Goal: Task Accomplishment & Management: Contribute content

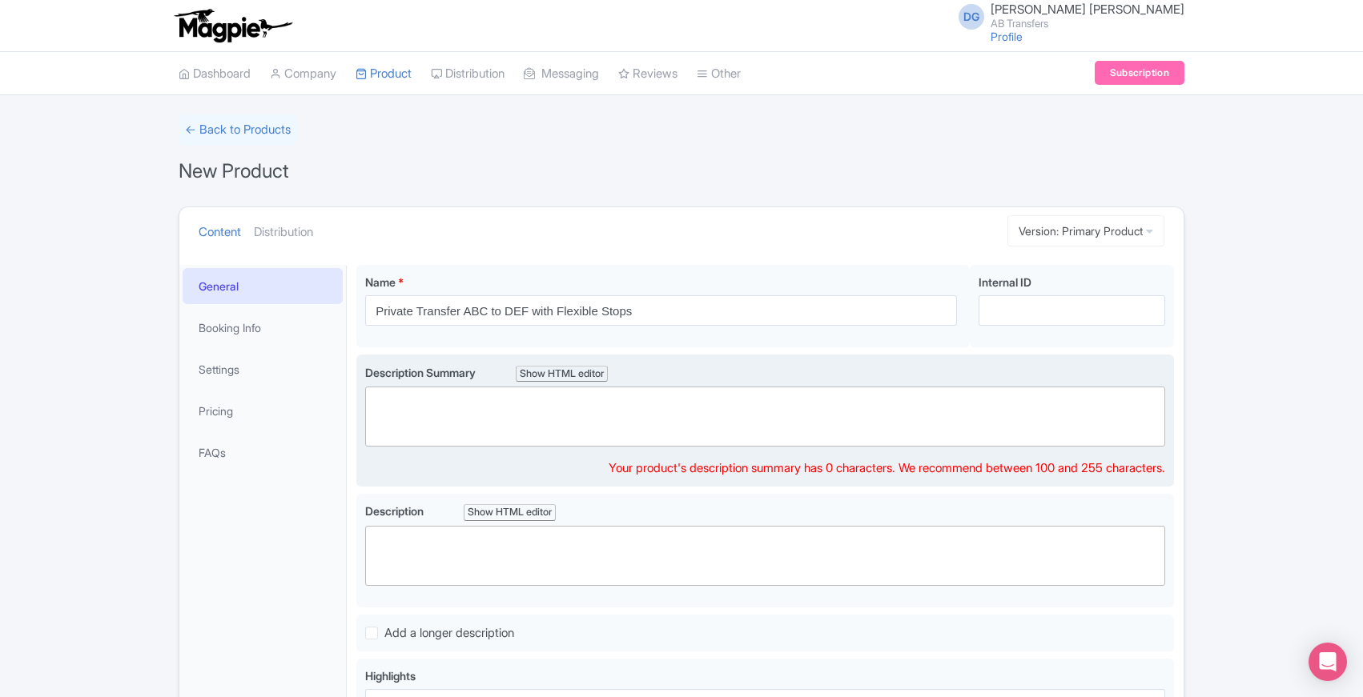
click at [436, 406] on trix-editor at bounding box center [765, 417] width 800 height 60
click at [438, 401] on trix-editor at bounding box center [765, 417] width 800 height 60
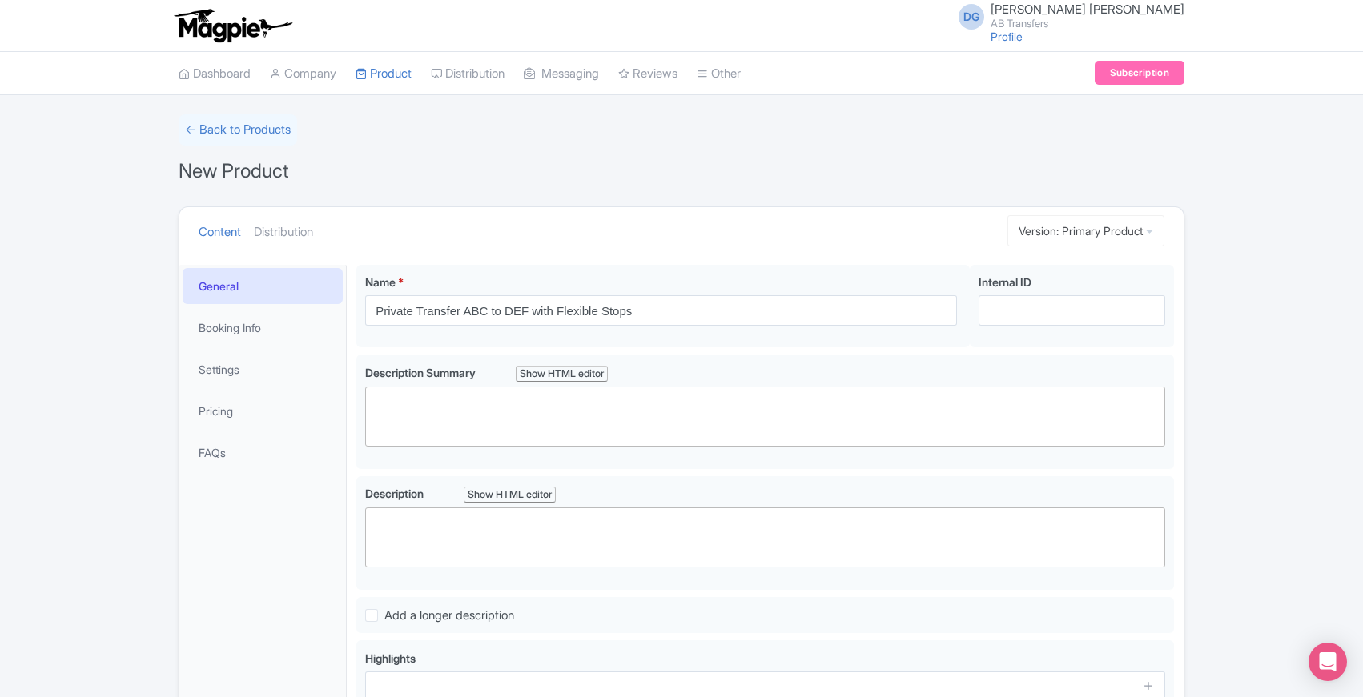
click at [352, 352] on div "Name * Private Transfer ABC to DEF with Flexible Stops Your product's name has …" at bounding box center [765, 567] width 837 height 625
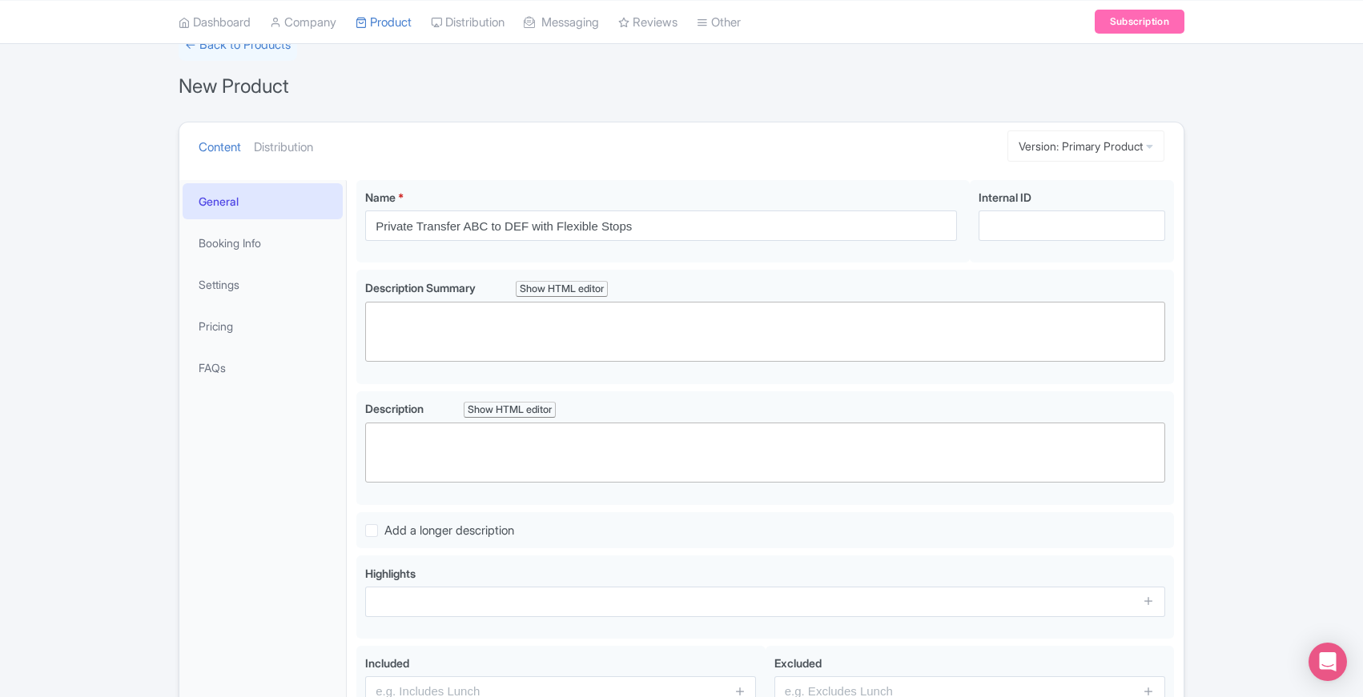
scroll to position [90, 0]
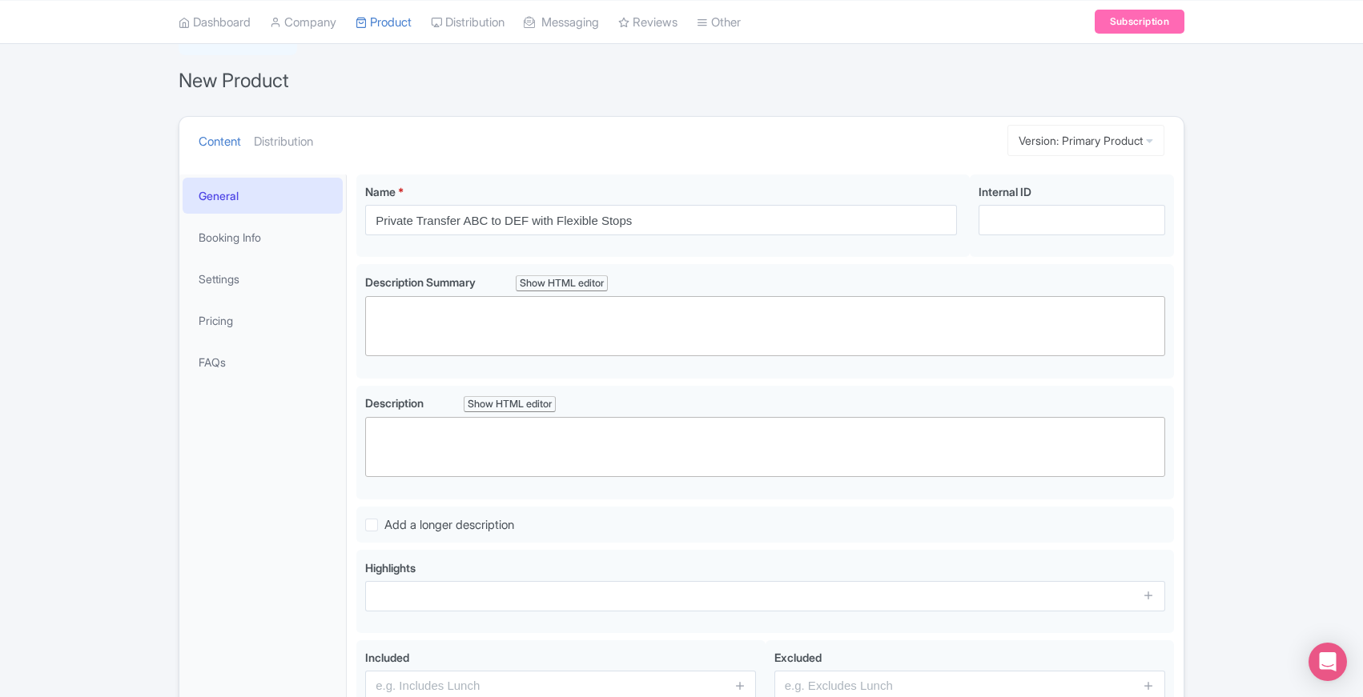
click at [352, 352] on div "Name * Private Transfer ABC to DEF with Flexible Stops Your product's name has …" at bounding box center [765, 477] width 837 height 625
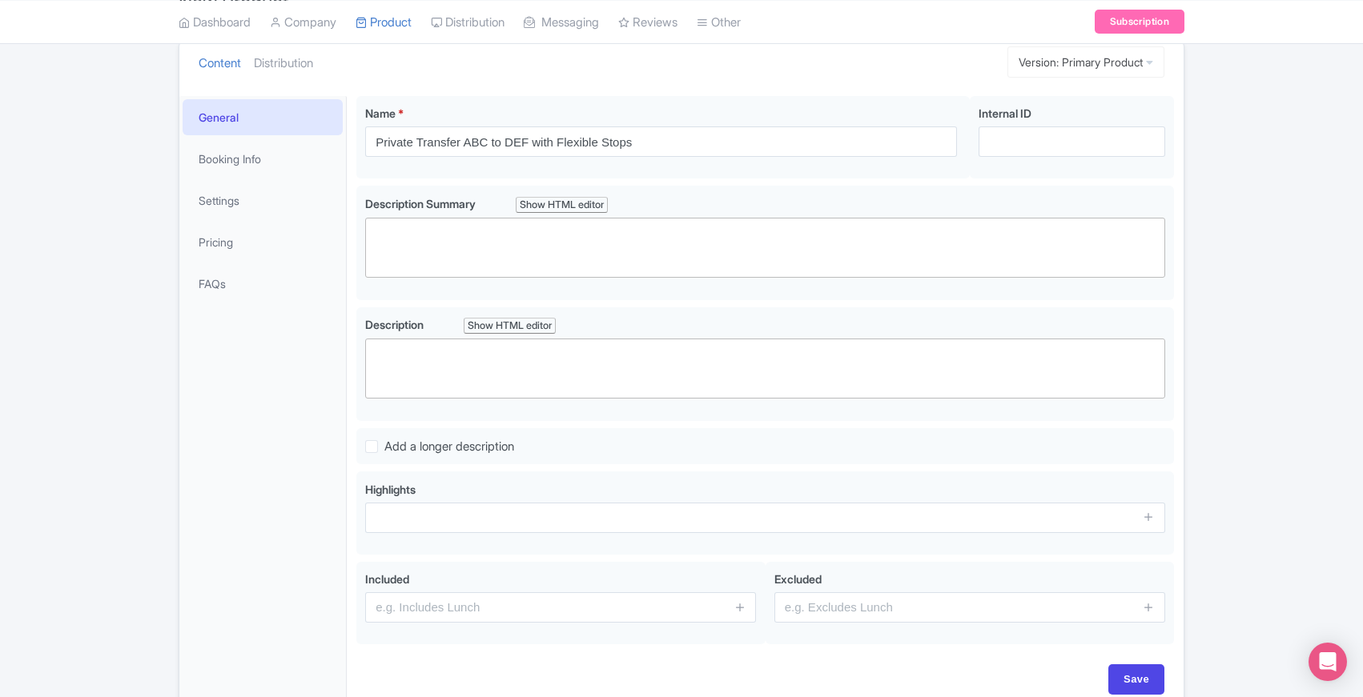
scroll to position [187, 0]
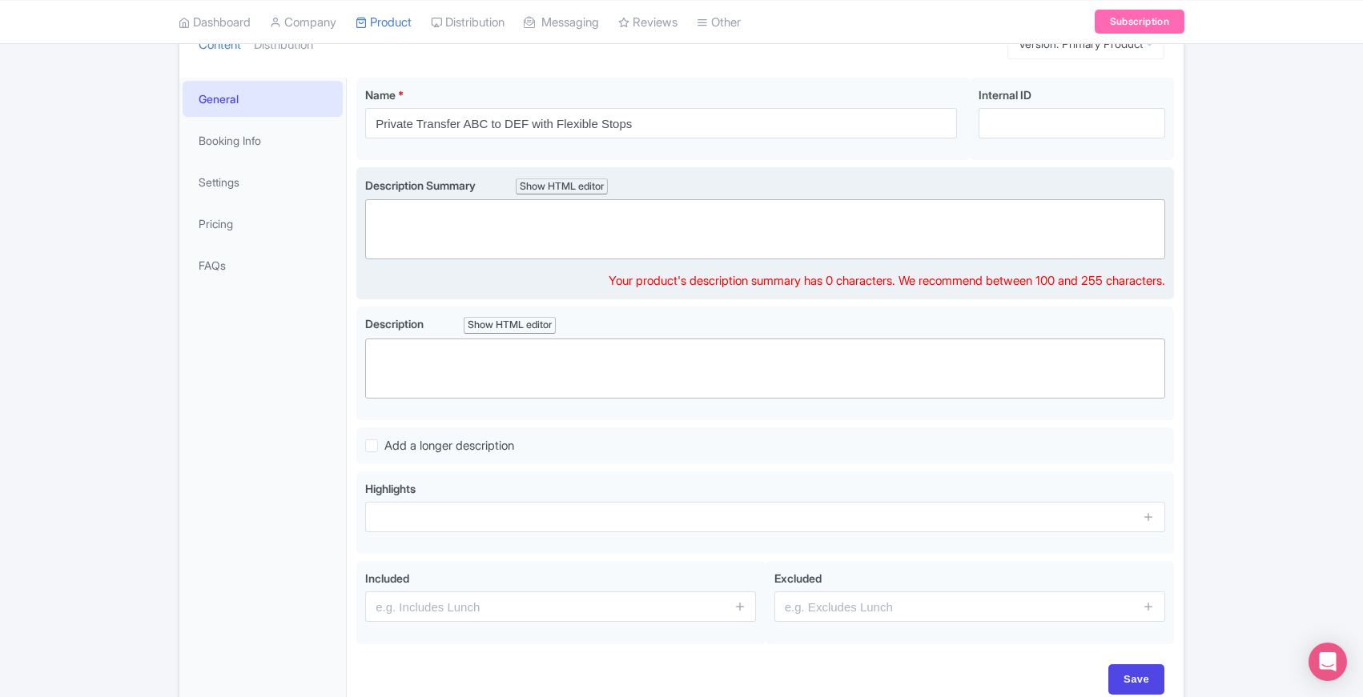
click at [472, 222] on trix-editor at bounding box center [765, 229] width 800 height 60
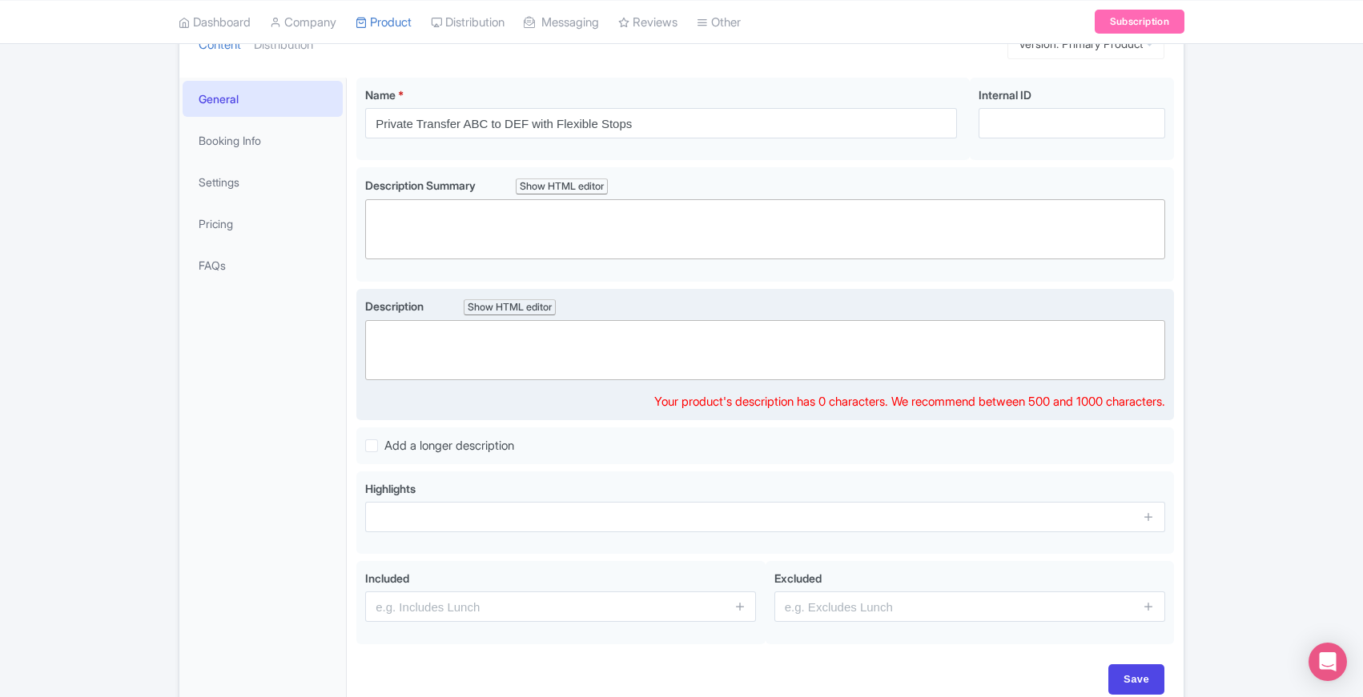
click at [445, 360] on trix-editor at bounding box center [765, 350] width 800 height 60
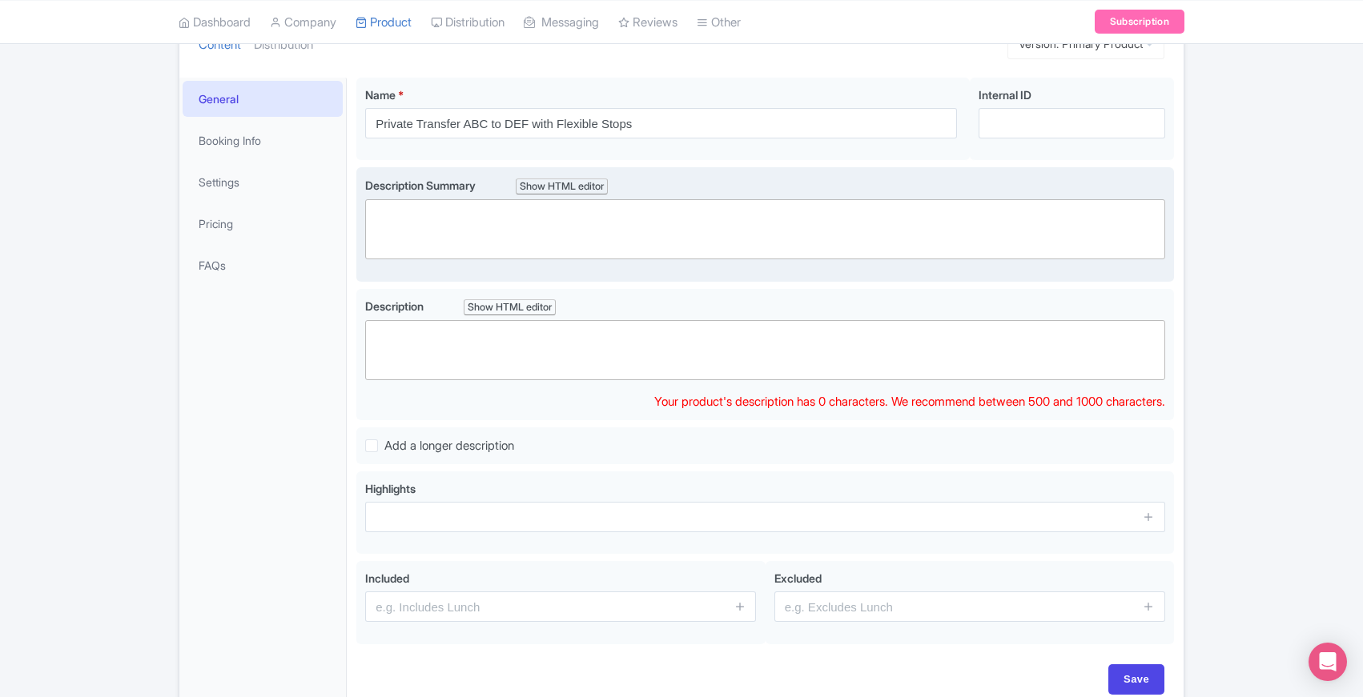
click at [403, 255] on trix-editor at bounding box center [765, 229] width 800 height 60
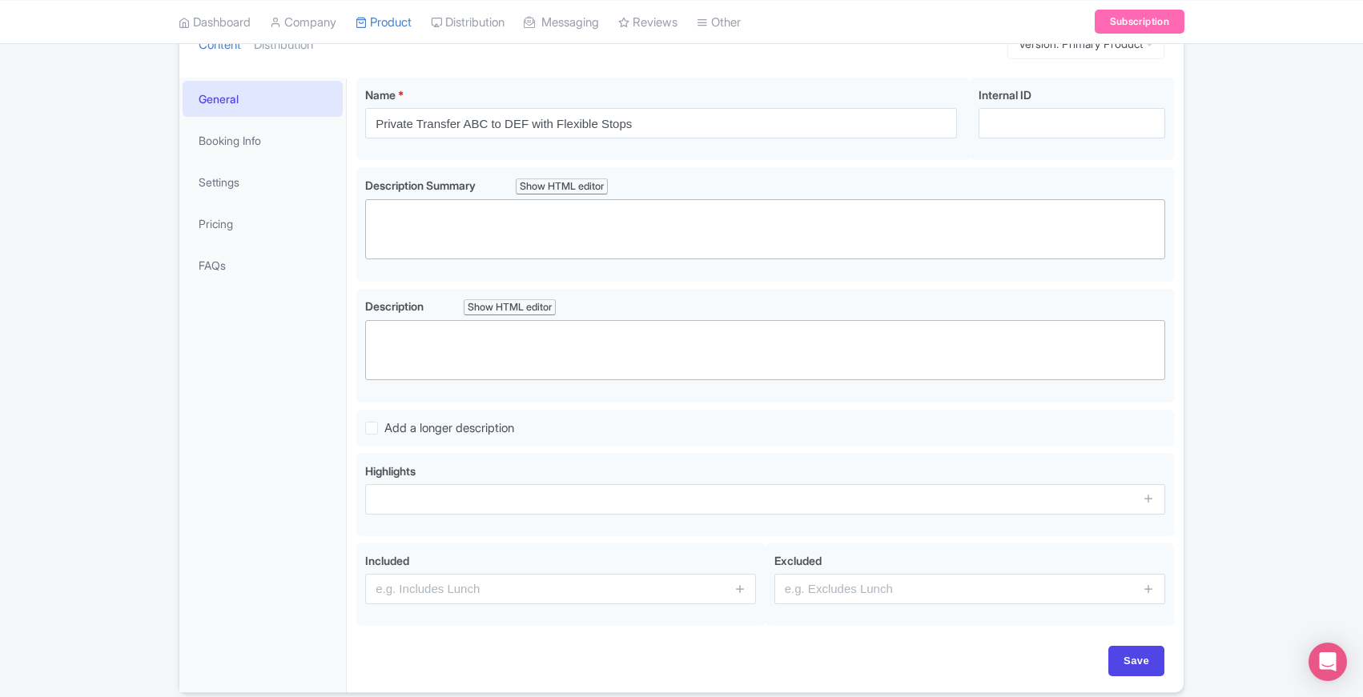
click at [351, 299] on div "Name * Private Transfer ABC to DEF with Flexible Stops Your product's name has …" at bounding box center [765, 380] width 837 height 625
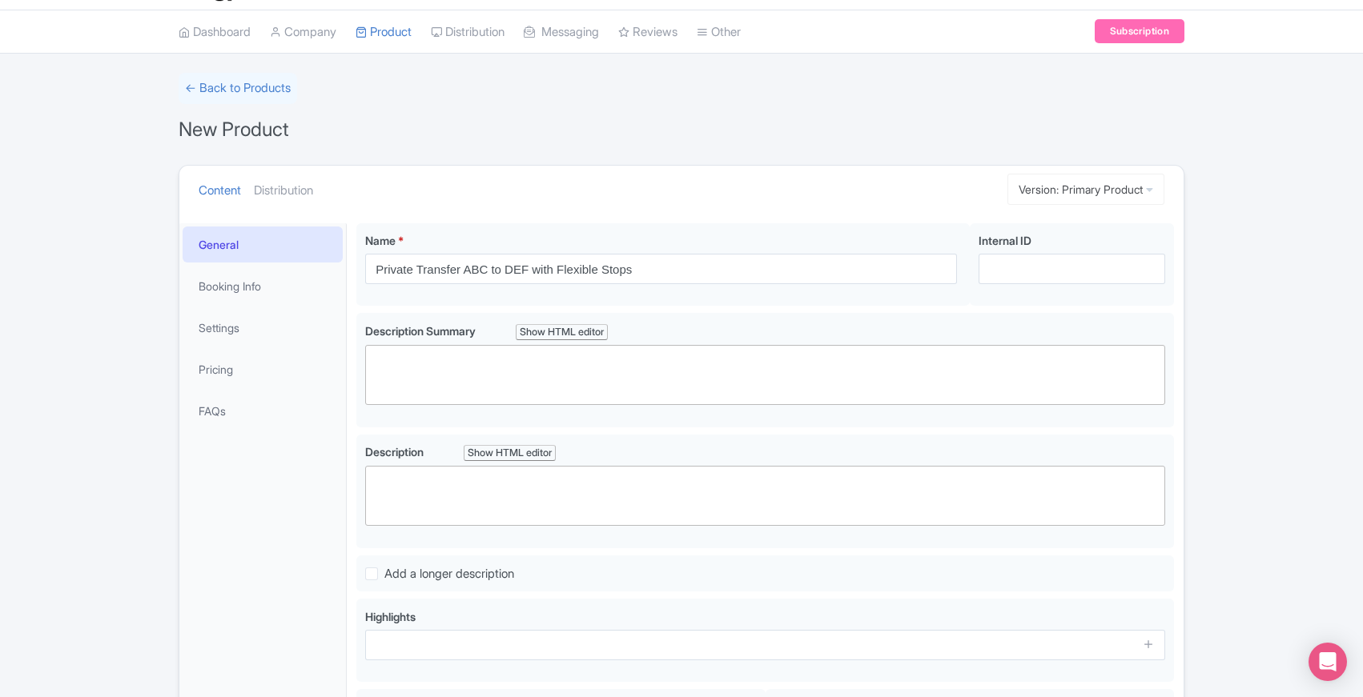
scroll to position [42, 0]
click at [675, 105] on form "← Back to Products New Product Content Distribution Version: Primary Product Pr…" at bounding box center [682, 455] width 1006 height 766
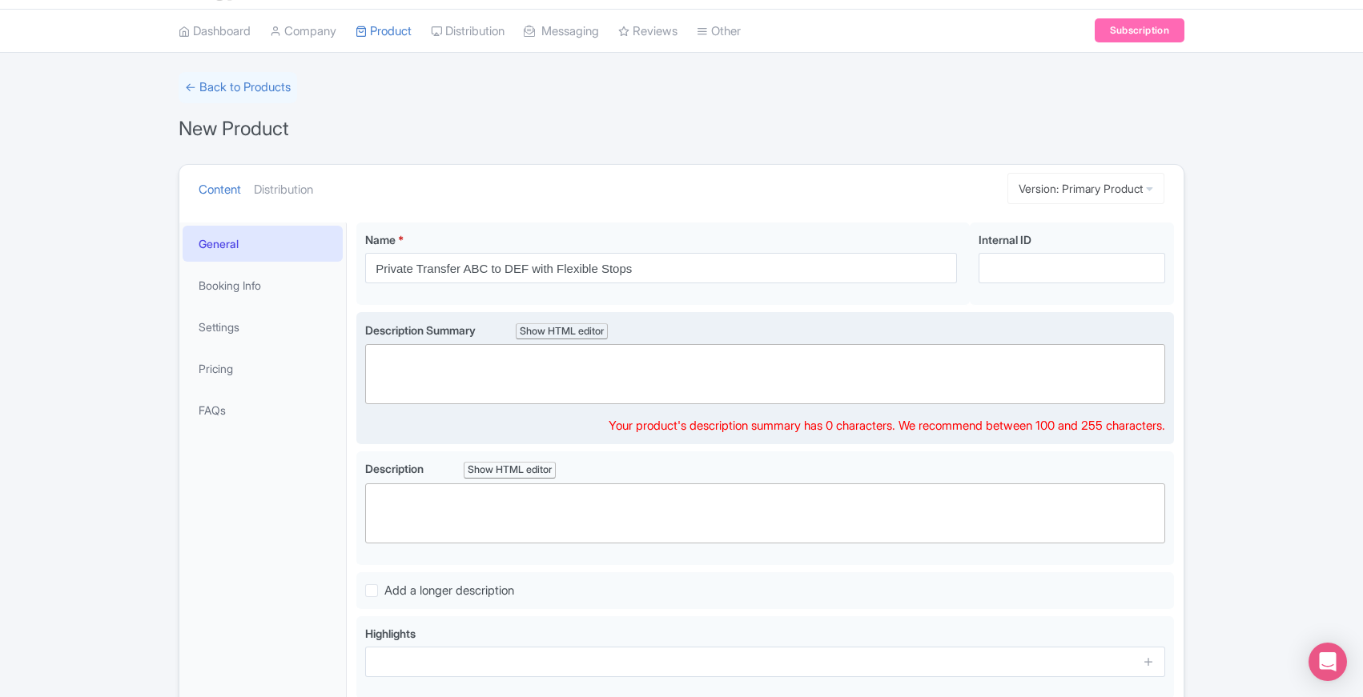
click at [436, 358] on trix-editor at bounding box center [765, 374] width 800 height 60
paste trix-editor "<blockquote>Travel stress-free from <strong>Tulum to Mérida</strong> in your ow…"
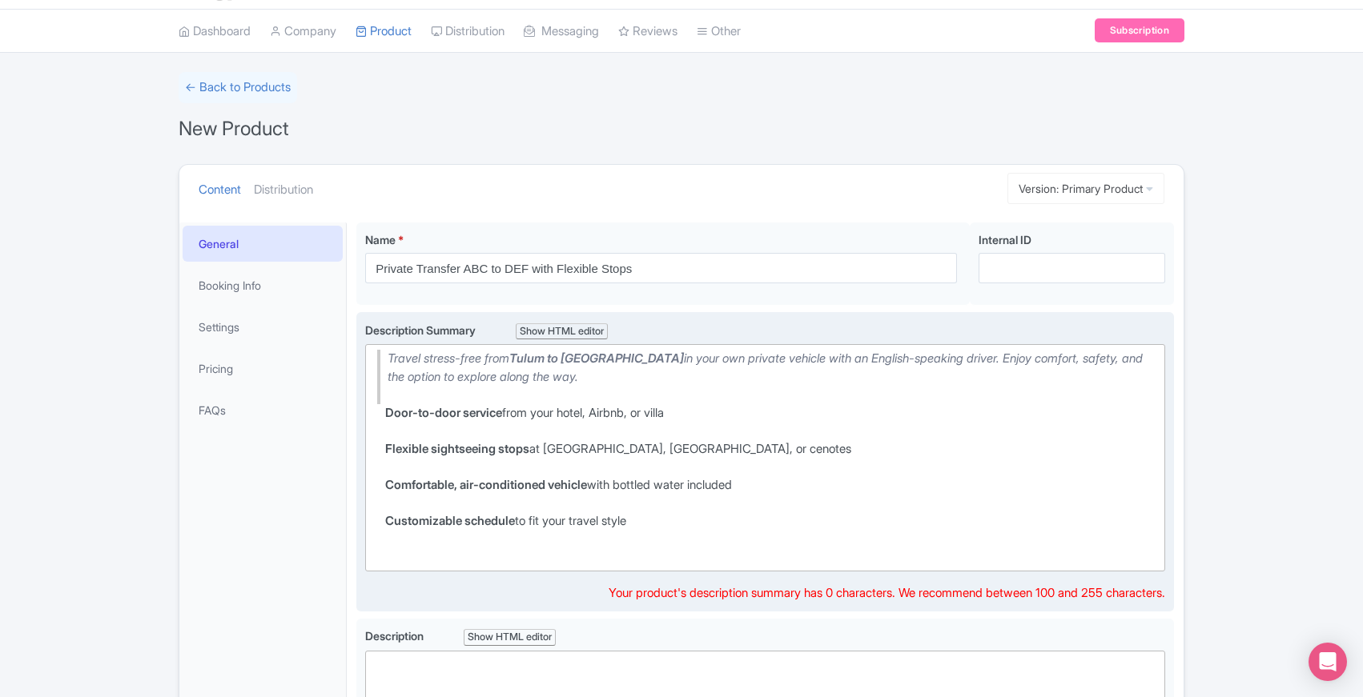
type trix-editor "<blockquote>Travel stress-free from <strong>Tulum to Mérida</strong> in your ow…"
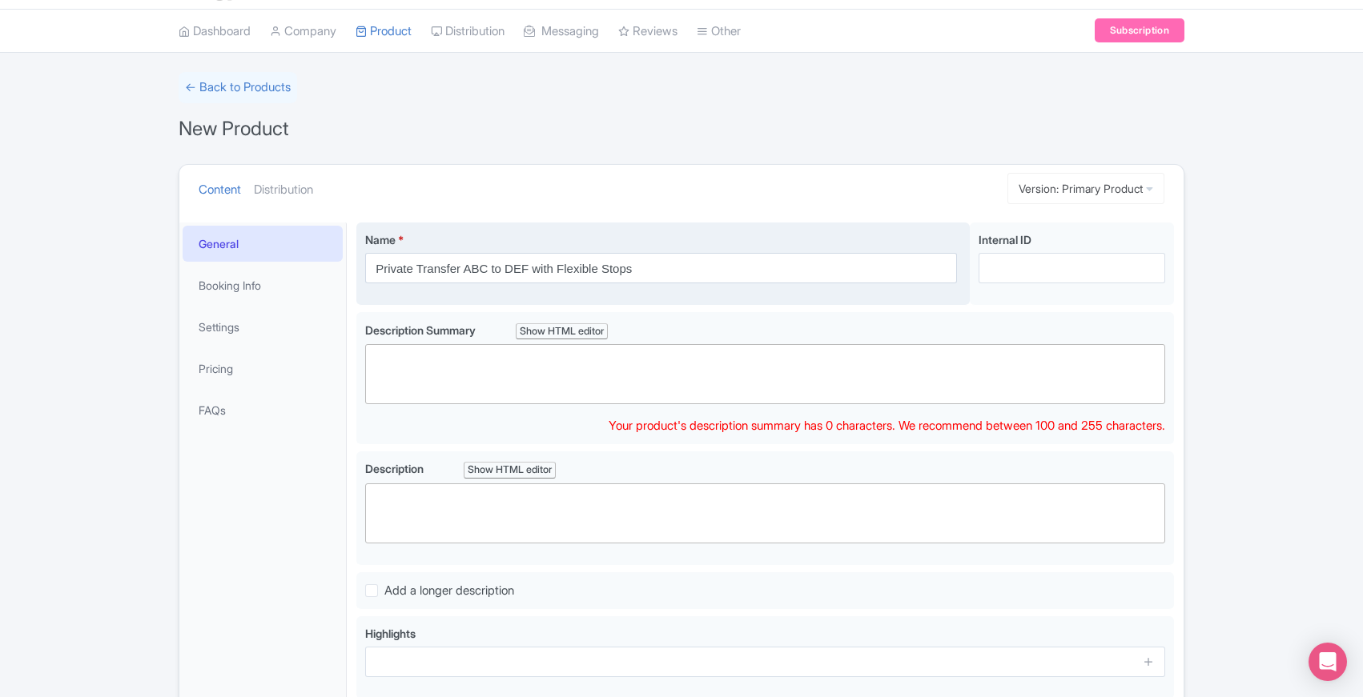
paste trix-editor "<div>Travel stress-free from Tulum to Mérida in your own private vehicle with a…"
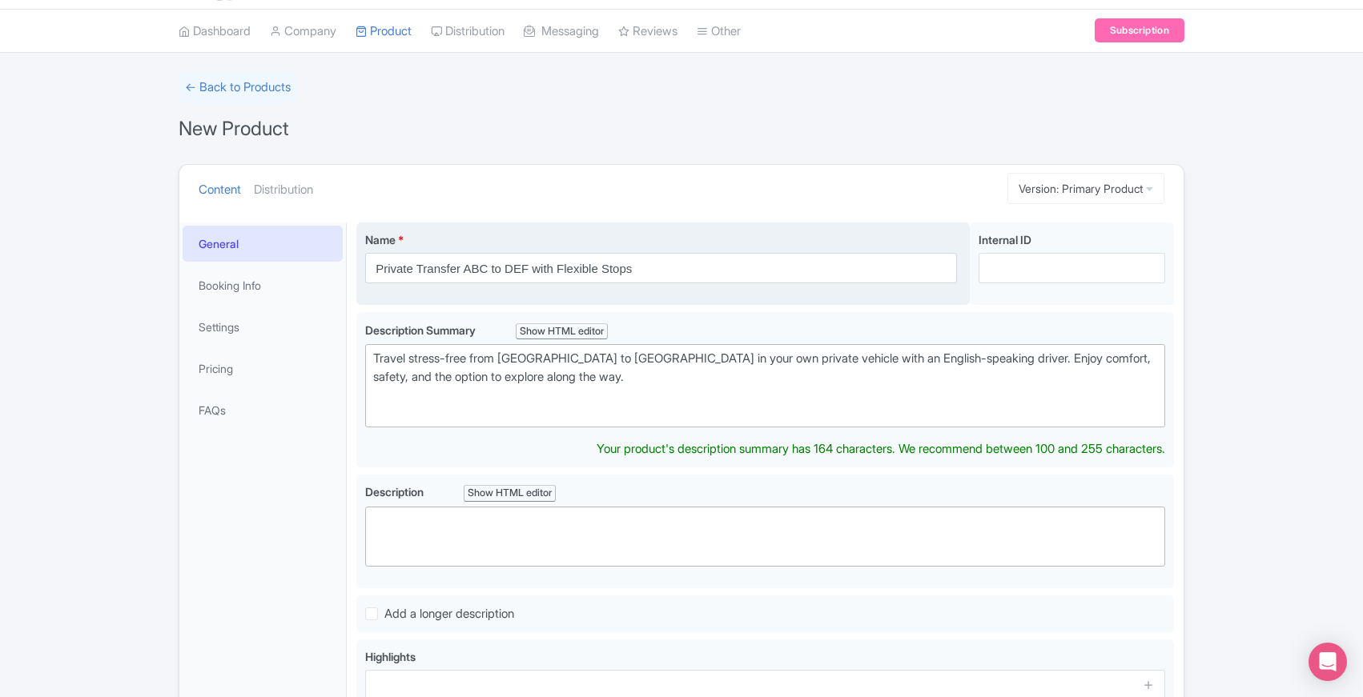
paste trix-editor "<div>Travel stress-free from Tulum to Mérida in your own private vehicle with a…"
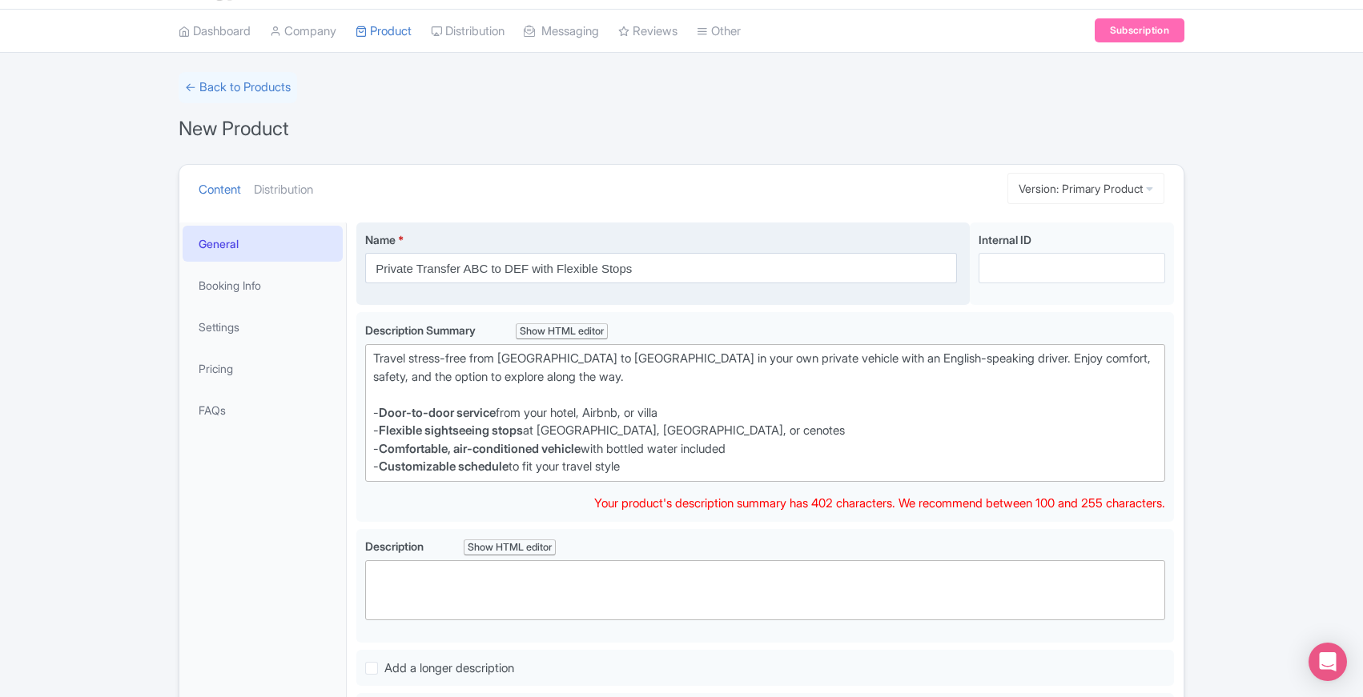
type trix-editor "<div>Travel stress-free from Tulum to Mérida in your own private vehicle with a…"
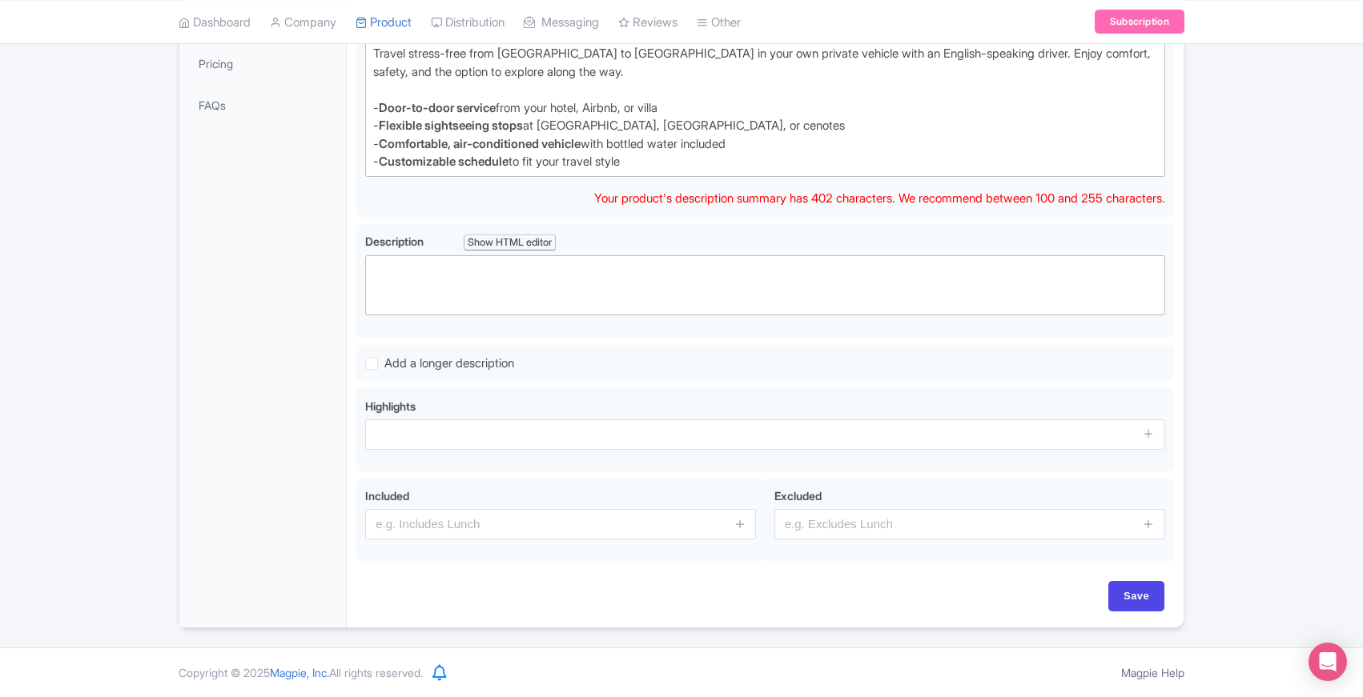
scroll to position [330, 0]
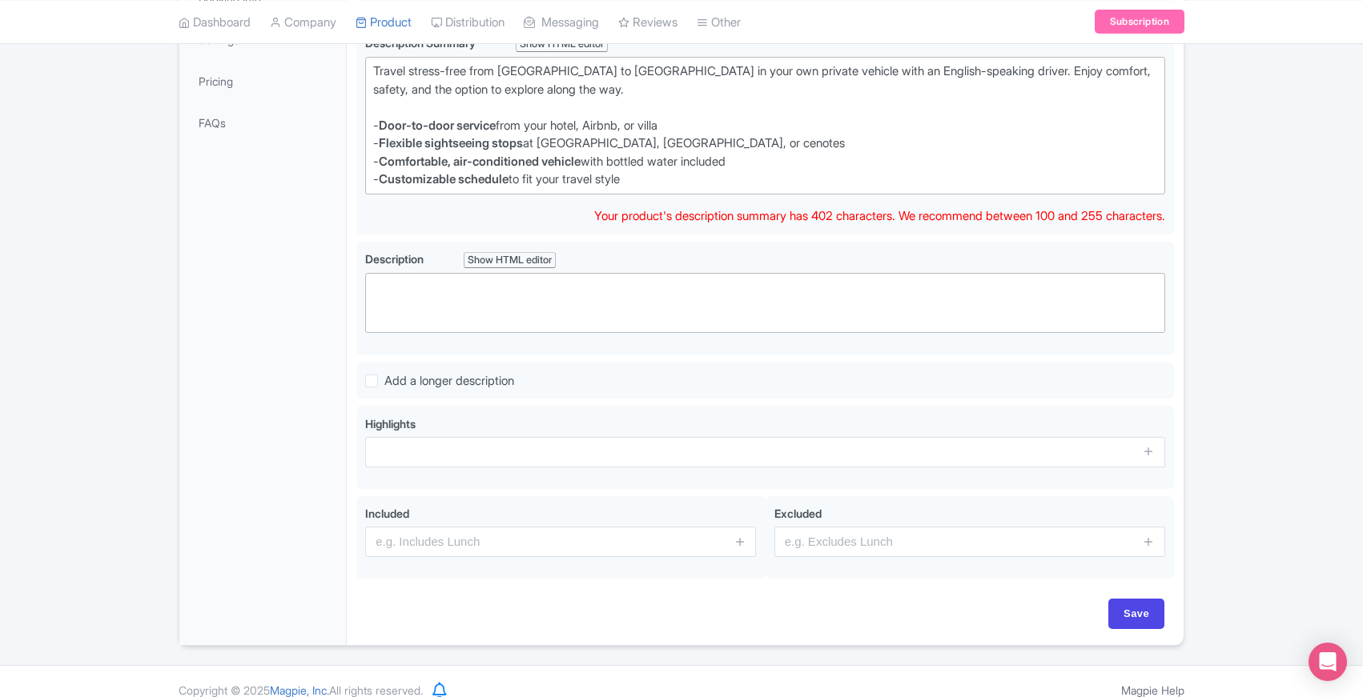
click at [352, 473] on div "Name * Private Transfer ABC to DEF with Flexible Stops Your product's name has …" at bounding box center [765, 286] width 837 height 720
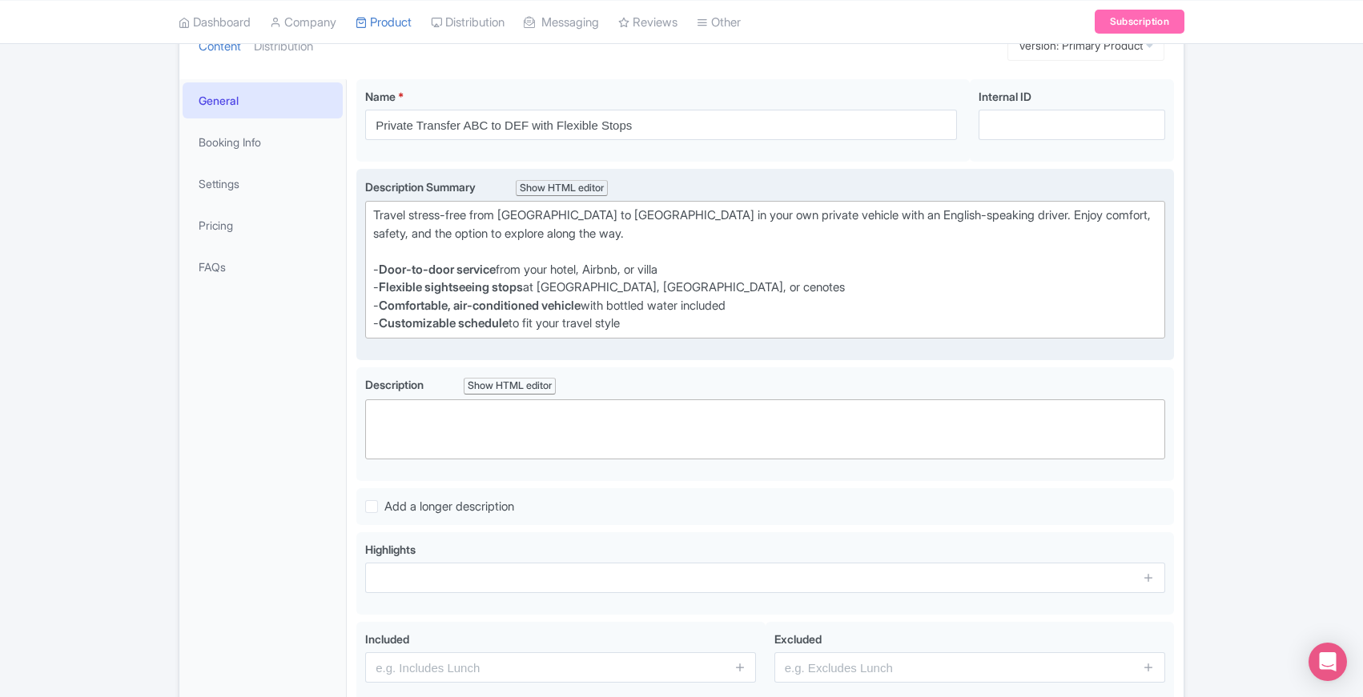
scroll to position [0, 0]
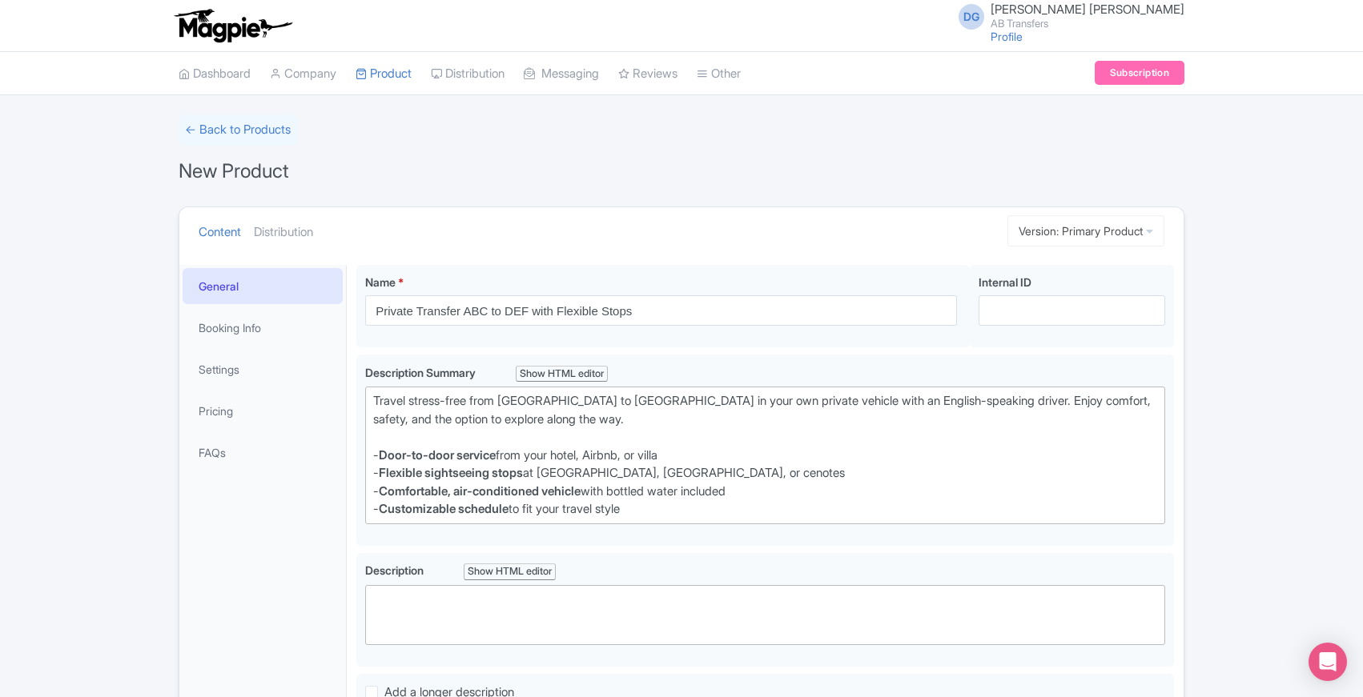
click at [120, 352] on div "← Back to Products New Product Content Distribution Version: Primary Product Pr…" at bounding box center [681, 537] width 1363 height 844
click at [1151, 231] on icon at bounding box center [1149, 231] width 7 height 11
click at [472, 195] on form "← Back to Products New Product Content Distribution Version: Primary Product Pr…" at bounding box center [682, 537] width 1006 height 844
click at [155, 198] on div "← Back to Products New Product Content Distribution Version: Primary Product Pr…" at bounding box center [681, 537] width 1363 height 844
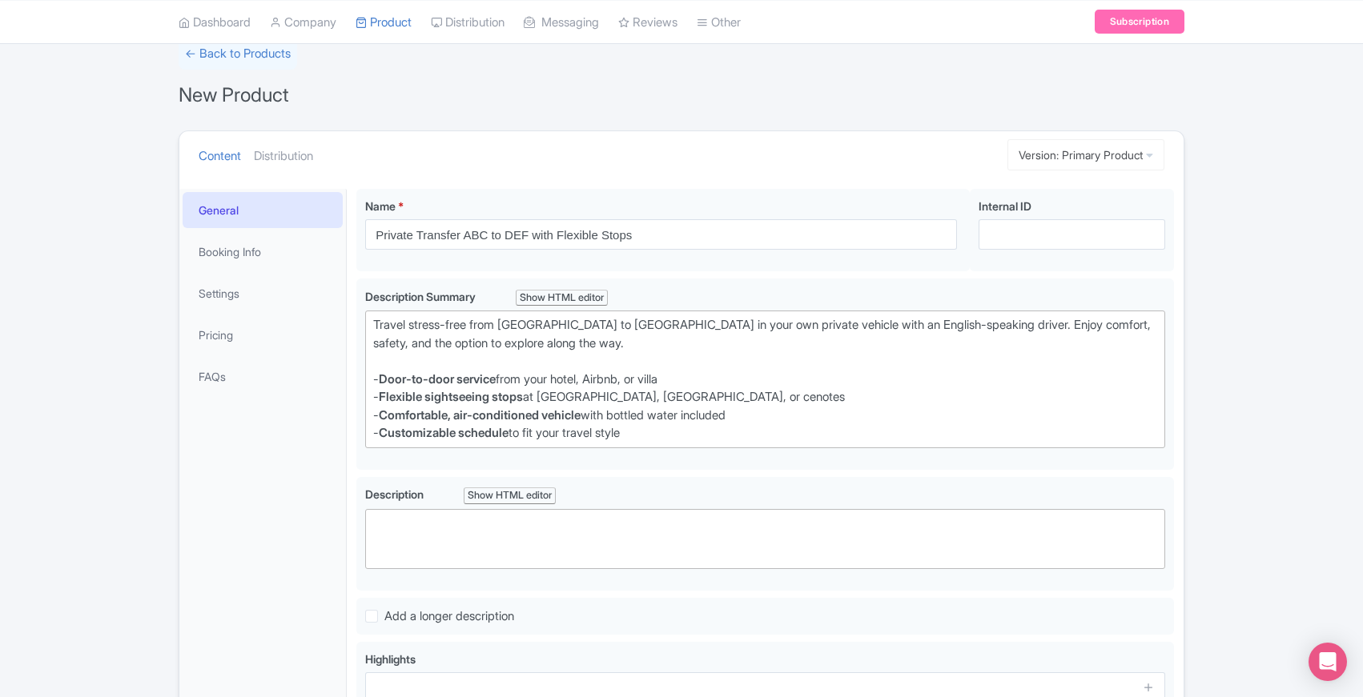
scroll to position [77, 0]
click at [1025, 234] on input "Internal ID" at bounding box center [1072, 234] width 187 height 30
click at [111, 446] on div "← Back to Products New Product Content Distribution Version: Primary Product Pr…" at bounding box center [681, 460] width 1363 height 844
click at [997, 235] on input "P00" at bounding box center [1072, 234] width 187 height 30
type input "PT00"
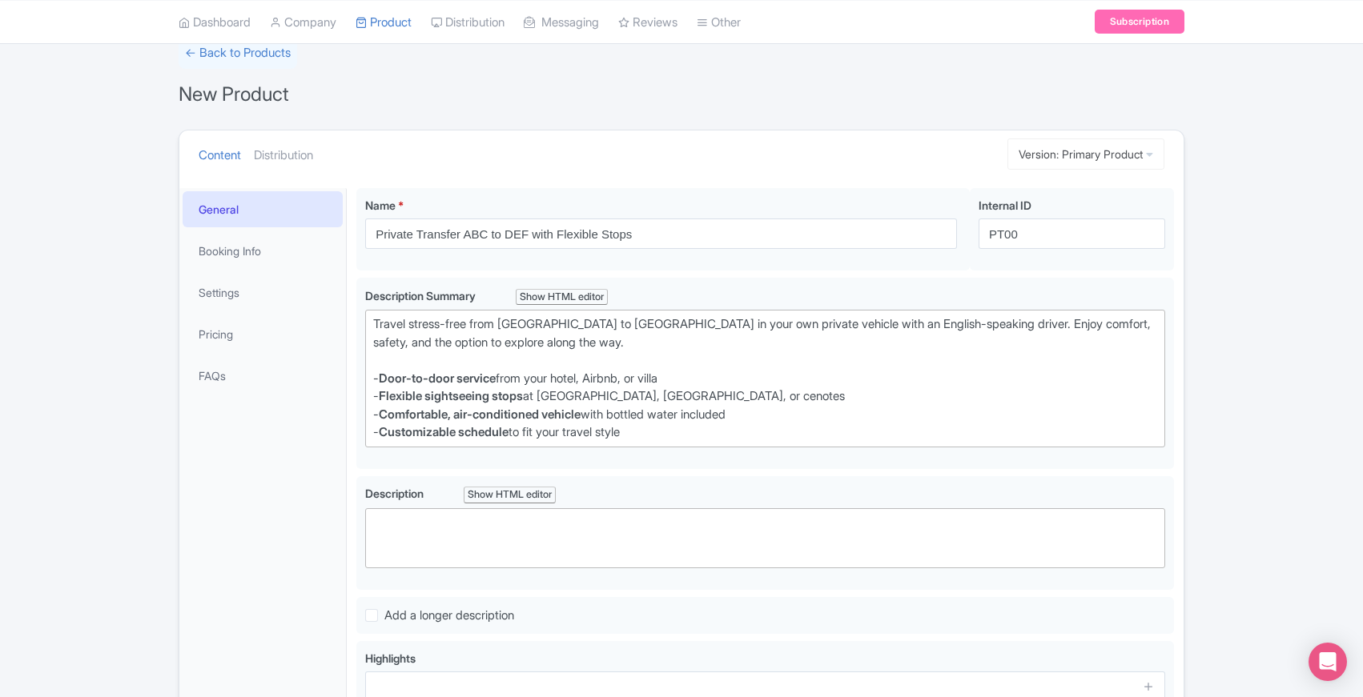
click at [90, 383] on div "← Back to Products New Product Content Distribution Version: Primary Product Pr…" at bounding box center [681, 460] width 1363 height 844
click at [84, 689] on div "← Back to Products New Product Content Distribution Version: Primary Product Pr…" at bounding box center [681, 460] width 1363 height 844
click at [100, 487] on div "← Back to Products New Product Content Distribution Version: Primary Product Pr…" at bounding box center [681, 460] width 1363 height 844
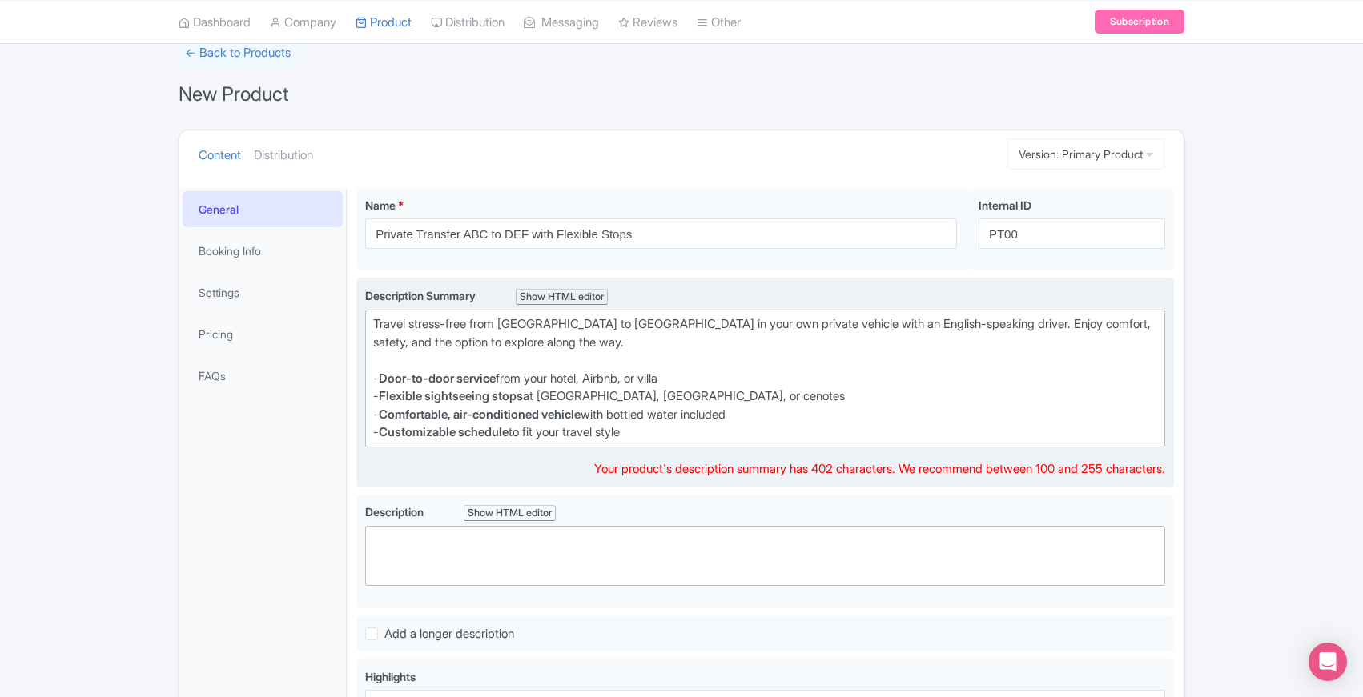
drag, startPoint x: 372, startPoint y: 321, endPoint x: 697, endPoint y: 452, distance: 350.6
click at [697, 452] on div "Description Summary Show HTML editor Bold Italic Strikethrough Link Heading Quo…" at bounding box center [765, 382] width 800 height 191
copy trix-editor "Travel stress-free from Tulum to Mérida in your own private vehicle with an Eng…"
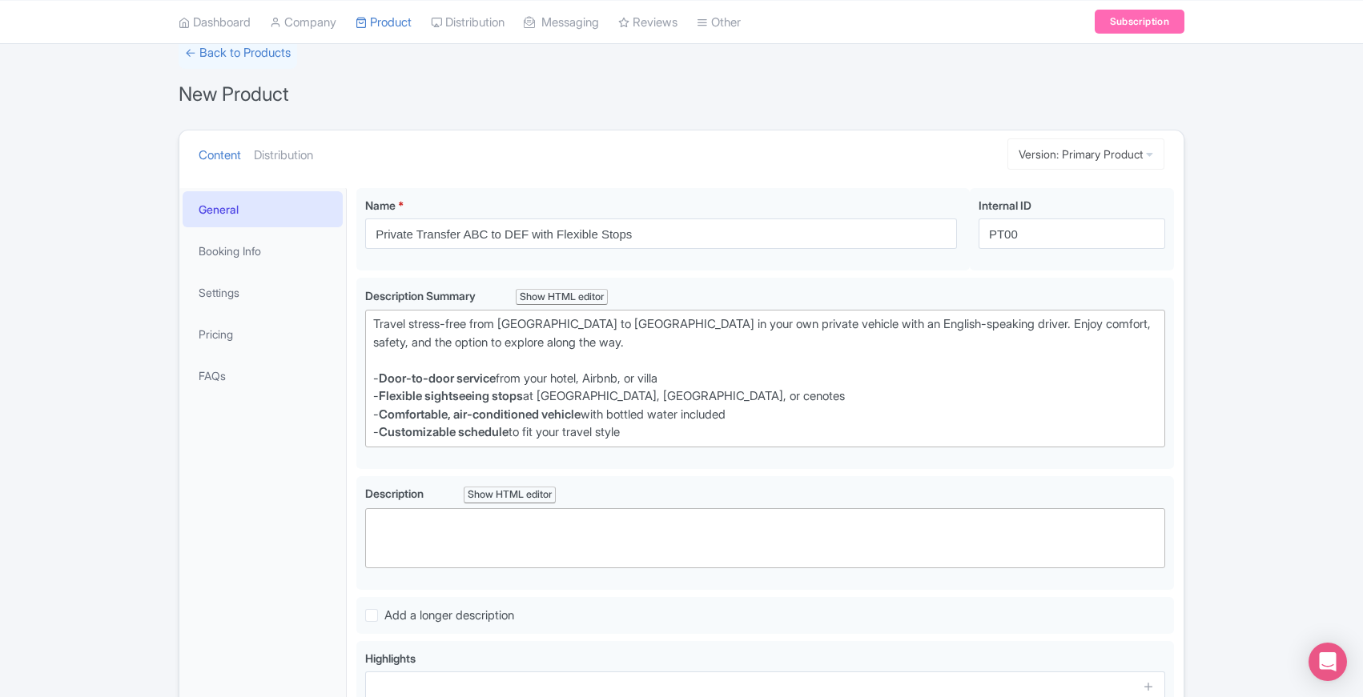
click at [336, 456] on div "General Booking Info Settings Pricing FAQs" at bounding box center [262, 534] width 167 height 693
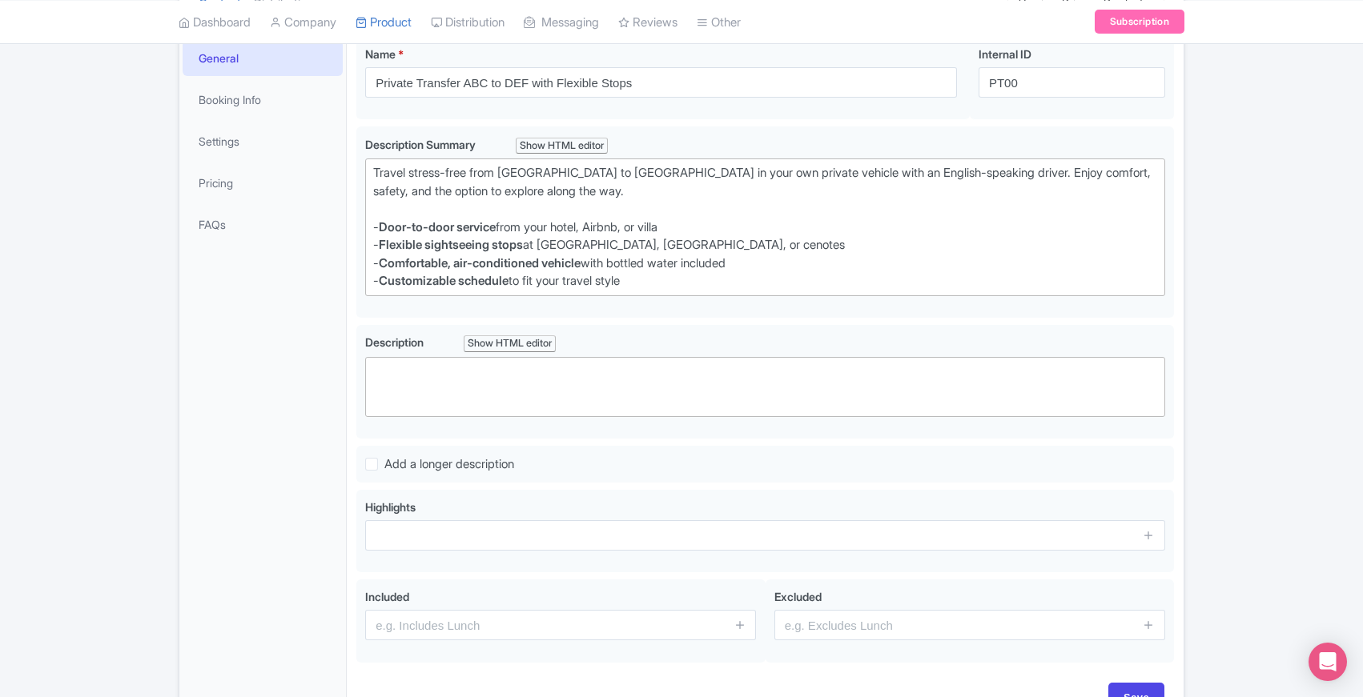
scroll to position [330, 0]
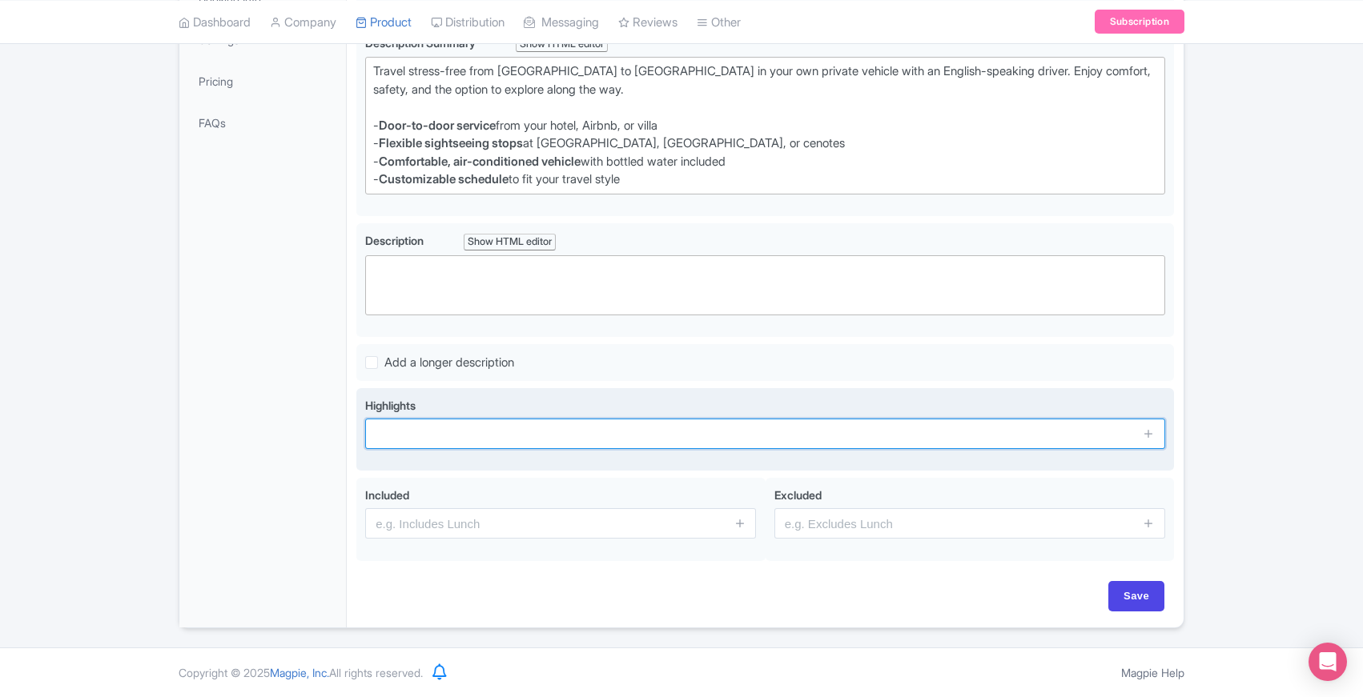
click at [399, 440] on input "text" at bounding box center [765, 434] width 800 height 30
paste input "Travel stress-free from Tulum to Mérida in your own private vehicle with an Eng…"
type input "Travel stress-free from Tulum to Mérida in your own private vehicle with an Eng…"
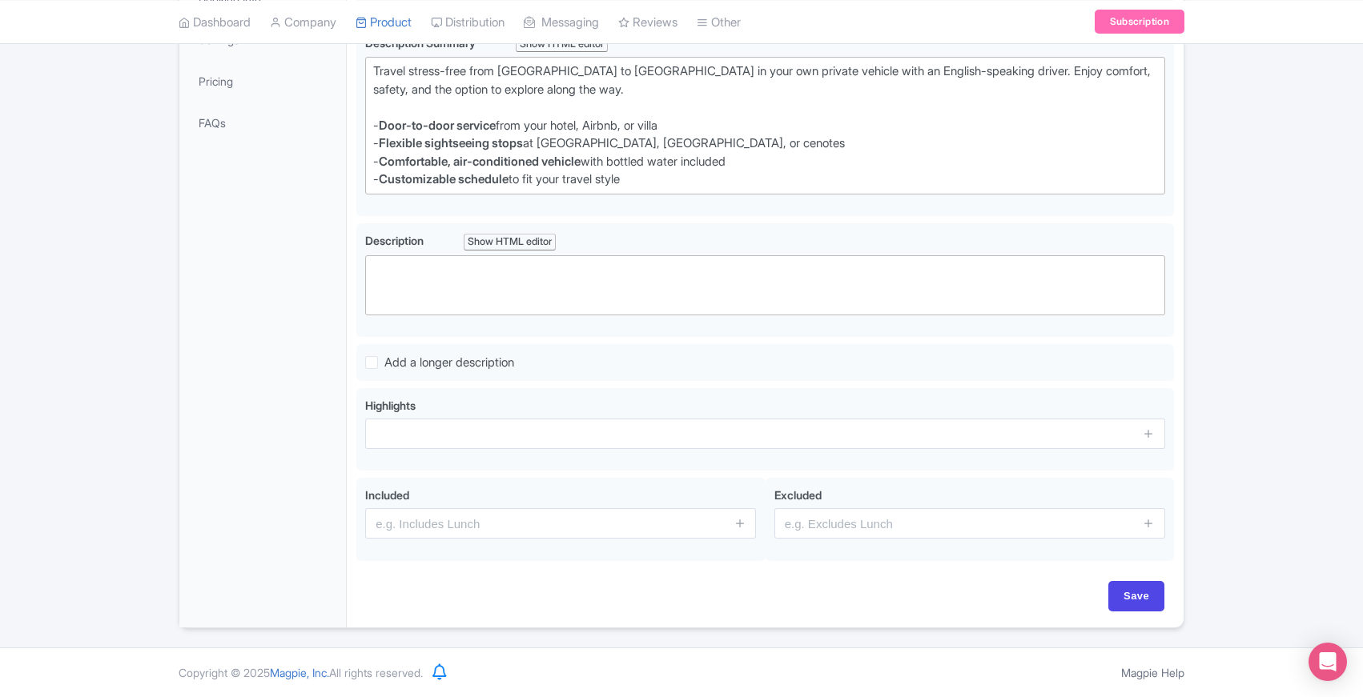
click at [342, 366] on div "General Booking Info Settings Pricing FAQs" at bounding box center [262, 281] width 167 height 693
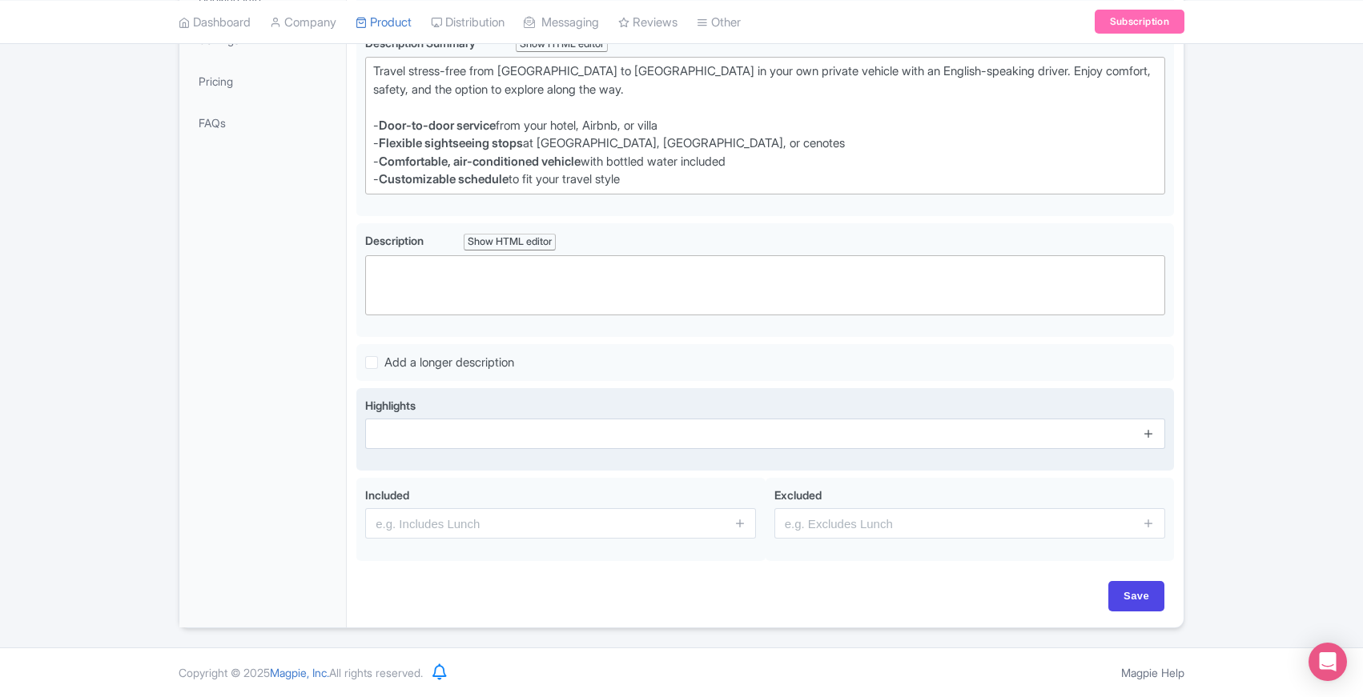
click at [1150, 434] on icon at bounding box center [1149, 434] width 12 height 12
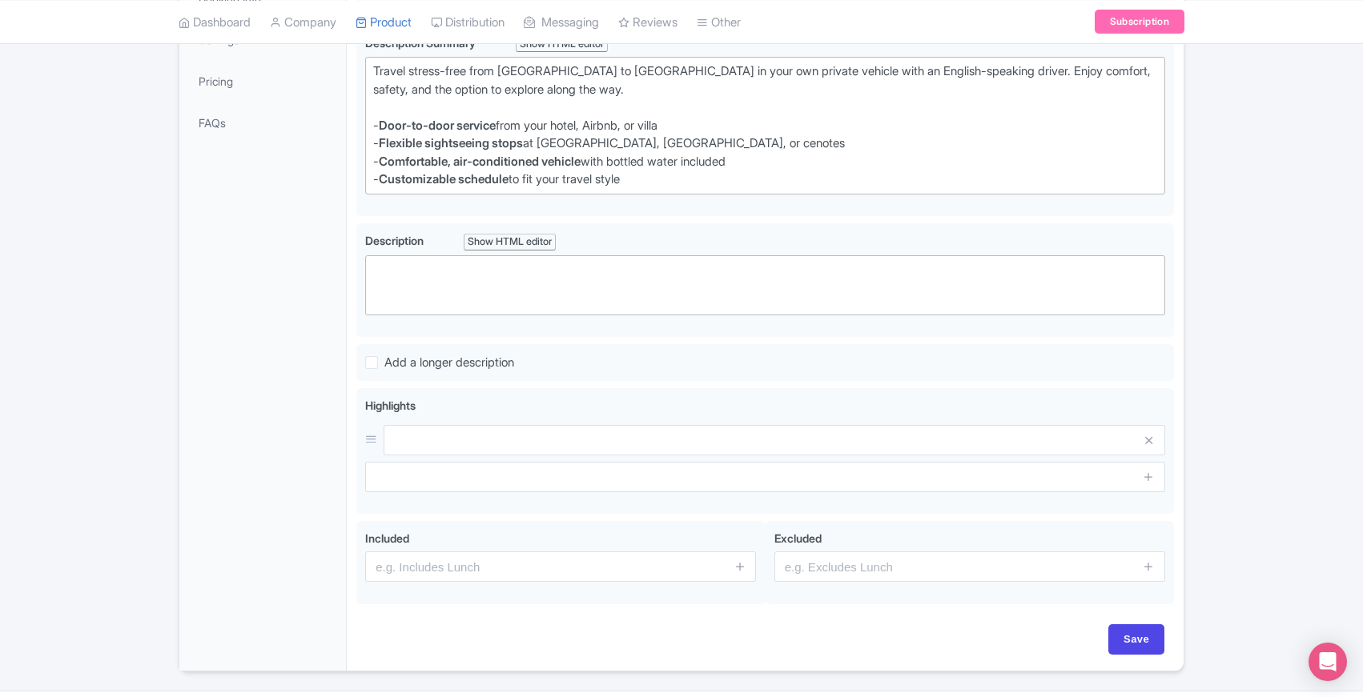
type input "P00"
click at [320, 436] on div "General Booking Info Settings Pricing FAQs" at bounding box center [262, 303] width 167 height 736
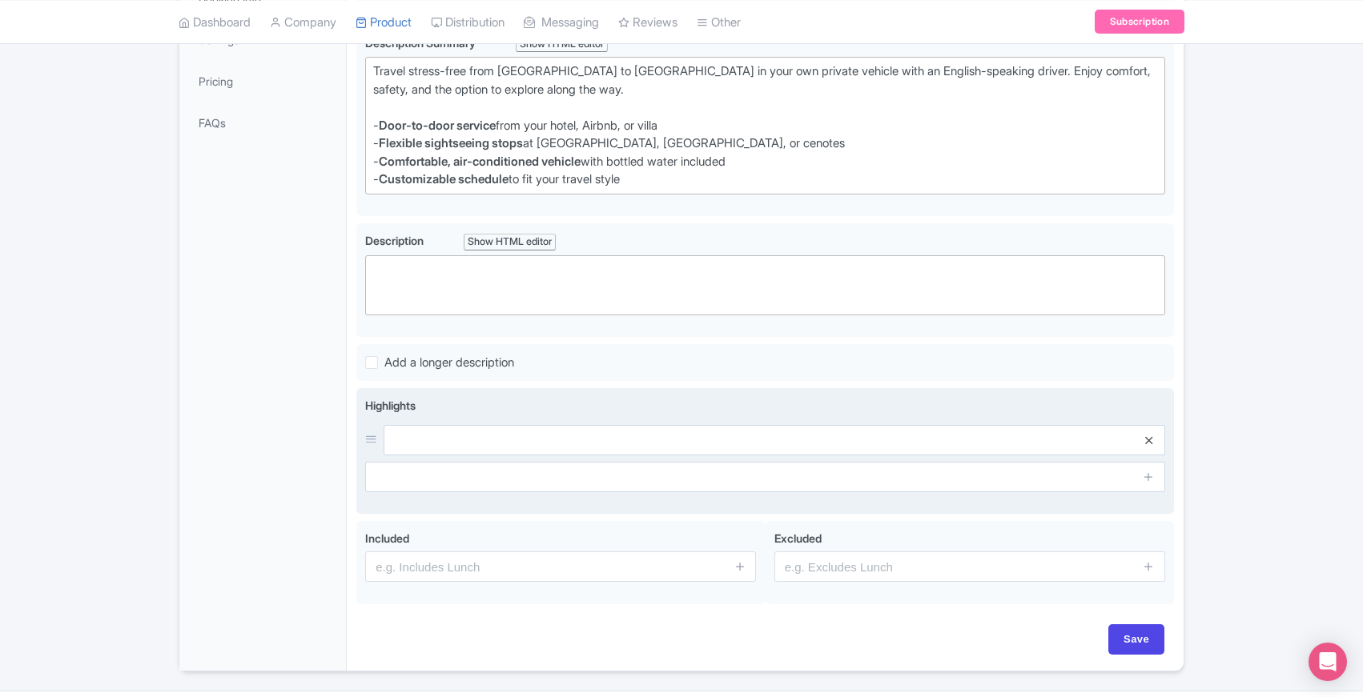
click at [1147, 435] on icon at bounding box center [1148, 441] width 7 height 12
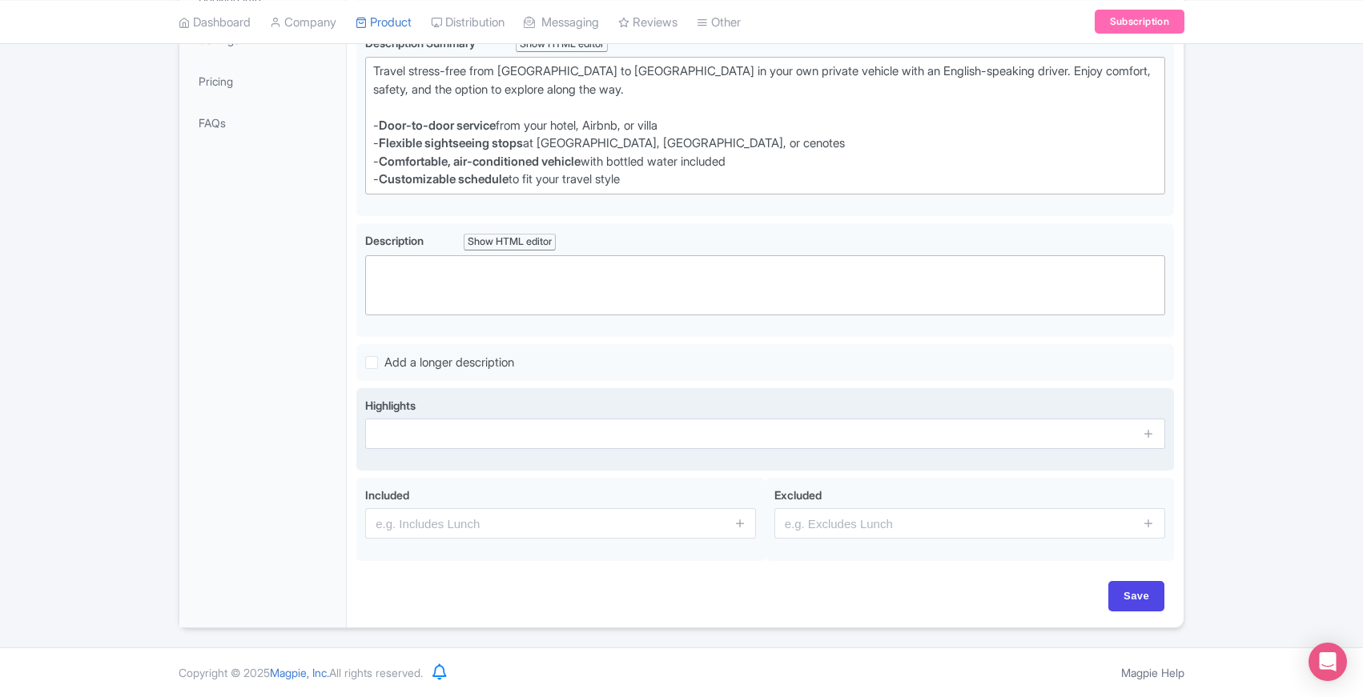
click at [317, 412] on div "General Booking Info Settings Pricing FAQs" at bounding box center [262, 281] width 167 height 693
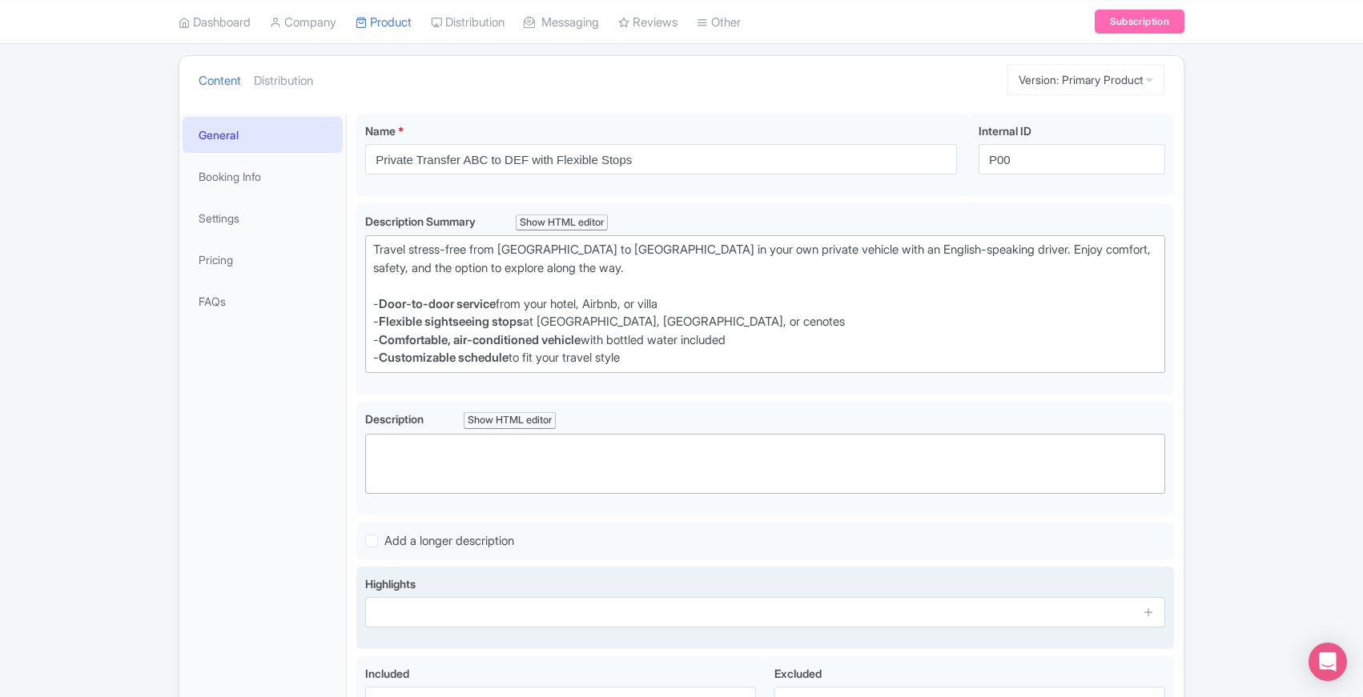
scroll to position [135, 0]
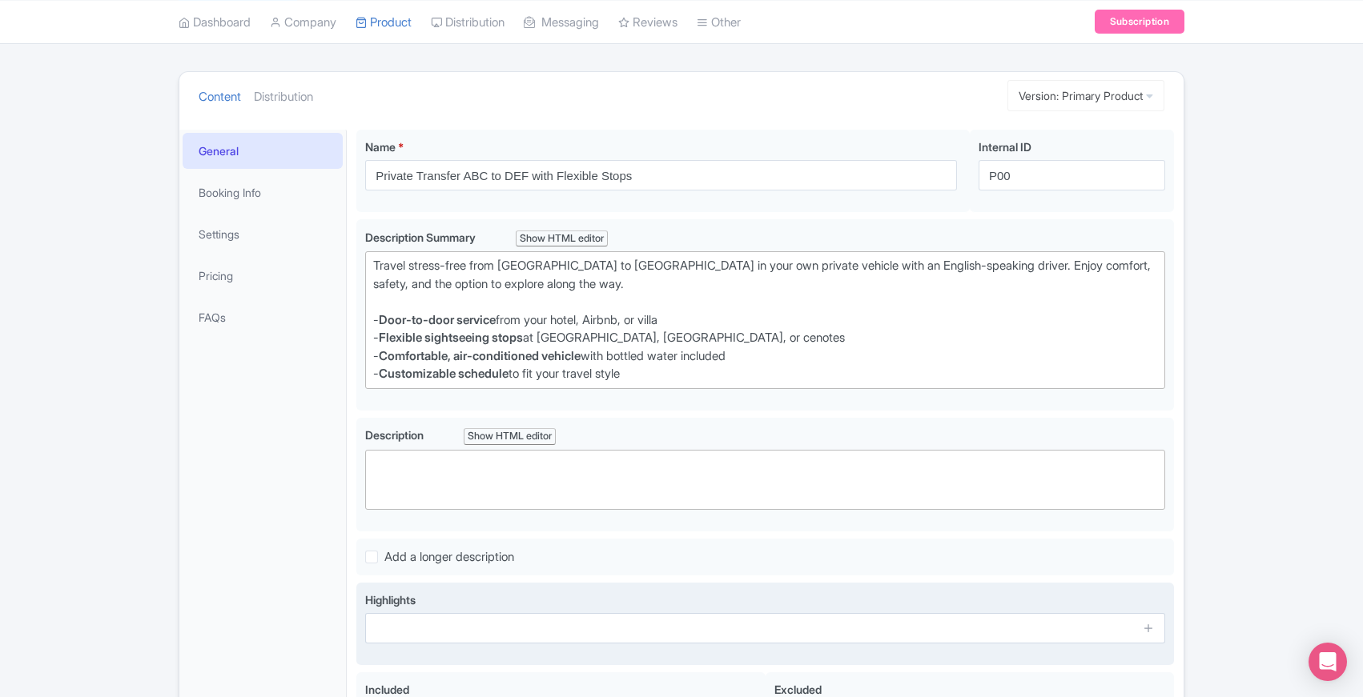
click at [336, 420] on div "General Booking Info Settings Pricing FAQs" at bounding box center [262, 476] width 167 height 693
click at [383, 320] on strong "Door-to-door service" at bounding box center [437, 319] width 117 height 15
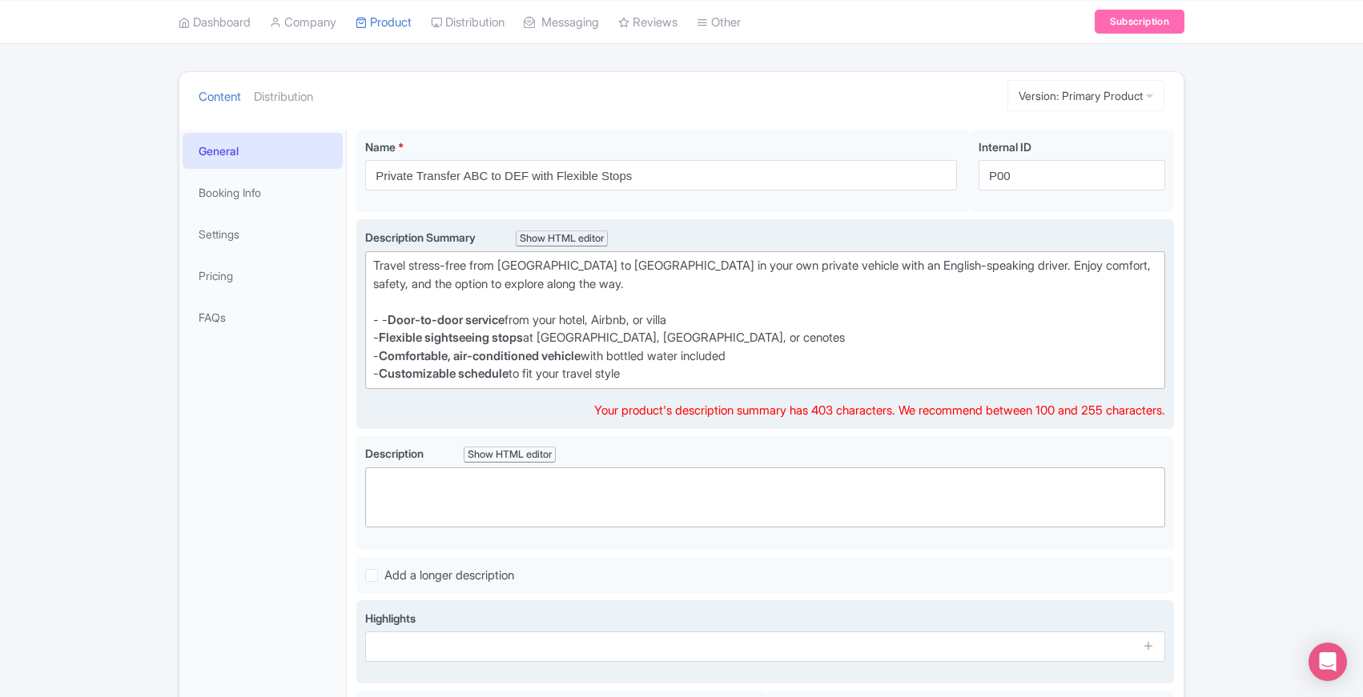
type trix-editor "<div>Travel stress-free from Tulum to Mérida in your own private vehicle with a…"
copy trix-editor "Travel stress-free from Tulum to Mérida in your own private vehicle with an Eng…"
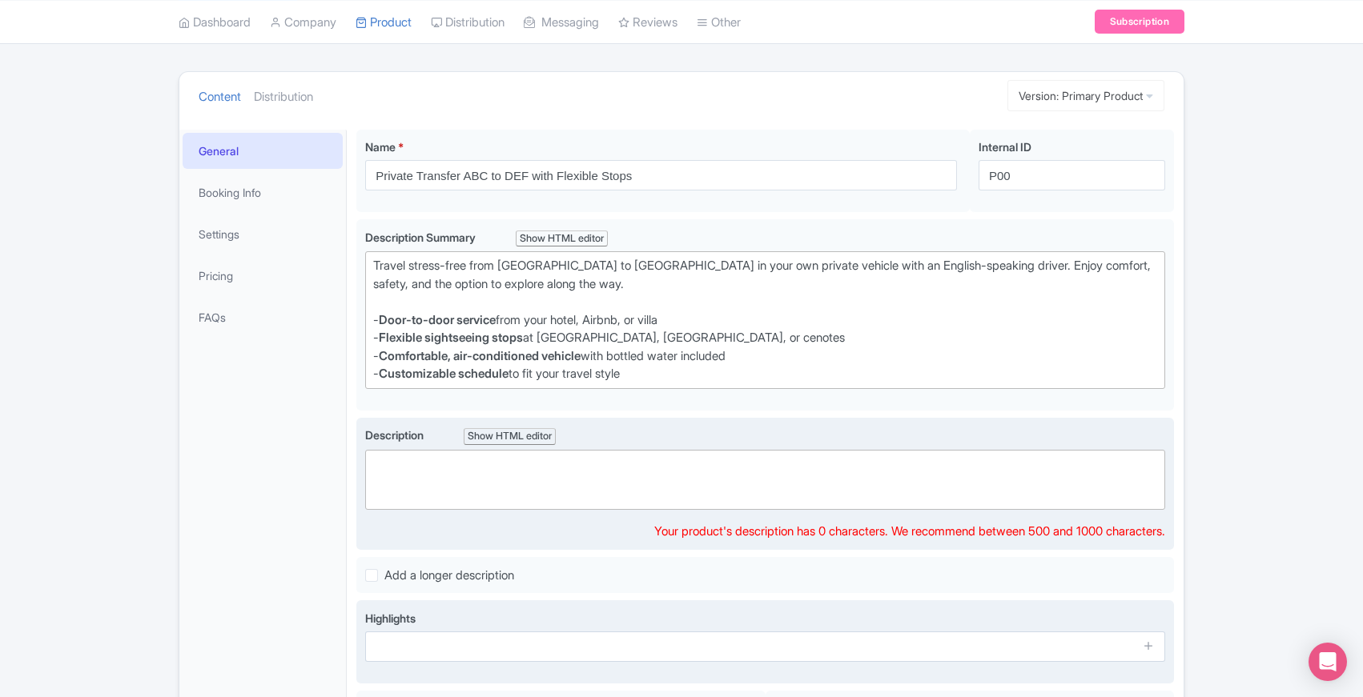
click at [424, 479] on trix-editor at bounding box center [765, 480] width 800 height 60
paste trix-editor "<div>Travel stress-free from Tulum to Mérida in your own private vehicle with a…"
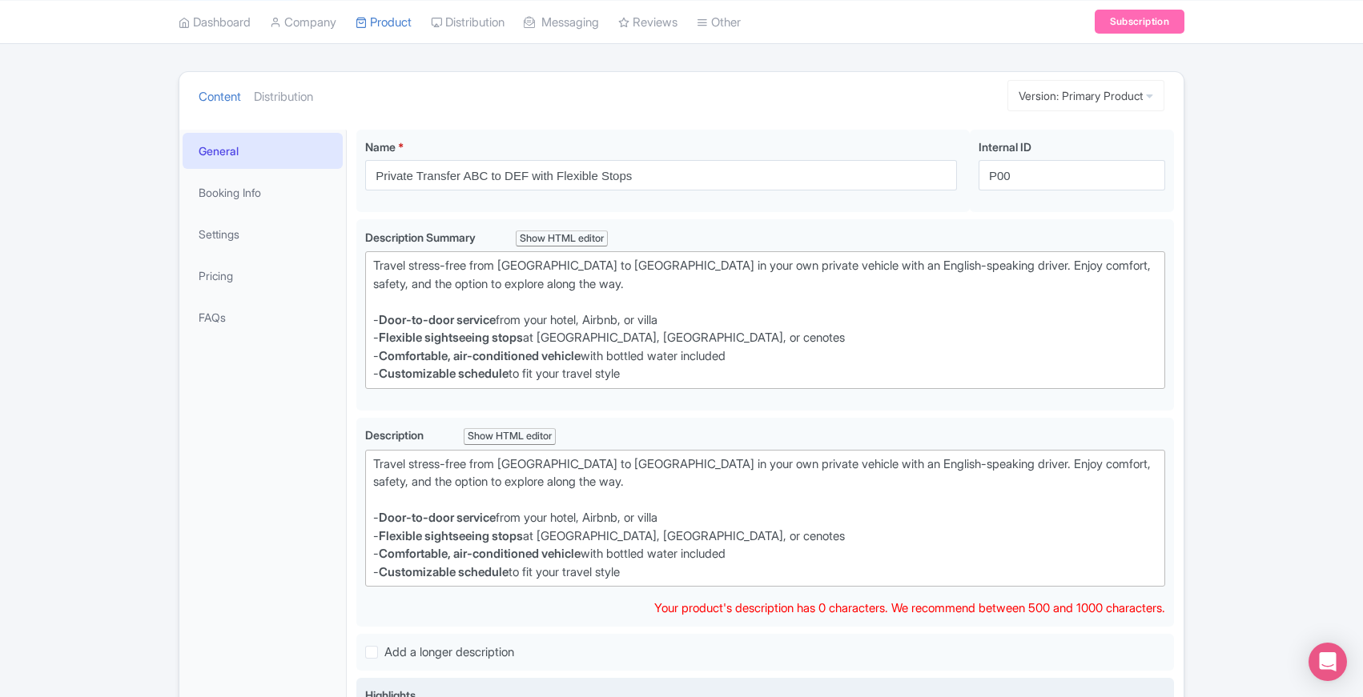
click at [344, 451] on div "General Booking Info Settings Pricing FAQs" at bounding box center [262, 524] width 167 height 788
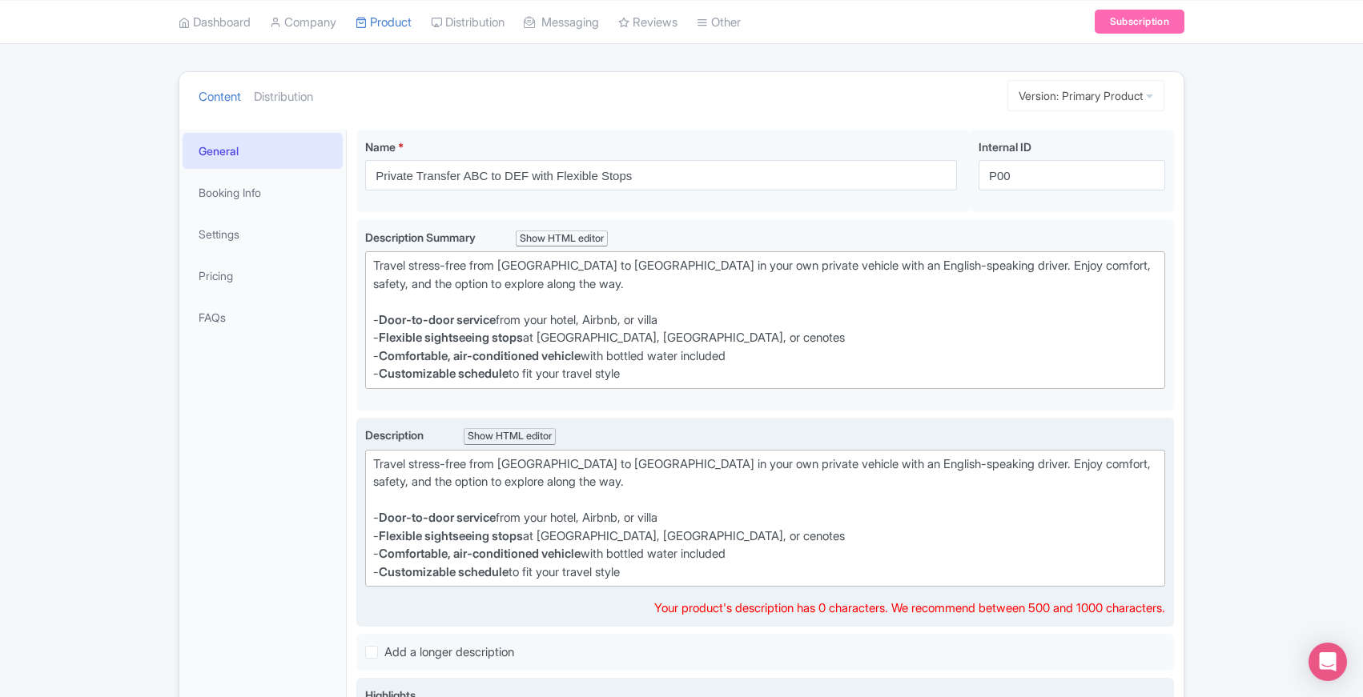
click at [464, 478] on div "Travel stress-free from Tulum to Mérida in your own private vehicle with an Eng…" at bounding box center [765, 492] width 784 height 72
click at [605, 508] on div "Travel stress-free from Tulum to Mérida in your own private vehicle with an Eng…" at bounding box center [765, 492] width 784 height 72
click at [715, 573] on div "- Customizable schedule to fit your travel style" at bounding box center [765, 573] width 784 height 18
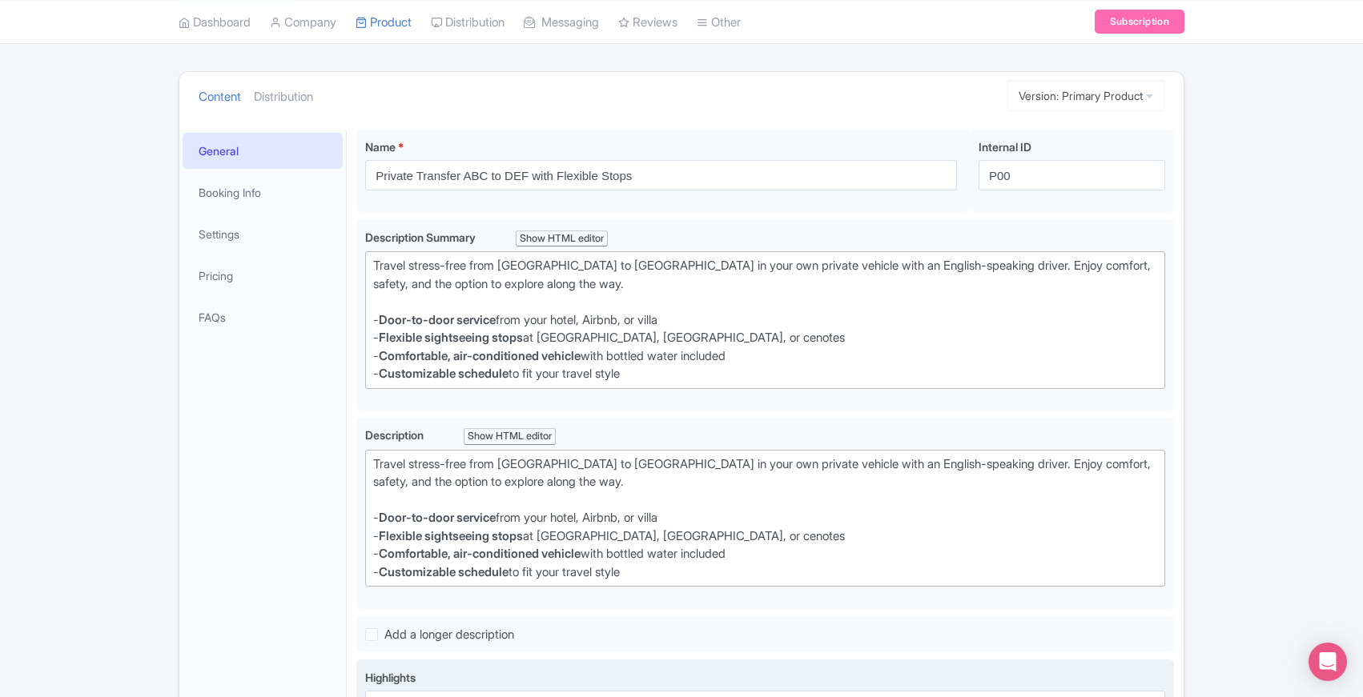
click at [297, 513] on div "General Booking Info Settings Pricing FAQs" at bounding box center [262, 515] width 167 height 770
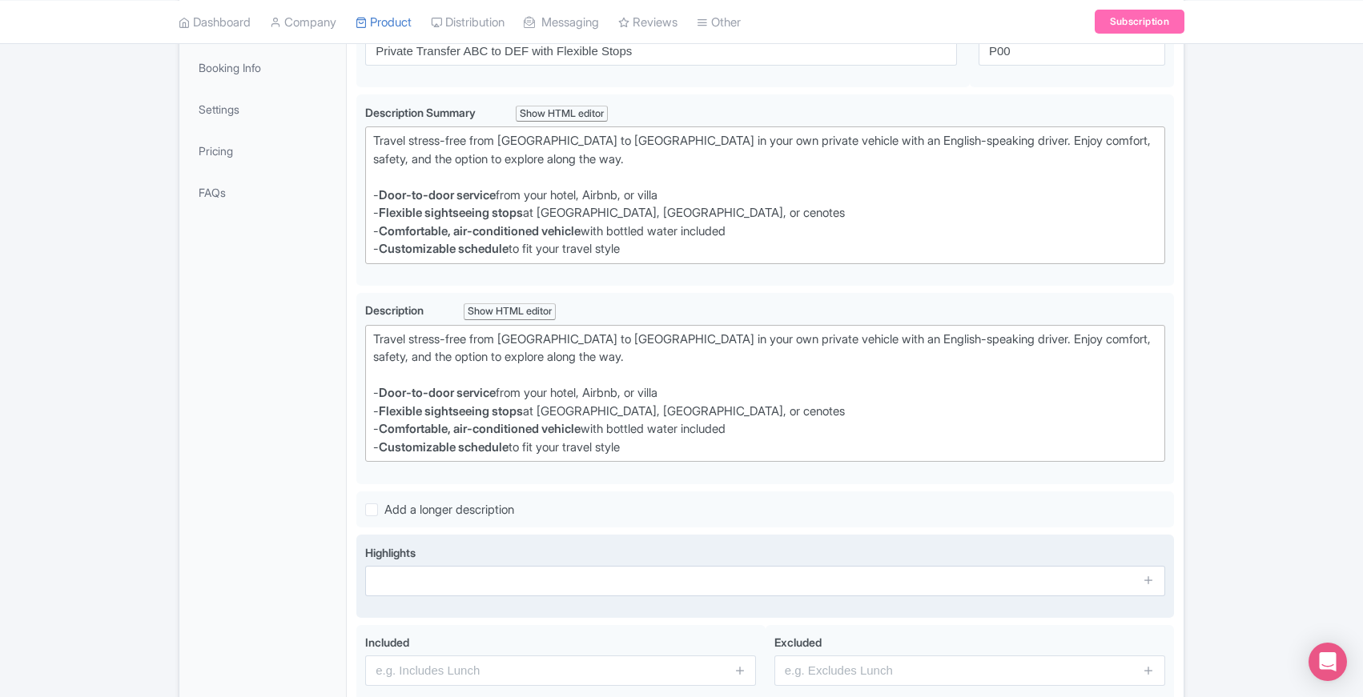
scroll to position [261, 0]
click at [705, 451] on div "- Customizable schedule to fit your travel style" at bounding box center [765, 447] width 784 height 18
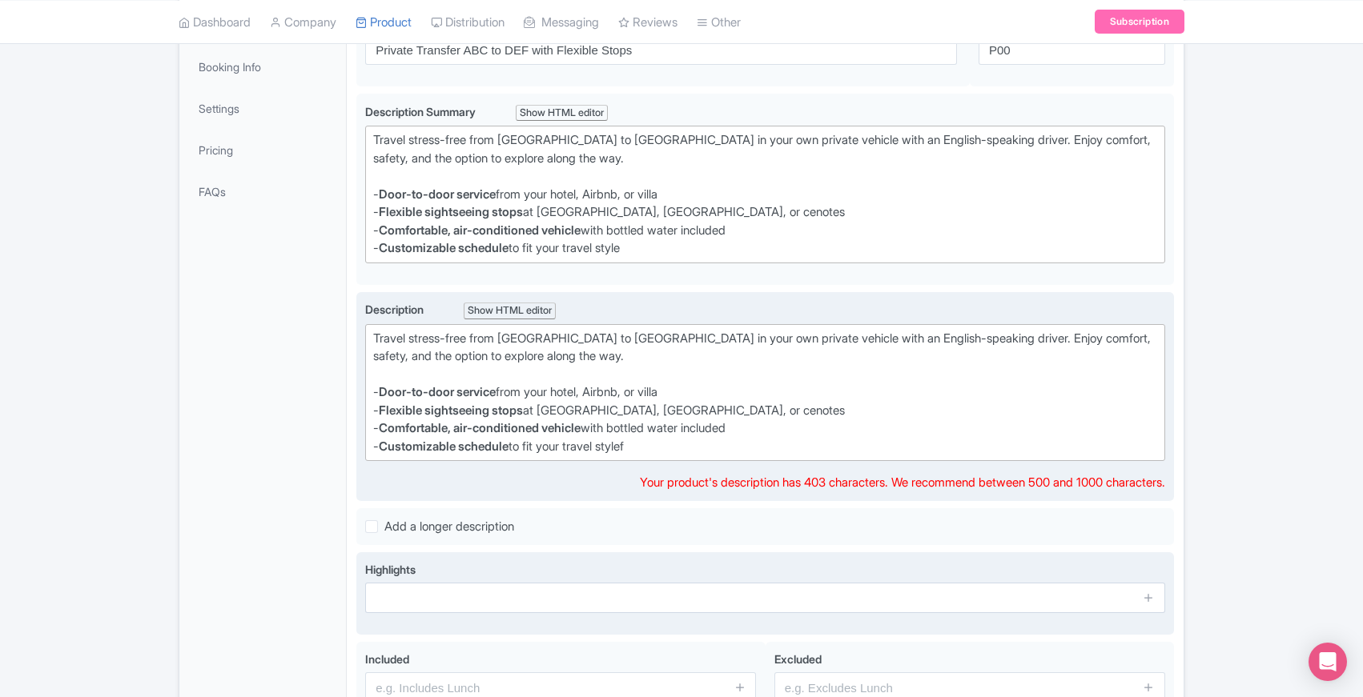
type trix-editor "<div>Travel stress-free from Tulum to Mérida in your own private vehicle with a…"
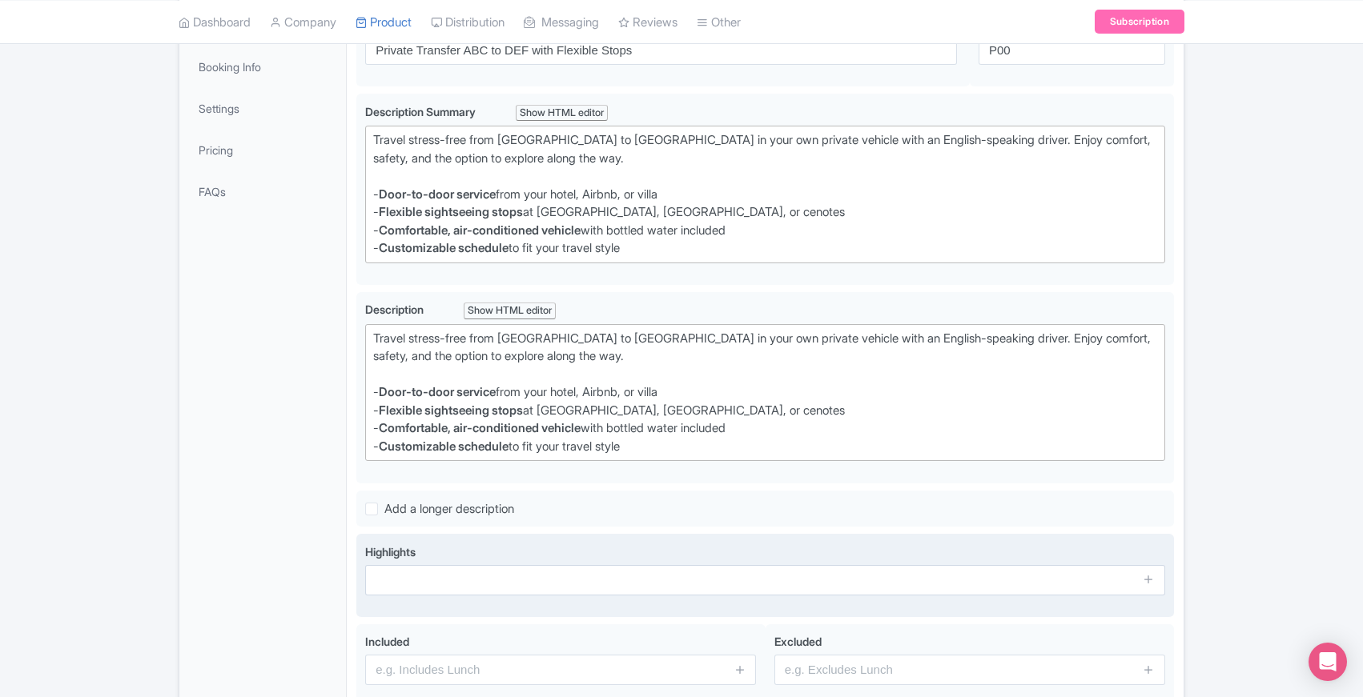
click at [333, 452] on div "General Booking Info Settings Pricing FAQs" at bounding box center [262, 389] width 167 height 770
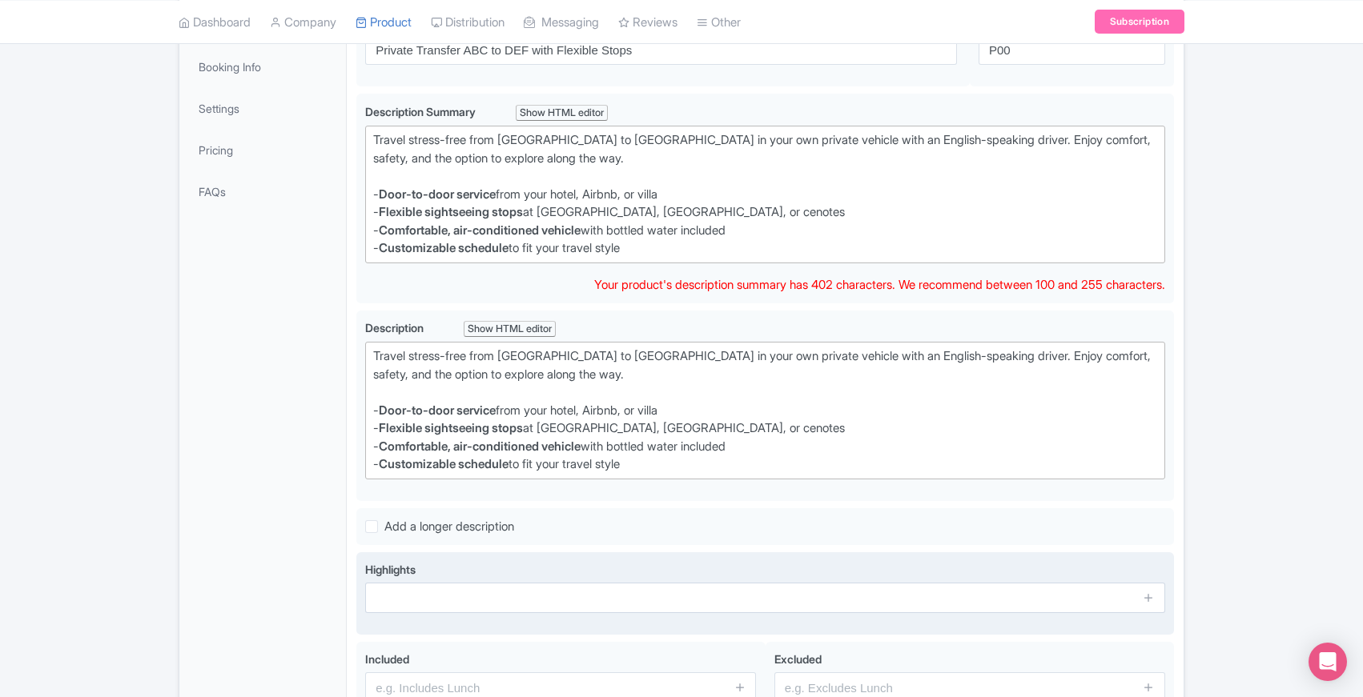
drag, startPoint x: 659, startPoint y: 255, endPoint x: 344, endPoint y: 131, distance: 338.3
click at [344, 131] on div "General Booking Info Settings Pricing FAQs Name * Private Transfer ABC to DEF w…" at bounding box center [681, 393] width 1004 height 798
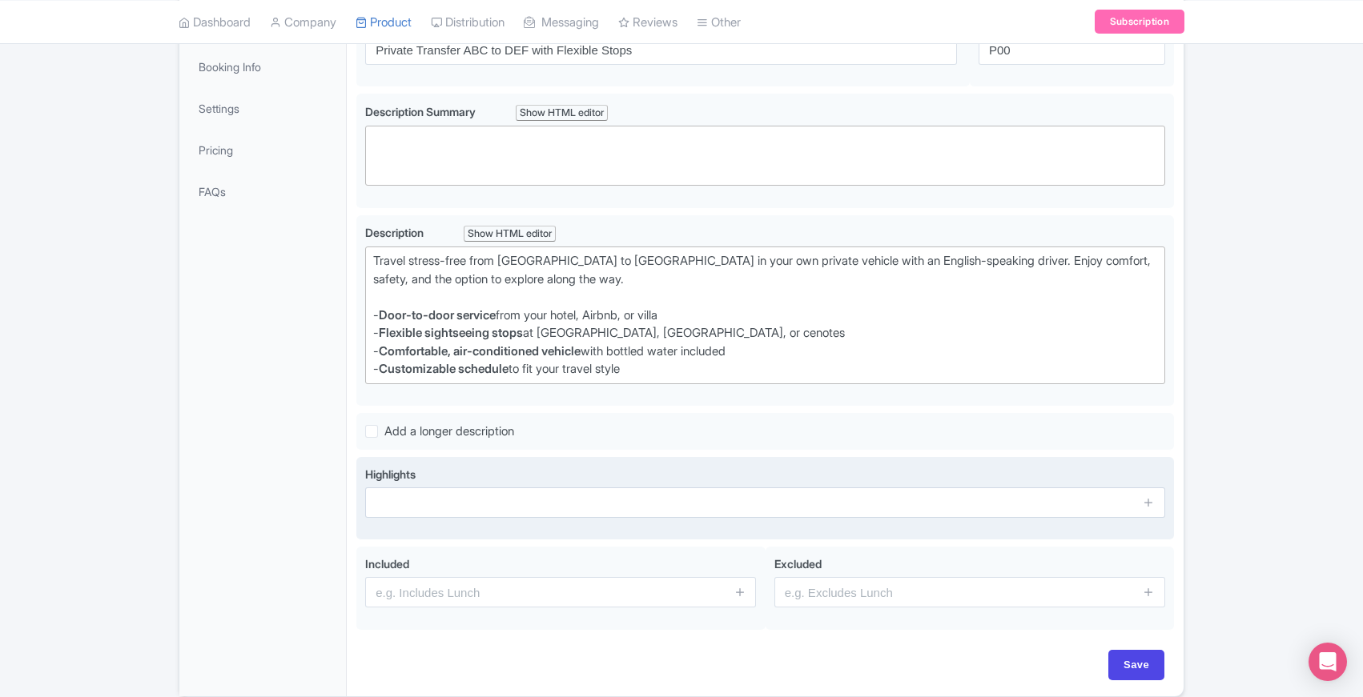
click at [352, 203] on div "Name * Private Transfer ABC to DEF with Flexible Stops Your product's name has …" at bounding box center [765, 345] width 837 height 702
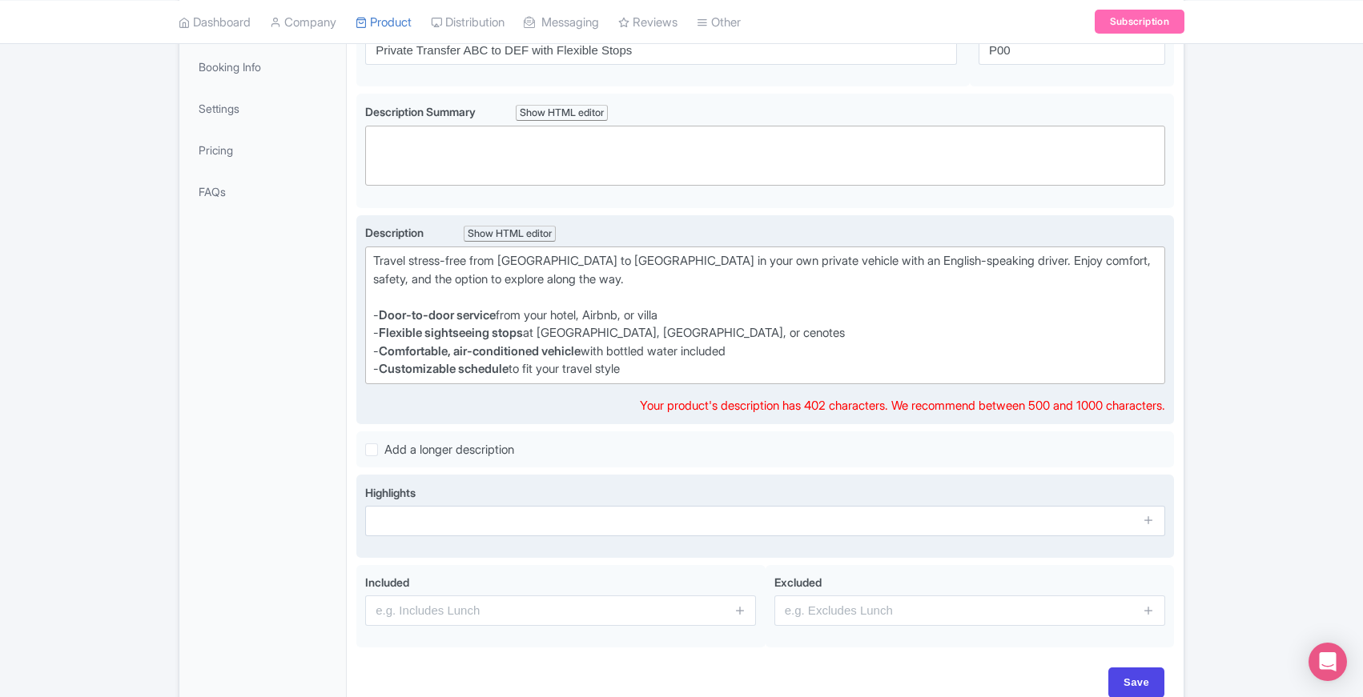
click at [662, 372] on div "- Customizable schedule to fit your travel style" at bounding box center [765, 369] width 784 height 18
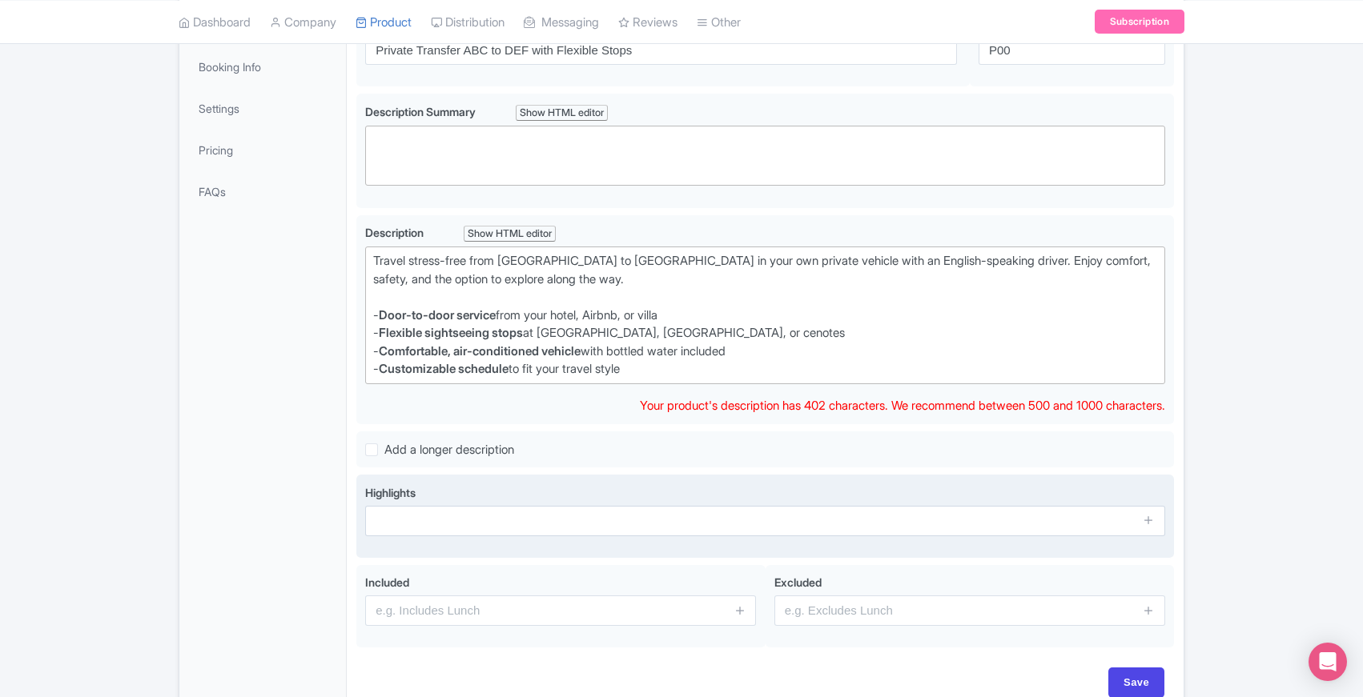
click at [336, 411] on div "General Booking Info Settings Pricing FAQs" at bounding box center [262, 359] width 167 height 710
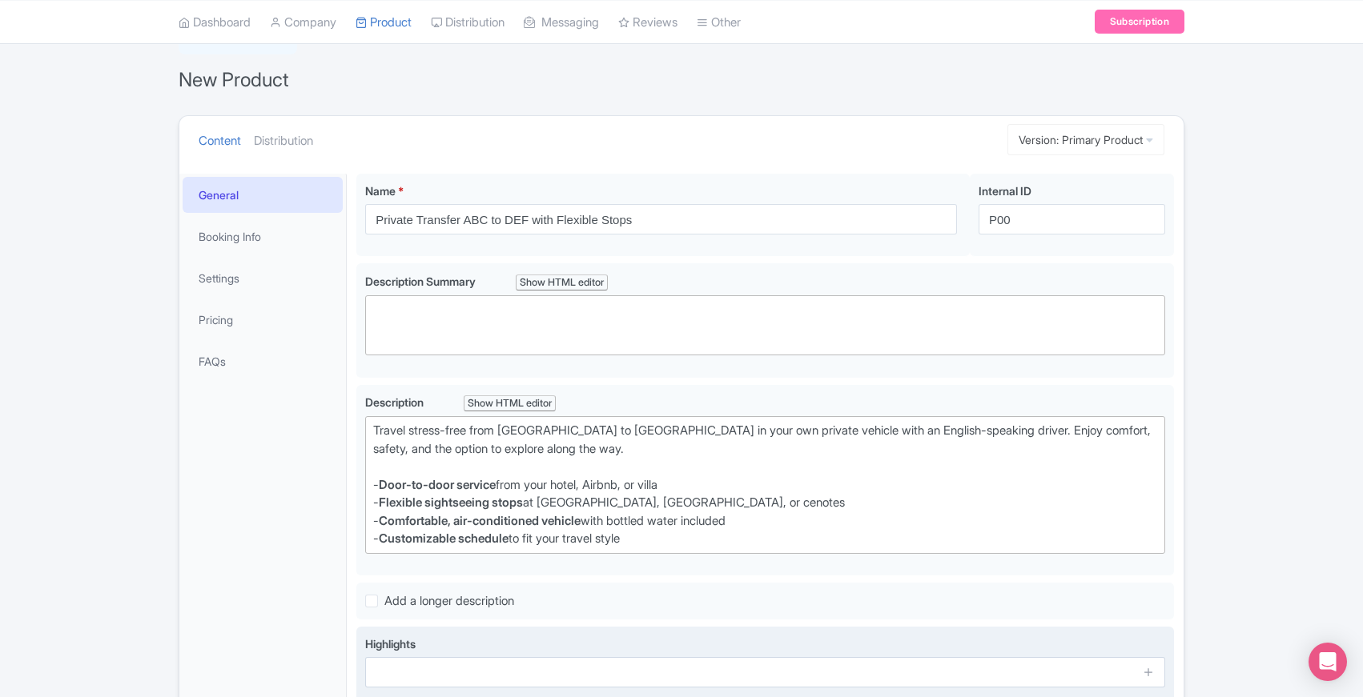
scroll to position [90, 0]
click at [348, 372] on div "Name * Private Transfer ABC to DEF with Flexible Stops Your product's name has …" at bounding box center [765, 517] width 837 height 702
click at [352, 371] on div "Name * Private Transfer ABC to DEF with Flexible Stops Your product's name has …" at bounding box center [765, 517] width 837 height 702
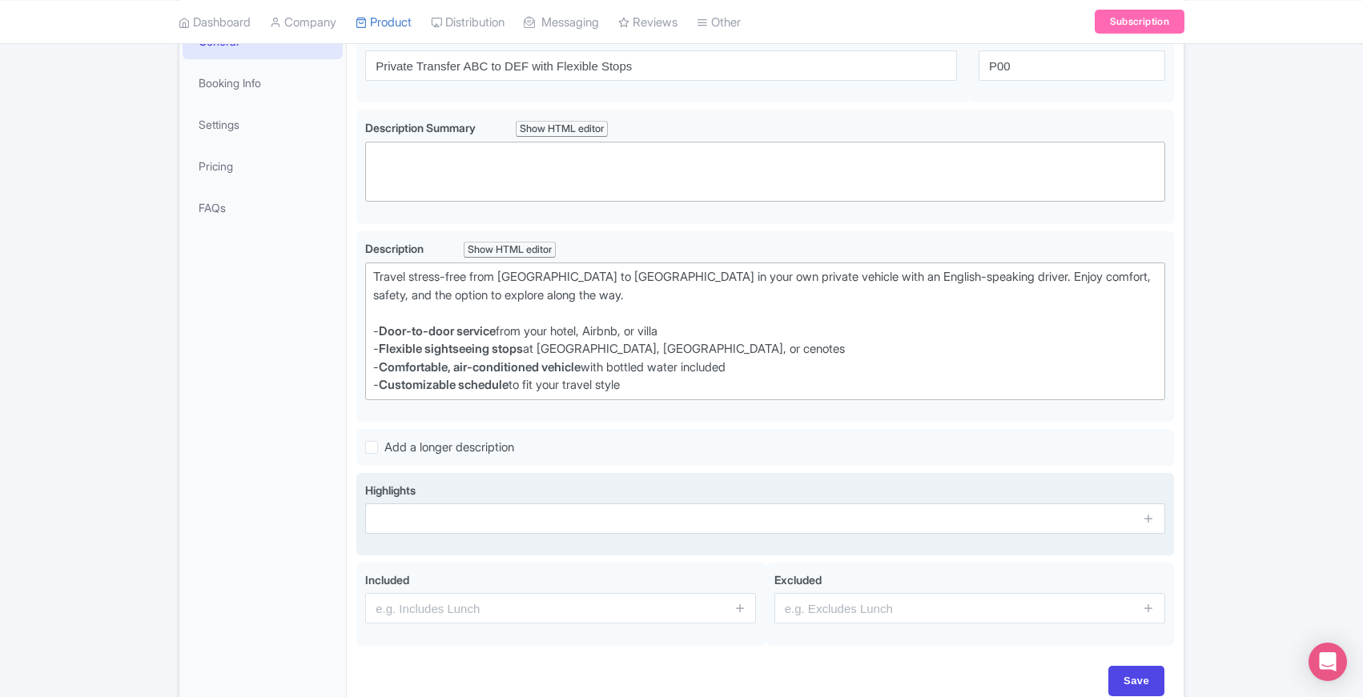
scroll to position [330, 0]
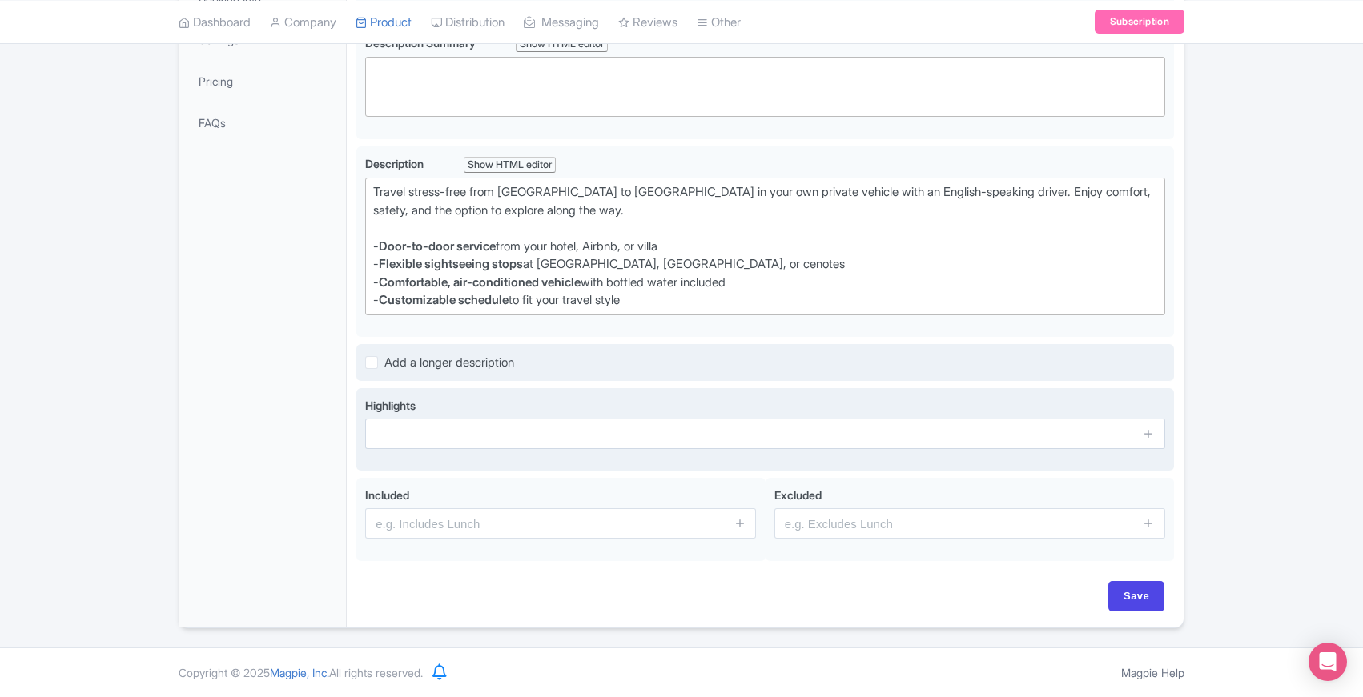
click at [384, 364] on label "Add a longer description" at bounding box center [449, 363] width 130 height 18
click at [384, 364] on input "Add a longer description" at bounding box center [389, 358] width 10 height 10
checkbox input "true"
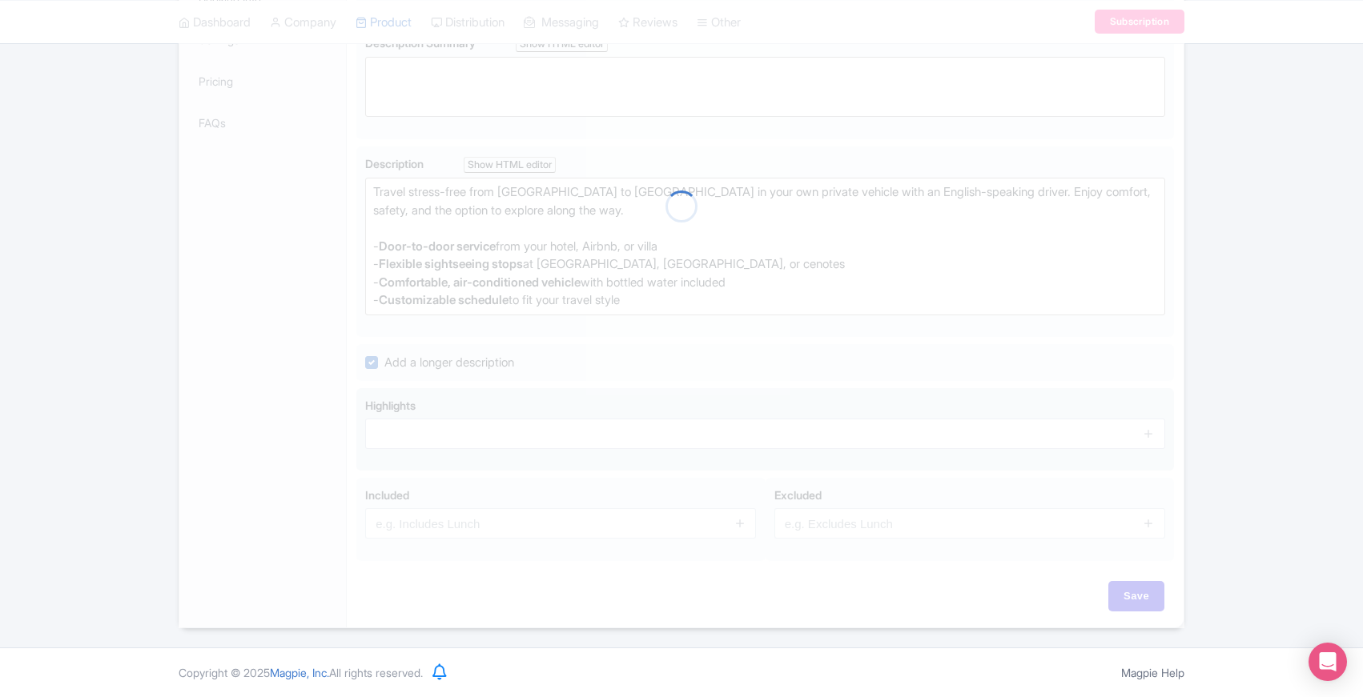
scroll to position [0, 0]
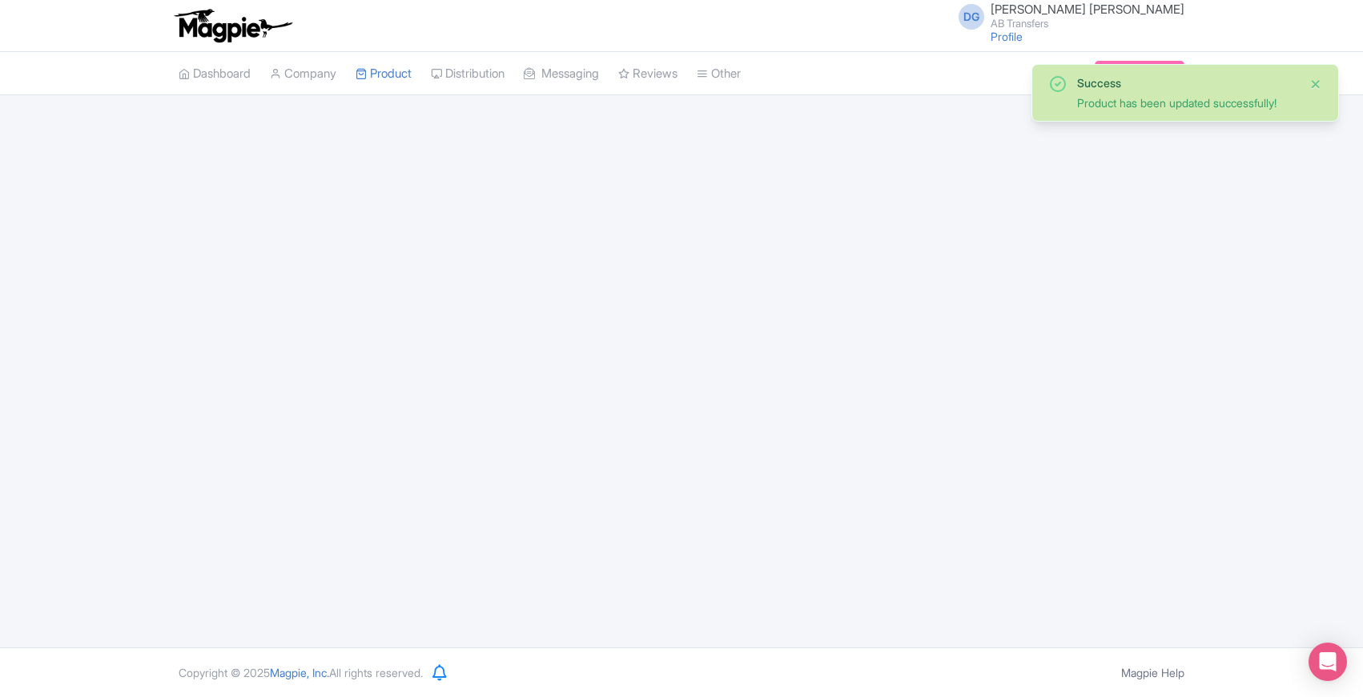
click at [1313, 84] on button "Close" at bounding box center [1315, 83] width 13 height 19
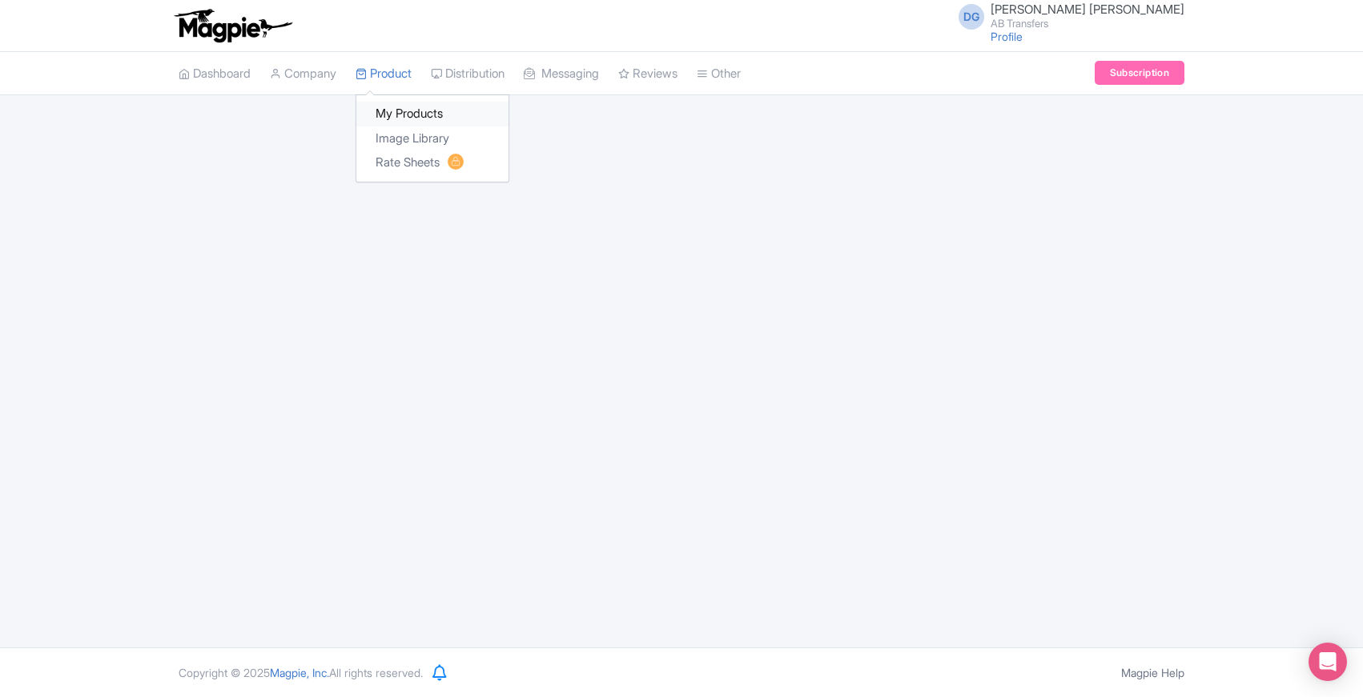
click at [400, 111] on link "My Products" at bounding box center [432, 114] width 152 height 25
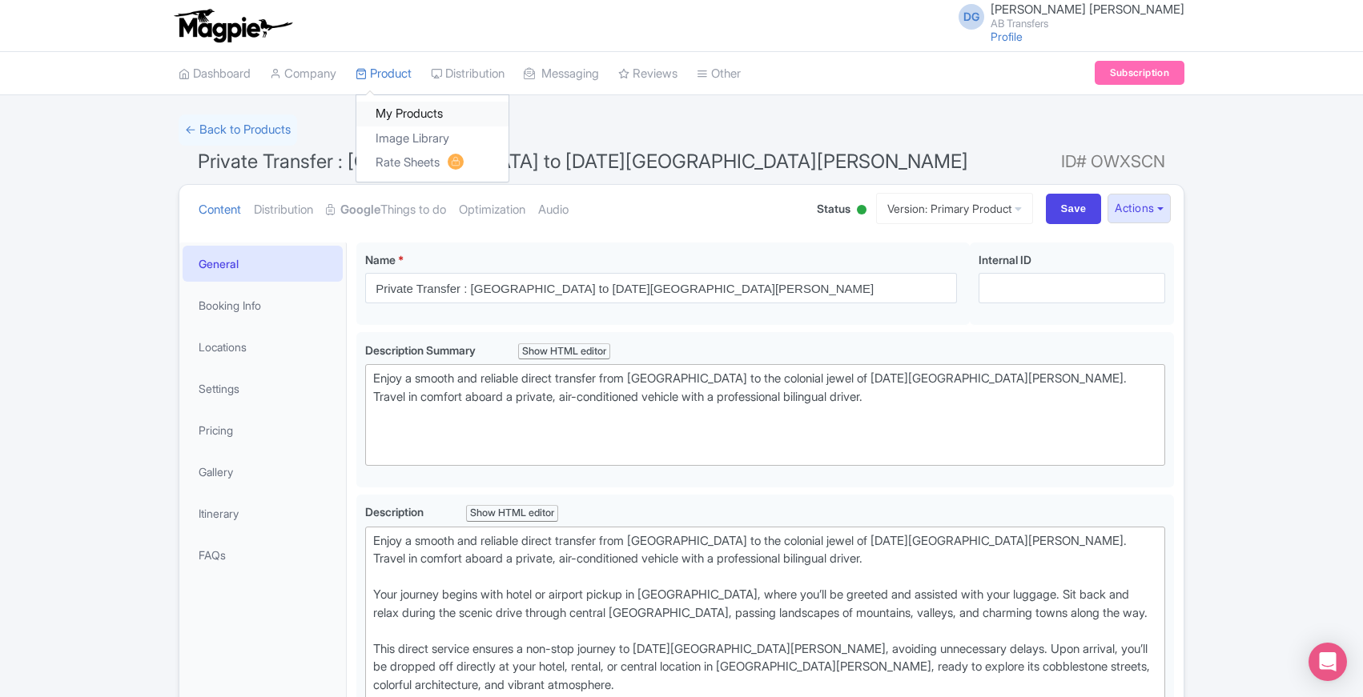
click at [396, 106] on link "My Products" at bounding box center [432, 114] width 152 height 25
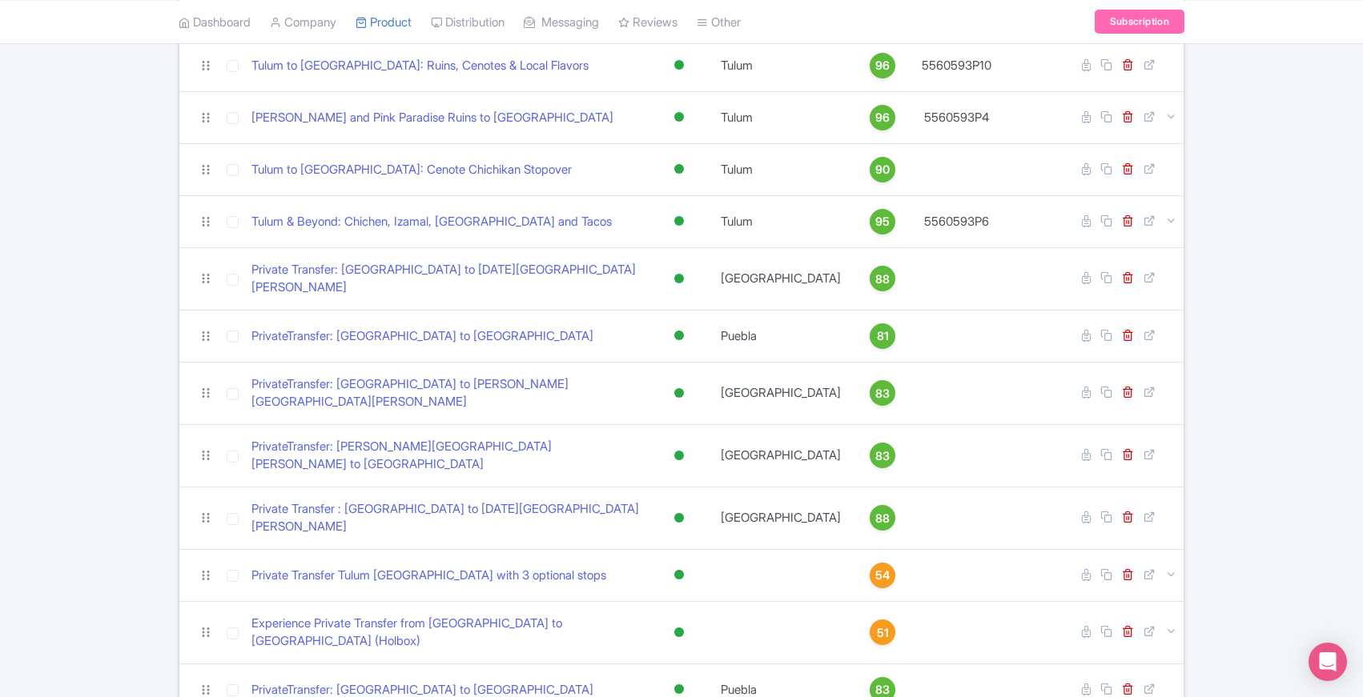
scroll to position [667, 0]
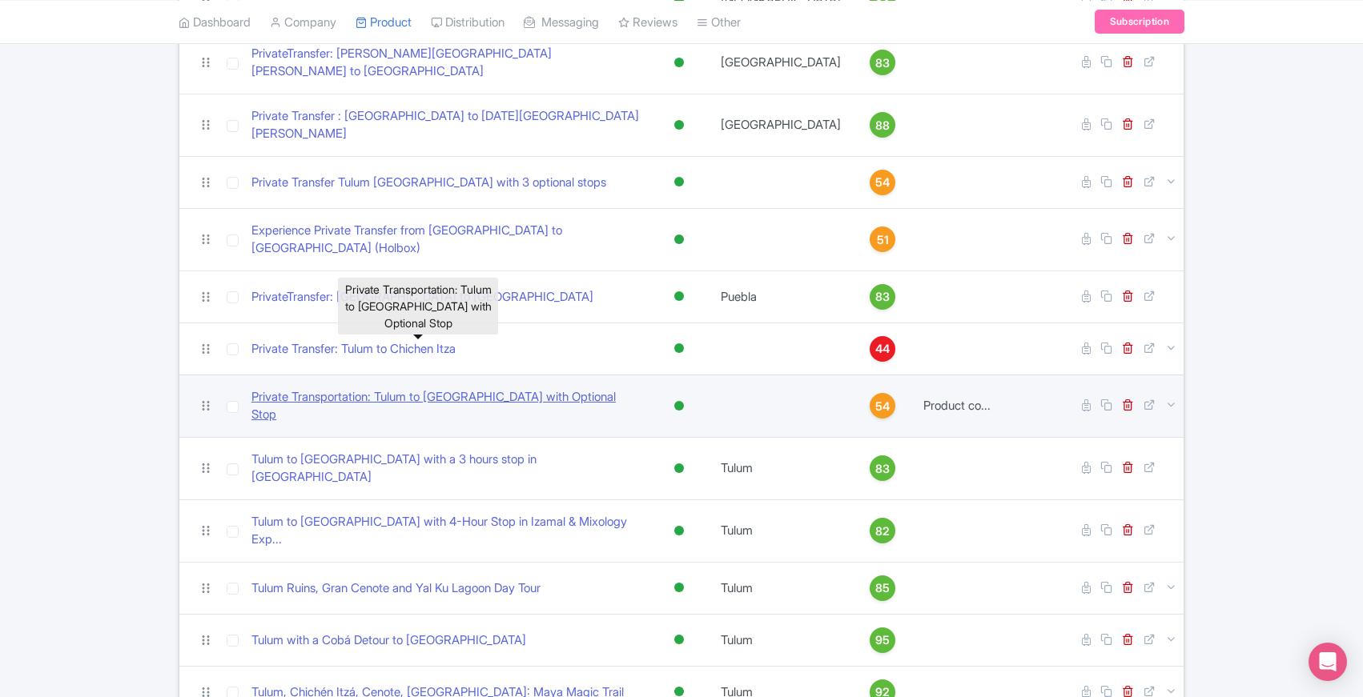
click at [376, 388] on link "Private Transportation: Tulum to [GEOGRAPHIC_DATA] with Optional Stop" at bounding box center [445, 406] width 389 height 36
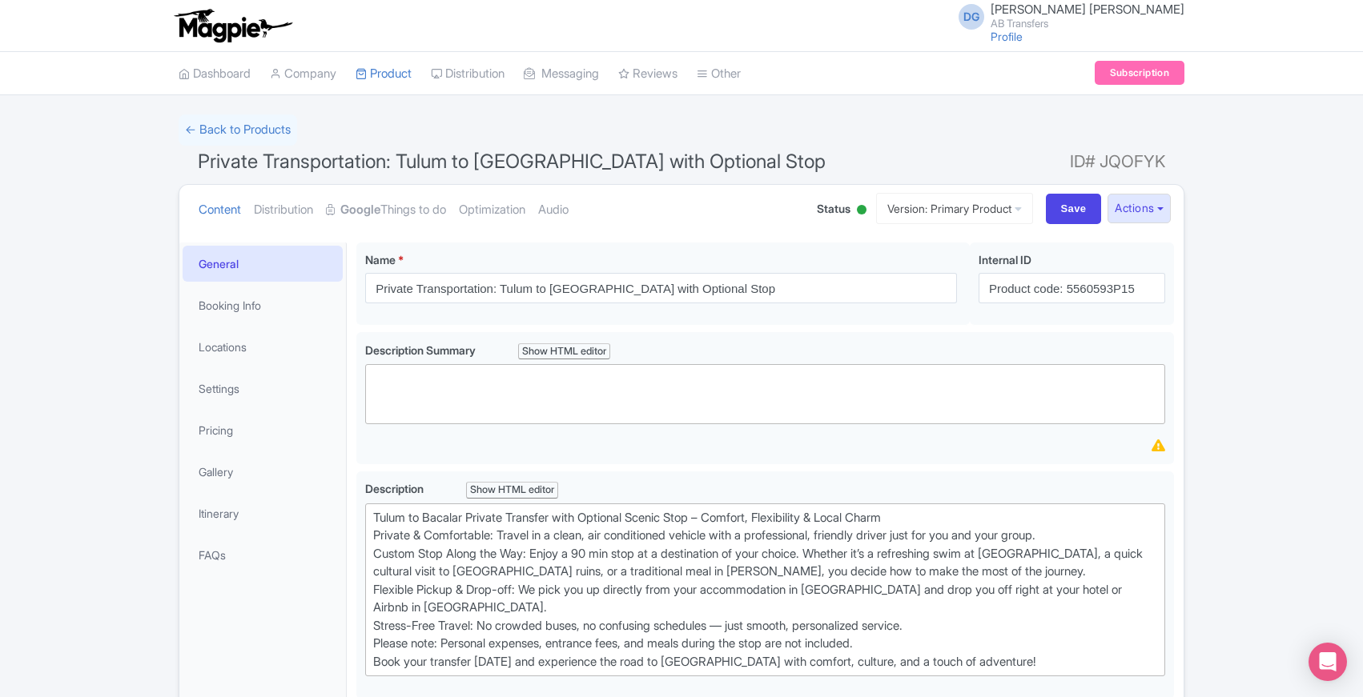
click at [242, 307] on link "Booking Info" at bounding box center [263, 305] width 160 height 36
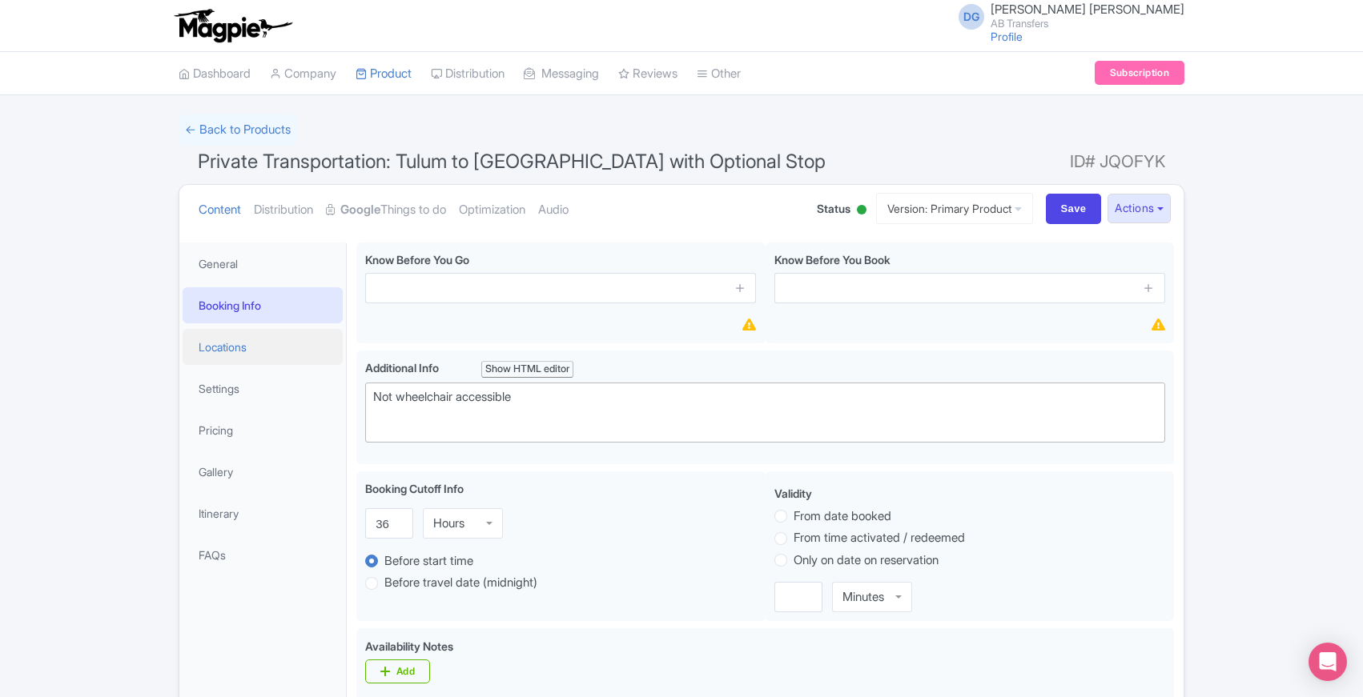
click at [248, 350] on link "Locations" at bounding box center [263, 347] width 160 height 36
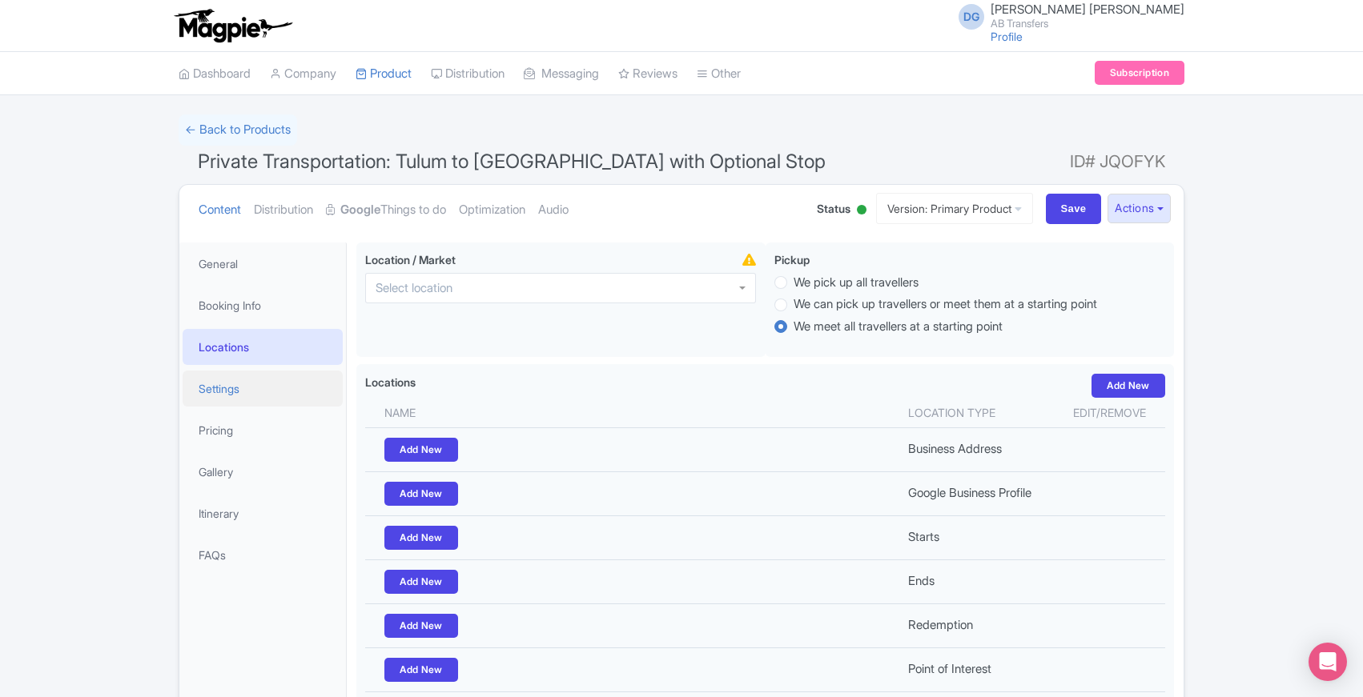
click at [235, 385] on link "Settings" at bounding box center [263, 389] width 160 height 36
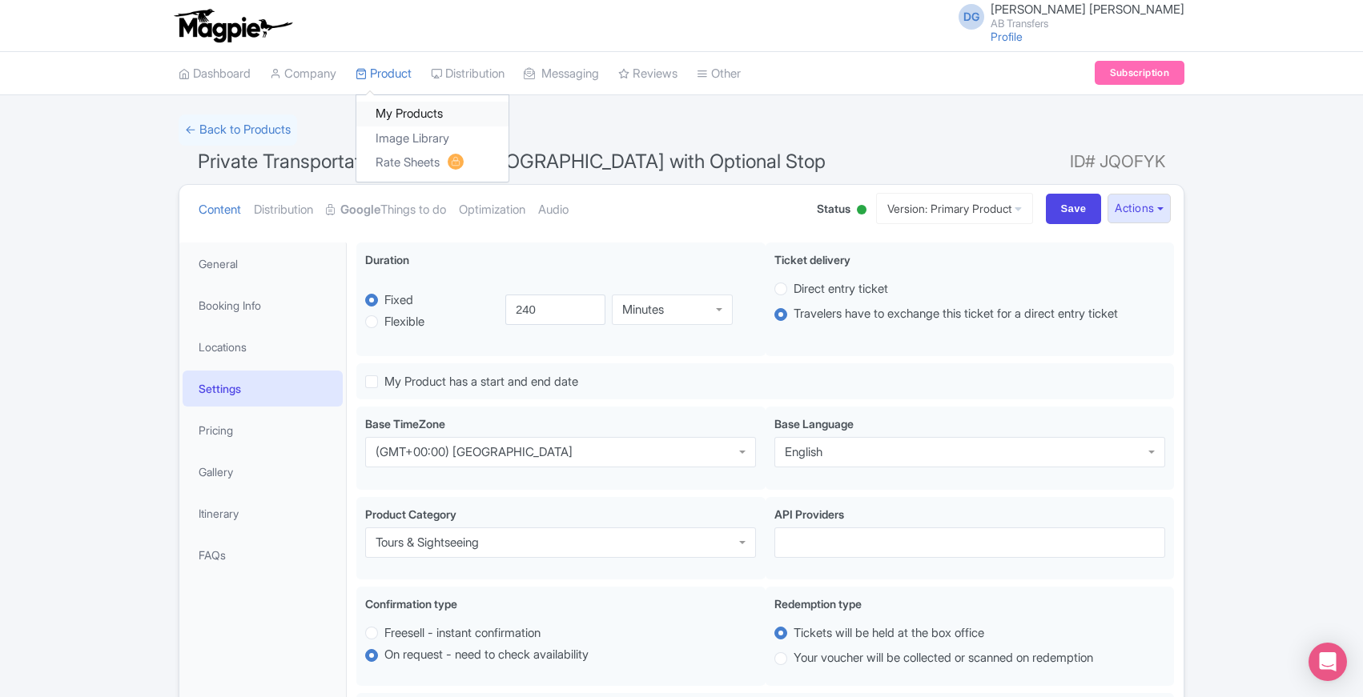
click at [405, 112] on link "My Products" at bounding box center [432, 114] width 152 height 25
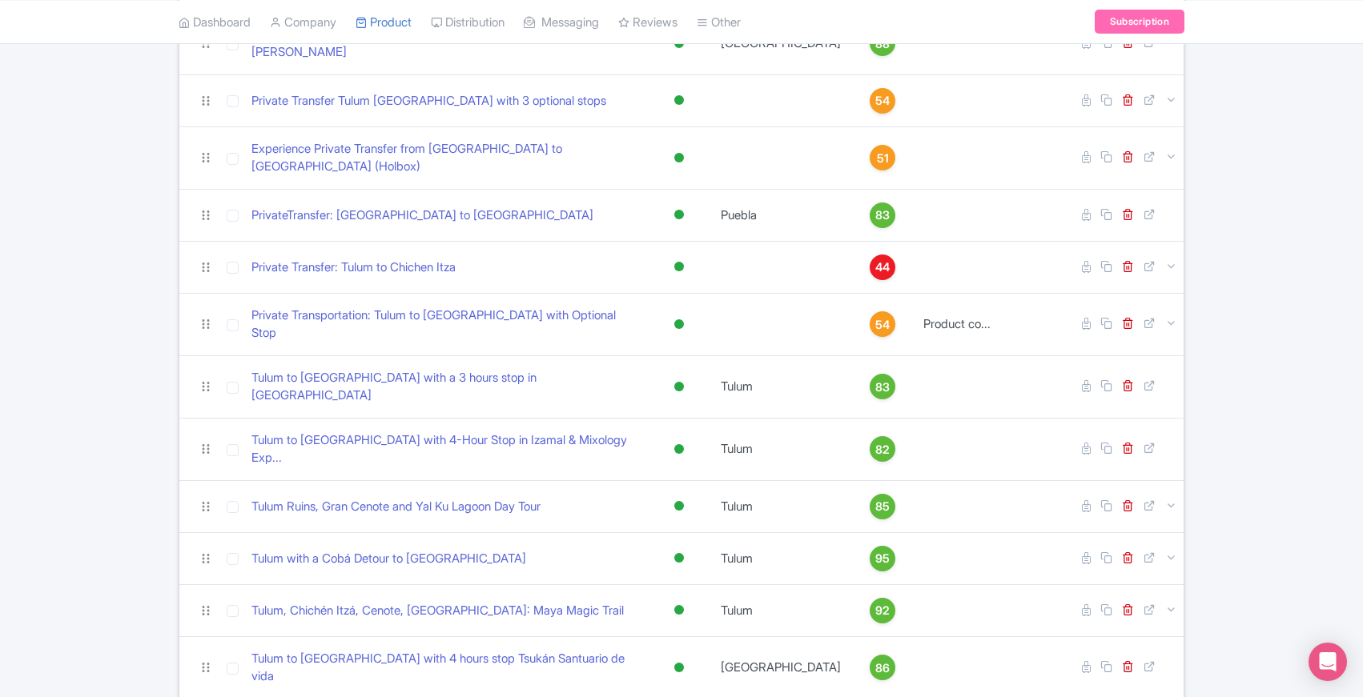
scroll to position [602, 0]
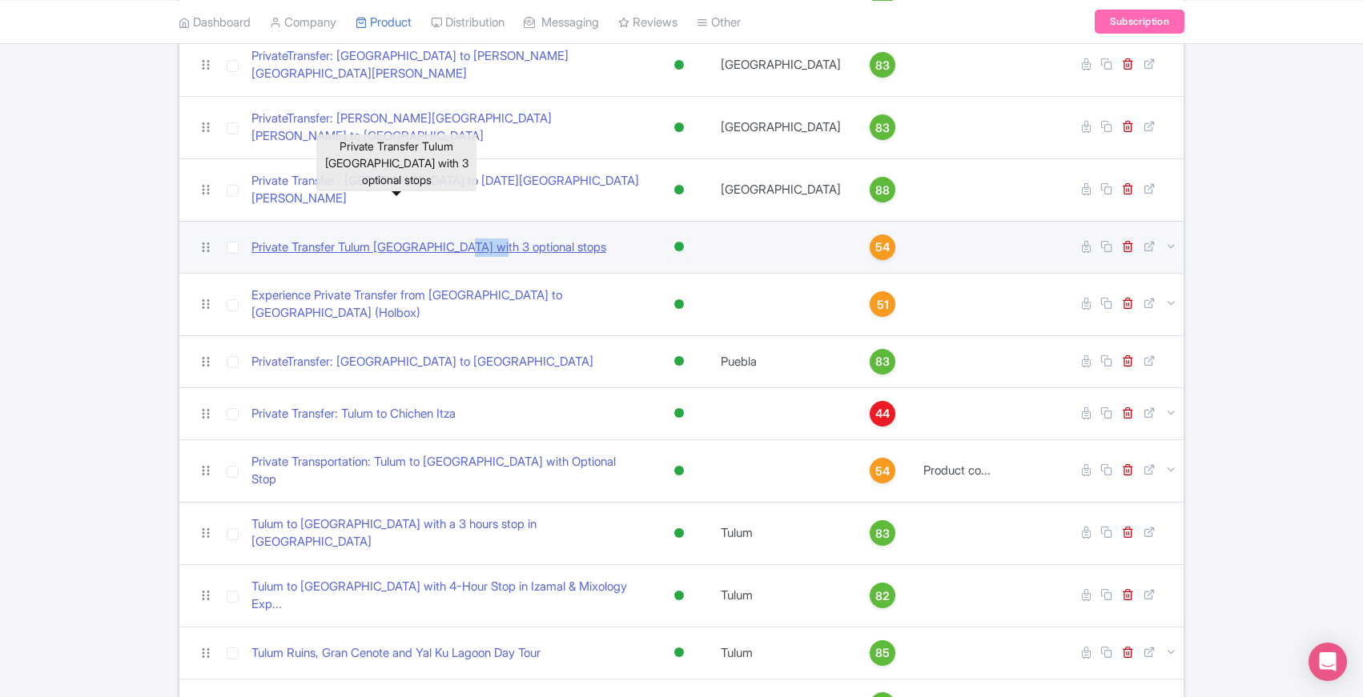
click at [431, 239] on link "Private Transfer Tulum [GEOGRAPHIC_DATA] with 3 optional stops" at bounding box center [428, 248] width 355 height 18
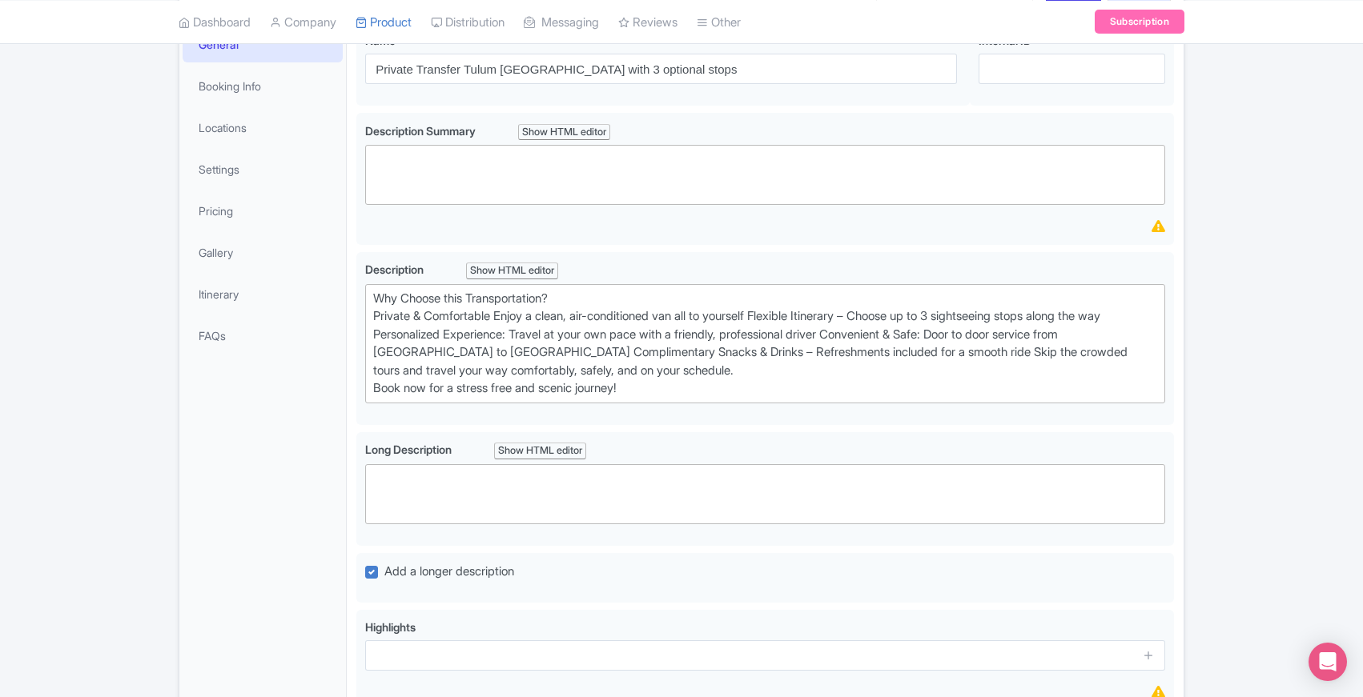
scroll to position [251, 0]
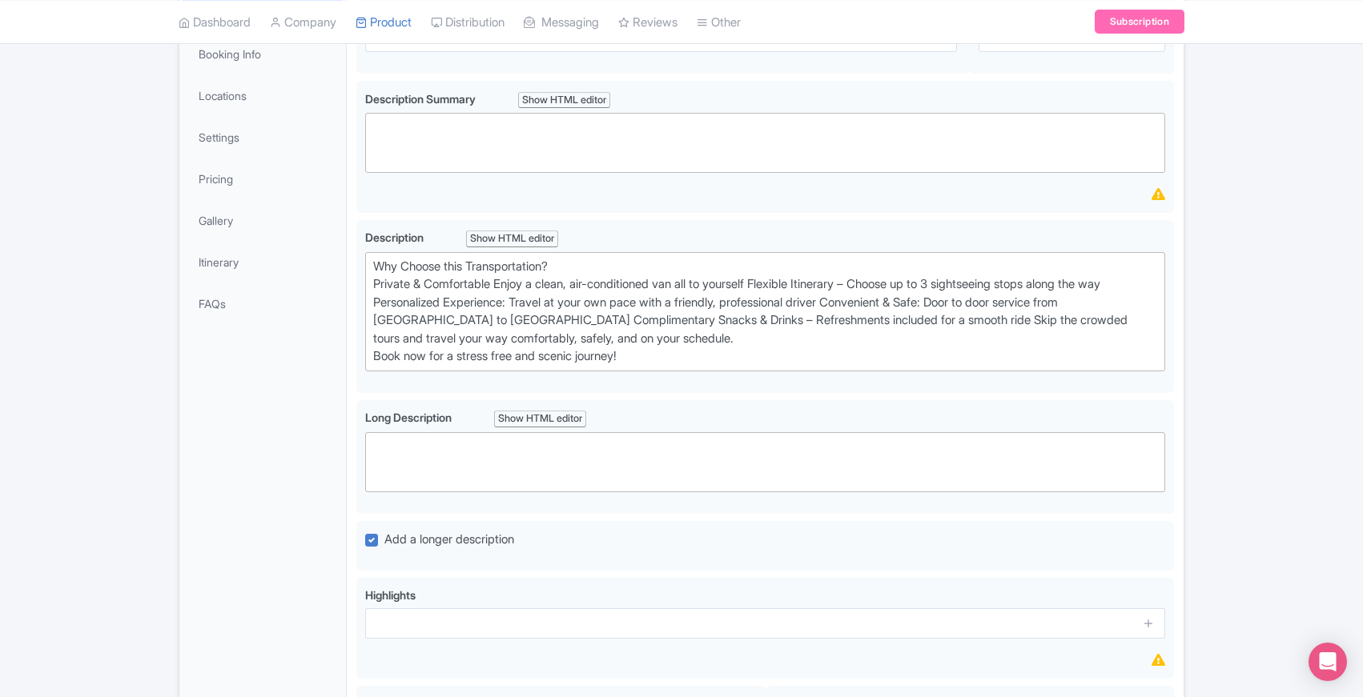
click at [352, 462] on div "Private Transfer Tulum Mérida with 3 optional stops Name * i Private Transfer T…" at bounding box center [765, 467] width 837 height 971
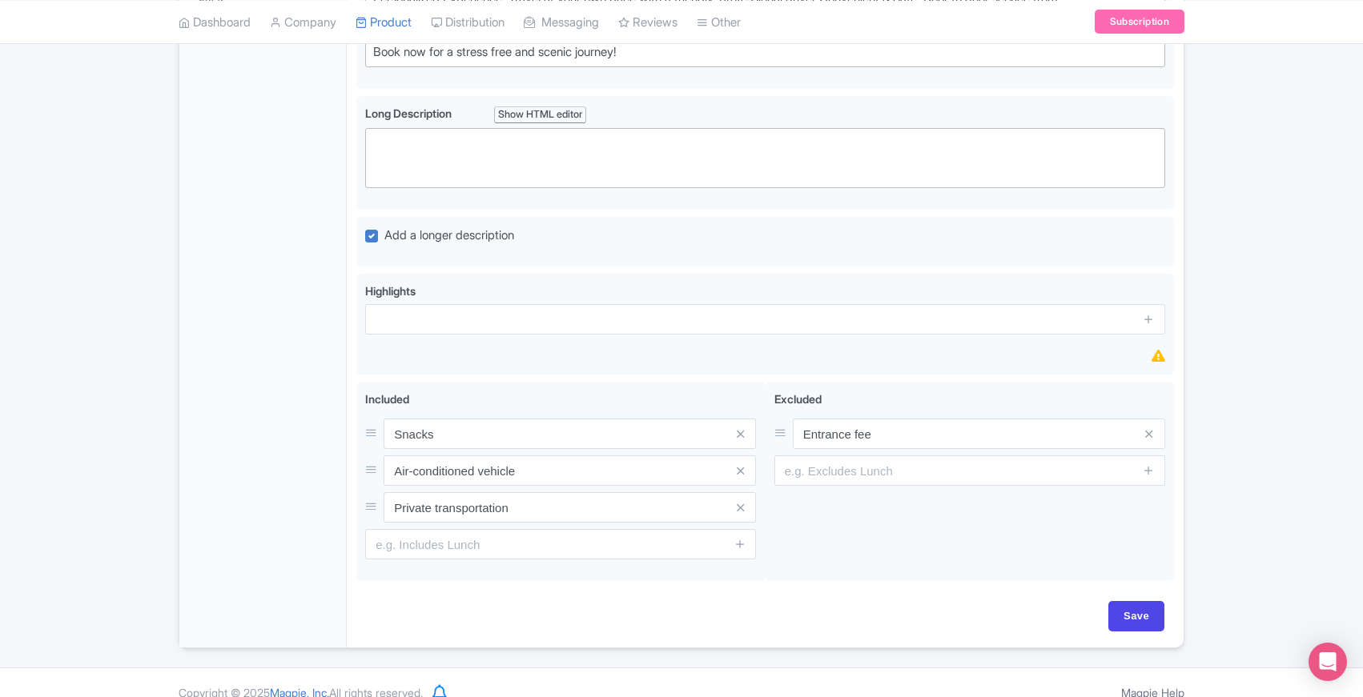
scroll to position [565, 0]
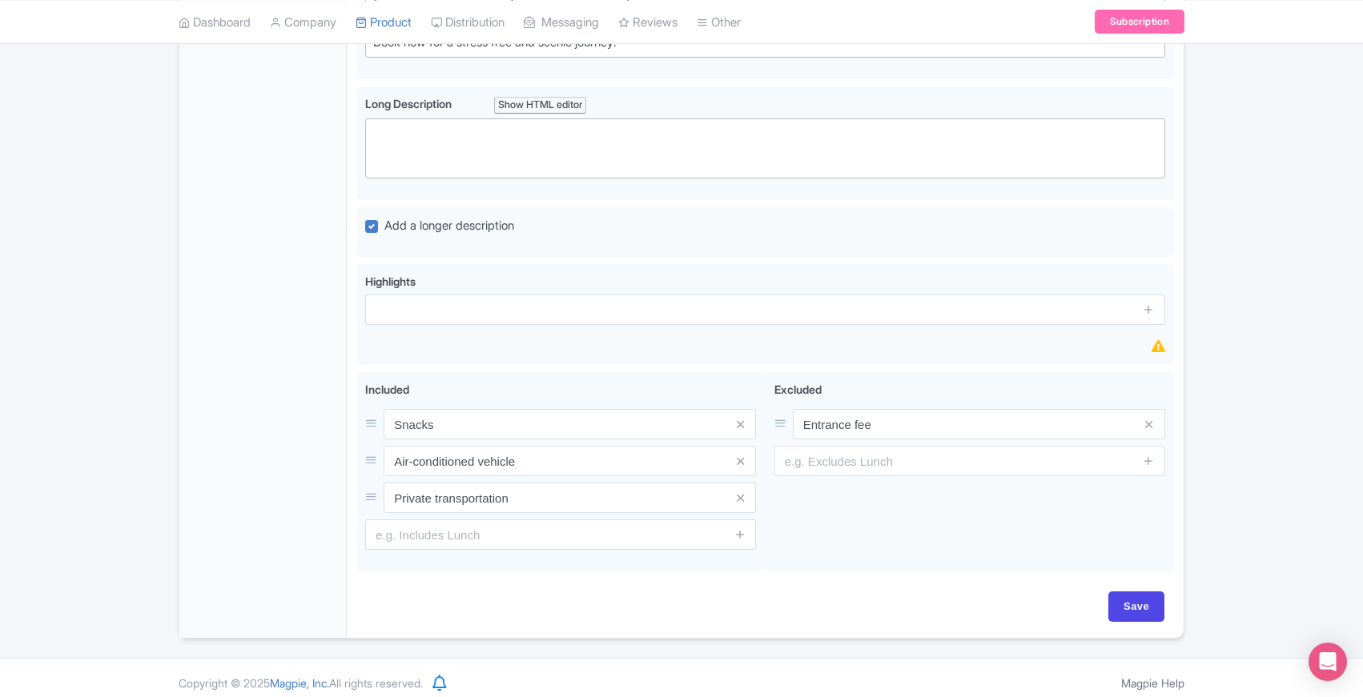
click at [352, 462] on div "Private Transfer Tulum Mérida with 3 optional stops Name * i Private Transfer T…" at bounding box center [765, 153] width 837 height 971
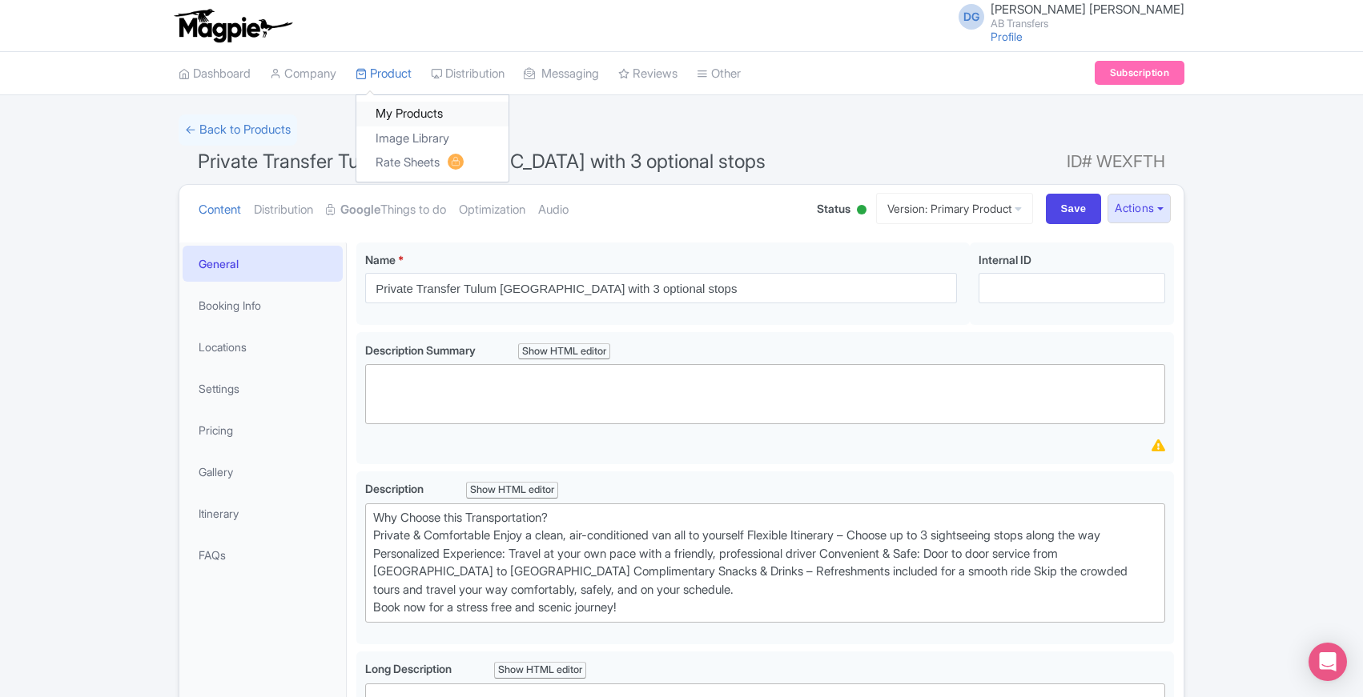
click at [388, 115] on link "My Products" at bounding box center [432, 114] width 152 height 25
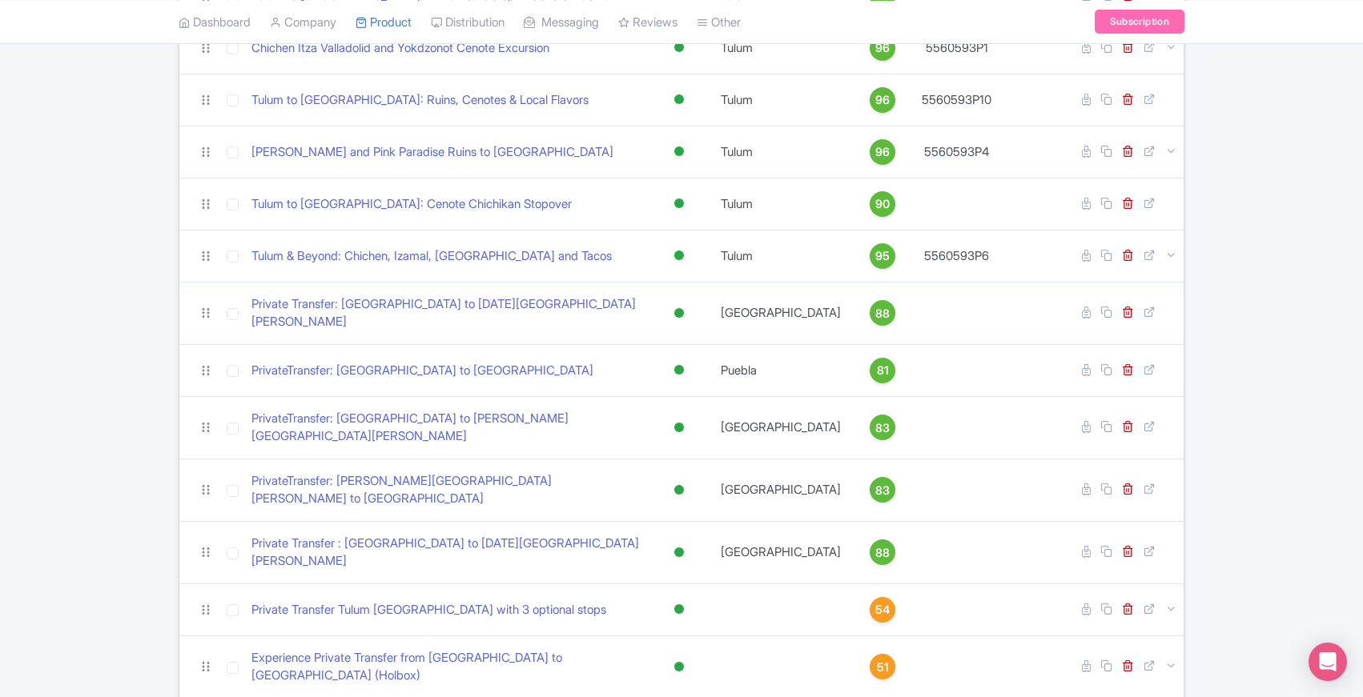
scroll to position [254, 0]
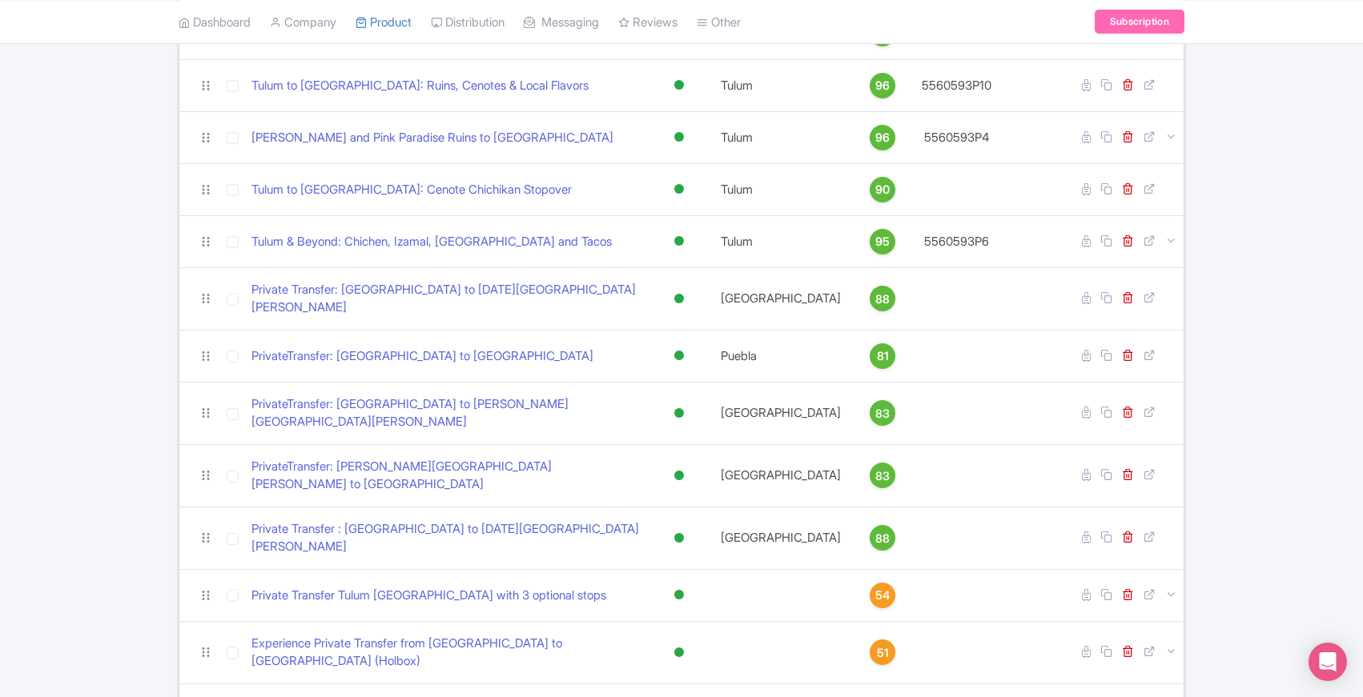
click at [119, 424] on div "Search Bulk Actions [GEOGRAPHIC_DATA] Add to Collection Share Products Add to C…" at bounding box center [681, 637] width 1363 height 1553
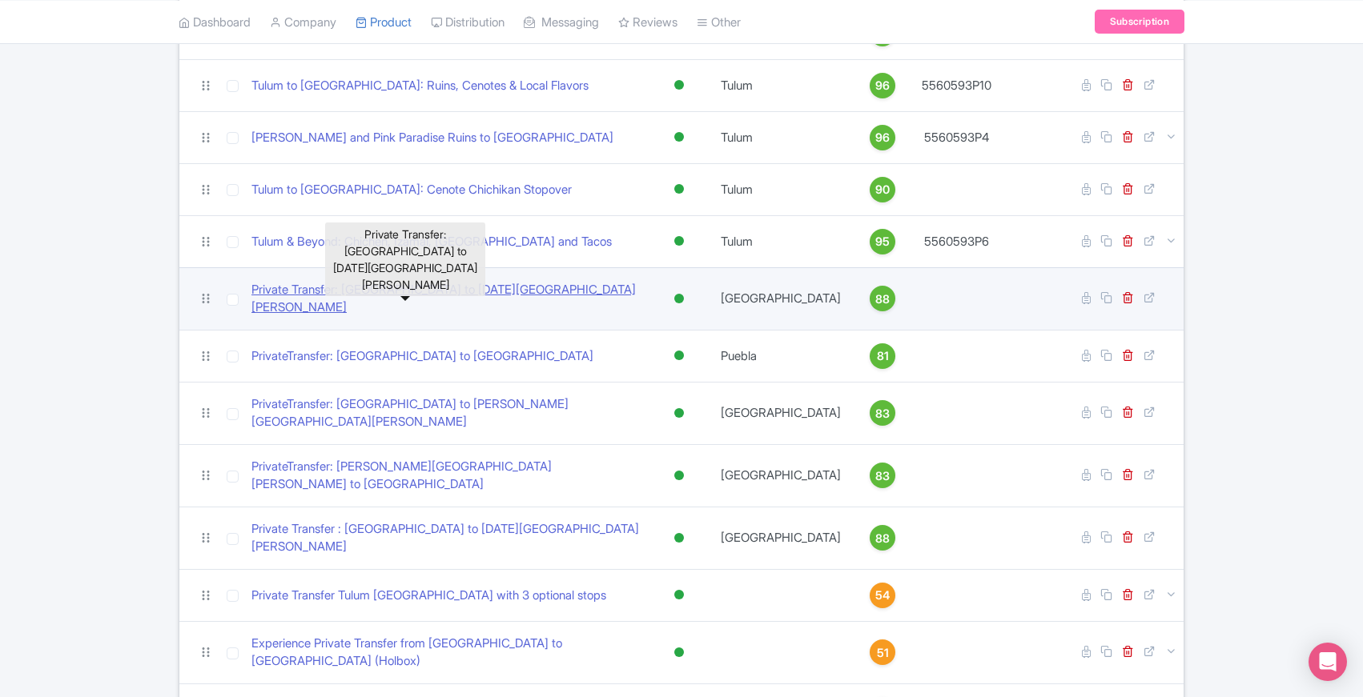
click at [400, 291] on link "Private Transfer: [GEOGRAPHIC_DATA] to [DATE][GEOGRAPHIC_DATA][PERSON_NAME]" at bounding box center [445, 299] width 389 height 36
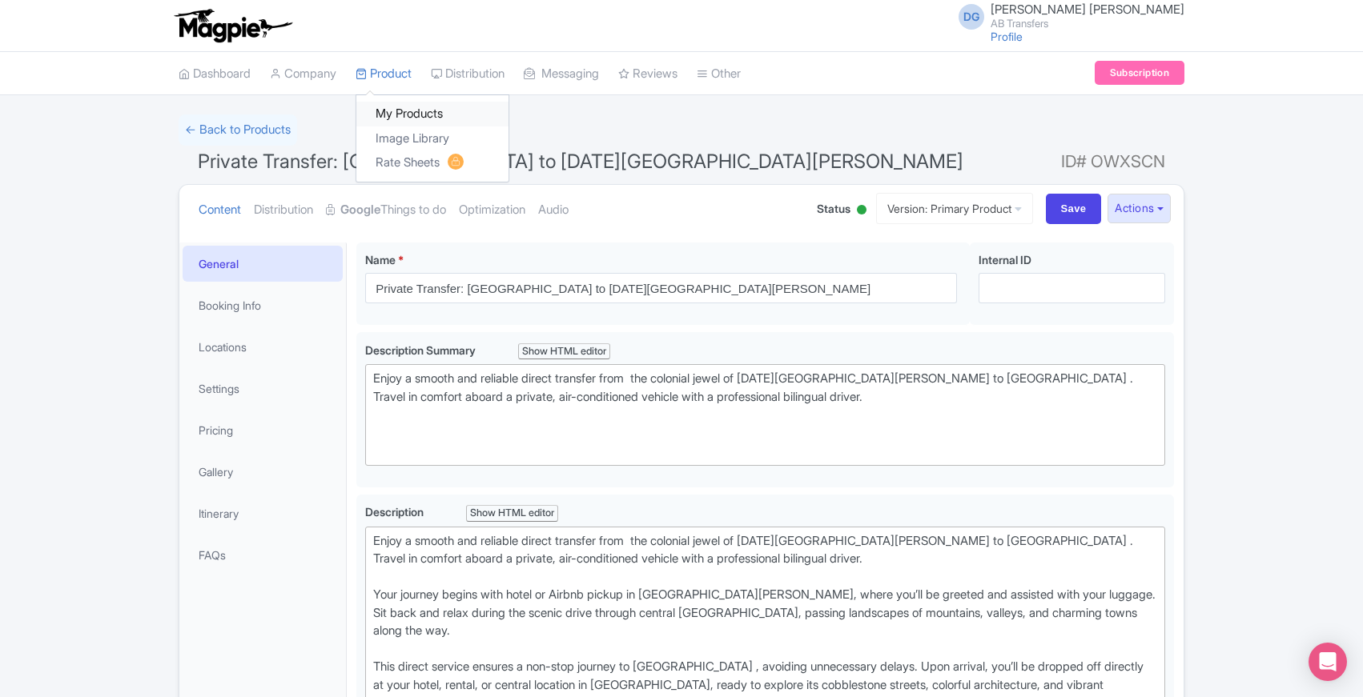
click at [392, 114] on link "My Products" at bounding box center [432, 114] width 152 height 25
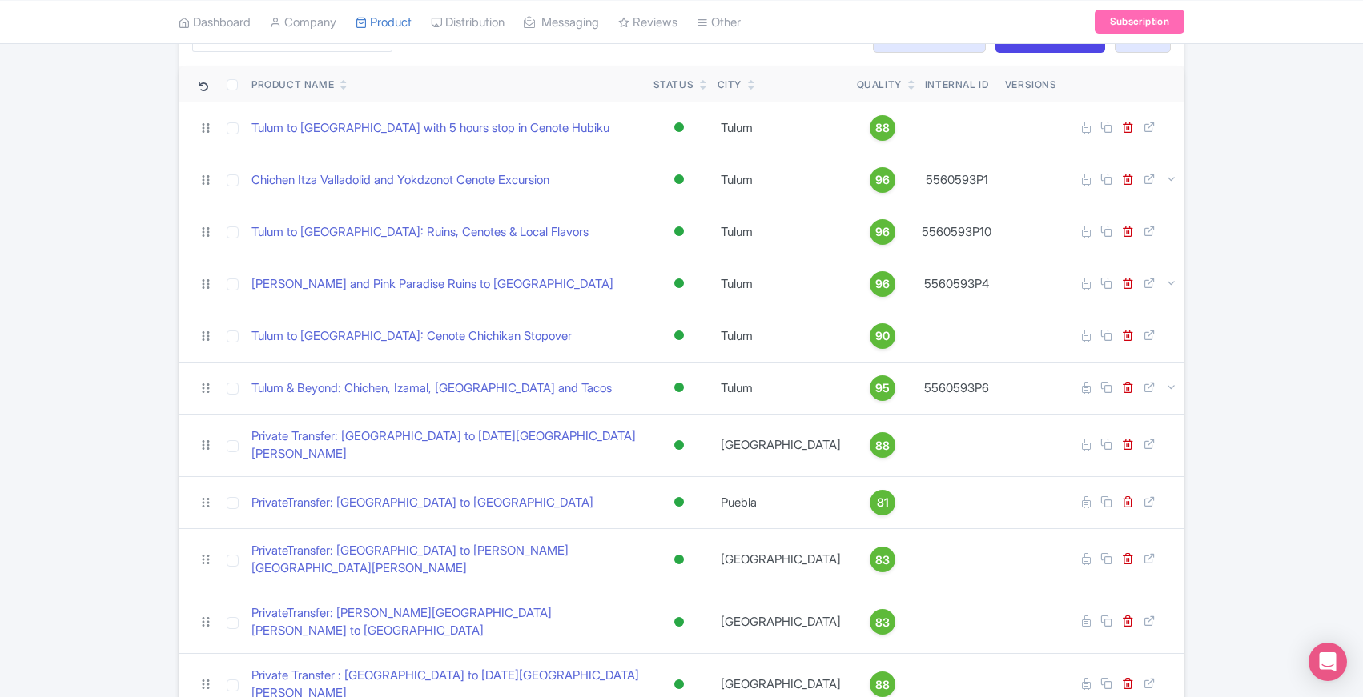
scroll to position [106, 0]
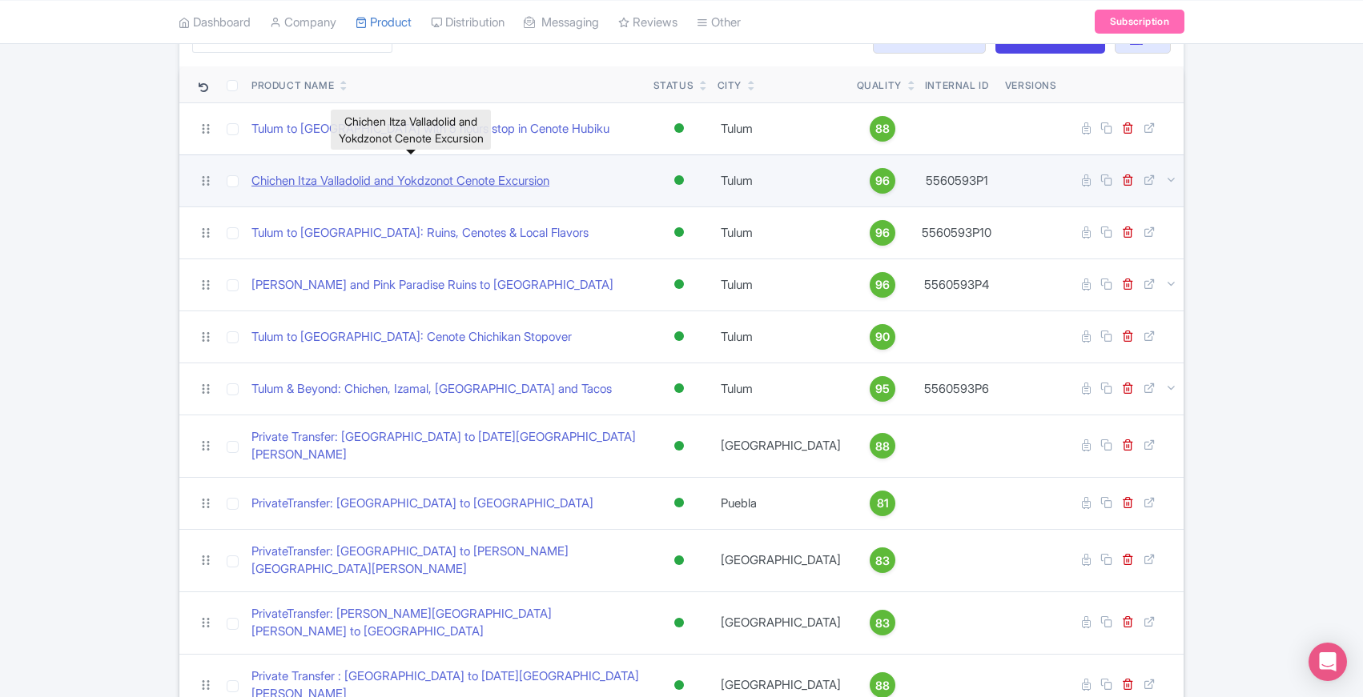
click at [377, 183] on link "Chichen Itza Valladolid and Yokdzonot Cenote Excursion" at bounding box center [400, 181] width 298 height 18
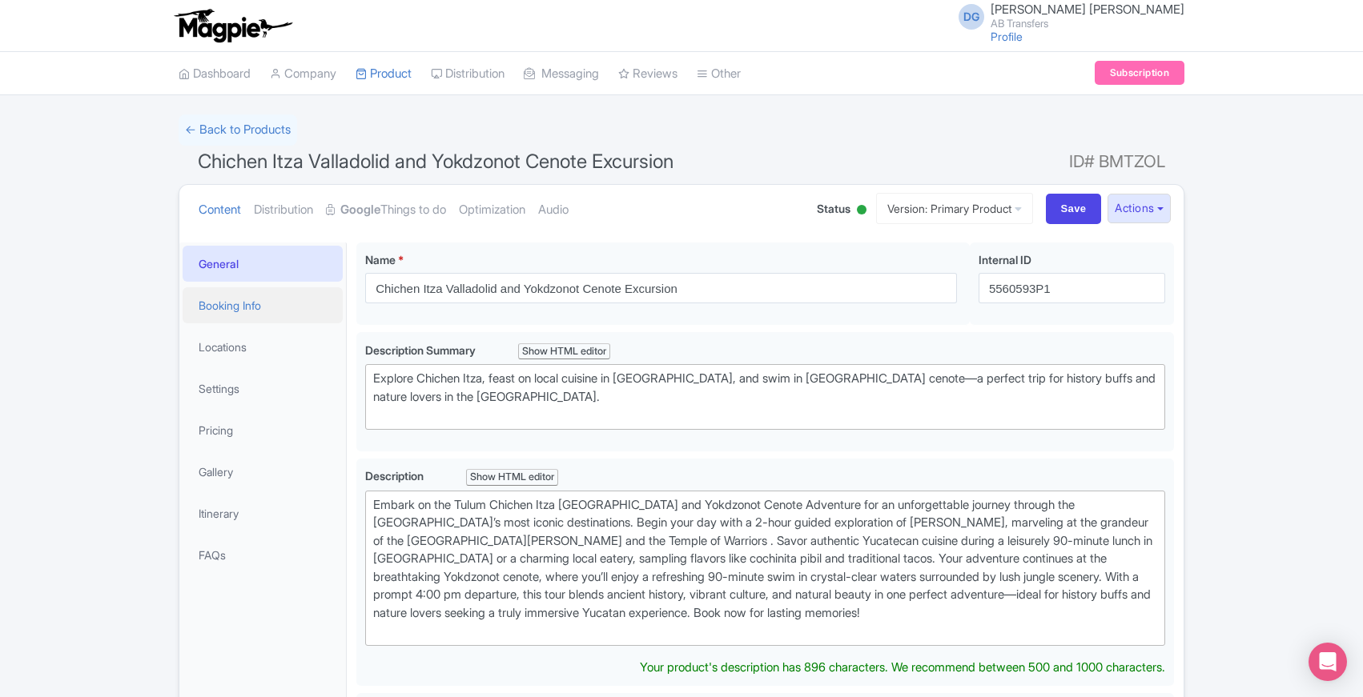
click at [233, 310] on link "Booking Info" at bounding box center [263, 305] width 160 height 36
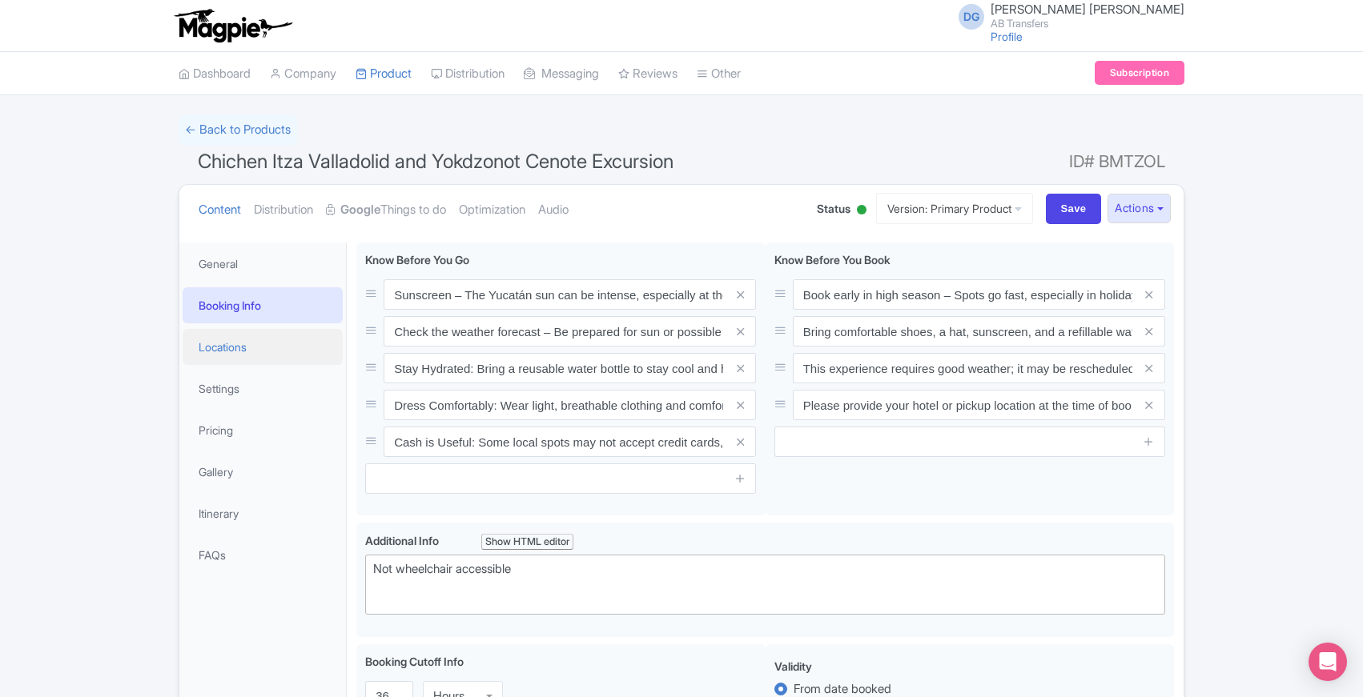
click at [219, 350] on link "Locations" at bounding box center [263, 347] width 160 height 36
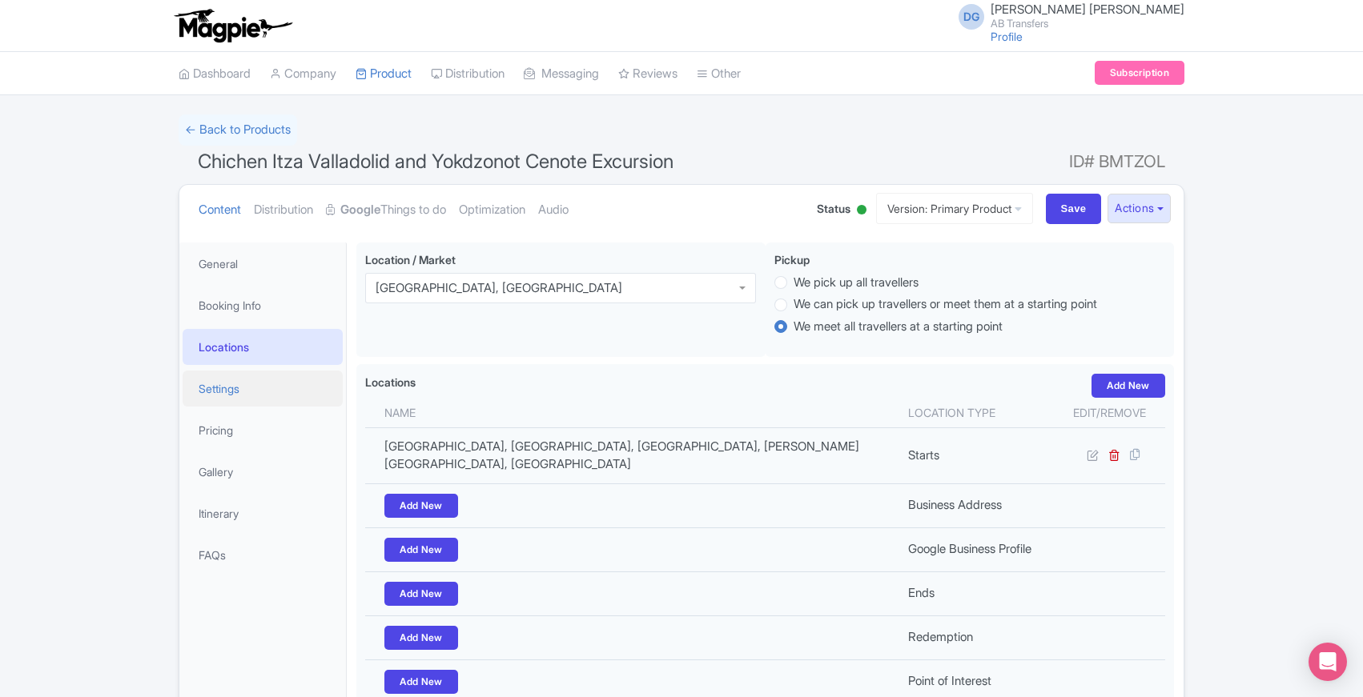
click at [227, 392] on link "Settings" at bounding box center [263, 389] width 160 height 36
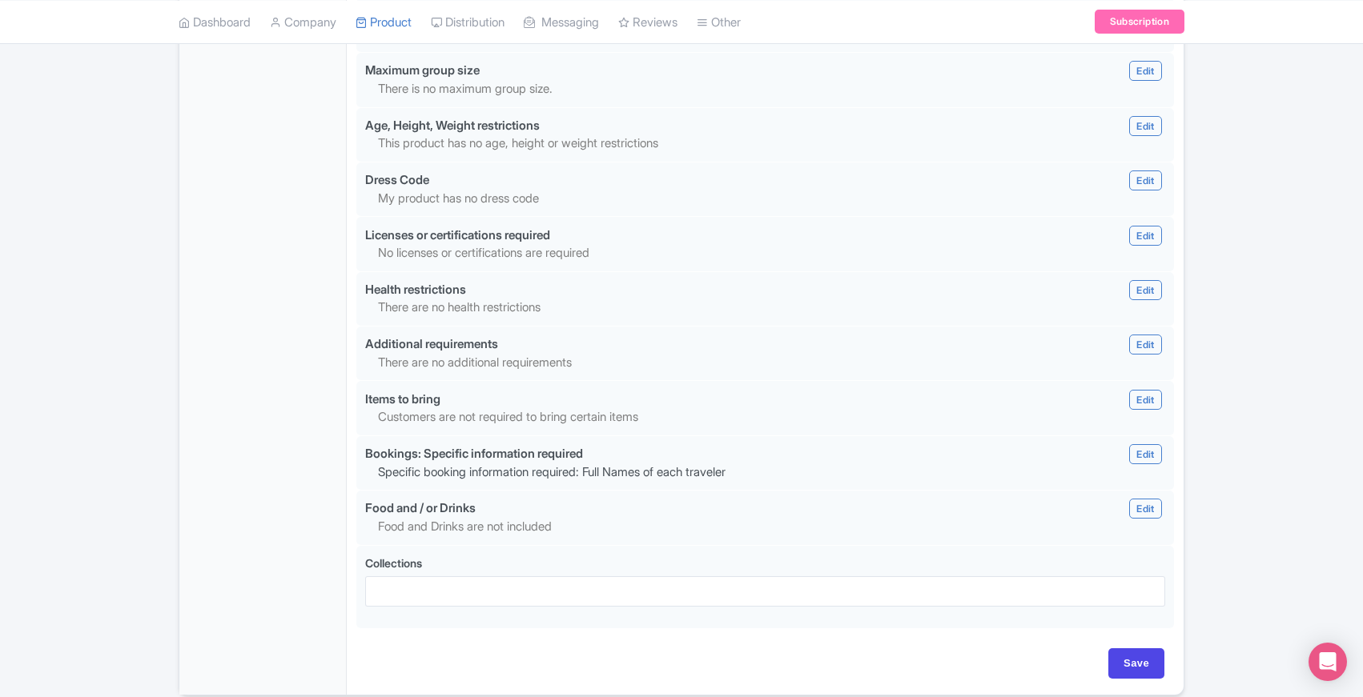
scroll to position [1340, 0]
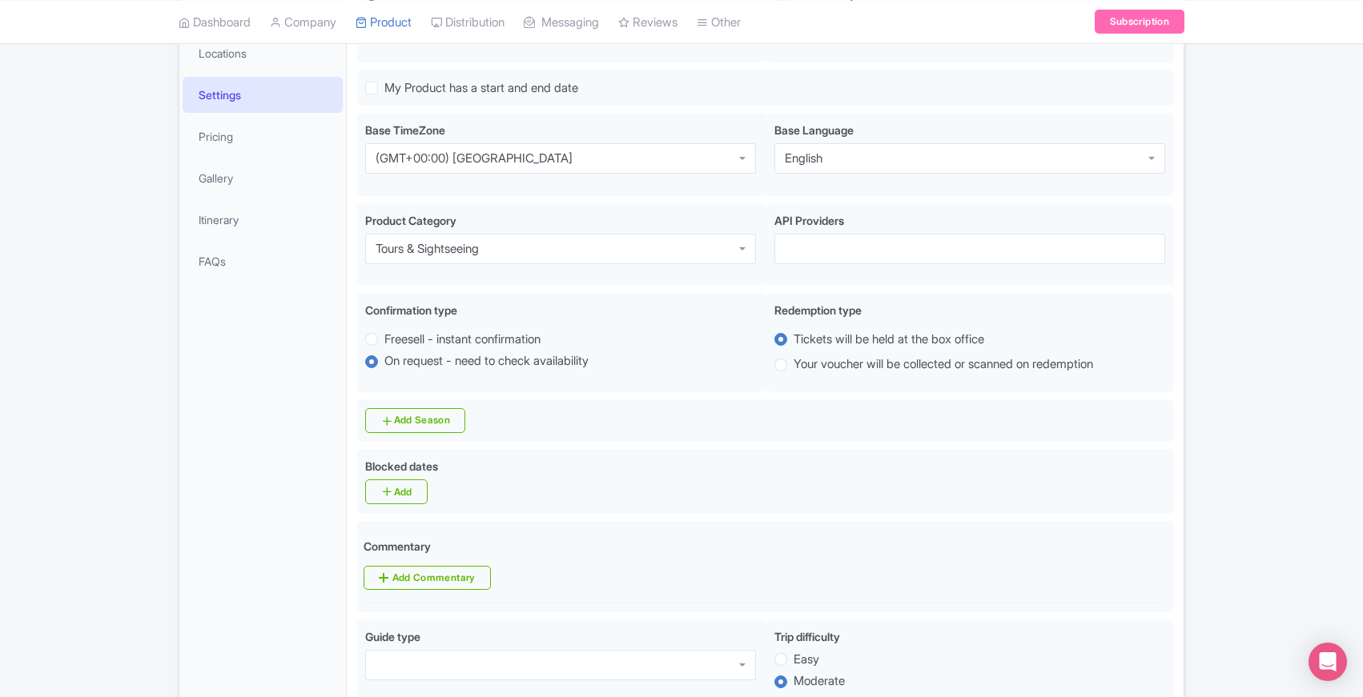
scroll to position [0, 0]
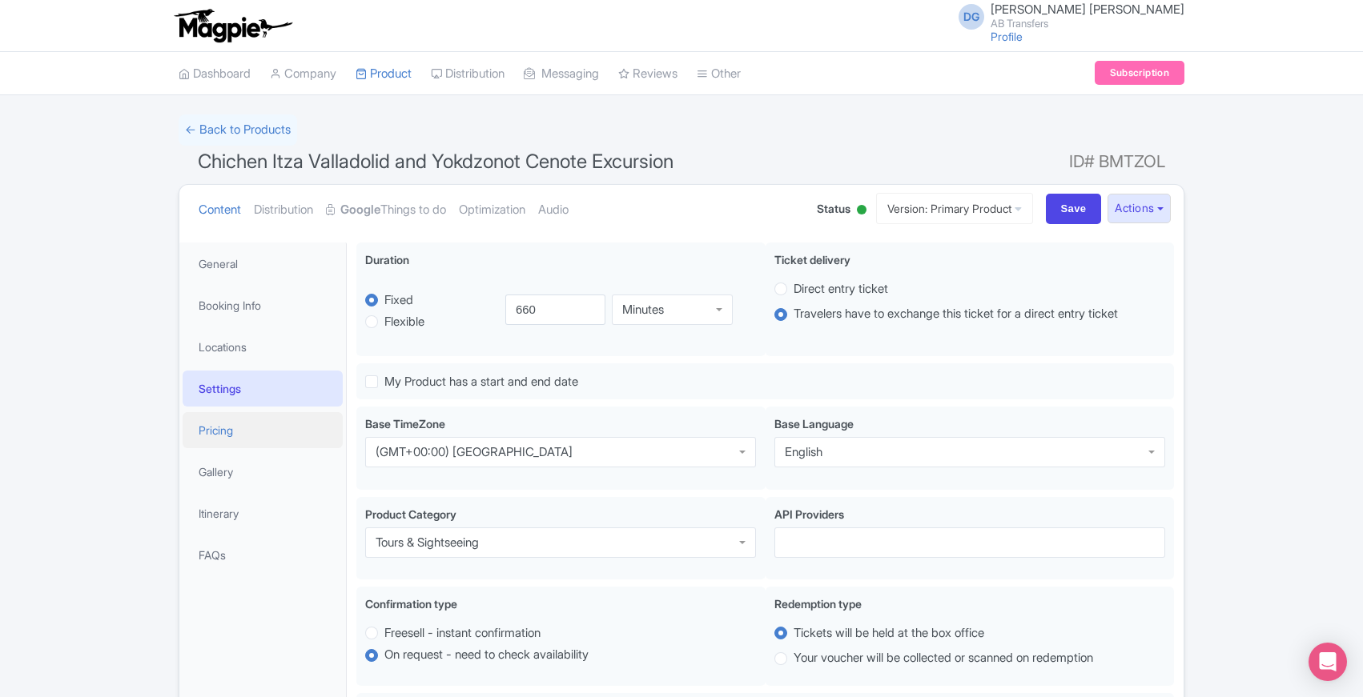
click at [199, 436] on link "Pricing" at bounding box center [263, 430] width 160 height 36
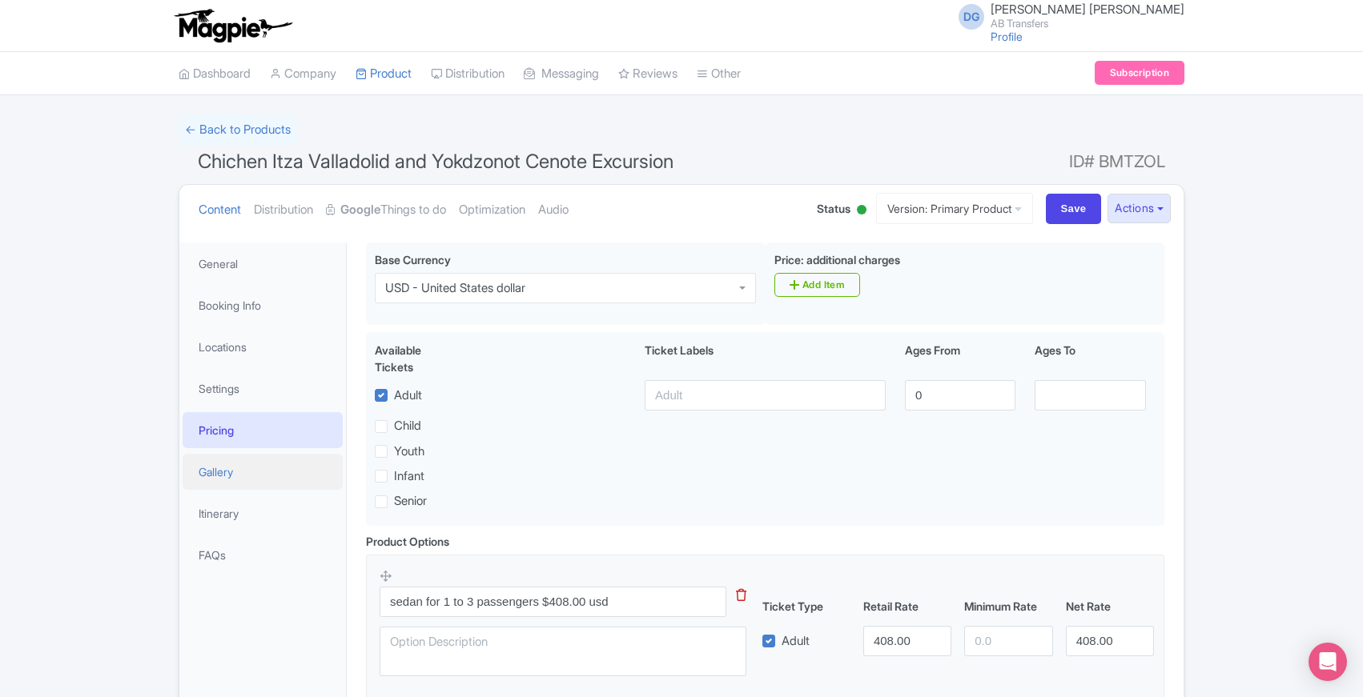
click at [214, 484] on link "Gallery" at bounding box center [263, 472] width 160 height 36
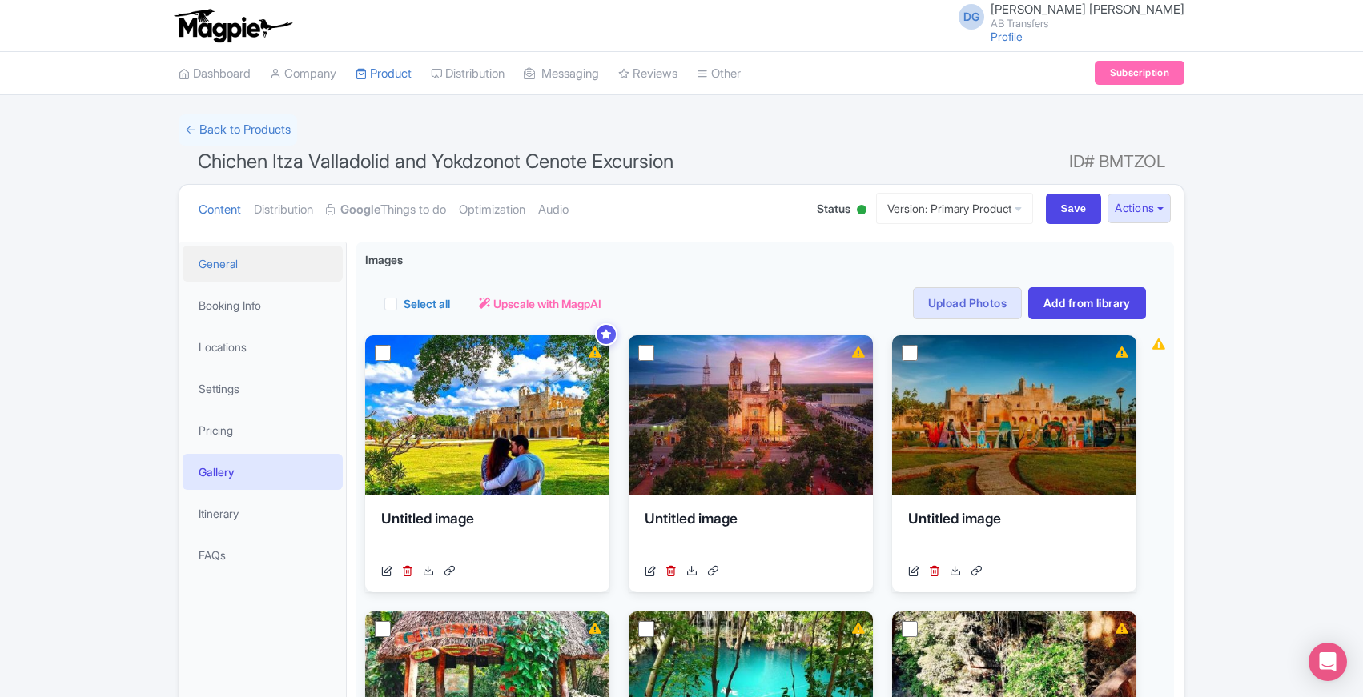
click at [203, 263] on link "General" at bounding box center [263, 264] width 160 height 36
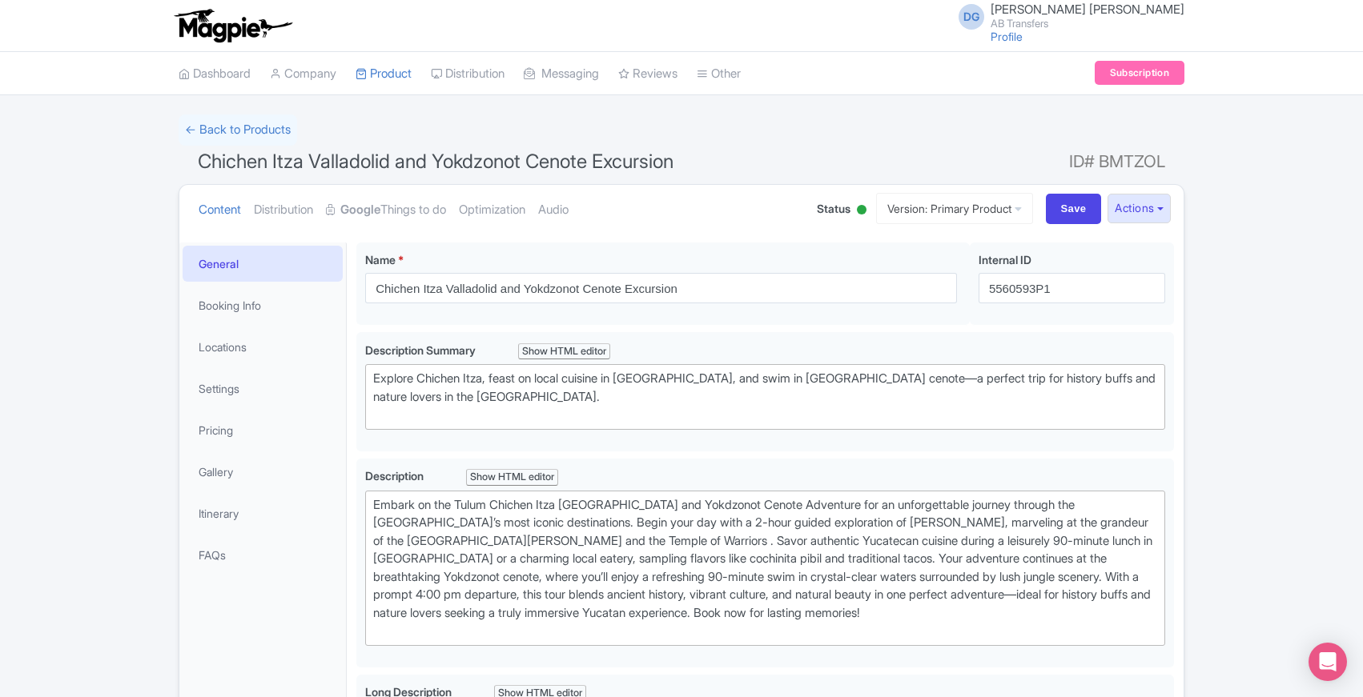
click at [203, 263] on link "General" at bounding box center [263, 264] width 160 height 36
click at [901, 136] on div "← Back to Products" at bounding box center [682, 130] width 1006 height 31
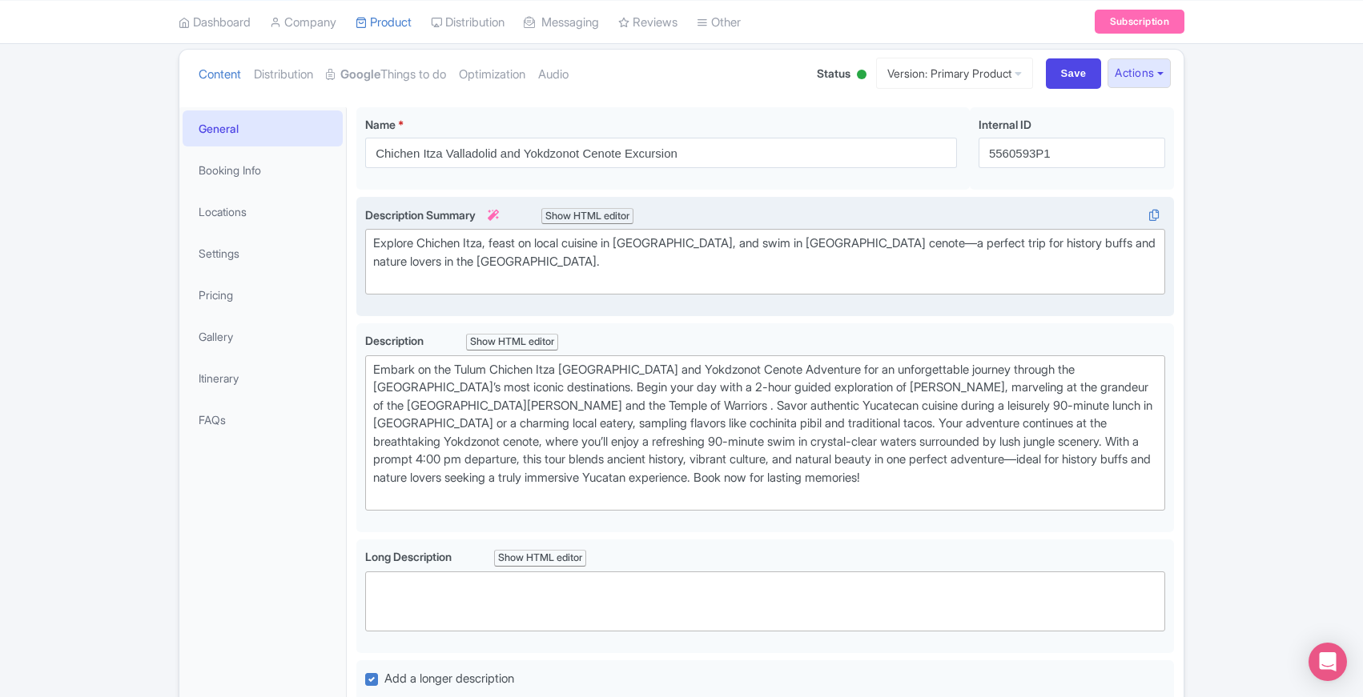
scroll to position [136, 0]
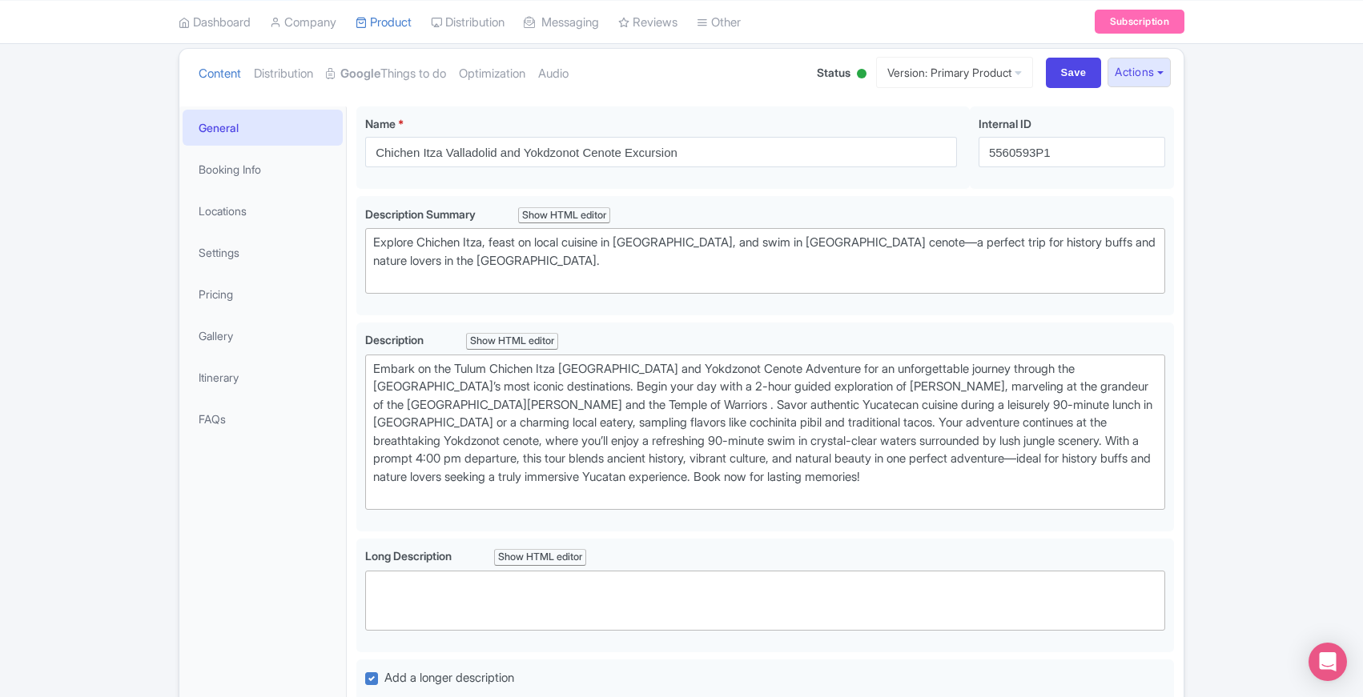
click at [352, 319] on div "Chichen Itza Valladolid and Yokdzonot Cenote Excursion Name * i Chichen Itza Va…" at bounding box center [765, 637] width 837 height 1080
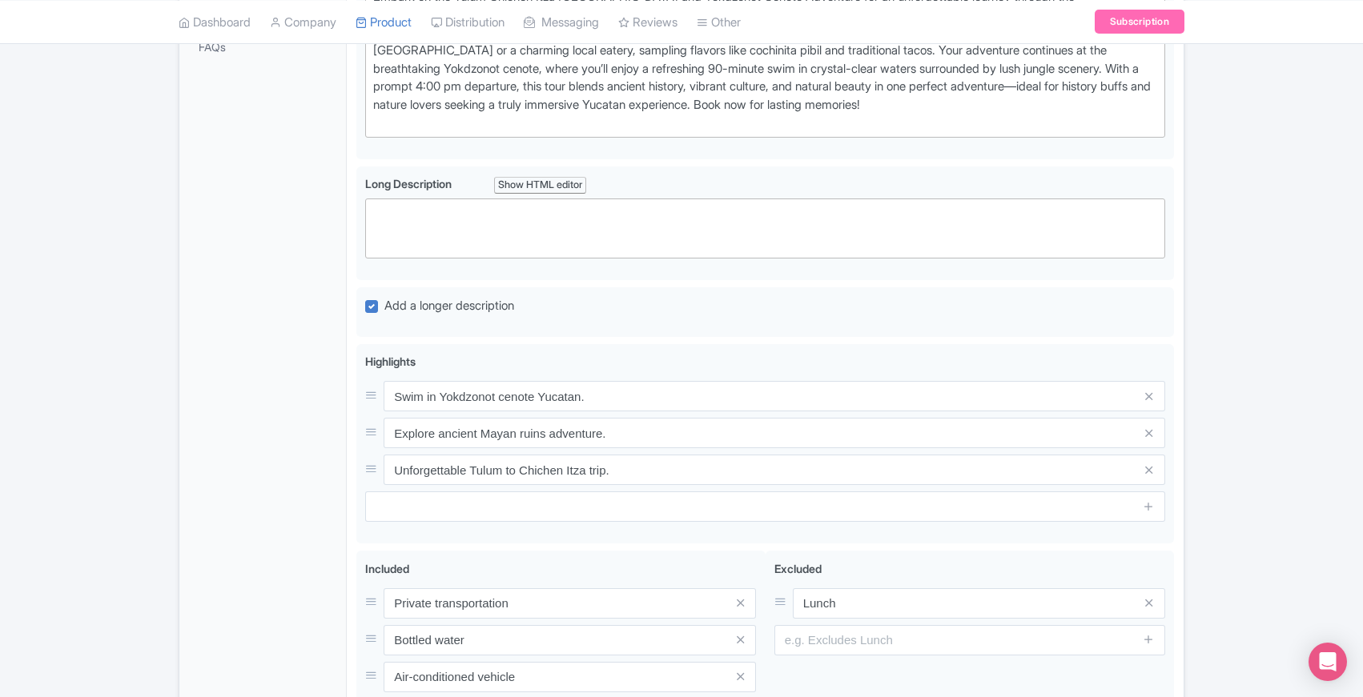
scroll to position [569, 0]
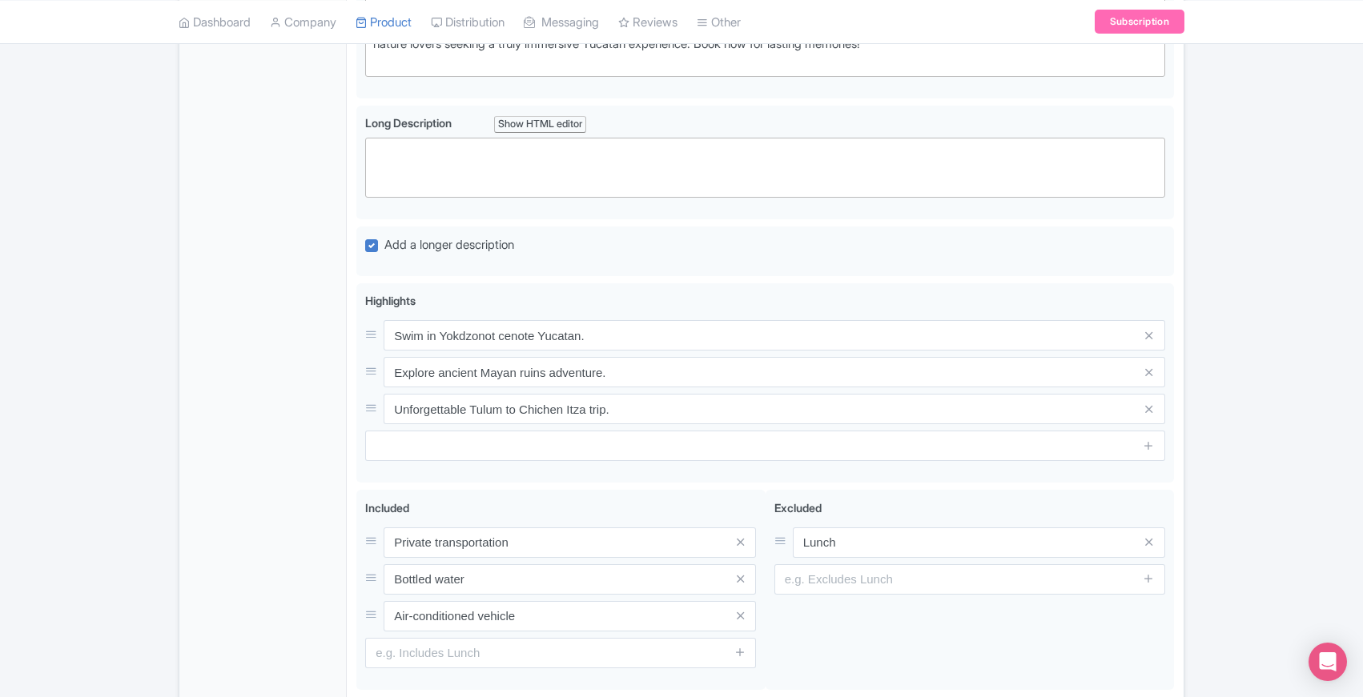
click at [352, 319] on div "Chichen Itza Valladolid and Yokdzonot Cenote Excursion Name * i Chichen Itza Va…" at bounding box center [765, 204] width 837 height 1080
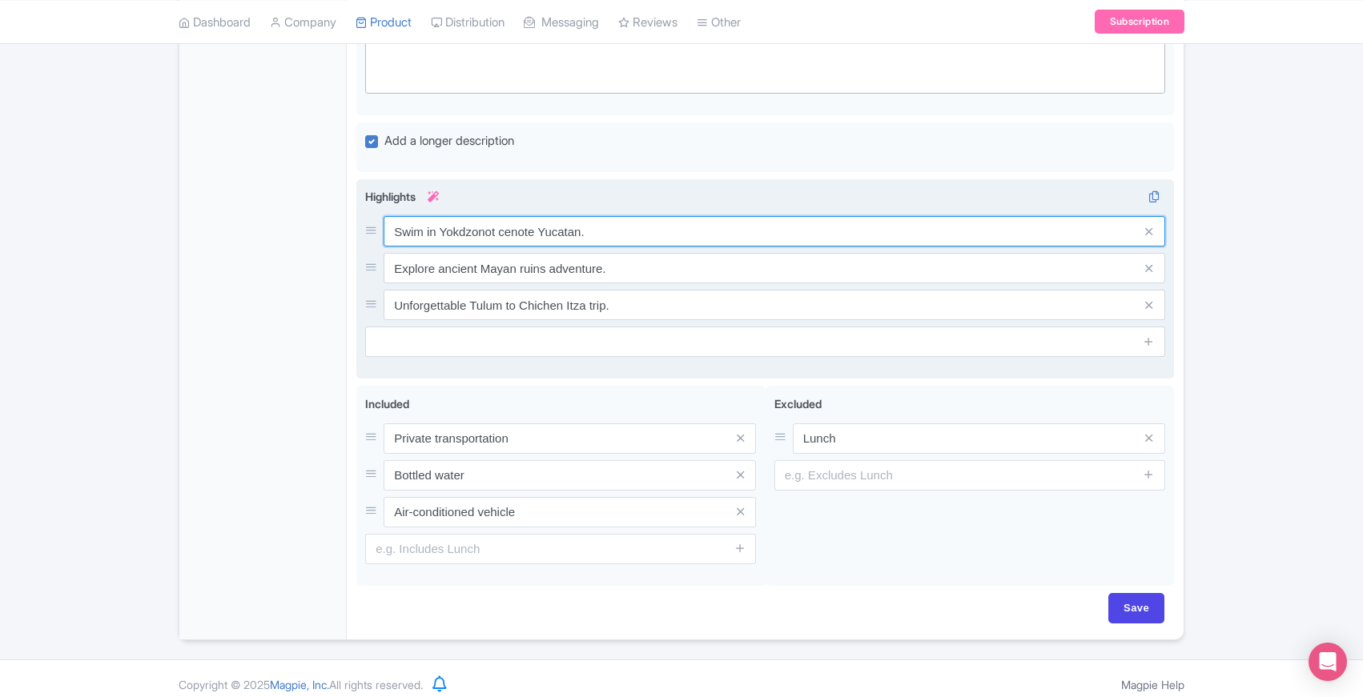
click at [621, 232] on input "Swim in Yokdzonot cenote Yucatan." at bounding box center [775, 231] width 782 height 30
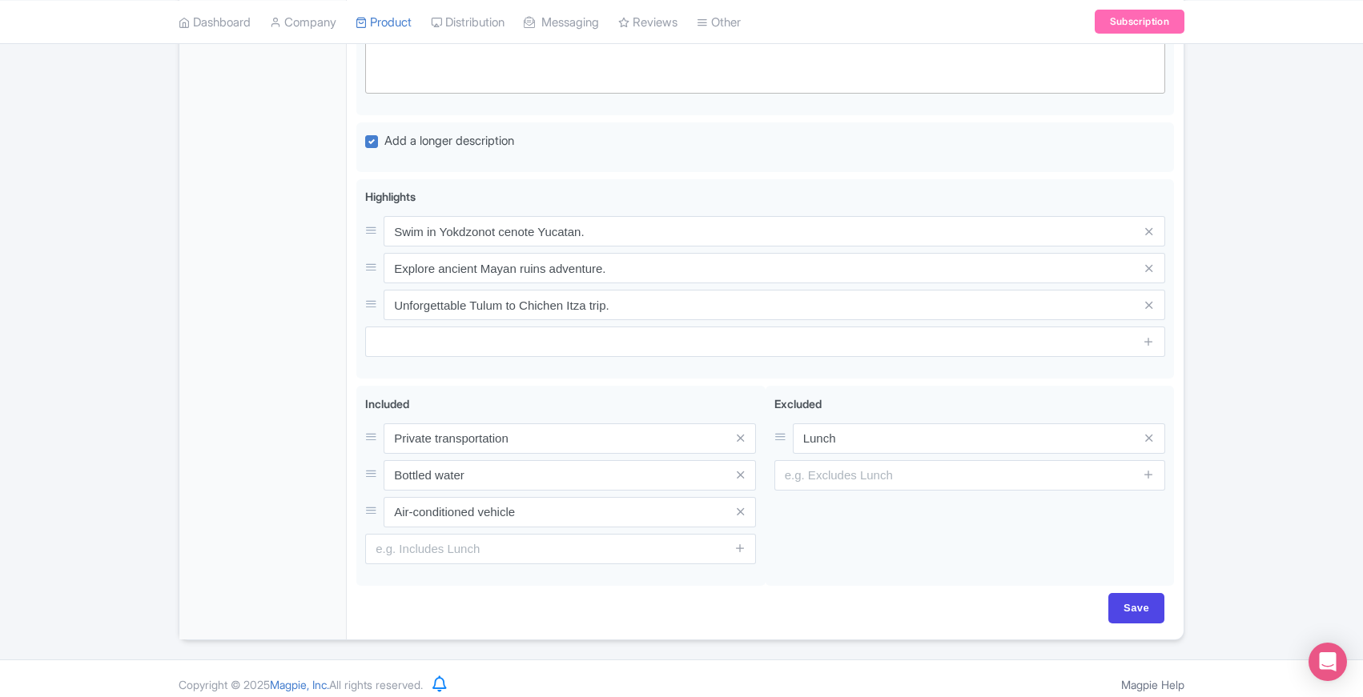
click at [218, 289] on div "General Booking Info Locations Settings Pricing Gallery Itinerary FAQs" at bounding box center [262, 104] width 167 height 1071
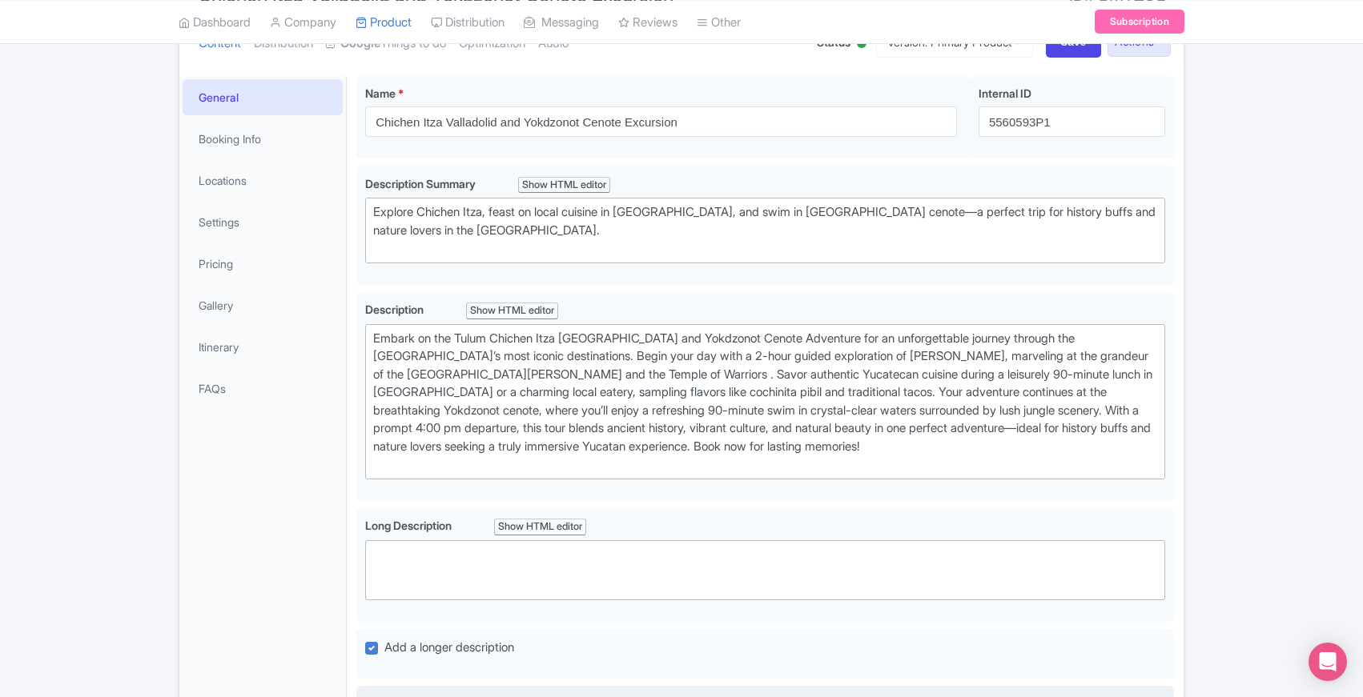
scroll to position [0, 0]
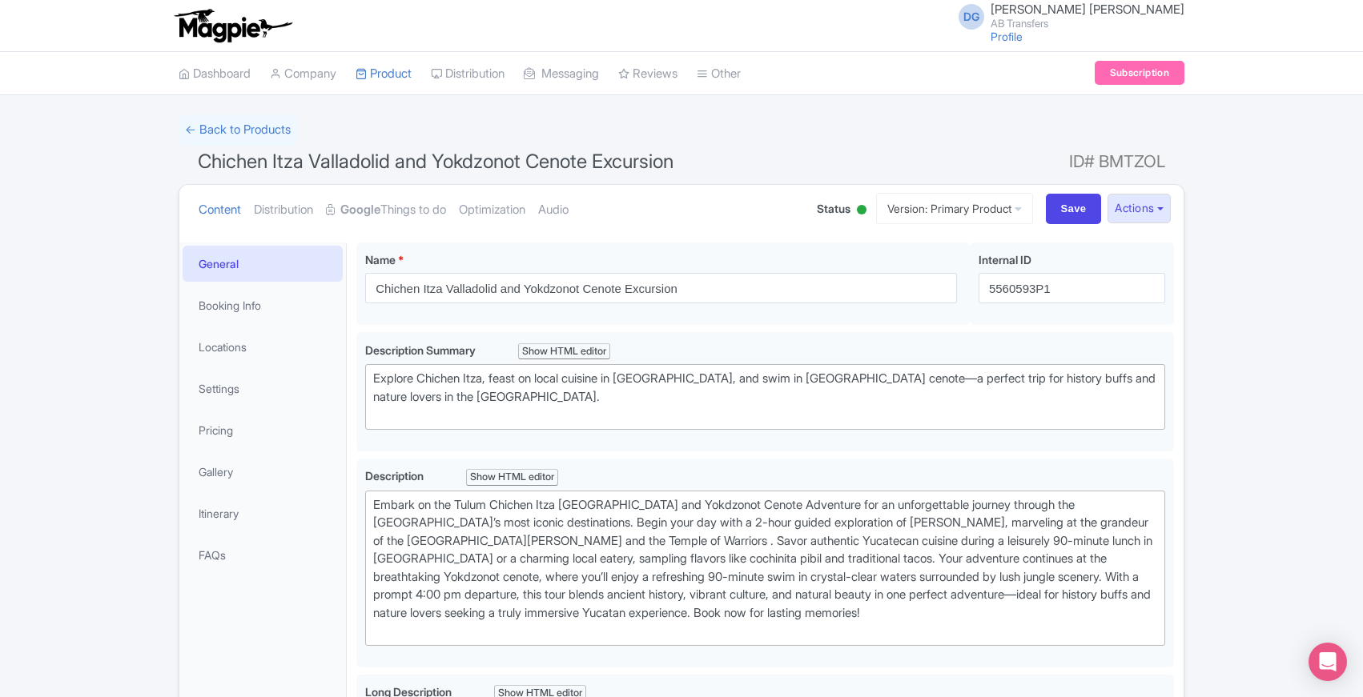
click at [203, 303] on link "Booking Info" at bounding box center [263, 305] width 160 height 36
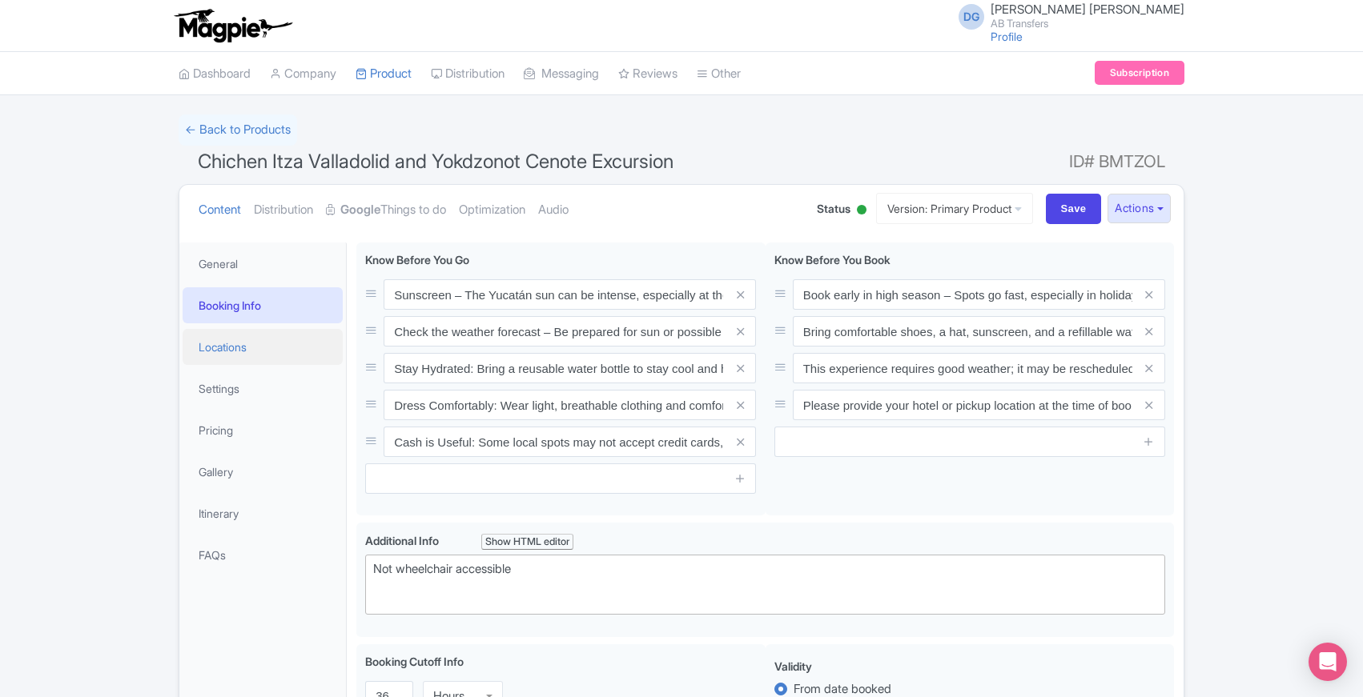
click at [224, 342] on link "Locations" at bounding box center [263, 347] width 160 height 36
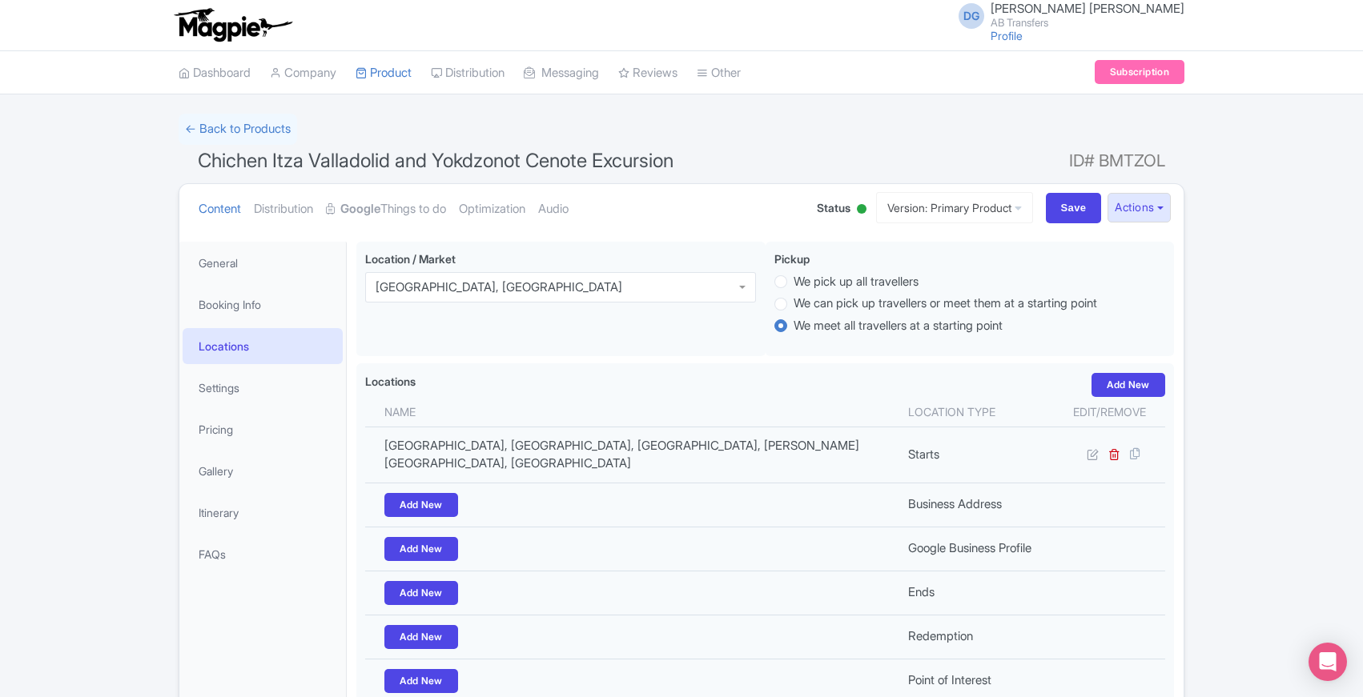
scroll to position [4, 0]
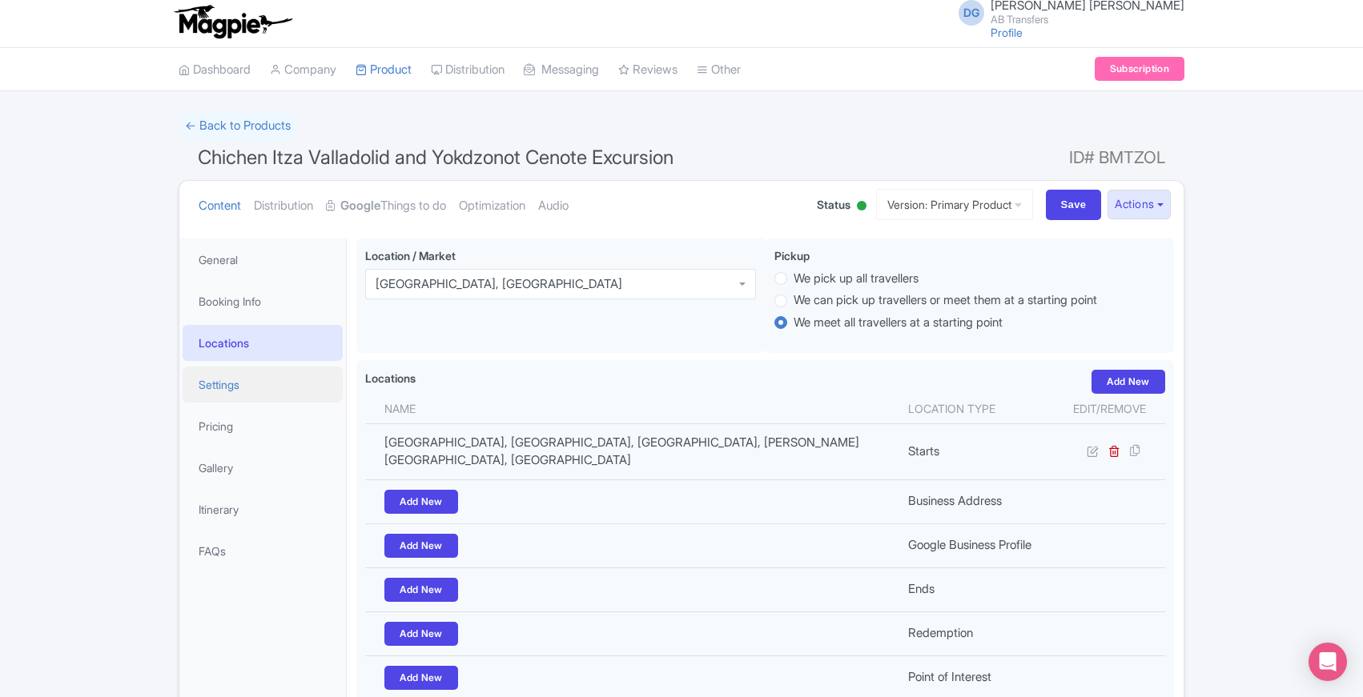
click at [215, 372] on link "Settings" at bounding box center [263, 385] width 160 height 36
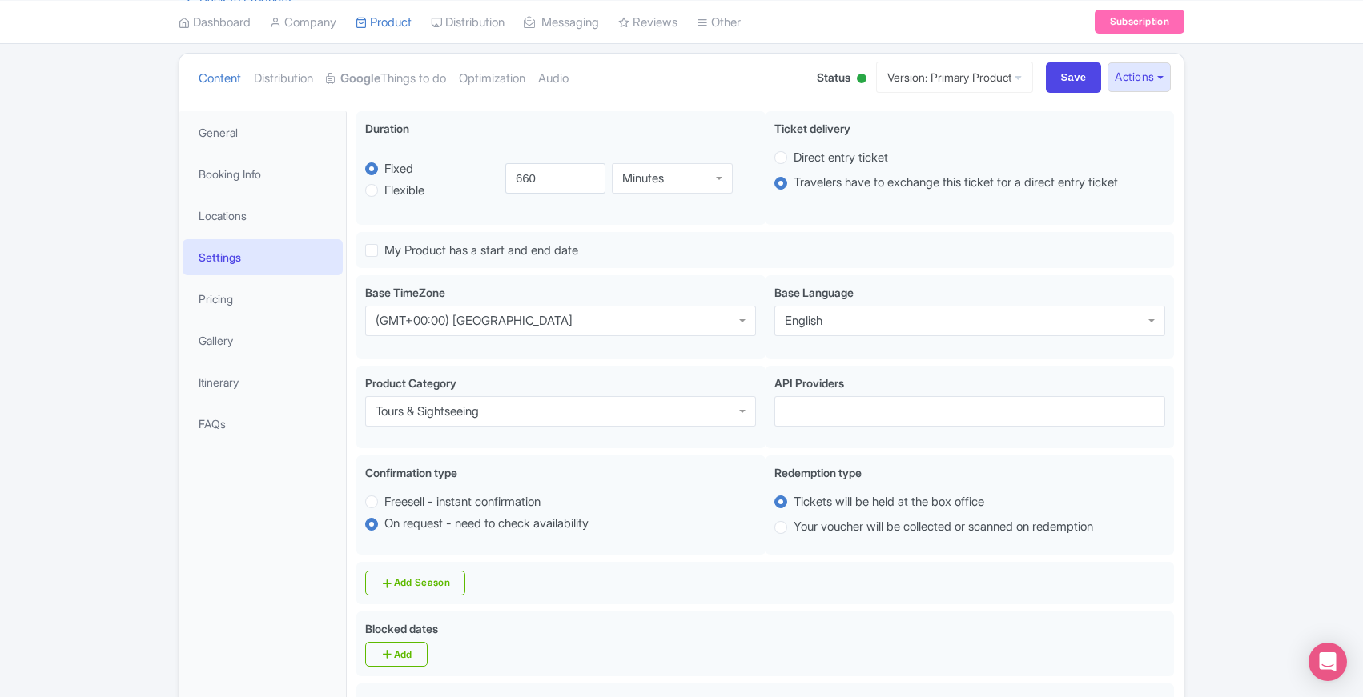
scroll to position [133, 0]
click at [202, 294] on link "Pricing" at bounding box center [263, 297] width 160 height 36
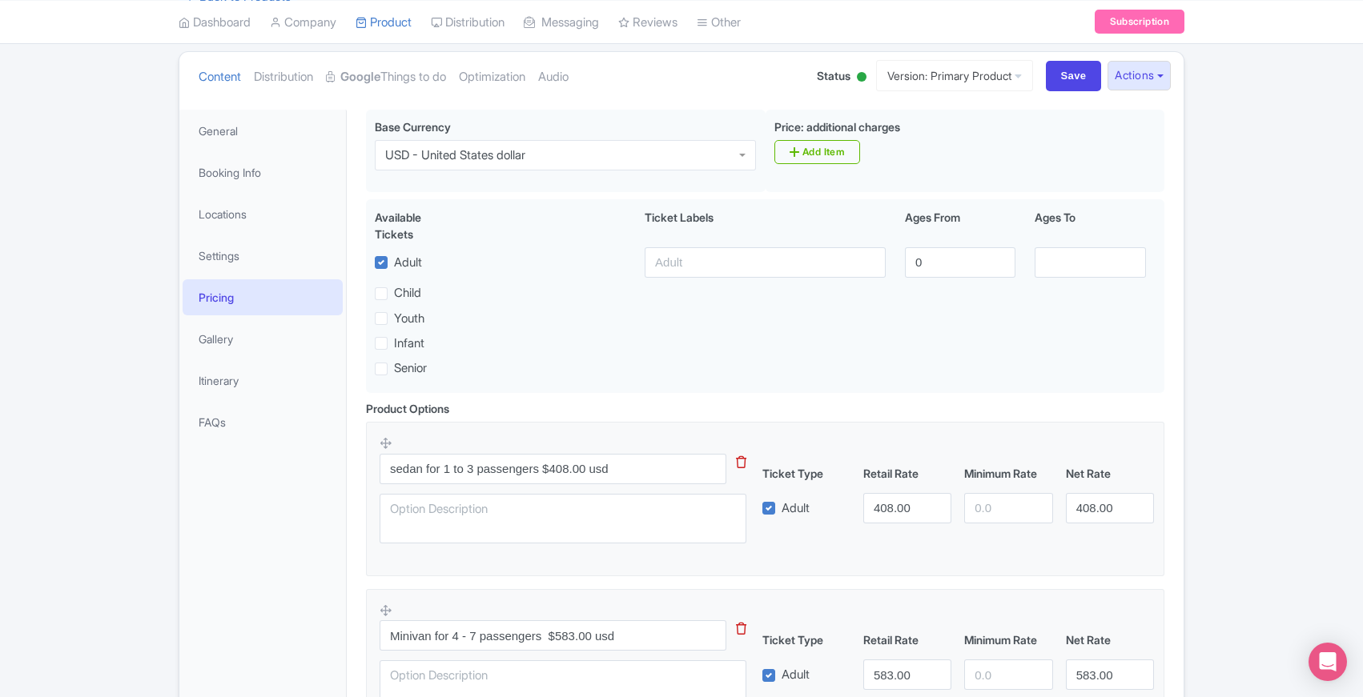
click at [111, 396] on div "← Back to Products Chichen Itza Valladolid and Yokdzonot Cenote Excursion ID# B…" at bounding box center [681, 501] width 1363 height 1039
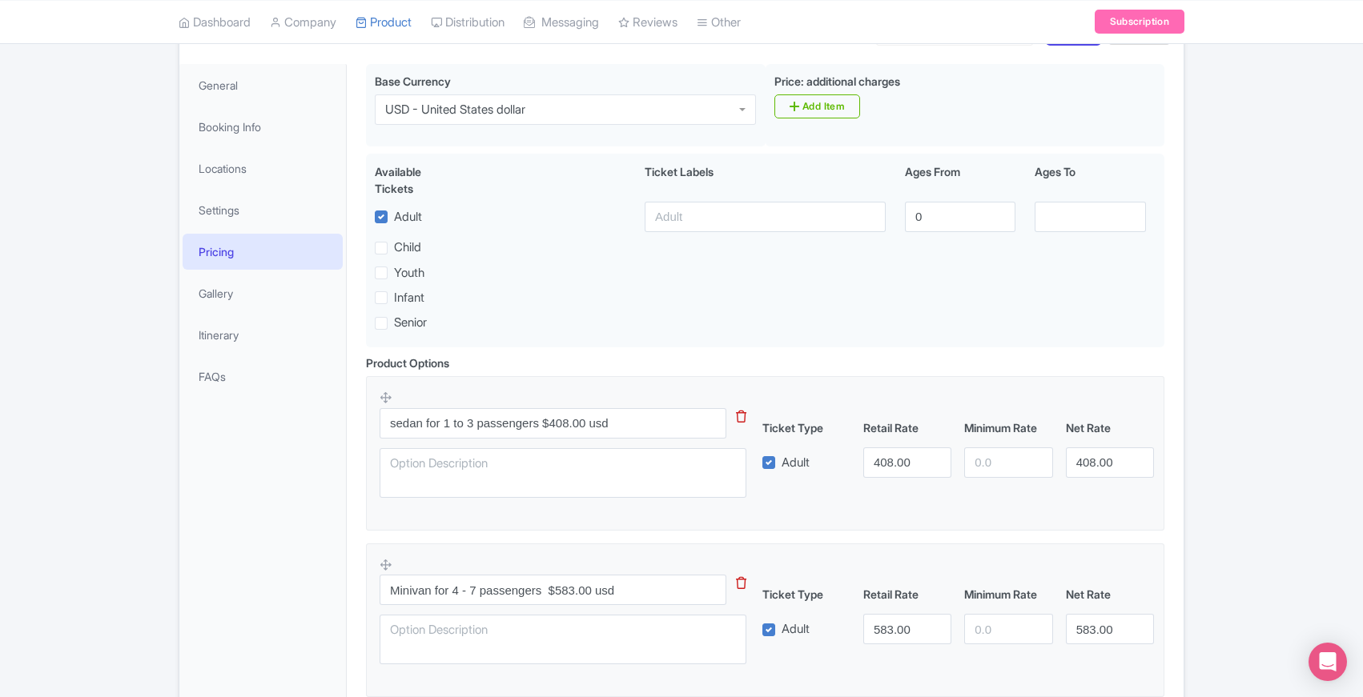
scroll to position [0, 0]
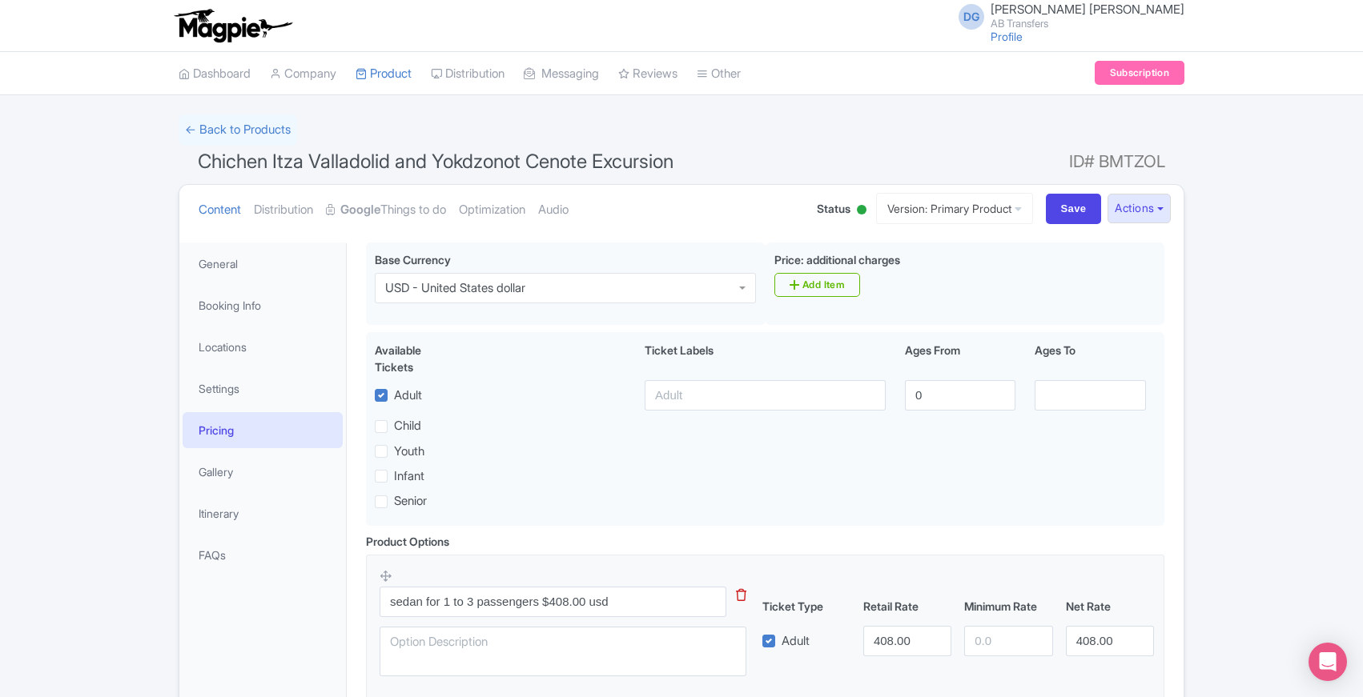
click at [98, 675] on div "← Back to Products Chichen Itza Valladolid and Yokdzonot Cenote Excursion ID# B…" at bounding box center [681, 634] width 1363 height 1039
click at [219, 516] on link "Itinerary" at bounding box center [263, 514] width 160 height 36
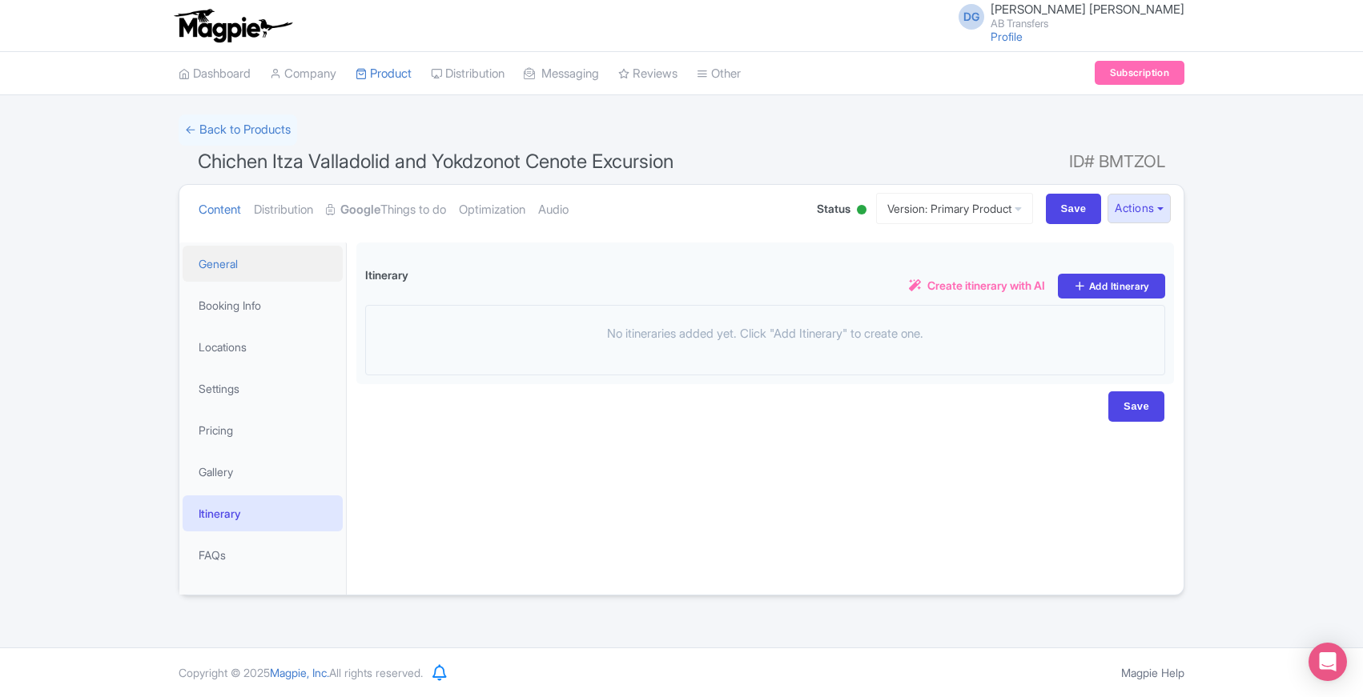
click at [228, 268] on link "General" at bounding box center [263, 264] width 160 height 36
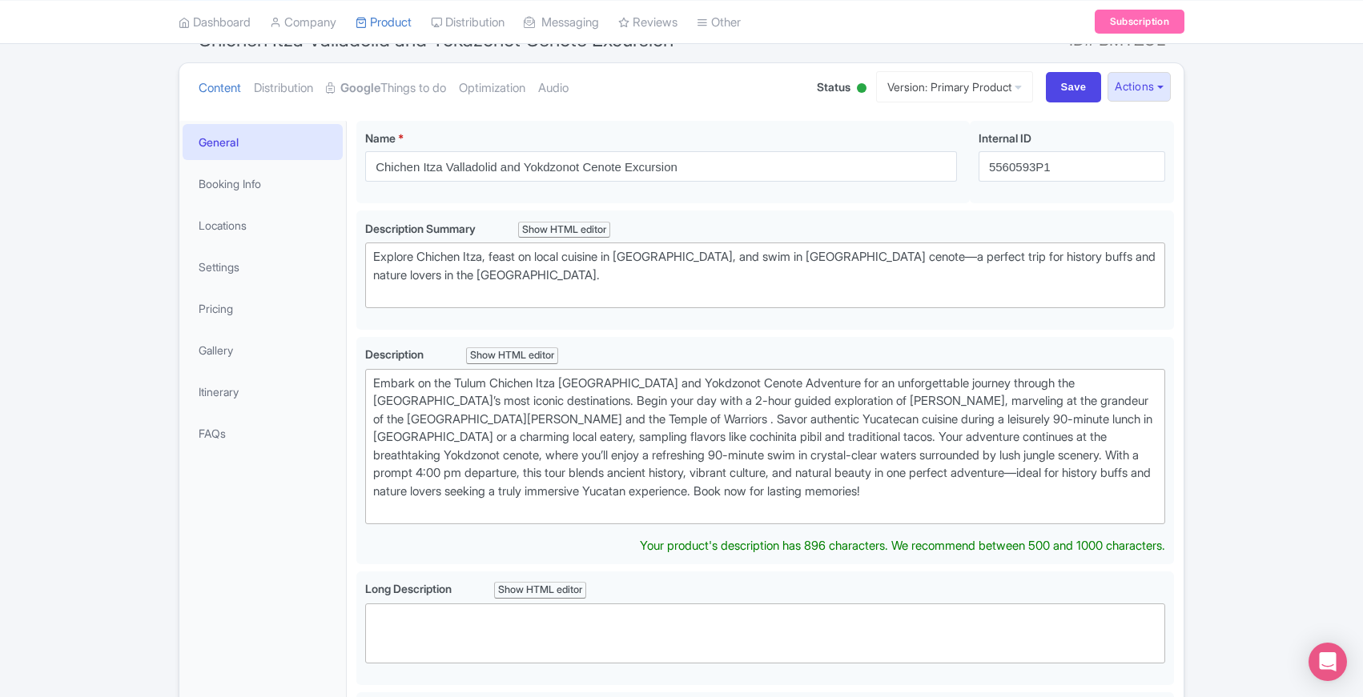
scroll to position [170, 0]
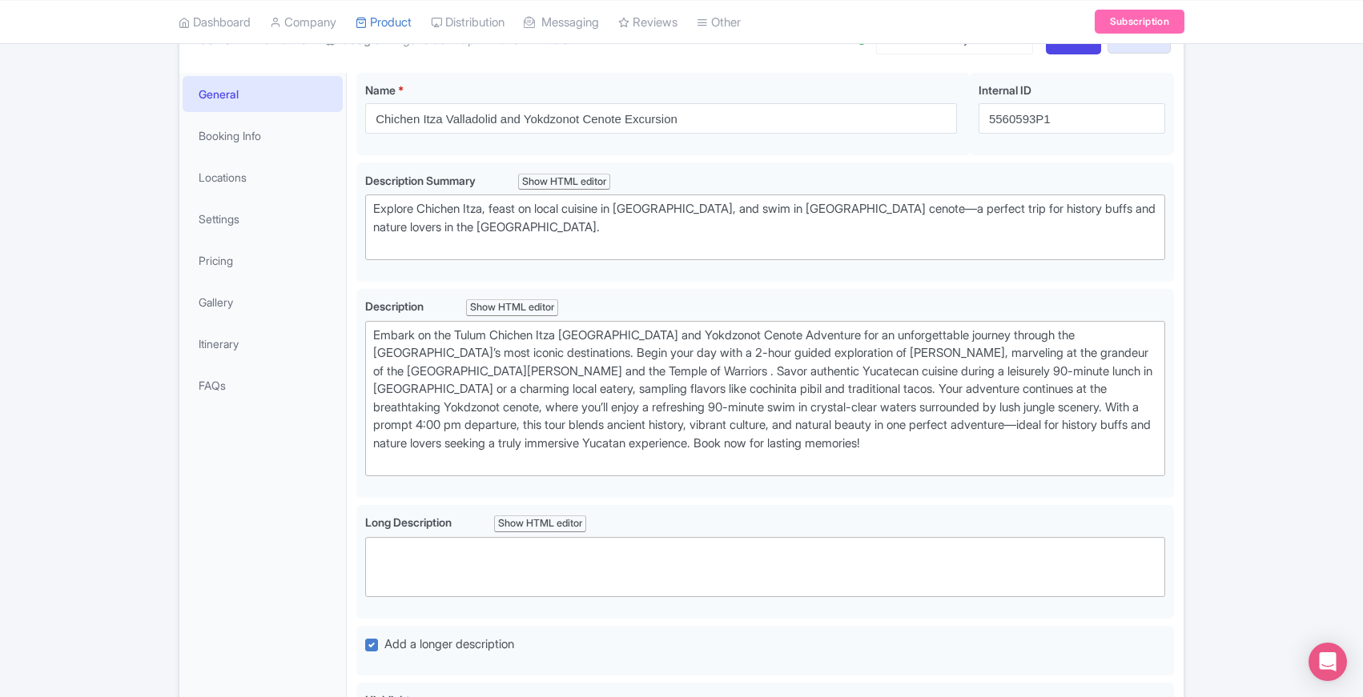
click at [115, 456] on div "← Back to Products Chichen Itza Valladolid and Yokdzonot Cenote Excursion ID# B…" at bounding box center [681, 545] width 1363 height 1200
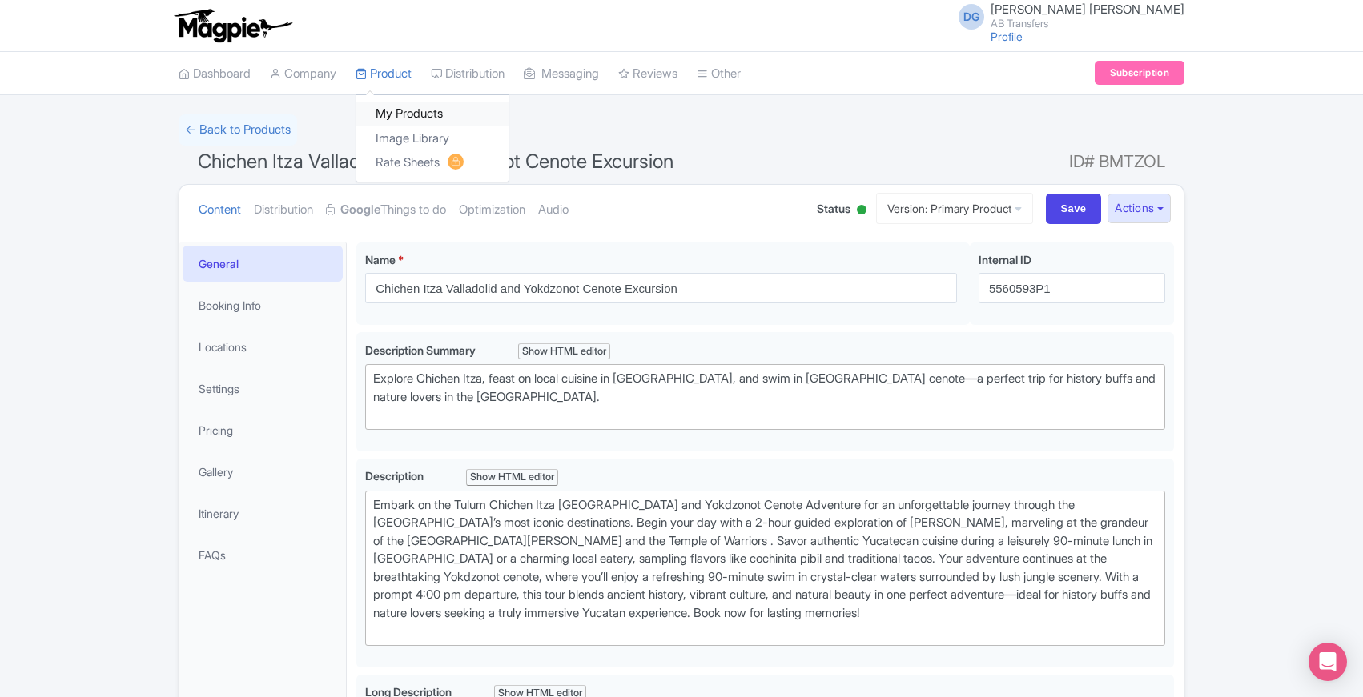
click at [390, 113] on link "My Products" at bounding box center [432, 114] width 152 height 25
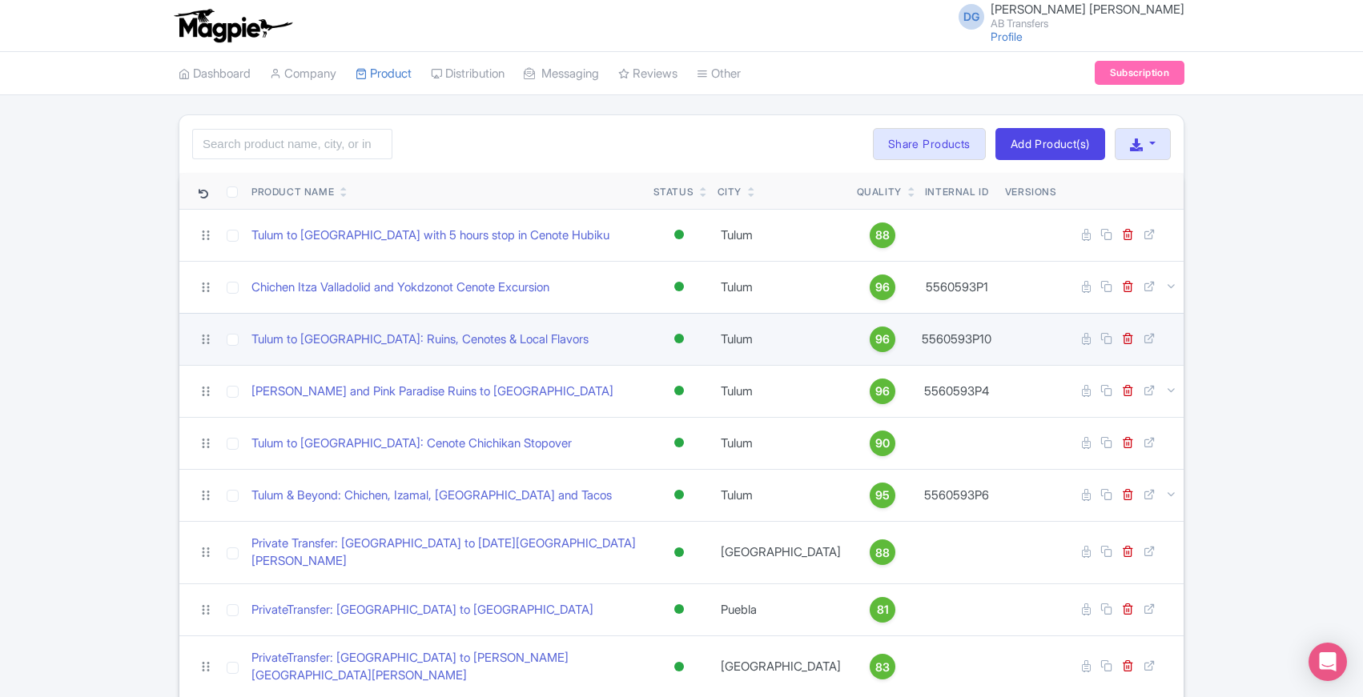
scroll to position [667, 0]
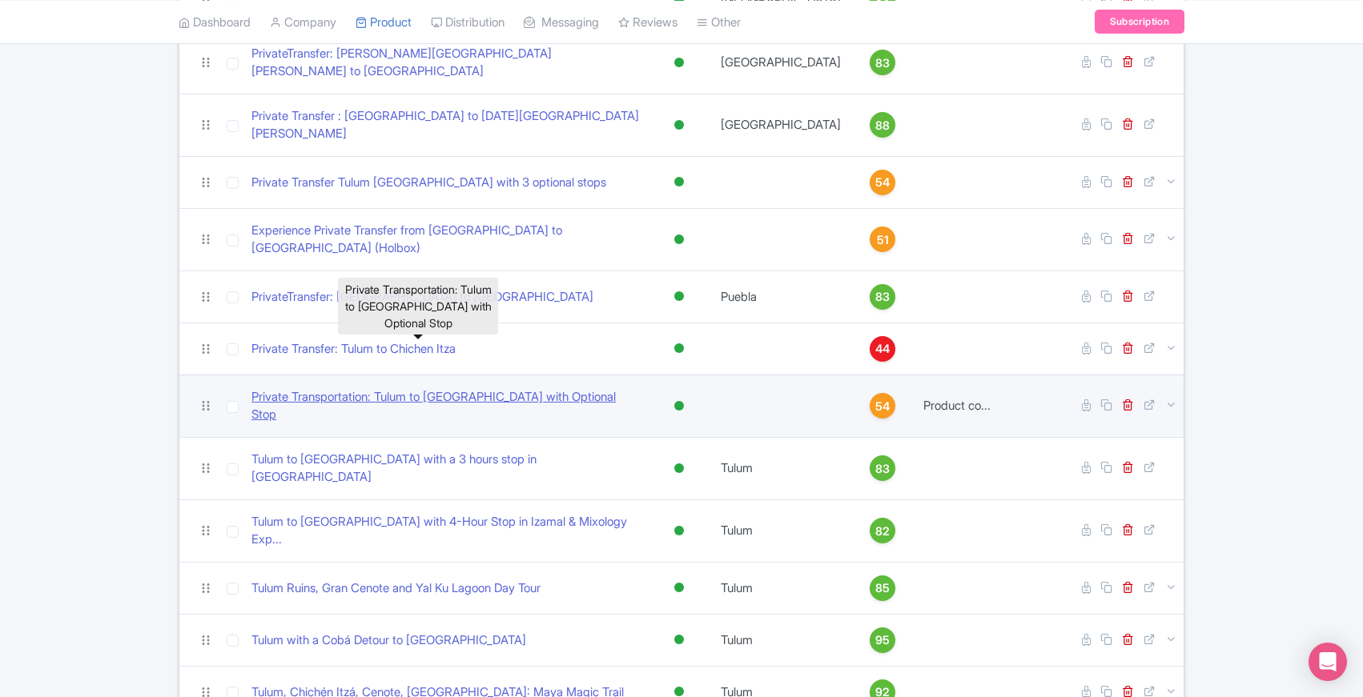
click at [384, 388] on link "Private Transportation: Tulum to [GEOGRAPHIC_DATA] with Optional Stop" at bounding box center [445, 406] width 389 height 36
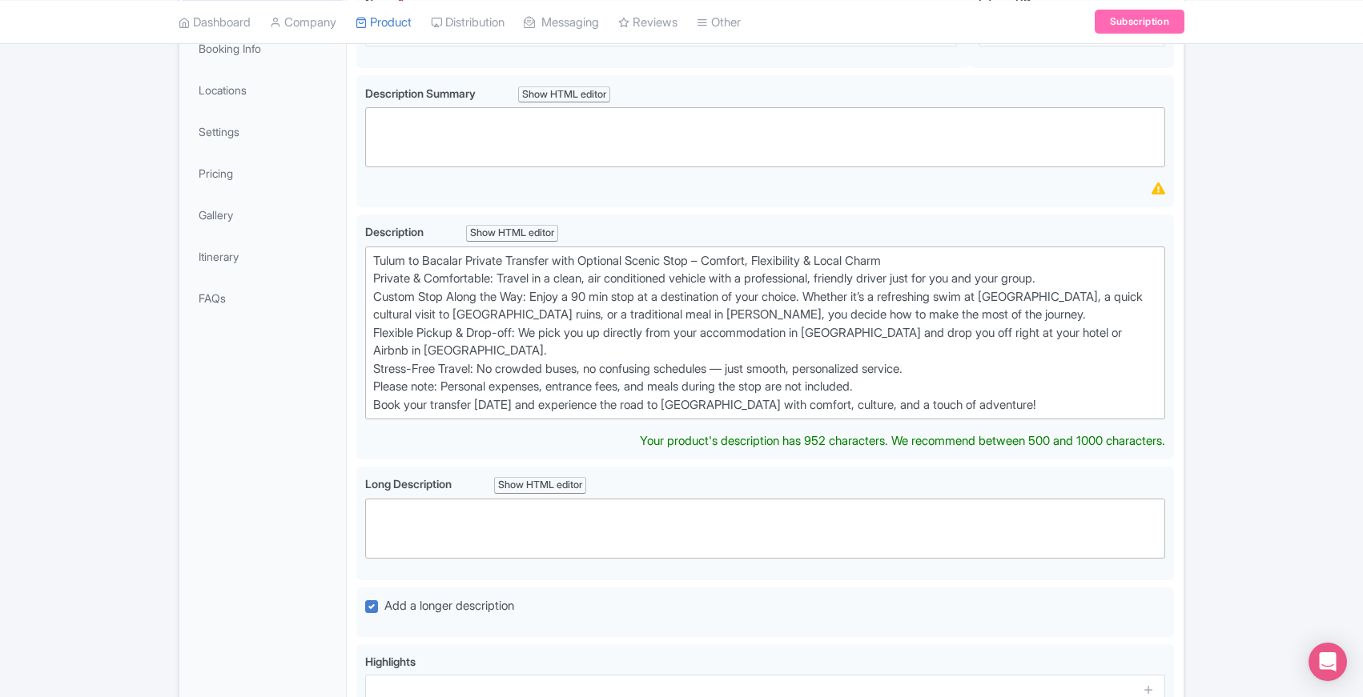
scroll to position [256, 0]
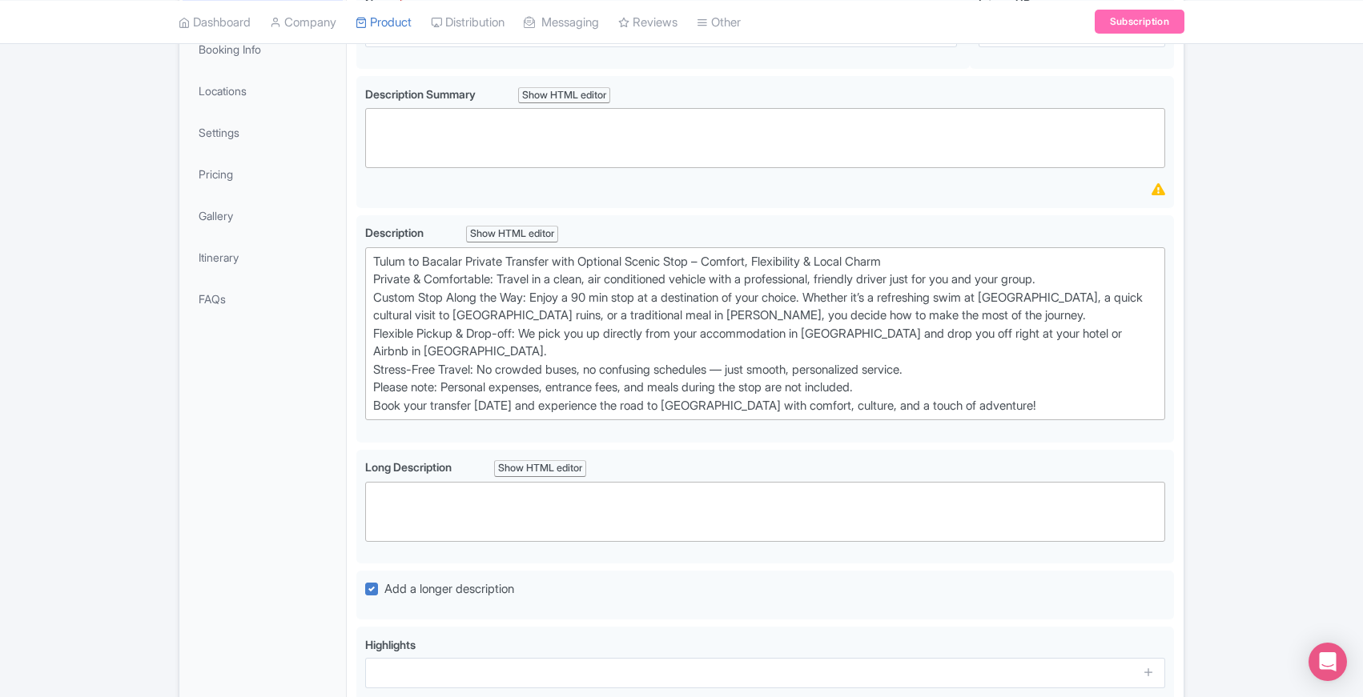
click at [318, 488] on div "General Booking Info Locations Settings Pricing Gallery Itinerary FAQs" at bounding box center [262, 493] width 167 height 1015
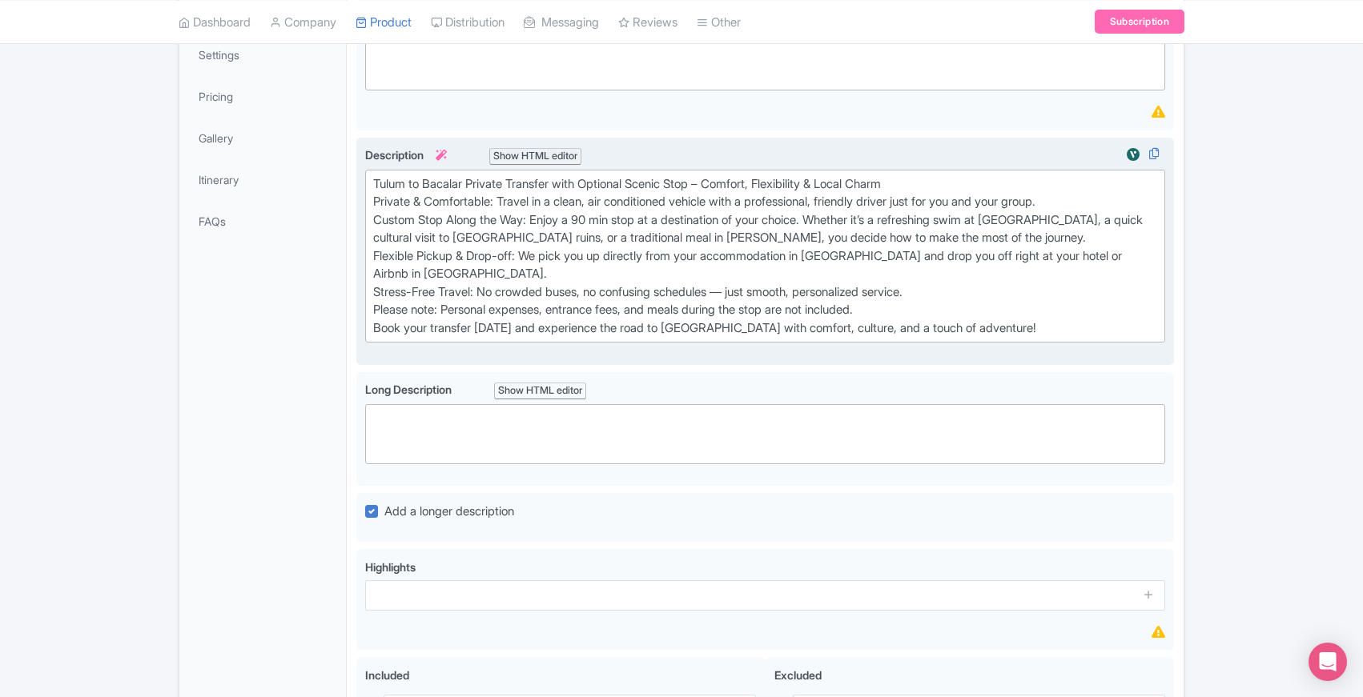
scroll to position [229, 0]
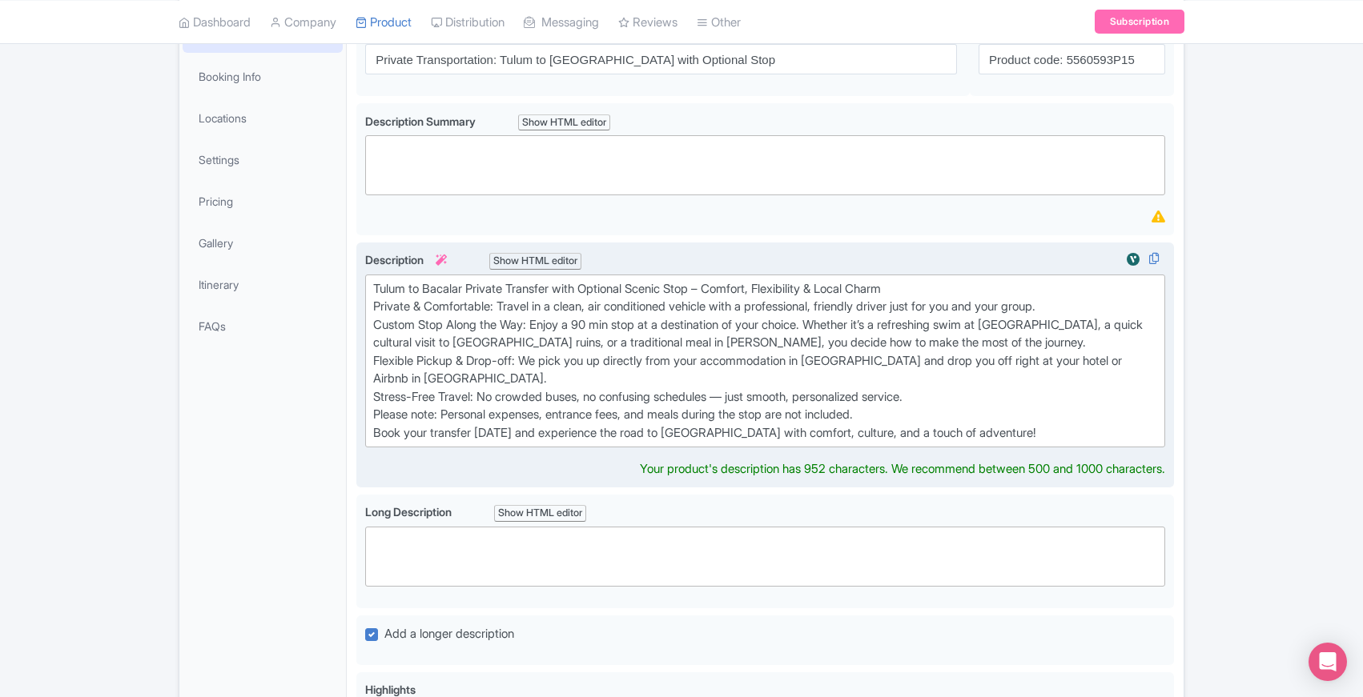
click at [454, 390] on div "Tulum to Bacalar Private Transfer with Optional Scenic Stop – Comfort, Flexibil…" at bounding box center [765, 361] width 784 height 163
type trix-editor "<lor>Ipsum do Sitamet Consect Adipisci elit Seddoeiu Tempor Inci – Utlabor, Etd…"
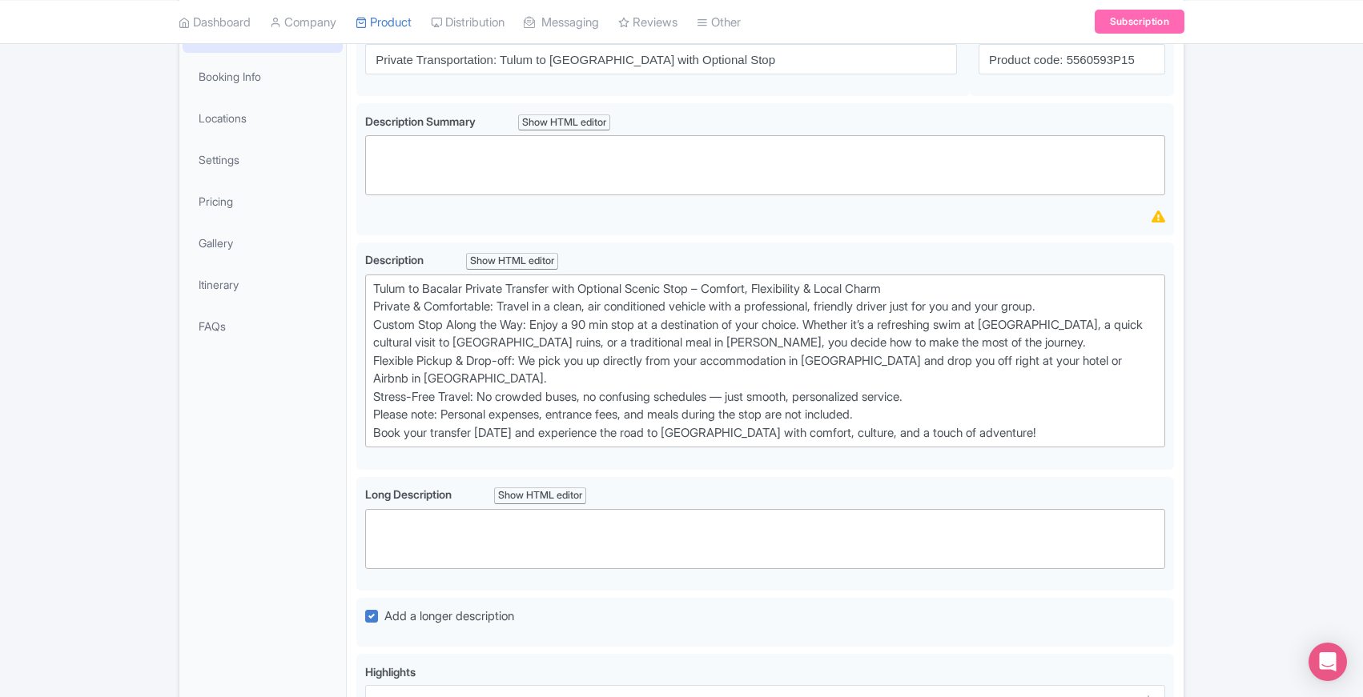
click at [338, 386] on div "General Booking Info Locations Settings Pricing Gallery Itinerary FAQs" at bounding box center [262, 521] width 167 height 1015
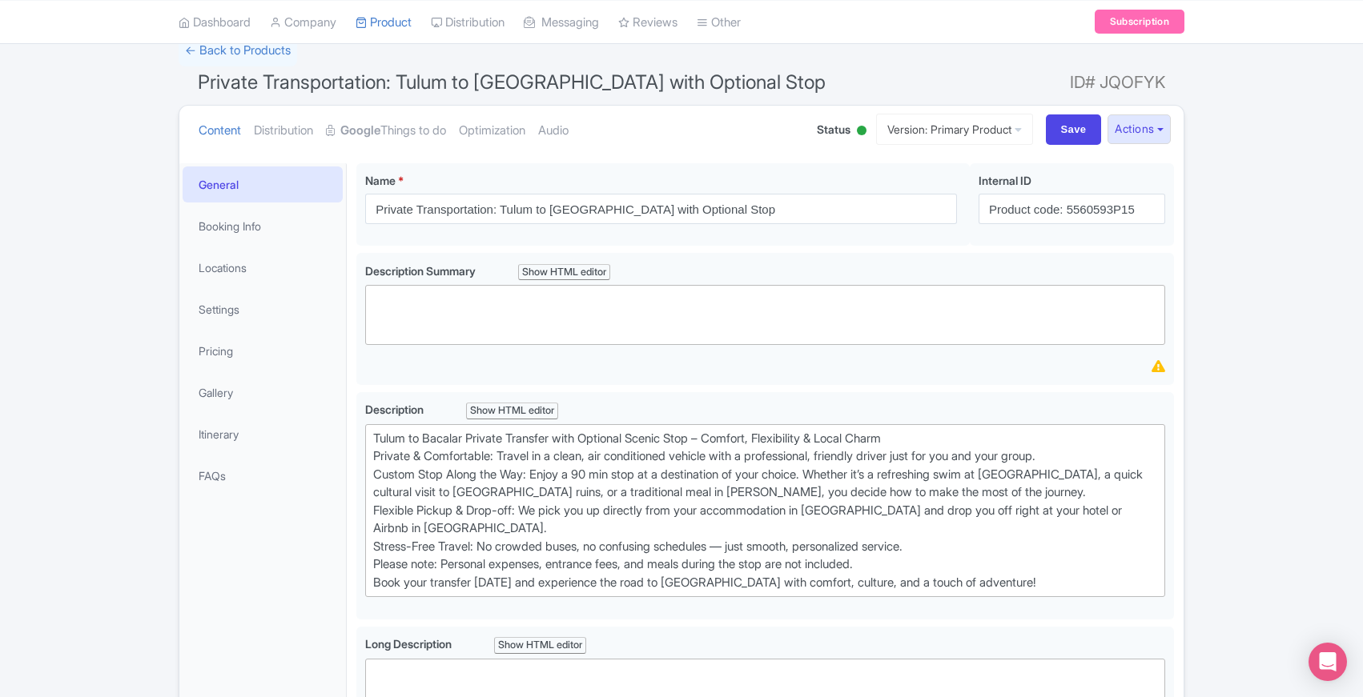
scroll to position [0, 0]
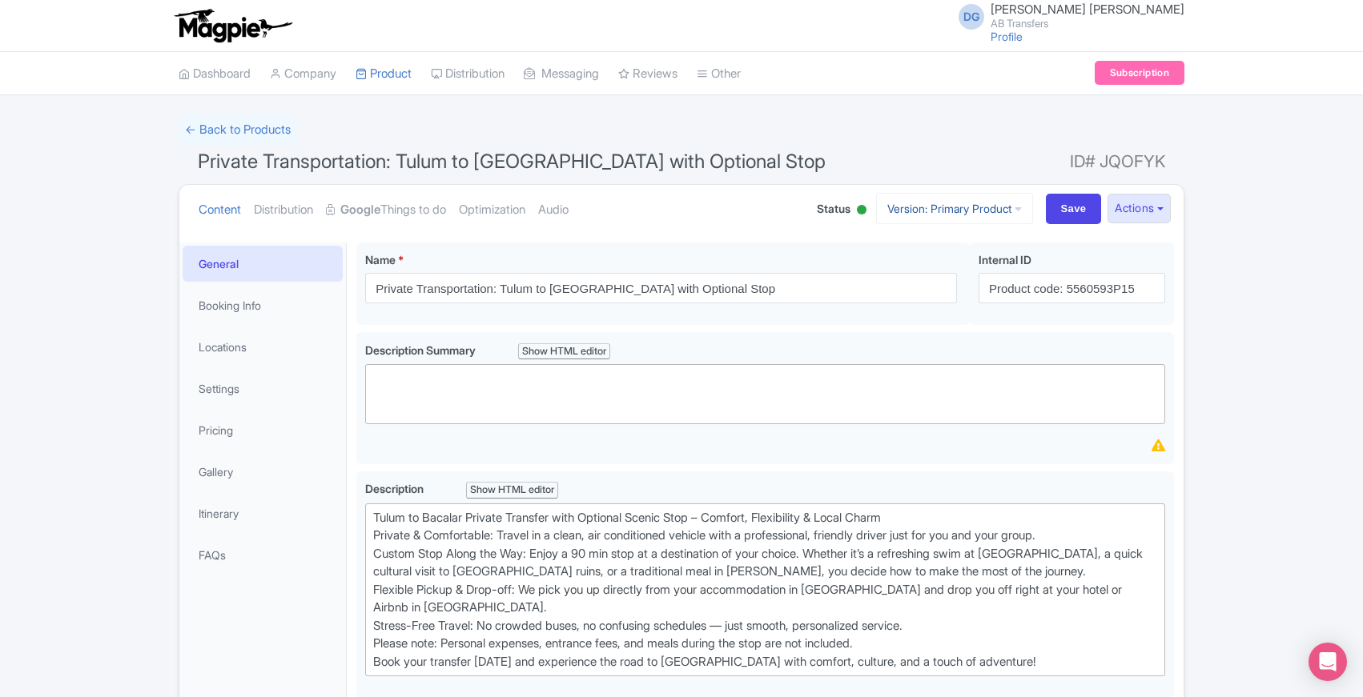
click at [1015, 208] on icon at bounding box center [1018, 208] width 7 height 11
click at [1165, 207] on button "Actions" at bounding box center [1138, 209] width 63 height 30
click at [874, 131] on div "← Back to Products" at bounding box center [682, 130] width 1006 height 31
click at [263, 304] on link "Booking Info" at bounding box center [263, 305] width 160 height 36
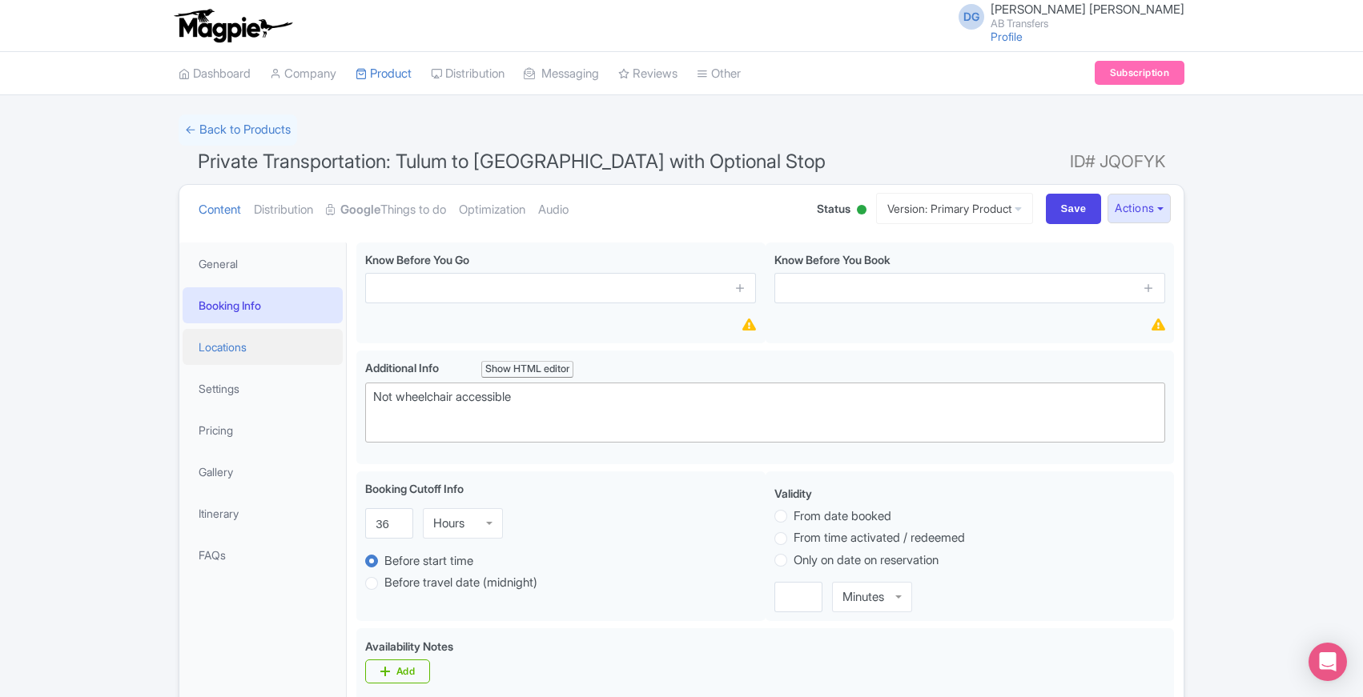
click at [231, 343] on link "Locations" at bounding box center [263, 347] width 160 height 36
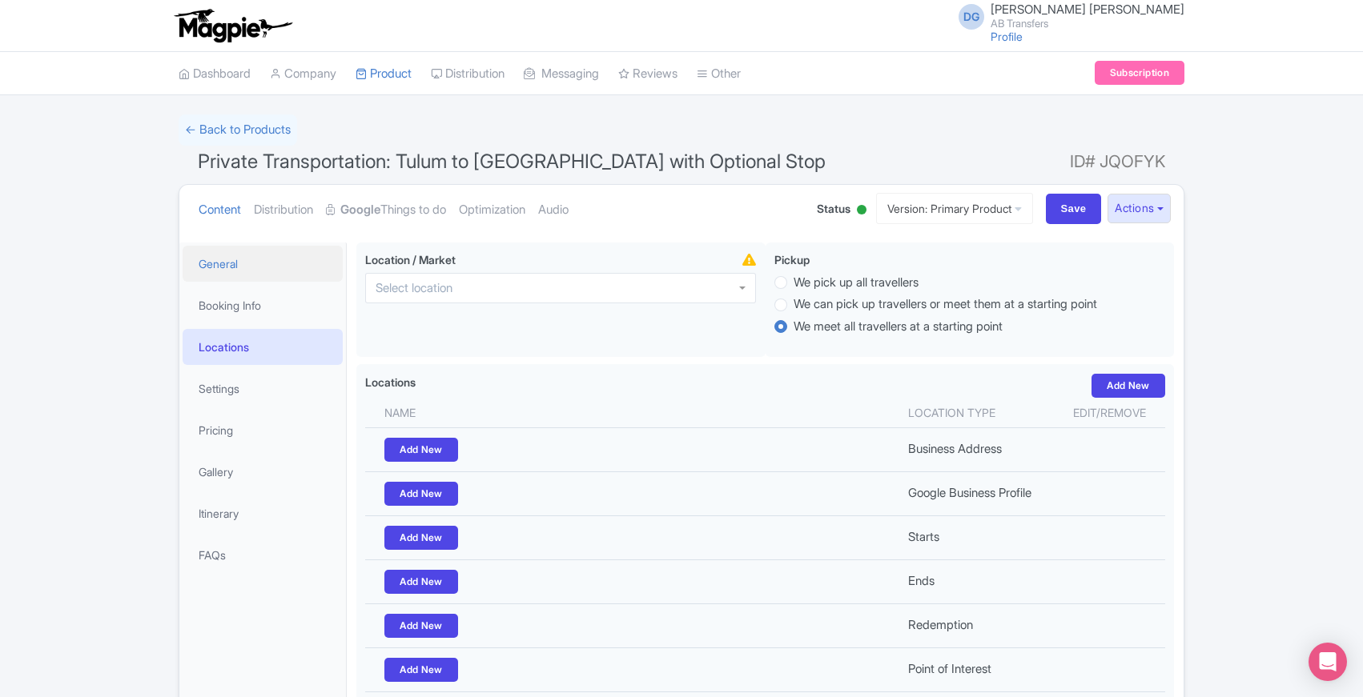
click at [225, 261] on link "General" at bounding box center [263, 264] width 160 height 36
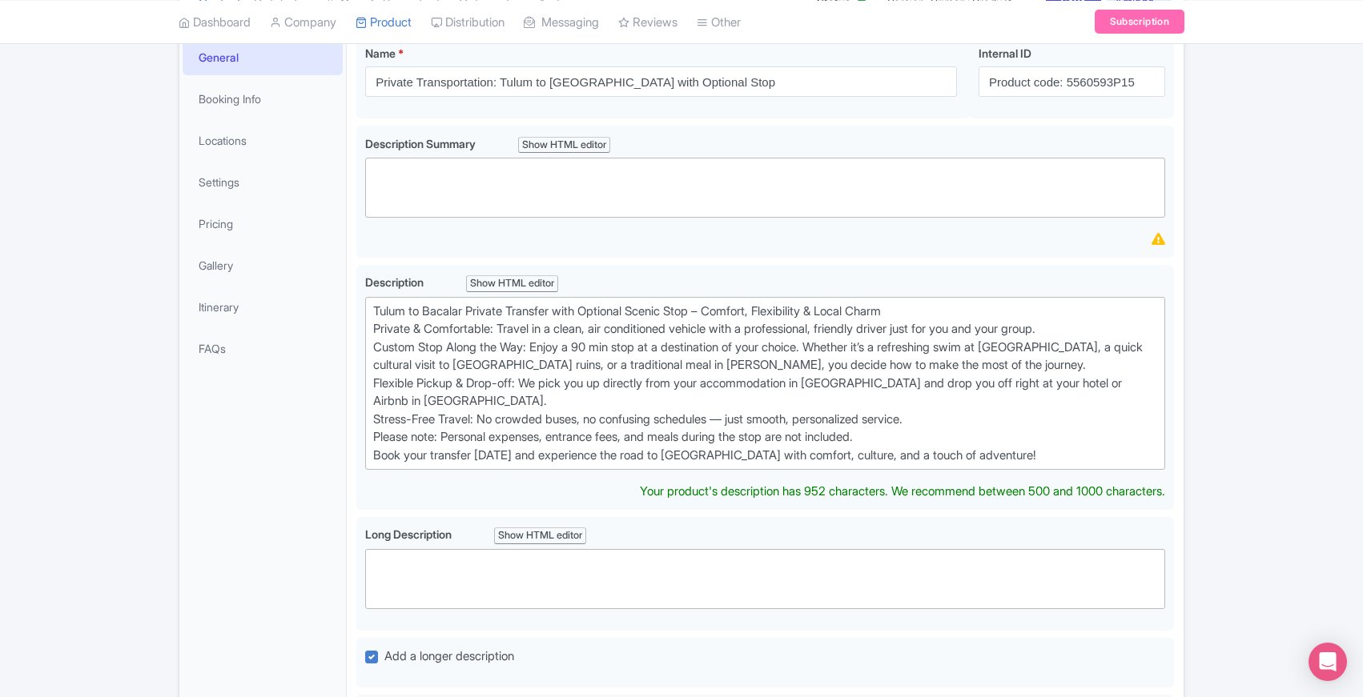
scroll to position [304, 0]
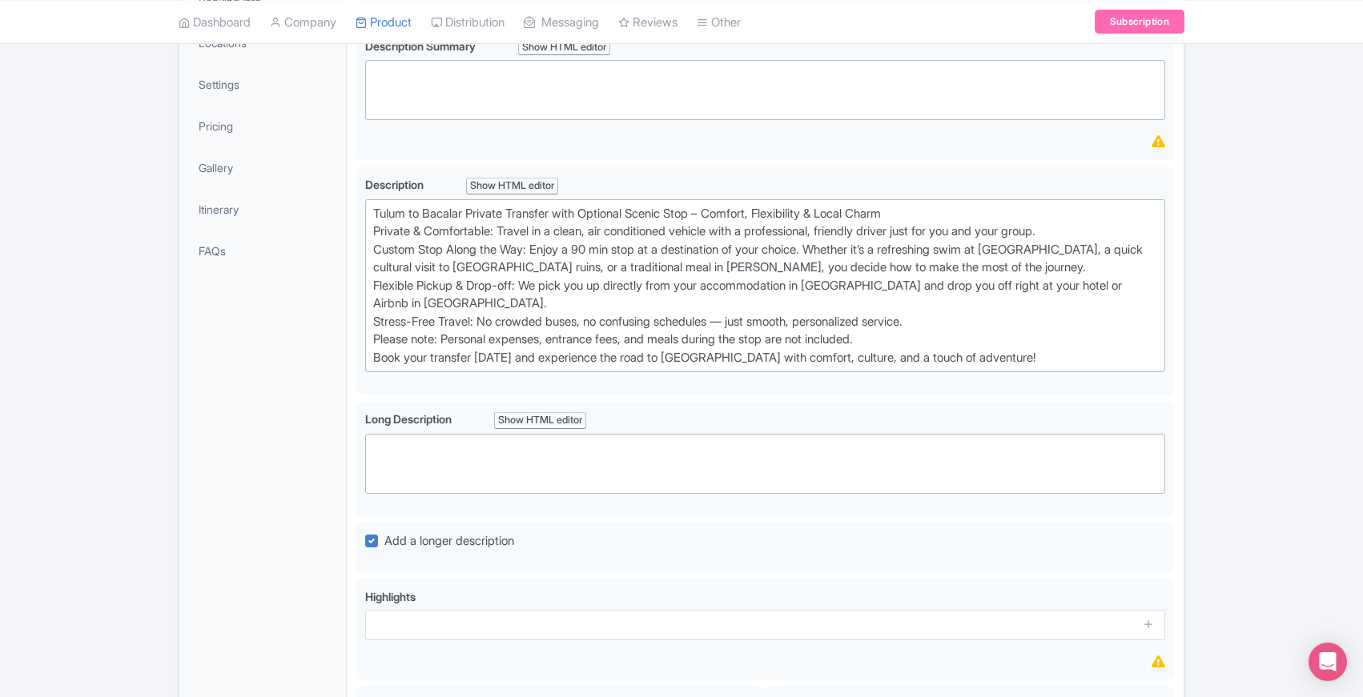
click at [341, 450] on div "General Booking Info Locations Settings Pricing Gallery Itinerary FAQs" at bounding box center [262, 439] width 167 height 1003
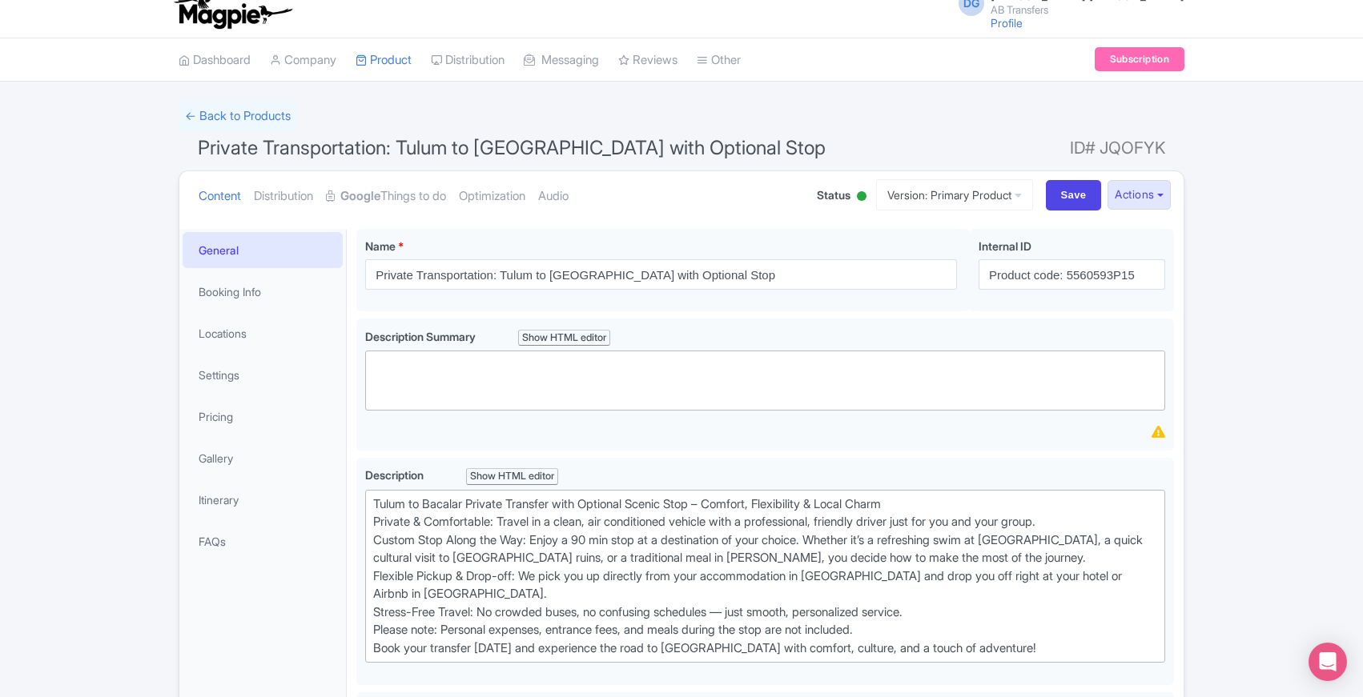
scroll to position [0, 0]
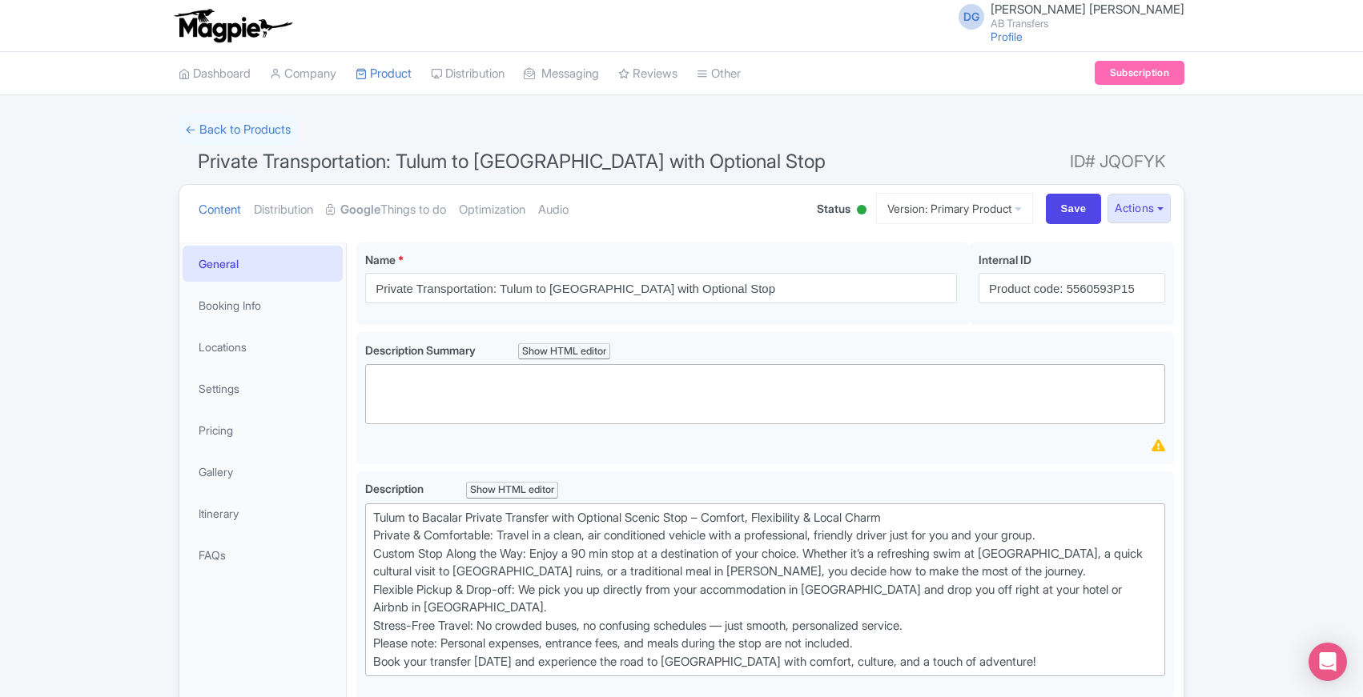
click at [235, 316] on link "Booking Info" at bounding box center [263, 305] width 160 height 36
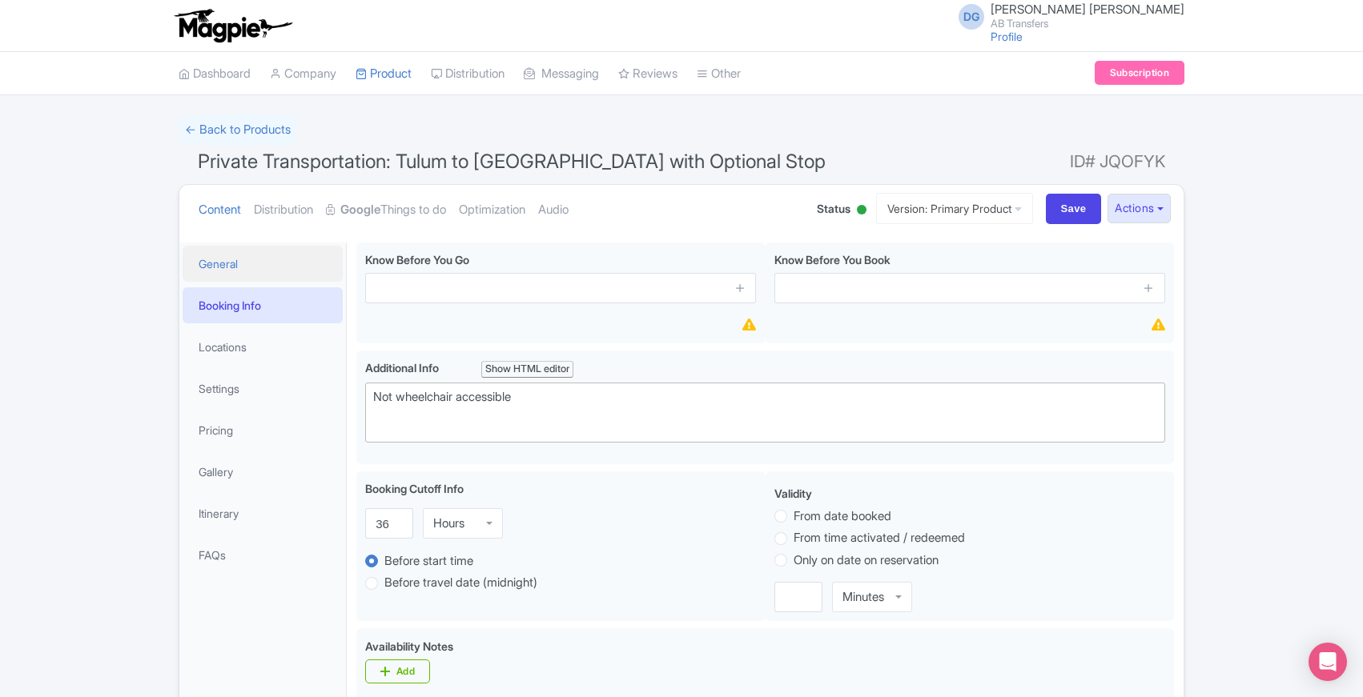
click at [204, 263] on link "General" at bounding box center [263, 264] width 160 height 36
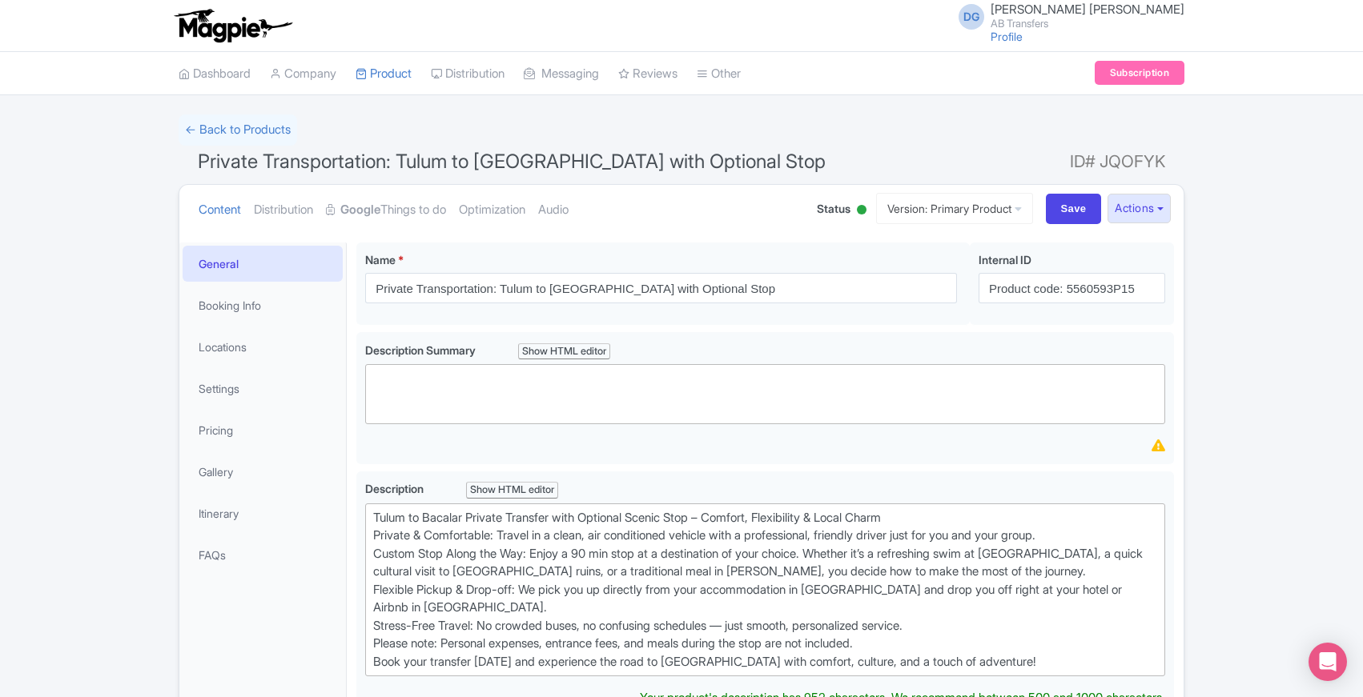
click at [95, 691] on div "← Back to Products Private Transportation: Tulum to [GEOGRAPHIC_DATA] with Opti…" at bounding box center [681, 689] width 1363 height 1149
click at [95, 691] on div "← Back to Products Private Transportation: Tulum to [GEOGRAPHIC_DATA] with Opti…" at bounding box center [681, 680] width 1363 height 1131
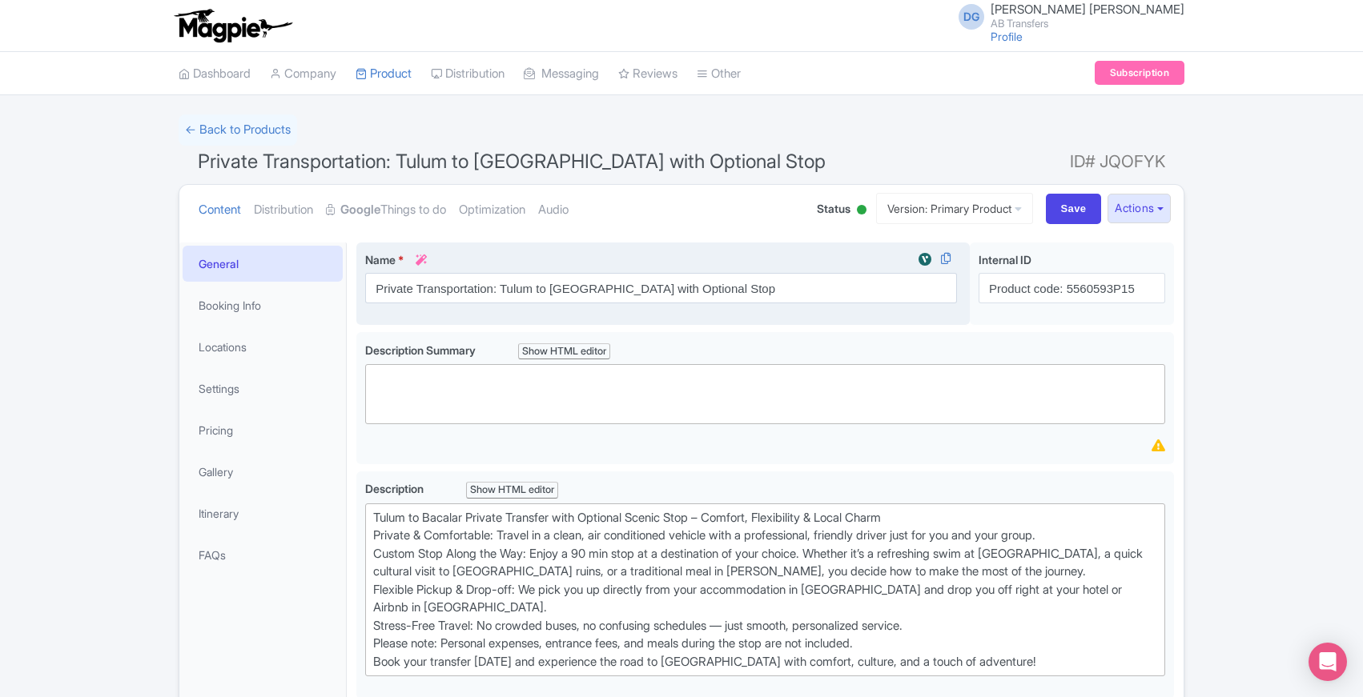
click at [368, 259] on span "Name" at bounding box center [380, 260] width 30 height 14
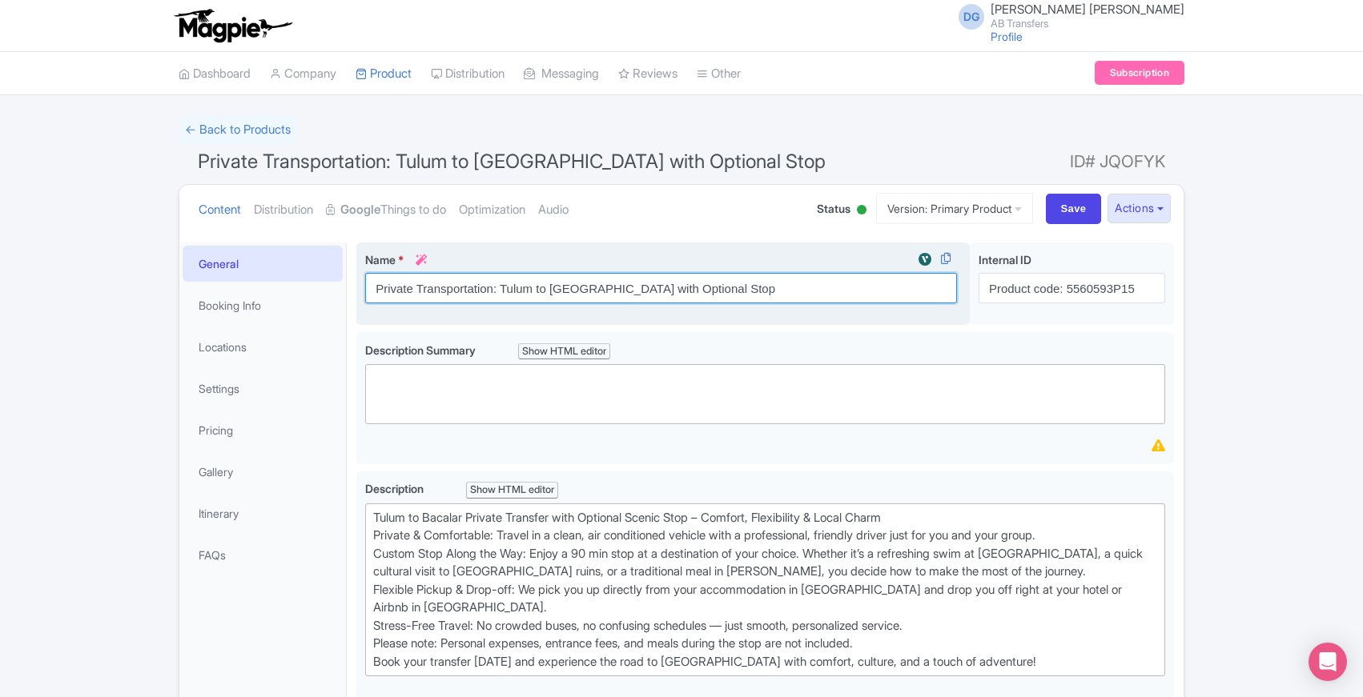
click at [368, 273] on input "Private Transportation: Tulum to [GEOGRAPHIC_DATA] with Optional Stop" at bounding box center [661, 288] width 592 height 30
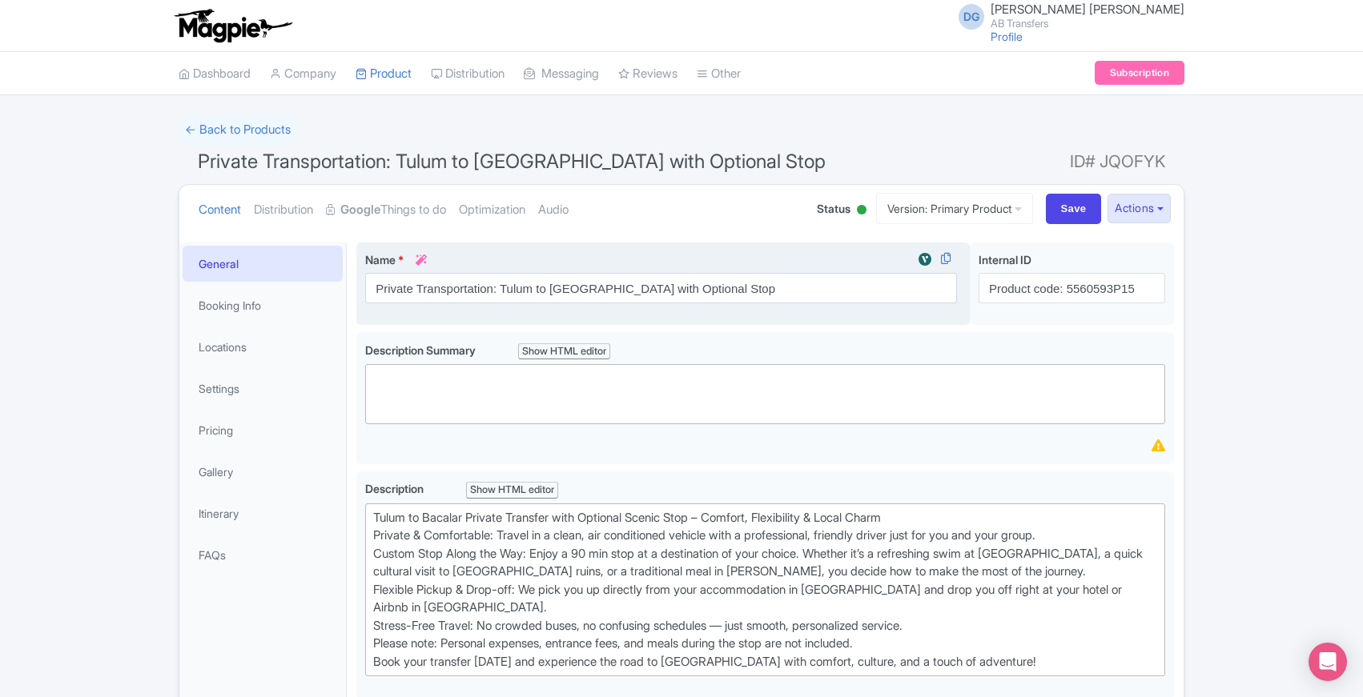
click at [368, 258] on span "Name" at bounding box center [380, 260] width 30 height 14
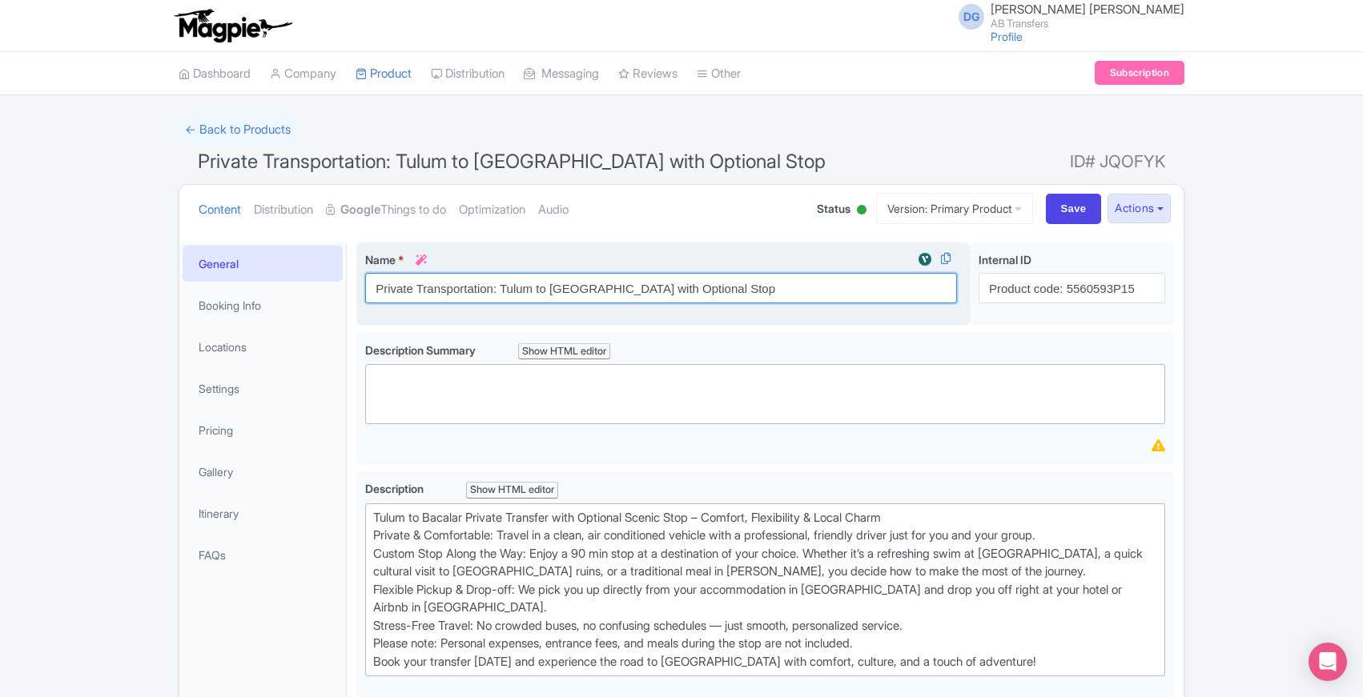
click at [368, 273] on input "Private Transportation: Tulum to [GEOGRAPHIC_DATA] with Optional Stop" at bounding box center [661, 288] width 592 height 30
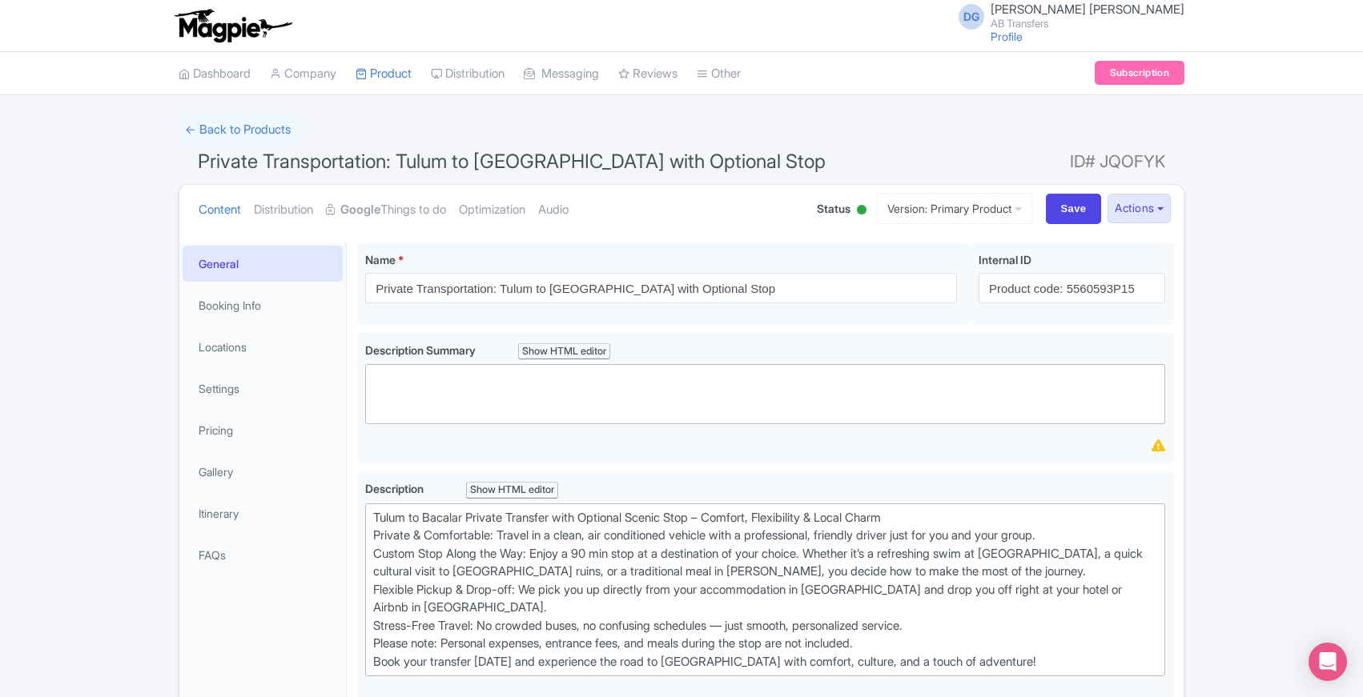
click at [117, 185] on div "← Back to Products Private Transportation: Tulum to [GEOGRAPHIC_DATA] with Opti…" at bounding box center [681, 680] width 1363 height 1131
click at [102, 692] on div "← Back to Products Private Transportation: Tulum to [GEOGRAPHIC_DATA] with Opti…" at bounding box center [681, 680] width 1363 height 1131
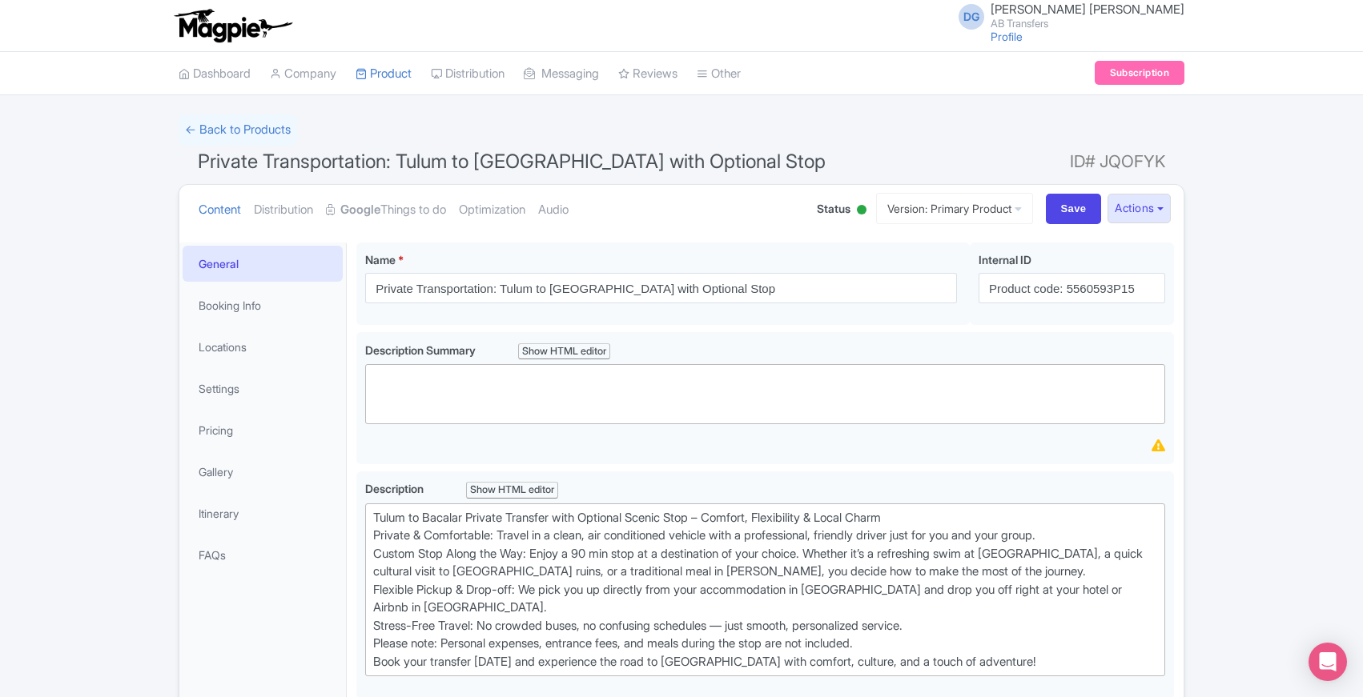
click at [69, 523] on div "← Back to Products Private Transportation: Tulum to [GEOGRAPHIC_DATA] with Opti…" at bounding box center [681, 680] width 1363 height 1131
click at [240, 307] on link "Booking Info" at bounding box center [263, 305] width 160 height 36
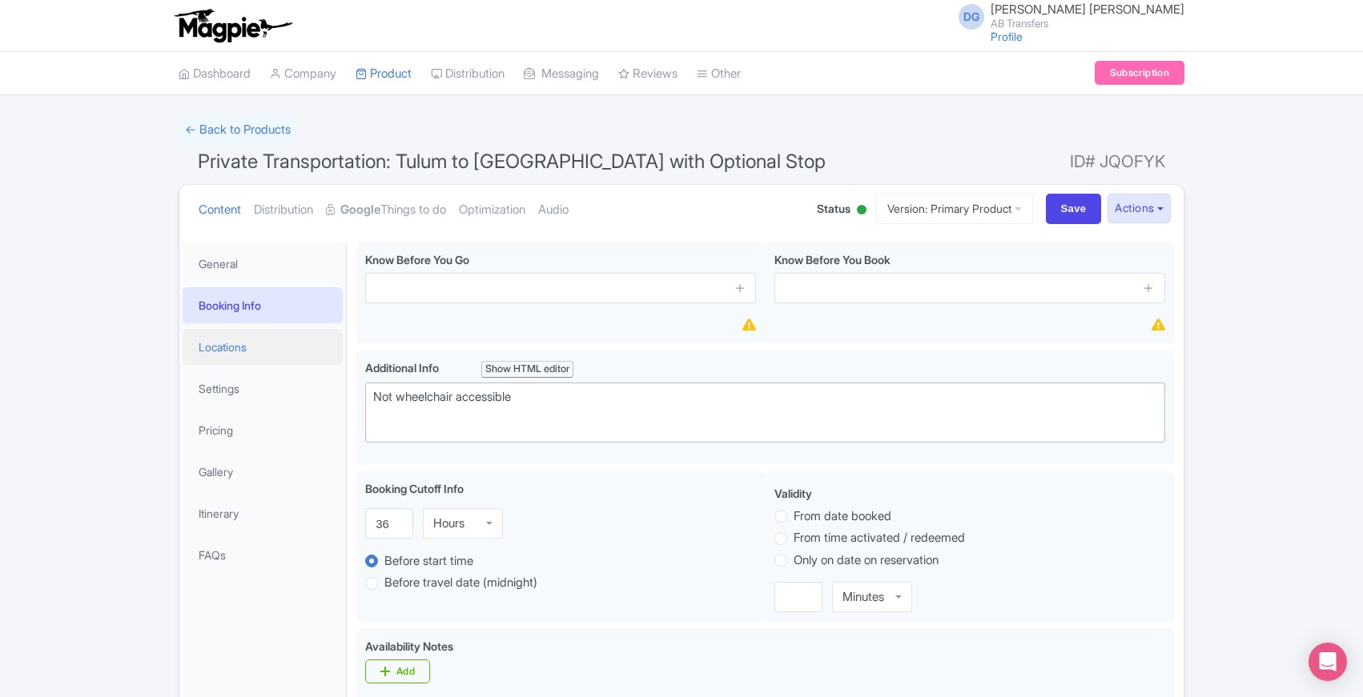
click at [233, 352] on link "Locations" at bounding box center [263, 347] width 160 height 36
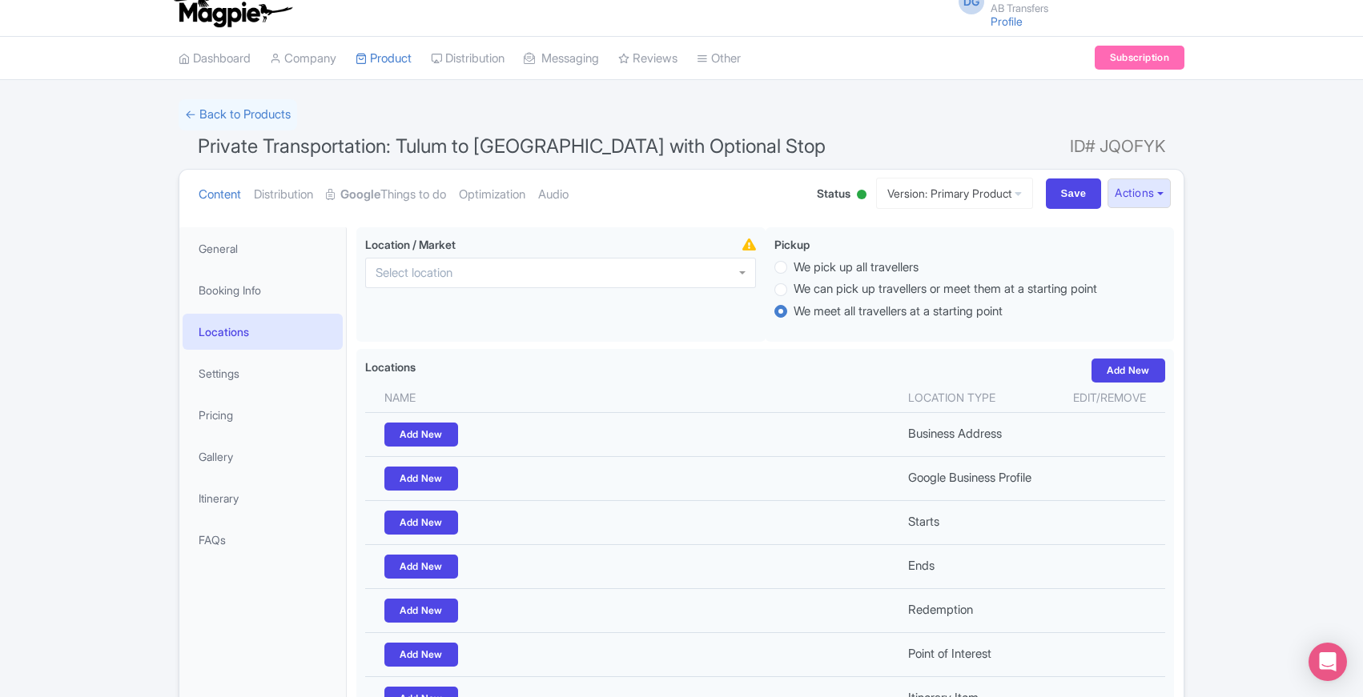
scroll to position [14, 0]
click at [109, 410] on div "← Back to Products Private Transportation: Tulum to [GEOGRAPHIC_DATA] with Opti…" at bounding box center [681, 448] width 1363 height 697
click at [230, 368] on link "Settings" at bounding box center [263, 373] width 160 height 36
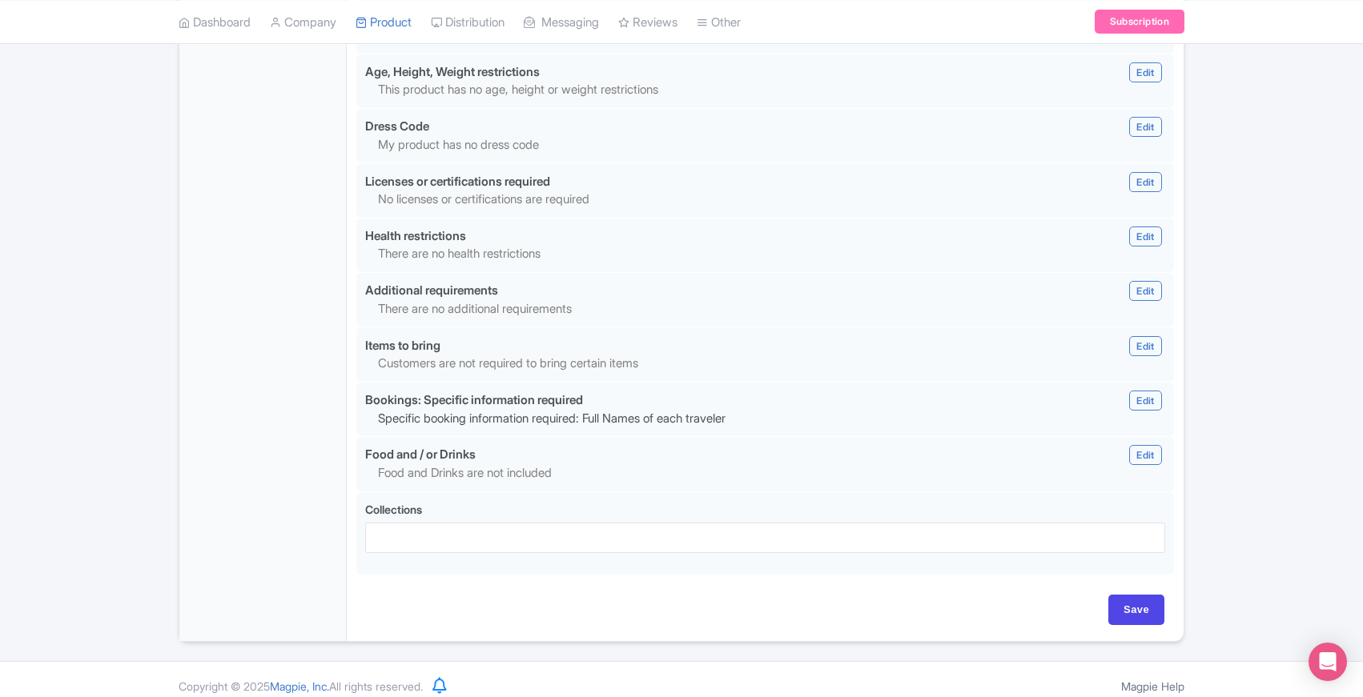
scroll to position [1340, 0]
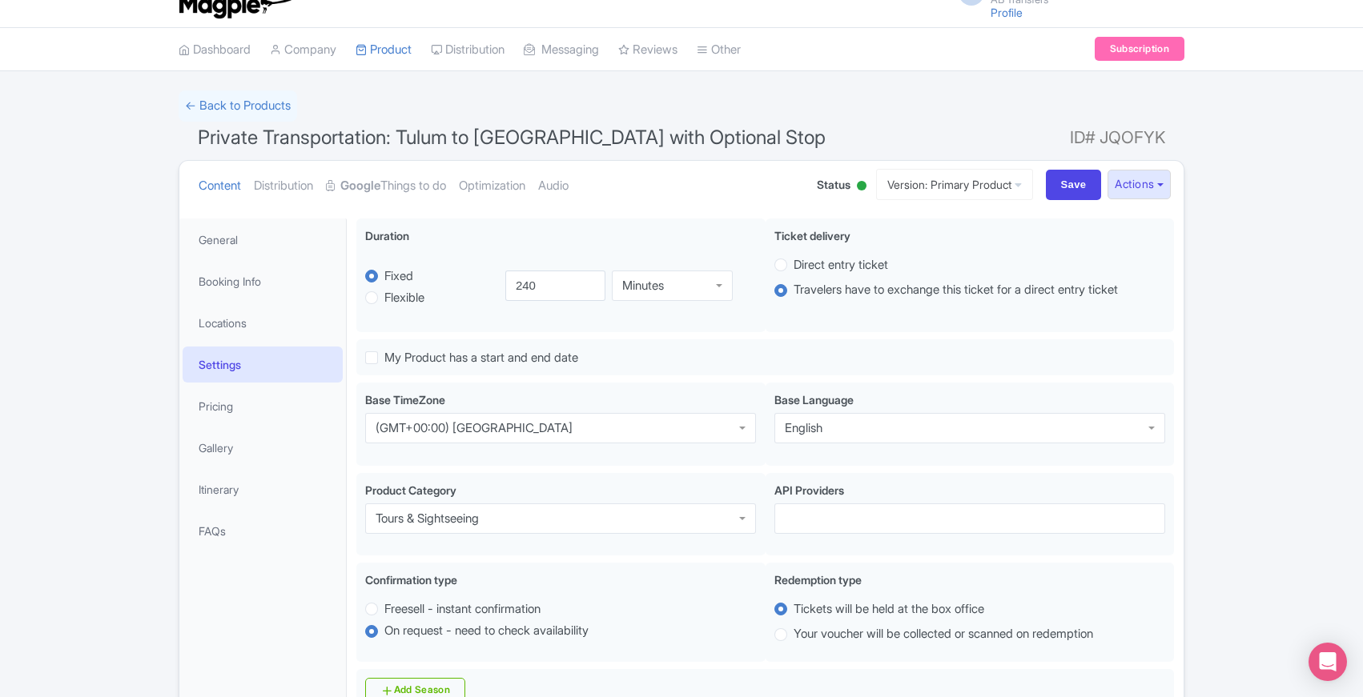
scroll to position [0, 0]
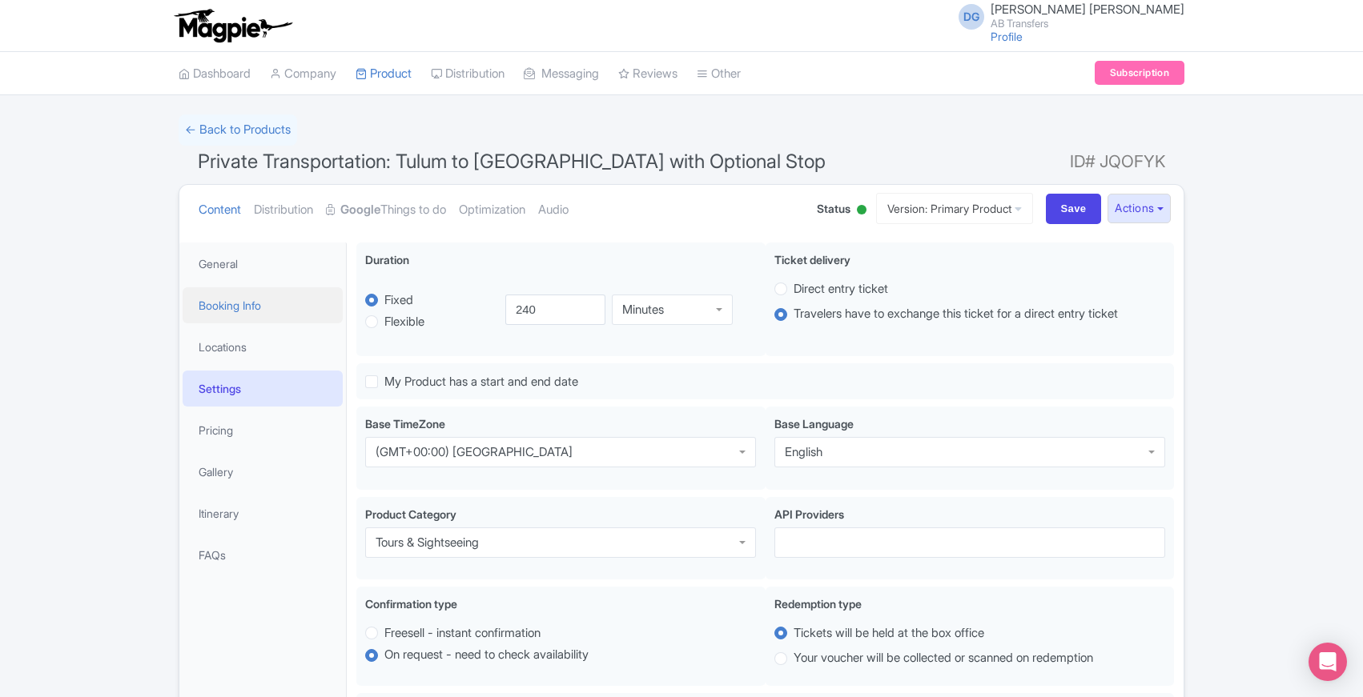
click at [219, 311] on link "Booking Info" at bounding box center [263, 305] width 160 height 36
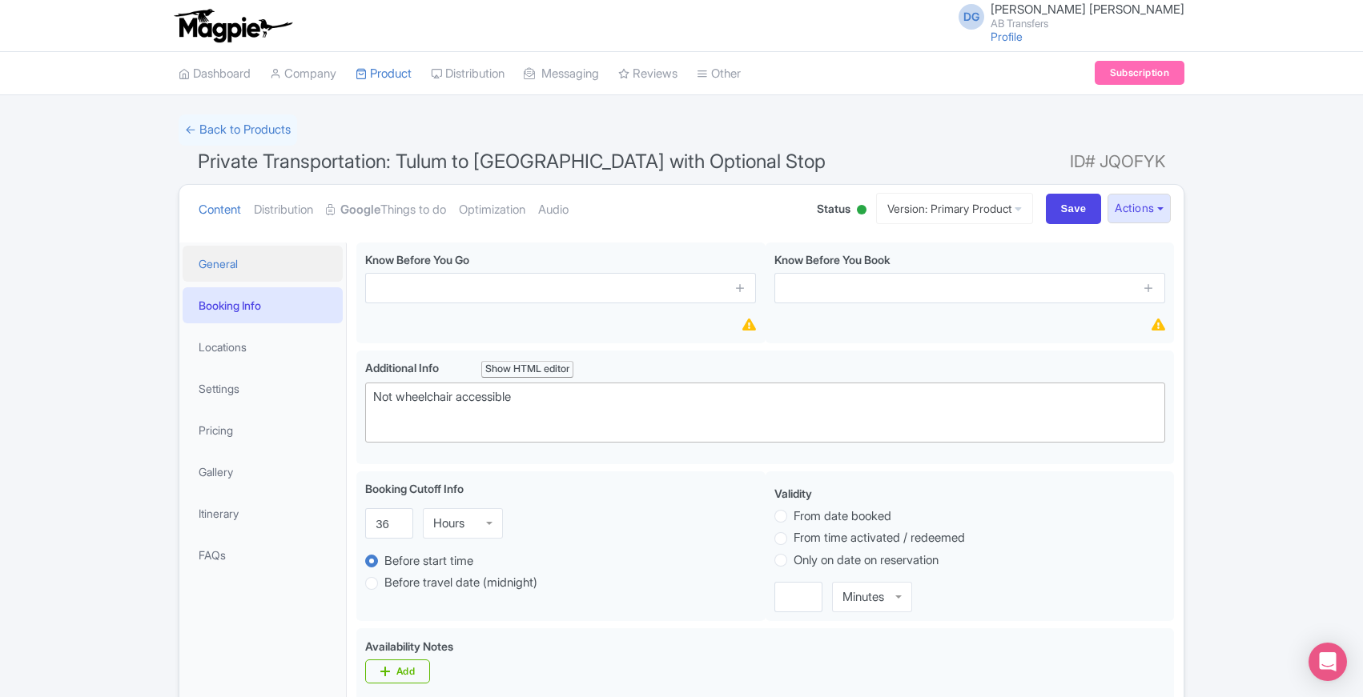
click at [223, 265] on link "General" at bounding box center [263, 264] width 160 height 36
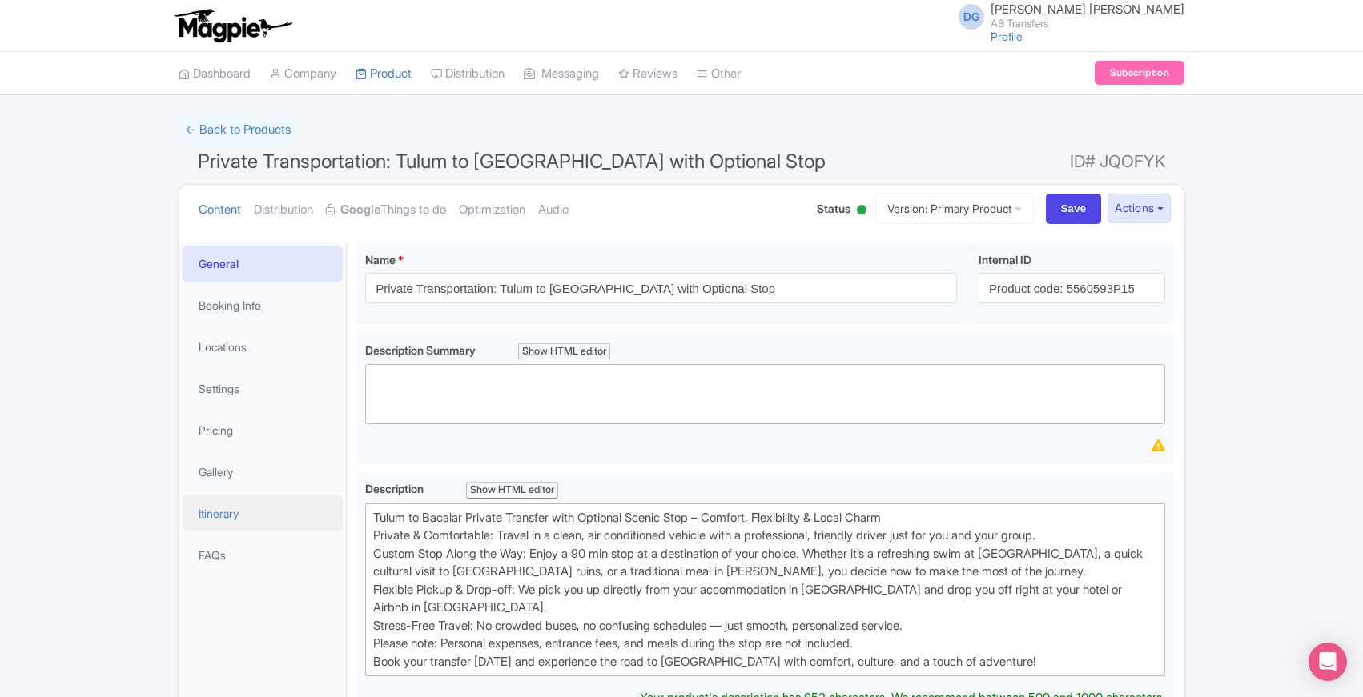
click at [223, 506] on link "Itinerary" at bounding box center [263, 514] width 160 height 36
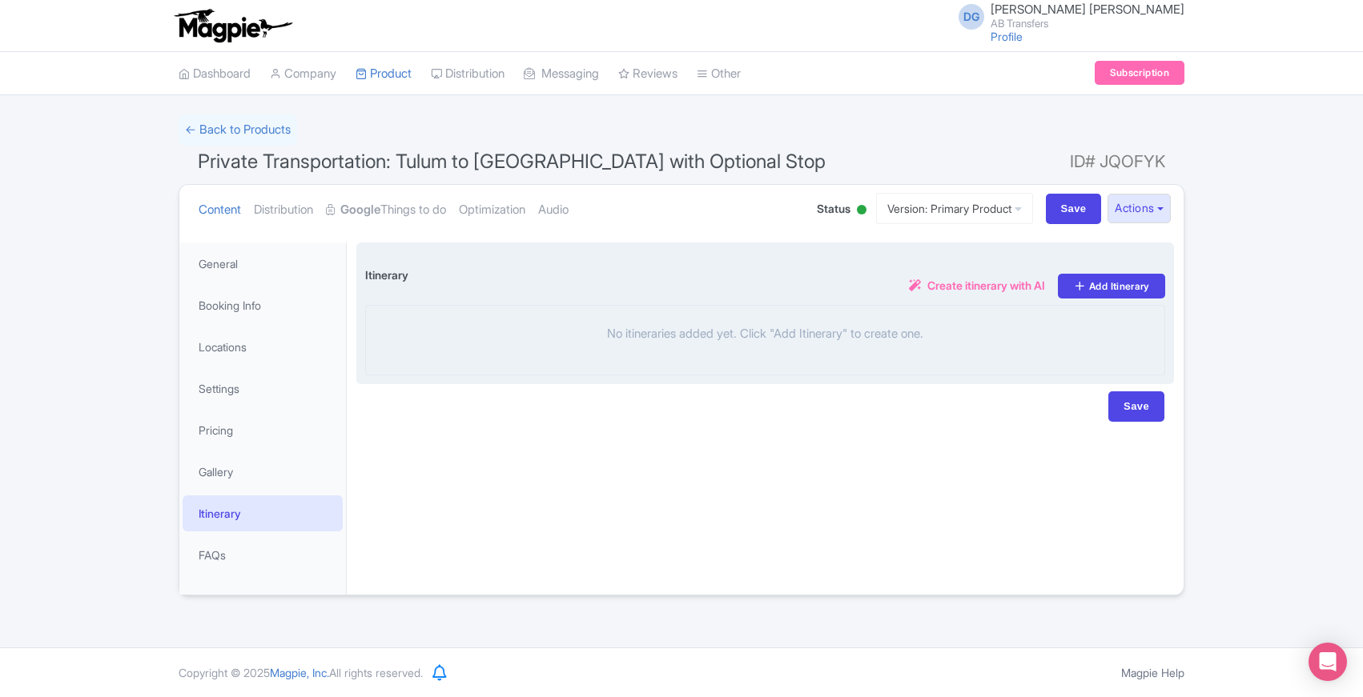
click at [837, 254] on div "Itinerary i Create itinerary with AI Add Itinerary" at bounding box center [765, 278] width 800 height 54
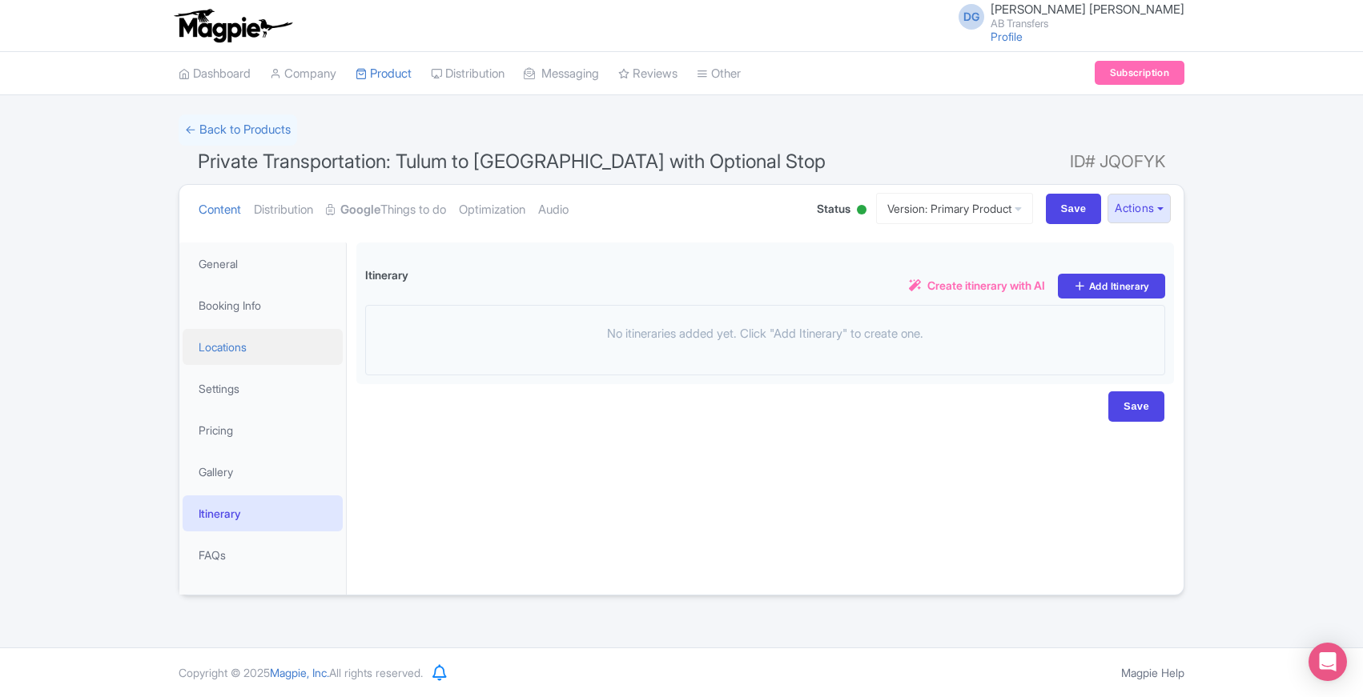
click at [238, 342] on link "Locations" at bounding box center [263, 347] width 160 height 36
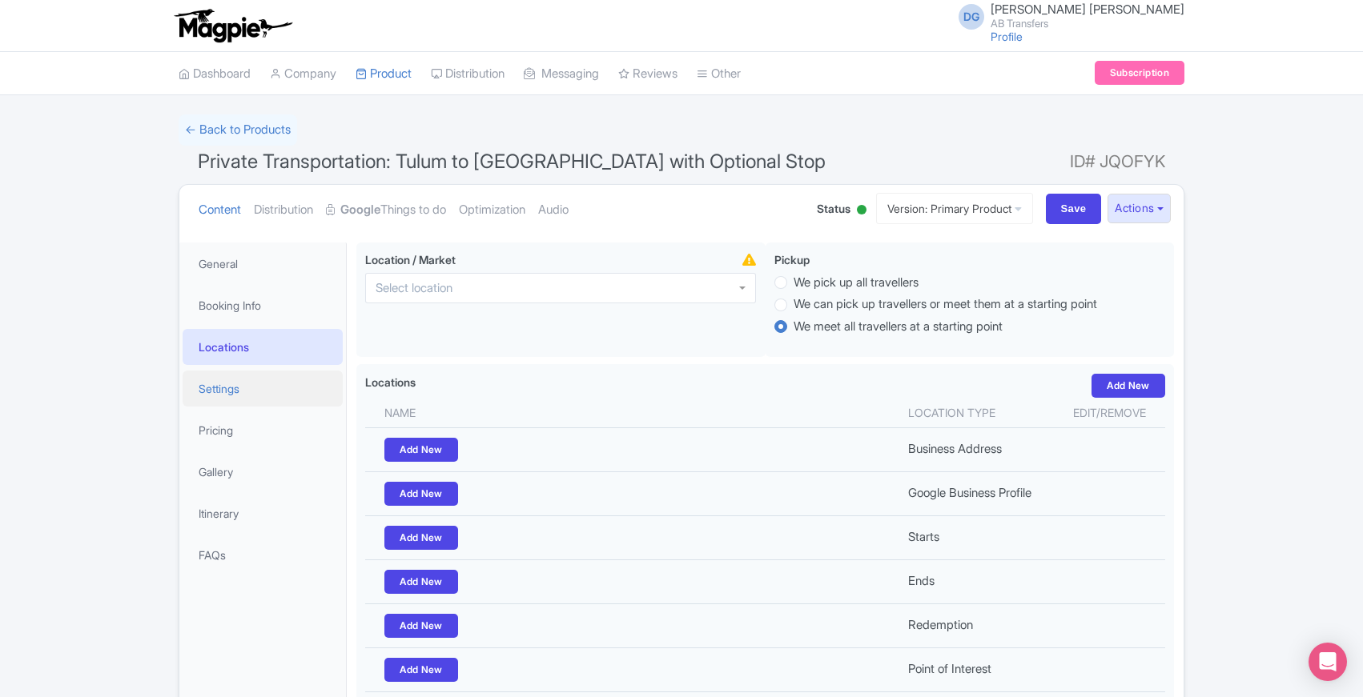
click at [220, 401] on link "Settings" at bounding box center [263, 389] width 160 height 36
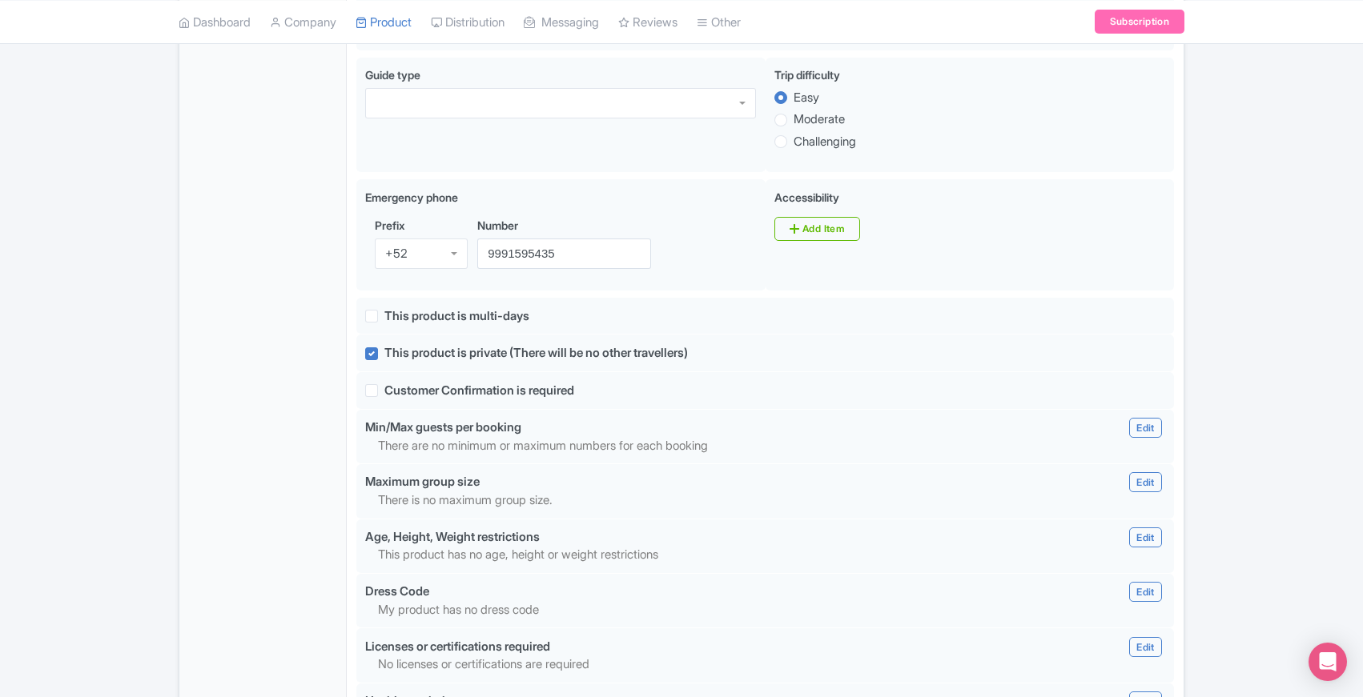
scroll to position [870, 0]
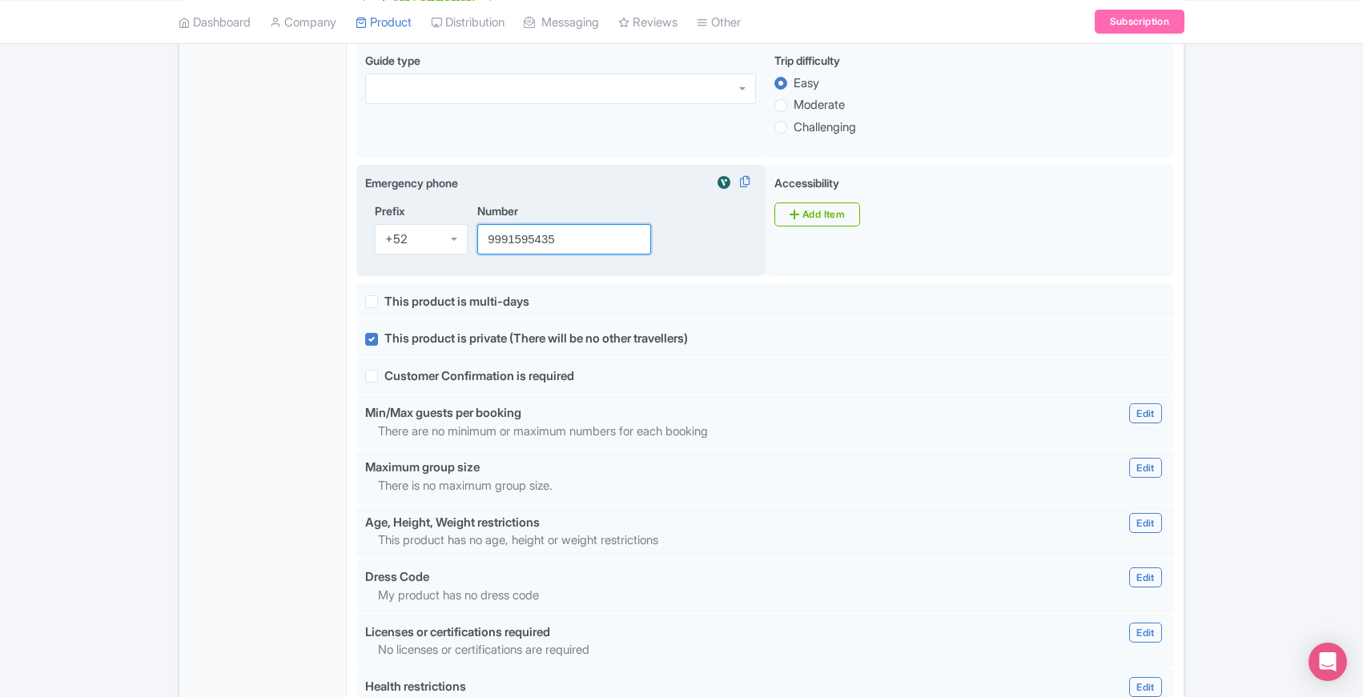
drag, startPoint x: 579, startPoint y: 243, endPoint x: 478, endPoint y: 244, distance: 100.9
click at [478, 244] on input "9991595435" at bounding box center [564, 239] width 174 height 30
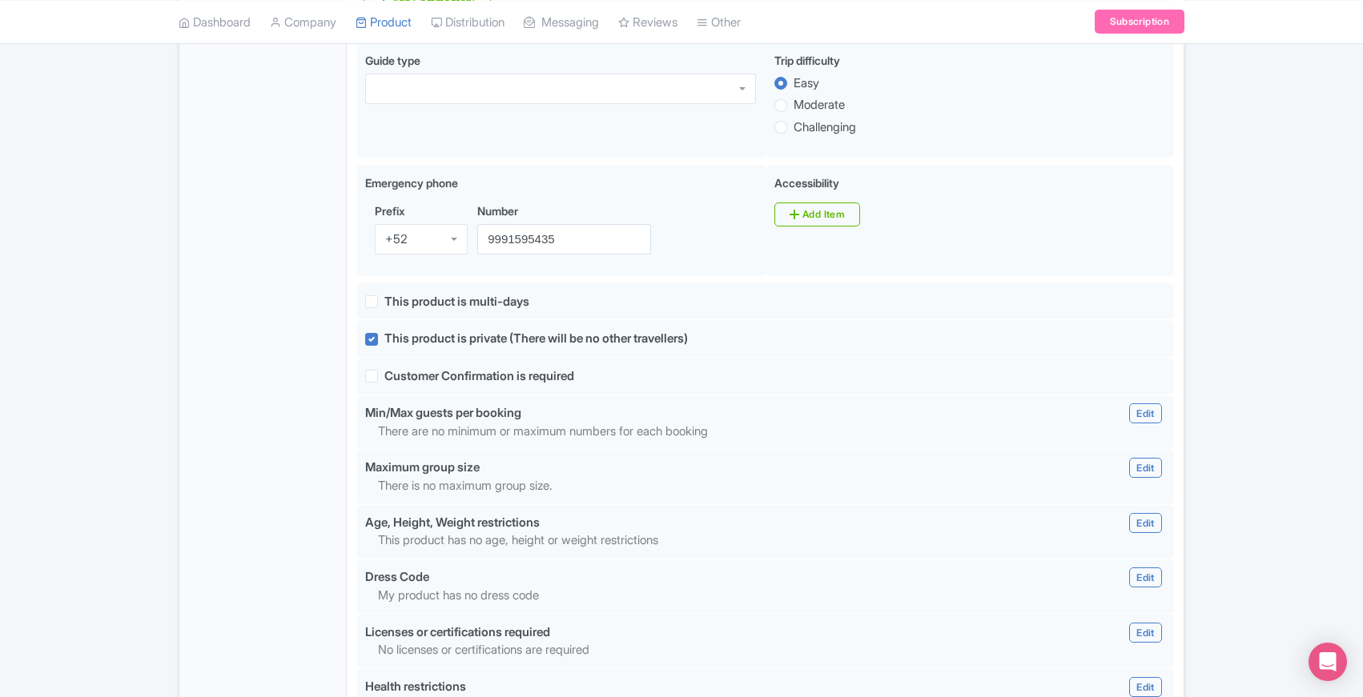
click at [243, 288] on div "General Booking Info Locations Settings Pricing Gallery Itinerary FAQs" at bounding box center [262, 232] width 167 height 1720
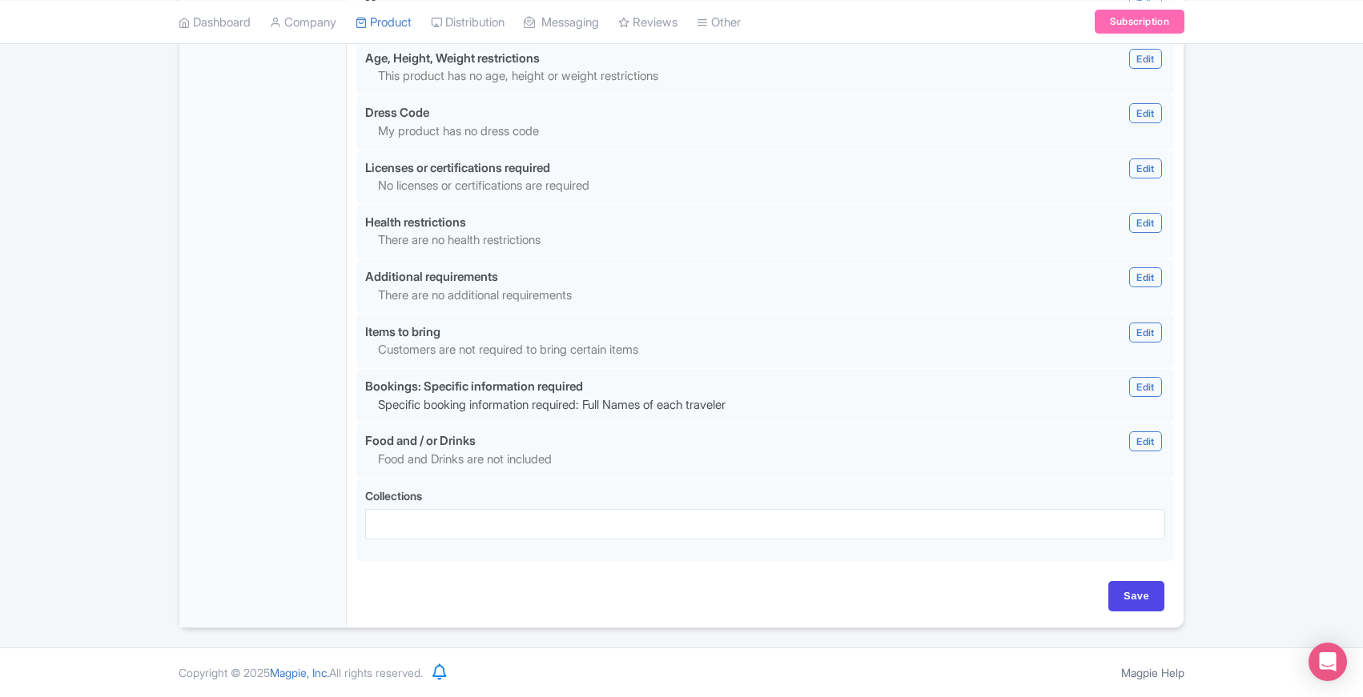
scroll to position [0, 0]
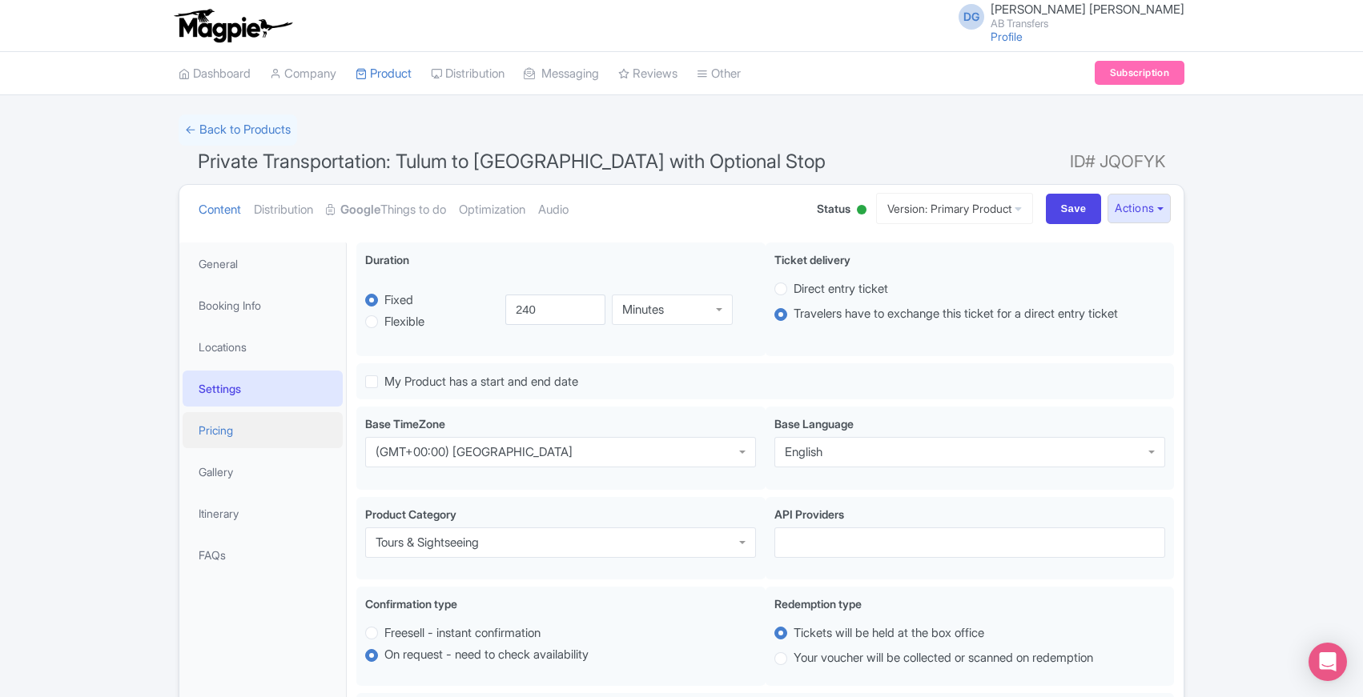
click at [222, 425] on link "Pricing" at bounding box center [263, 430] width 160 height 36
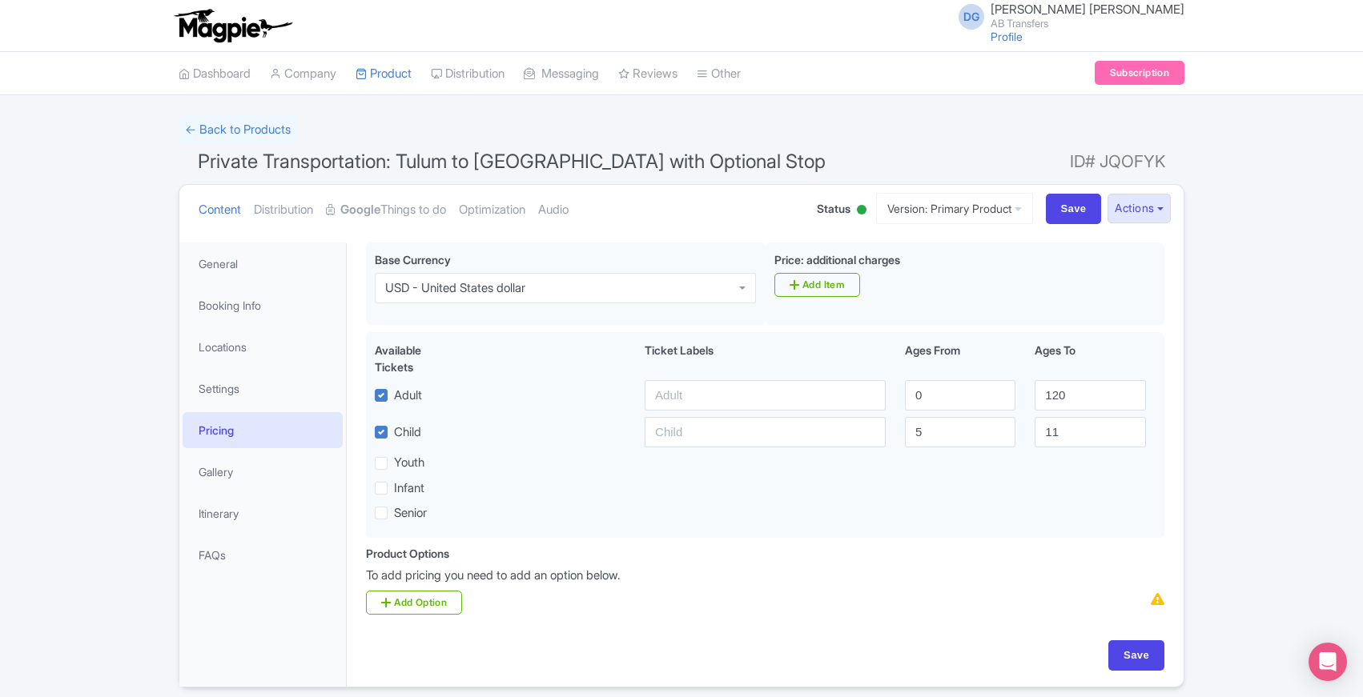
scroll to position [62, 0]
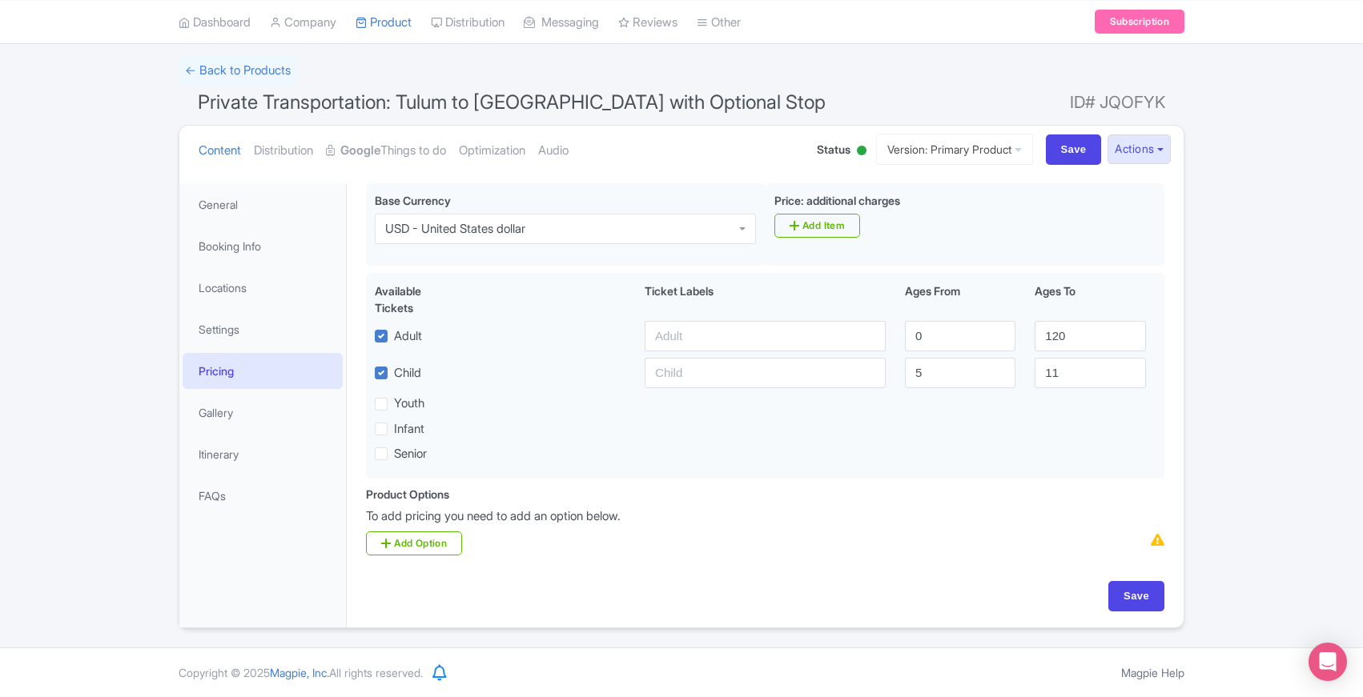
click at [111, 636] on div "DG Daniella Gabriela Munguia AB Transfers Profile Users Settings Sign out Dashb…" at bounding box center [681, 294] width 1363 height 707
click at [116, 457] on div "← Back to Products Private Transportation: Tulum to Bacalar with Optional Stop …" at bounding box center [681, 341] width 1363 height 573
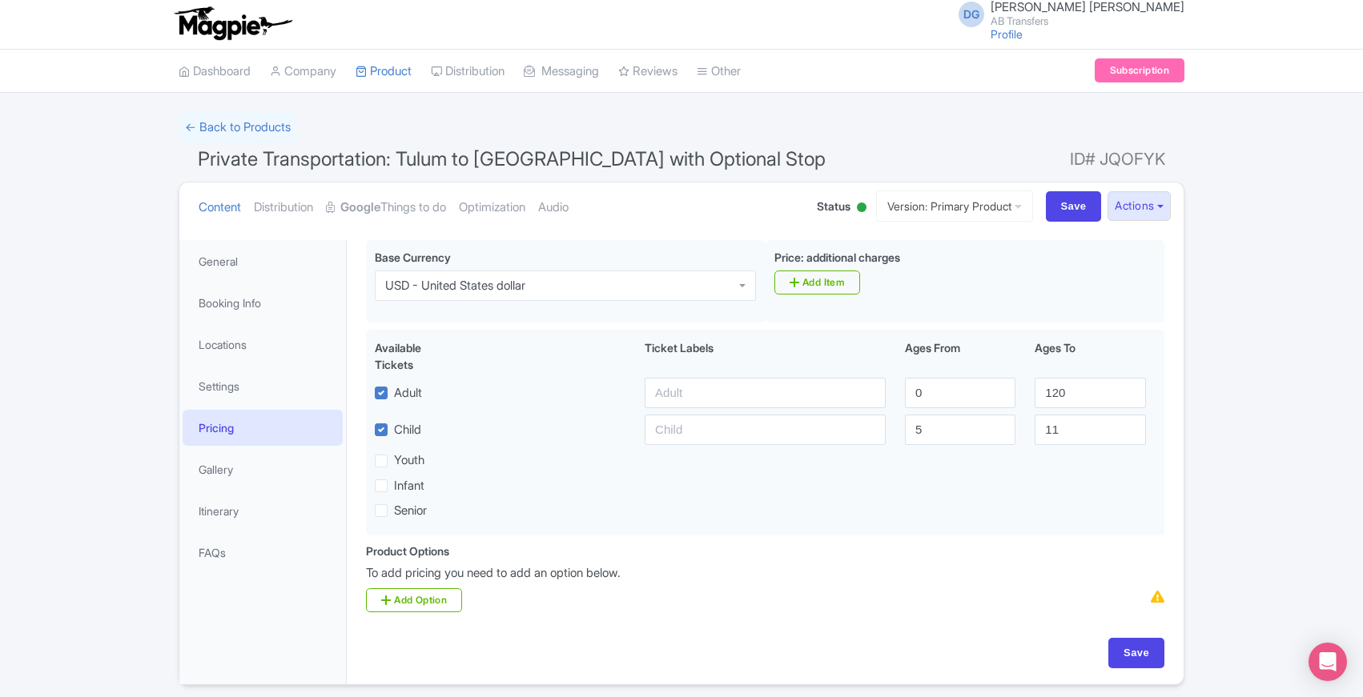
scroll to position [1, 0]
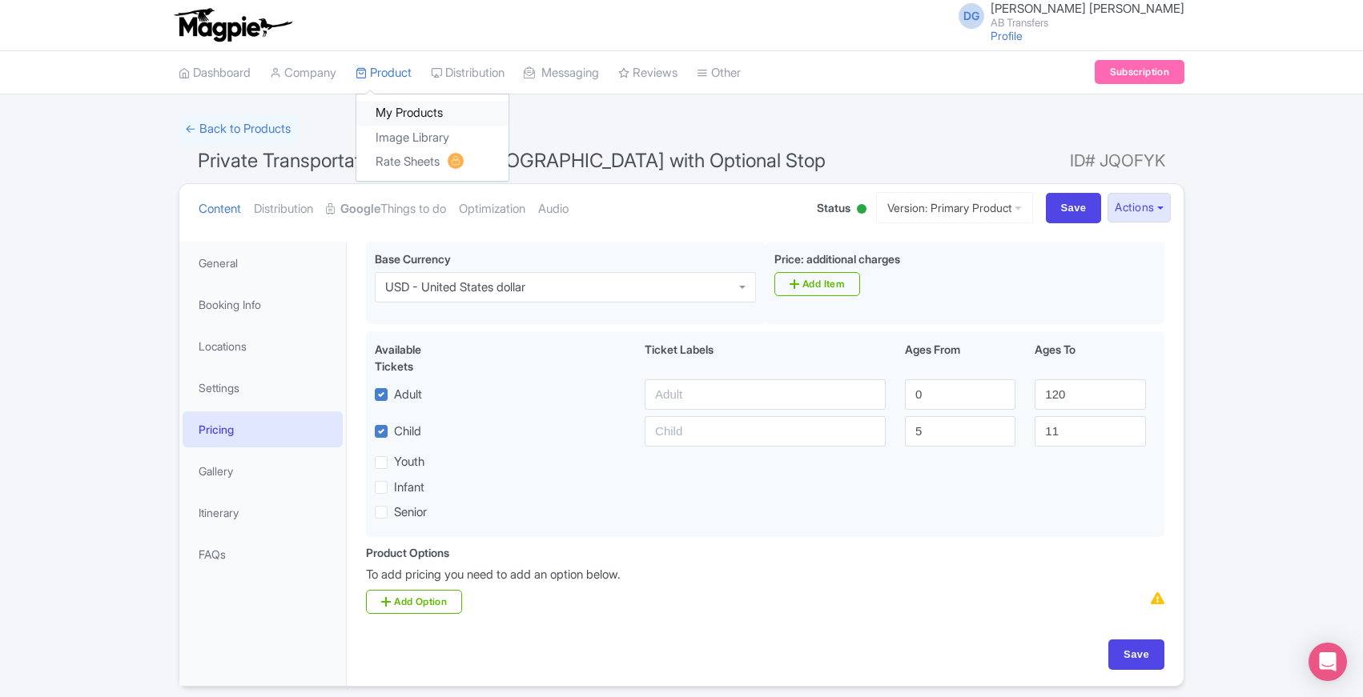
click at [396, 113] on link "My Products" at bounding box center [432, 113] width 152 height 25
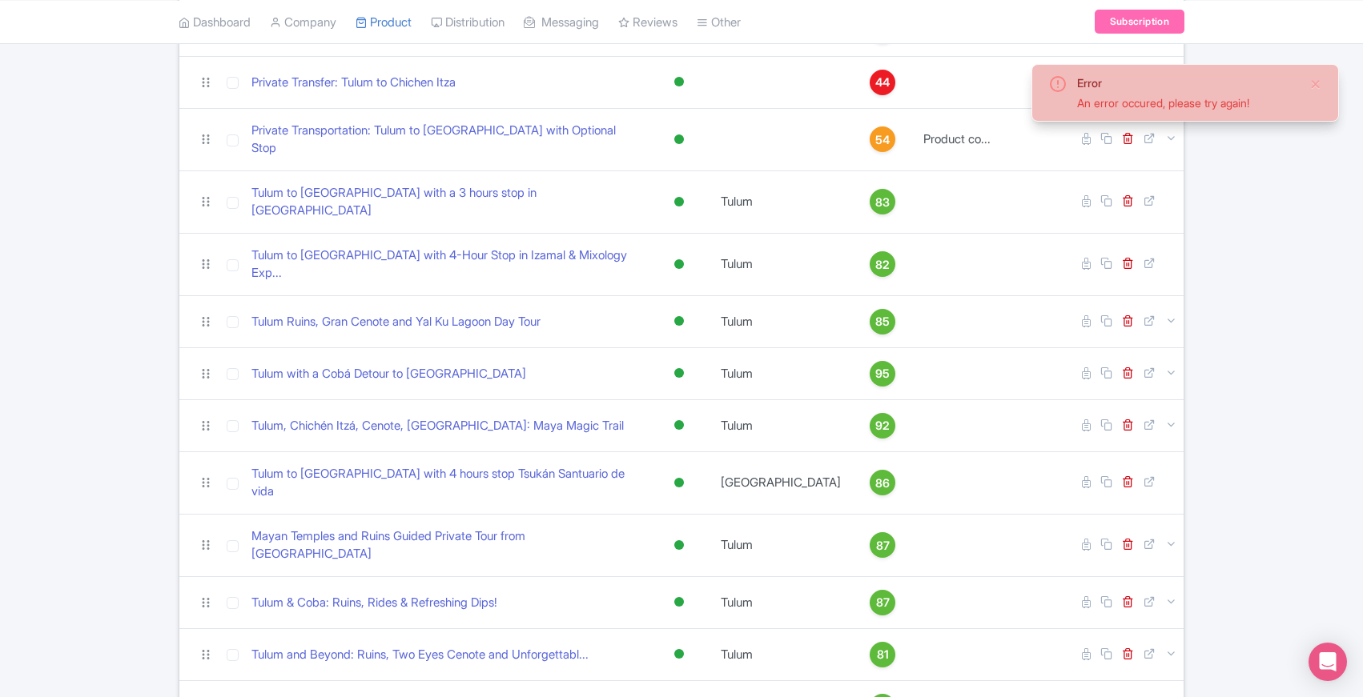
scroll to position [987, 0]
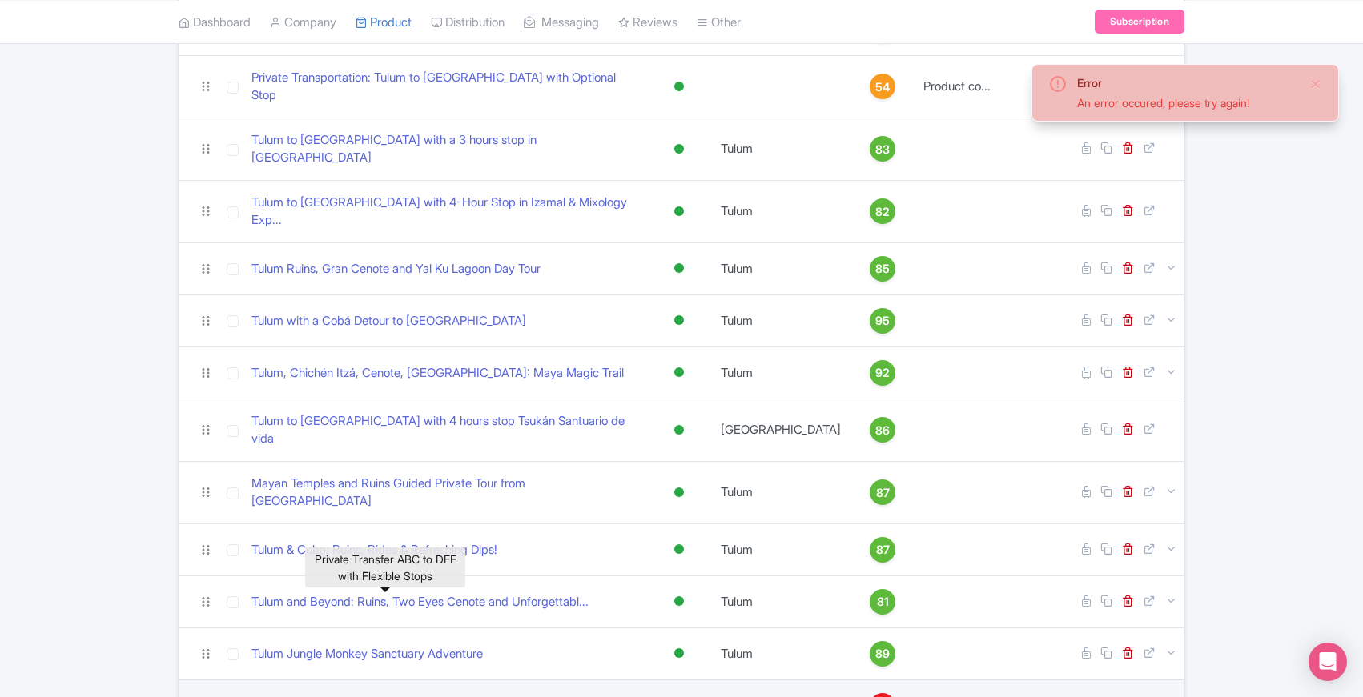
click at [414, 697] on link "Private Transfer ABC to DEF with Flexible Stops" at bounding box center [377, 706] width 252 height 18
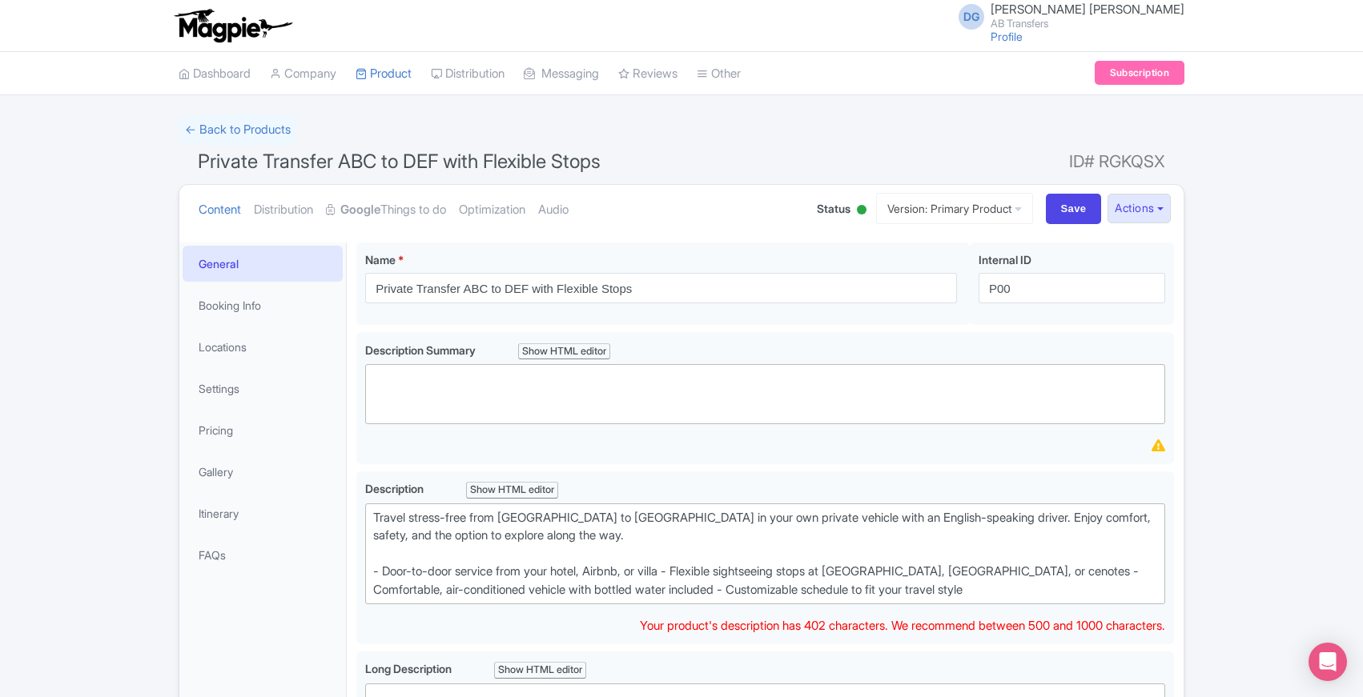
click at [352, 464] on div "Private Transfer ABC to DEF with Flexible Stops Name * i Private Transfer ABC t…" at bounding box center [765, 669] width 837 height 872
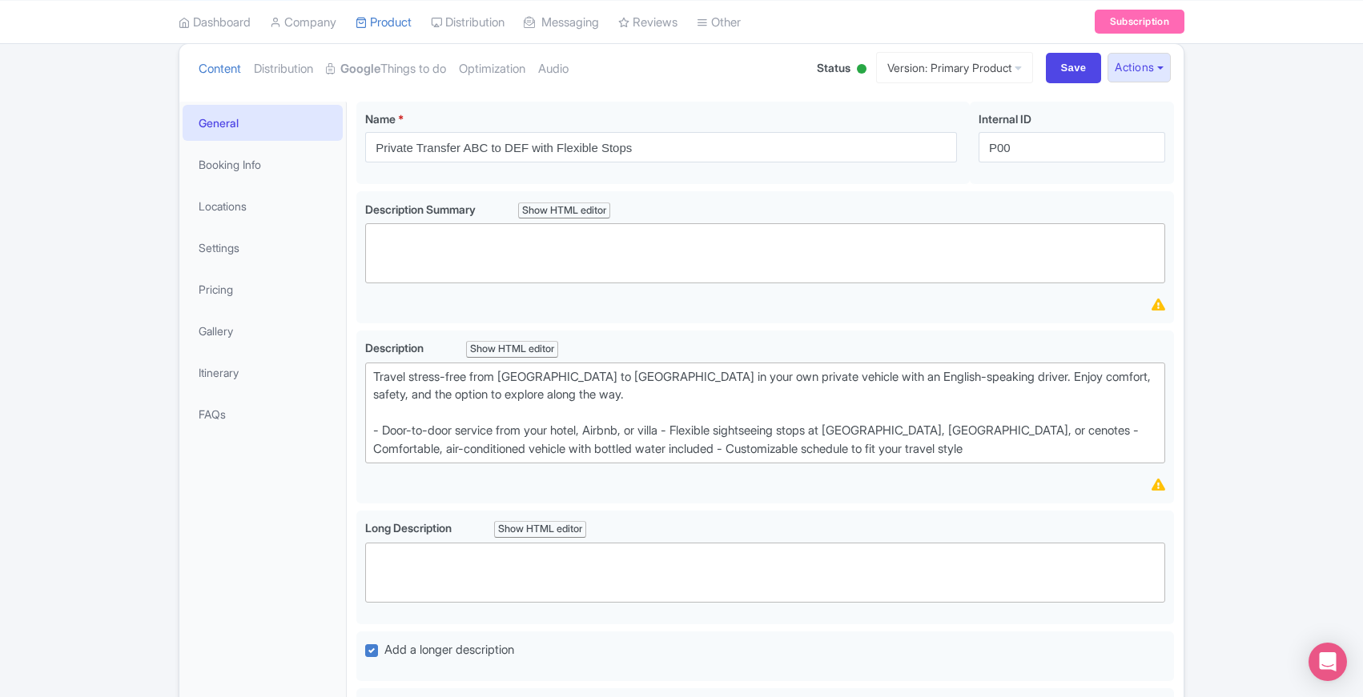
scroll to position [142, 0]
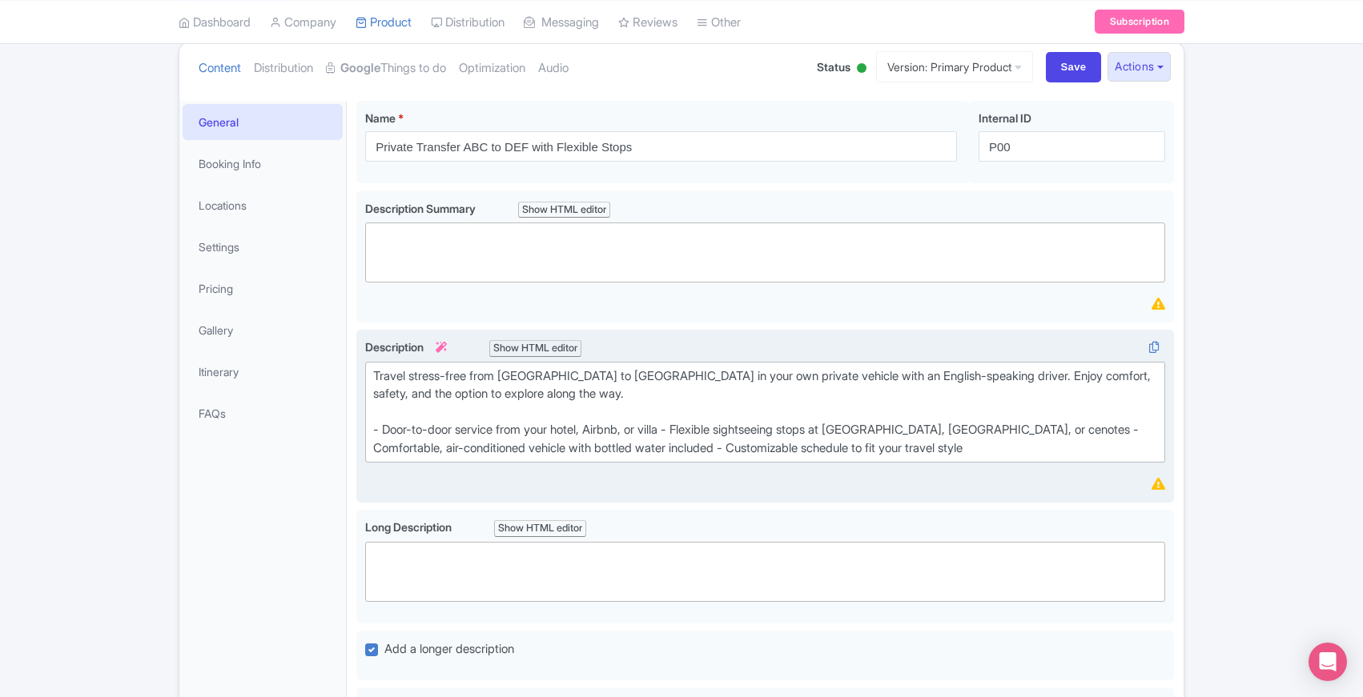
click at [435, 424] on div "Travel stress-free from [GEOGRAPHIC_DATA] to [GEOGRAPHIC_DATA] in your own priv…" at bounding box center [765, 413] width 784 height 90
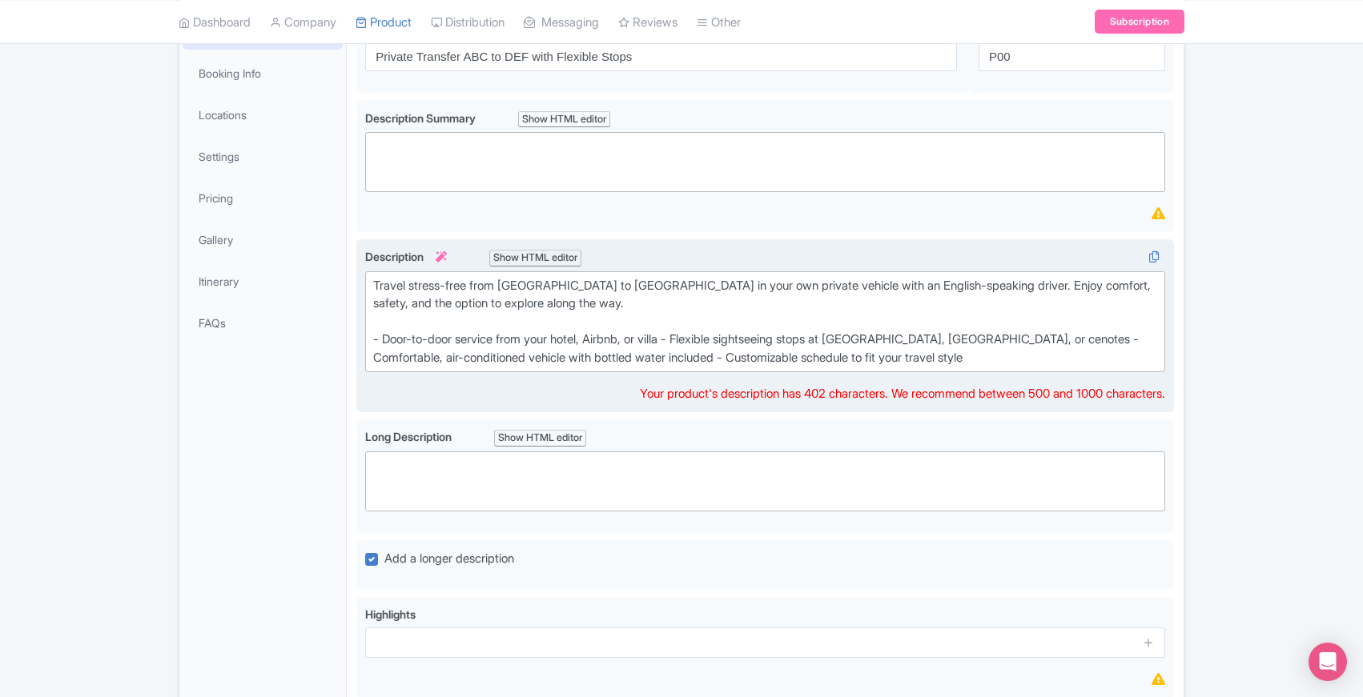
scroll to position [195, 0]
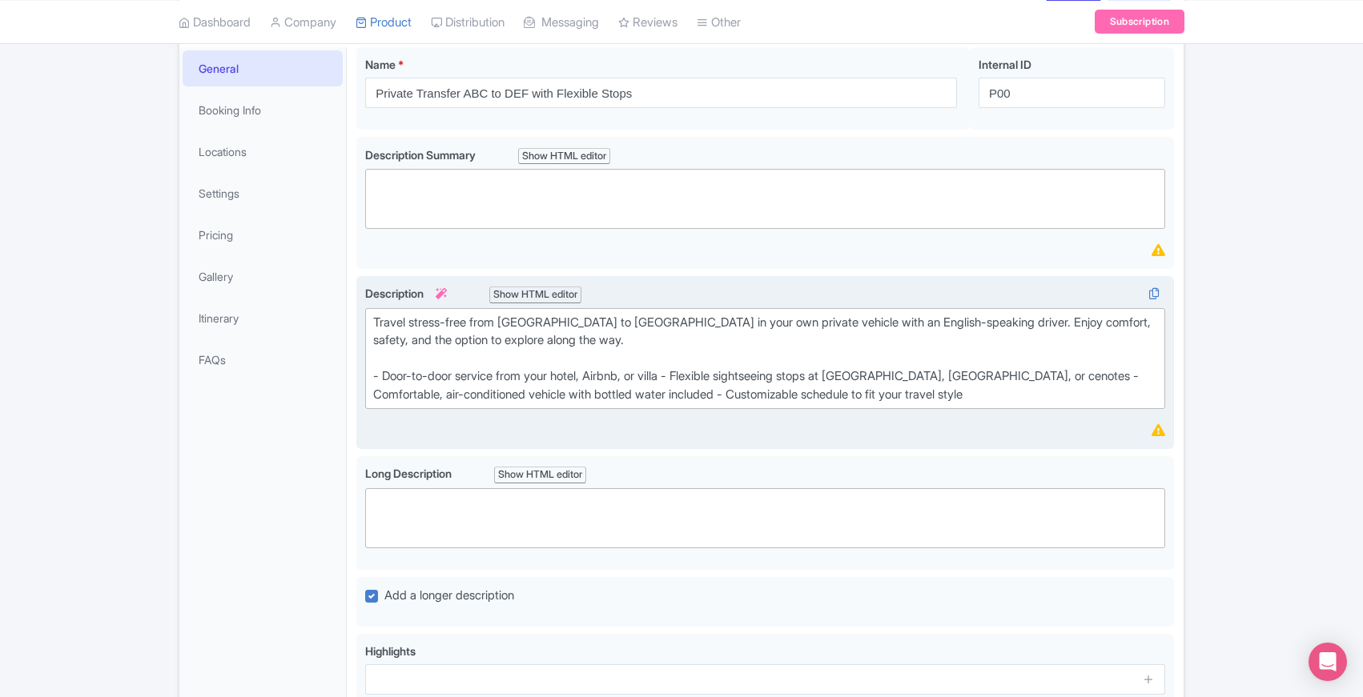
click at [566, 295] on div "Show HTML editor" at bounding box center [535, 295] width 92 height 17
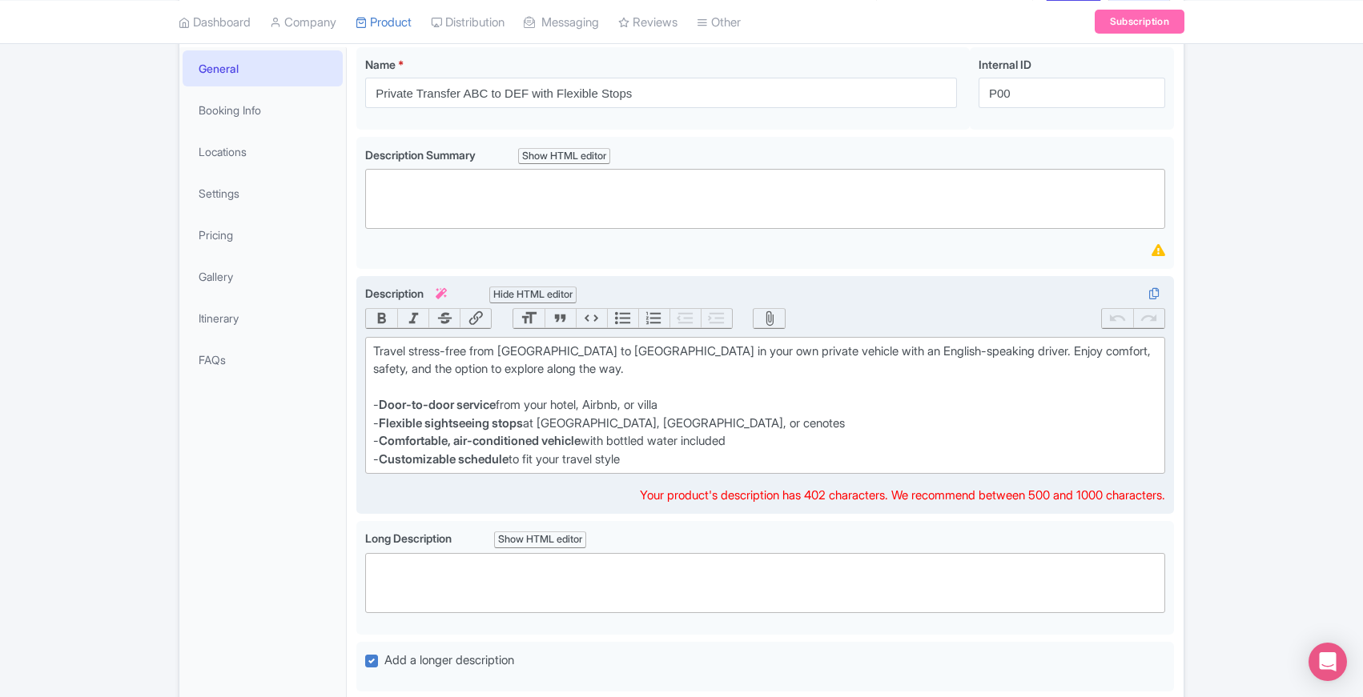
click at [498, 389] on div "Travel stress-free from Tulum to Mérida in your own private vehicle with an Eng…" at bounding box center [765, 379] width 784 height 72
click at [464, 386] on div "Travel stress-free from Tulum to Mérida in your own private vehicle with an Eng…" at bounding box center [765, 379] width 784 height 72
click at [375, 350] on div "Travel stress-free from Tulum to Mérida in your own private vehicle with an Eng…" at bounding box center [765, 379] width 784 height 72
click at [378, 348] on div "Travel stress-free from Tulum to Mérida in your own private vehicle with an Eng…" at bounding box center [765, 379] width 784 height 72
click at [379, 404] on div "Travel stress-free from Tulum to Mérida in your own private vehicle with an Eng…" at bounding box center [765, 379] width 784 height 72
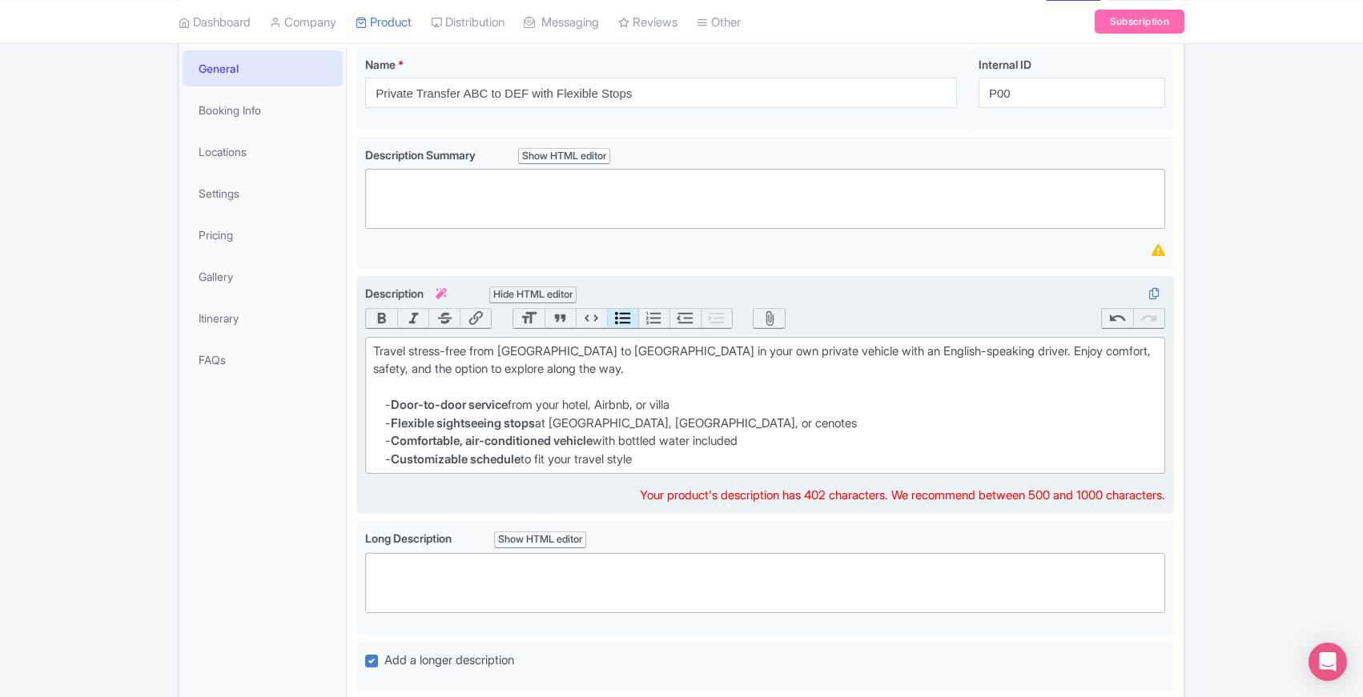
click at [619, 319] on button "Bullets" at bounding box center [622, 318] width 31 height 19
click at [654, 319] on button "Numbers" at bounding box center [653, 318] width 31 height 19
click at [619, 323] on button "Bullets" at bounding box center [622, 318] width 31 height 19
click at [394, 403] on strong "Door-to-door service" at bounding box center [449, 404] width 117 height 15
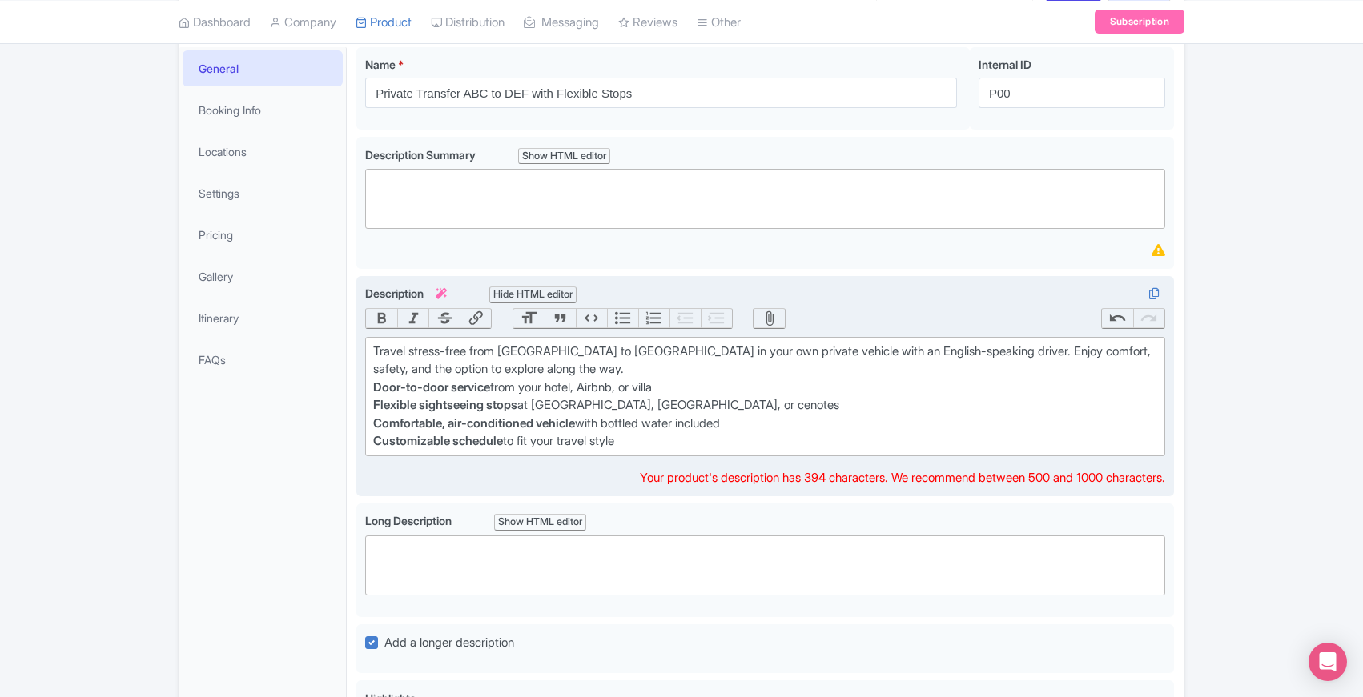
click at [625, 311] on button "Bullets" at bounding box center [622, 318] width 31 height 19
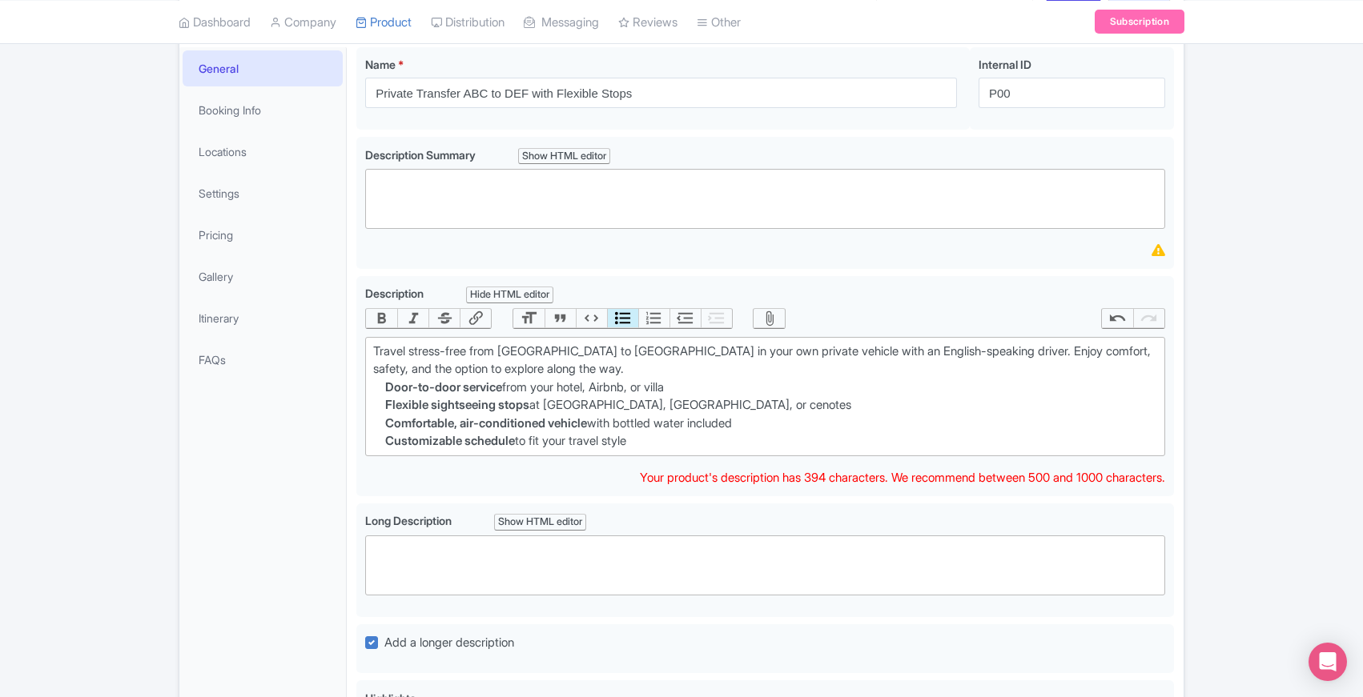
click at [384, 384] on ul "Door-to-door service from your hotel, Airbnb, or villa Flexible sightseeing sto…" at bounding box center [765, 415] width 784 height 72
type trix-editor "<div>Travel stress-free from Tulum to Mérida in your own private vehicle with a…"
click at [254, 528] on div "General Booking Info Locations Settings Pricing Gallery Itinerary FAQs" at bounding box center [262, 501] width 167 height 909
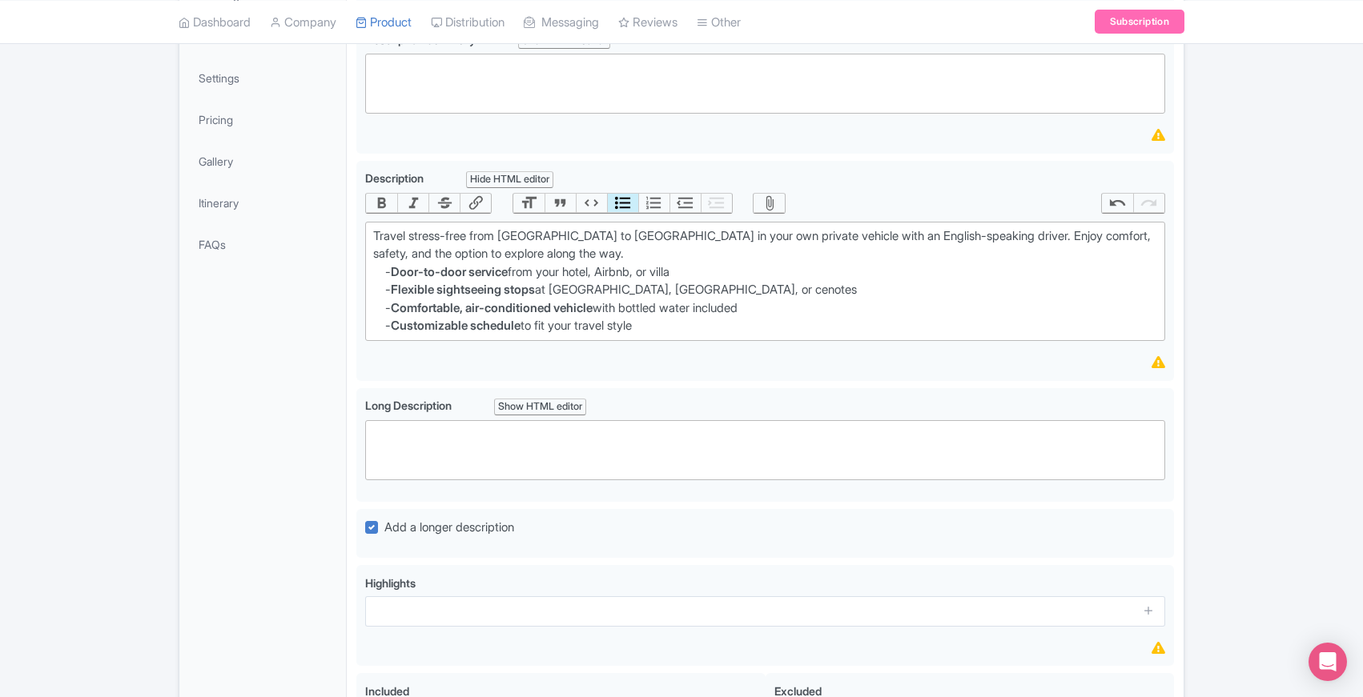
scroll to position [402, 0]
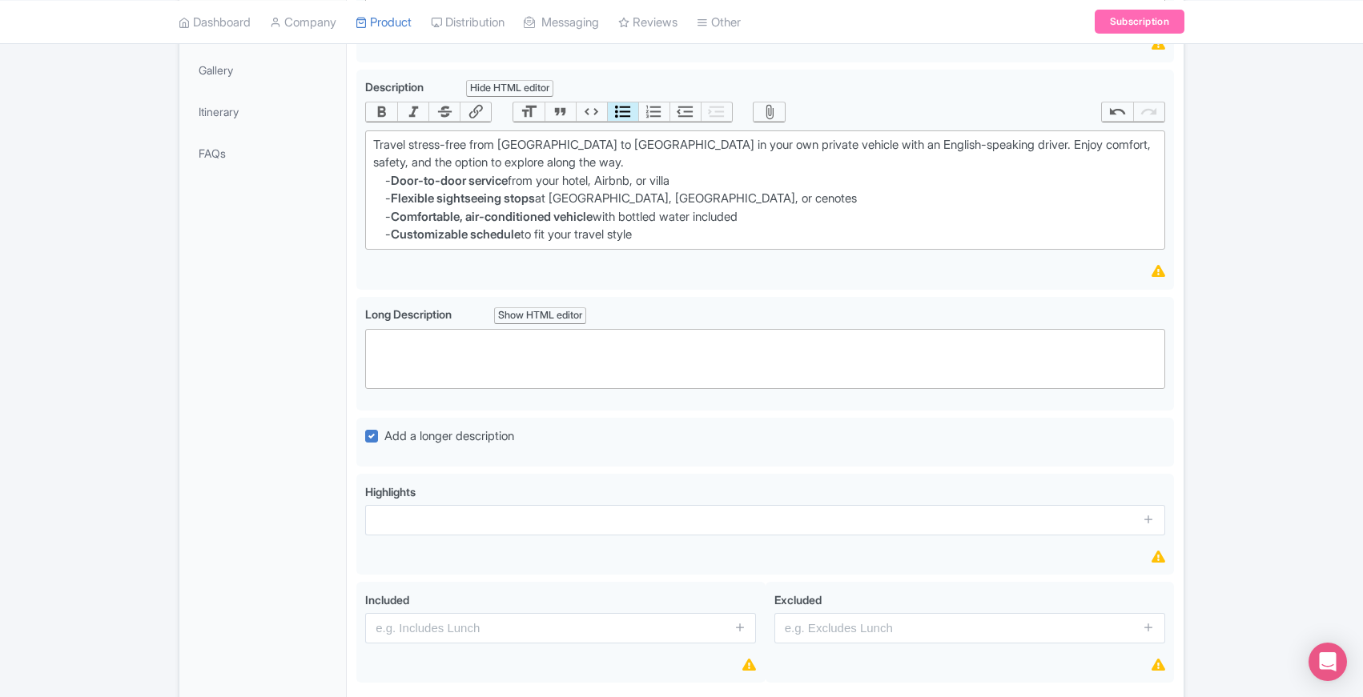
click at [332, 454] on div "General Booking Info Locations Settings Pricing Gallery Itinerary FAQs" at bounding box center [262, 295] width 167 height 909
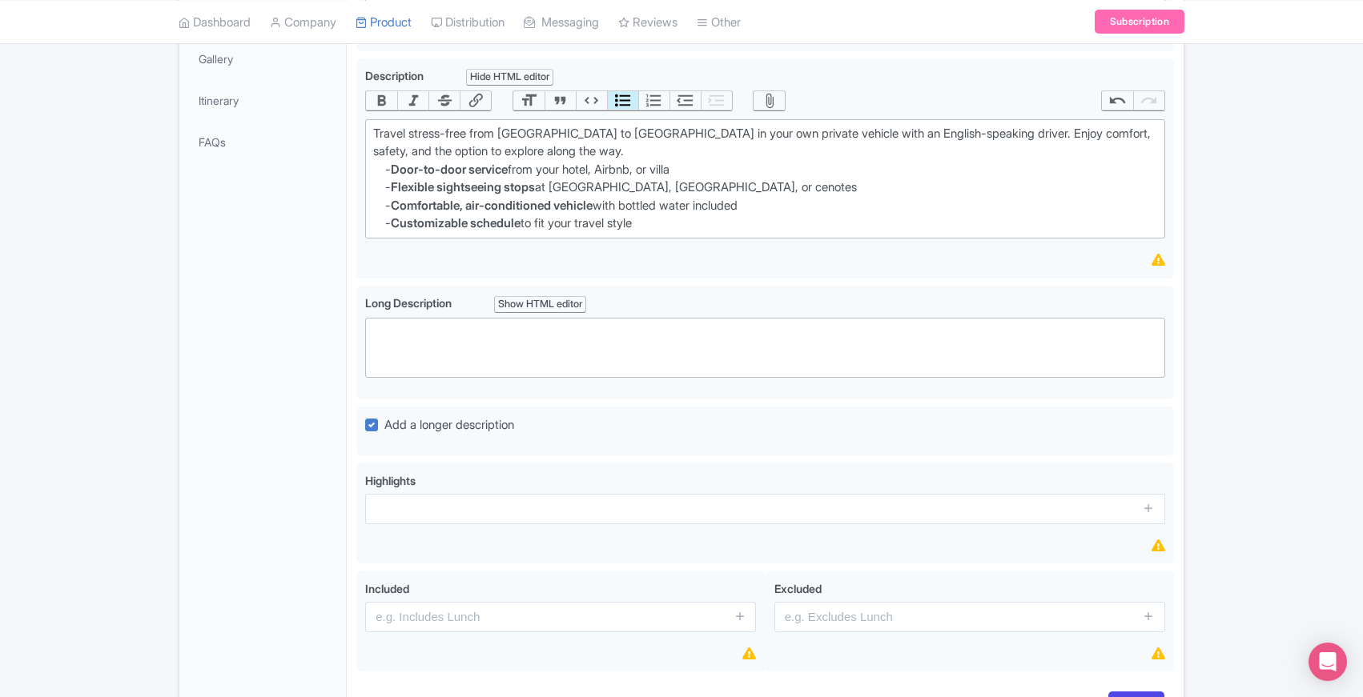
scroll to position [420, 0]
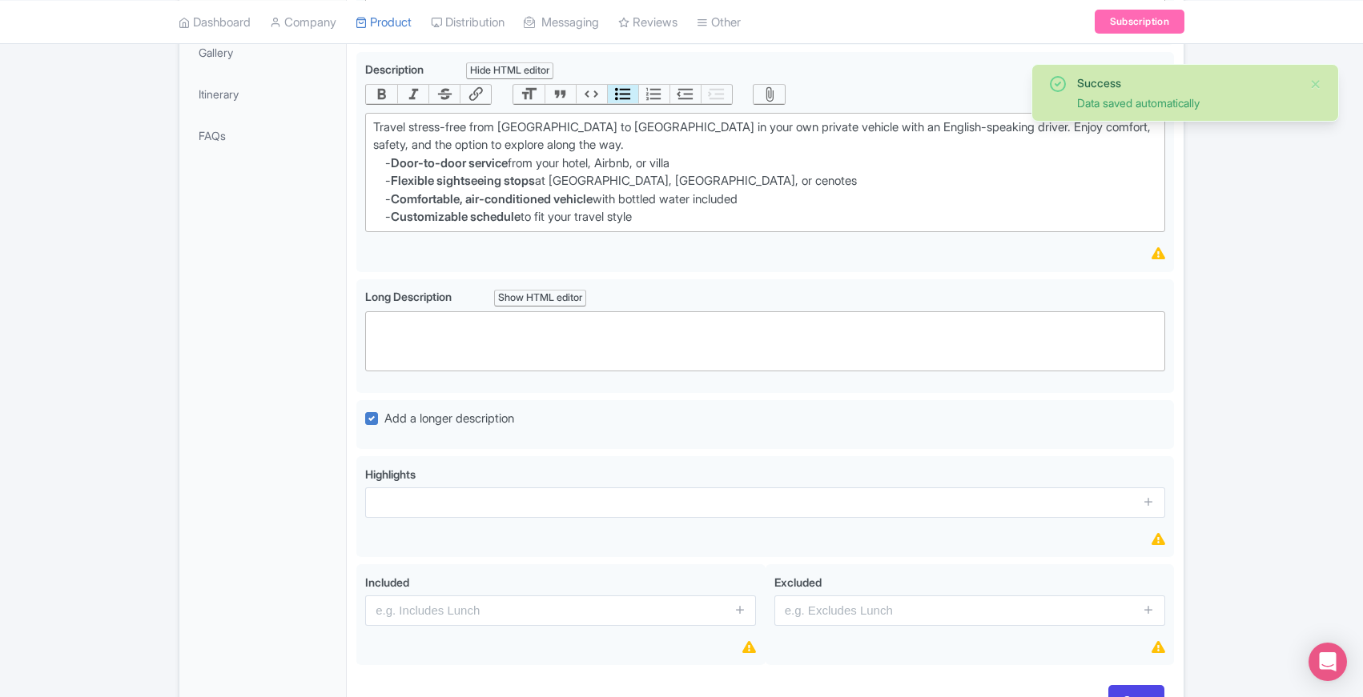
click at [352, 309] on div "Private Transfer ABC to DEF with Flexible Stops Name * i Private Transfer ABC t…" at bounding box center [765, 272] width 837 height 918
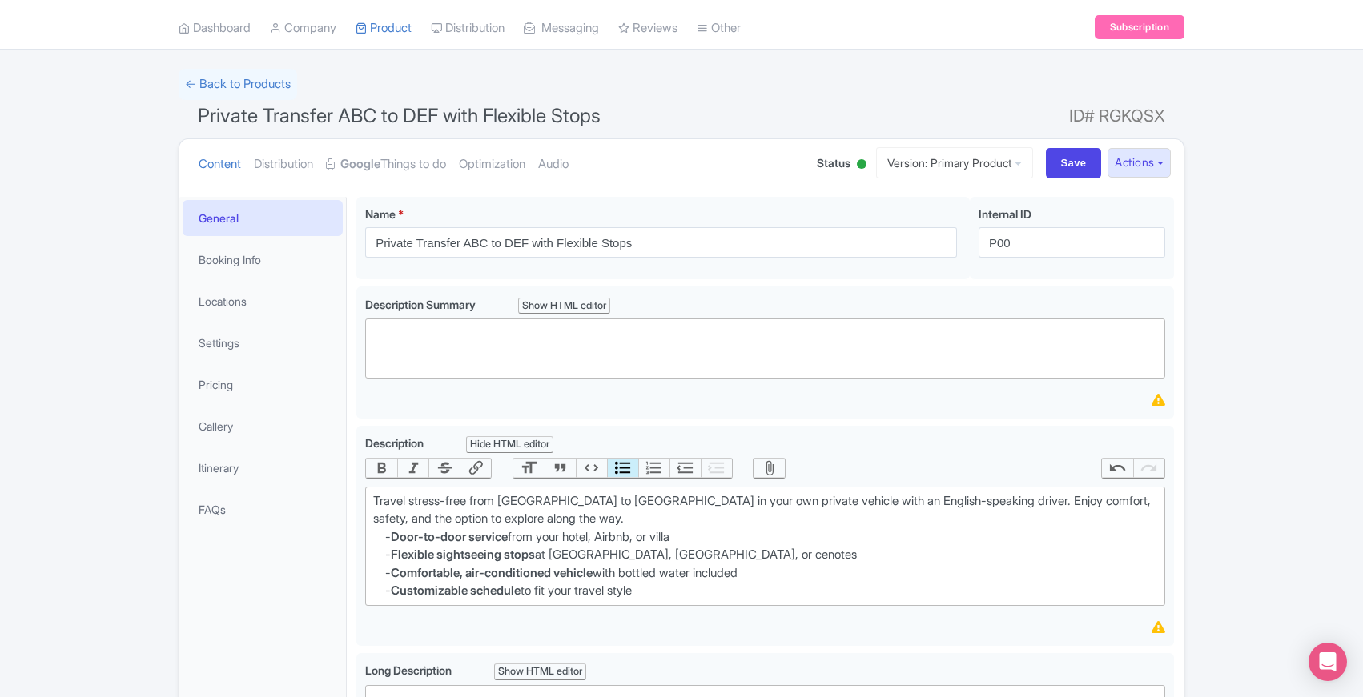
scroll to position [0, 0]
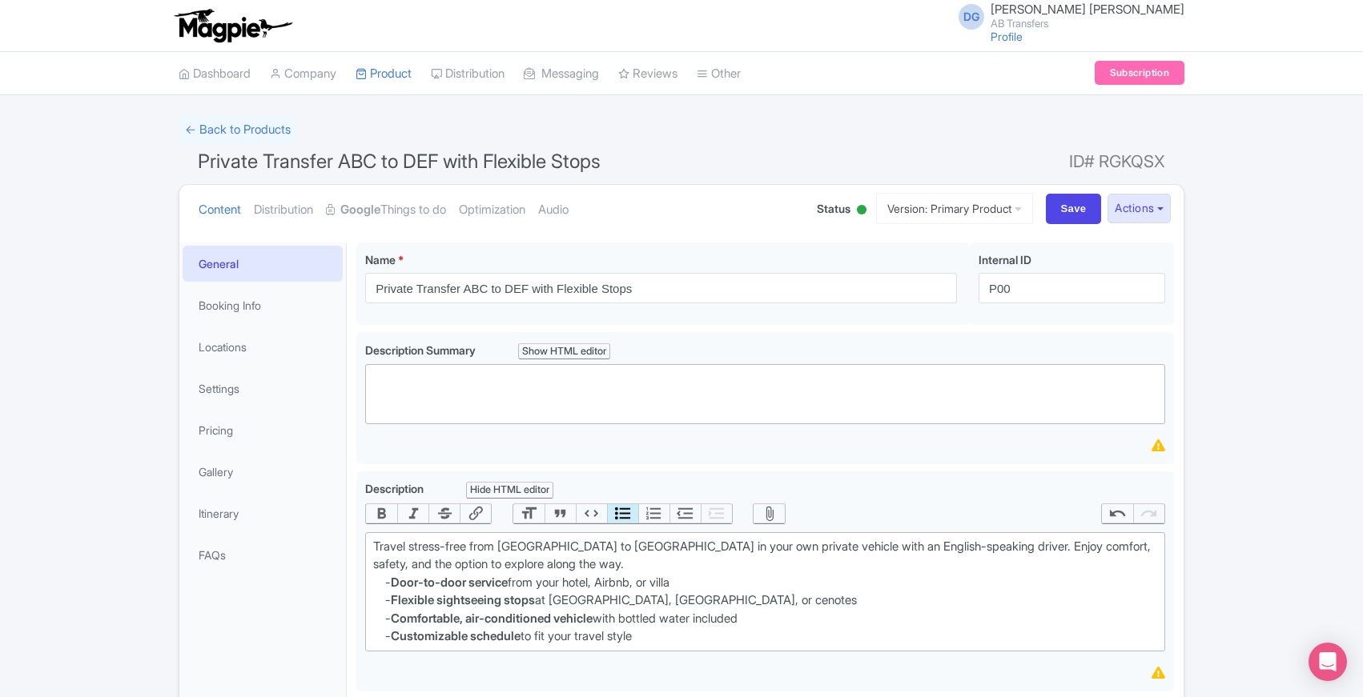
click at [350, 328] on div "Private Transfer ABC to DEF with Flexible Stops Name * i Private Transfer ABC t…" at bounding box center [765, 692] width 837 height 918
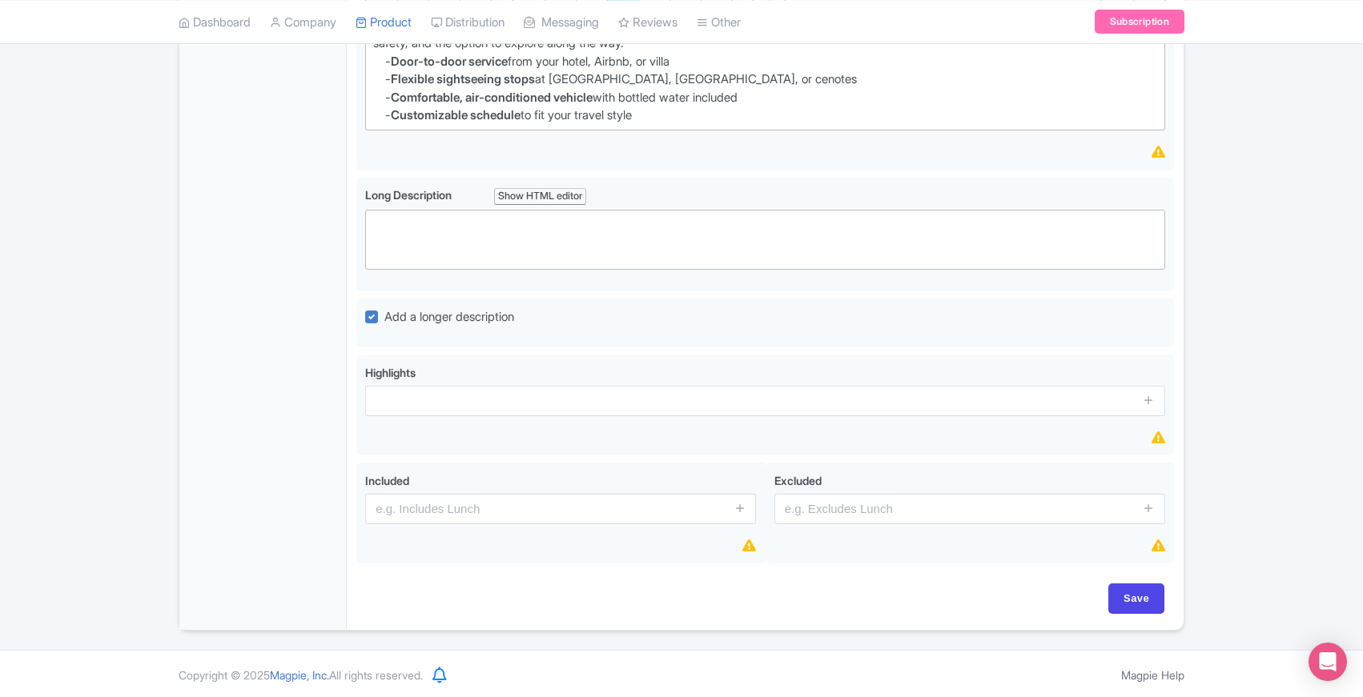
scroll to position [523, 0]
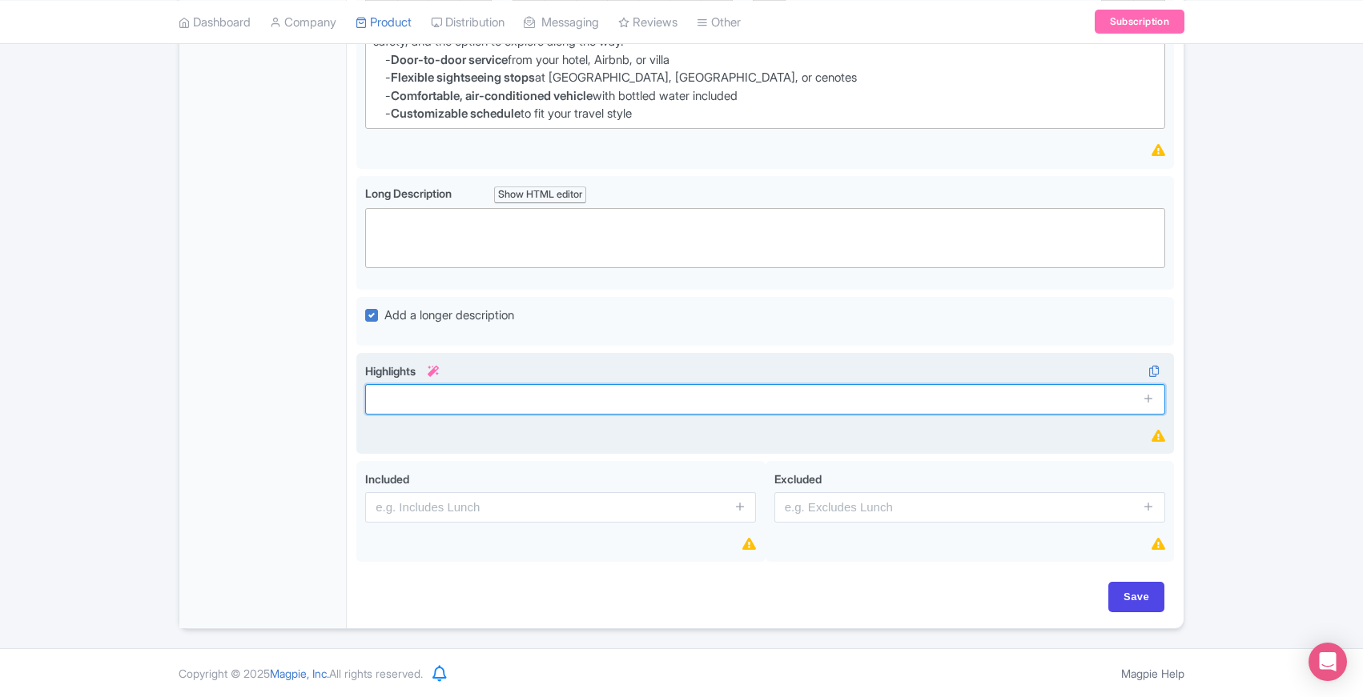
click at [782, 402] on input "text" at bounding box center [765, 399] width 800 height 30
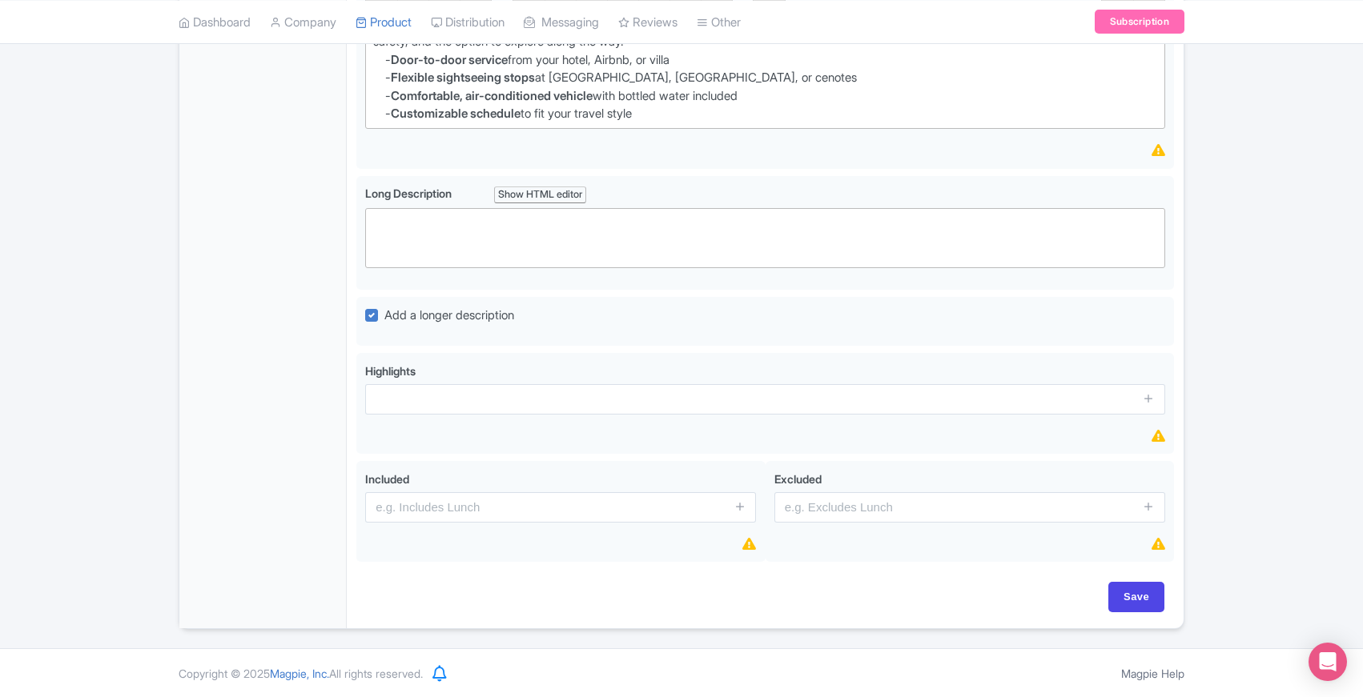
click at [345, 422] on div "General Booking Info Locations Settings Pricing Gallery Itinerary FAQs" at bounding box center [262, 174] width 167 height 909
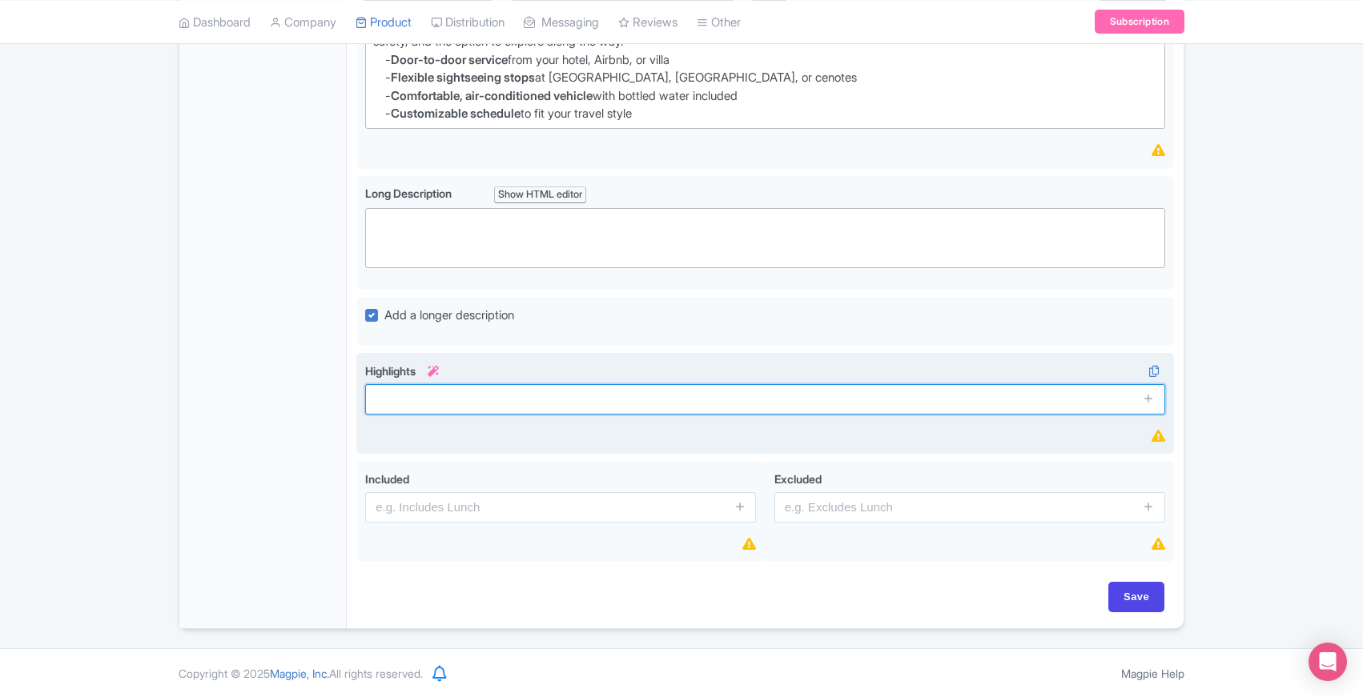
click at [405, 400] on input "text" at bounding box center [765, 399] width 800 height 30
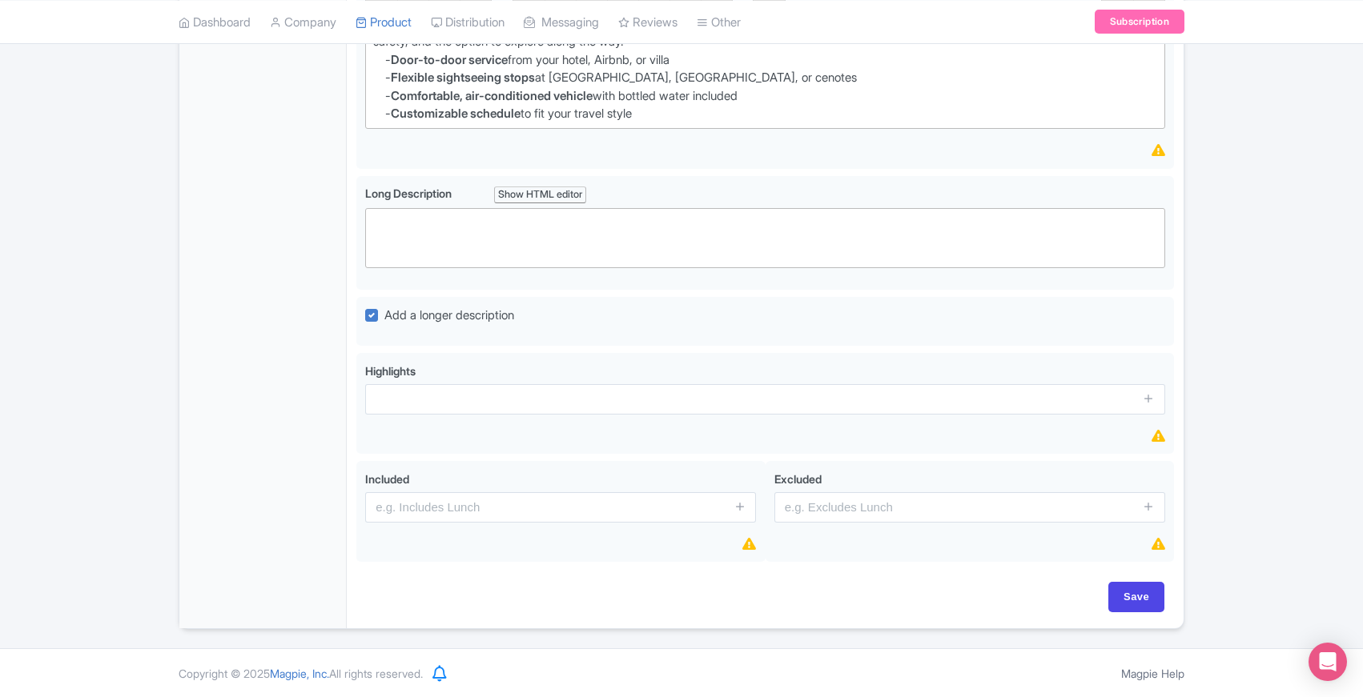
click at [352, 380] on div "Private Transfer ABC to DEF with Flexible Stops Name * i Private Transfer ABC t…" at bounding box center [765, 169] width 837 height 918
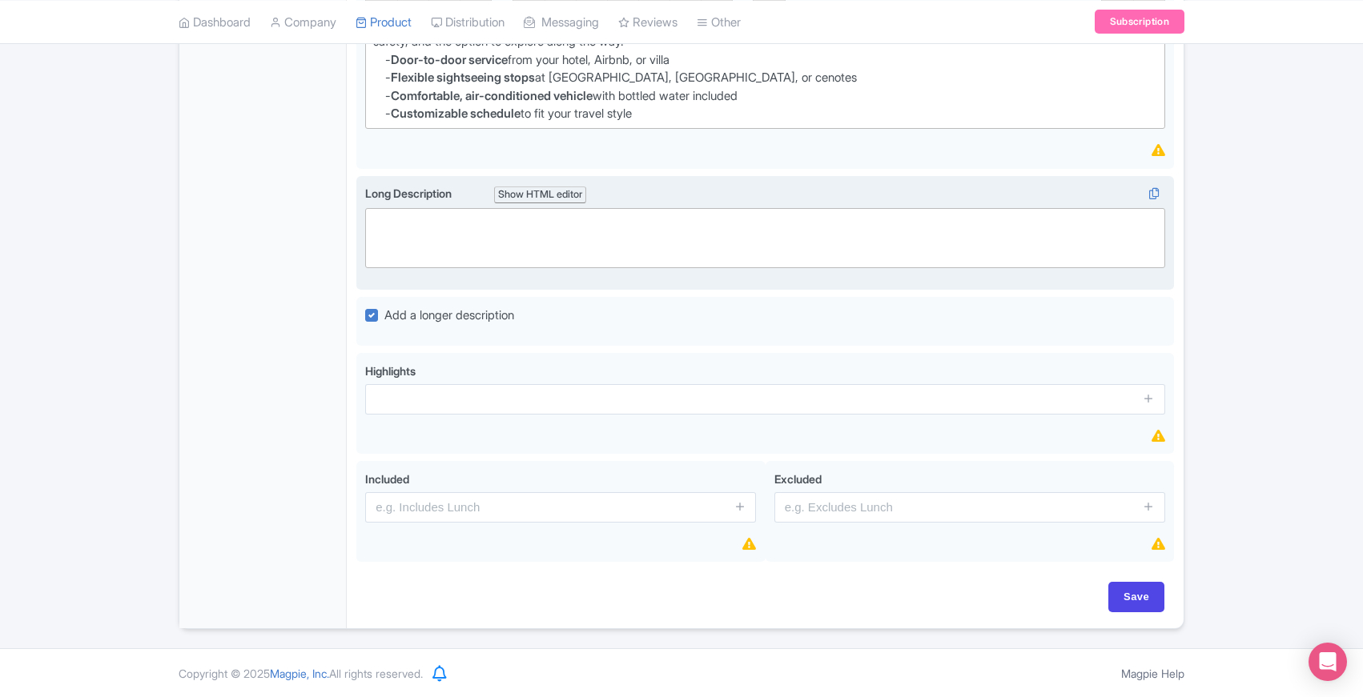
click at [471, 224] on trix-editor at bounding box center [765, 238] width 800 height 60
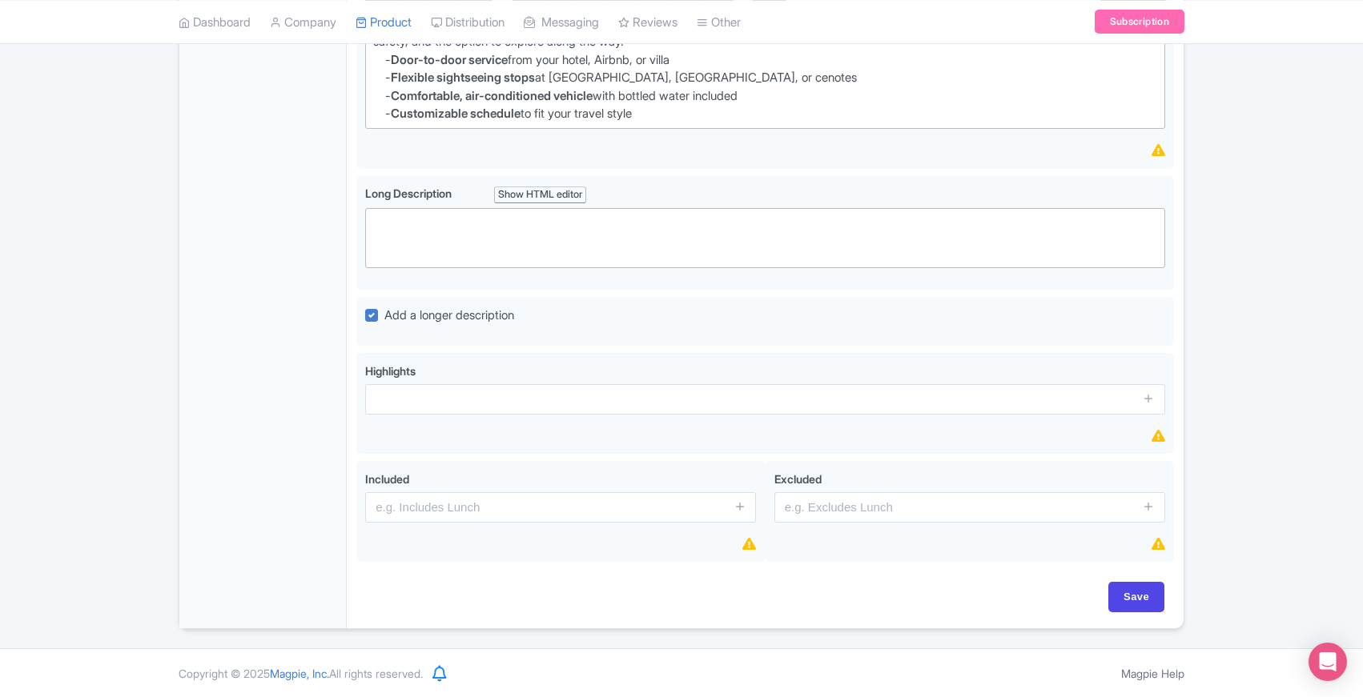
click at [300, 291] on div "General Booking Info Locations Settings Pricing Gallery Itinerary FAQs" at bounding box center [262, 174] width 167 height 909
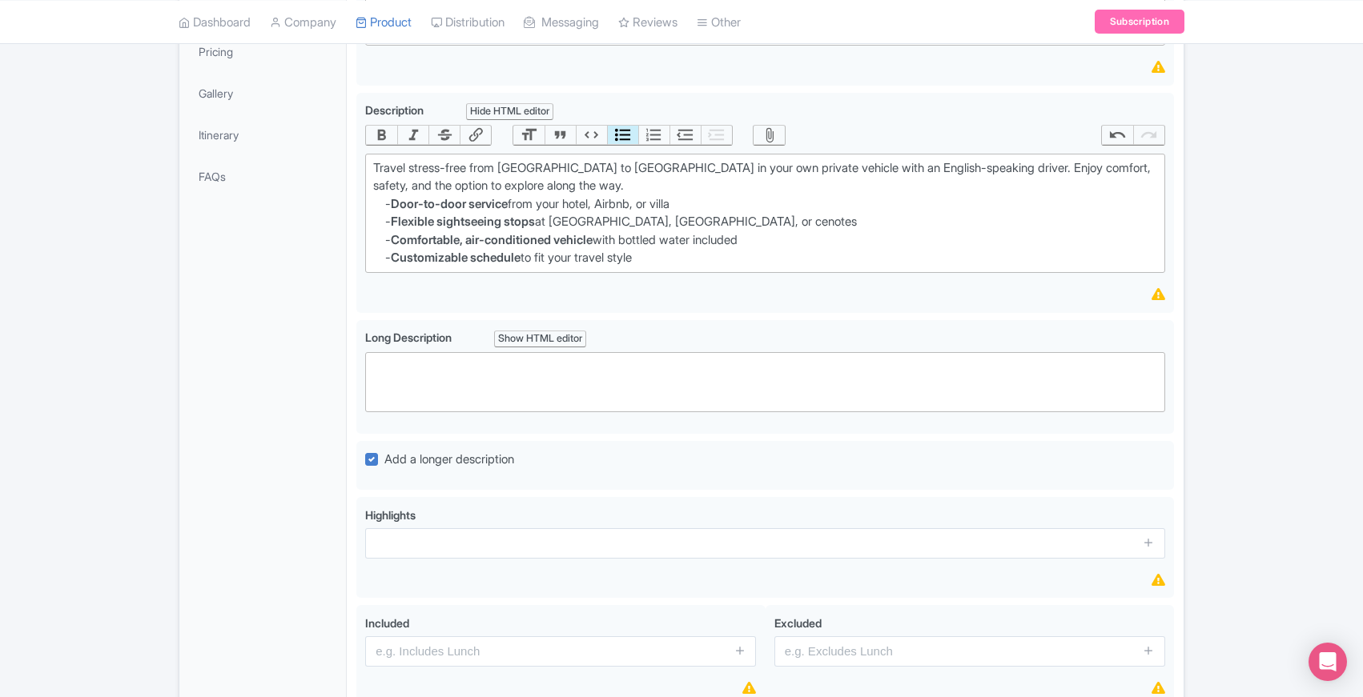
scroll to position [376, 0]
click at [344, 398] on div "General Booking Info Locations Settings Pricing Gallery Itinerary FAQs" at bounding box center [262, 320] width 167 height 909
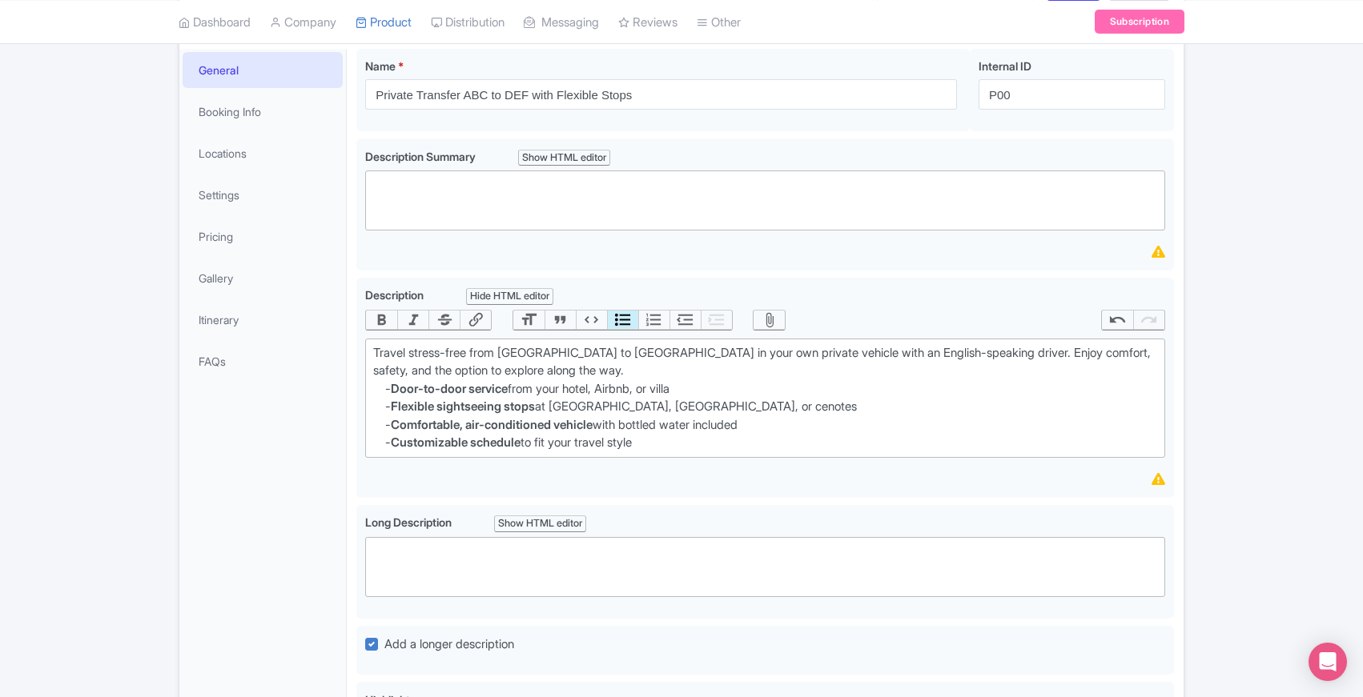
scroll to position [195, 0]
click at [353, 496] on div "Private Transfer ABC to DEF with Flexible Stops Name * i Private Transfer ABC t…" at bounding box center [765, 497] width 837 height 918
click at [352, 496] on div "Private Transfer ABC to DEF with Flexible Stops Name * i Private Transfer ABC t…" at bounding box center [765, 497] width 837 height 918
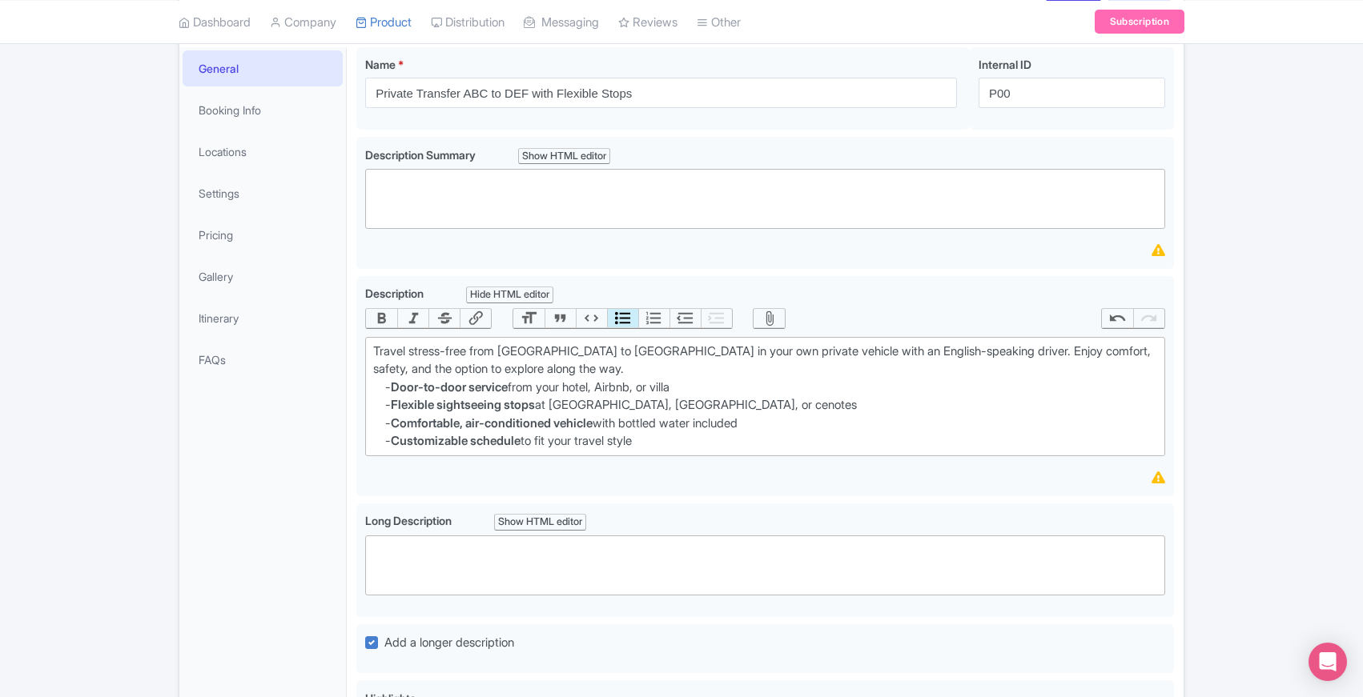
click at [352, 496] on div "Private Transfer ABC to DEF with Flexible Stops Name * i Private Transfer ABC t…" at bounding box center [765, 497] width 837 height 918
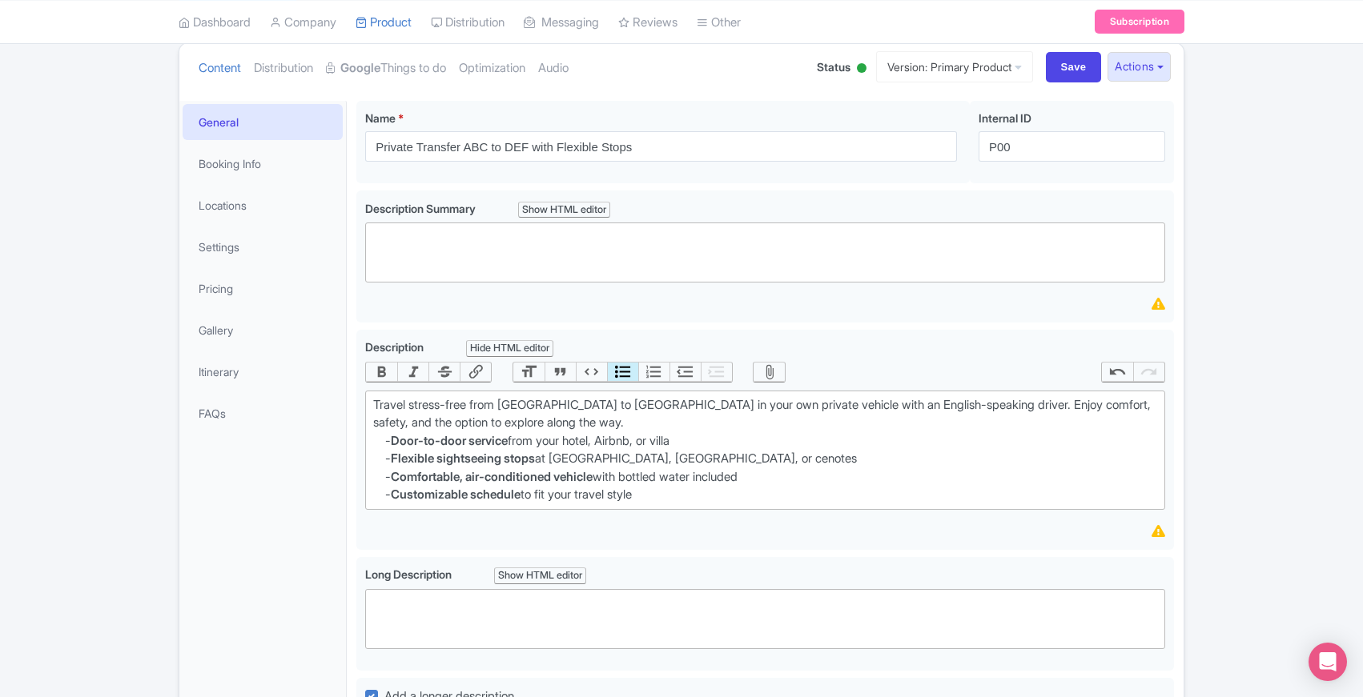
scroll to position [114, 0]
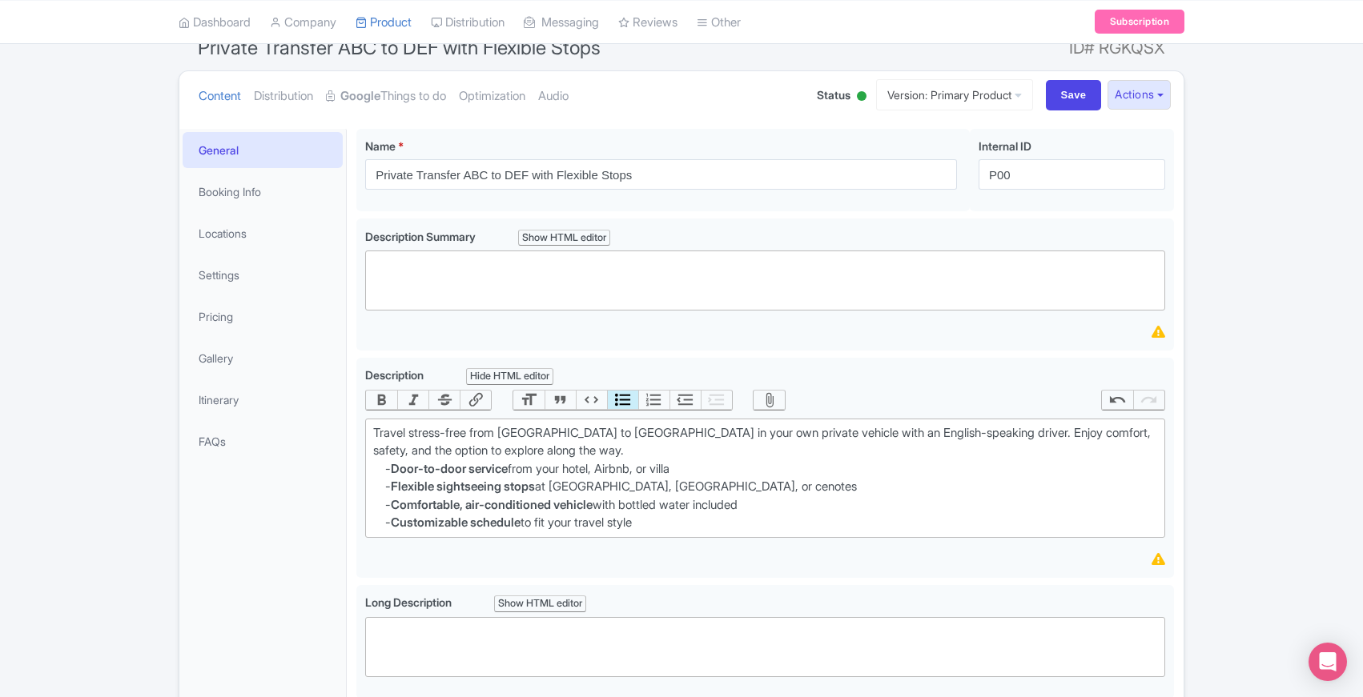
click at [154, 479] on div "Success Data saved automatically ← Back to Products Private Transfer ABC to DEF…" at bounding box center [681, 520] width 1363 height 1038
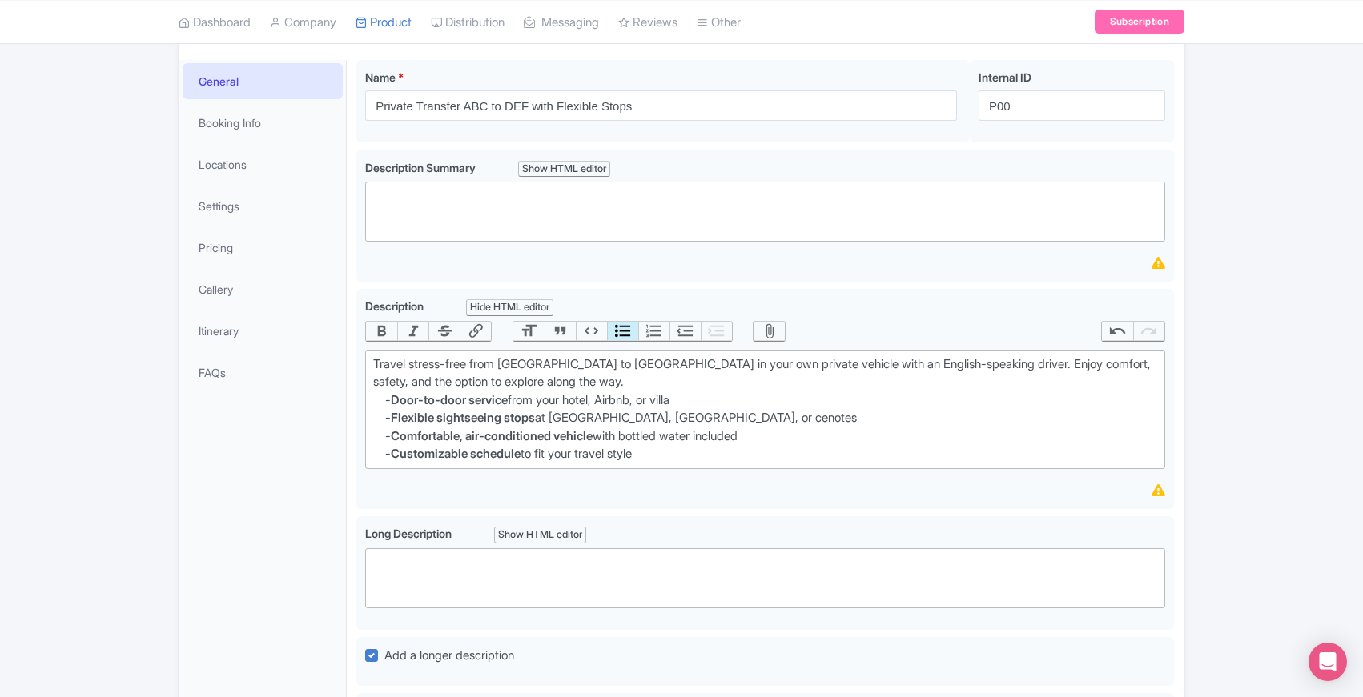
scroll to position [168, 0]
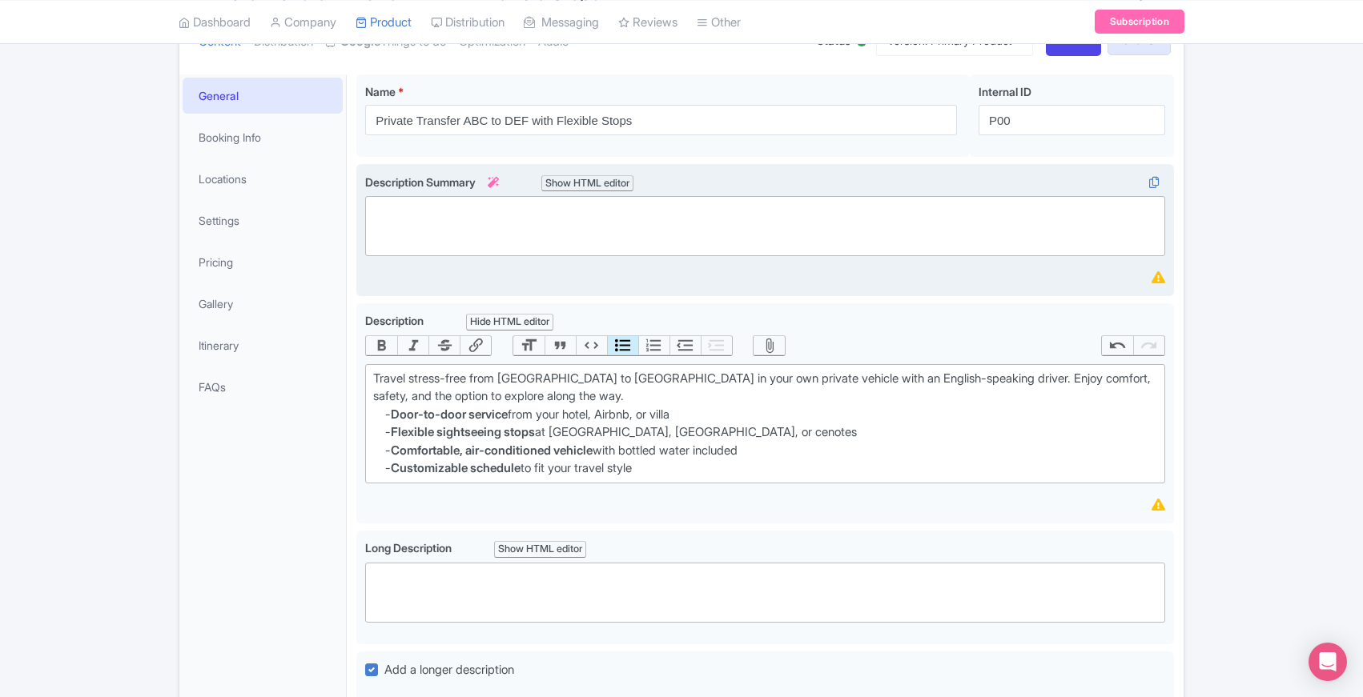
click at [445, 231] on trix-editor at bounding box center [765, 226] width 800 height 60
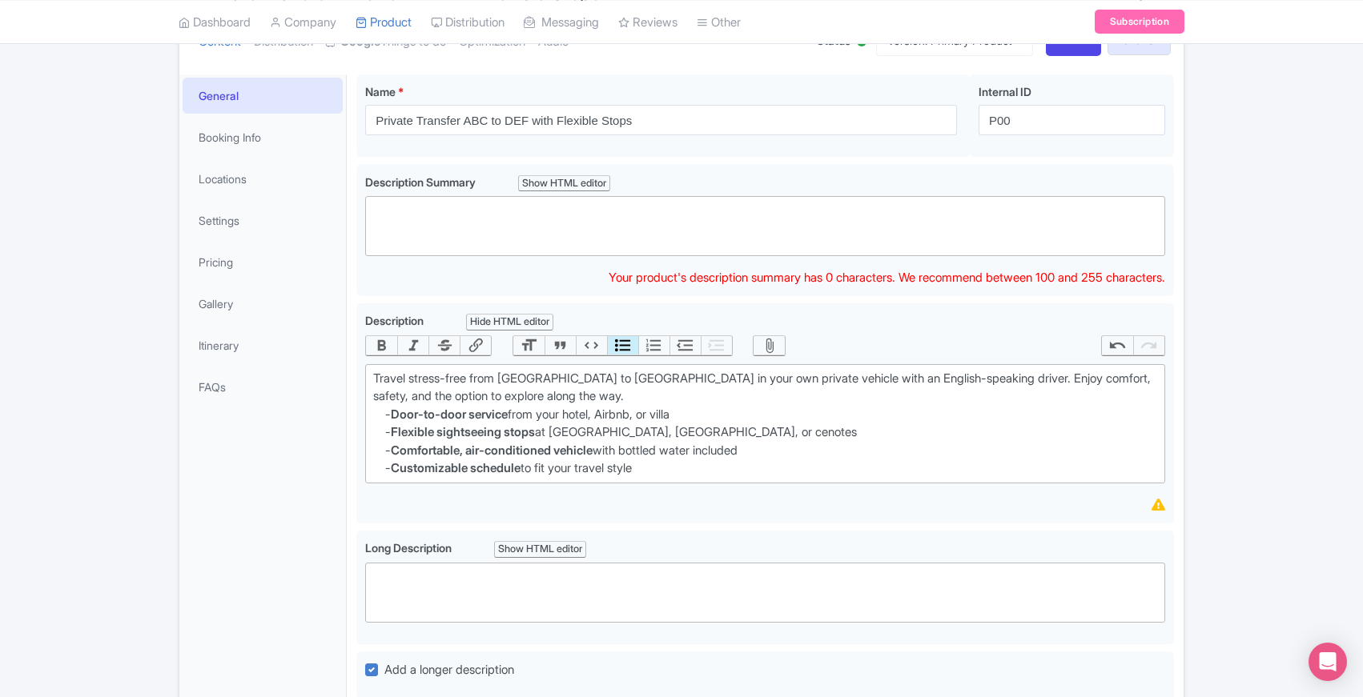
click at [349, 411] on div "Private Transfer ABC to DEF with Flexible Stops Name * i Private Transfer ABC t…" at bounding box center [765, 524] width 837 height 918
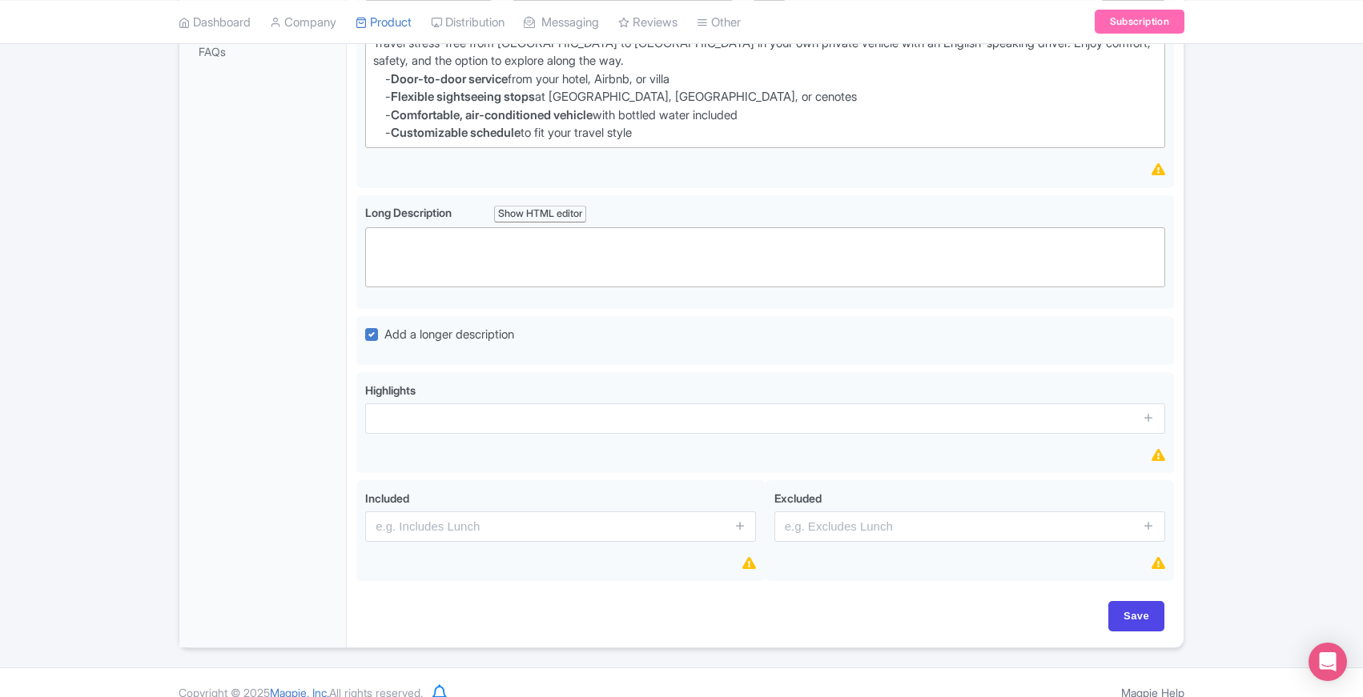
scroll to position [523, 0]
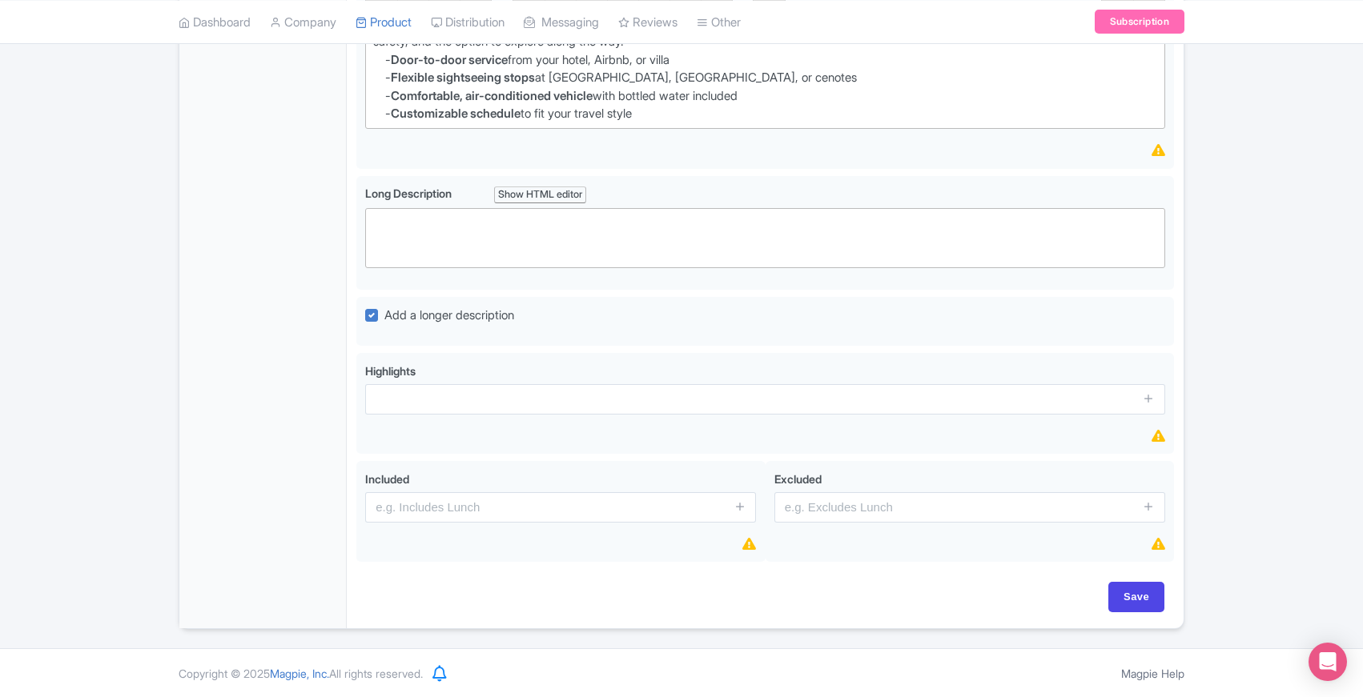
click at [314, 347] on div "General Booking Info Locations Settings Pricing Gallery Itinerary FAQs" at bounding box center [262, 174] width 167 height 909
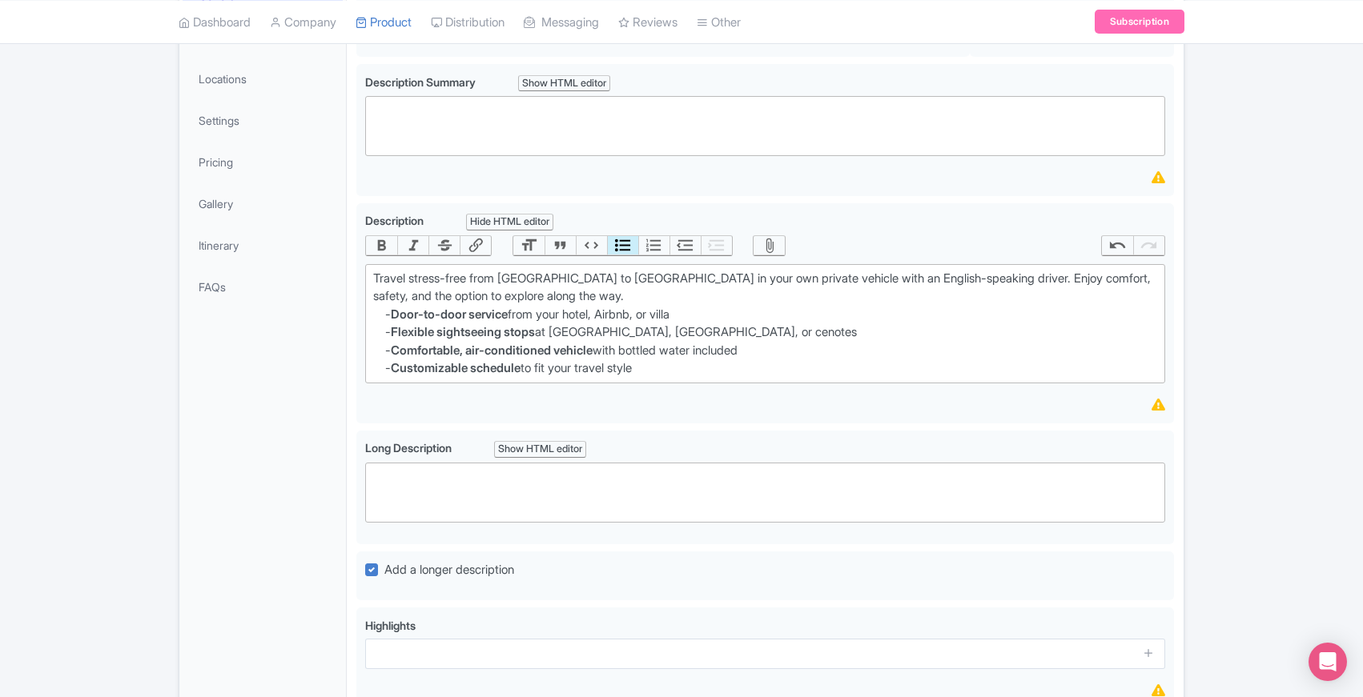
scroll to position [267, 0]
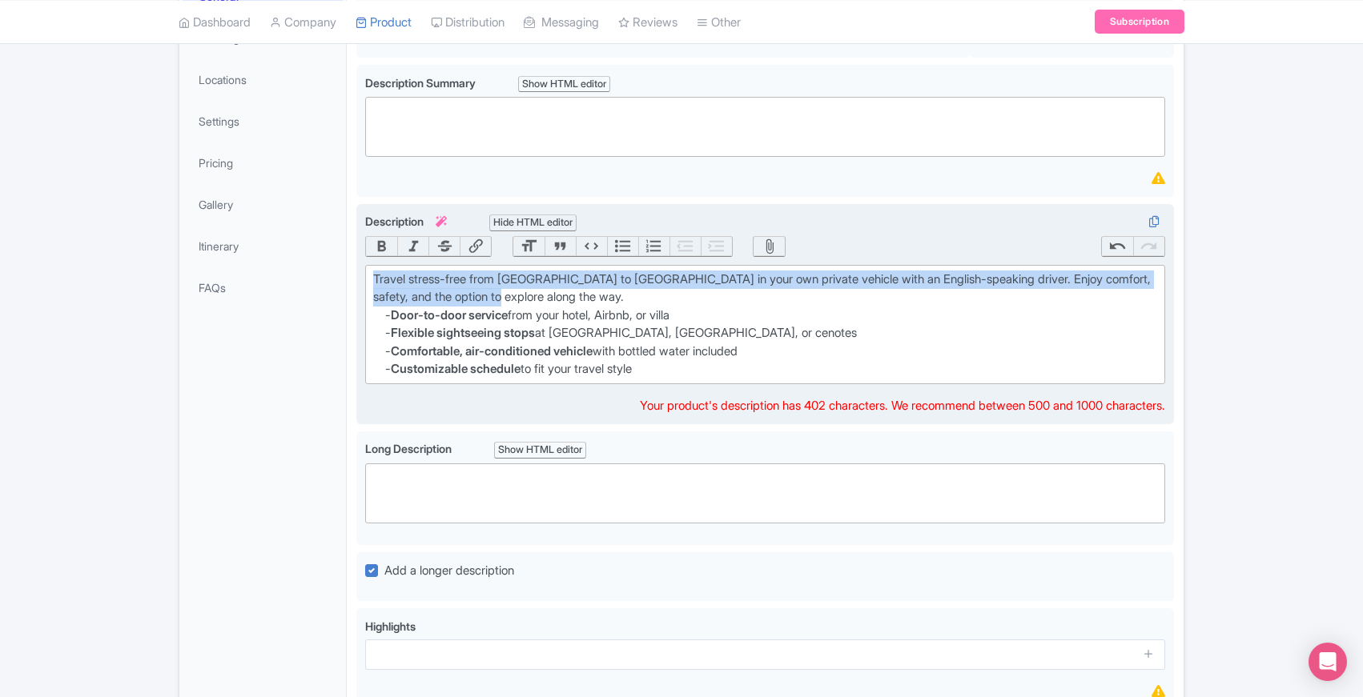
drag, startPoint x: 372, startPoint y: 275, endPoint x: 541, endPoint y: 298, distance: 170.5
click at [541, 298] on trix-editor "Travel stress-free from Tulum to Mérida in your own private vehicle with an Eng…" at bounding box center [765, 324] width 800 height 119
copy div "Travel stress-free from [GEOGRAPHIC_DATA] to [GEOGRAPHIC_DATA] in your own priv…"
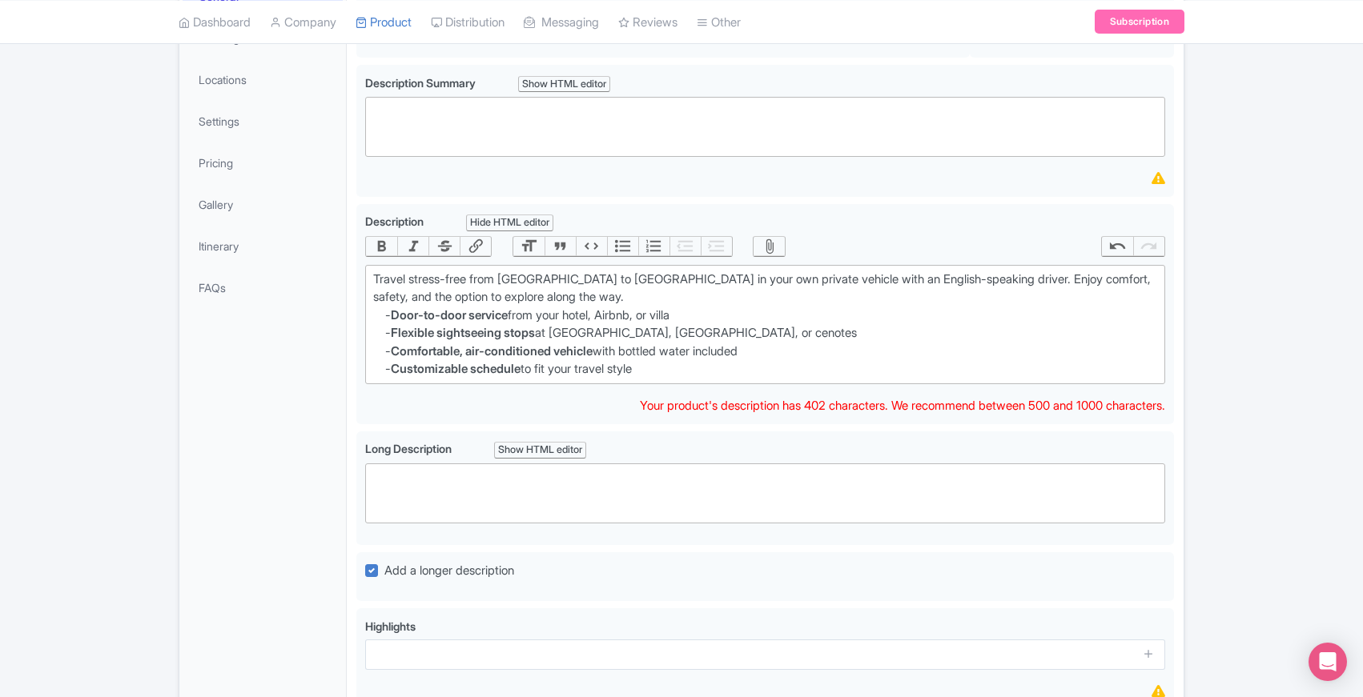
click at [330, 370] on div "General Booking Info Locations Settings Pricing Gallery Itinerary FAQs" at bounding box center [262, 429] width 167 height 909
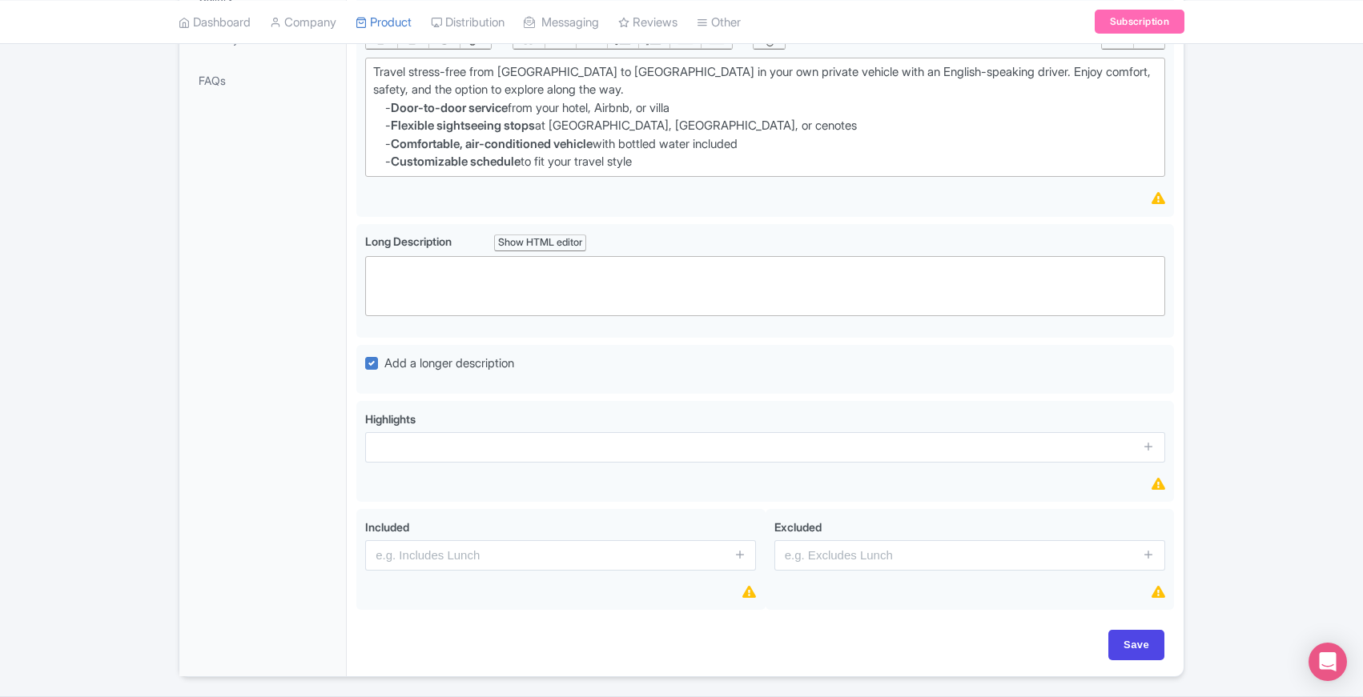
scroll to position [523, 0]
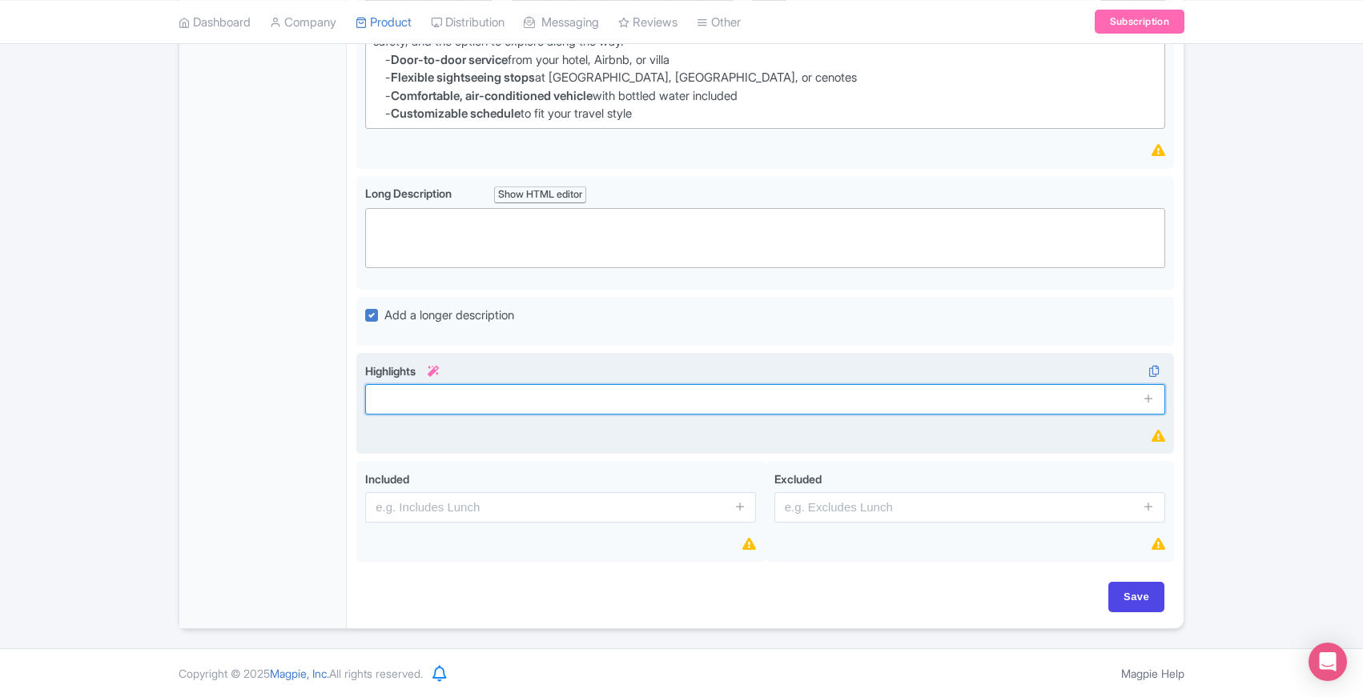
click at [396, 400] on input "text" at bounding box center [765, 399] width 800 height 30
paste input "Travel stress-free from [GEOGRAPHIC_DATA] to [GEOGRAPHIC_DATA] in your own priv…"
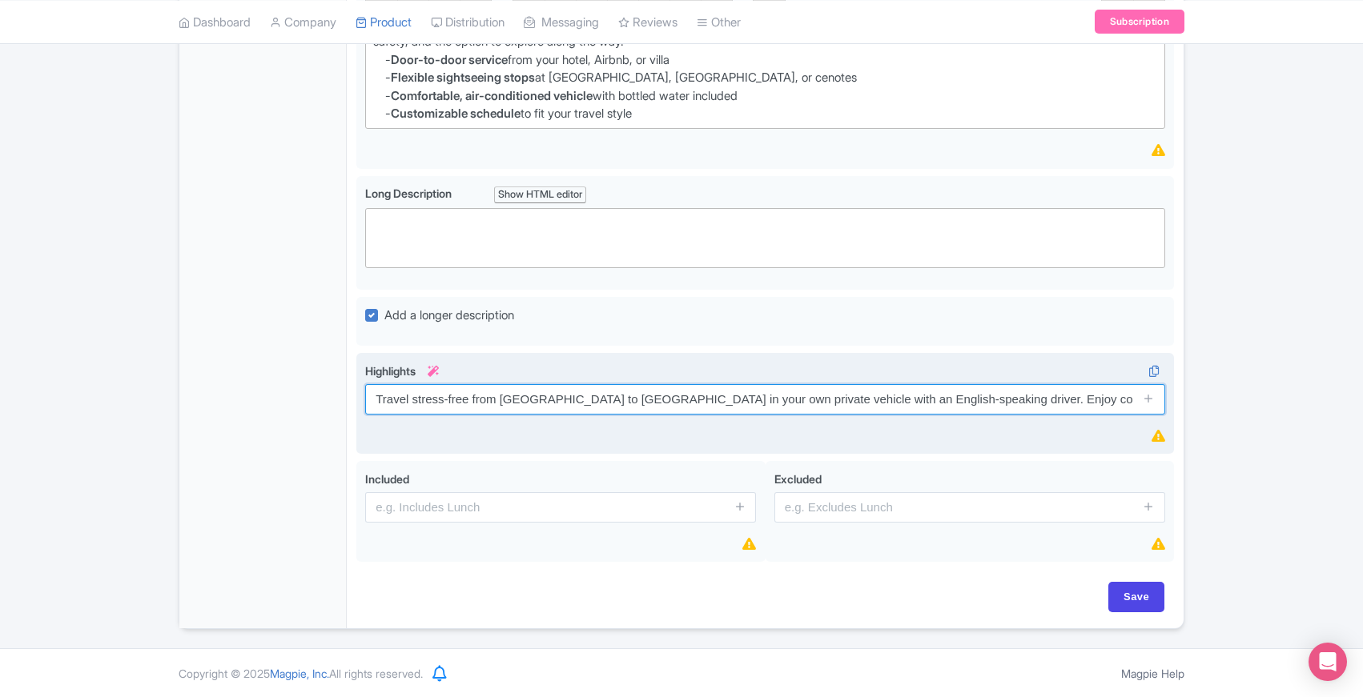
scroll to position [0, 103]
type input "Travel stress-free from [GEOGRAPHIC_DATA] to [GEOGRAPHIC_DATA] in your own priv…"
click at [1152, 400] on icon at bounding box center [1149, 398] width 12 height 12
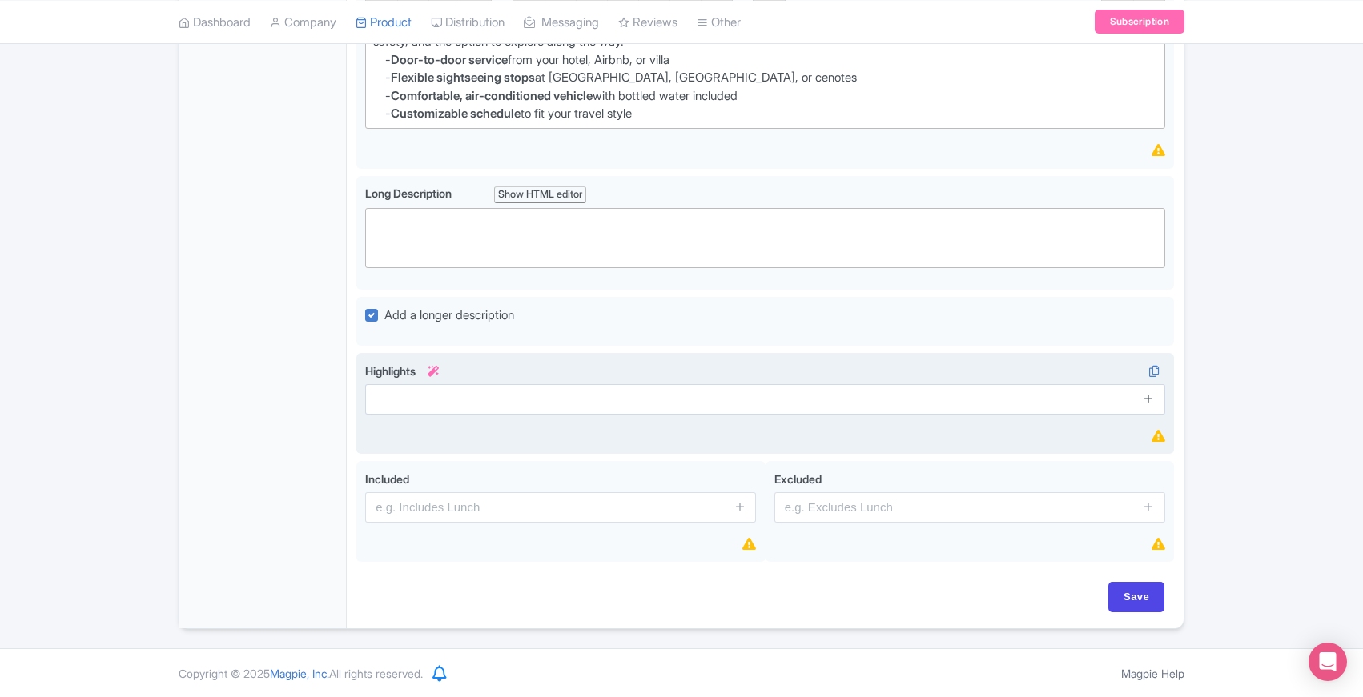
scroll to position [0, 0]
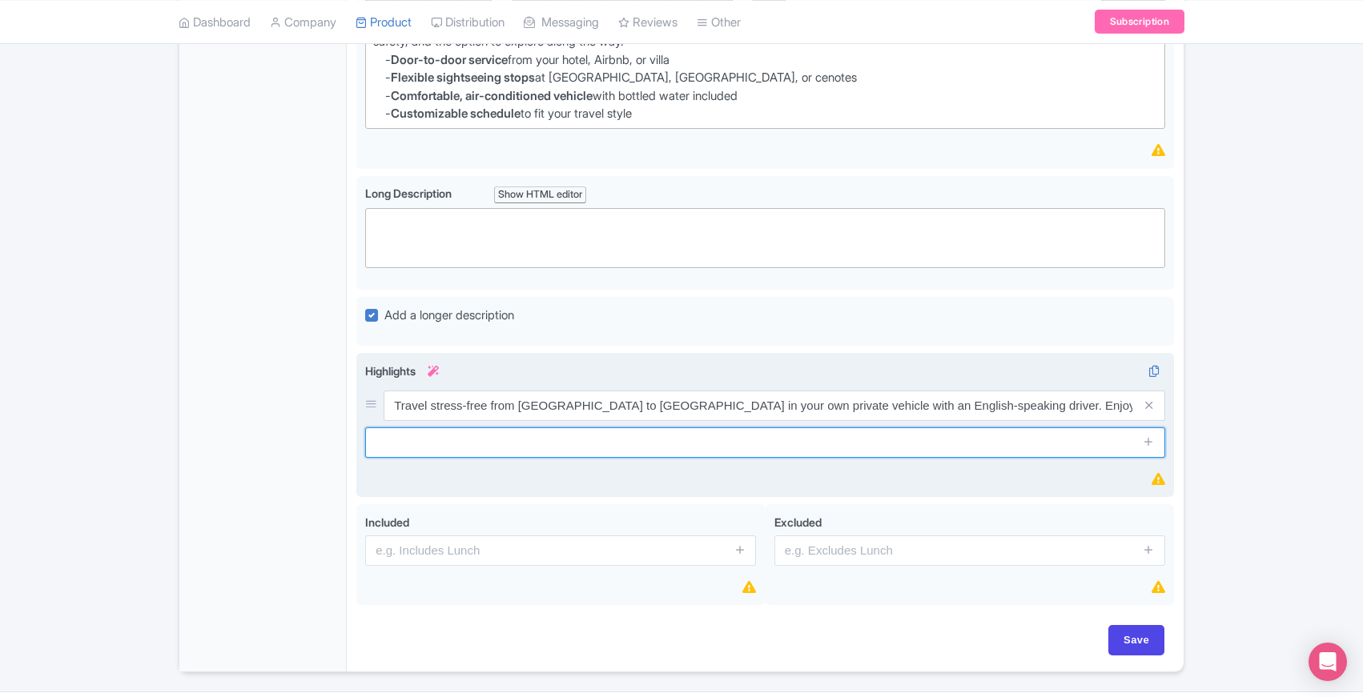
click at [785, 443] on input "text" at bounding box center [765, 443] width 800 height 30
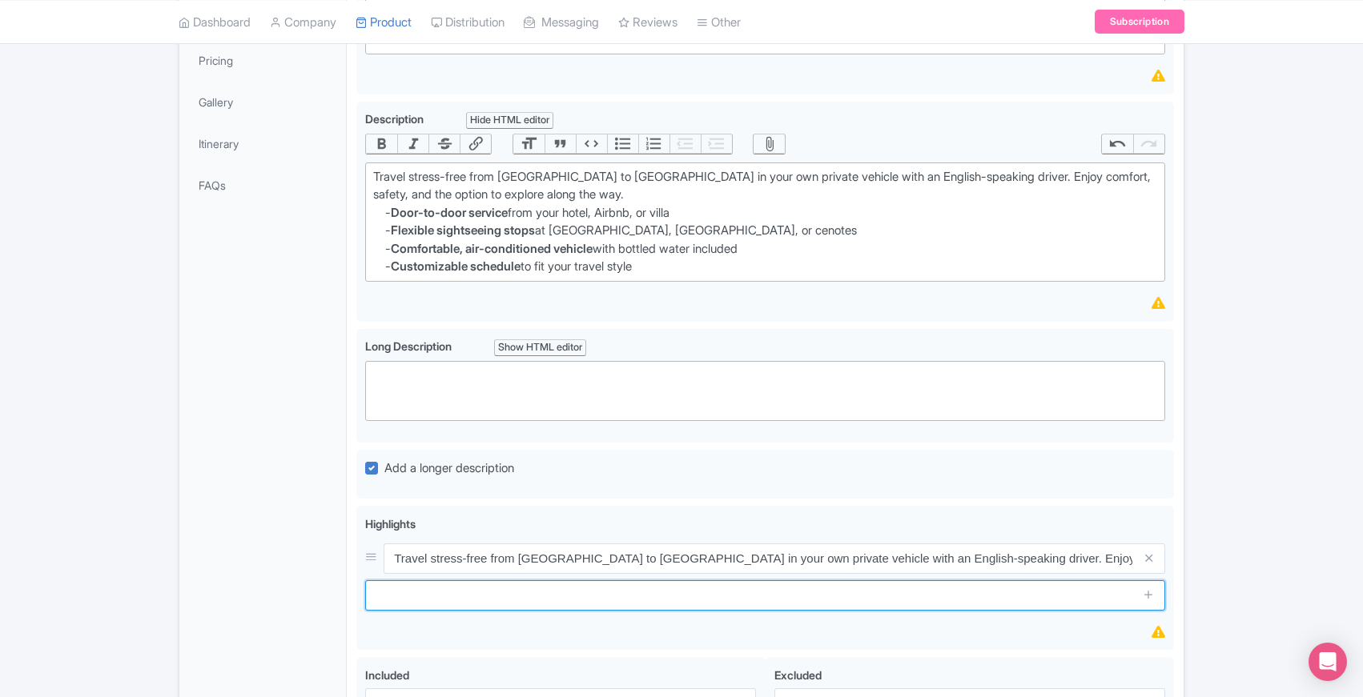
scroll to position [368, 0]
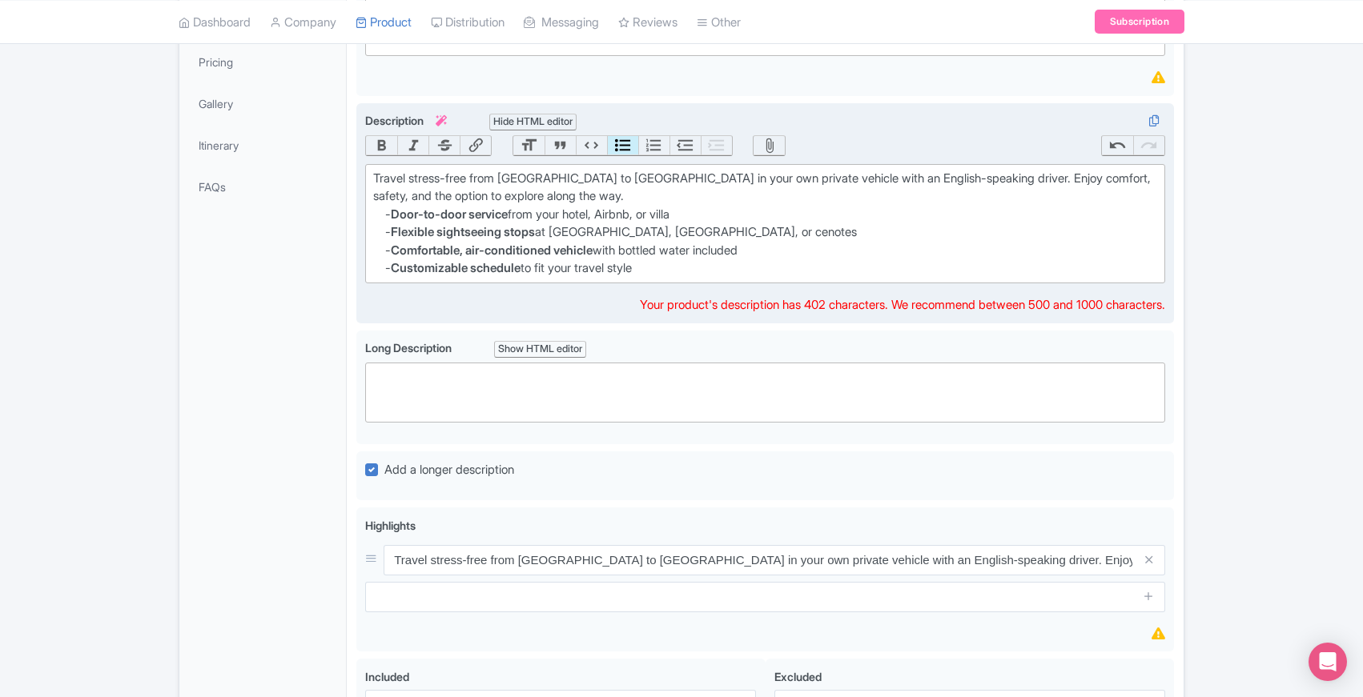
drag, startPoint x: 395, startPoint y: 211, endPoint x: 709, endPoint y: 211, distance: 314.7
click at [709, 211] on li "- Door-to-door service from your hotel, Airbnb, or villa" at bounding box center [771, 215] width 772 height 18
copy li "Door-to-door service from your hotel, Airbnb, or villa"
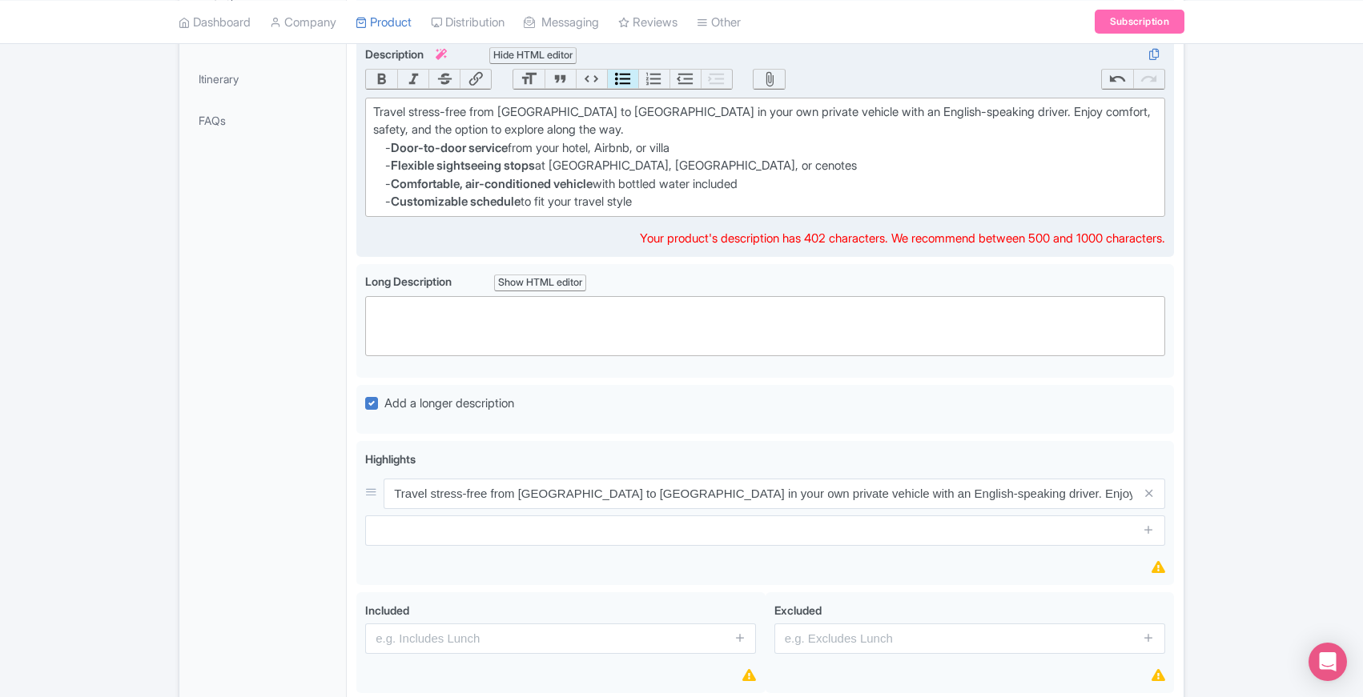
scroll to position [566, 0]
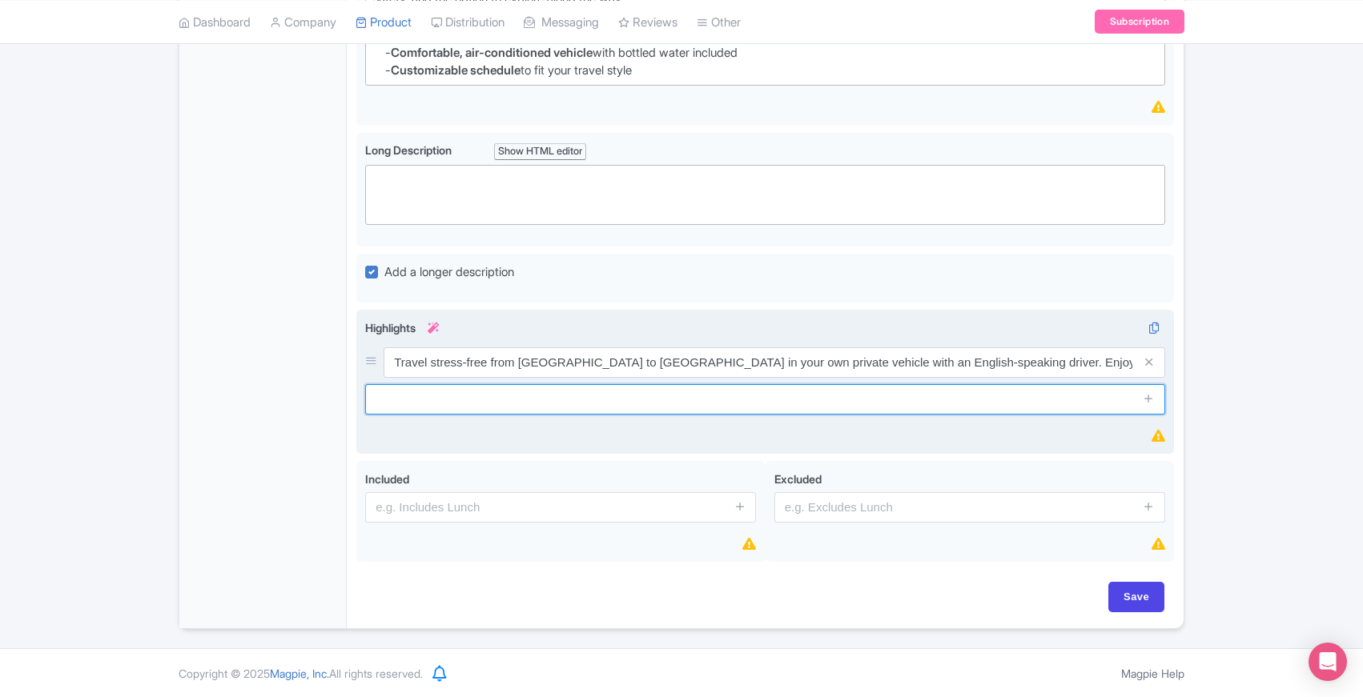
click at [448, 402] on input "text" at bounding box center [765, 399] width 800 height 30
paste input "Door-to-door service from your hotel, Airbnb, or villa"
type input "- Door-to-door service from your hotel, Airbnb, or villa"
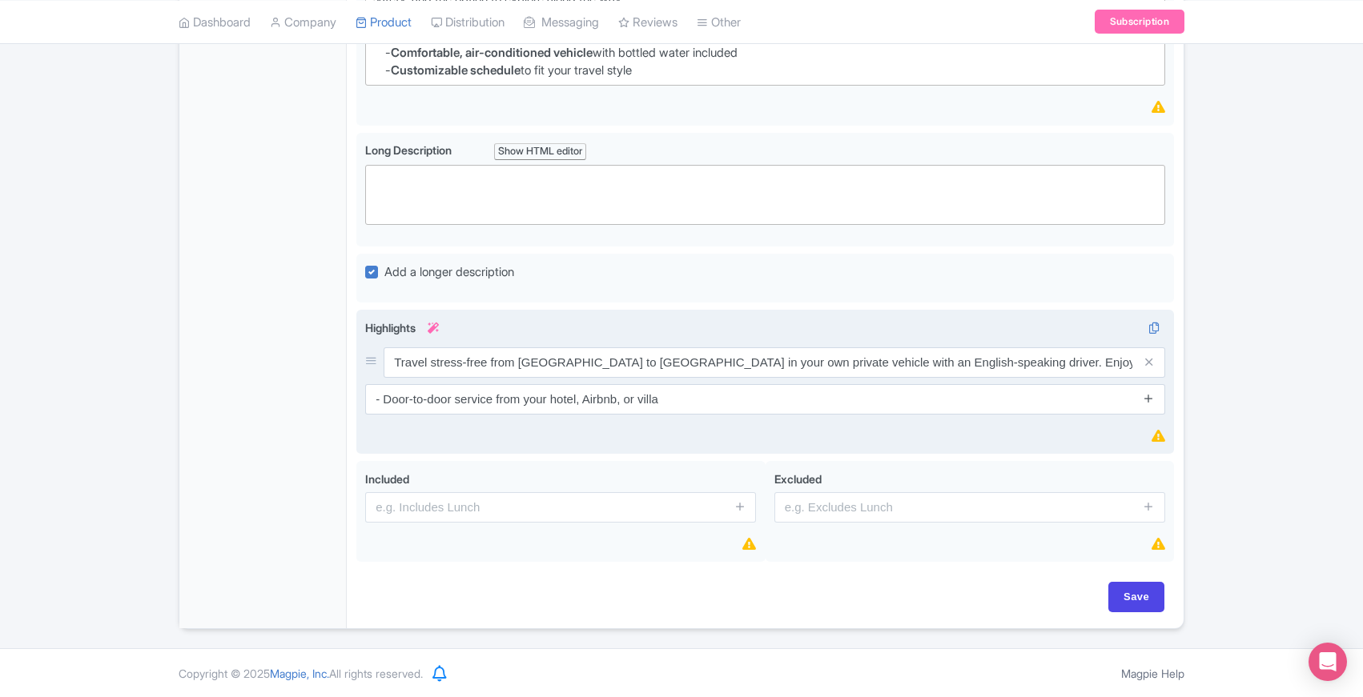
click at [1148, 400] on icon at bounding box center [1149, 398] width 12 height 12
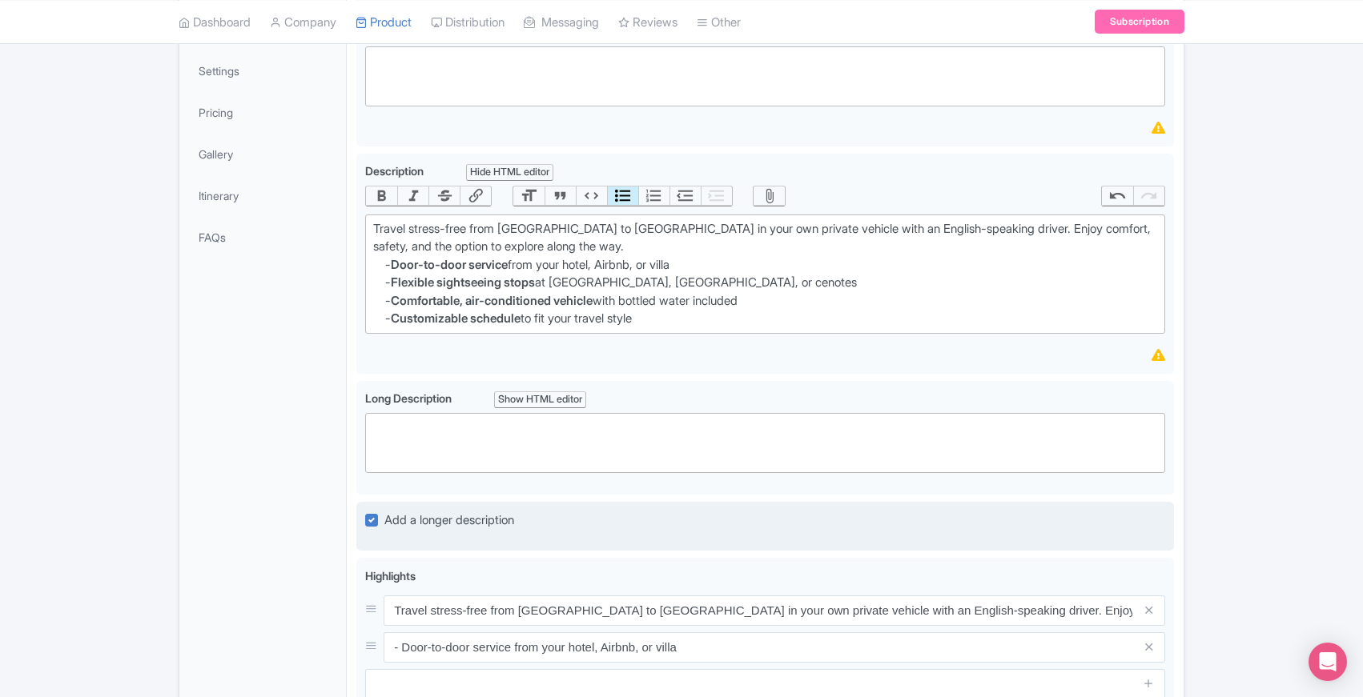
scroll to position [319, 0]
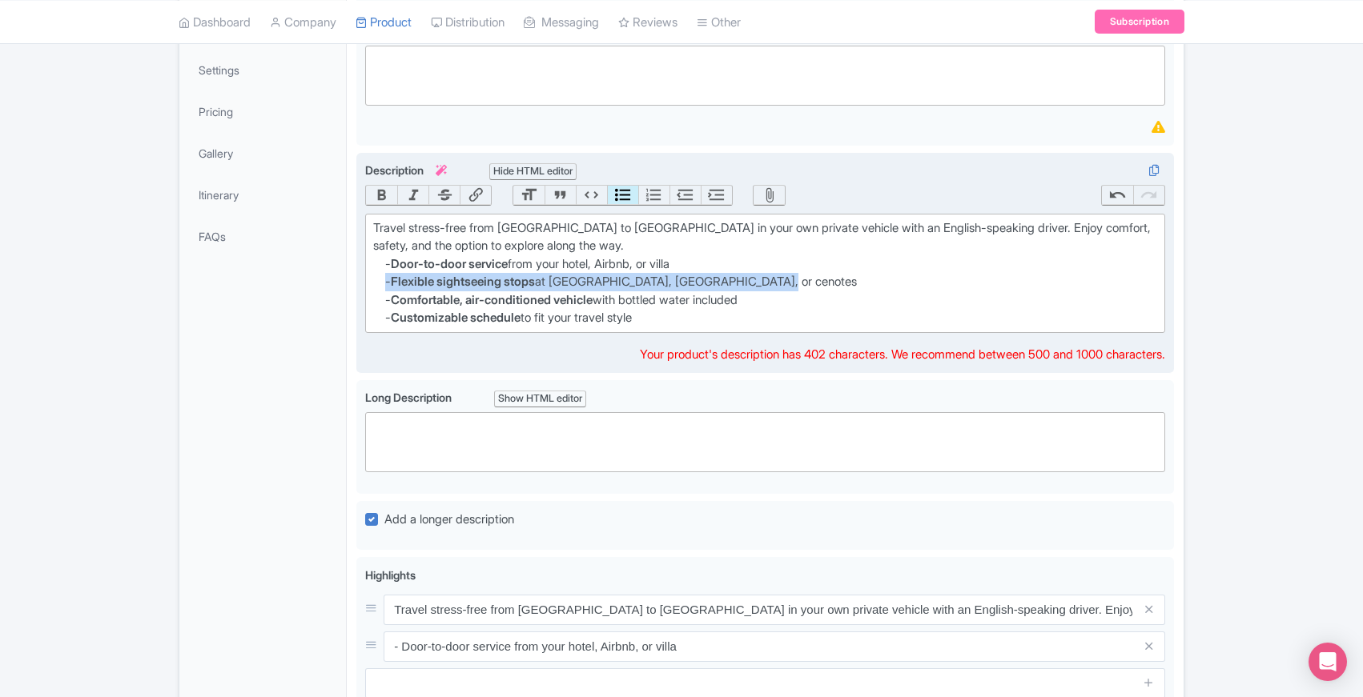
drag, startPoint x: 386, startPoint y: 279, endPoint x: 762, endPoint y: 277, distance: 376.4
click at [762, 277] on li "- Flexible sightseeing stops at Valladolid, Chichén Itzá, or cenotes" at bounding box center [771, 282] width 772 height 18
copy li "- Flexible sightseeing stops at Valladolid, Chichén Itzá, or cenotes"
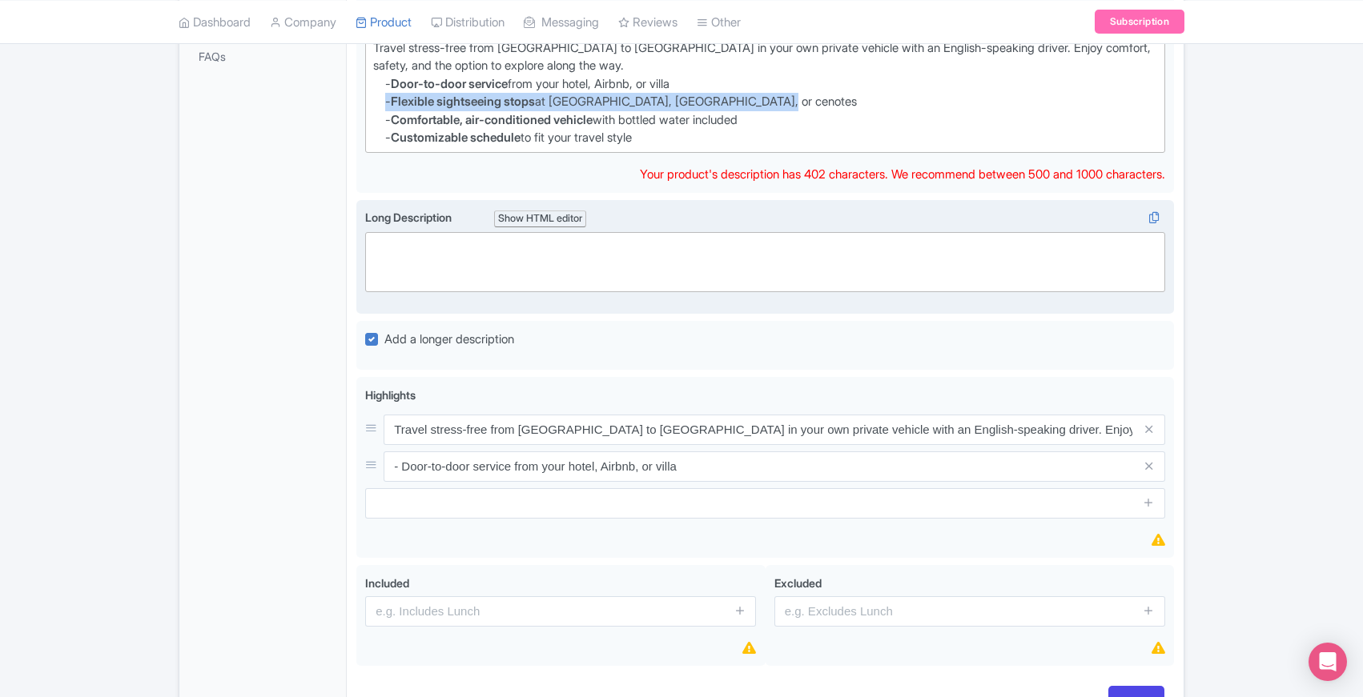
scroll to position [559, 0]
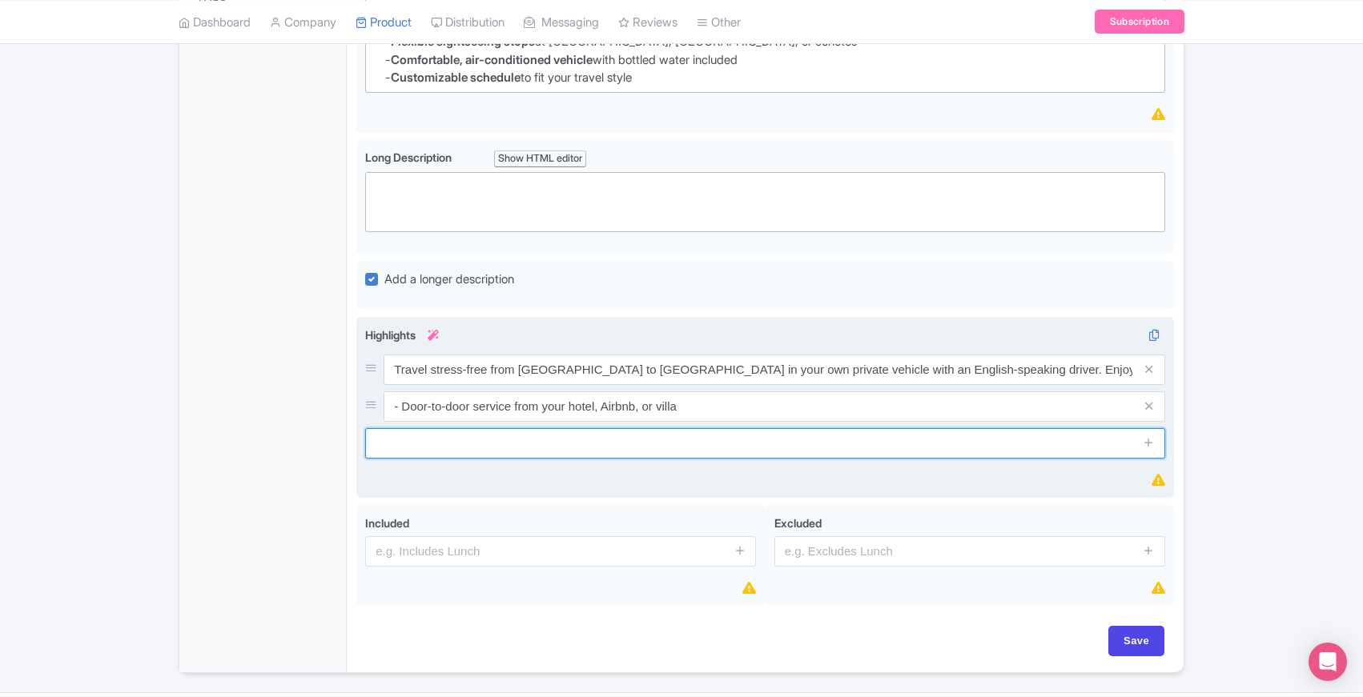
click at [475, 444] on input "text" at bounding box center [765, 443] width 800 height 30
paste input "- Flexible sightseeing stops at [GEOGRAPHIC_DATA], [GEOGRAPHIC_DATA], or cenotes"
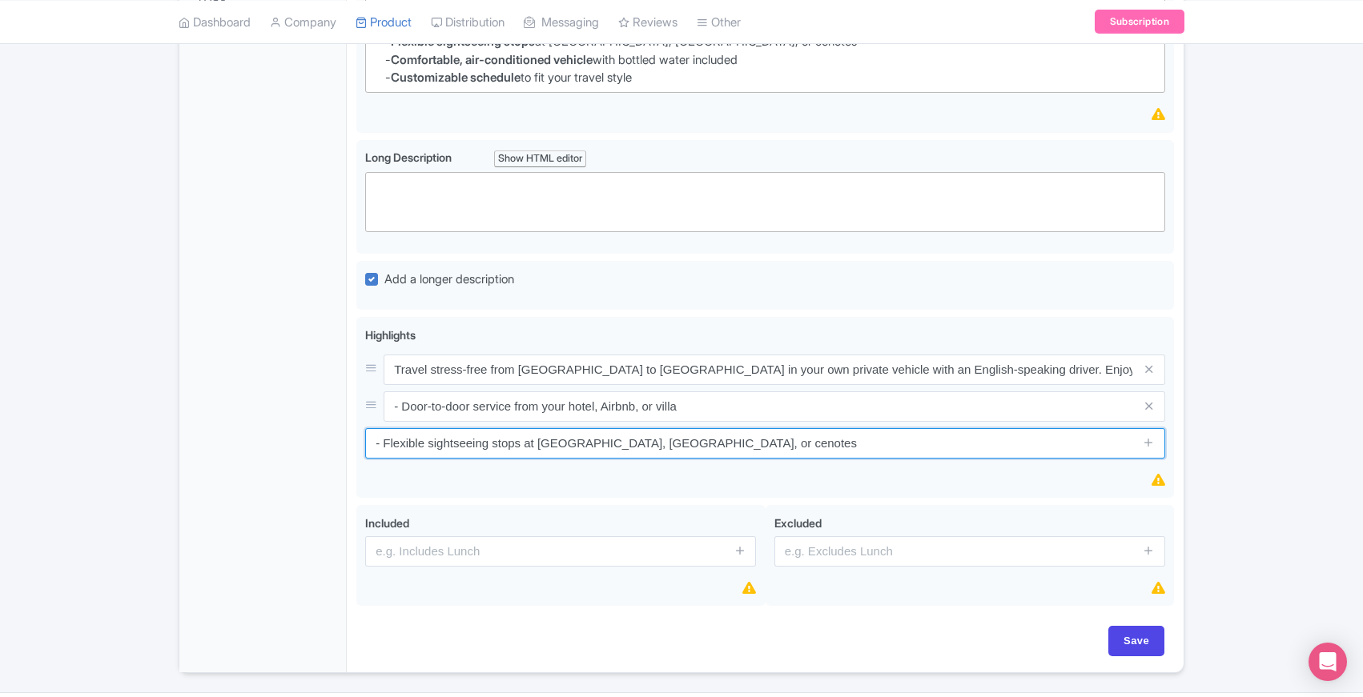
type input "- Flexible sightseeing stops at [GEOGRAPHIC_DATA], [GEOGRAPHIC_DATA], or cenotes"
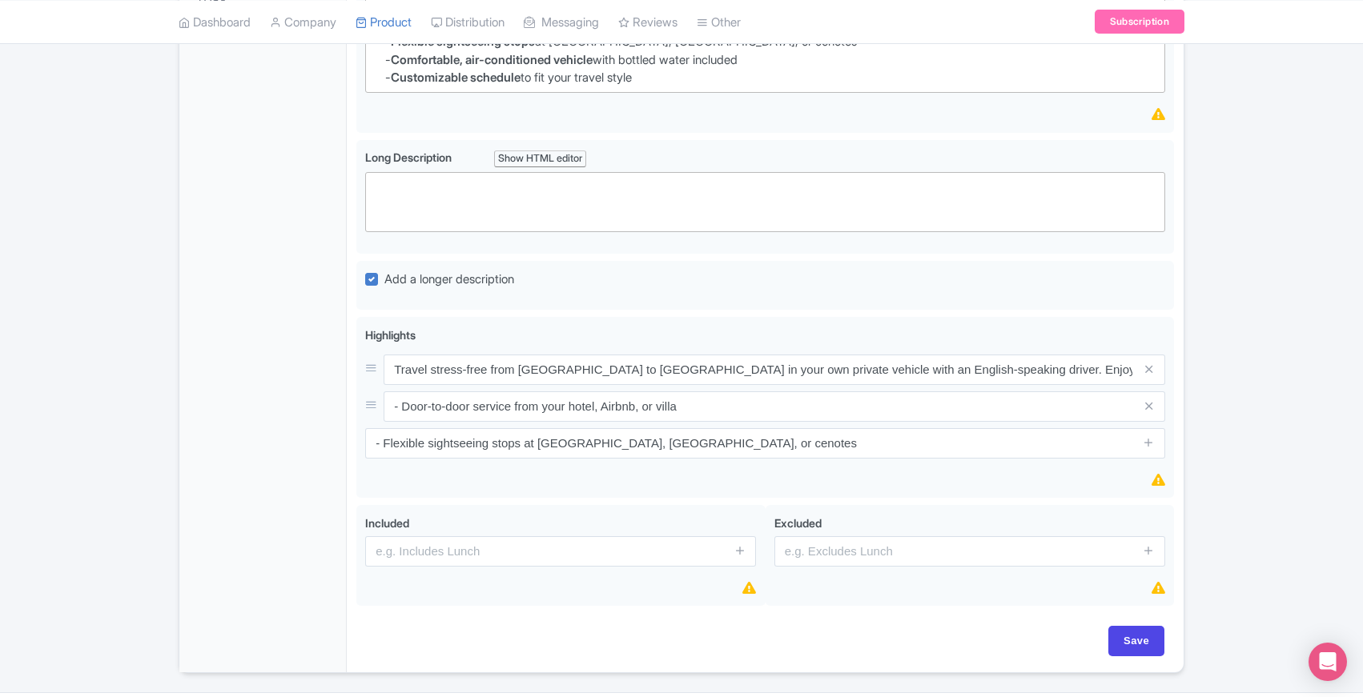
click at [315, 482] on div "General Booking Info Locations Settings Pricing Gallery Itinerary FAQs" at bounding box center [262, 178] width 167 height 989
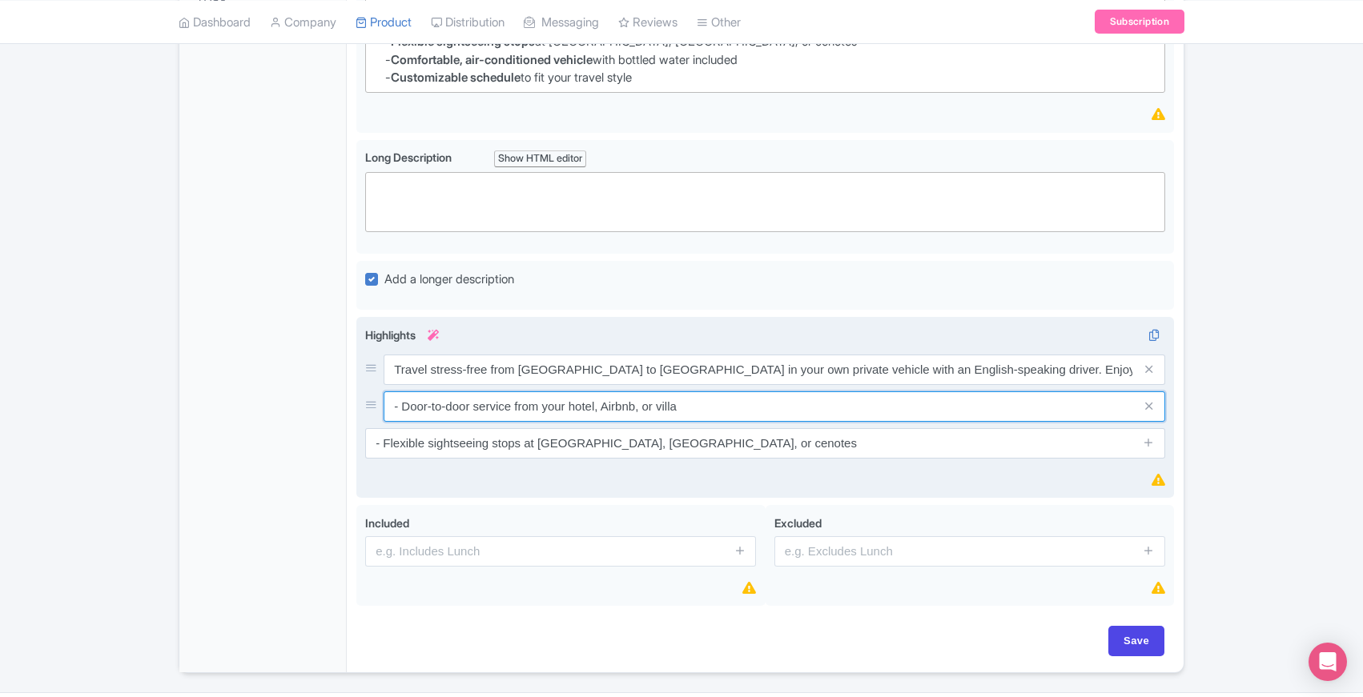
drag, startPoint x: 400, startPoint y: 405, endPoint x: 508, endPoint y: 405, distance: 108.1
click at [508, 405] on input "- Door-to-door service from your hotel, Airbnb, or villa" at bounding box center [775, 407] width 782 height 30
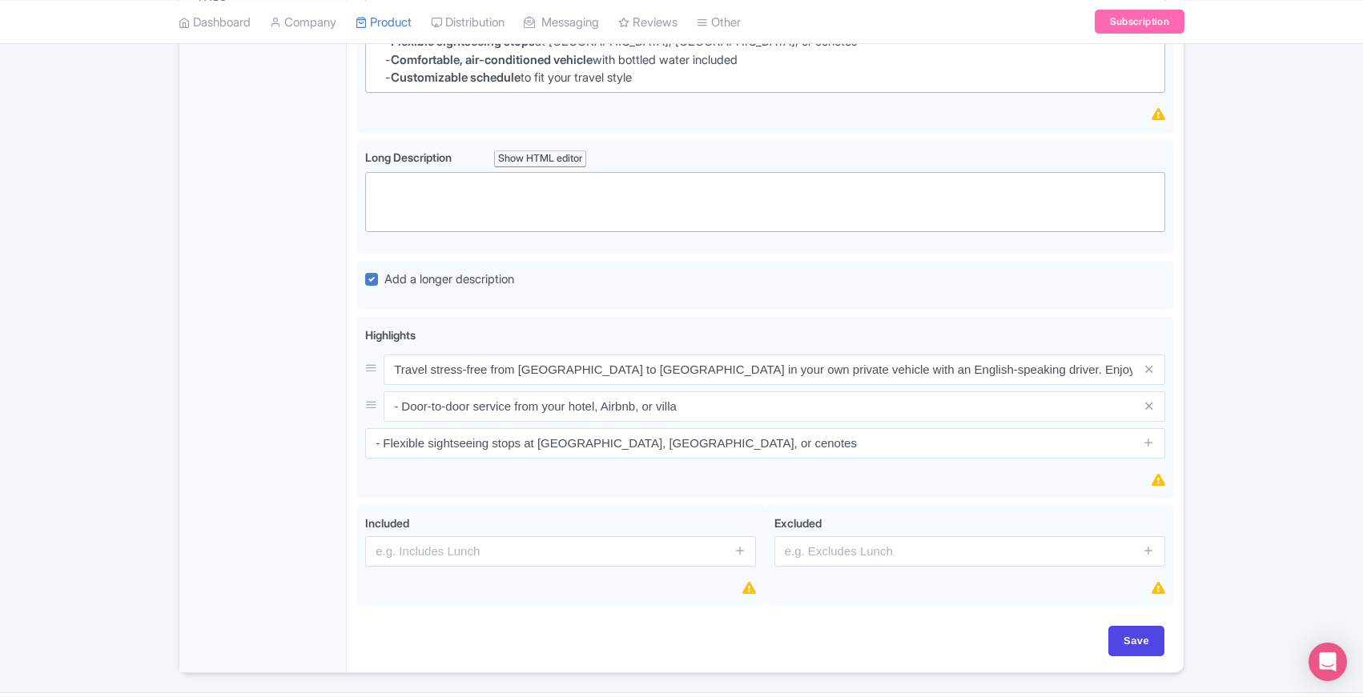
click at [310, 426] on div "General Booking Info Locations Settings Pricing Gallery Itinerary FAQs" at bounding box center [262, 178] width 167 height 989
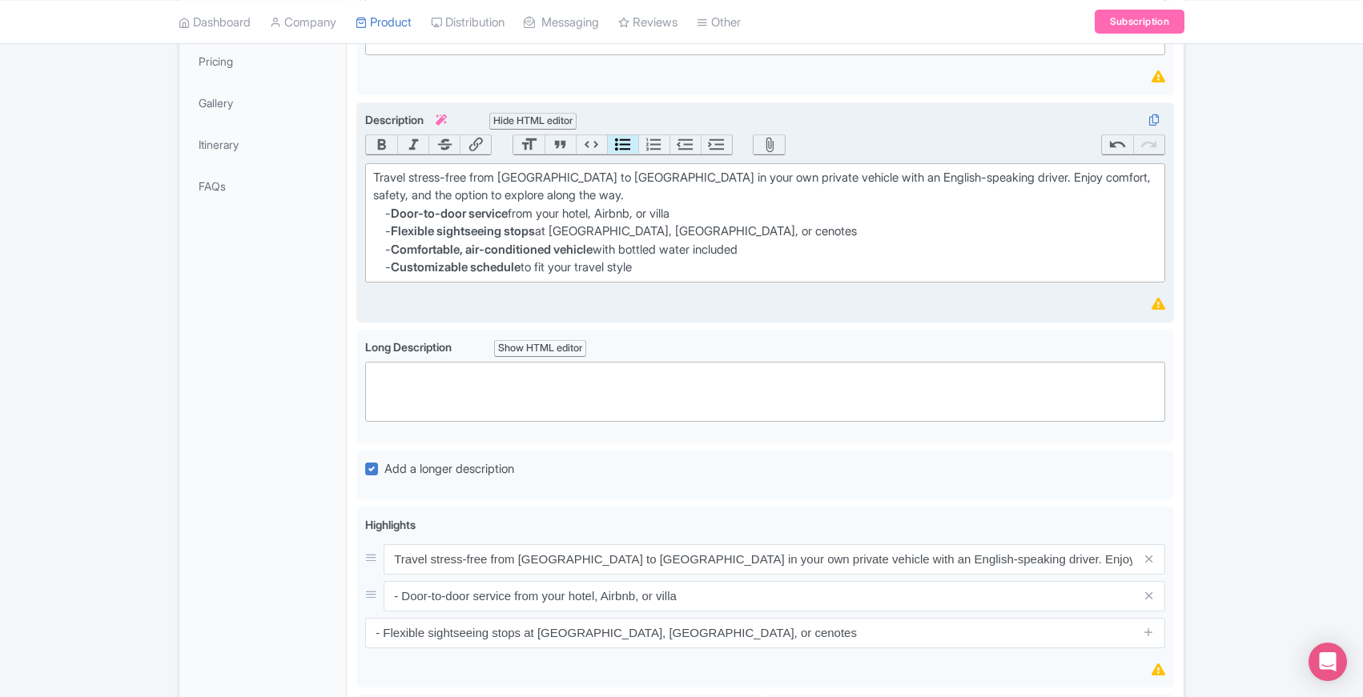
scroll to position [365, 0]
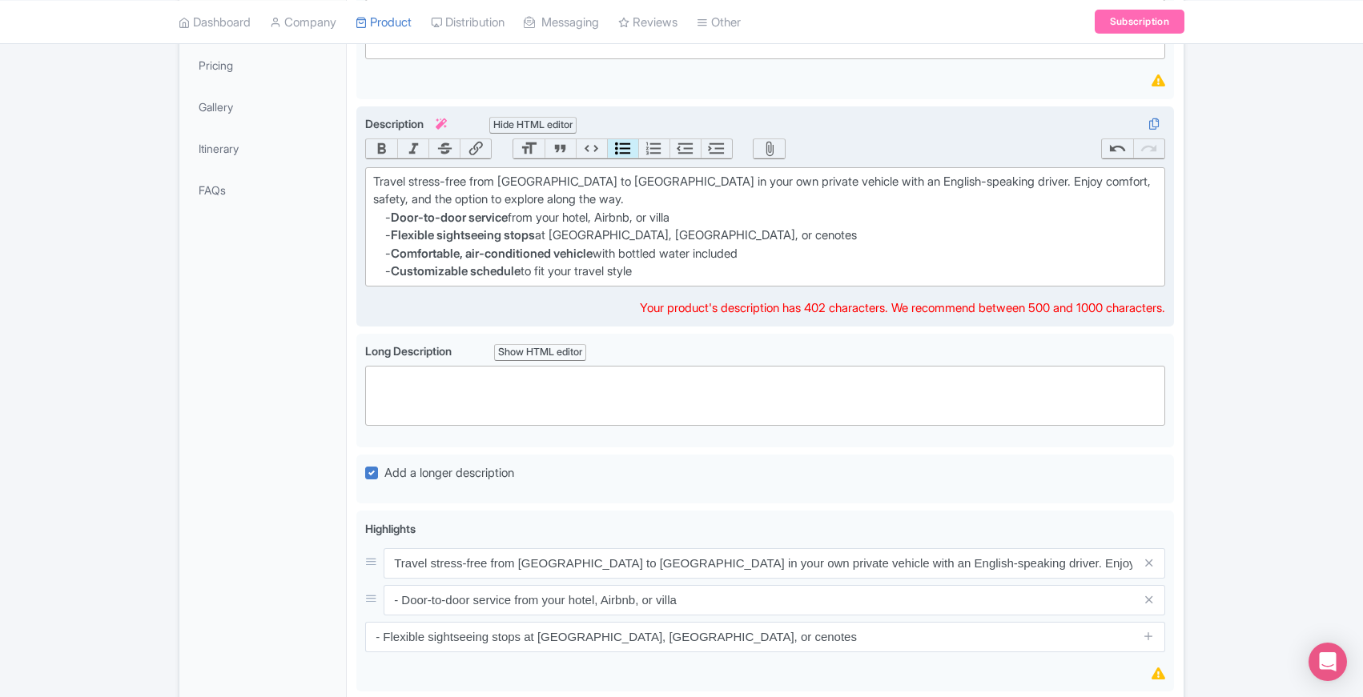
drag, startPoint x: 385, startPoint y: 251, endPoint x: 768, endPoint y: 252, distance: 382.8
click at [768, 252] on li "- Comfortable, air-conditioned vehicle with bottled water included" at bounding box center [771, 254] width 772 height 18
copy li "- Comfortable, air-conditioned vehicle with bottled water included"
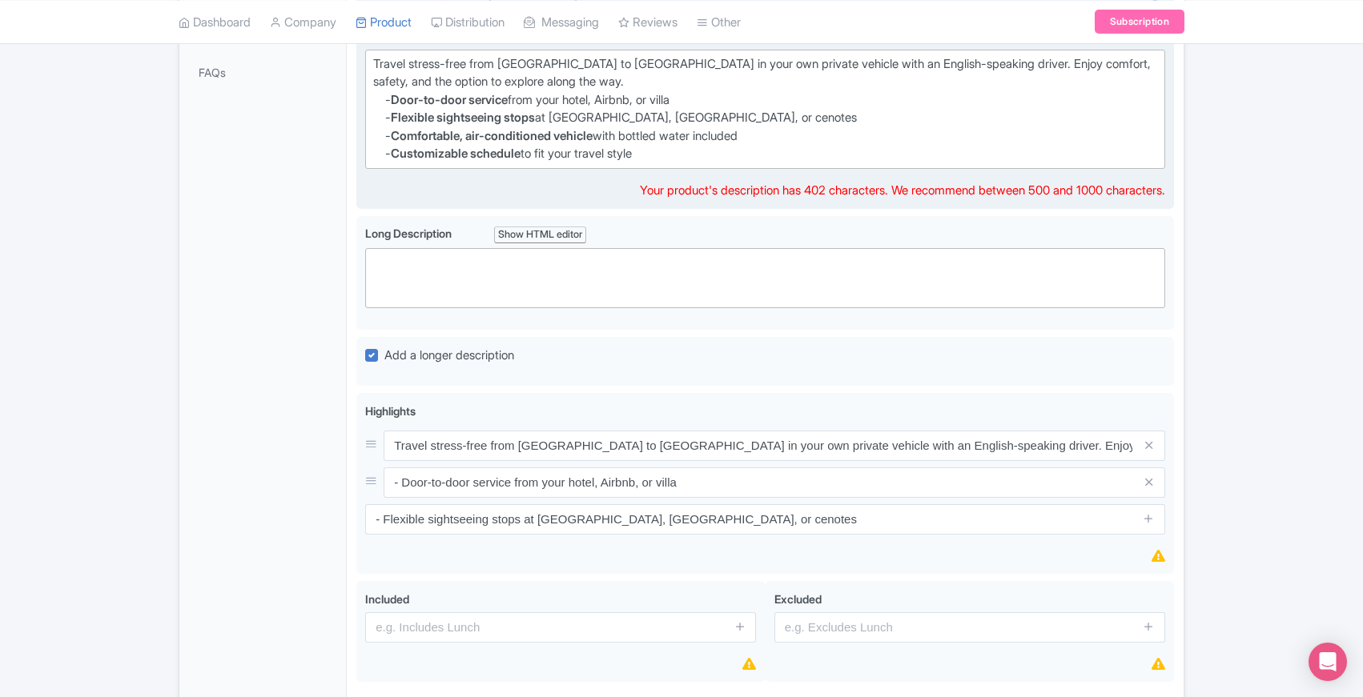
scroll to position [603, 0]
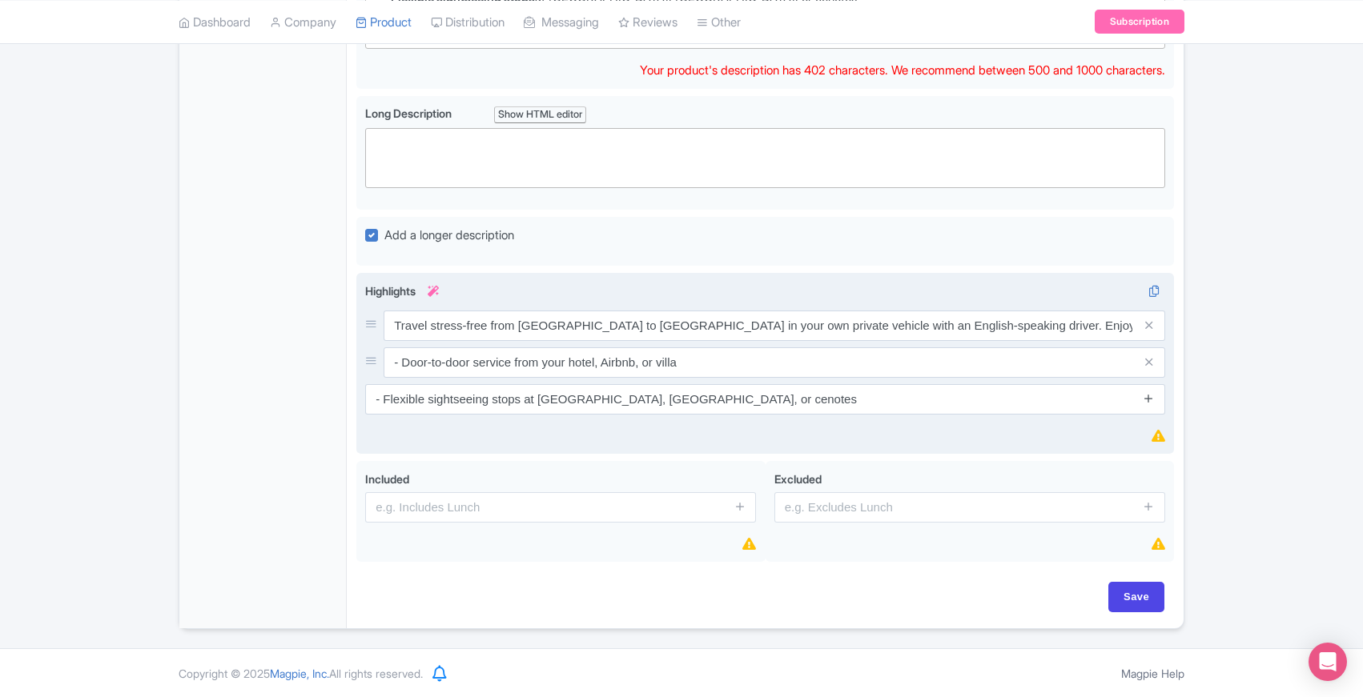
click at [1148, 396] on icon at bounding box center [1149, 398] width 12 height 12
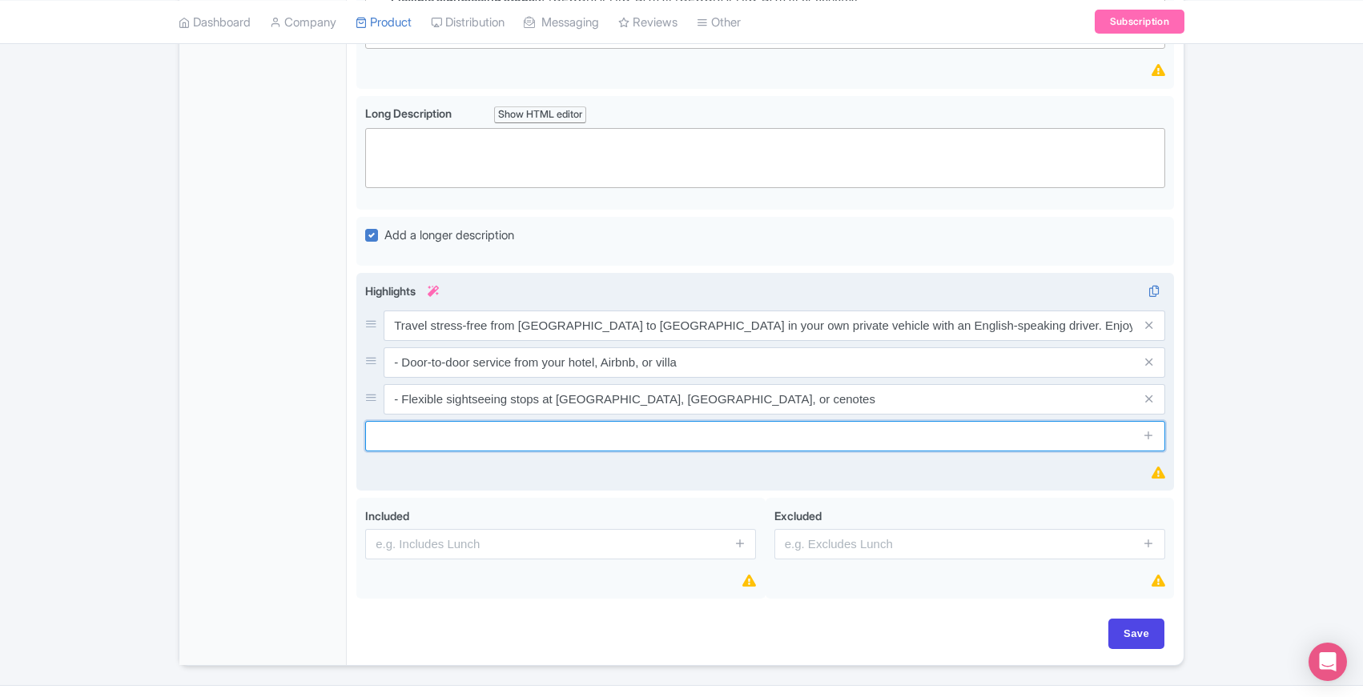
click at [645, 440] on input "text" at bounding box center [765, 436] width 800 height 30
paste input "- Comfortable, air-conditioned vehicle with bottled water included"
type input "- Comfortable, air-conditioned vehicle with bottled water included"
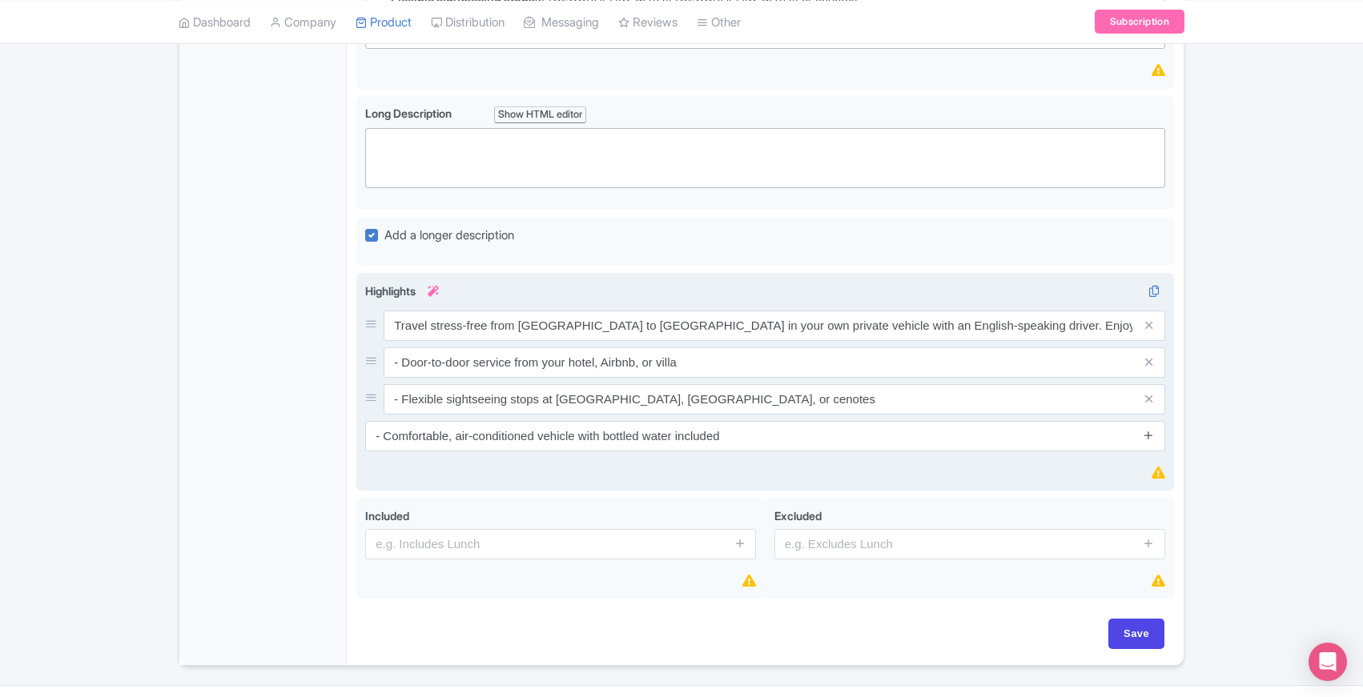
click at [1148, 435] on icon at bounding box center [1149, 435] width 12 height 12
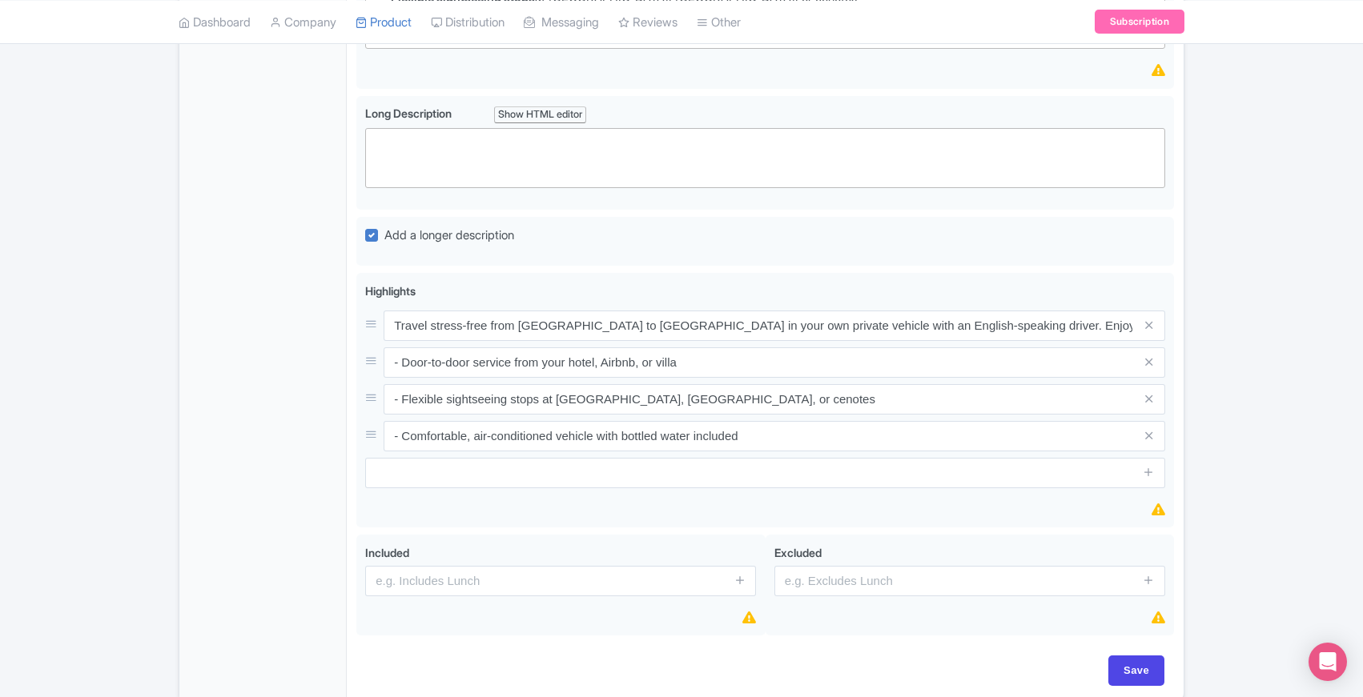
click at [252, 449] on div "General Booking Info Locations Settings Pricing Gallery Itinerary FAQs" at bounding box center [262, 171] width 167 height 1063
click at [327, 468] on div "General Booking Info Locations Settings Pricing Gallery Itinerary FAQs" at bounding box center [262, 171] width 167 height 1063
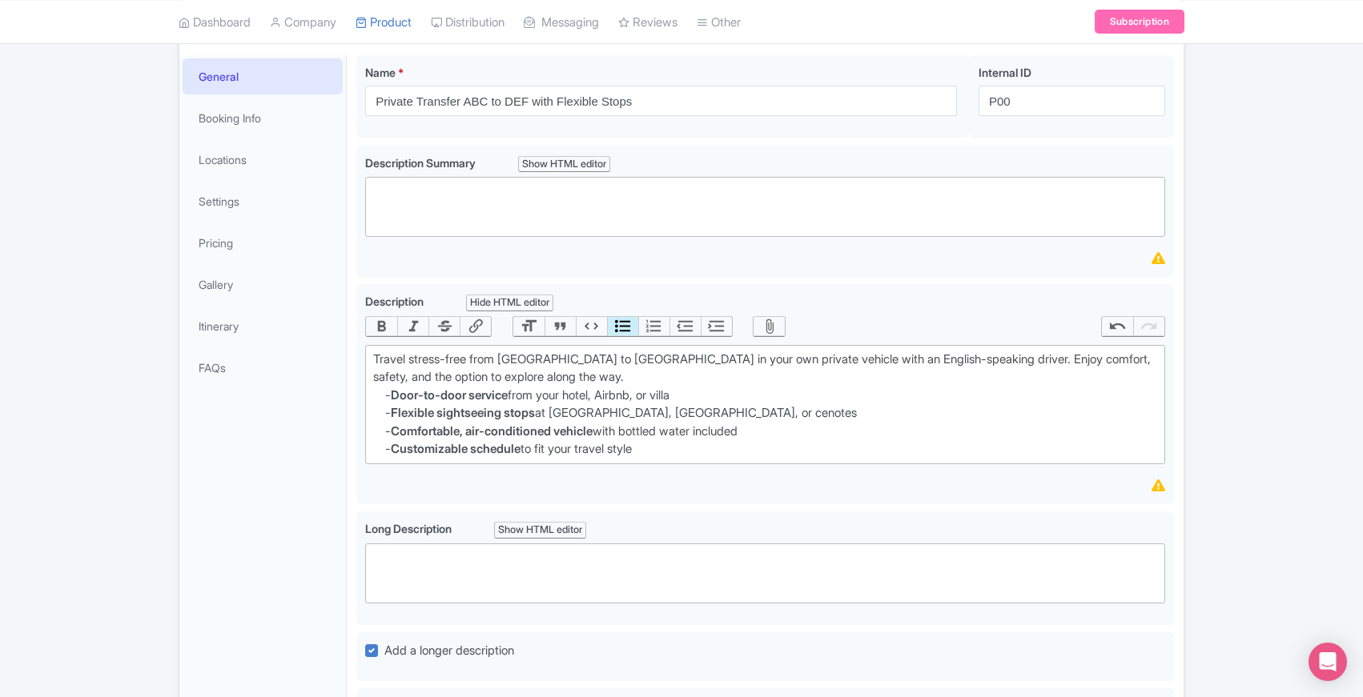
scroll to position [179, 0]
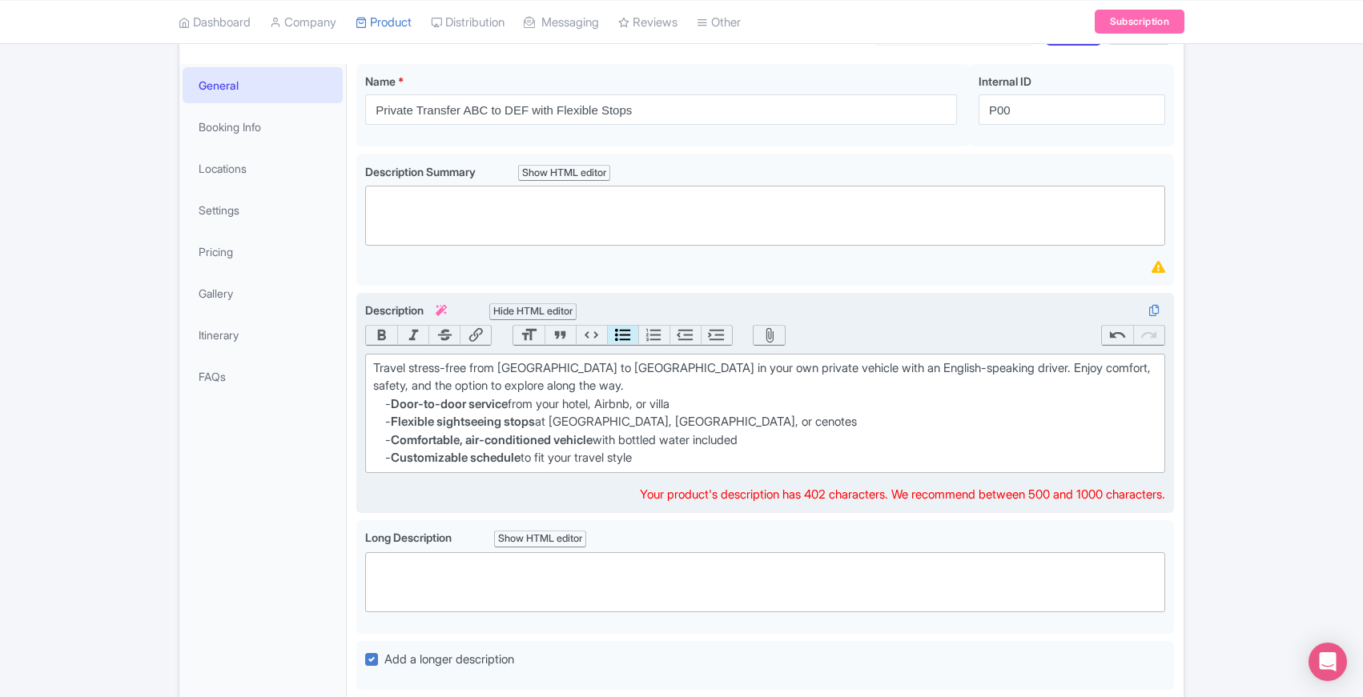
drag, startPoint x: 385, startPoint y: 456, endPoint x: 669, endPoint y: 460, distance: 284.3
click at [669, 460] on li "- Customizable schedule to fit your travel style" at bounding box center [771, 458] width 772 height 18
copy li "- Customizable schedule to fit your travel style"
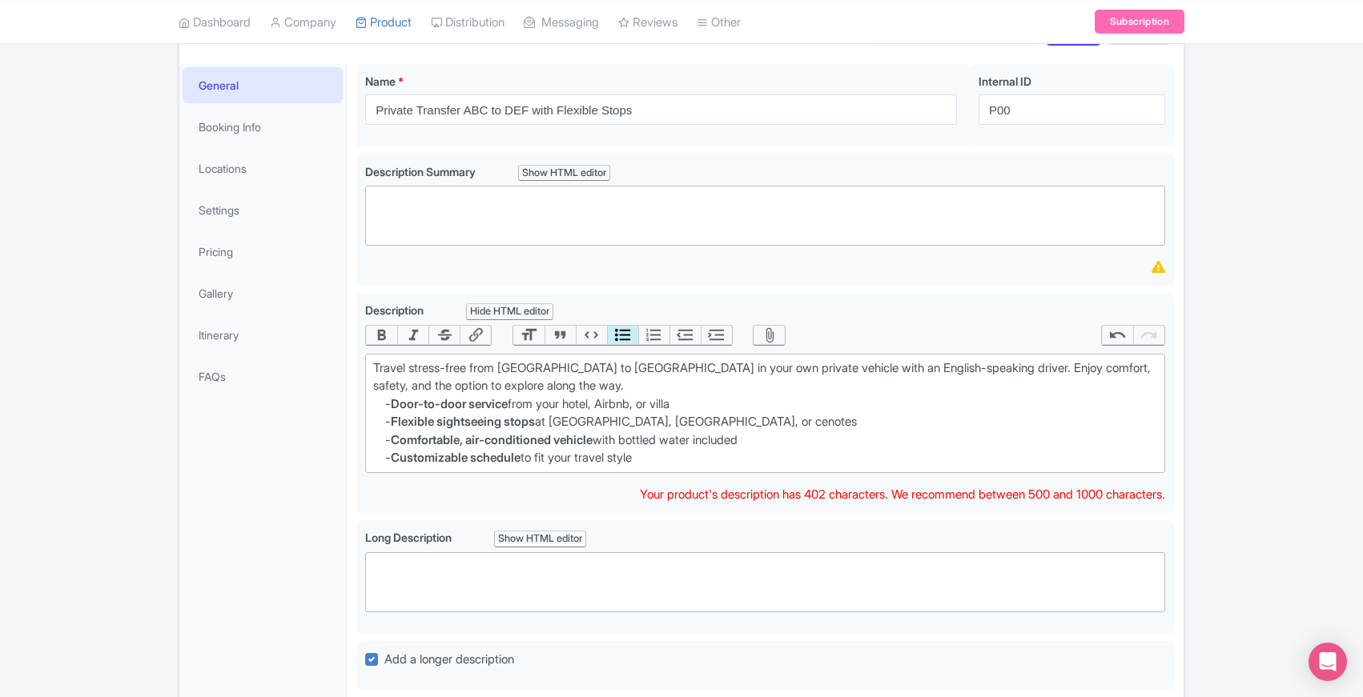
click at [343, 508] on div "General Booking Info Locations Settings Pricing Gallery Itinerary FAQs" at bounding box center [262, 595] width 167 height 1063
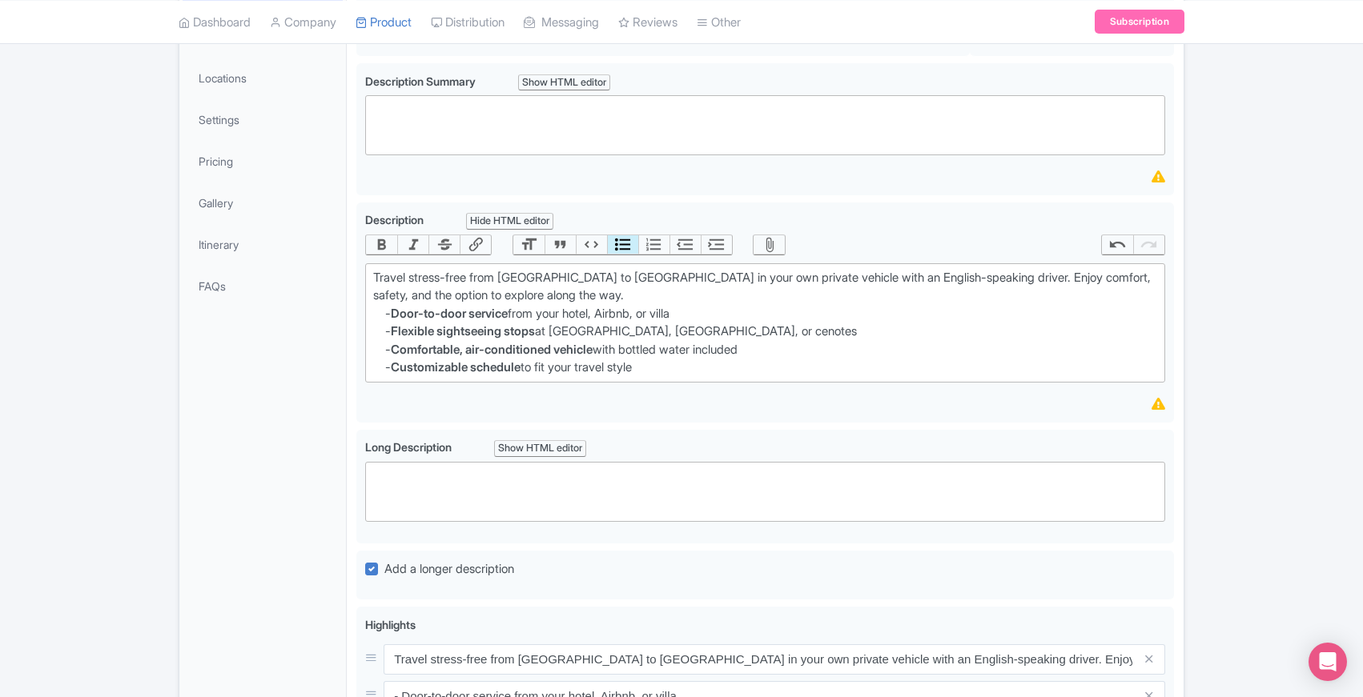
scroll to position [677, 0]
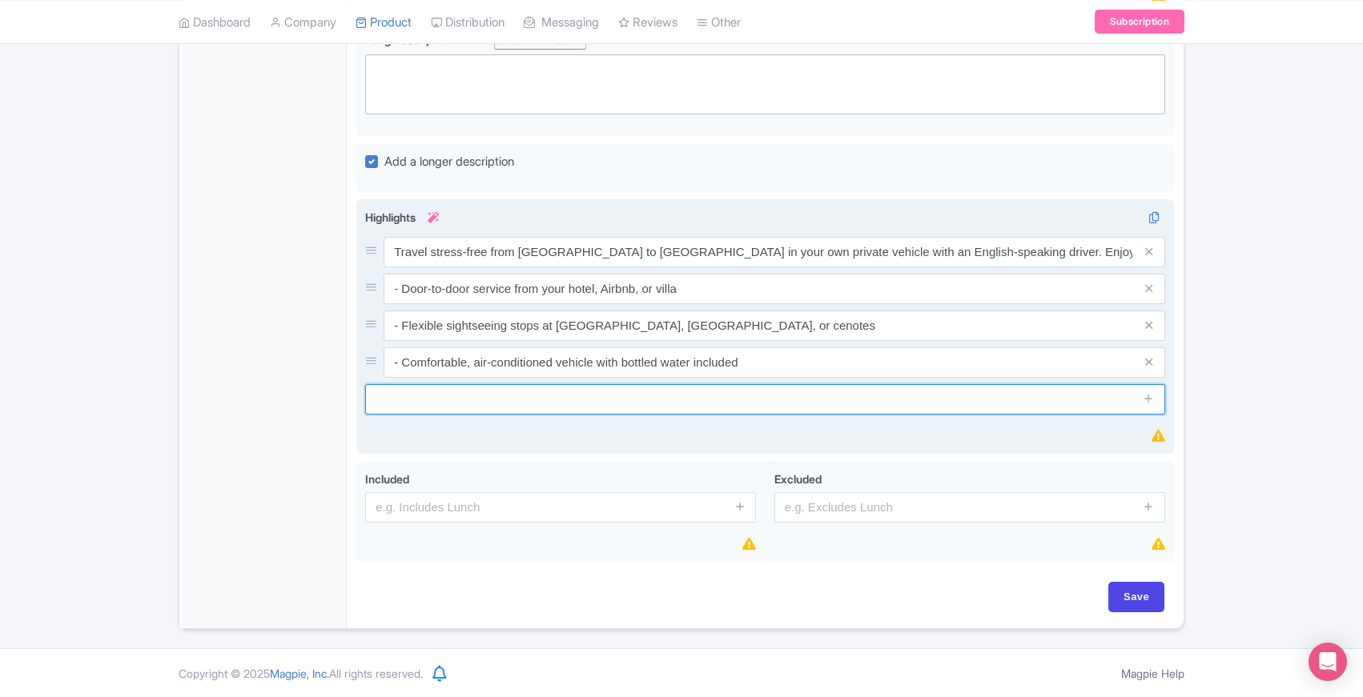
click at [532, 395] on input "text" at bounding box center [765, 399] width 800 height 30
paste input "- Customizable schedule to fit your travel style"
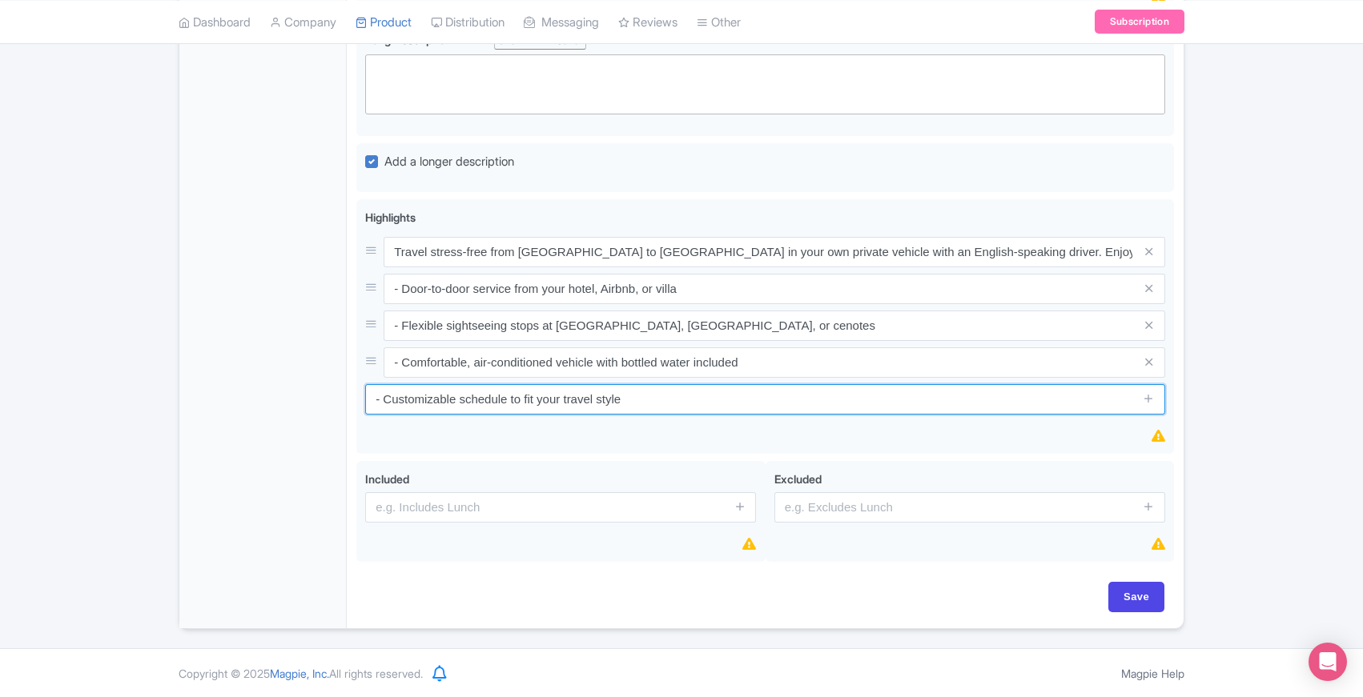
type input "- Customizable schedule to fit your travel style"
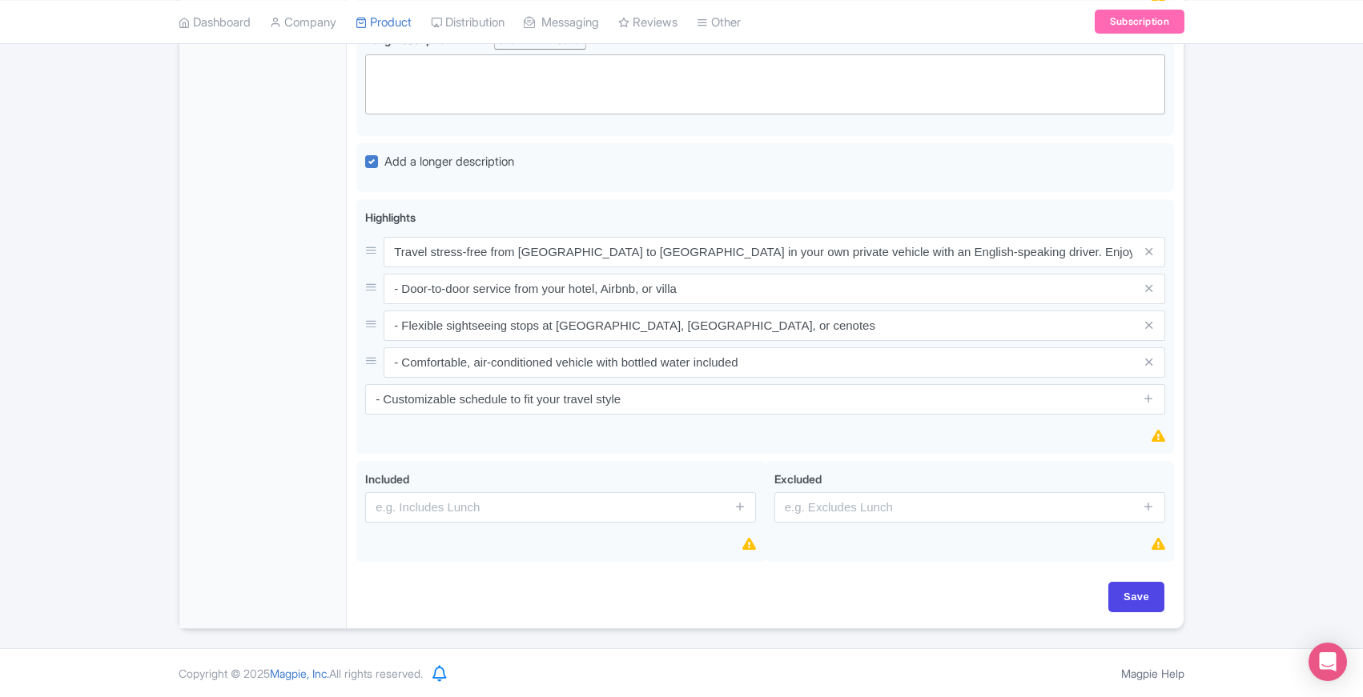
click at [308, 428] on div "General Booking Info Locations Settings Pricing Gallery Itinerary FAQs" at bounding box center [262, 97] width 167 height 1063
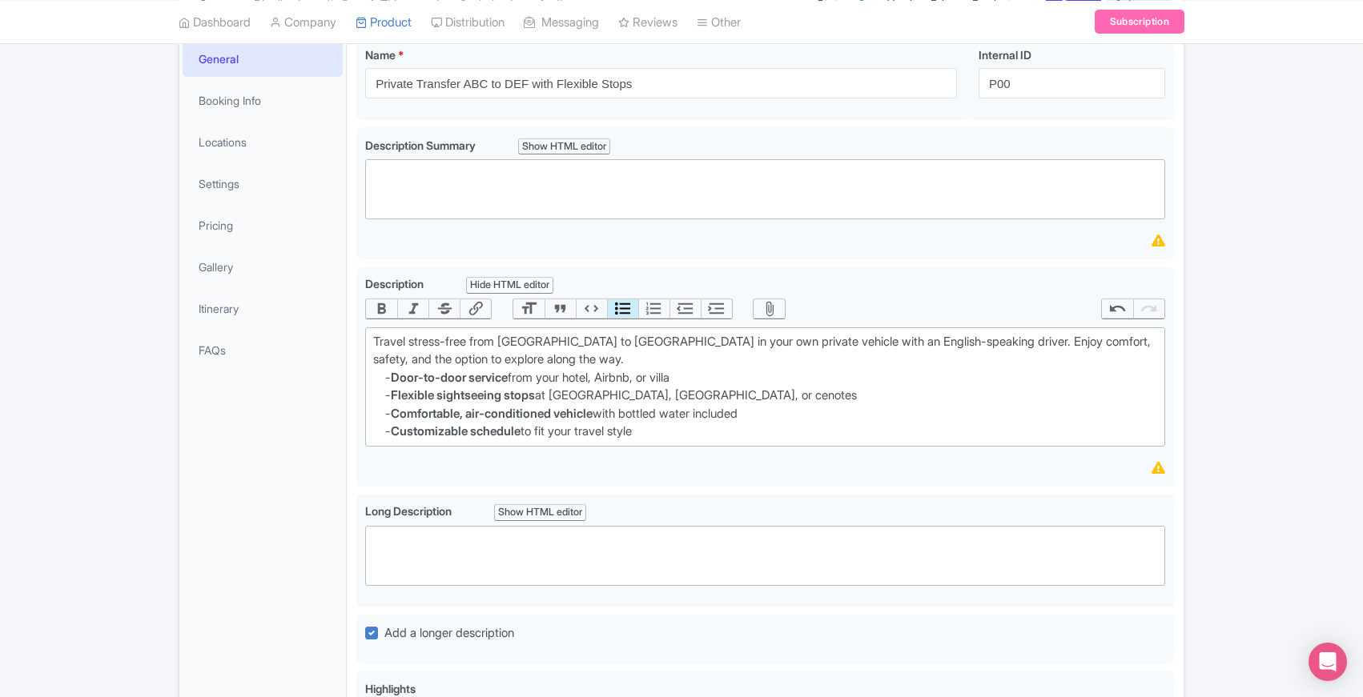
scroll to position [206, 0]
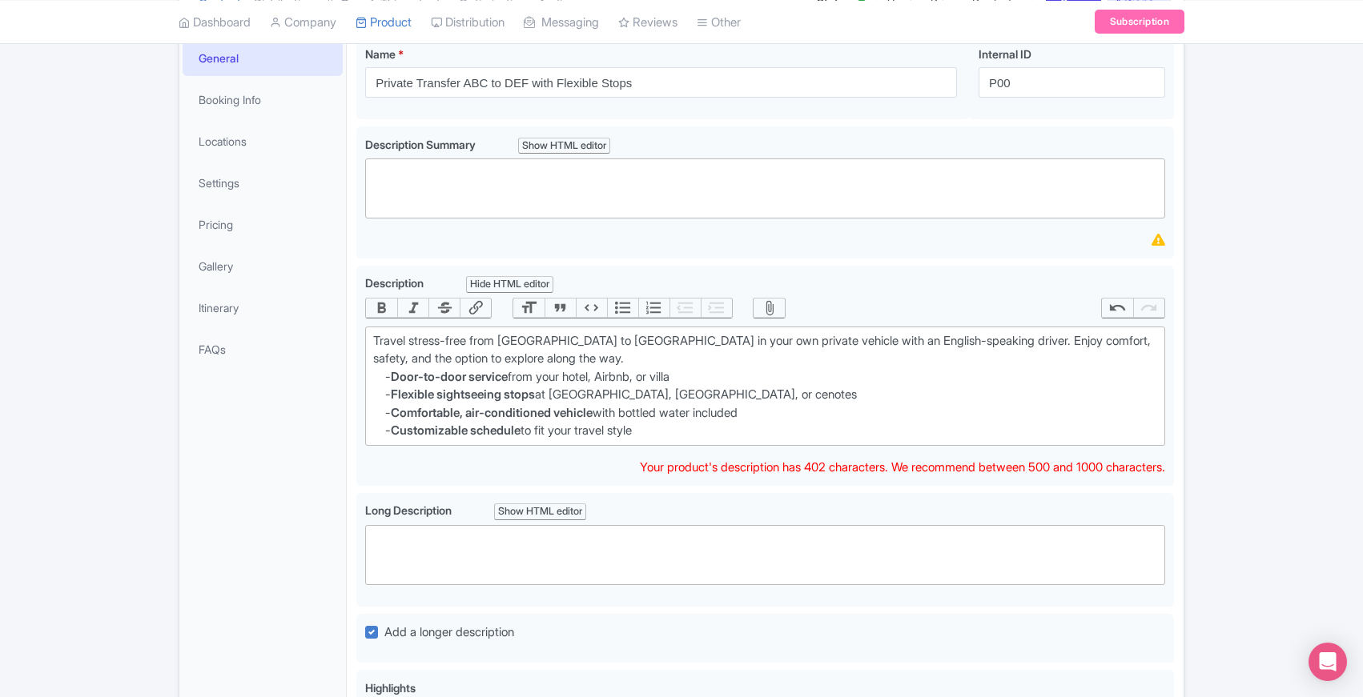
drag, startPoint x: 669, startPoint y: 434, endPoint x: 349, endPoint y: 336, distance: 334.9
click at [349, 336] on div "Private Transfer ABC to DEF with Flexible Stops Name * i Private Transfer ABC t…" at bounding box center [765, 563] width 837 height 1072
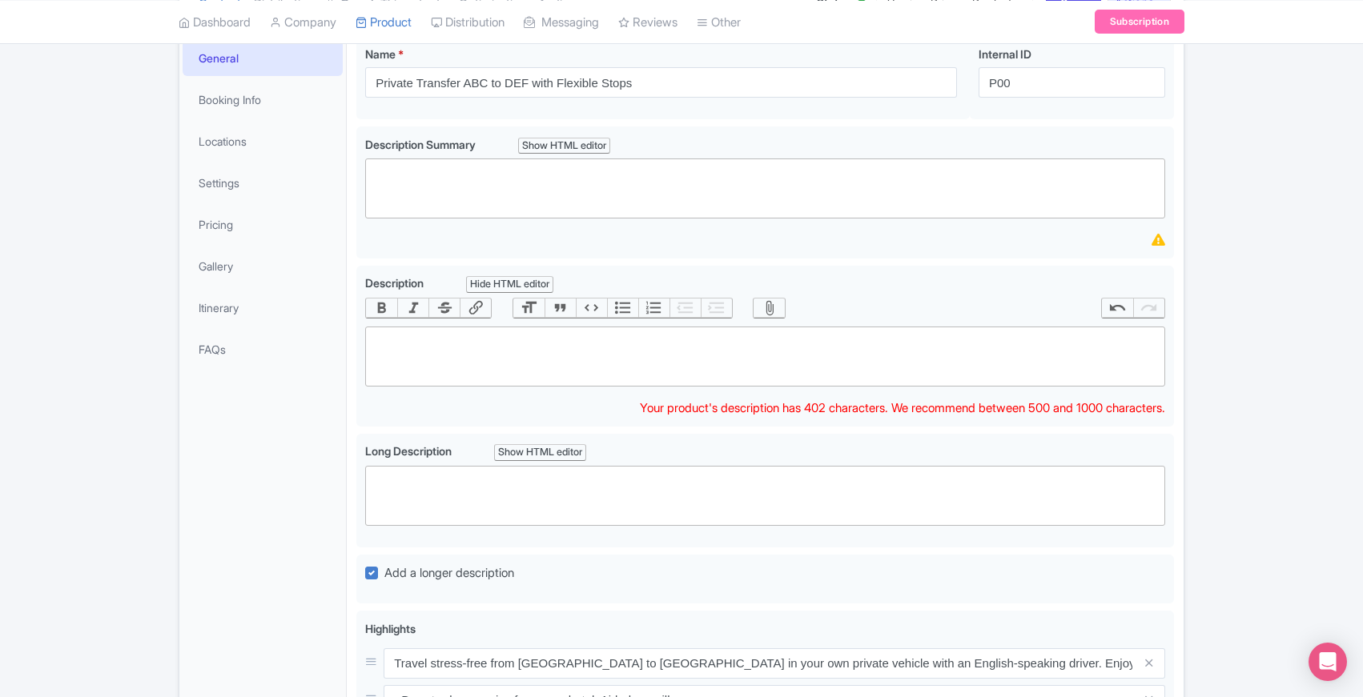
click at [351, 348] on div "Private Transfer ABC to DEF with Flexible Stops Name * i Private Transfer ABC t…" at bounding box center [765, 533] width 837 height 1013
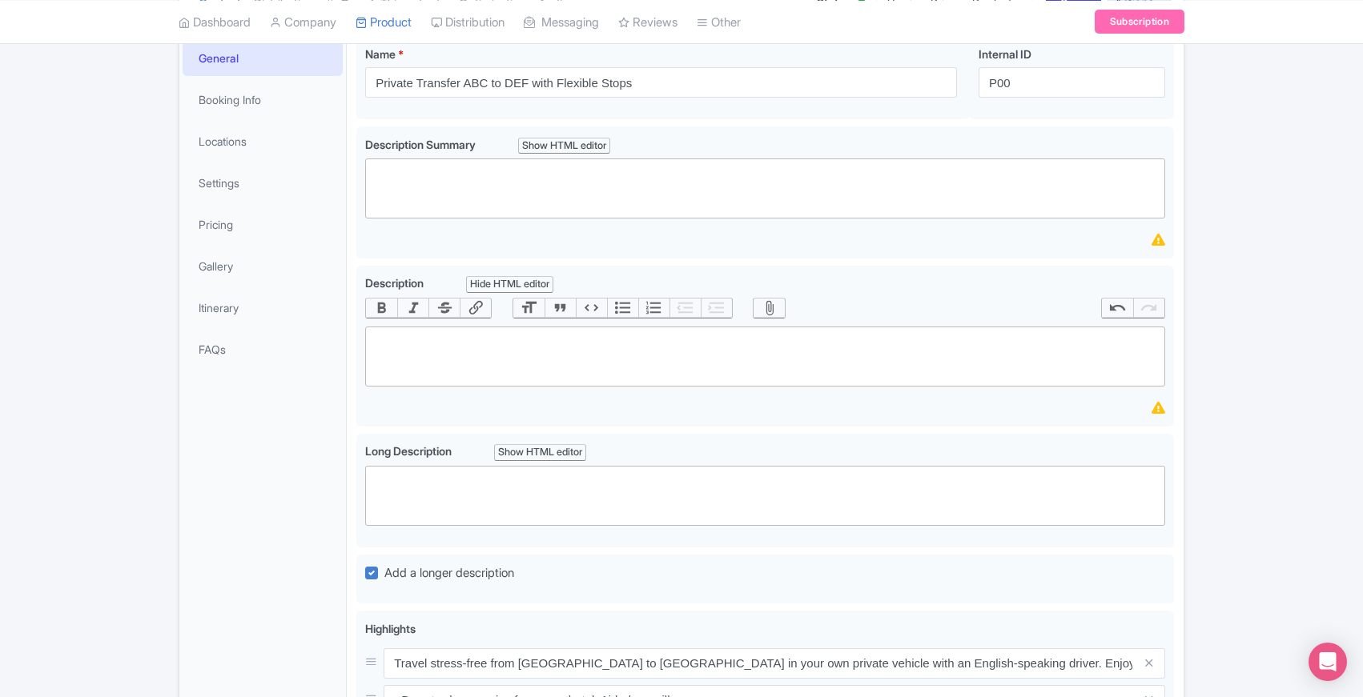
click at [347, 382] on div "Private Transfer ABC to DEF with Flexible Stops Name * i Private Transfer ABC t…" at bounding box center [765, 533] width 837 height 1013
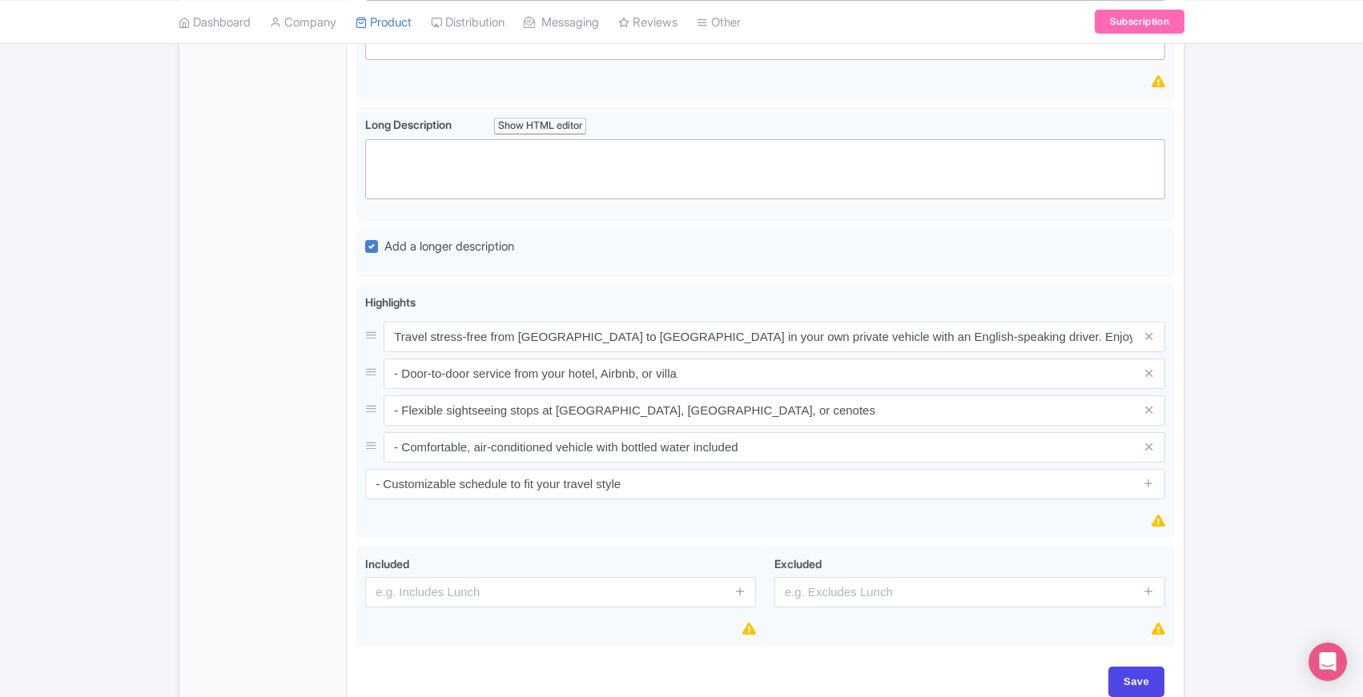
scroll to position [536, 0]
click at [314, 436] on div "General Booking Info Locations Settings Pricing Gallery Itinerary FAQs" at bounding box center [262, 208] width 167 height 1003
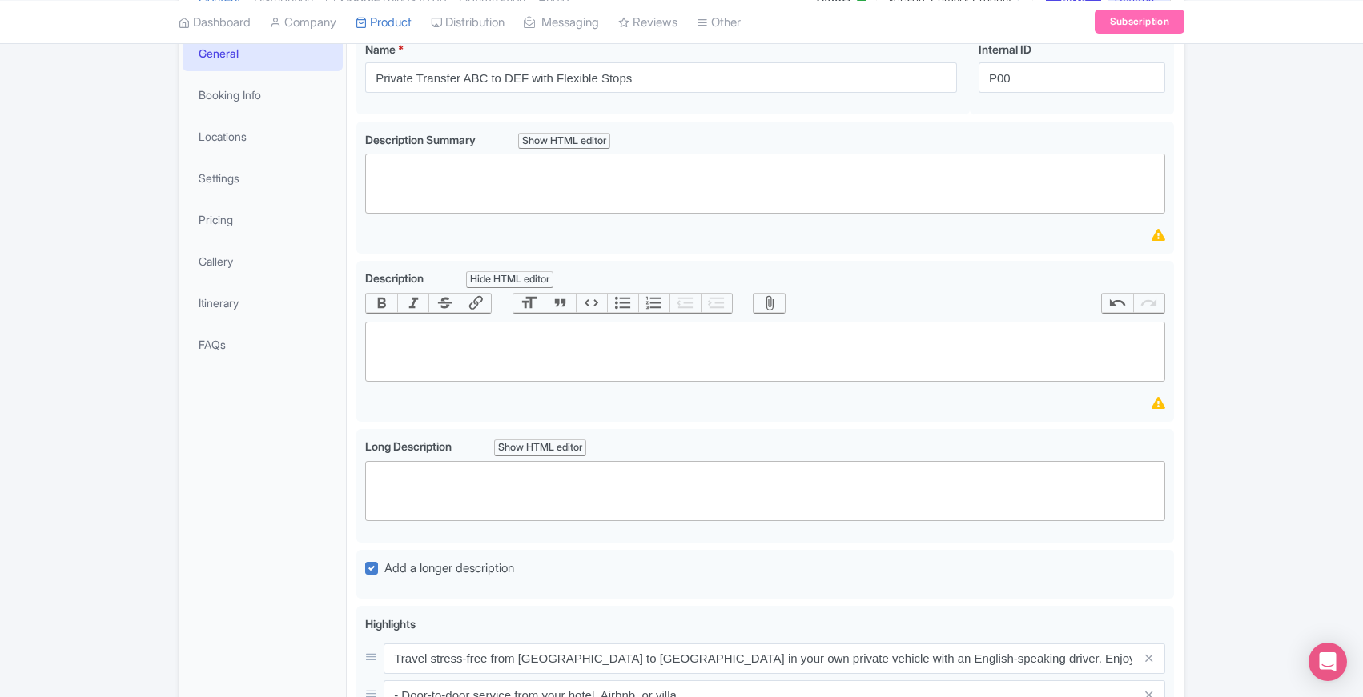
scroll to position [203, 0]
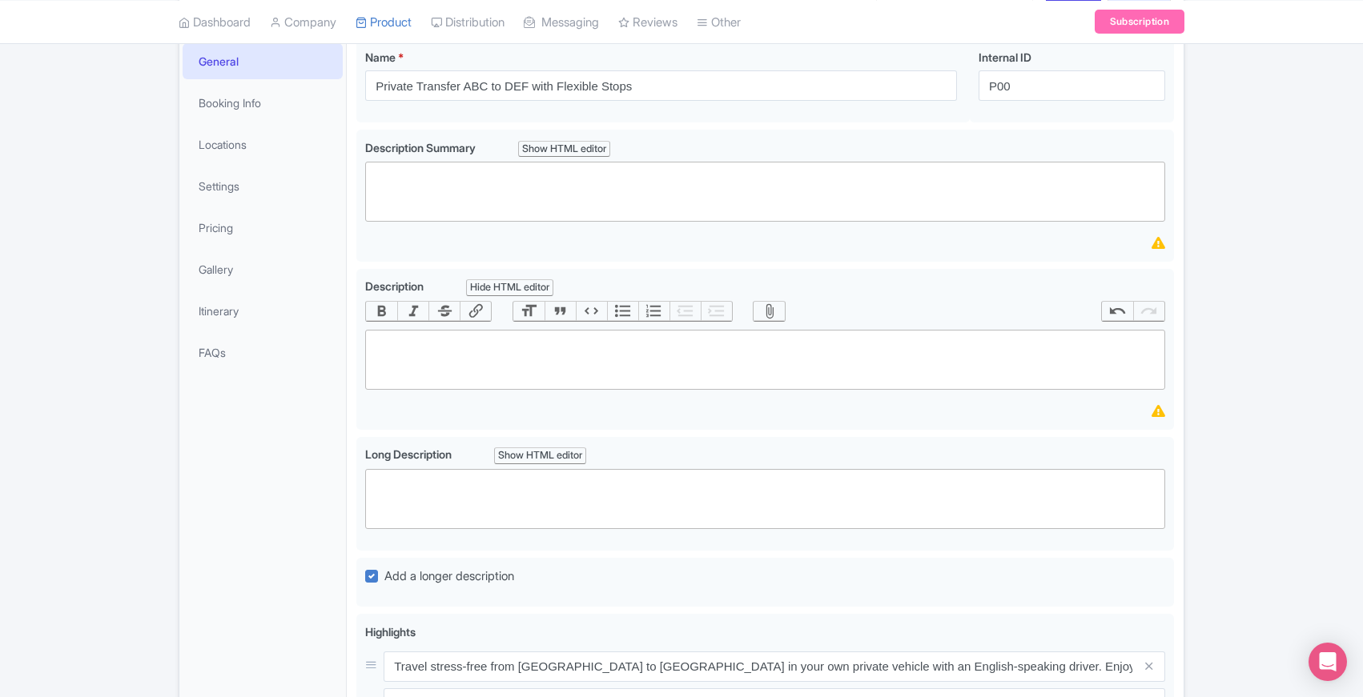
click at [351, 248] on div "Private Transfer ABC to DEF with Flexible Stops Name * i Private Transfer ABC t…" at bounding box center [765, 536] width 837 height 1013
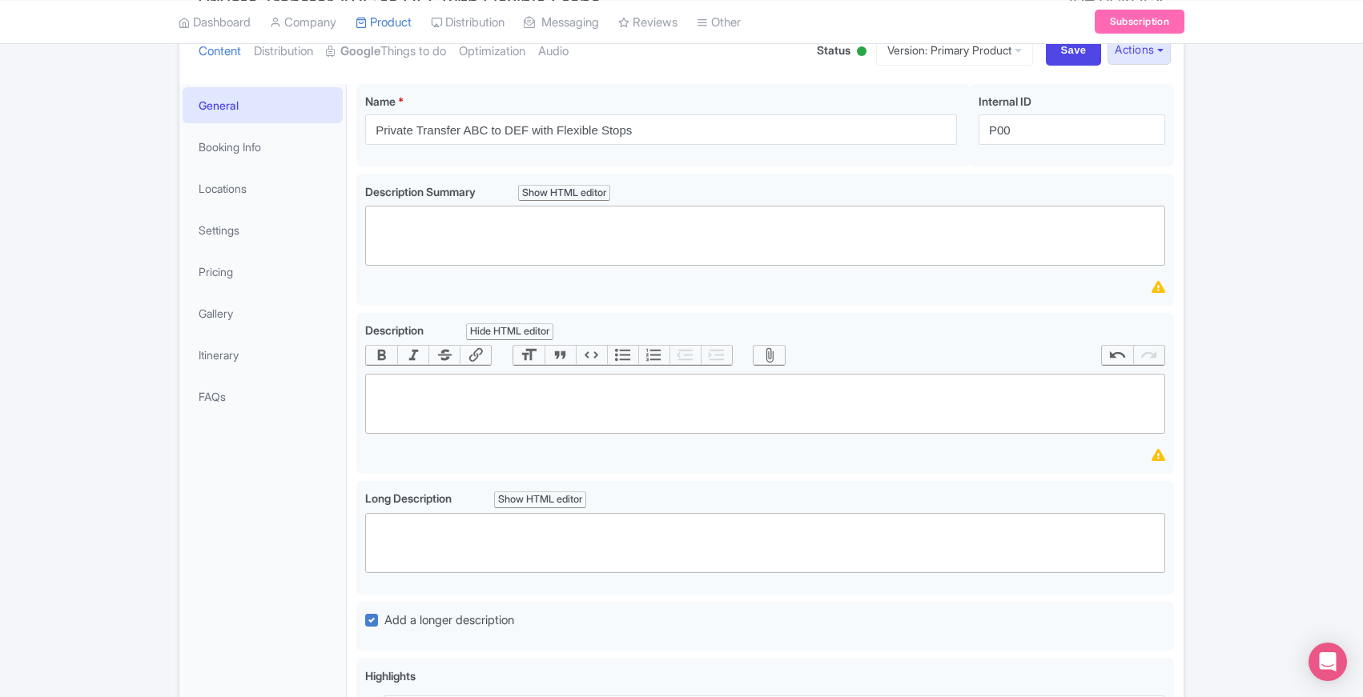
scroll to position [141, 0]
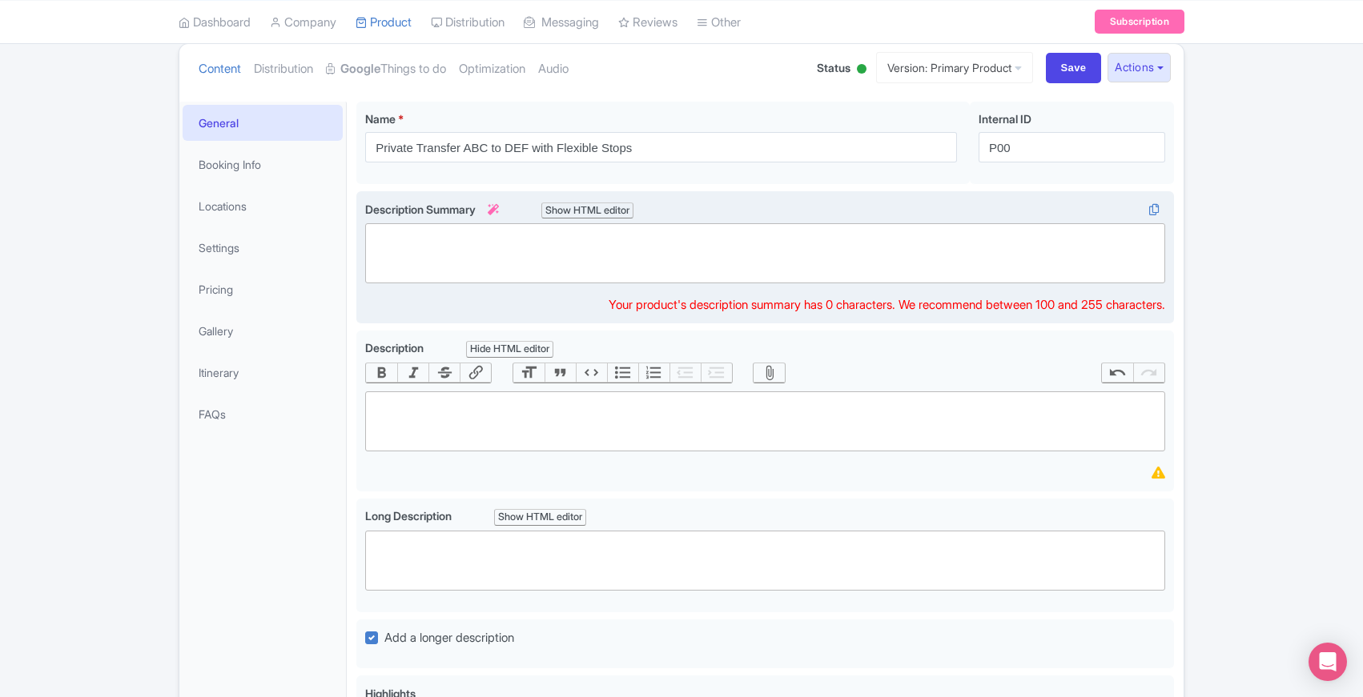
click at [476, 235] on trix-editor at bounding box center [765, 253] width 800 height 60
paste trix-editor "<div>Comfortable private ride with optional sightseeing stops along the way.</d…"
type trix-editor "<div>Comfortable private ride with optional sightseeing stops along the way.</d…"
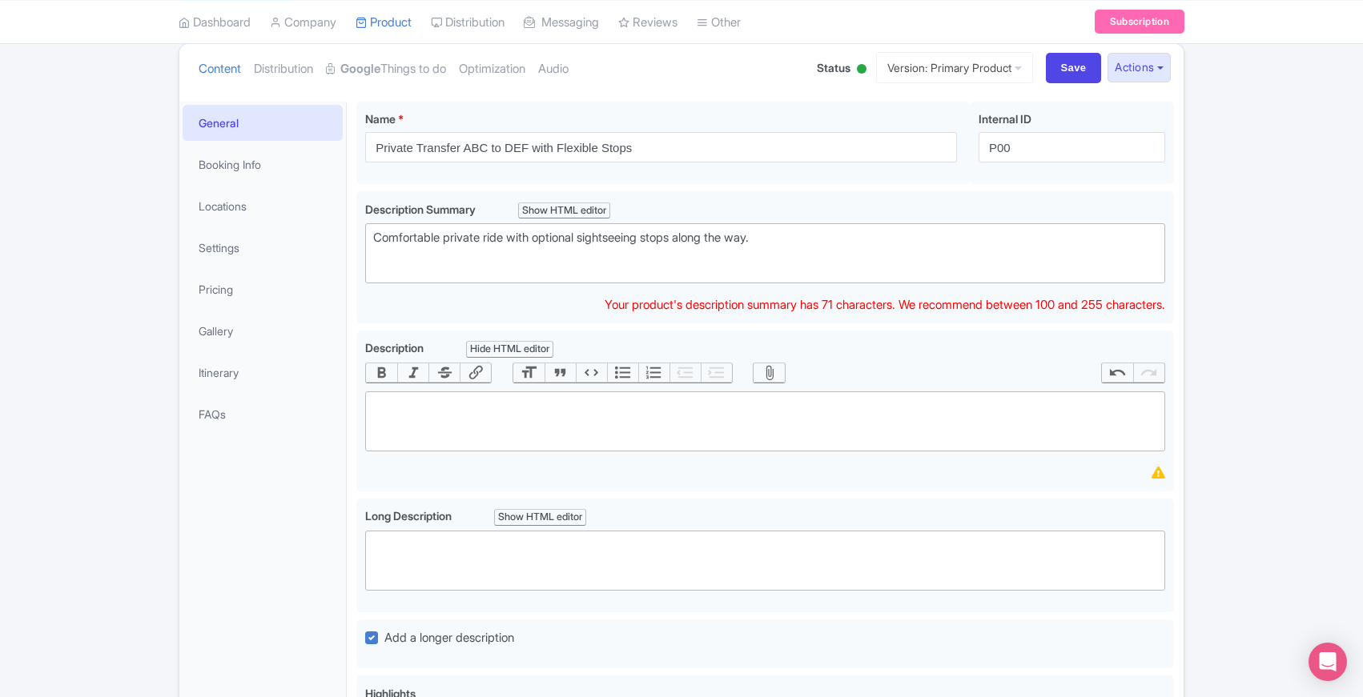
click at [350, 321] on div "Private Transfer ABC to DEF with Flexible Stops Name * i Private Transfer ABC t…" at bounding box center [765, 598] width 837 height 1013
click at [350, 402] on div "Private Transfer ABC to DEF with Flexible Stops Name * i Private Transfer ABC t…" at bounding box center [765, 598] width 837 height 1013
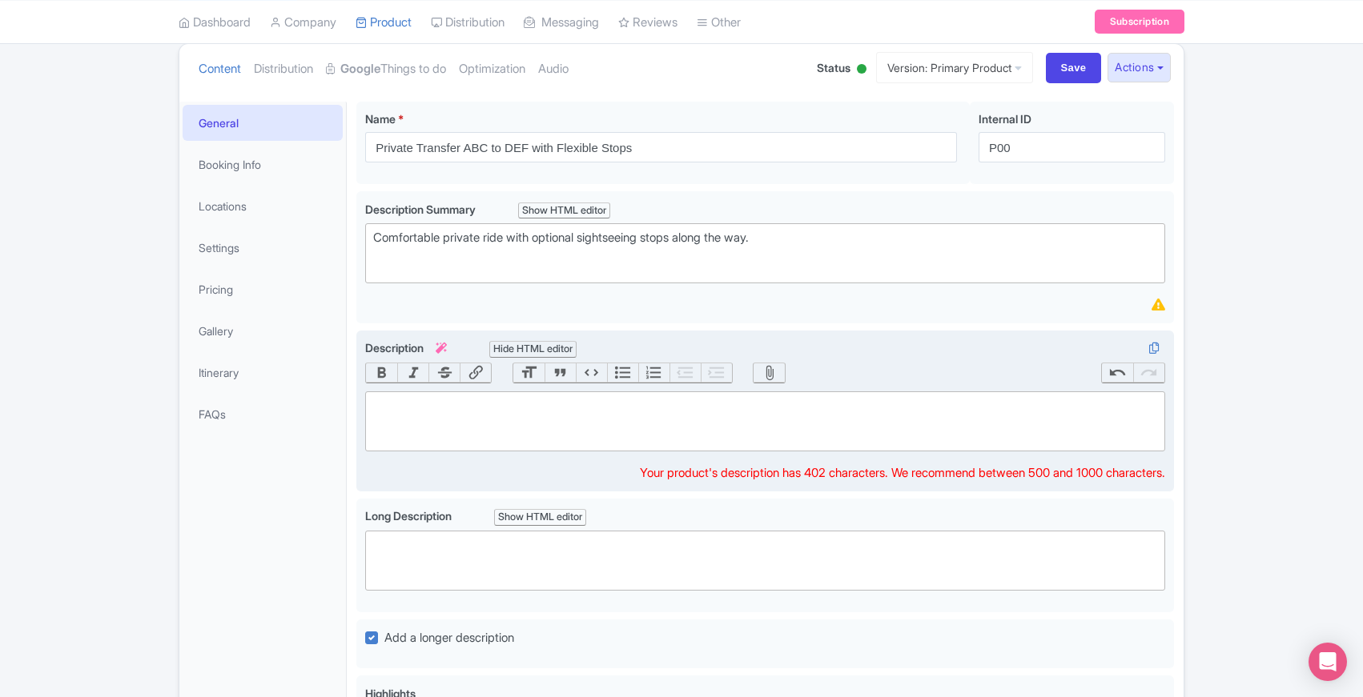
click at [409, 400] on trix-editor at bounding box center [765, 422] width 800 height 60
paste trix-editor "<div>Travel from <strong>Tulum to Mérida</strong> in comfort and style with a p…"
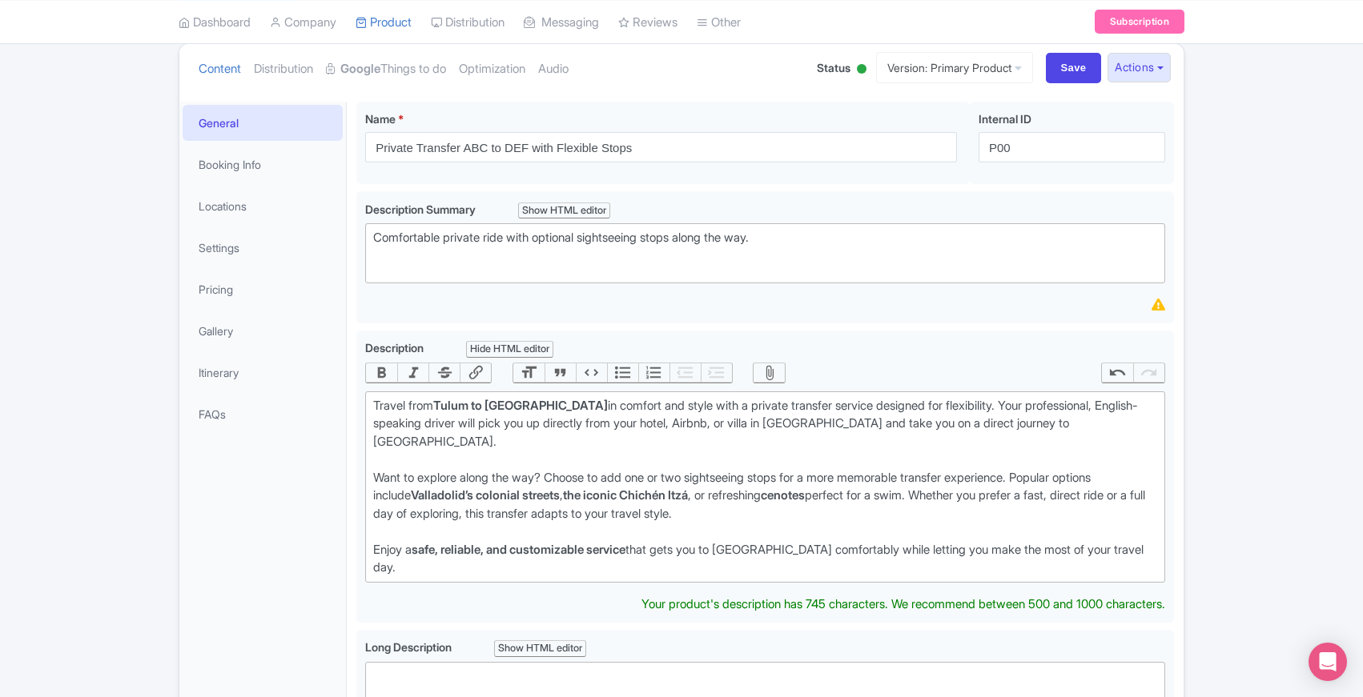
type trix-editor "<div>Travel from <strong>Tulum to Mérida</strong> in comfort and style with a p…"
click at [348, 502] on div "Private Transfer ABC to DEF with Flexible Stops Name * i Private Transfer ABC t…" at bounding box center [765, 664] width 837 height 1144
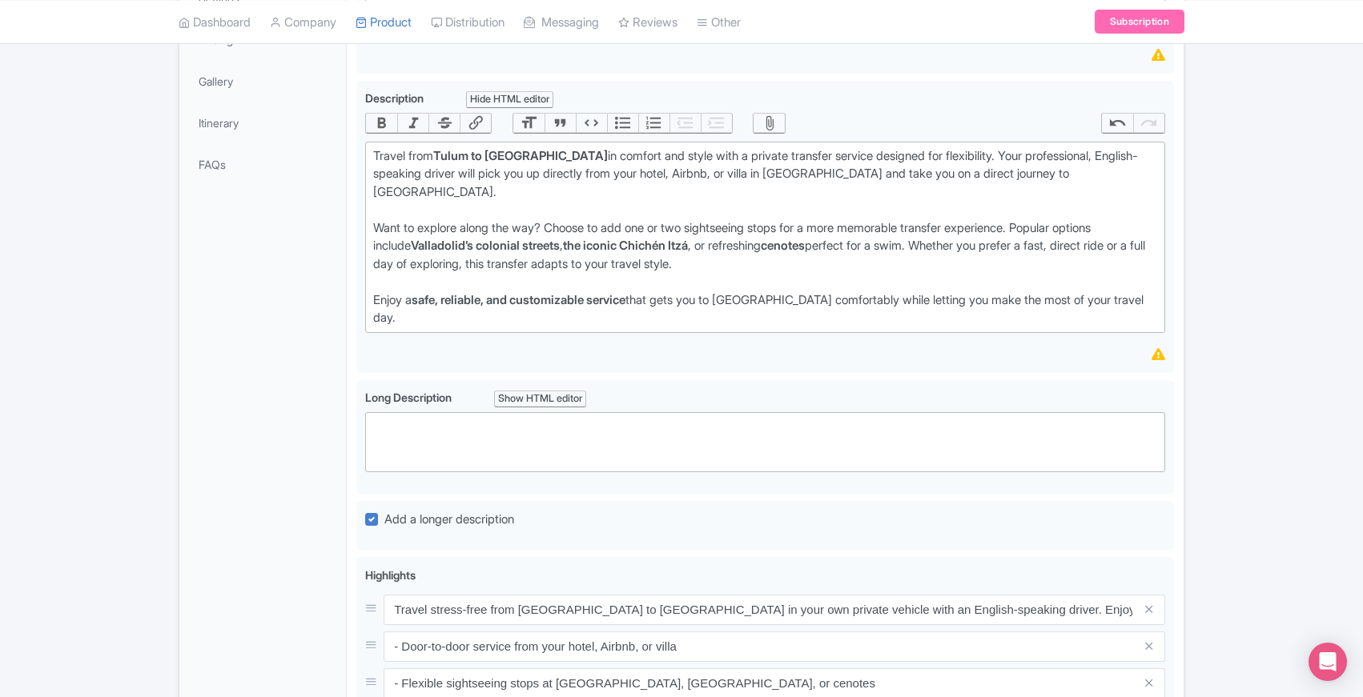
scroll to position [390, 0]
click at [344, 374] on div "General Booking Info Locations Settings Pricing Gallery Itinerary FAQs Private …" at bounding box center [681, 415] width 1004 height 1144
click at [345, 374] on div "General Booking Info Locations Settings Pricing Gallery Itinerary FAQs" at bounding box center [262, 420] width 167 height 1135
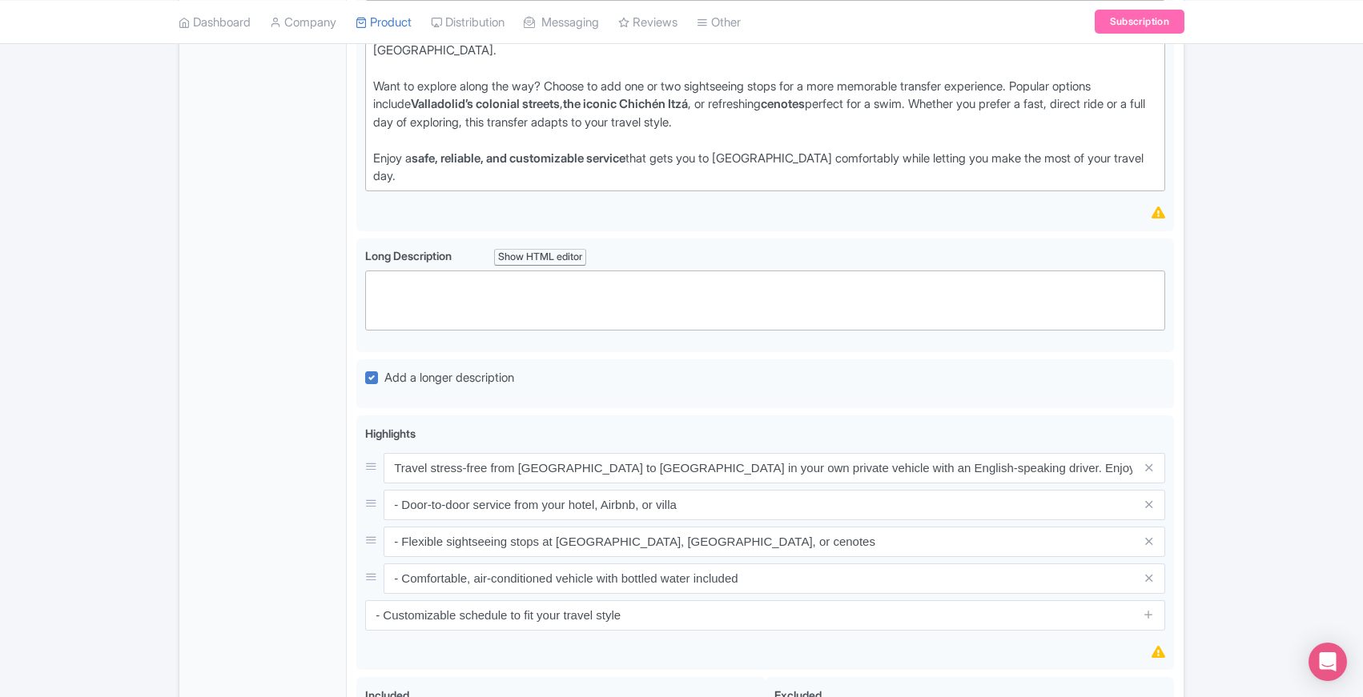
scroll to position [565, 0]
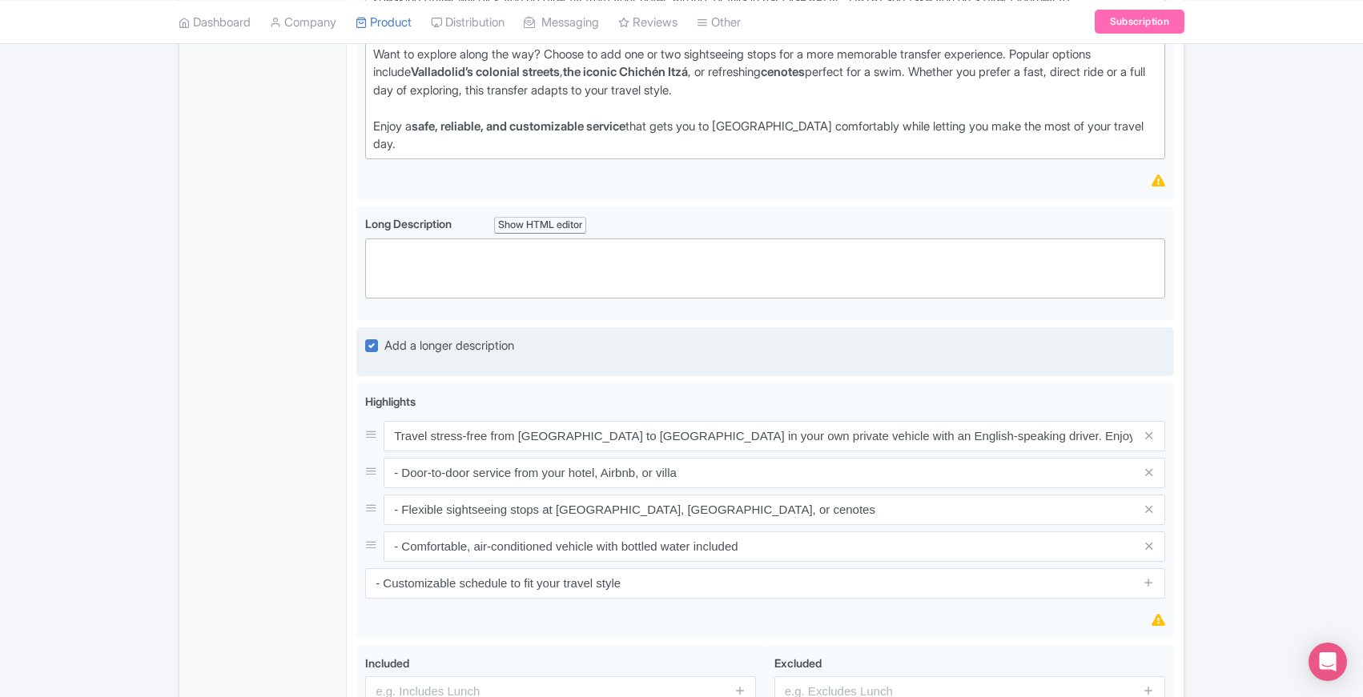
click at [384, 337] on label "Add a longer description" at bounding box center [449, 346] width 130 height 18
click at [384, 336] on input "Add a longer description" at bounding box center [389, 341] width 10 height 10
checkbox input "false"
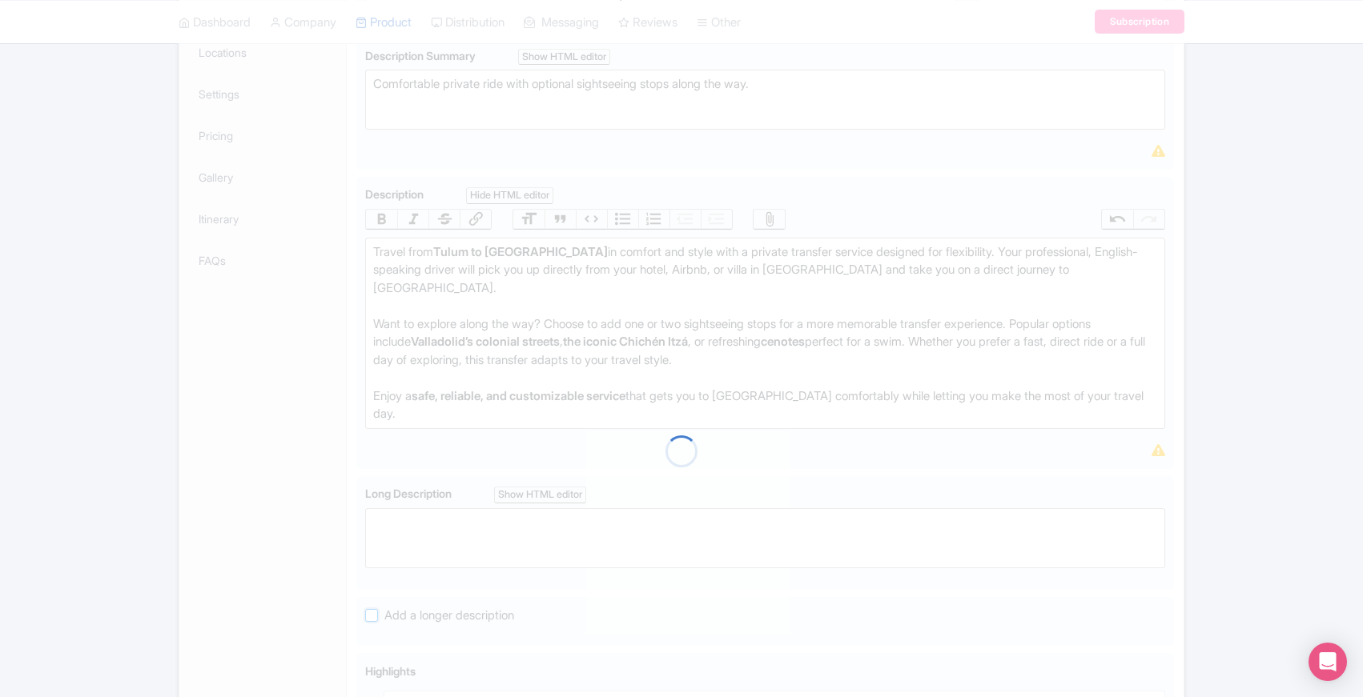
scroll to position [0, 0]
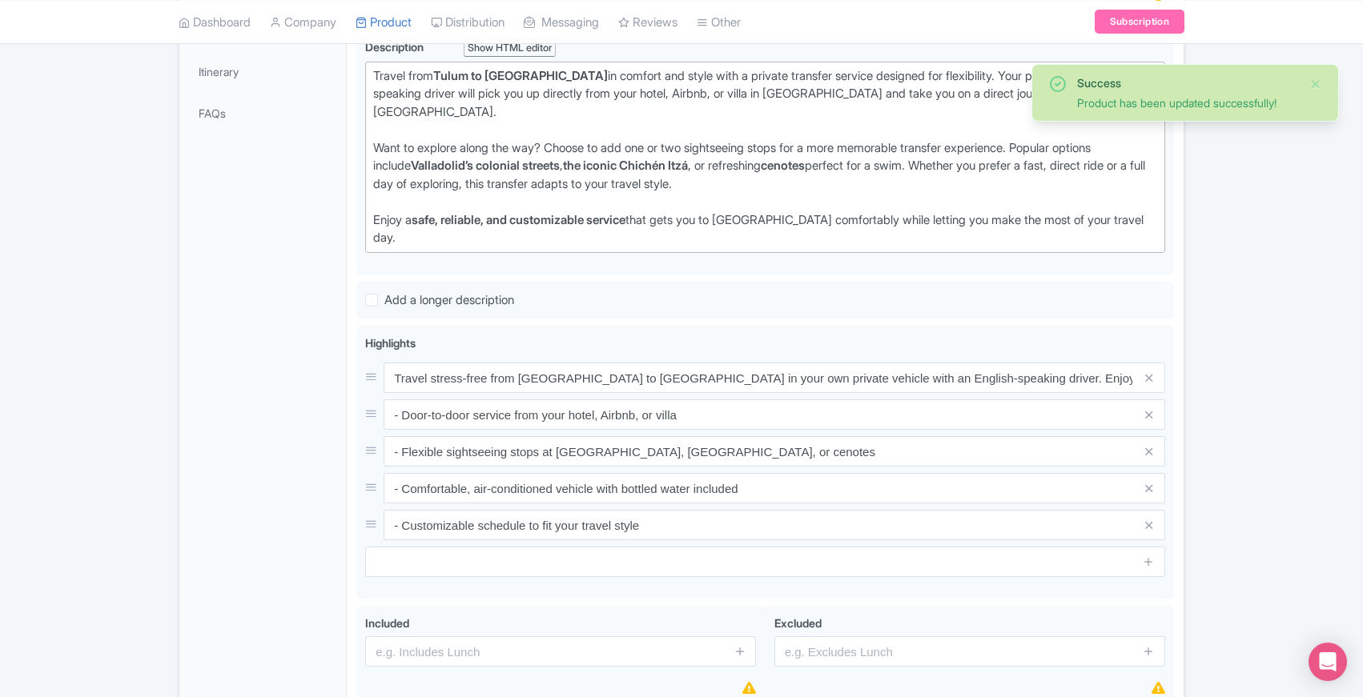
scroll to position [437, 0]
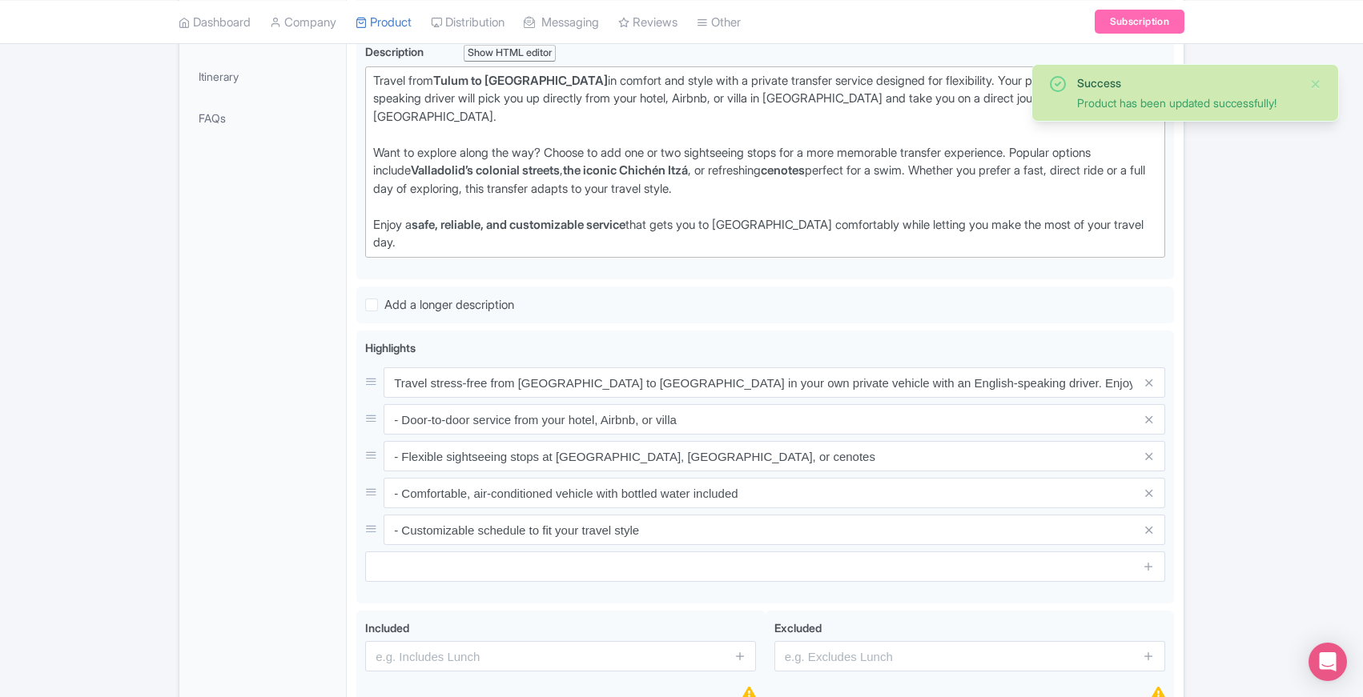
click at [349, 346] on div "Private Transfer ABC to DEF with Flexible Stops Name * Private Transfer ABC to …" at bounding box center [765, 287] width 837 height 983
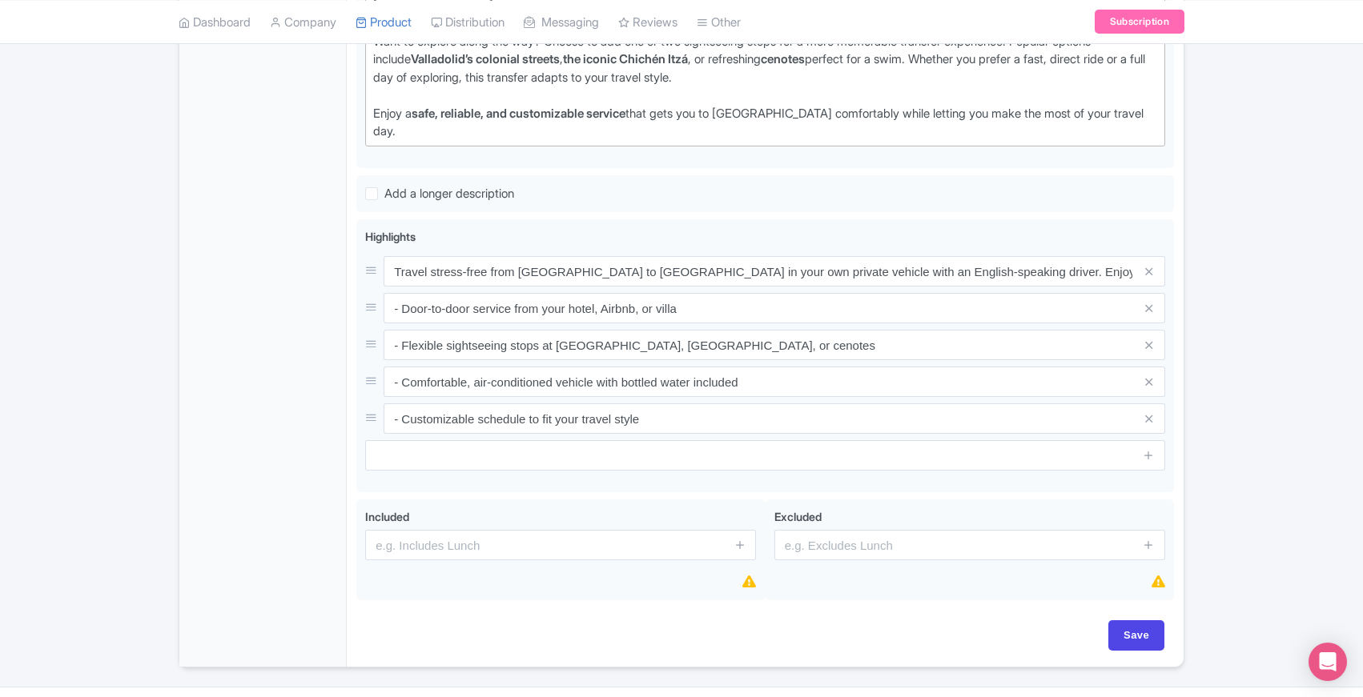
scroll to position [552, 0]
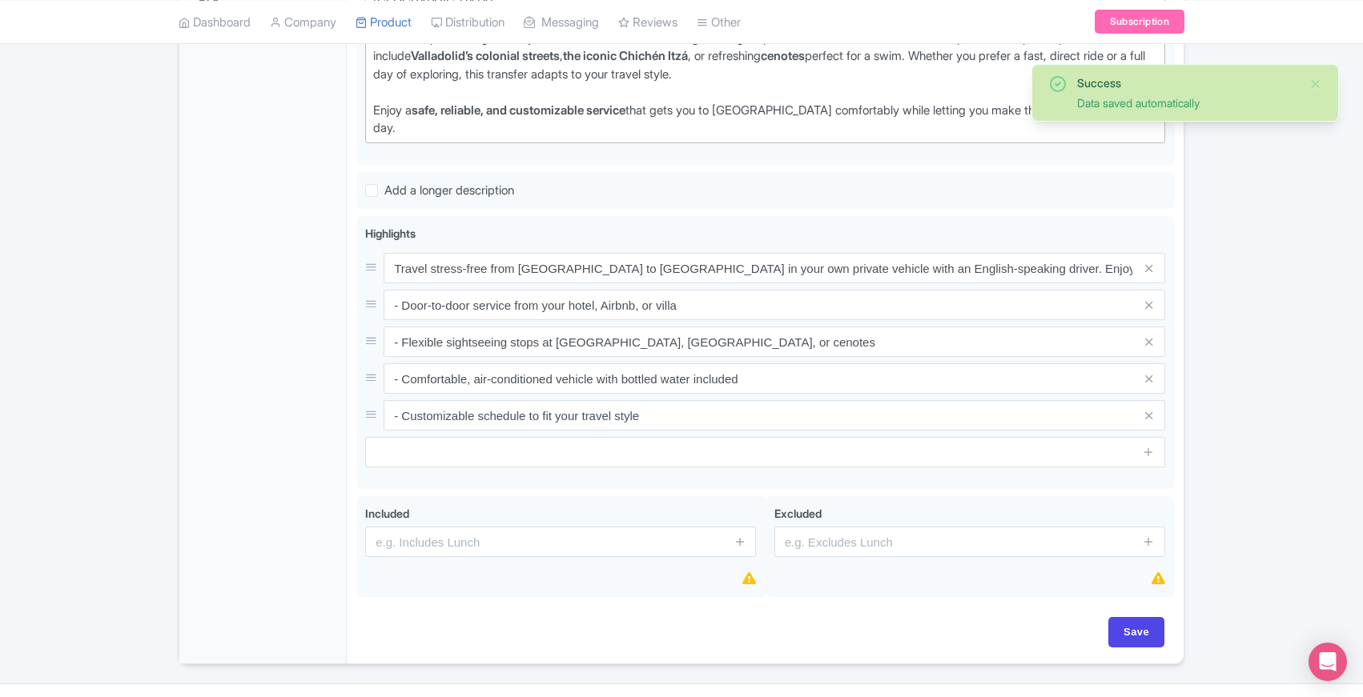
click at [339, 496] on div "General Booking Info Locations Settings Pricing Gallery Itinerary FAQs" at bounding box center [262, 177] width 167 height 973
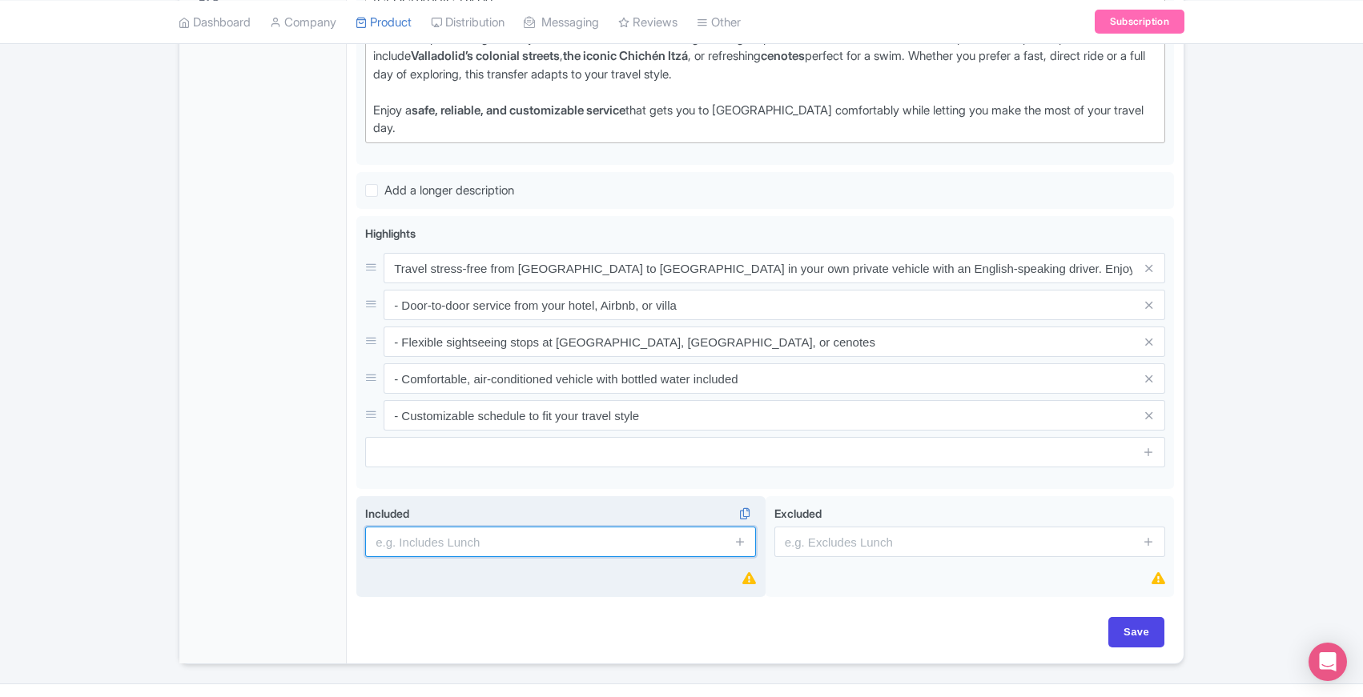
click at [458, 527] on input "text" at bounding box center [560, 542] width 391 height 30
paste input "Private transfer from [GEOGRAPHIC_DATA] to [GEOGRAPHIC_DATA]"
type input "Private transfer from [GEOGRAPHIC_DATA] to [GEOGRAPHIC_DATA]"
click at [741, 536] on icon at bounding box center [740, 542] width 12 height 12
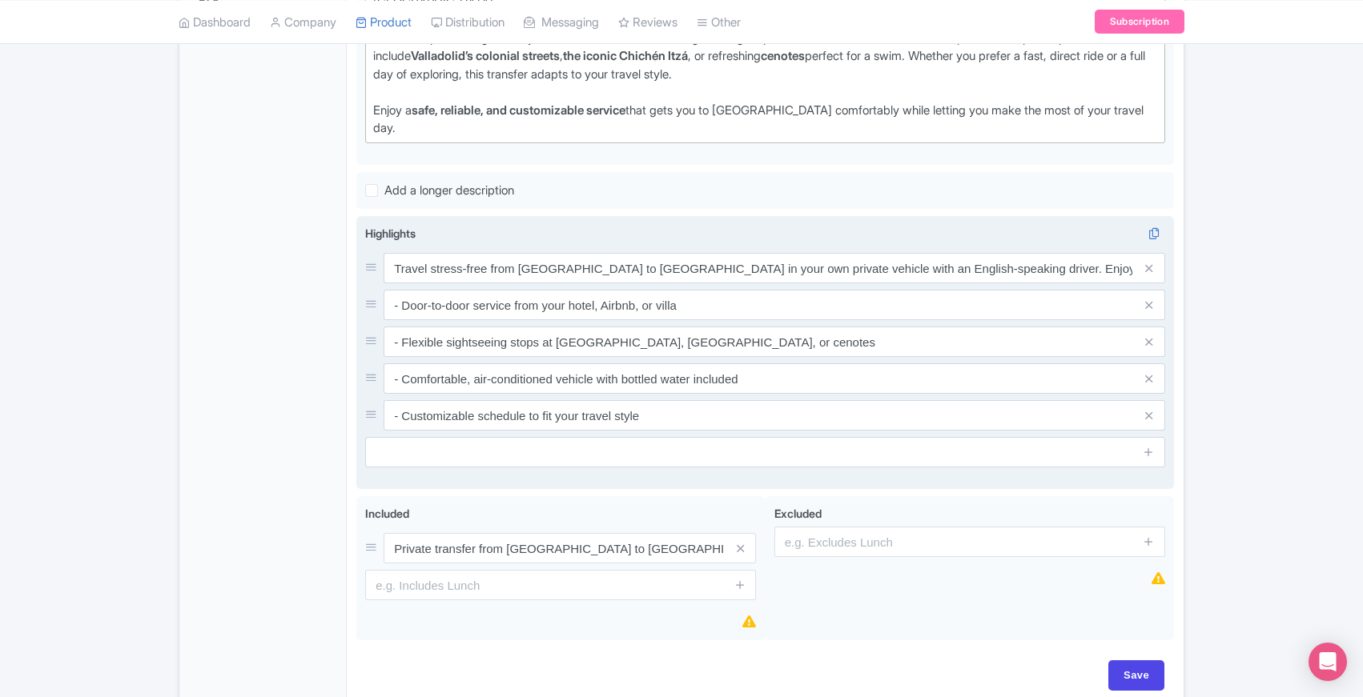
scroll to position [595, 0]
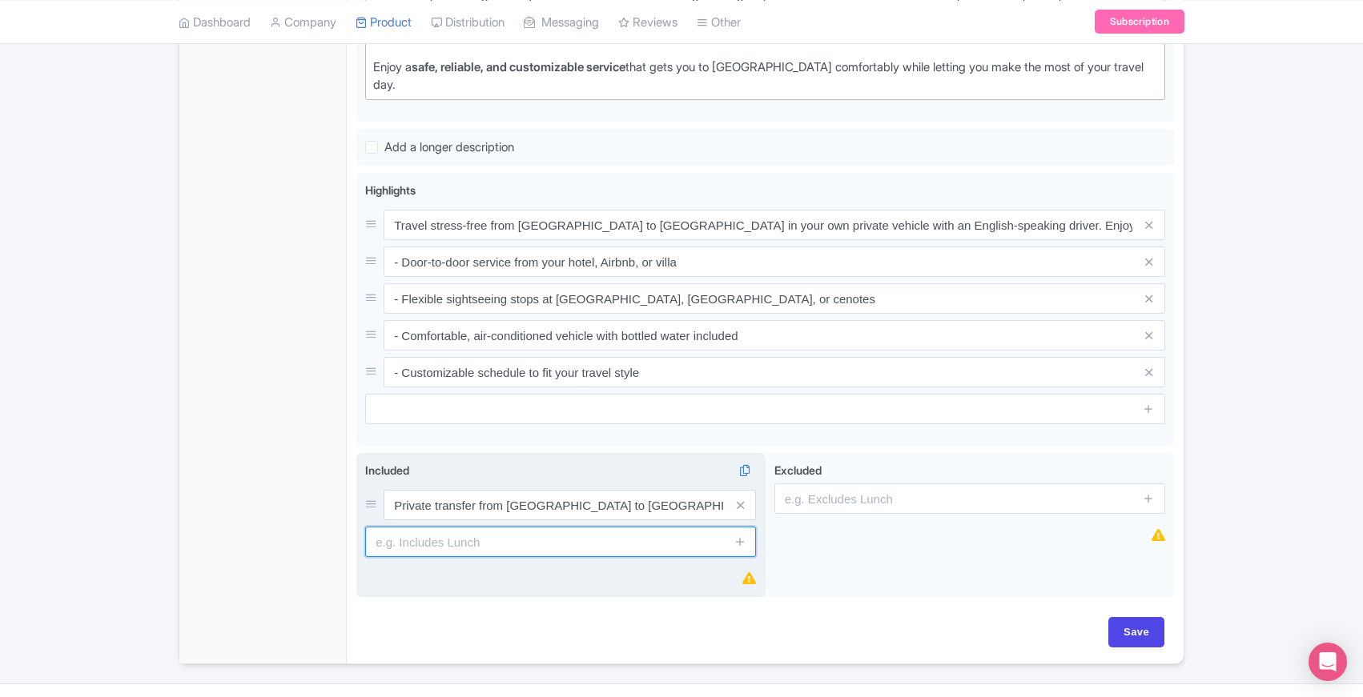
click at [494, 527] on input "text" at bounding box center [560, 542] width 391 height 30
paste input "Professional English-speaking driver"
type input "Professional English-speaking driver"
click at [742, 536] on icon at bounding box center [740, 542] width 12 height 12
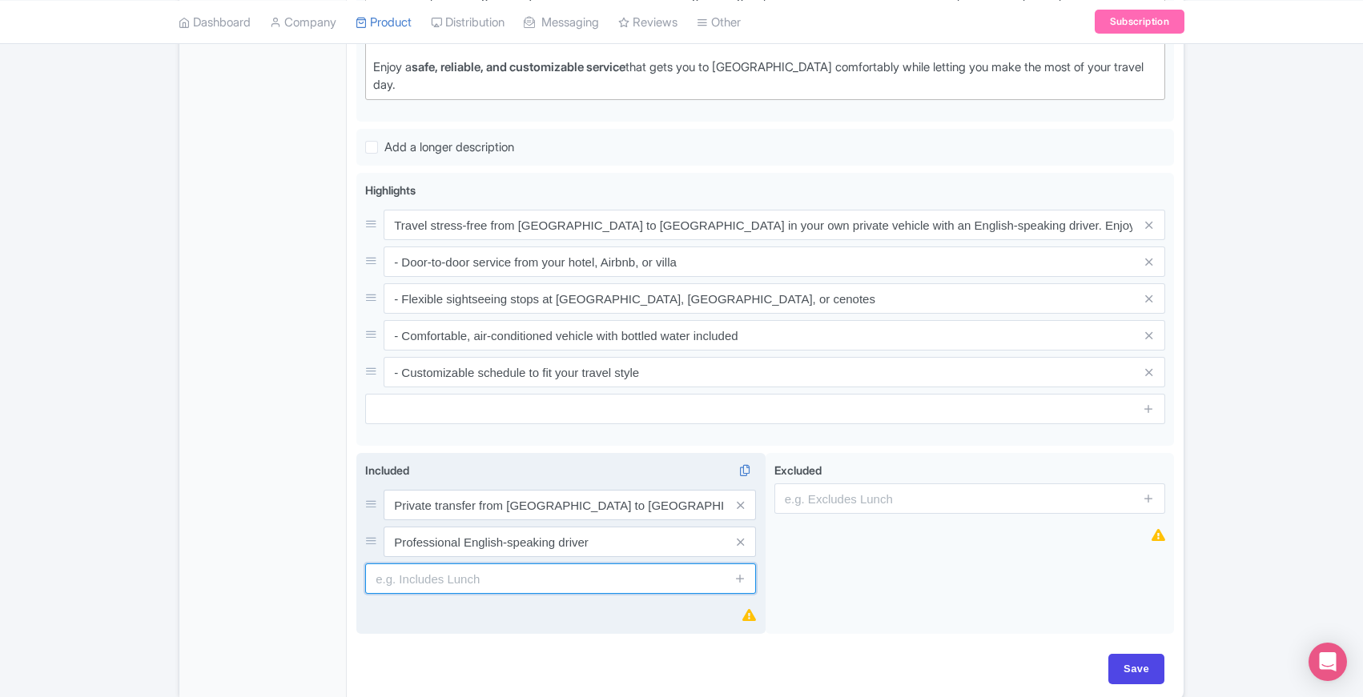
click at [509, 564] on input "text" at bounding box center [560, 579] width 391 height 30
paste input "Comfortable, air-conditioned vehicle"
type input "Comfortable, air-conditioned vehicle"
click at [741, 573] on icon at bounding box center [740, 579] width 12 height 12
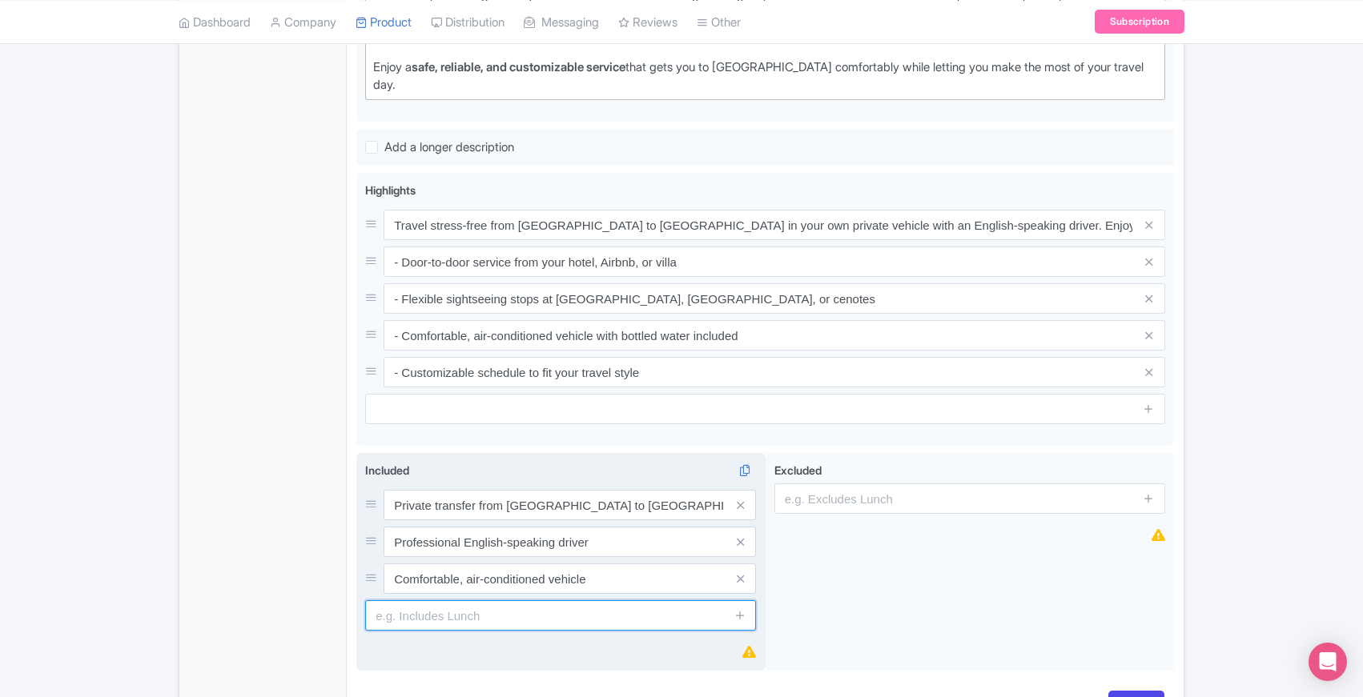
click at [484, 601] on input "text" at bounding box center [560, 616] width 391 height 30
paste input "Door-to-door pickup and drop-off (Hotels, Airbnbs, Villas)"
type input "Door-to-door pickup and drop-off (Hotels, Airbnbs, Villas)"
click at [738, 609] on icon at bounding box center [740, 615] width 12 height 12
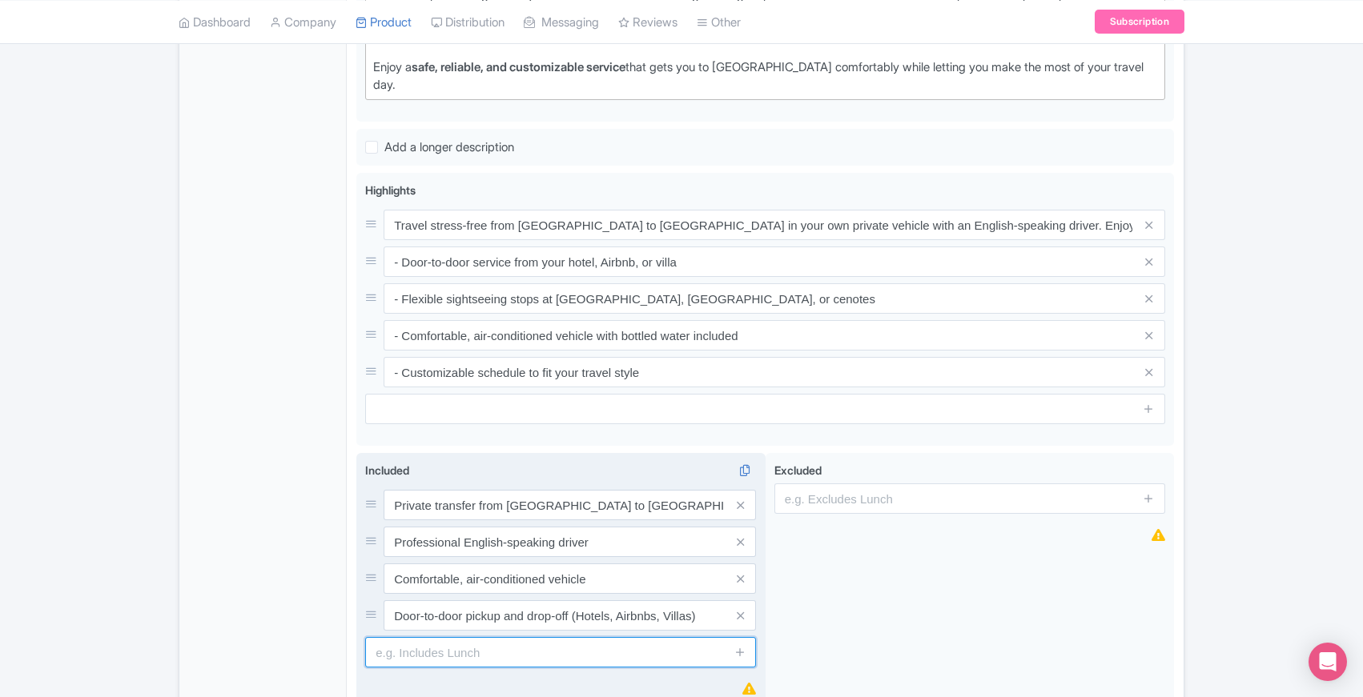
click at [489, 637] on input "text" at bounding box center [560, 652] width 391 height 30
paste input "Bottled water"
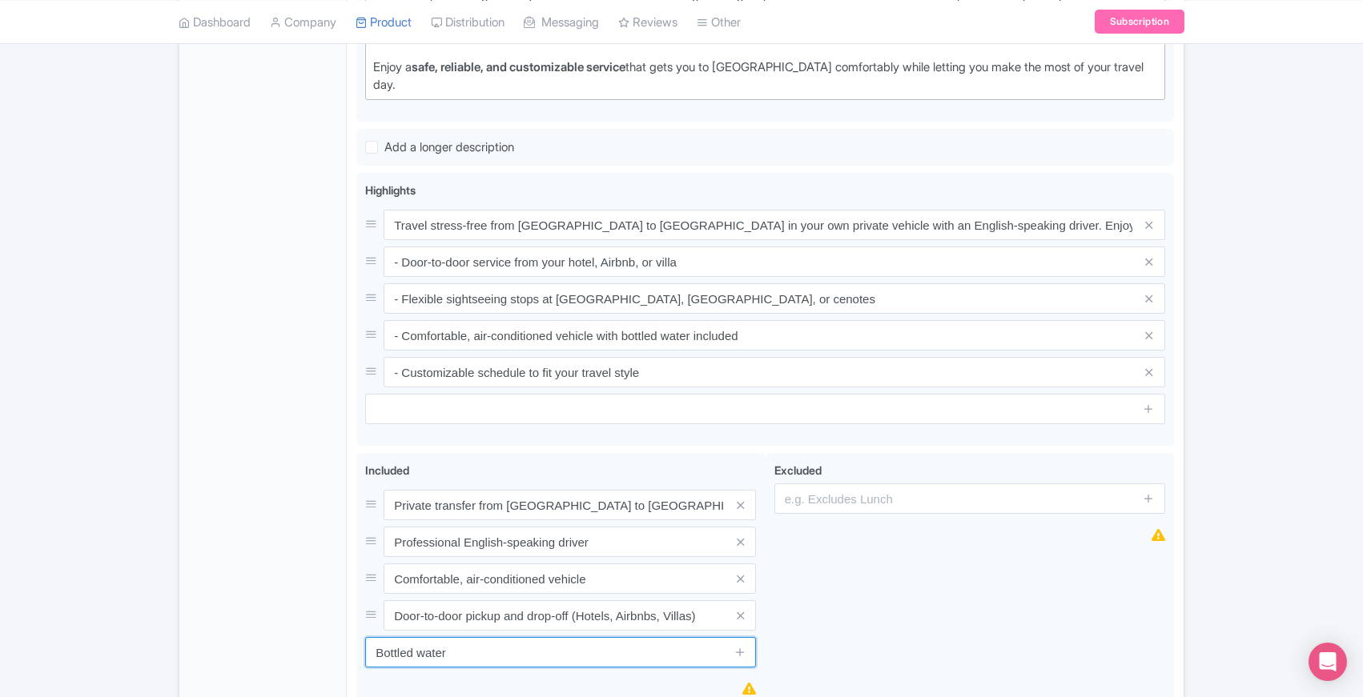
type input "Bottled water"
click at [299, 602] on div "General Booking Info Locations Settings Pricing Gallery Itinerary FAQs" at bounding box center [262, 211] width 167 height 1127
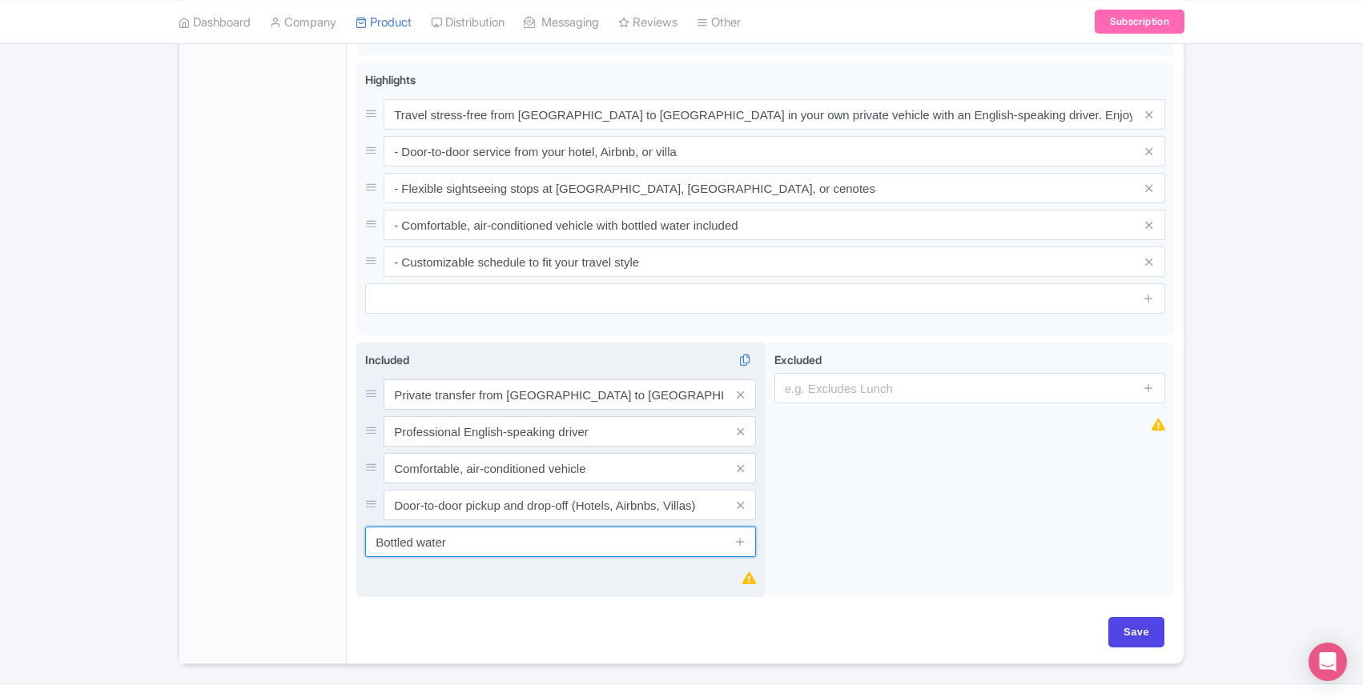
click at [491, 527] on input "Bottled water" at bounding box center [560, 542] width 391 height 30
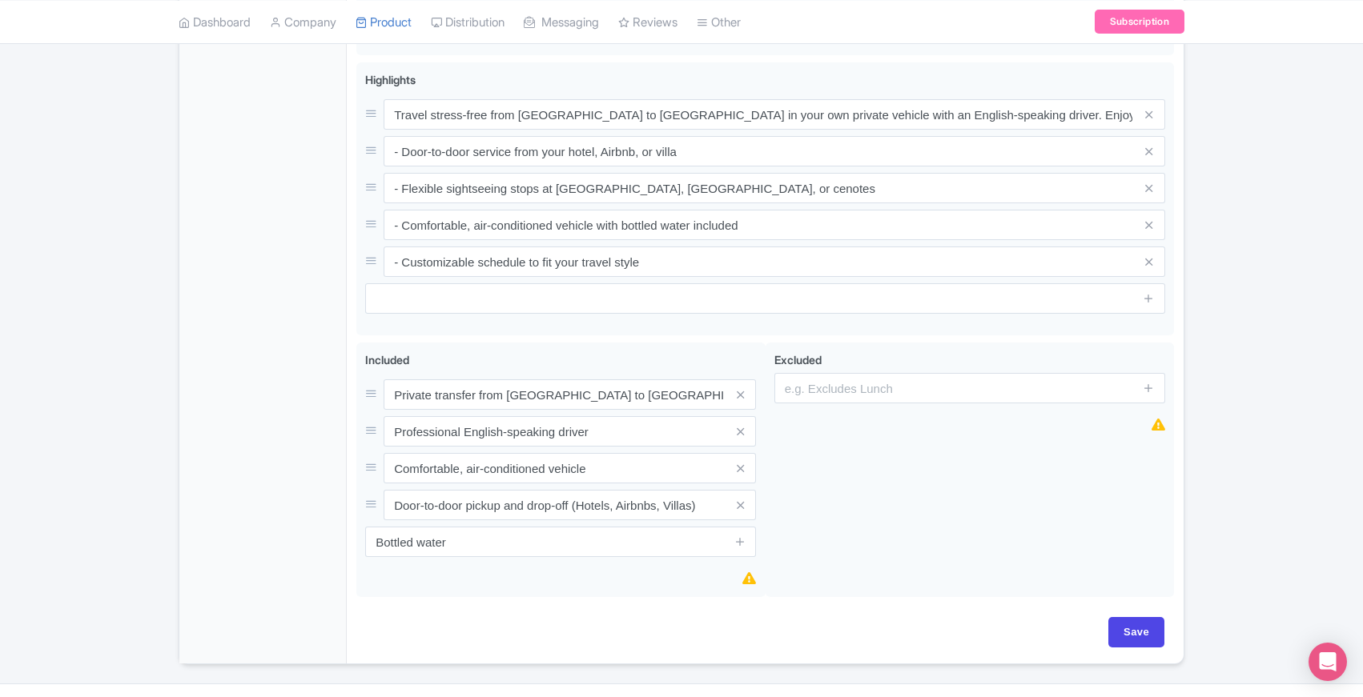
click at [336, 465] on div "General Booking Info Locations Settings Pricing Gallery Itinerary FAQs" at bounding box center [262, 100] width 167 height 1127
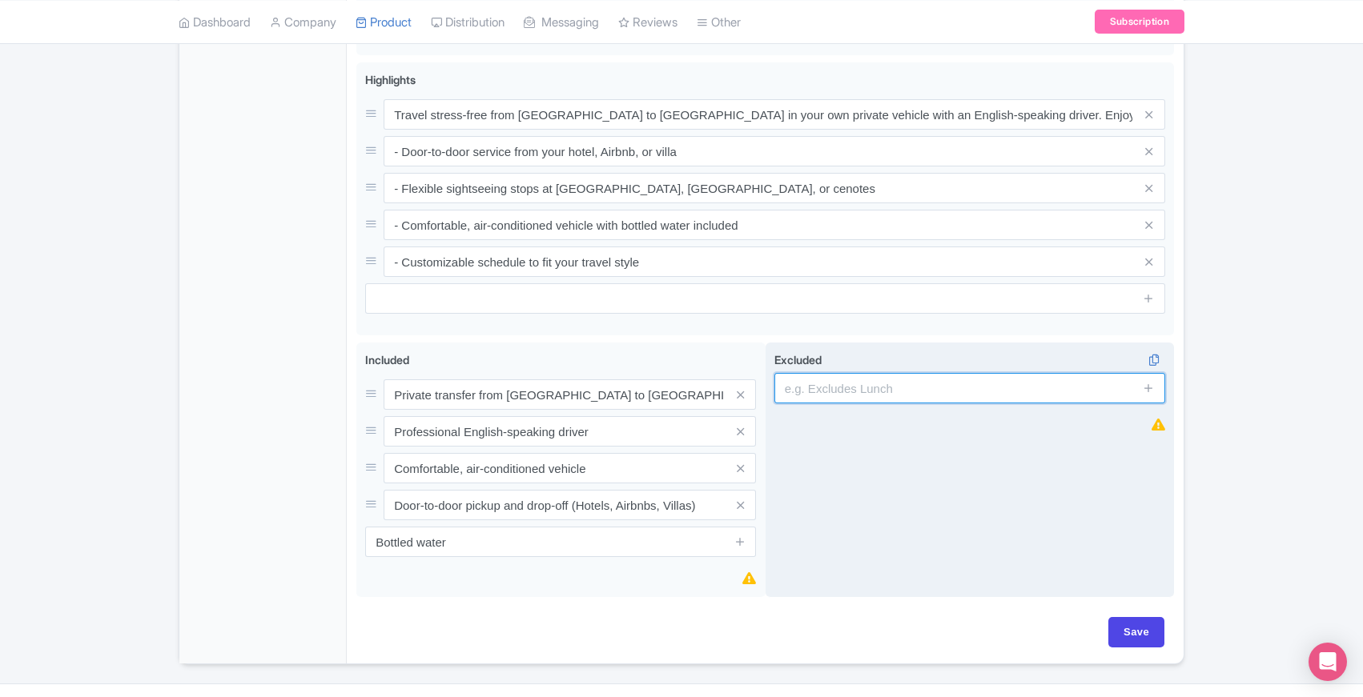
click at [910, 373] on input "text" at bounding box center [969, 388] width 391 height 30
paste input "Entrance fees to attractions (if sightseeing stops are selected)"
type input "Entrance fees to attractions (if sightseeing stops are selected)"
click at [1148, 382] on icon at bounding box center [1149, 388] width 12 height 12
click at [902, 416] on input "text" at bounding box center [969, 431] width 391 height 30
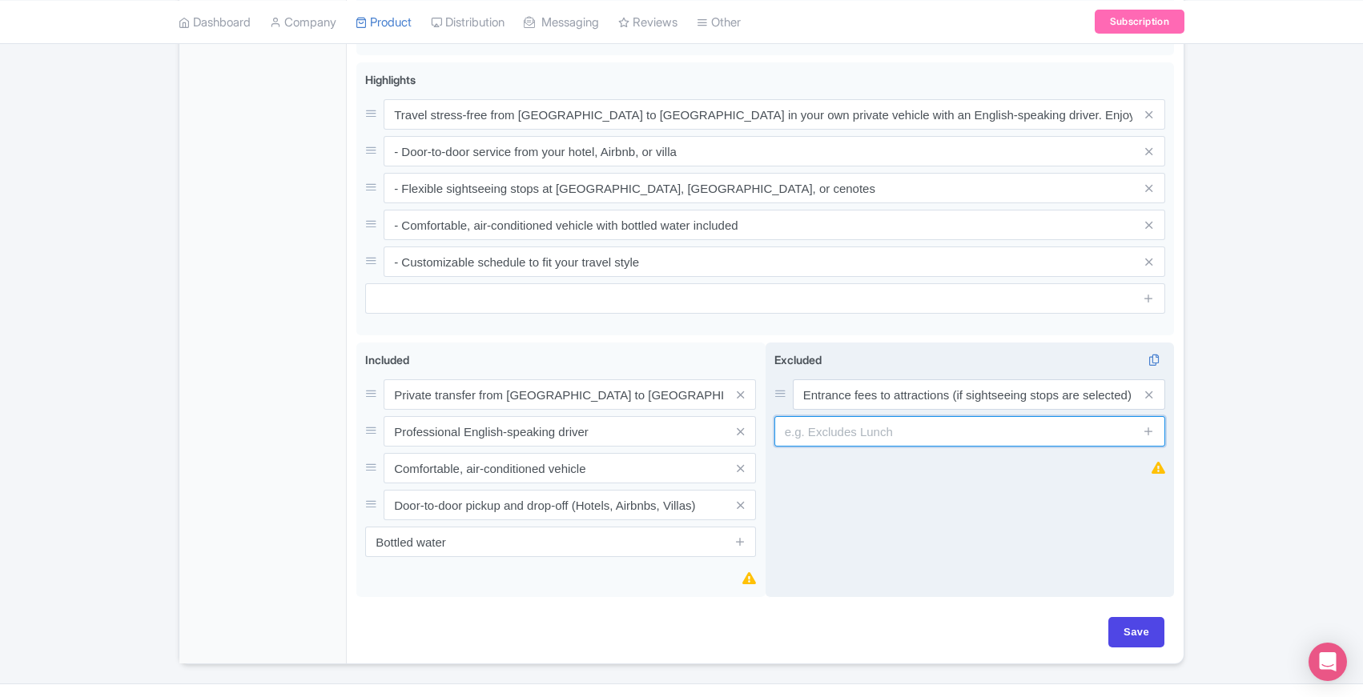
paste input "Meals and drinks (unless otherwise specified)"
type input "Meals and drinks (unless otherwise specified)"
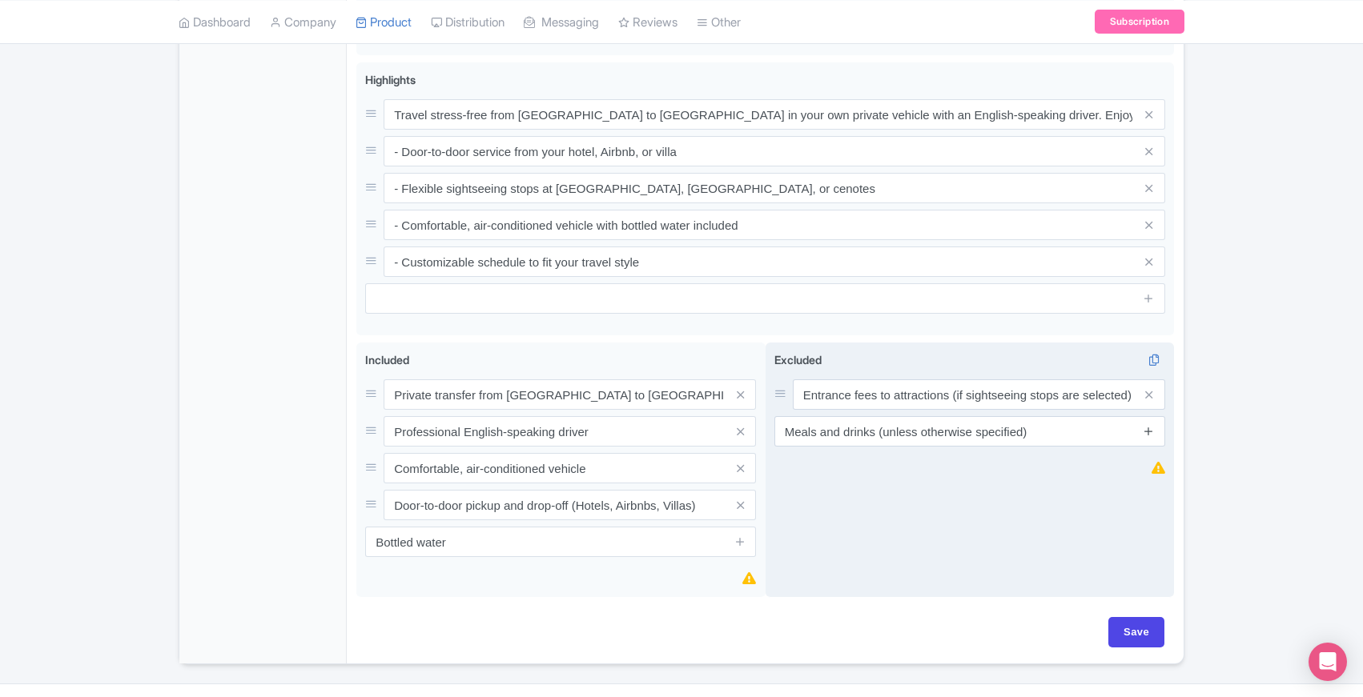
click at [1150, 425] on icon at bounding box center [1149, 431] width 12 height 12
click at [850, 453] on input "text" at bounding box center [969, 468] width 391 height 30
paste input "Gratuities (optional)"
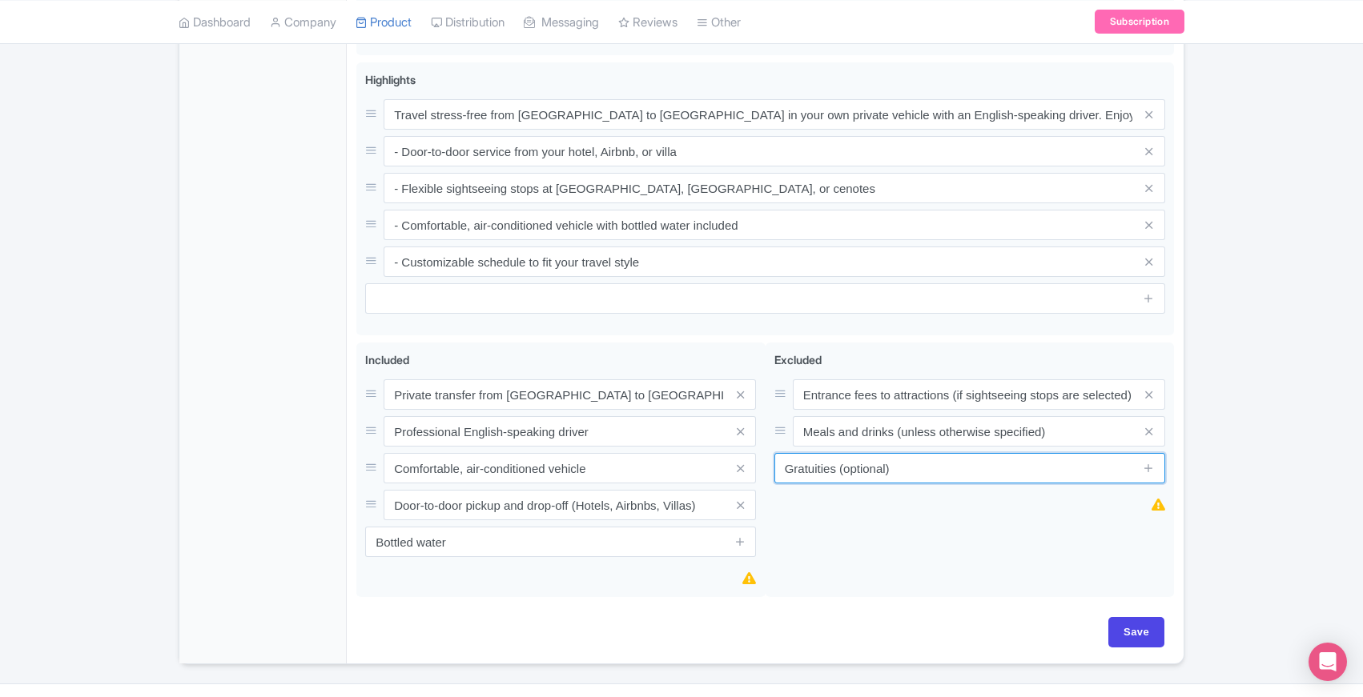
type input "Gratuities (optional)"
click at [328, 488] on div "General Booking Info Locations Settings Pricing Gallery Itinerary FAQs" at bounding box center [262, 100] width 167 height 1127
click at [1129, 617] on input "Save" at bounding box center [1136, 632] width 56 height 30
type input "Update Product"
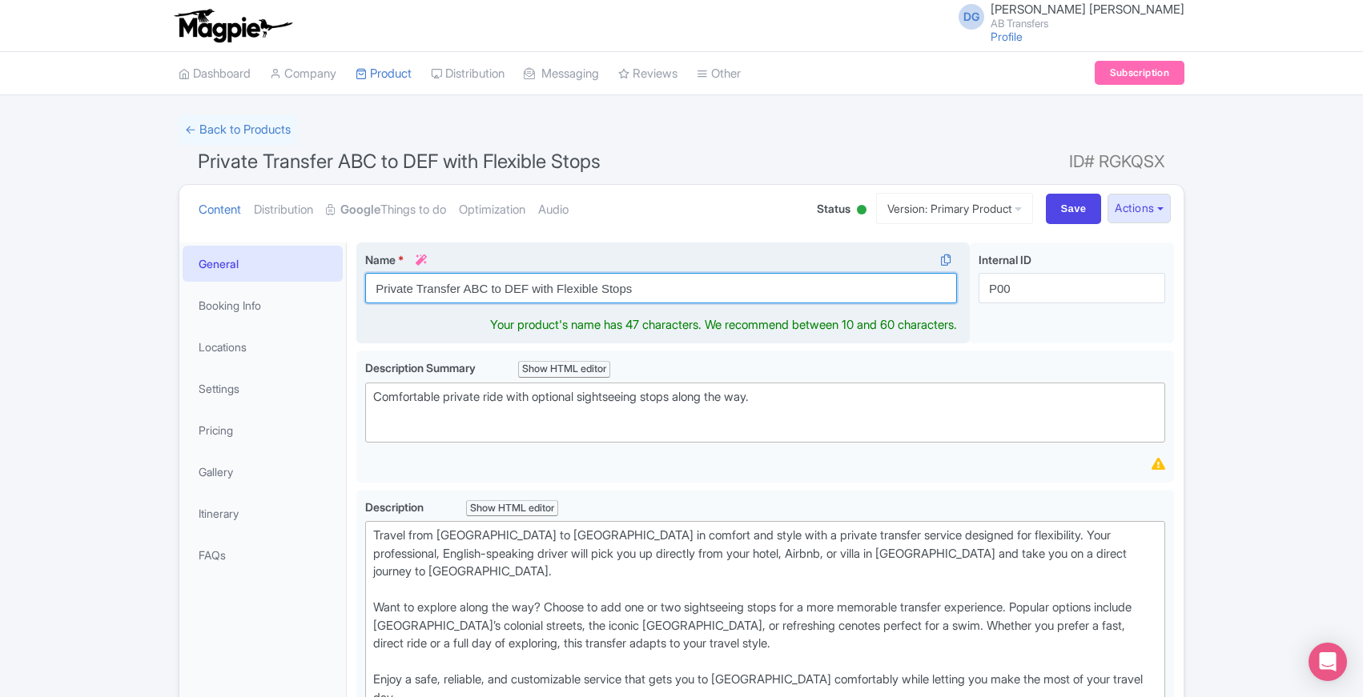
click at [378, 288] on input "Private Transfer ABC to DEF with Flexible Stops" at bounding box center [661, 288] width 592 height 30
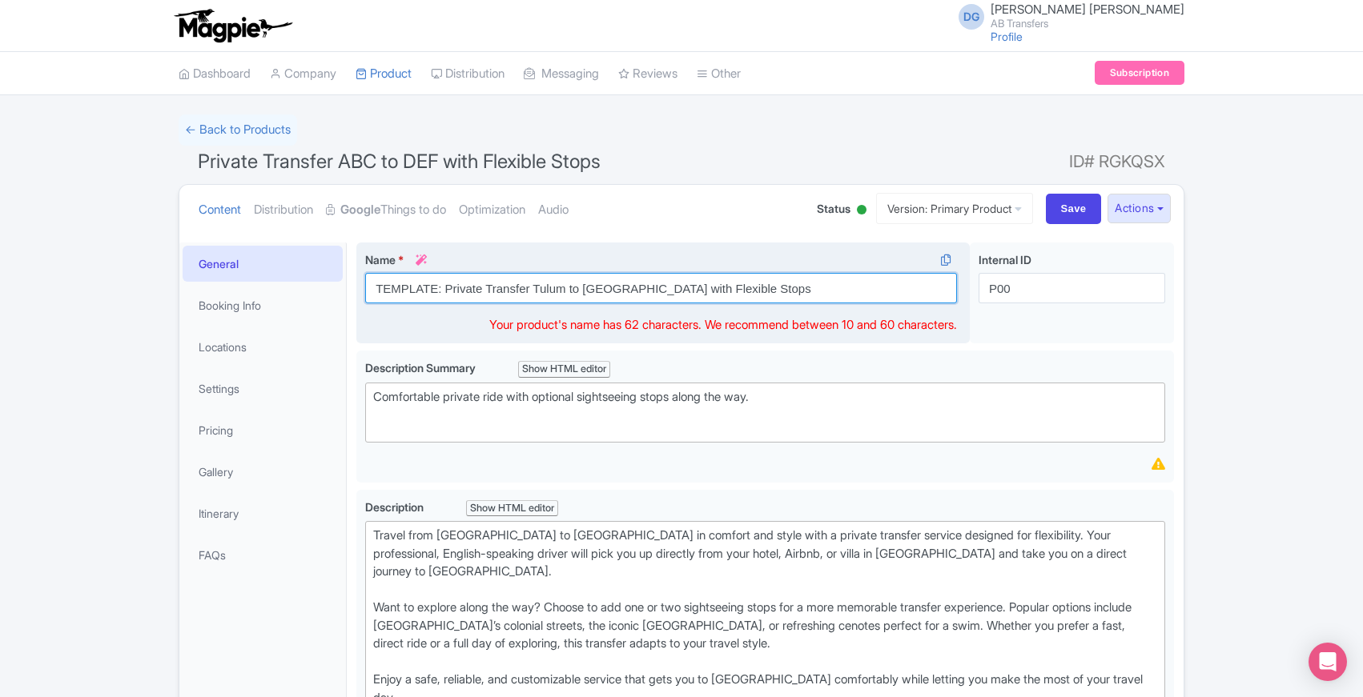
click at [441, 288] on input "TEMPLATE: Private Transfer Tulum to [GEOGRAPHIC_DATA] with Flexible Stops" at bounding box center [661, 288] width 592 height 30
click at [439, 288] on input "TEMPLATE: Private Transfer Tulum to [GEOGRAPHIC_DATA] with Flexible Stops" at bounding box center [661, 288] width 592 height 30
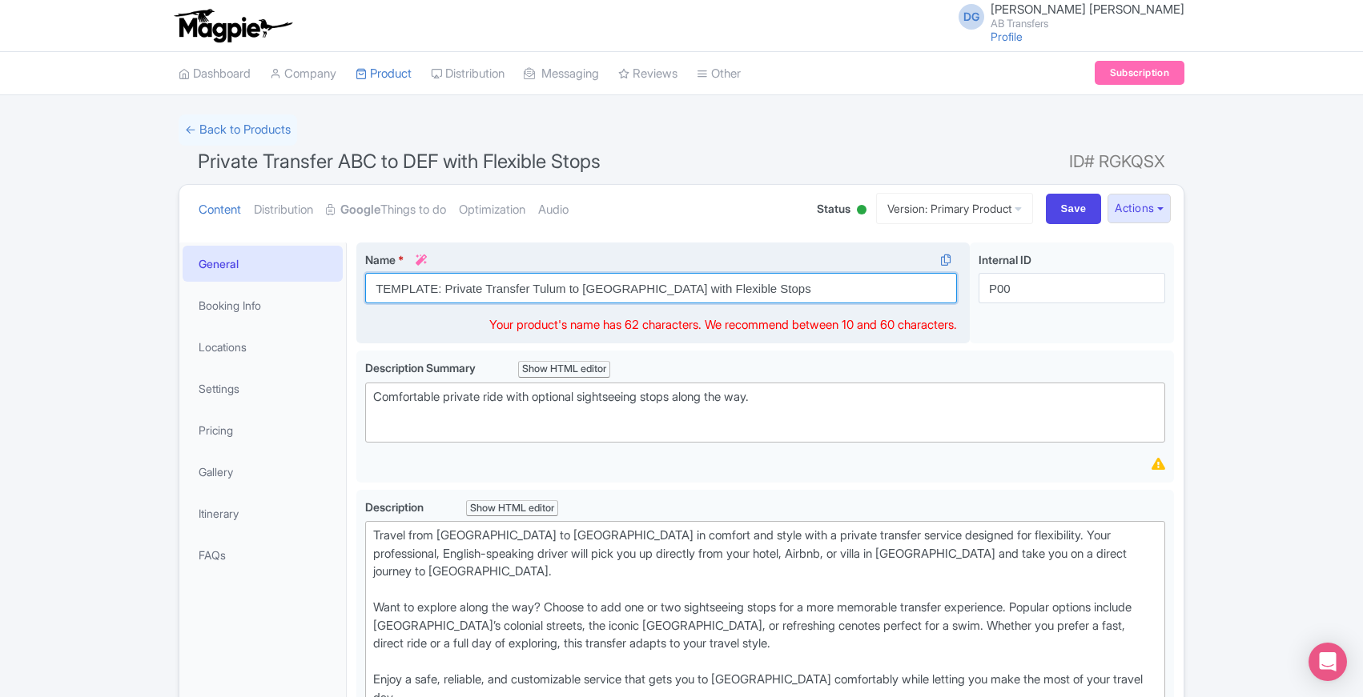
click at [446, 287] on input "TEMPLATE: Private Transfer Tulum to [GEOGRAPHIC_DATA] with Flexible Stops" at bounding box center [661, 288] width 592 height 30
click at [375, 291] on input "TRANSFER TEMPLATE: Private Transfer Tulum to [GEOGRAPHIC_DATA] with Flexible St…" at bounding box center [661, 288] width 592 height 30
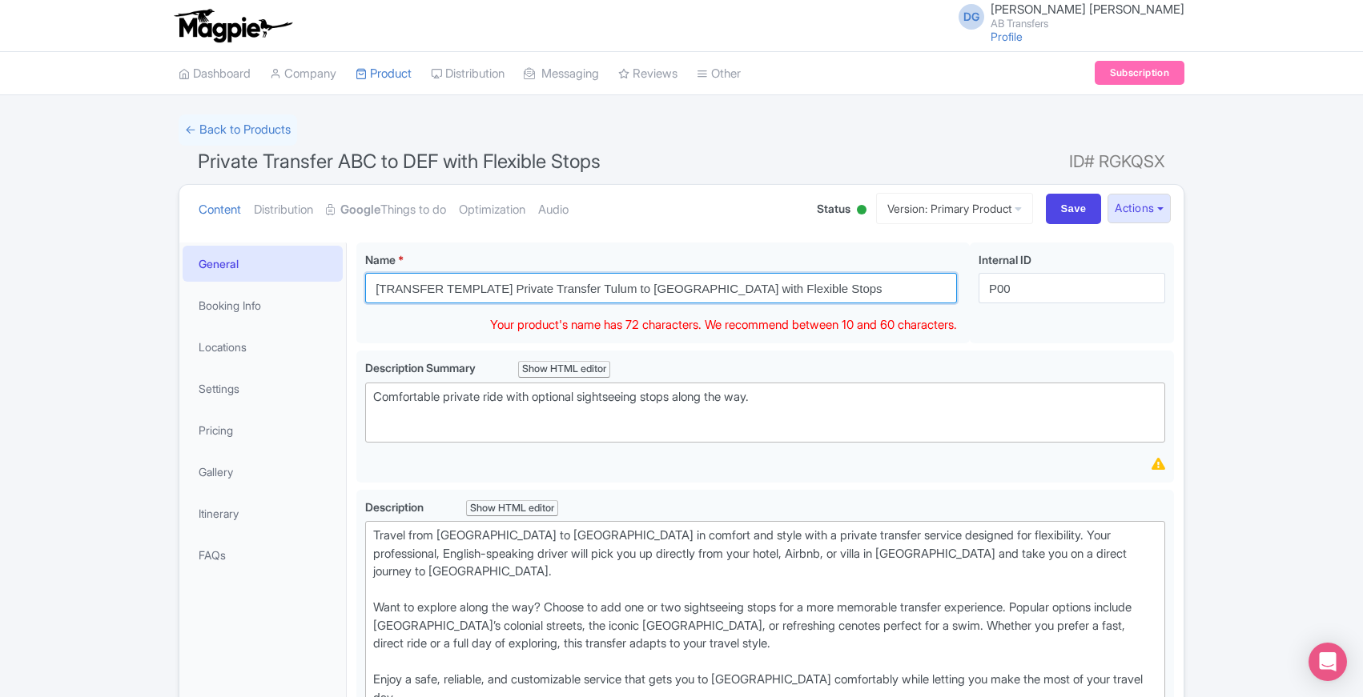
type input "[TRANSFER TEMPLATE] Private Transfer Tulum to [GEOGRAPHIC_DATA] with Flexible S…"
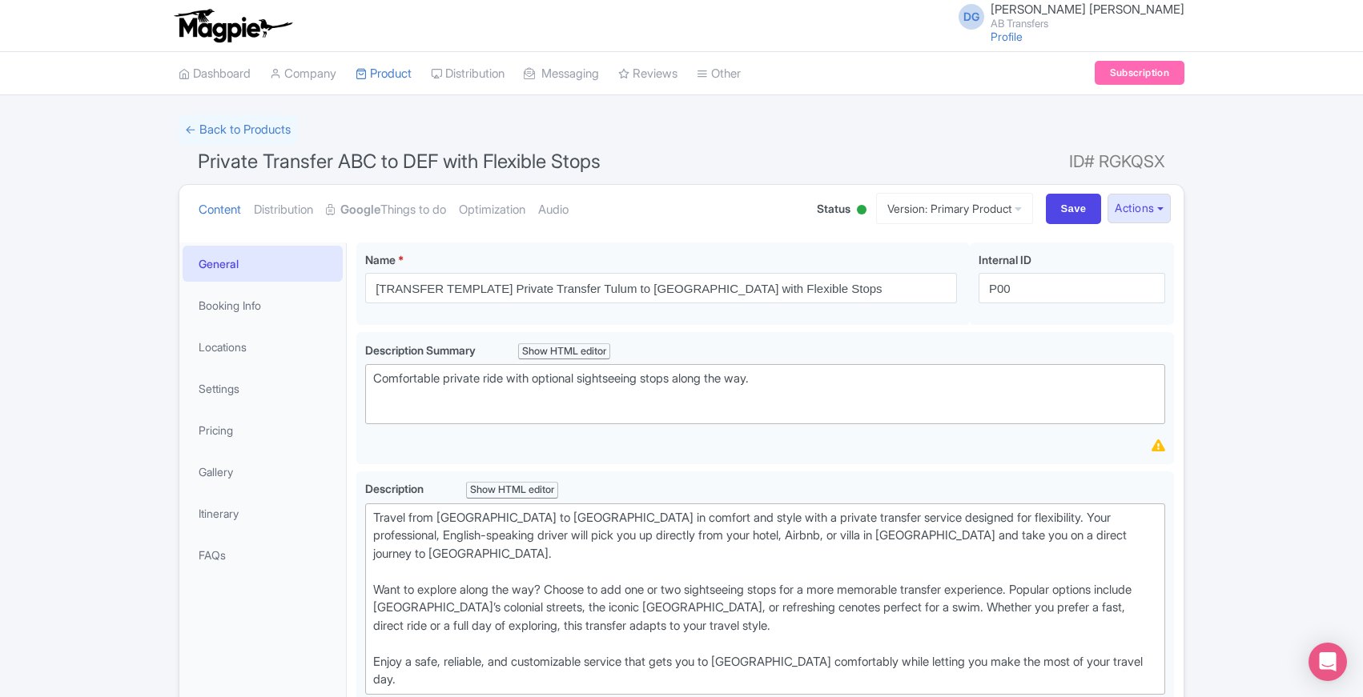
click at [232, 304] on link "Booking Info" at bounding box center [263, 305] width 160 height 36
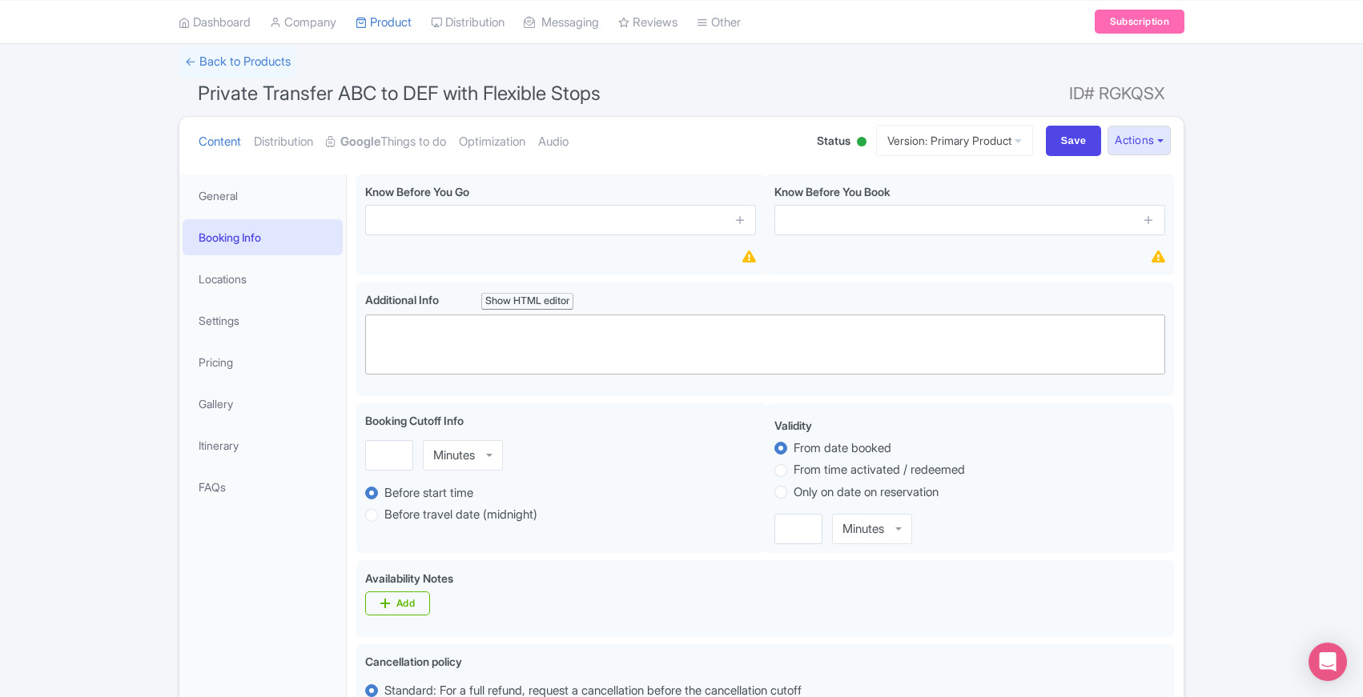
scroll to position [109, 0]
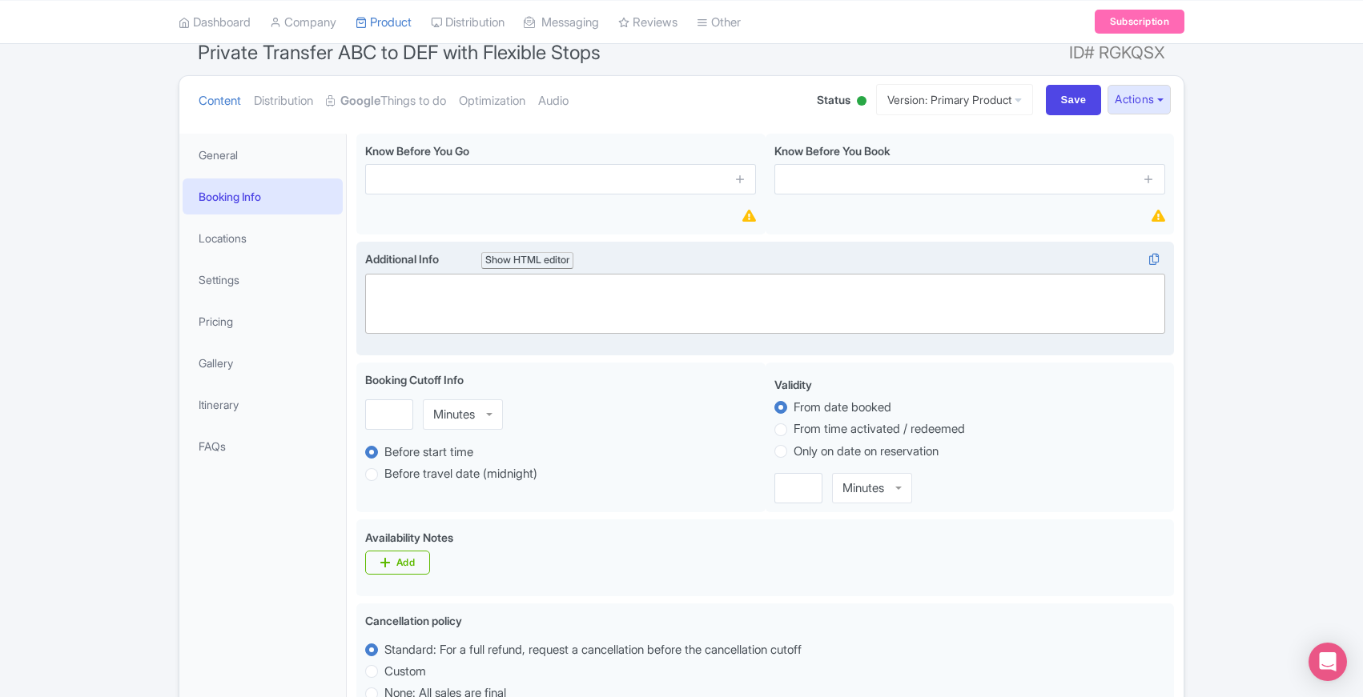
click at [445, 289] on trix-editor at bounding box center [765, 304] width 800 height 60
paste trix-editor "<div>Duration varies depending on stops (4–8 hours).<br><br></div><div>Infant s…"
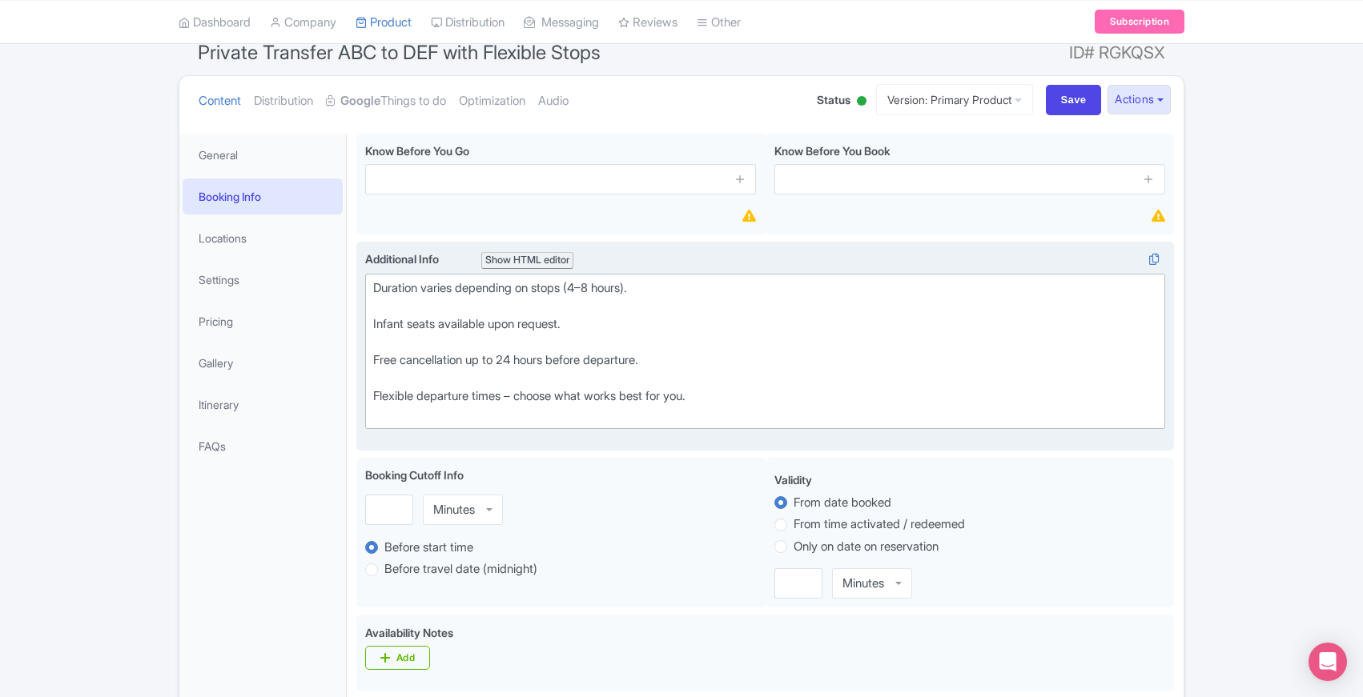
click at [373, 289] on div "Duration varies depending on stops (4–8 hours)." at bounding box center [765, 297] width 784 height 36
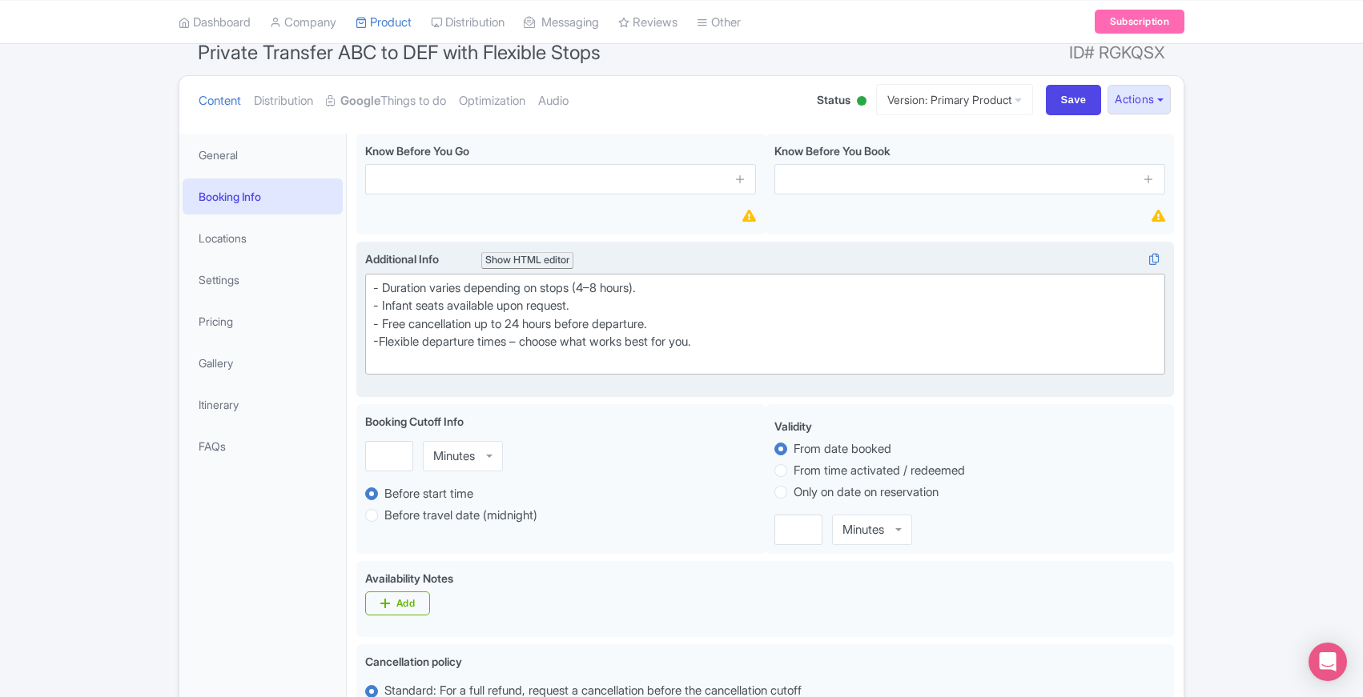
type trix-editor "<div>- Duration varies depending on stops (4–8 hours).</div><div>- Infant seats…"
click at [353, 400] on div "Private Transfer ABC to DEF with Flexible Stops Name * i [TRANSFER TEMPLATE] Pr…" at bounding box center [765, 687] width 837 height 1127
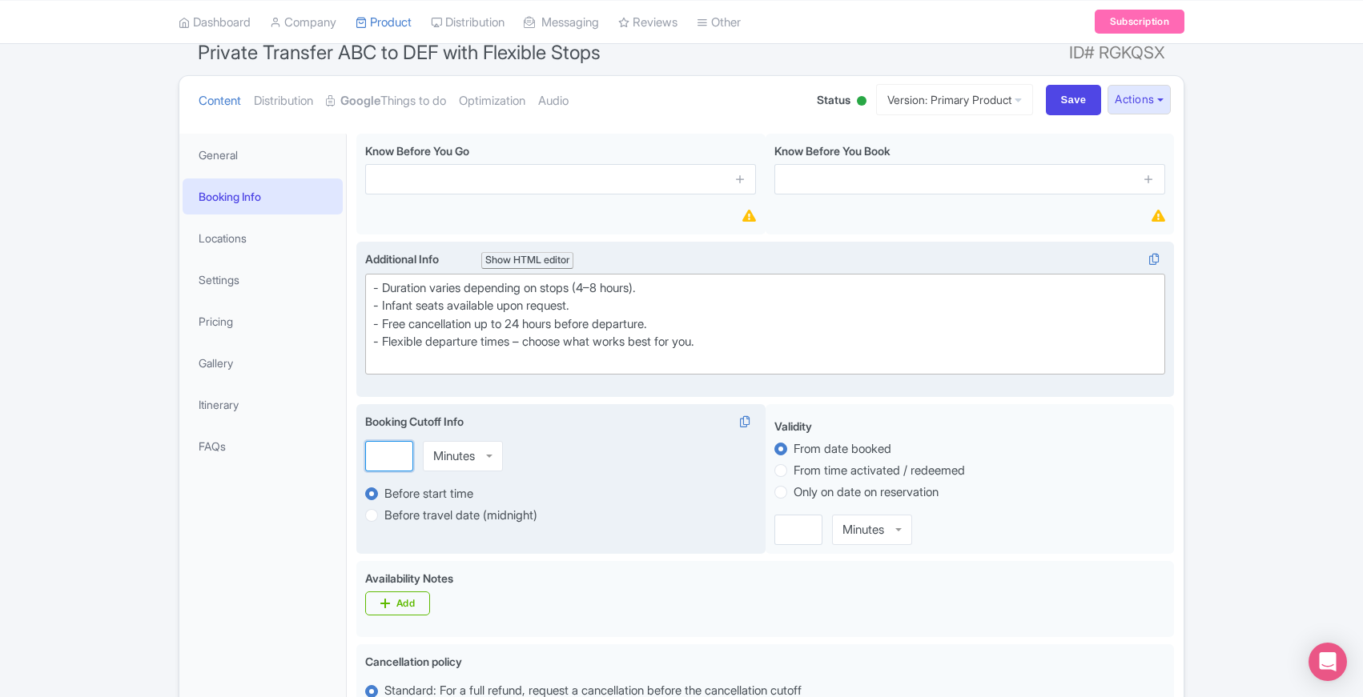
click at [380, 452] on input "number" at bounding box center [389, 456] width 48 height 30
click at [488, 457] on div "Minutes" at bounding box center [463, 456] width 80 height 30
click at [397, 454] on input "1" at bounding box center [389, 456] width 48 height 30
click at [399, 459] on input "0" at bounding box center [389, 456] width 48 height 30
click at [396, 453] on input "1" at bounding box center [389, 456] width 48 height 30
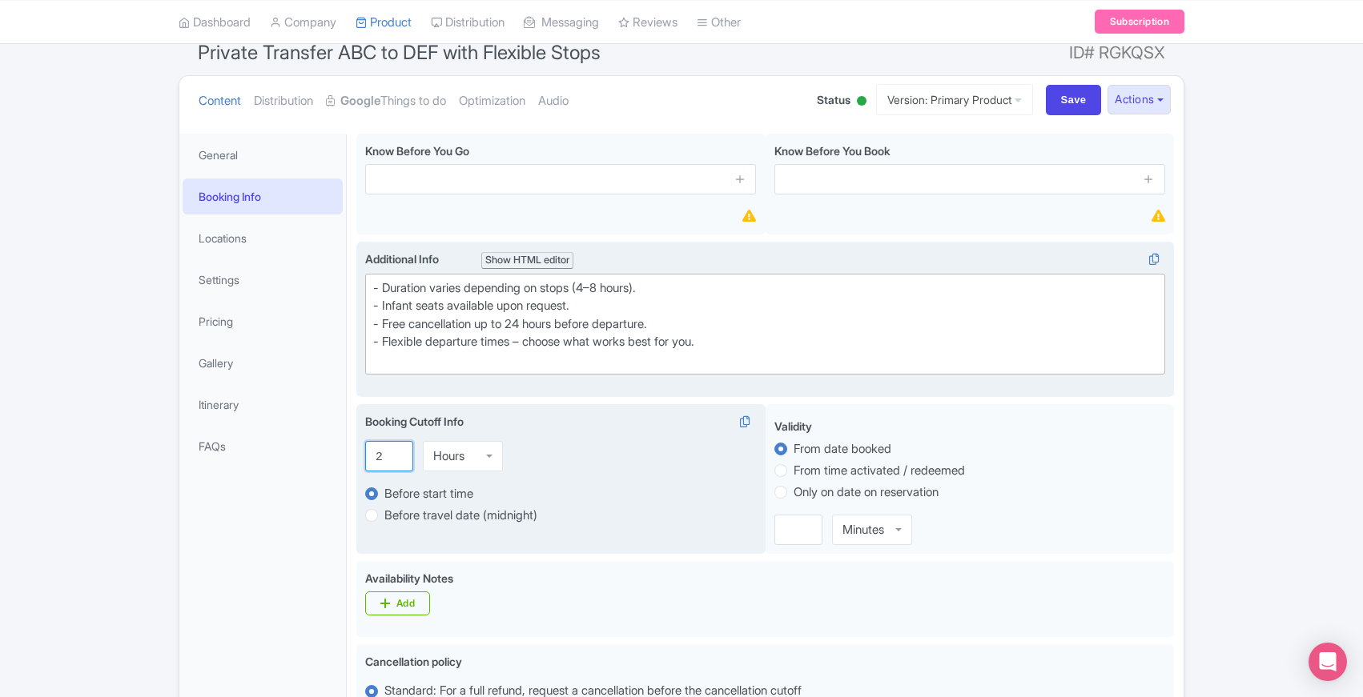
click at [396, 453] on input "2" at bounding box center [389, 456] width 48 height 30
click at [396, 453] on input "3" at bounding box center [389, 456] width 48 height 30
type input "4"
click at [396, 453] on input "4" at bounding box center [389, 456] width 48 height 30
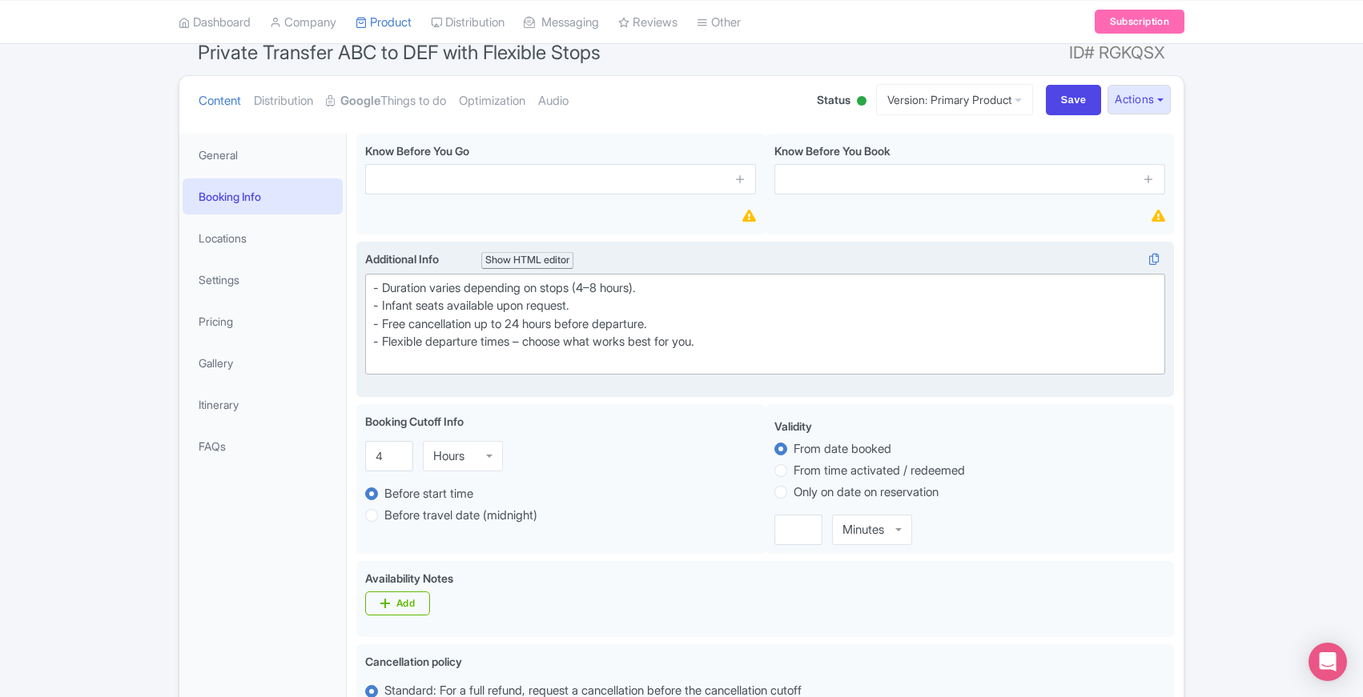
click at [340, 554] on div "General Booking Info Locations Settings Pricing Gallery Itinerary FAQs" at bounding box center [262, 692] width 167 height 1117
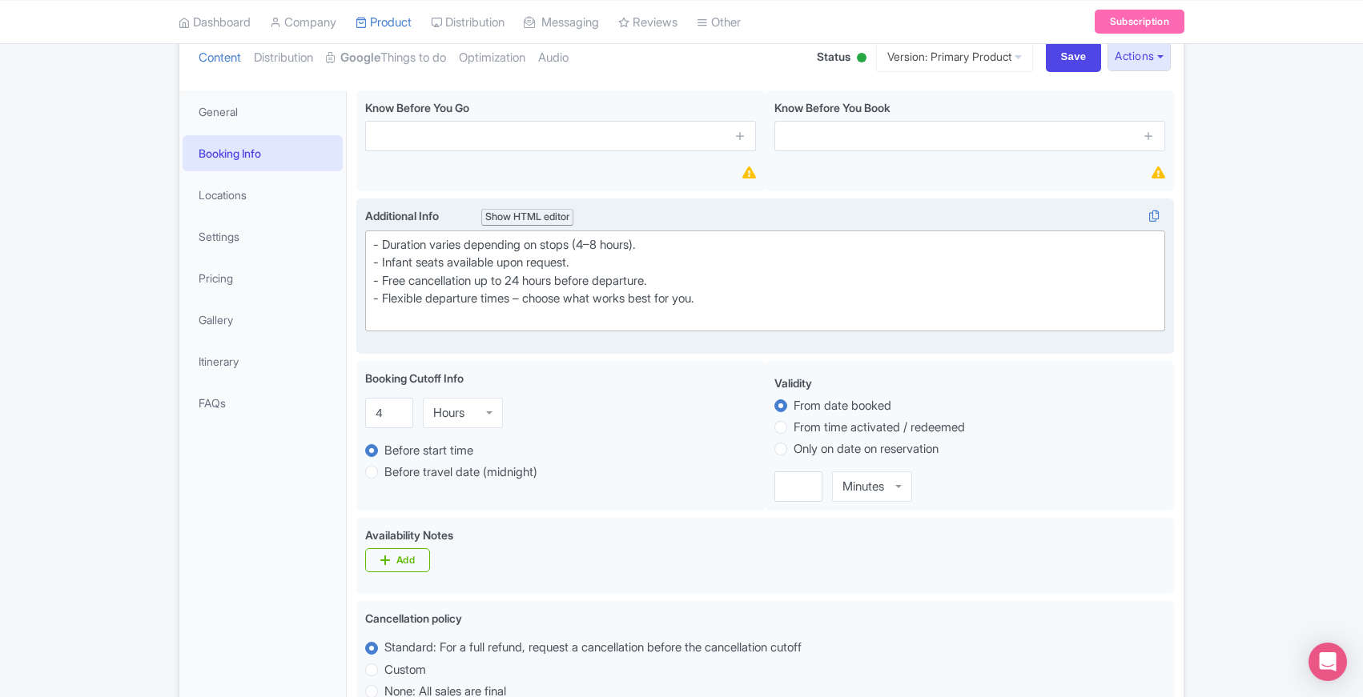
scroll to position [153, 0]
click at [344, 512] on div "General Booking Info Locations Settings Pricing Gallery Itinerary FAQs" at bounding box center [262, 648] width 167 height 1117
click at [344, 511] on div "General Booking Info Locations Settings Pricing Gallery Itinerary FAQs" at bounding box center [262, 648] width 167 height 1117
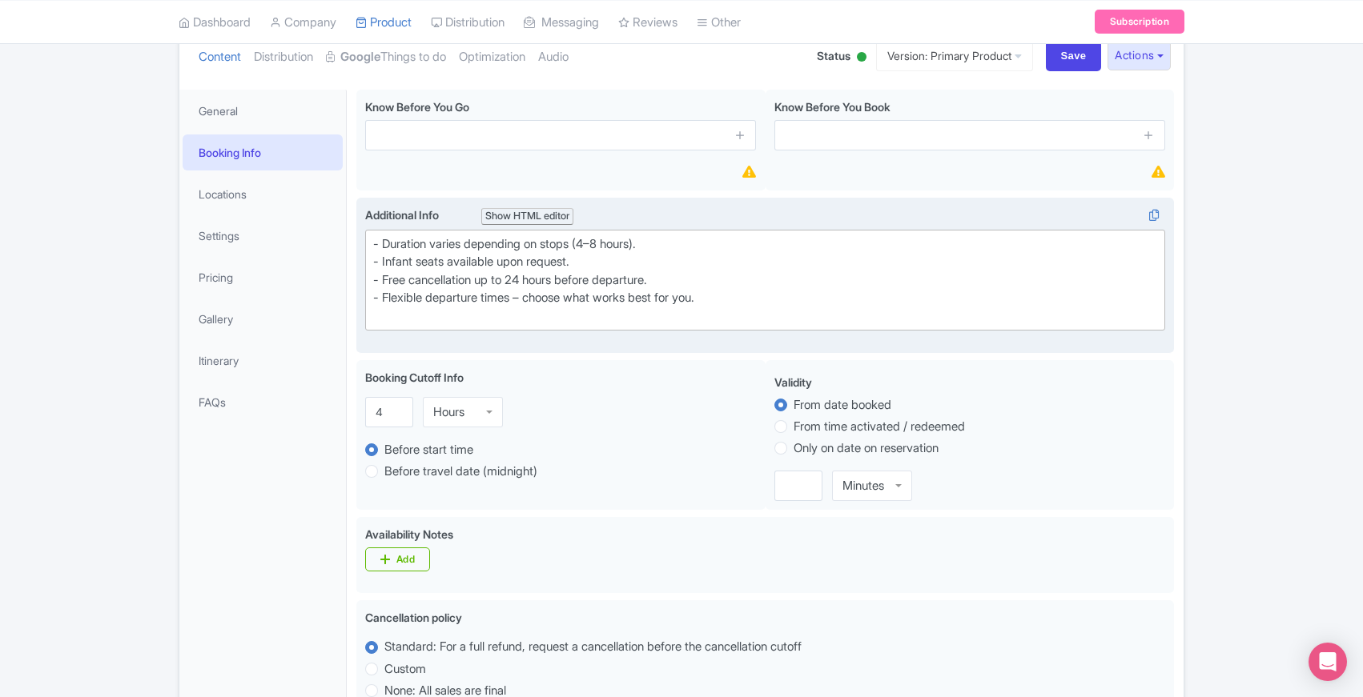
click at [346, 512] on div "General Booking Info Locations Settings Pricing Gallery Itinerary FAQs" at bounding box center [262, 648] width 167 height 1117
click at [338, 505] on div "General Booking Info Locations Settings Pricing Gallery Itinerary FAQs" at bounding box center [262, 648] width 167 height 1117
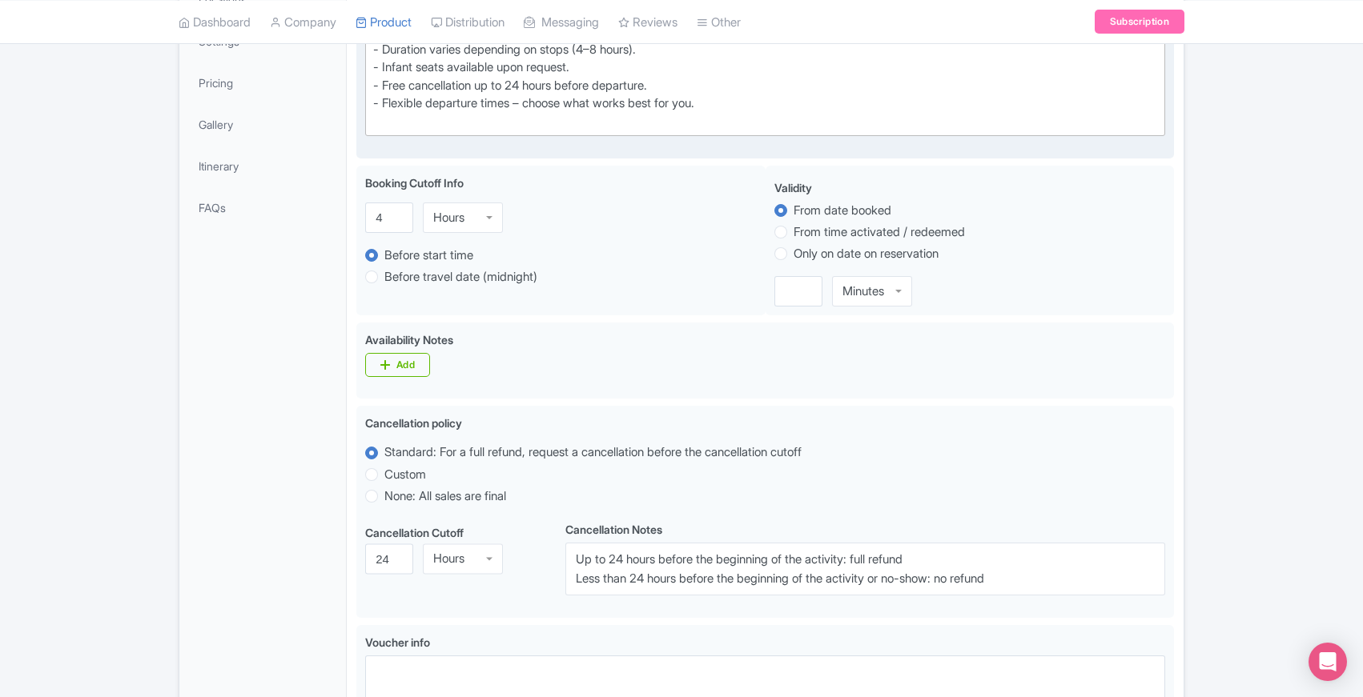
scroll to position [347, 0]
click at [347, 541] on div "Private Transfer ABC to DEF with Flexible Stops Name * i [TRANSFER TEMPLATE] Pr…" at bounding box center [765, 449] width 837 height 1127
click at [344, 491] on div "General Booking Info Locations Settings Pricing Gallery Itinerary FAQs" at bounding box center [262, 454] width 167 height 1117
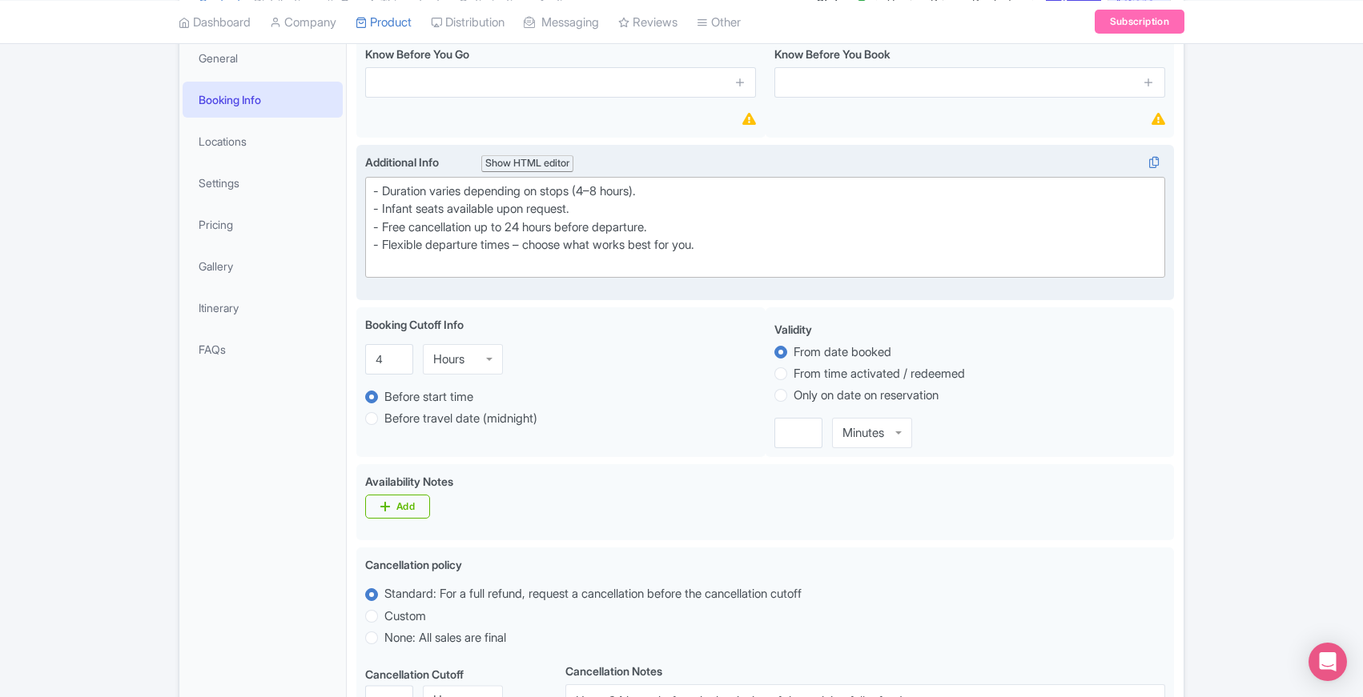
scroll to position [204, 0]
click at [344, 491] on div "General Booking Info Locations Settings Pricing Gallery Itinerary FAQs" at bounding box center [262, 596] width 167 height 1117
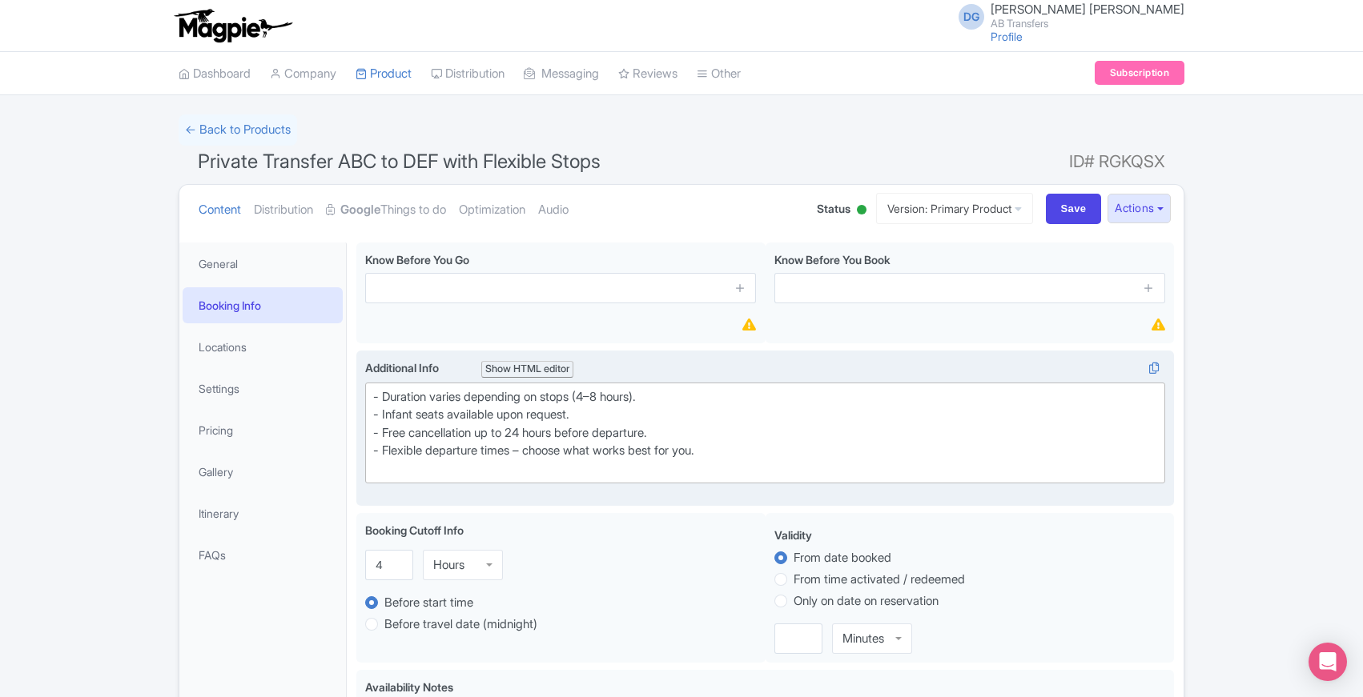
scroll to position [734, 0]
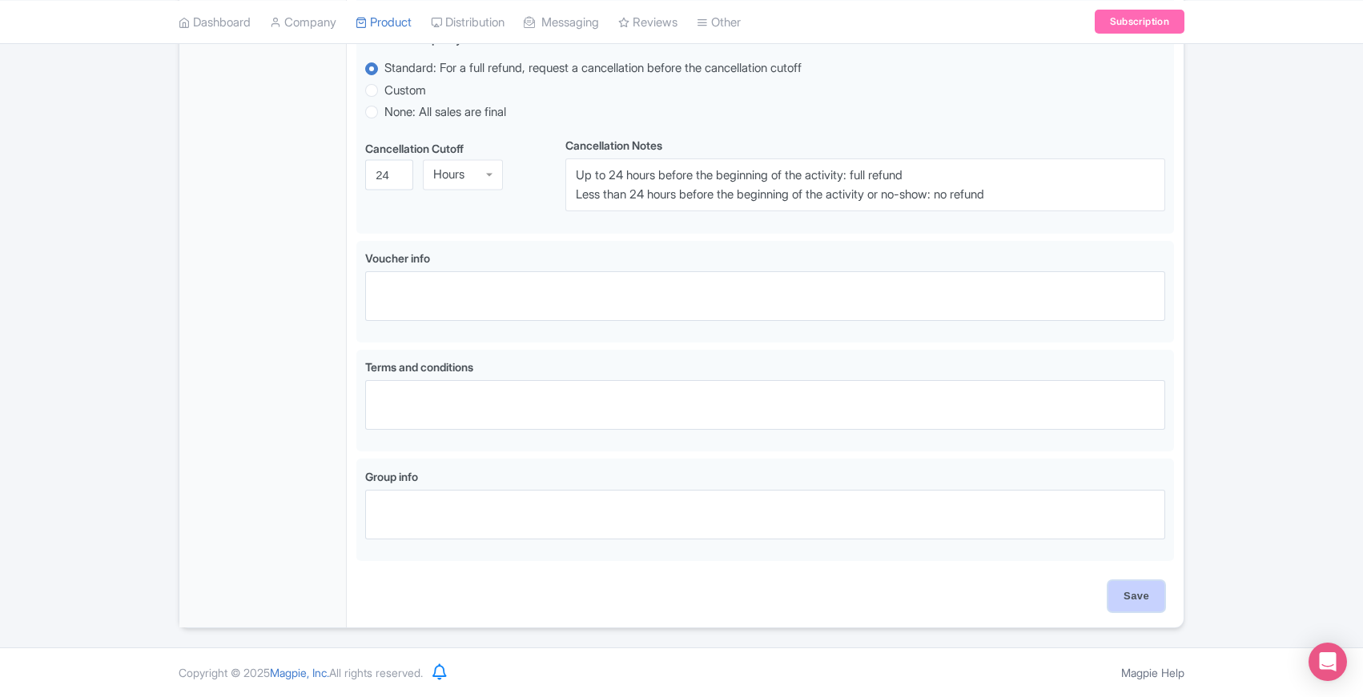
click at [1130, 592] on input "Save" at bounding box center [1136, 596] width 56 height 30
type input "Saving..."
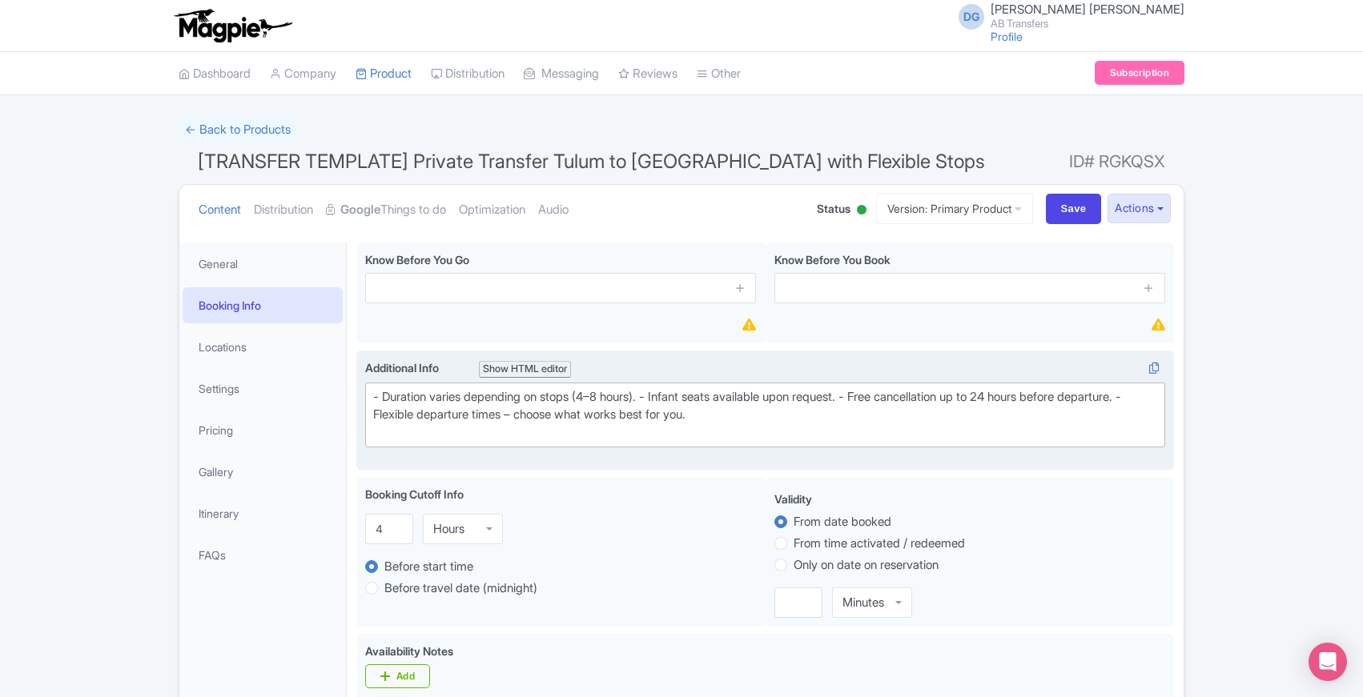
click at [526, 366] on div "Show HTML editor" at bounding box center [525, 369] width 92 height 17
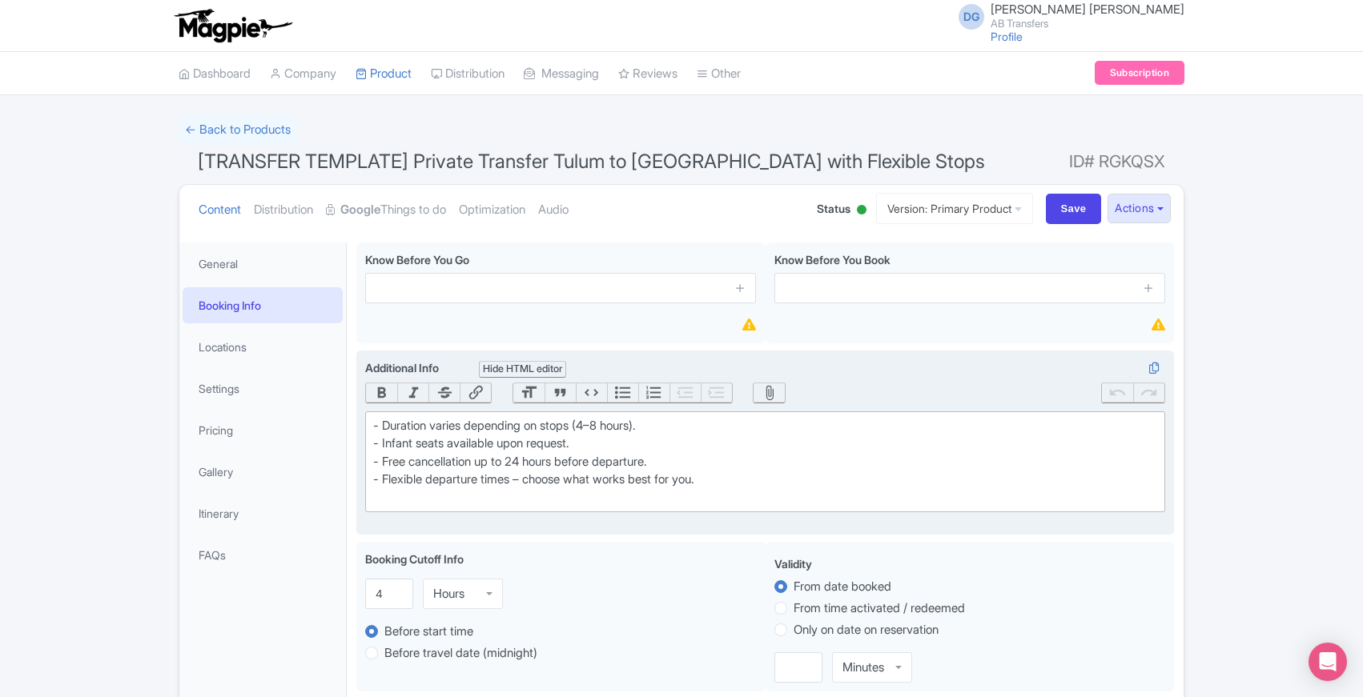
click at [516, 368] on div "Hide HTML editor" at bounding box center [522, 369] width 87 height 17
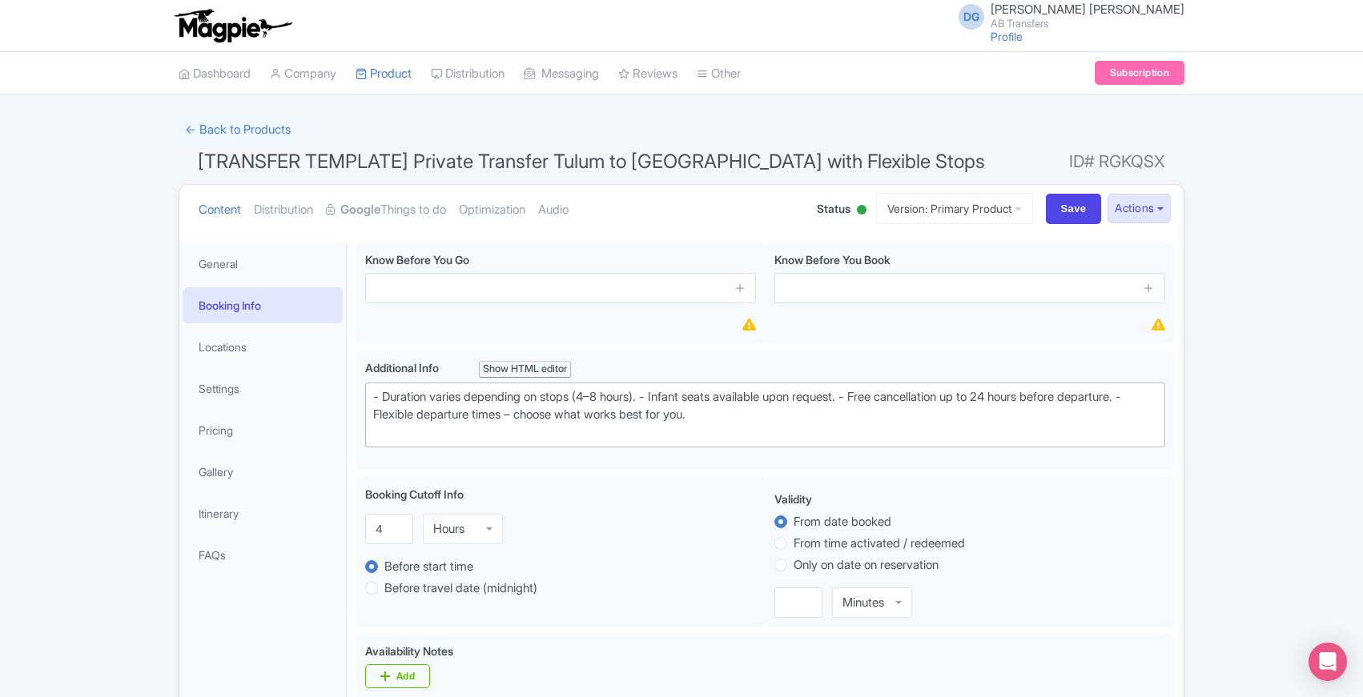
click at [240, 268] on link "General" at bounding box center [263, 264] width 160 height 36
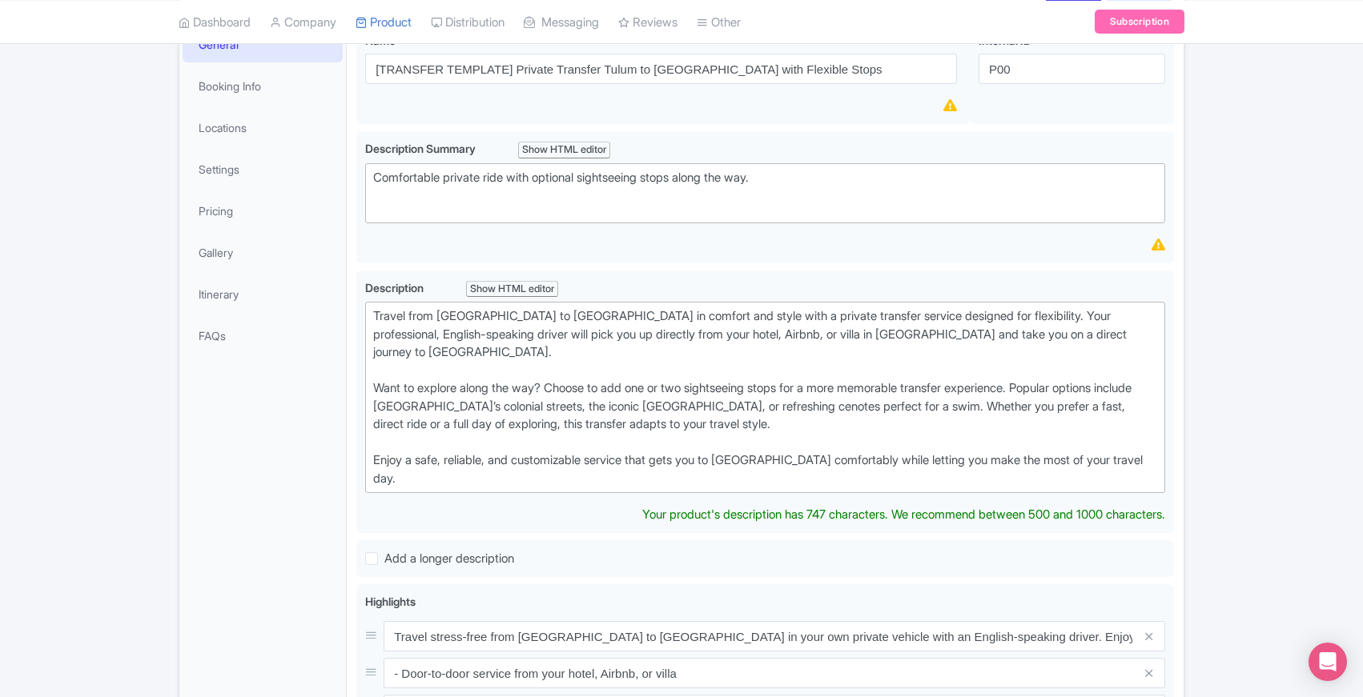
scroll to position [220, 0]
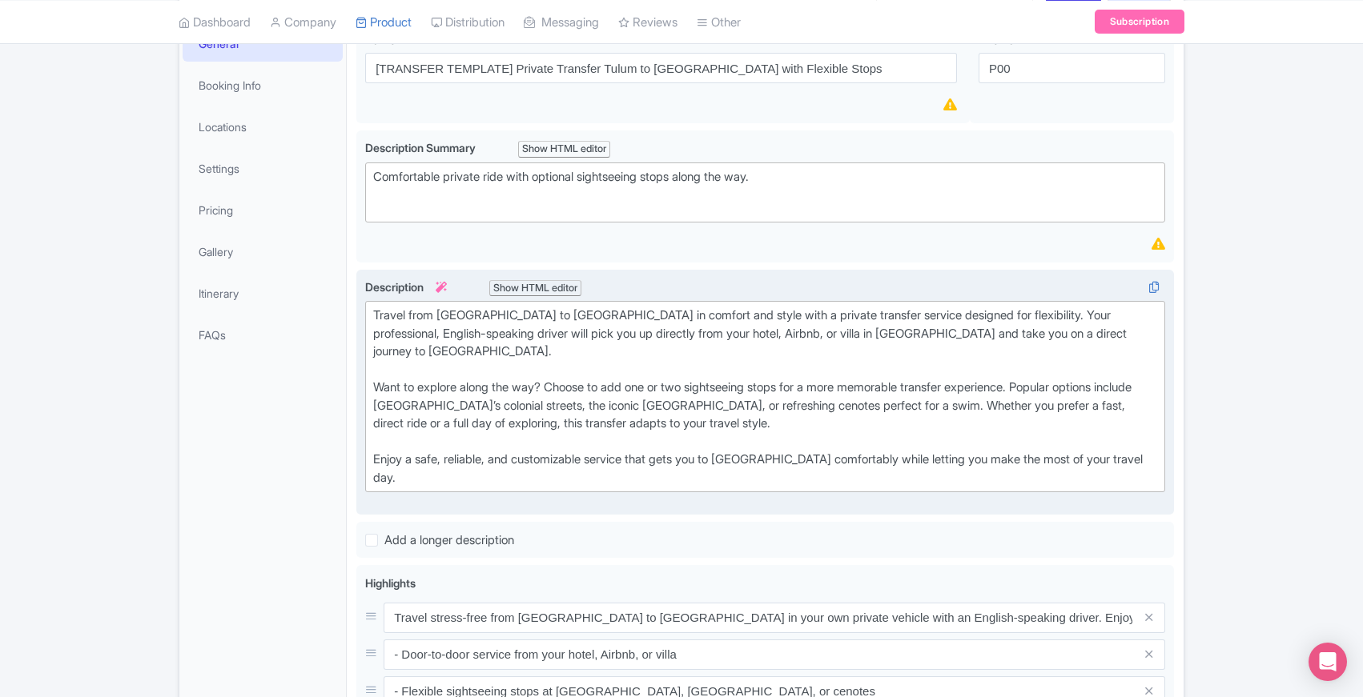
click at [534, 289] on div "Show HTML editor" at bounding box center [535, 288] width 92 height 17
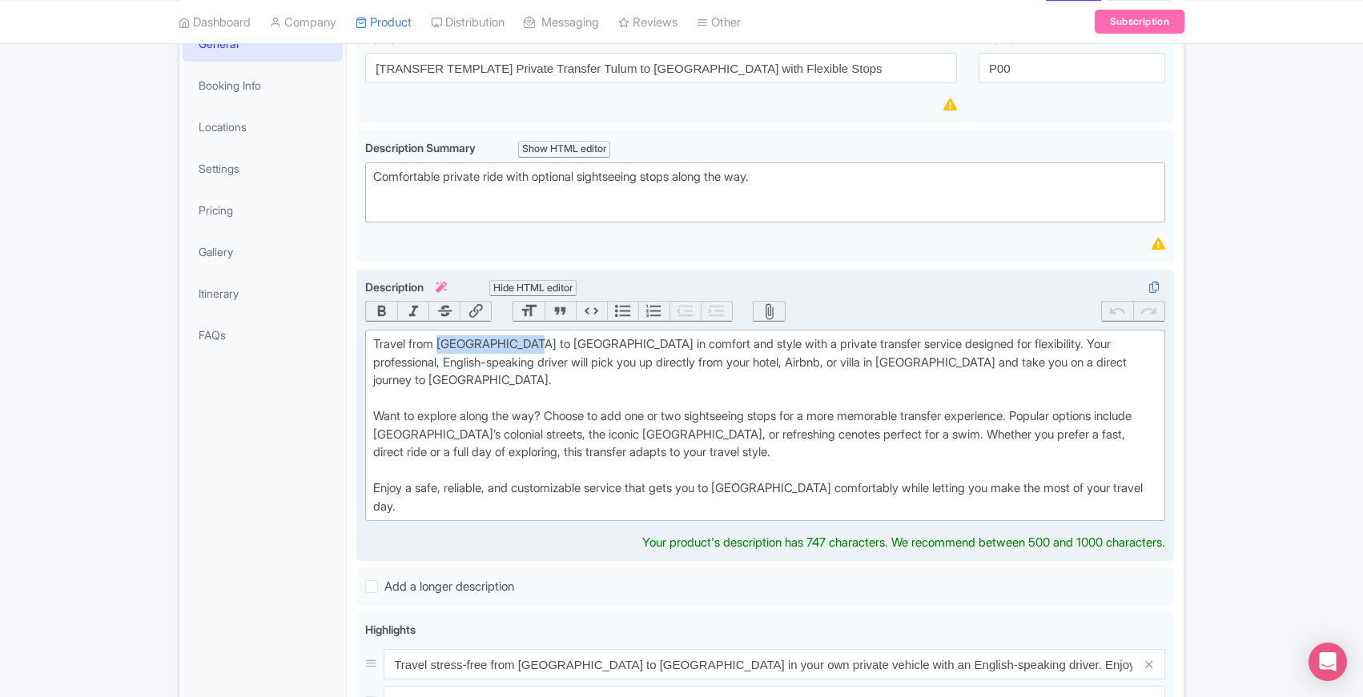
drag, startPoint x: 440, startPoint y: 345, endPoint x: 531, endPoint y: 342, distance: 90.5
click at [531, 342] on div "Travel from [GEOGRAPHIC_DATA] to [GEOGRAPHIC_DATA] in comfort and style with a …" at bounding box center [765, 426] width 784 height 180
click at [653, 402] on div "Travel from [GEOGRAPHIC_DATA] to [GEOGRAPHIC_DATA] in comfort and style with a …" at bounding box center [765, 426] width 784 height 180
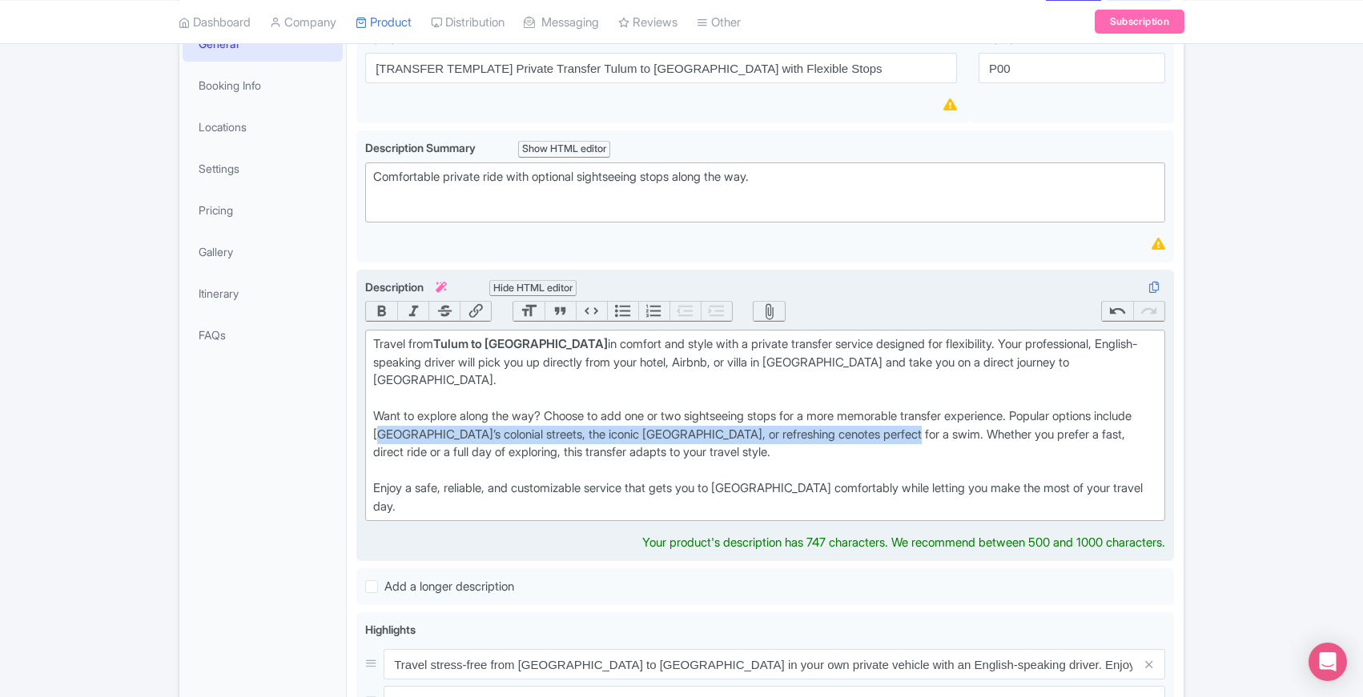
drag, startPoint x: 420, startPoint y: 415, endPoint x: 938, endPoint y: 415, distance: 518.1
click at [938, 415] on div "Travel from [GEOGRAPHIC_DATA] to [GEOGRAPHIC_DATA] in comfort and style with a …" at bounding box center [765, 426] width 784 height 180
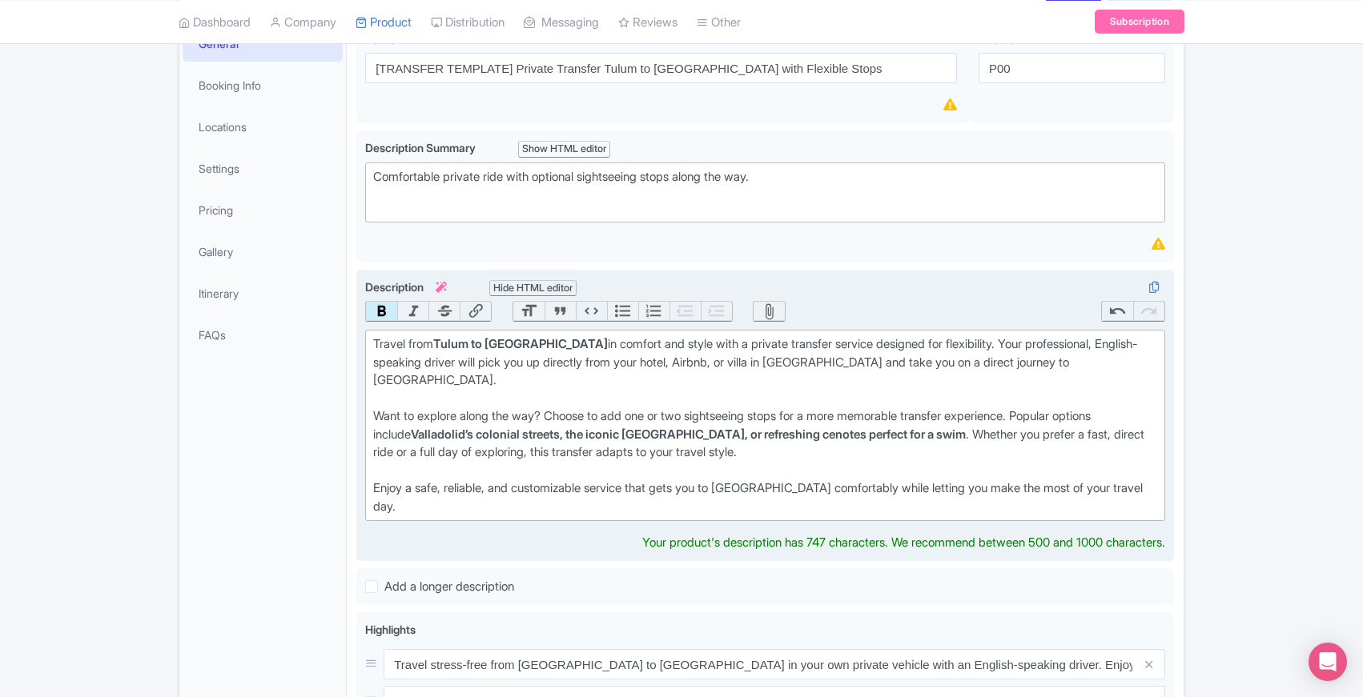
click at [721, 427] on strong "Valladolid’s colonial streets, the iconic [GEOGRAPHIC_DATA], or refreshing ceno…" at bounding box center [688, 434] width 555 height 15
drag, startPoint x: 721, startPoint y: 414, endPoint x: 792, endPoint y: 414, distance: 71.3
click at [792, 427] on strong "Valladolid’s colonial streets, the iconic [GEOGRAPHIC_DATA], or refreshing ceno…" at bounding box center [688, 434] width 555 height 15
drag, startPoint x: 422, startPoint y: 471, endPoint x: 598, endPoint y: 468, distance: 176.2
click at [598, 468] on div "Travel from [GEOGRAPHIC_DATA] to [GEOGRAPHIC_DATA] in comfort and style with a …" at bounding box center [765, 426] width 784 height 180
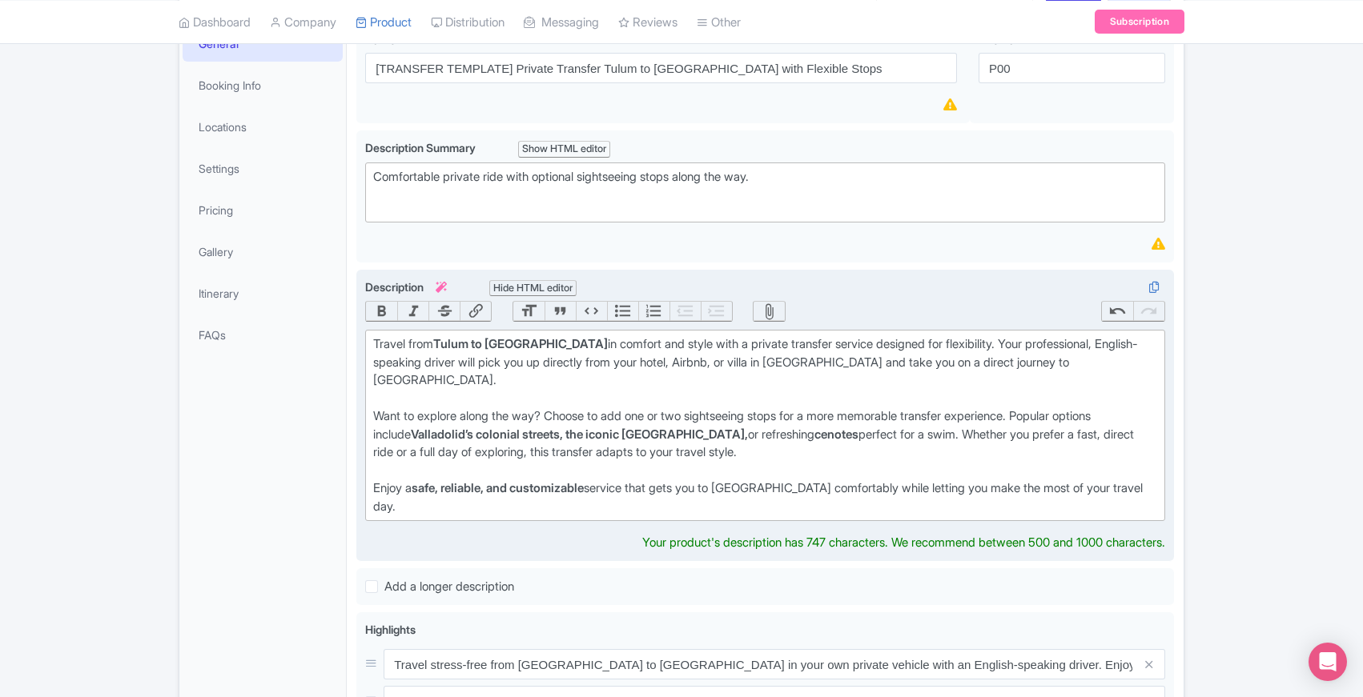
drag, startPoint x: 605, startPoint y: 469, endPoint x: 650, endPoint y: 470, distance: 45.6
click at [650, 470] on div "Travel from [GEOGRAPHIC_DATA] to [GEOGRAPHIC_DATA] in comfort and style with a …" at bounding box center [765, 426] width 784 height 180
drag, startPoint x: 646, startPoint y: 470, endPoint x: 603, endPoint y: 468, distance: 43.3
click at [603, 468] on div "Travel from Tulum to Mérida in comfort and style with a private transfer servic…" at bounding box center [765, 426] width 784 height 180
type trix-editor "<div>Travel from <strong>Tulum to Mérida</strong> in comfort and style with a p…"
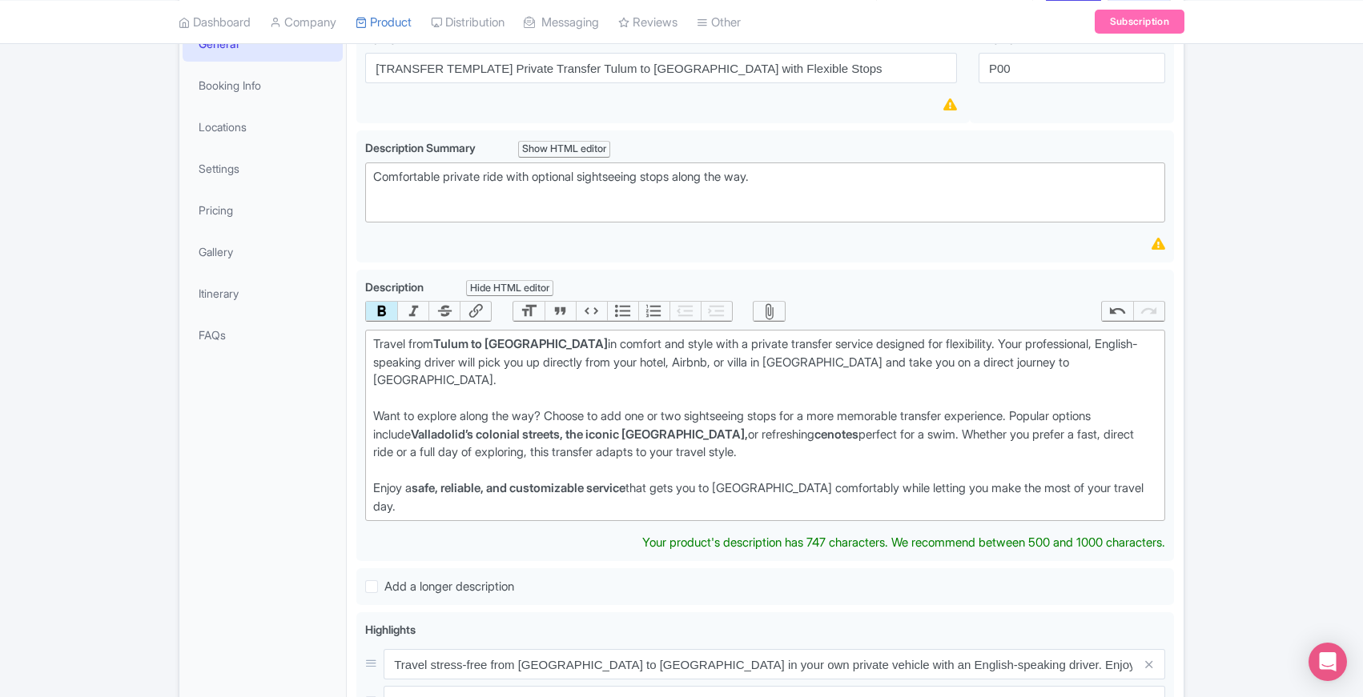
click at [334, 500] on div "General Booking Info Locations Settings Pricing Gallery Itinerary FAQs" at bounding box center [262, 621] width 167 height 1198
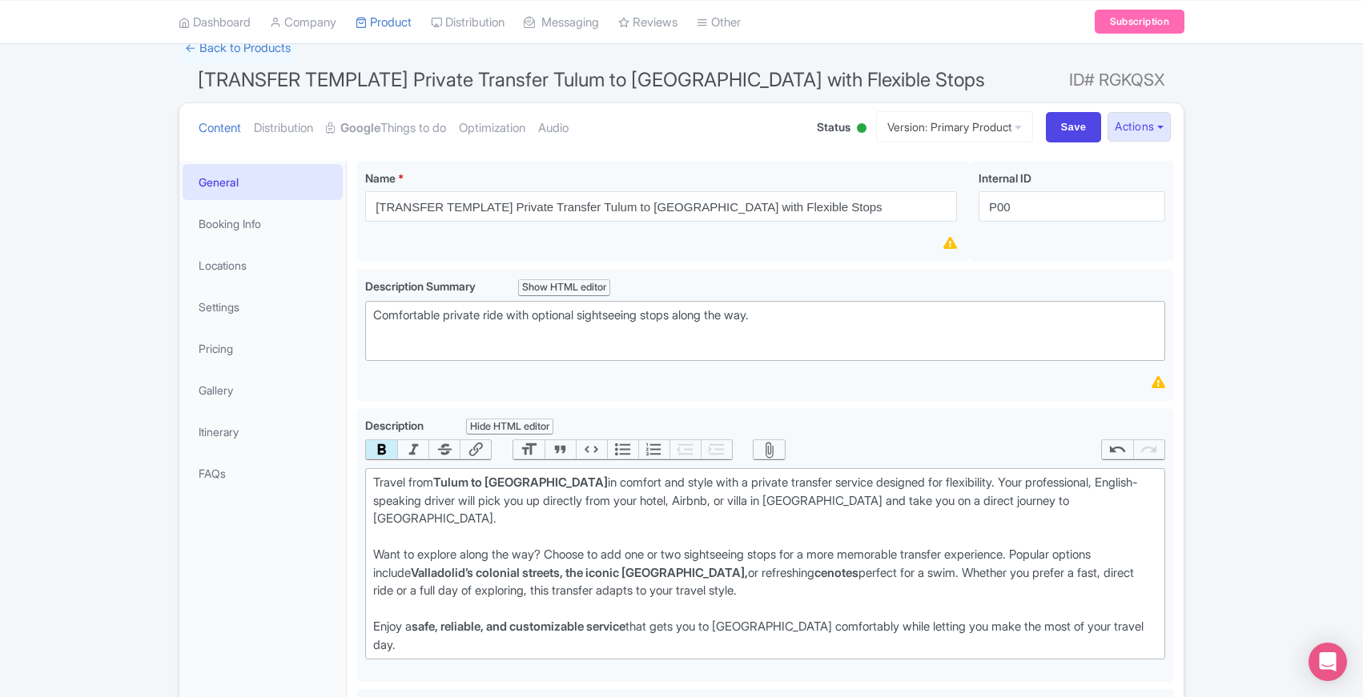
scroll to position [81, 0]
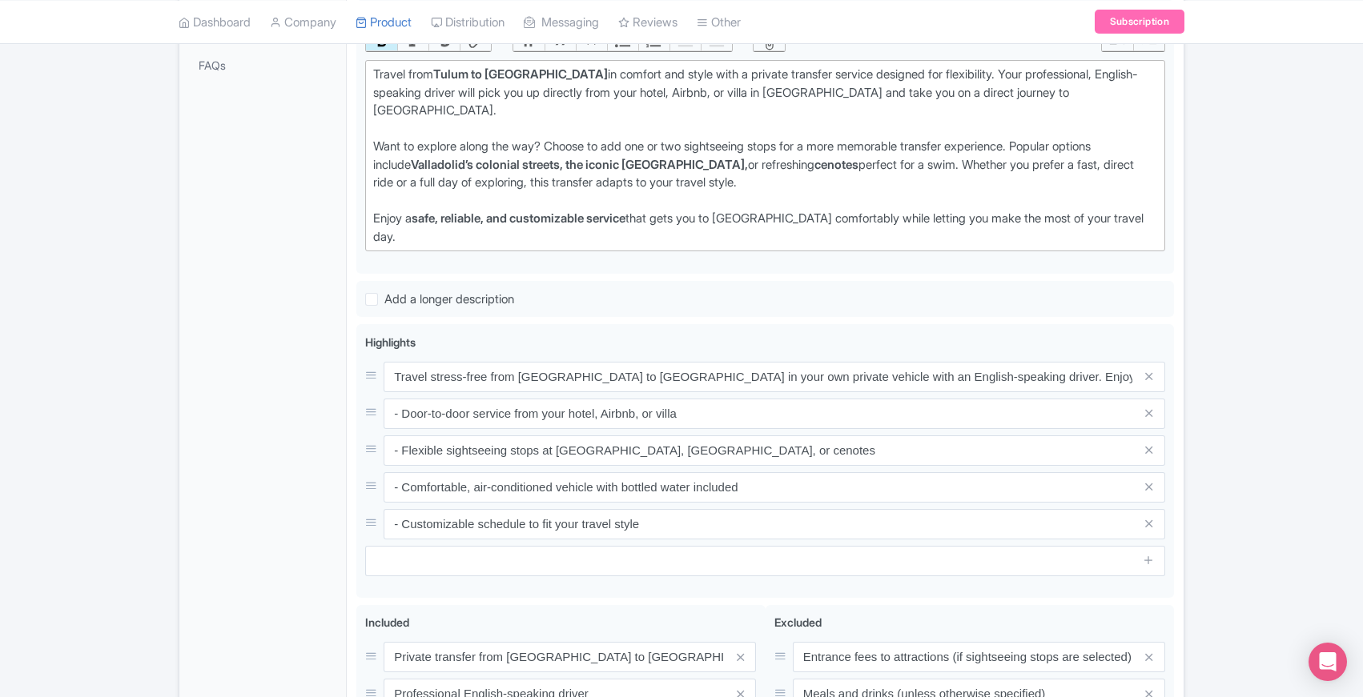
scroll to position [491, 0]
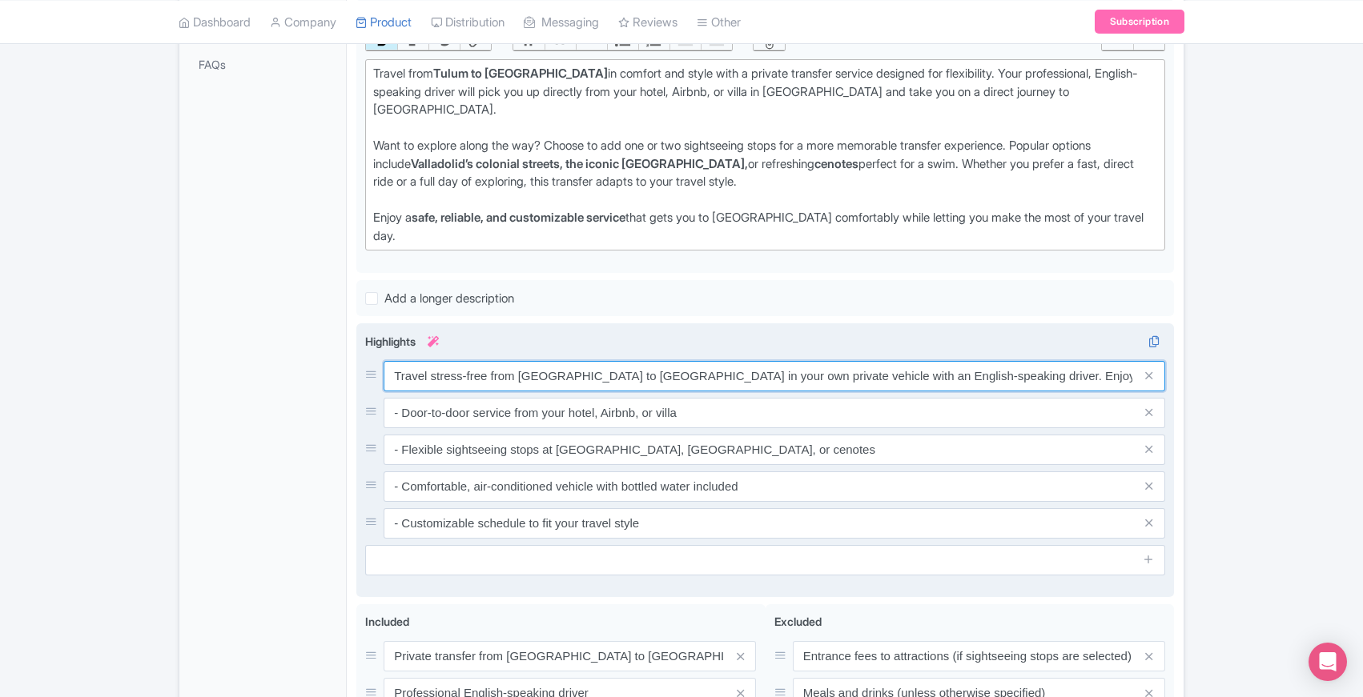
click at [500, 361] on input "Travel stress-free from [GEOGRAPHIC_DATA] to [GEOGRAPHIC_DATA] in your own priv…" at bounding box center [775, 376] width 782 height 30
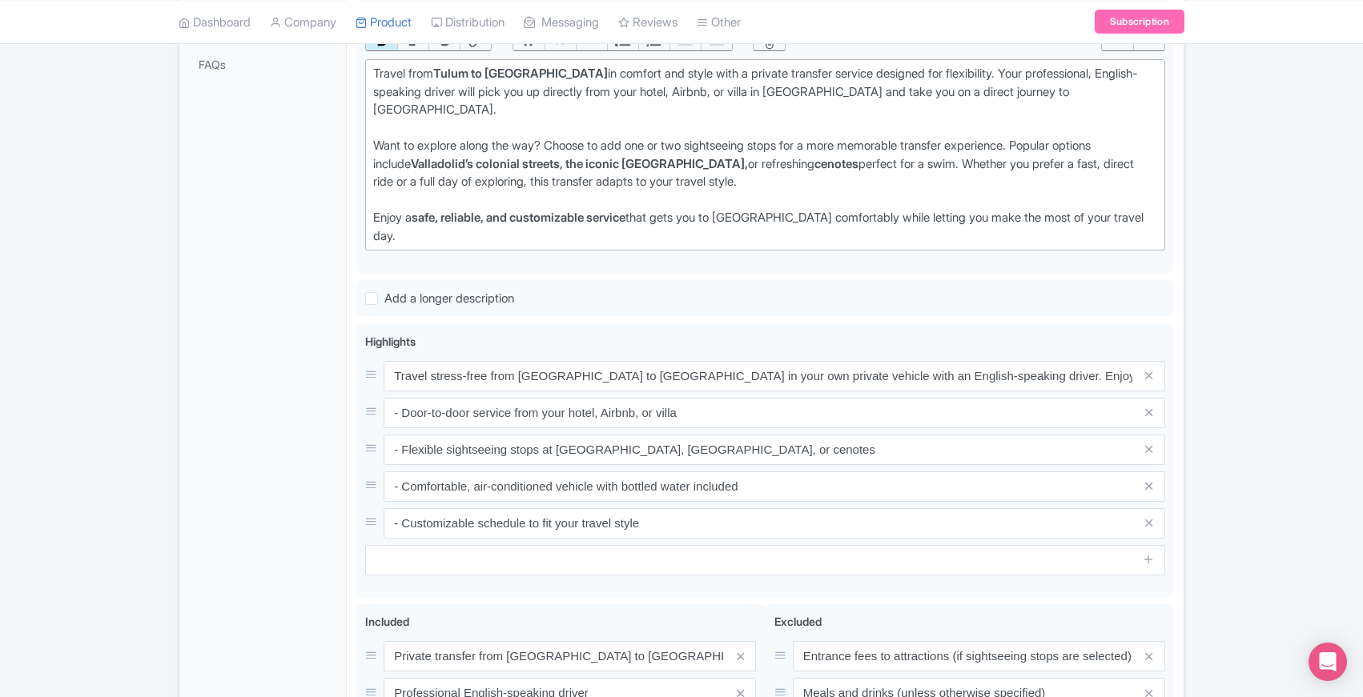
click at [288, 359] on div "General Booking Info Locations Settings Pricing Gallery Itinerary FAQs" at bounding box center [262, 342] width 167 height 1180
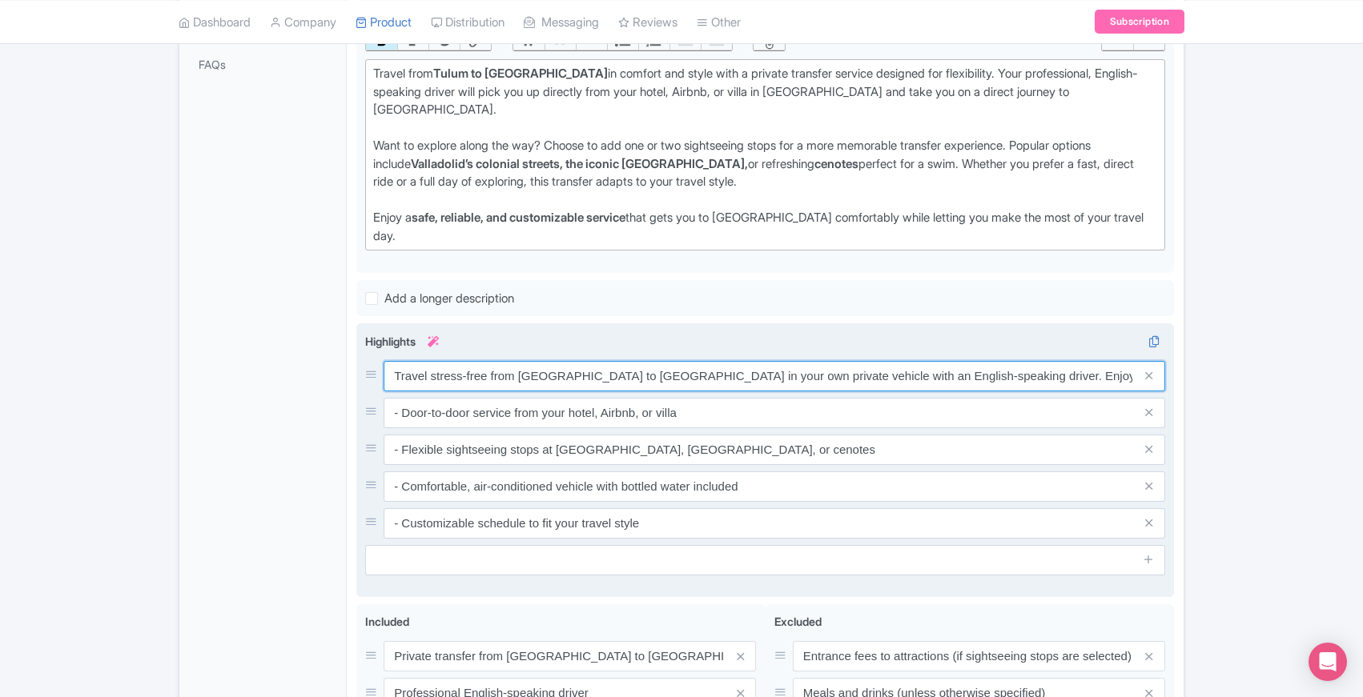
click at [396, 361] on input "Travel stress-free from [GEOGRAPHIC_DATA] to [GEOGRAPHIC_DATA] in your own priv…" at bounding box center [775, 376] width 782 height 30
drag, startPoint x: 401, startPoint y: 375, endPoint x: 469, endPoint y: 376, distance: 68.1
click at [469, 398] on input "- Door-to-door service from your hotel, Airbnb, or villa" at bounding box center [775, 413] width 782 height 30
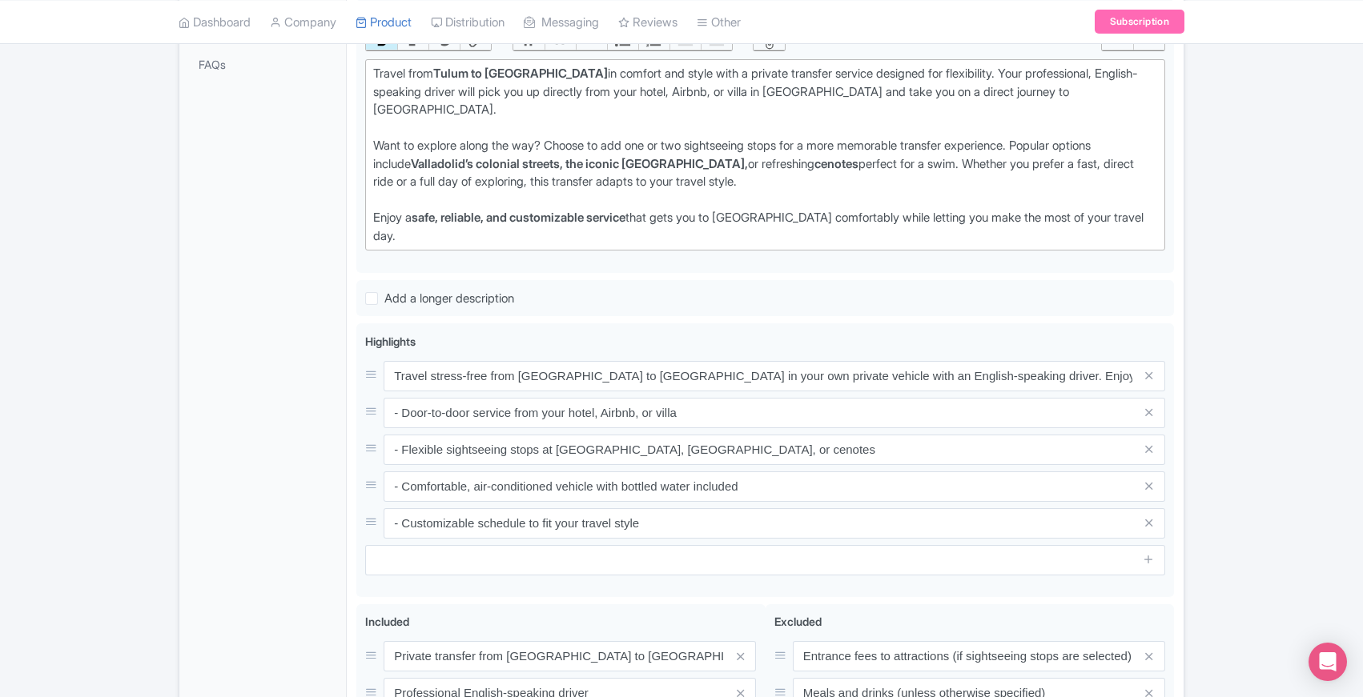
click at [303, 430] on div "General Booking Info Locations Settings Pricing Gallery Itinerary FAQs" at bounding box center [262, 342] width 167 height 1180
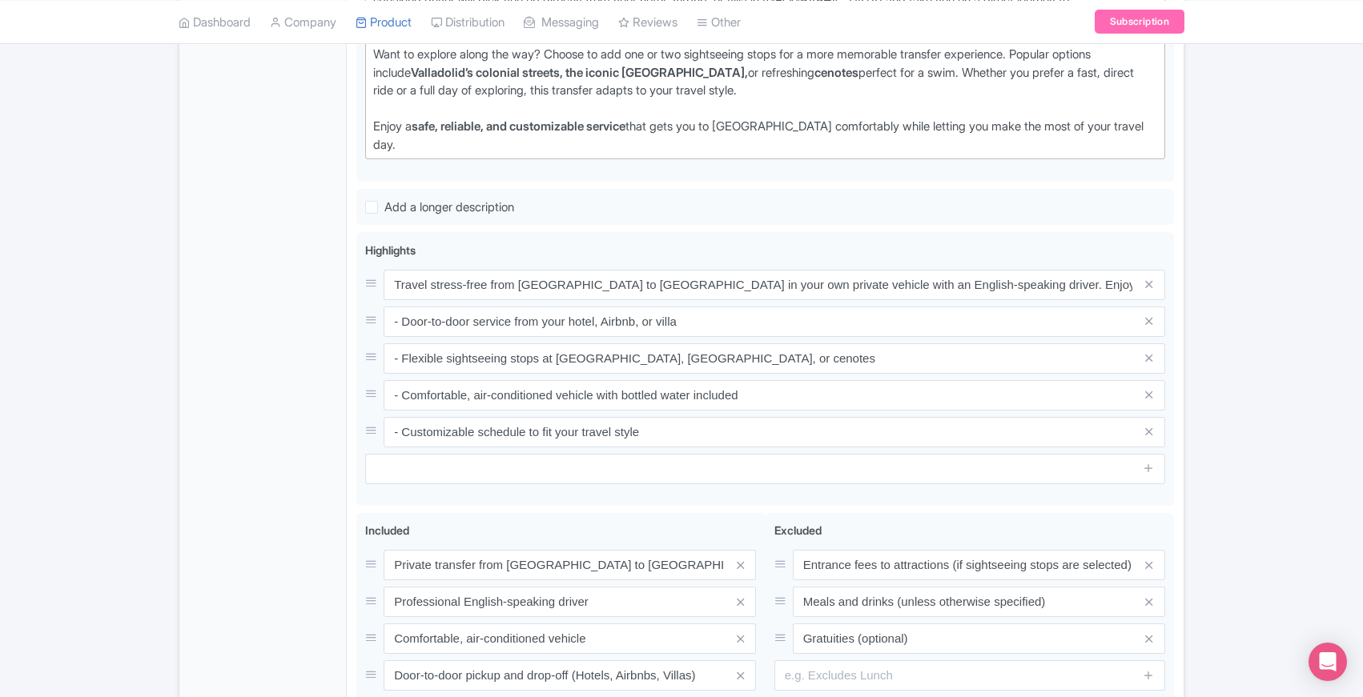
scroll to position [758, 0]
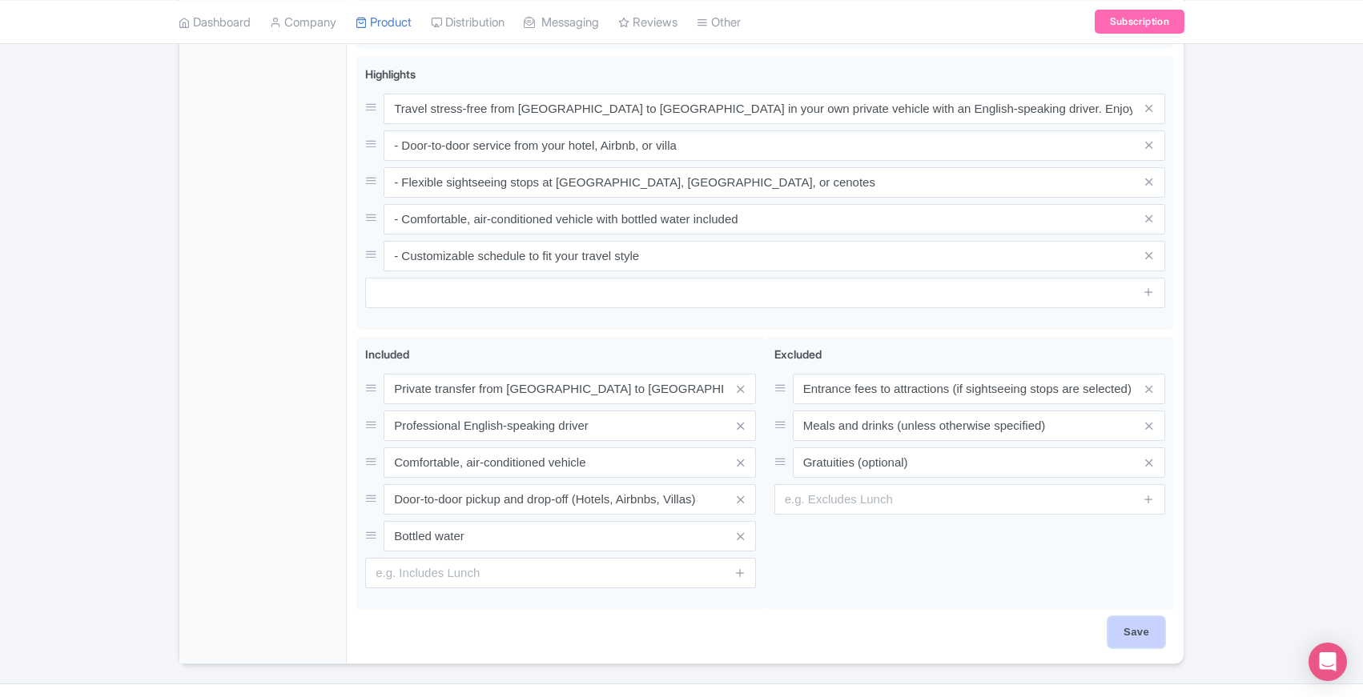
click at [1136, 617] on input "Save" at bounding box center [1136, 632] width 56 height 30
type input "Saving..."
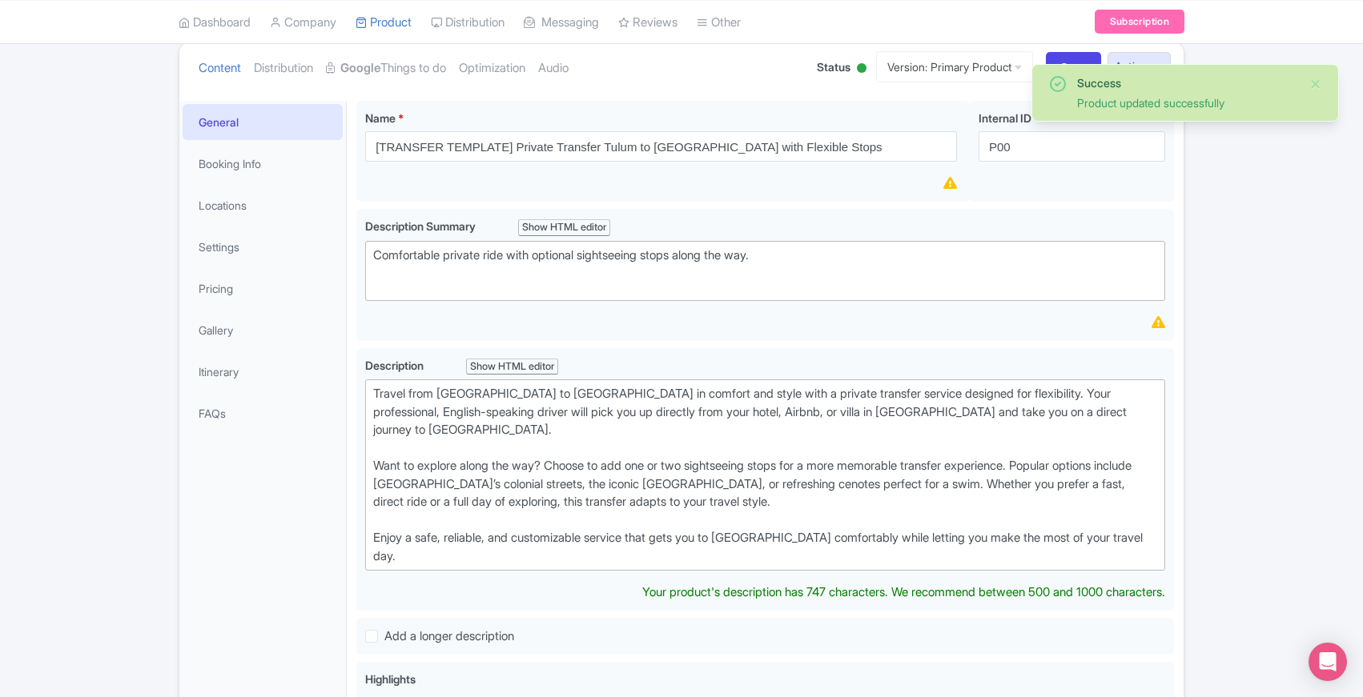
scroll to position [126, 0]
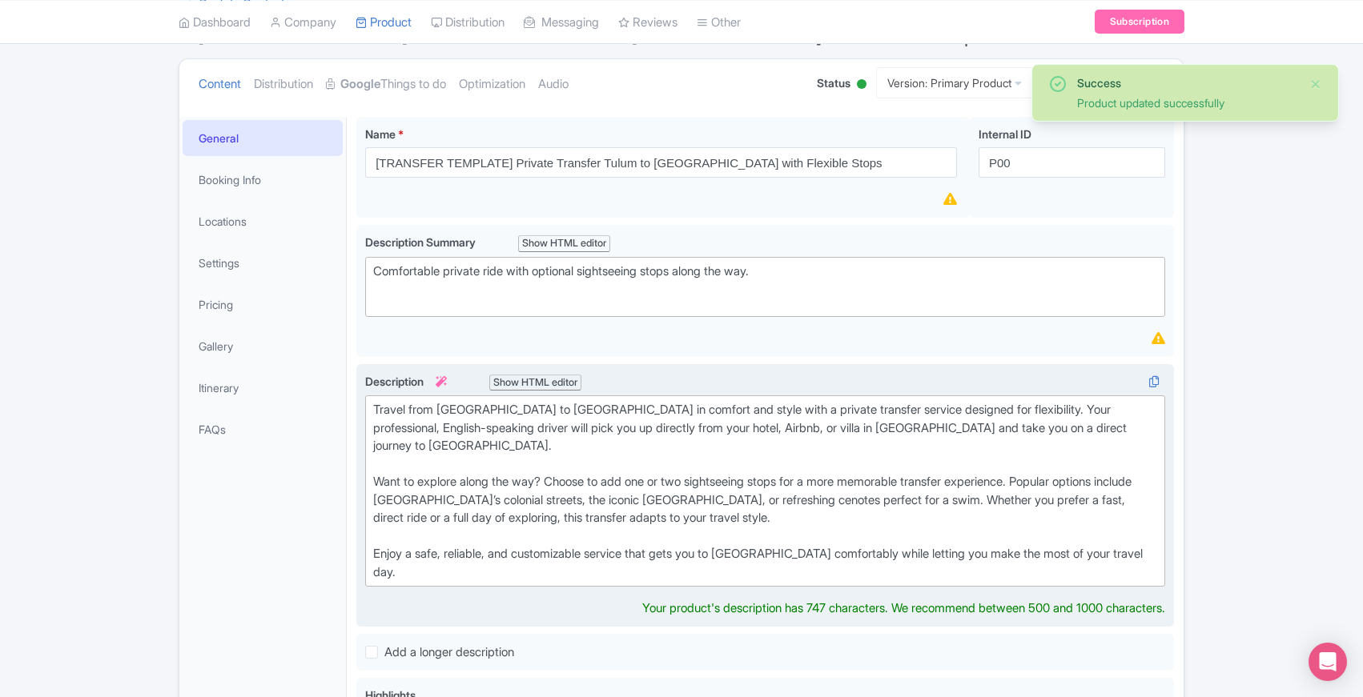
click at [524, 377] on div "Show HTML editor" at bounding box center [535, 383] width 92 height 17
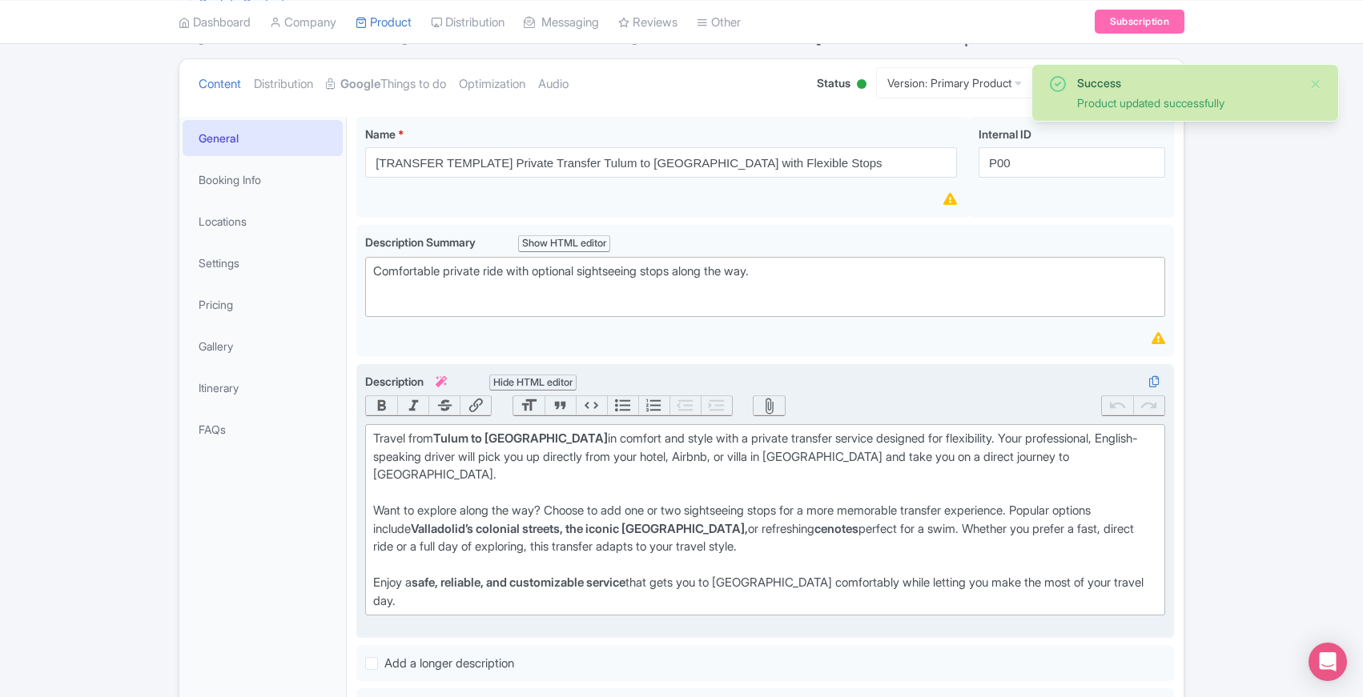
click at [524, 377] on div "Hide HTML editor" at bounding box center [532, 383] width 87 height 17
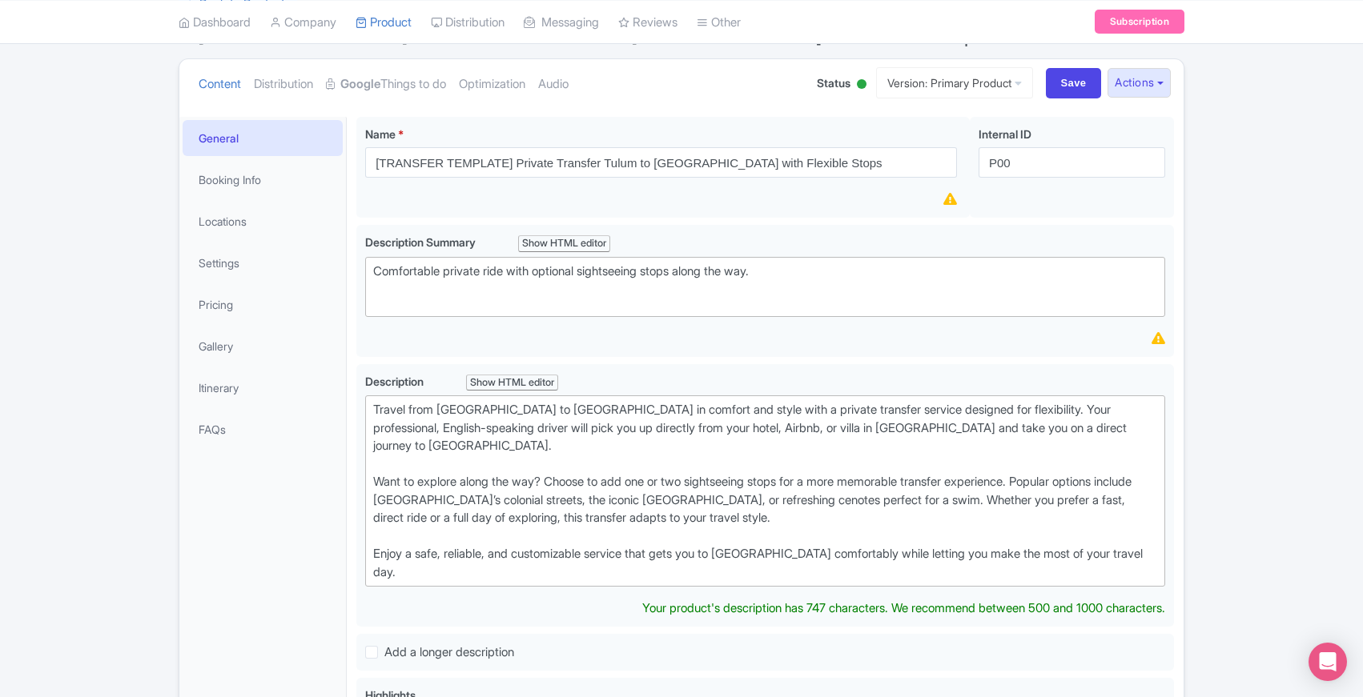
click at [353, 360] on div "[TRANSFER TEMPLATE] Private Transfer Tulum to Merida with Flexible Stops Name *…" at bounding box center [765, 696] width 837 height 1179
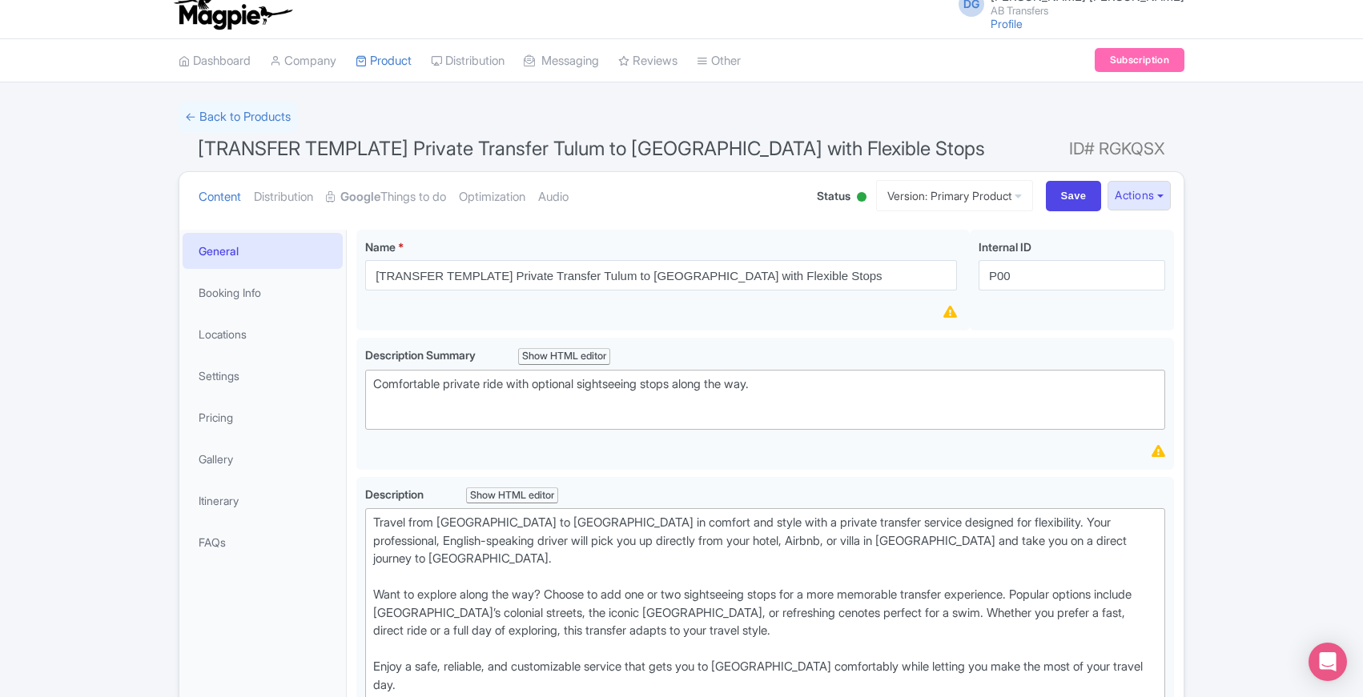
scroll to position [0, 0]
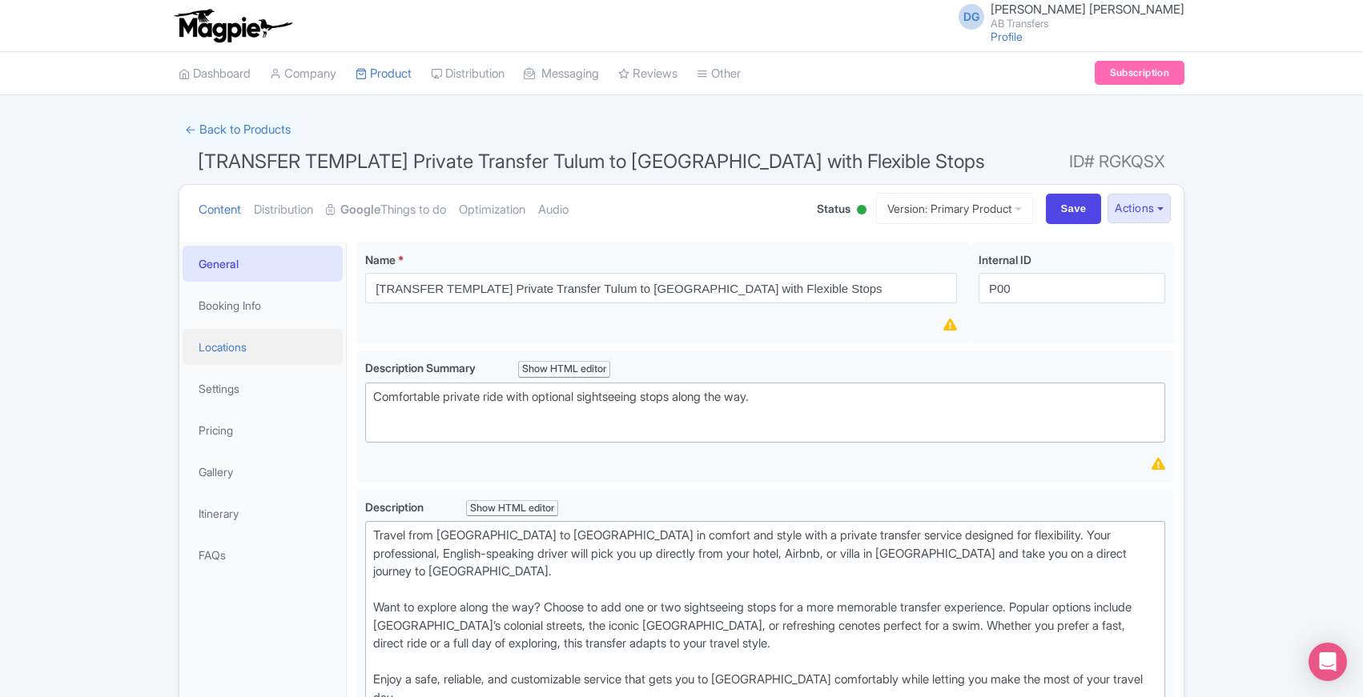
click at [243, 344] on link "Locations" at bounding box center [263, 347] width 160 height 36
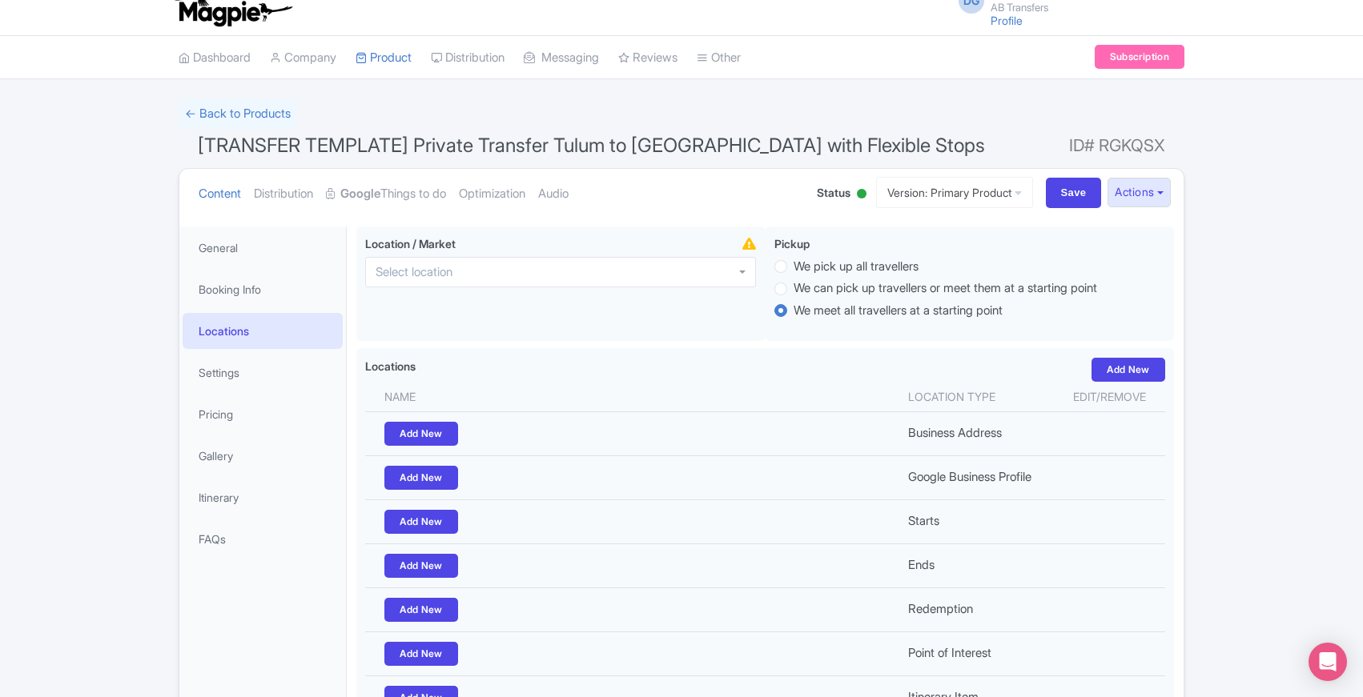
scroll to position [14, 0]
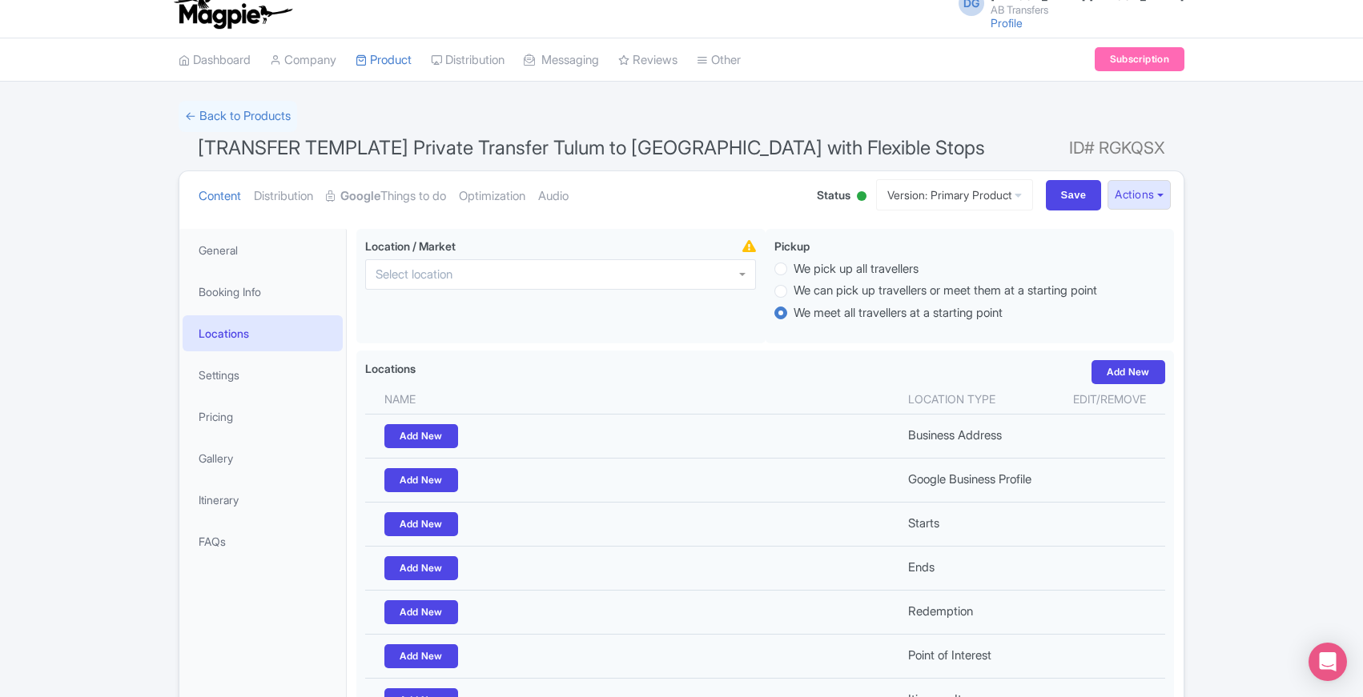
click at [93, 403] on div "Success Product updated successfully ← Back to Products [TRANSFER TEMPLATE] Pri…" at bounding box center [681, 449] width 1363 height 697
click at [747, 184] on ul "Content Distribution Google Things to do Optimization Audio" at bounding box center [491, 195] width 599 height 49
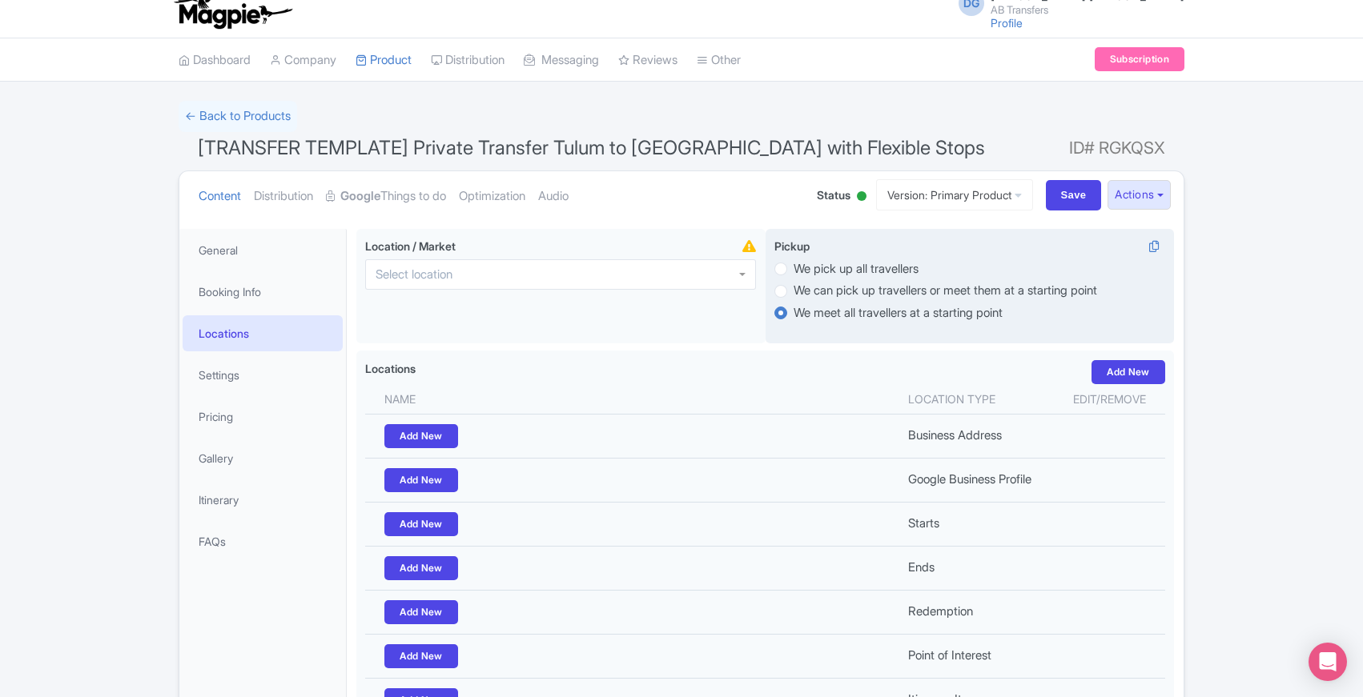
click at [794, 270] on label "We pick up all travellers" at bounding box center [856, 269] width 125 height 18
click at [794, 270] on input "We pick up all travellers" at bounding box center [802, 267] width 16 height 16
radio input "true"
click at [794, 270] on label "We pick up all travellers" at bounding box center [856, 269] width 125 height 18
click at [794, 270] on input "We pick up all travellers" at bounding box center [802, 267] width 16 height 16
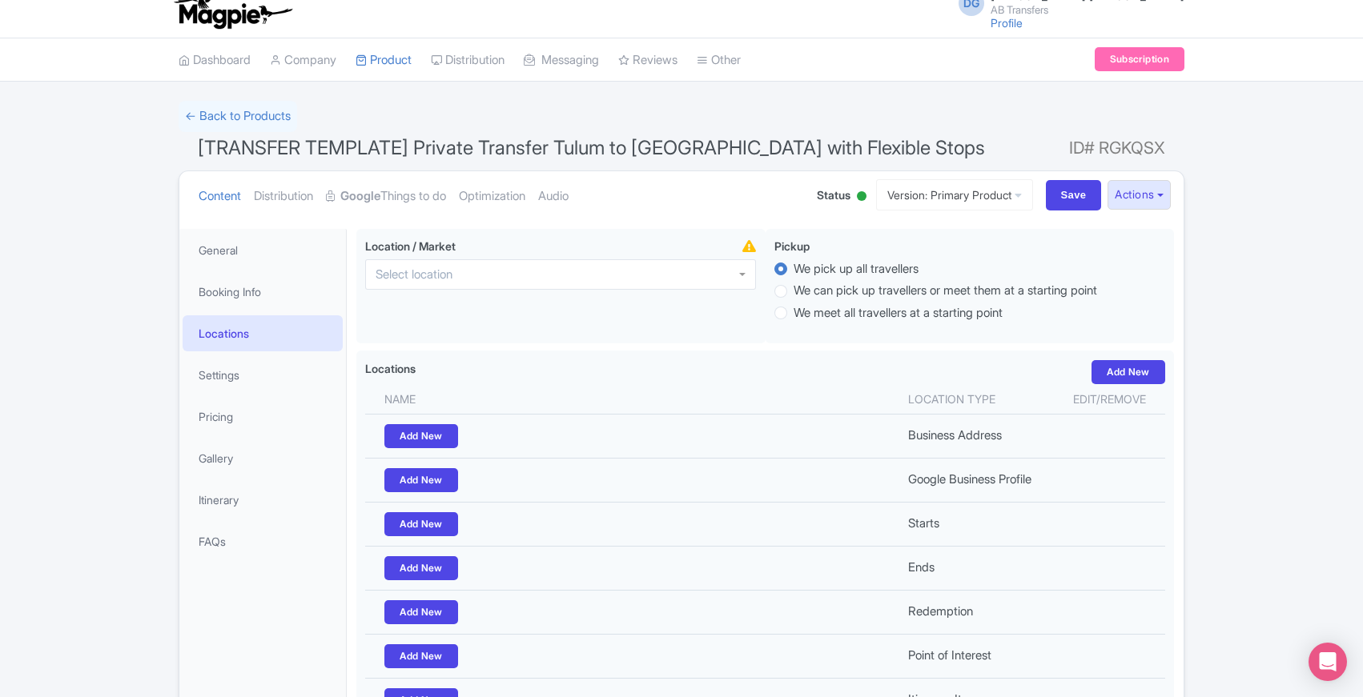
click at [157, 510] on div "Success Product updated successfully ← Back to Products [TRANSFER TEMPLATE] Pri…" at bounding box center [681, 449] width 1363 height 697
click at [99, 380] on div "Success Product updated successfully ← Back to Products [TRANSFER TEMPLATE] Pri…" at bounding box center [681, 449] width 1363 height 697
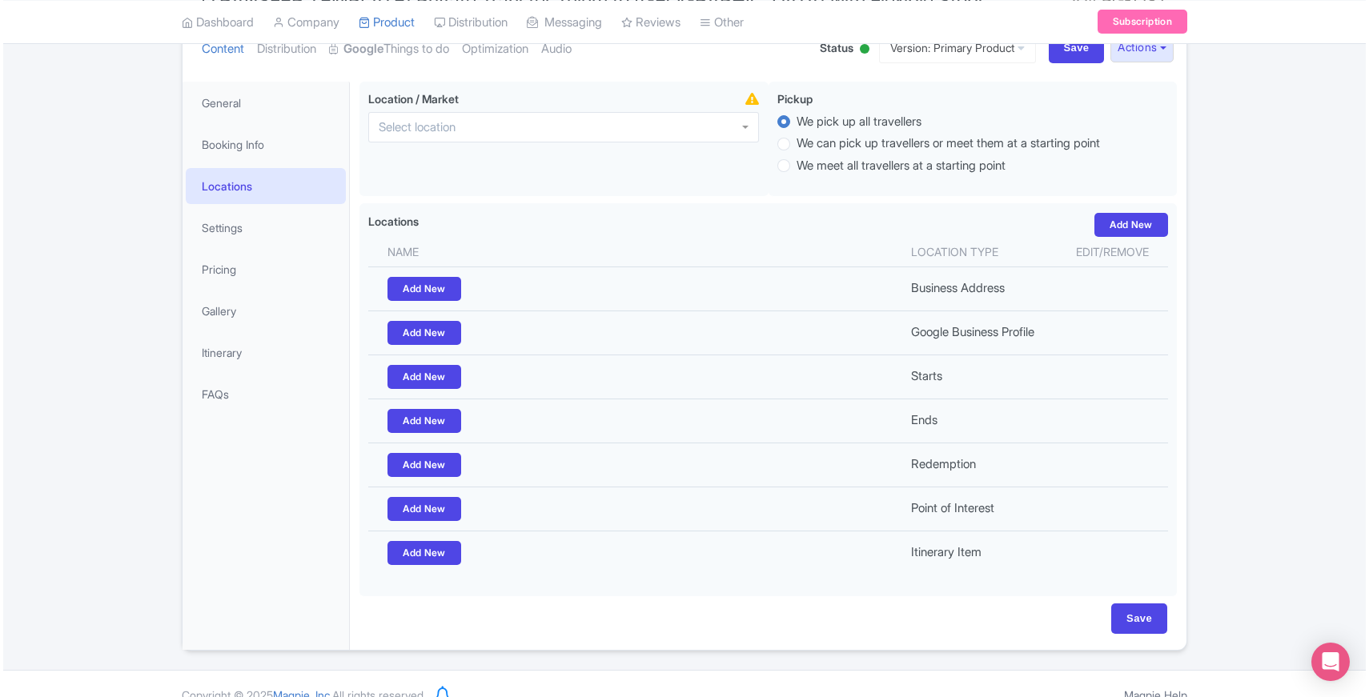
scroll to position [165, 0]
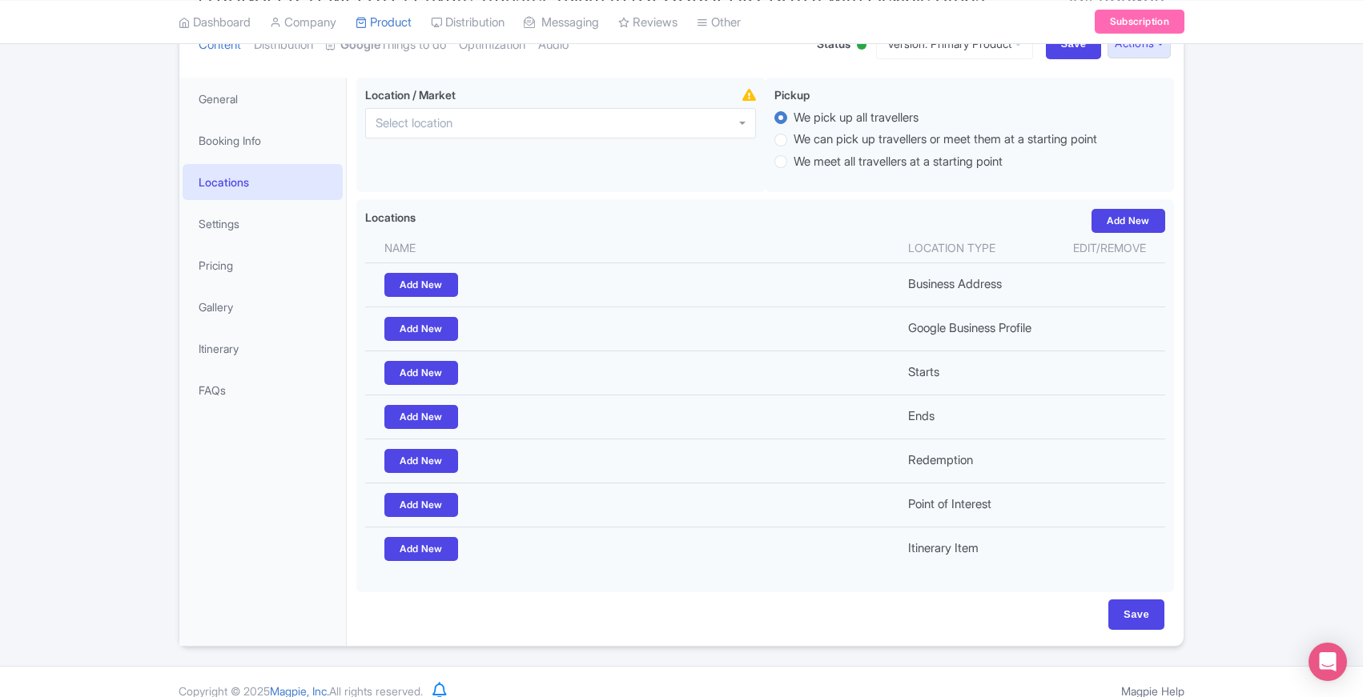
click at [94, 567] on div "Success Product updated successfully ← Back to Products [TRANSFER TEMPLATE] Pri…" at bounding box center [681, 298] width 1363 height 697
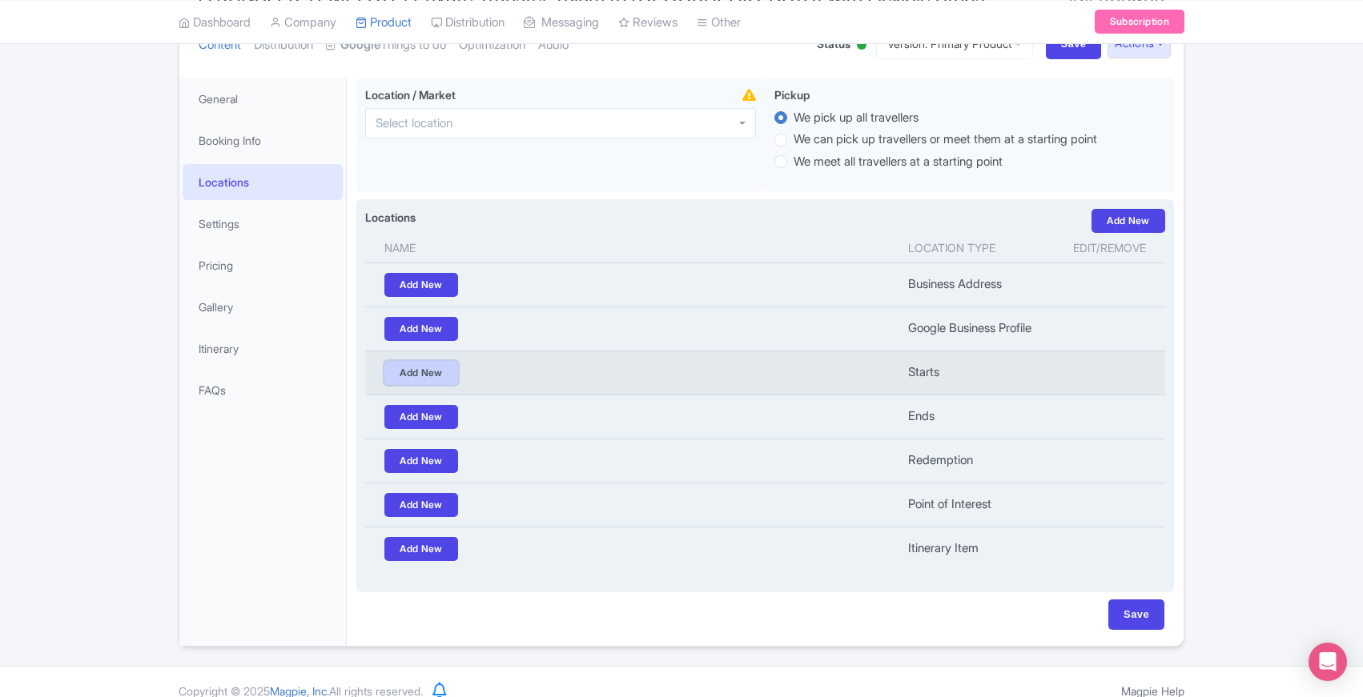
click at [424, 374] on link "Add New" at bounding box center [421, 373] width 74 height 24
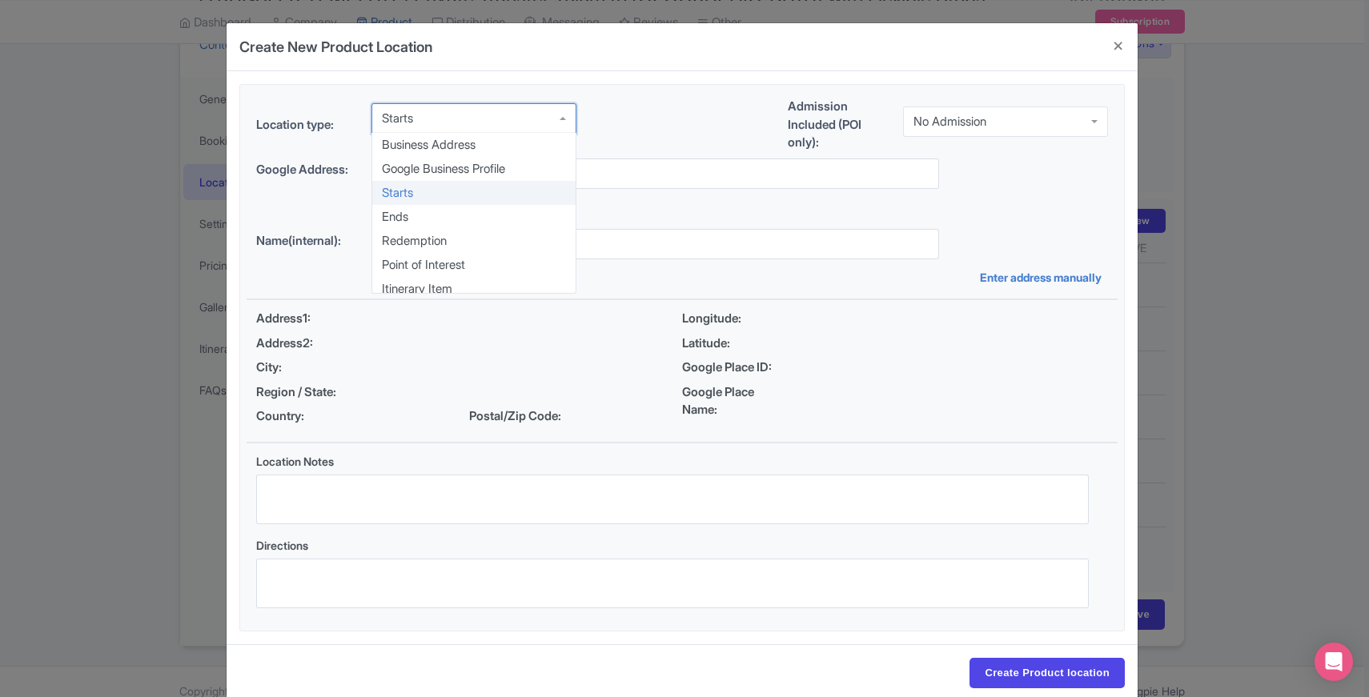
click at [558, 128] on div "Starts" at bounding box center [474, 118] width 205 height 30
click at [613, 124] on div "Location type: Starts Starts Business Address Google Business Profile Starts En…" at bounding box center [682, 128] width 871 height 61
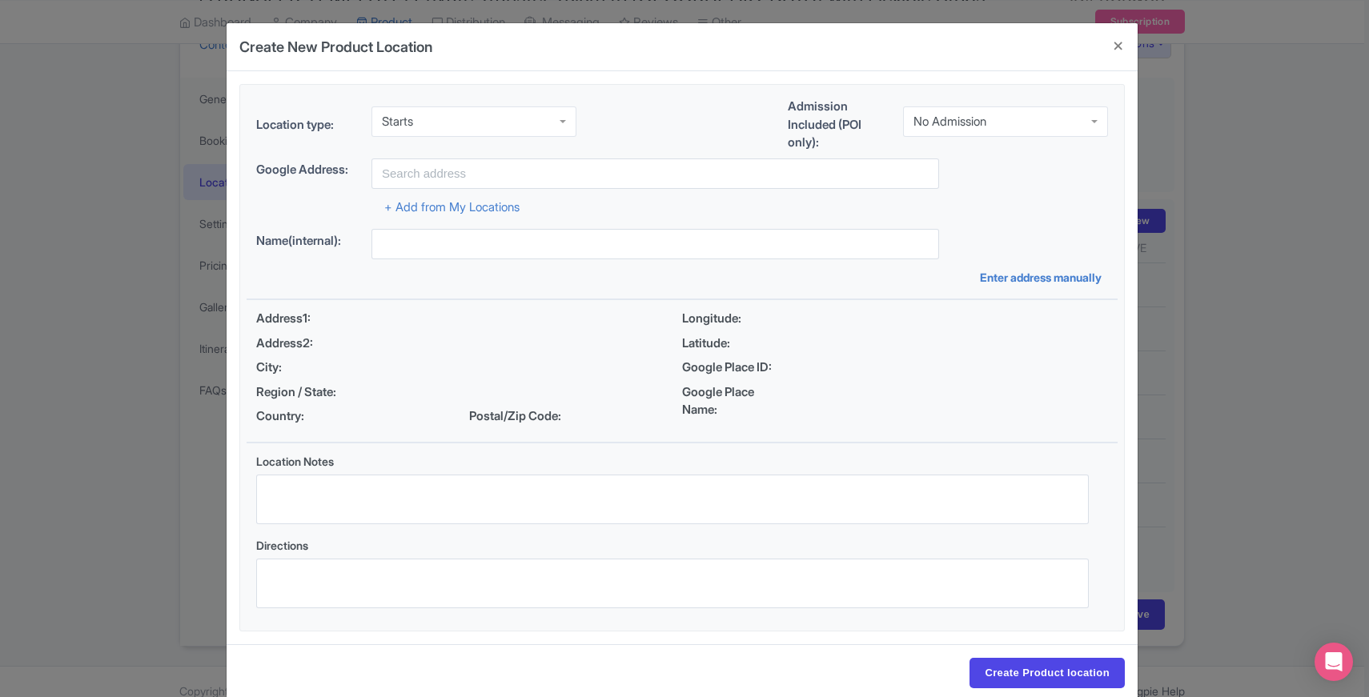
click at [256, 121] on label "Location type:" at bounding box center [307, 125] width 102 height 18
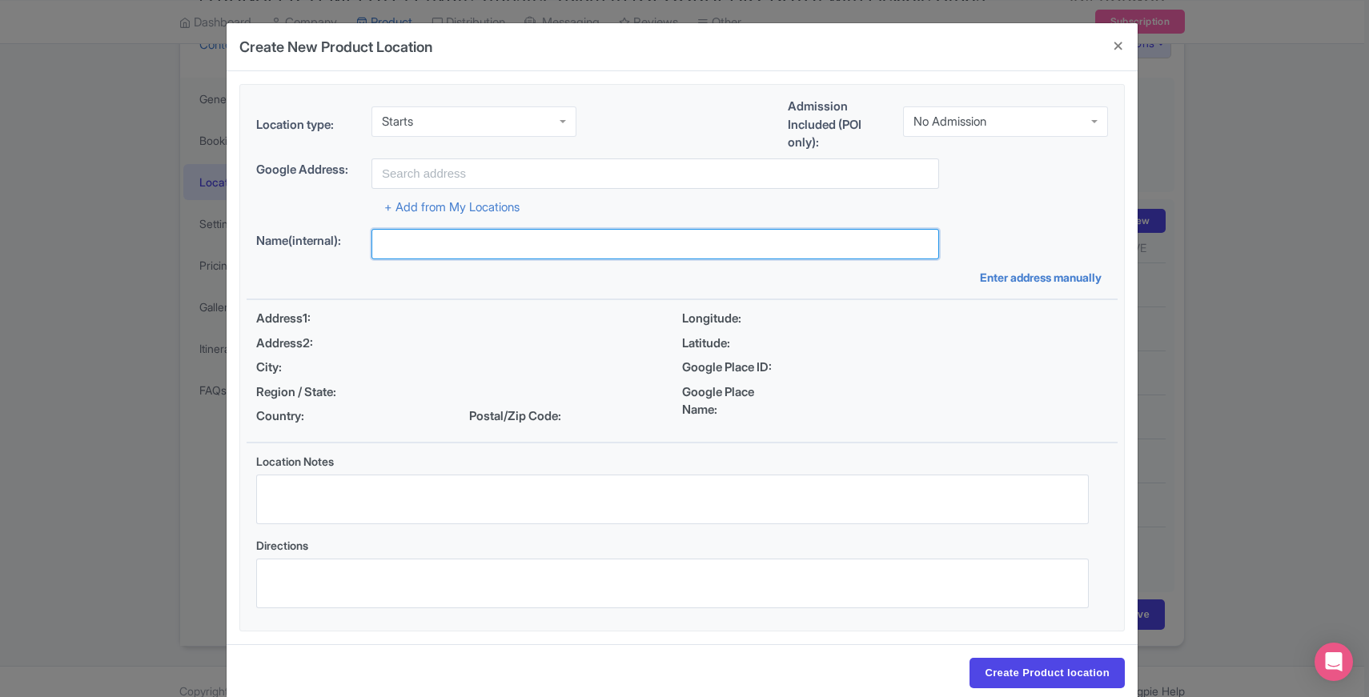
click at [439, 243] on input "text" at bounding box center [656, 244] width 568 height 30
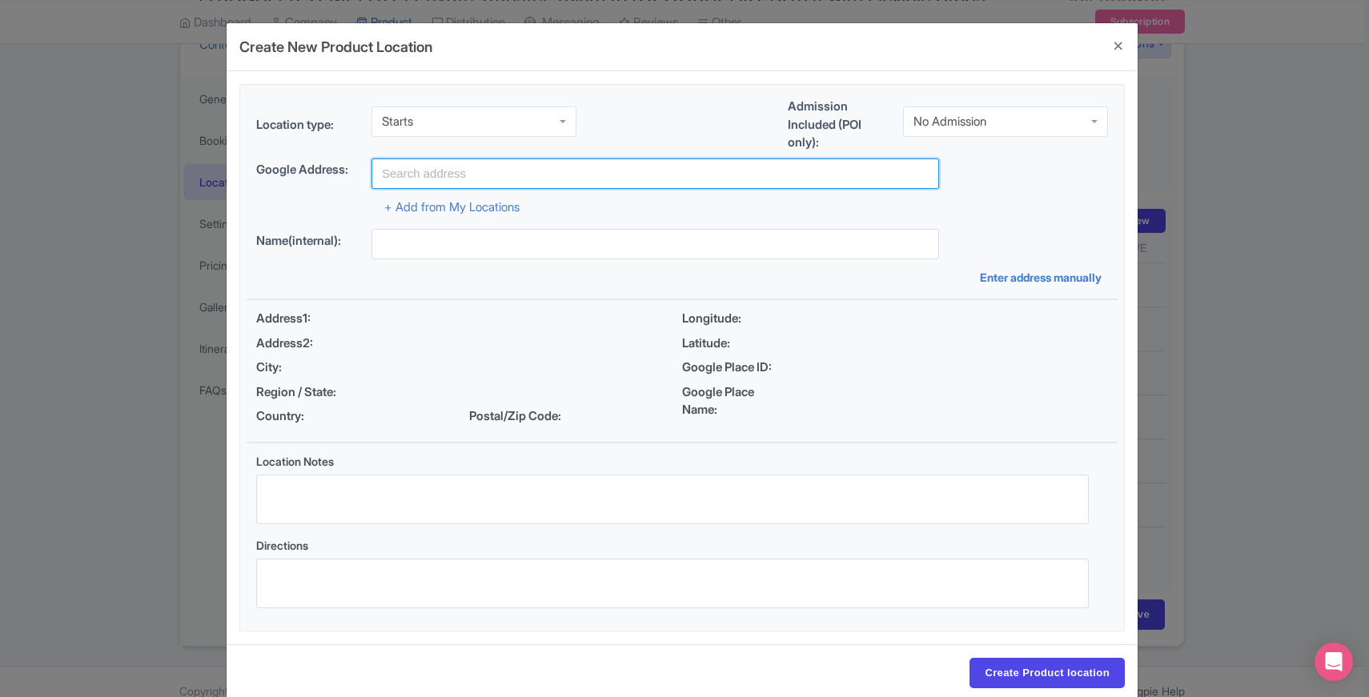
click at [475, 175] on input "text" at bounding box center [656, 174] width 568 height 30
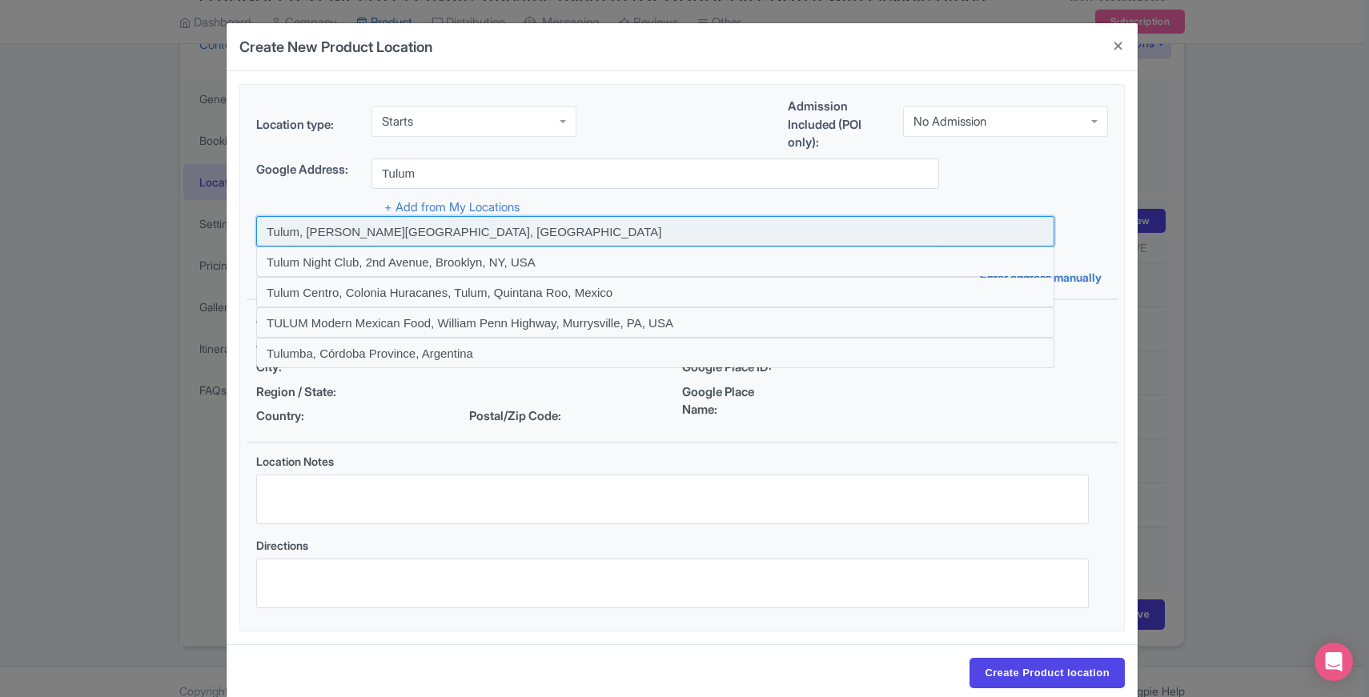
click at [348, 235] on input at bounding box center [655, 231] width 798 height 30
type input "Tulum, Quintana Roo, Mexico"
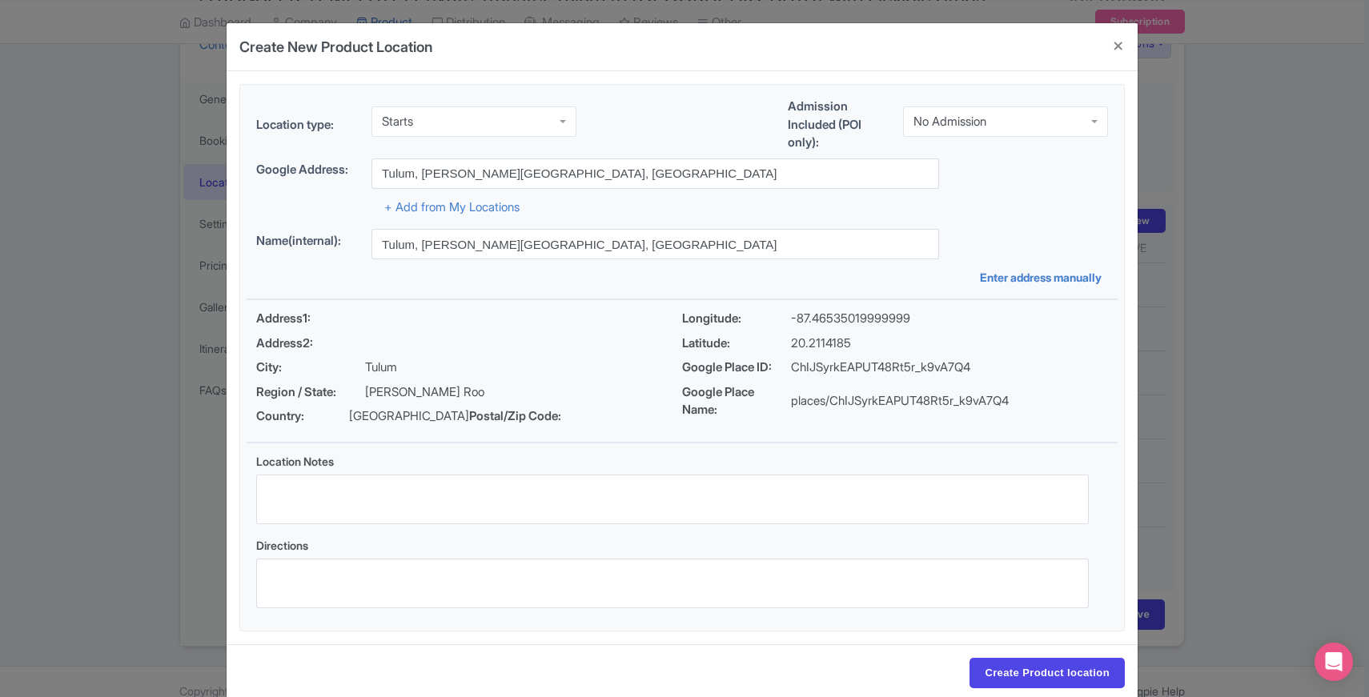
click at [232, 241] on div "Location type: Starts Starts Business Address Google Business Profile Starts En…" at bounding box center [682, 357] width 911 height 573
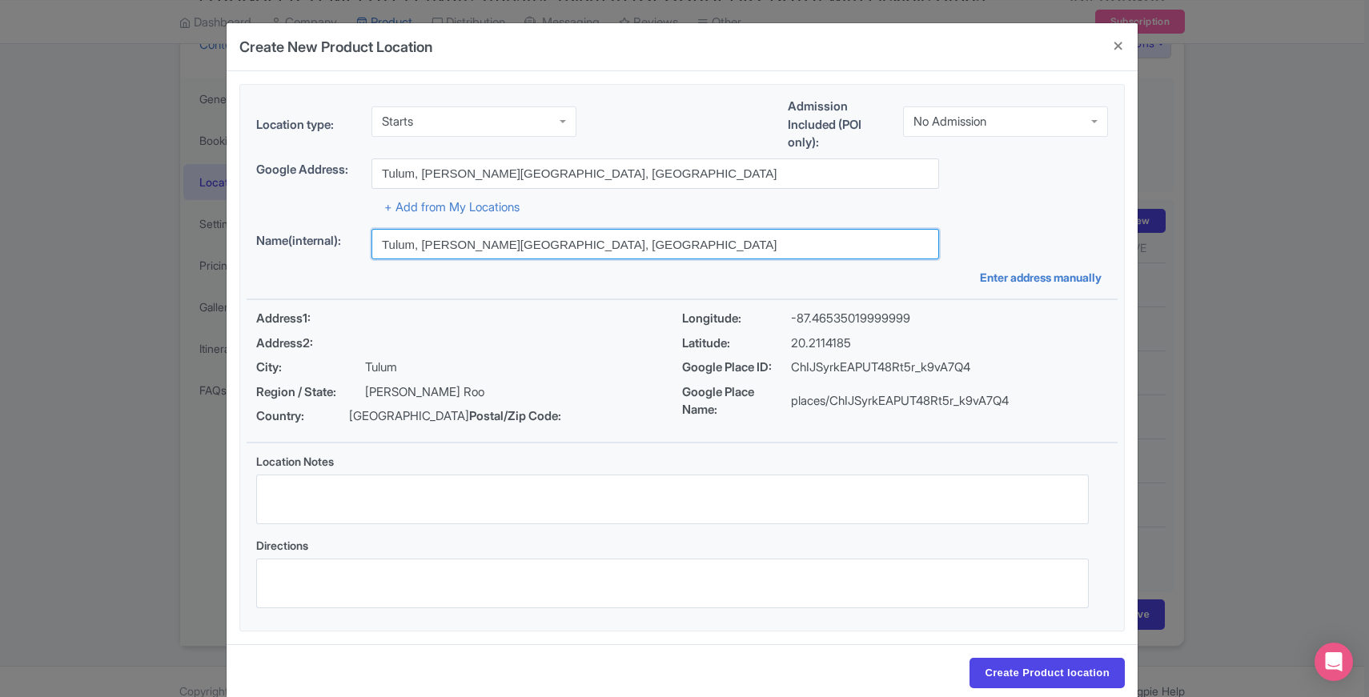
drag, startPoint x: 414, startPoint y: 245, endPoint x: 565, endPoint y: 244, distance: 150.5
click at [565, 244] on input "Tulum, Quintana Roo, Mexico" at bounding box center [656, 244] width 568 height 30
drag, startPoint x: 565, startPoint y: 244, endPoint x: 414, endPoint y: 246, distance: 150.5
click at [414, 246] on input "Tulum, Quintana Roo, Mexico" at bounding box center [656, 244] width 568 height 30
type input "Tulum"
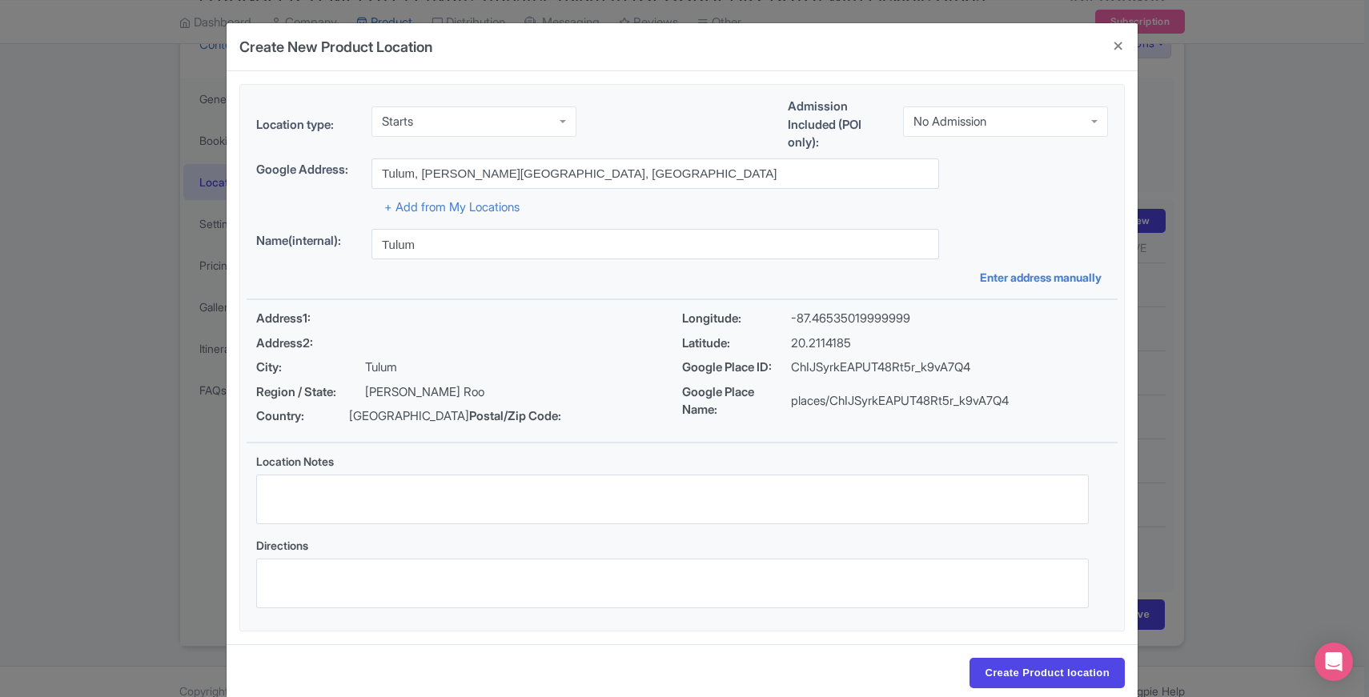
click at [230, 296] on div "Location type: Starts Starts Business Address Google Business Profile Starts En…" at bounding box center [682, 357] width 911 height 573
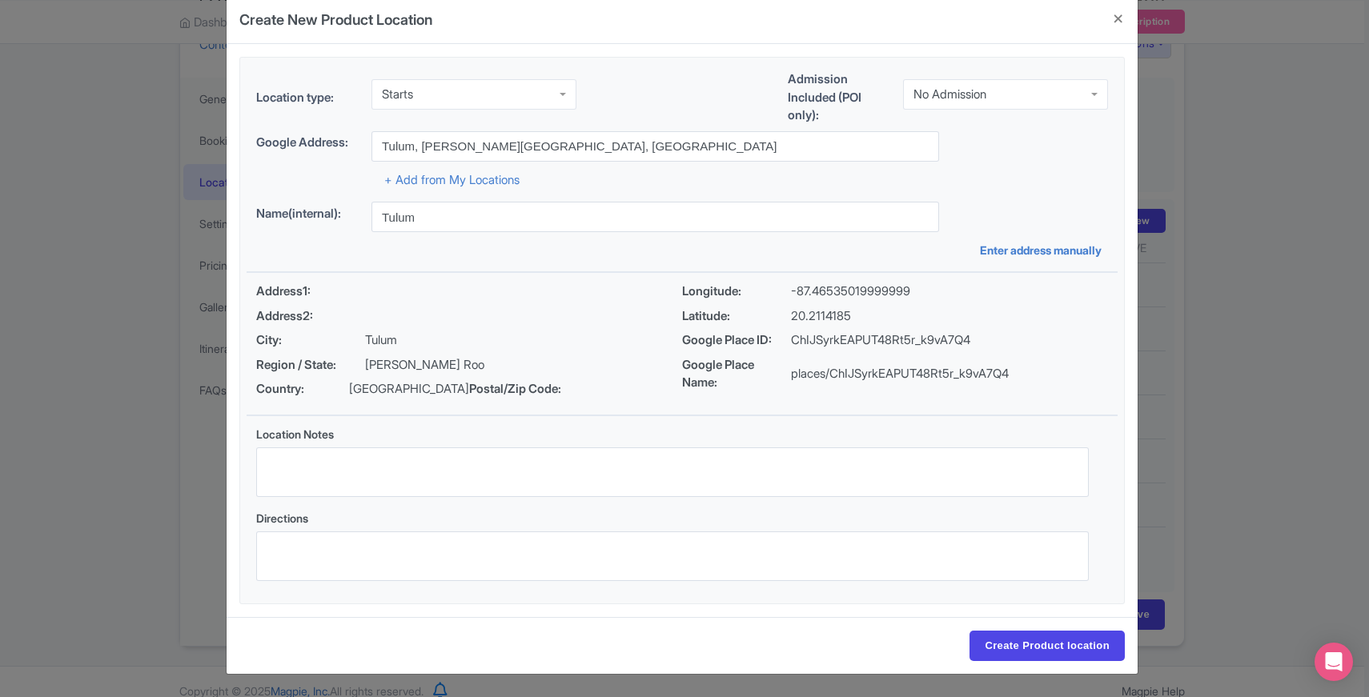
click at [230, 296] on div "Location type: Starts Starts Business Address Google Business Profile Starts En…" at bounding box center [682, 330] width 911 height 573
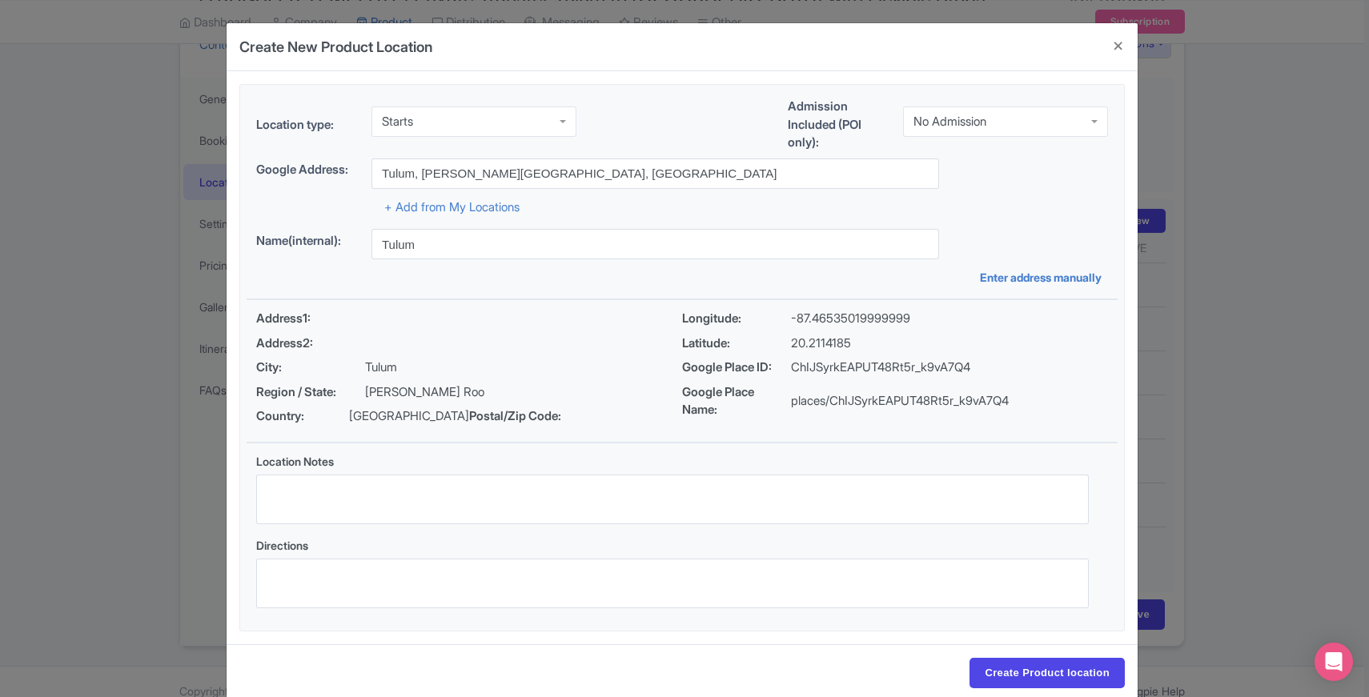
click at [247, 530] on div "Location Notes" at bounding box center [673, 495] width 852 height 84
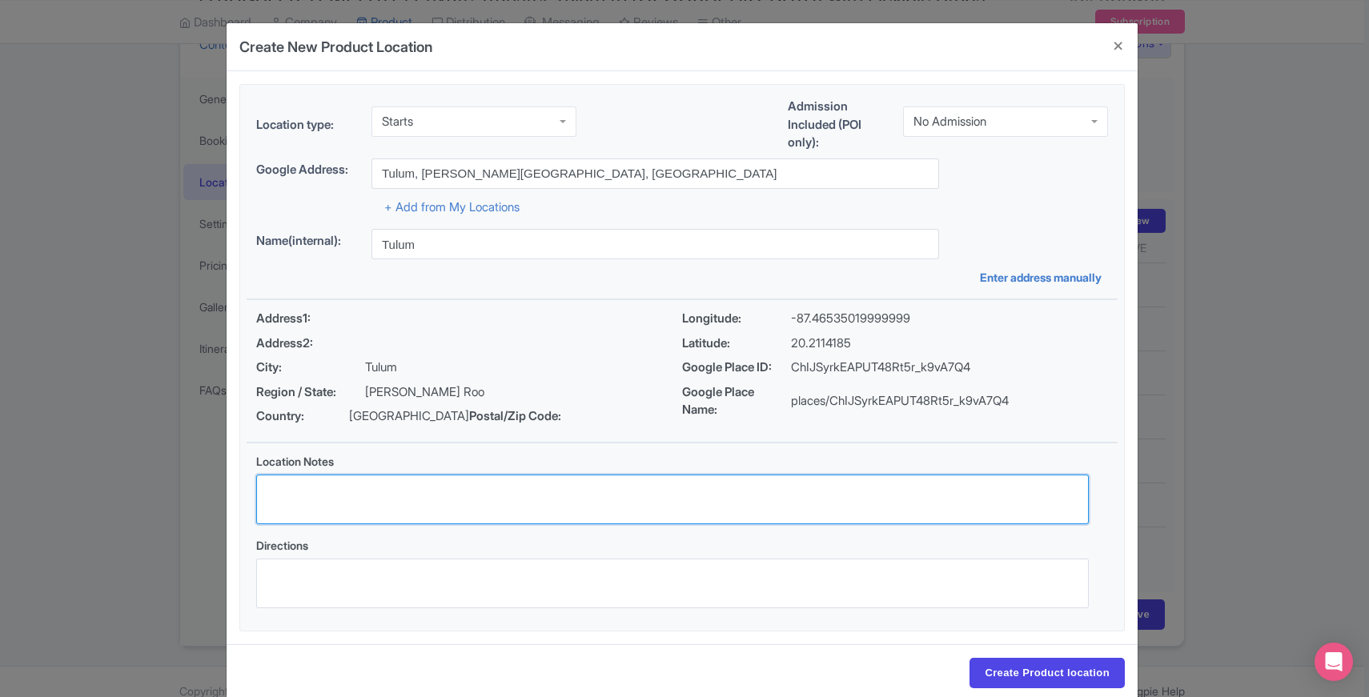
click at [338, 488] on textarea "Location Notes" at bounding box center [672, 500] width 833 height 50
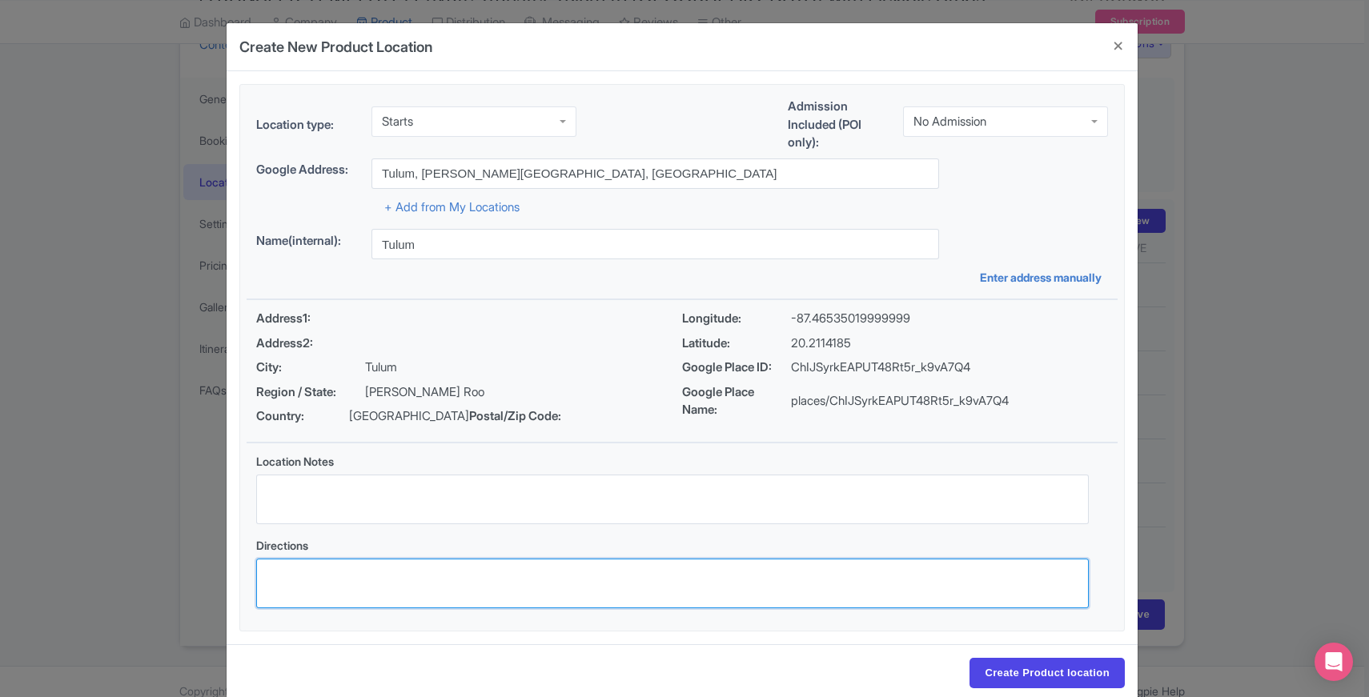
click at [335, 575] on textarea "Directions" at bounding box center [672, 584] width 833 height 50
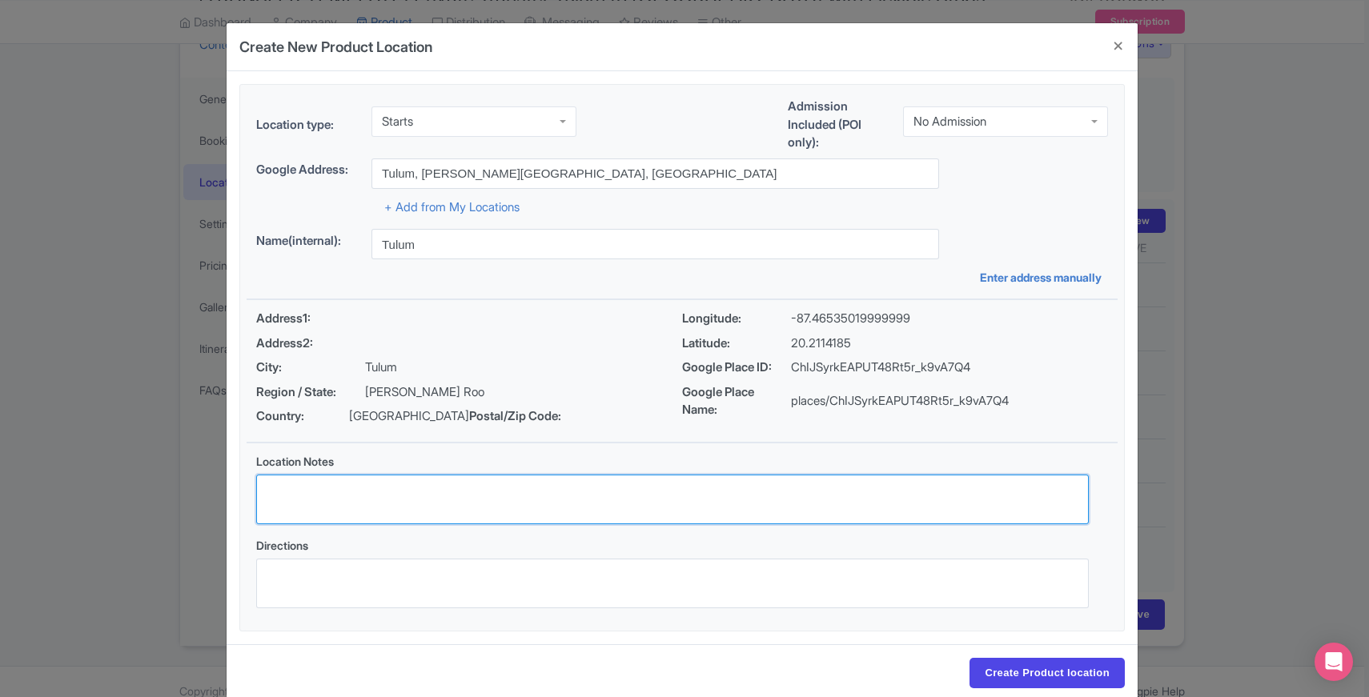
click at [330, 492] on textarea "Location Notes" at bounding box center [672, 500] width 833 height 50
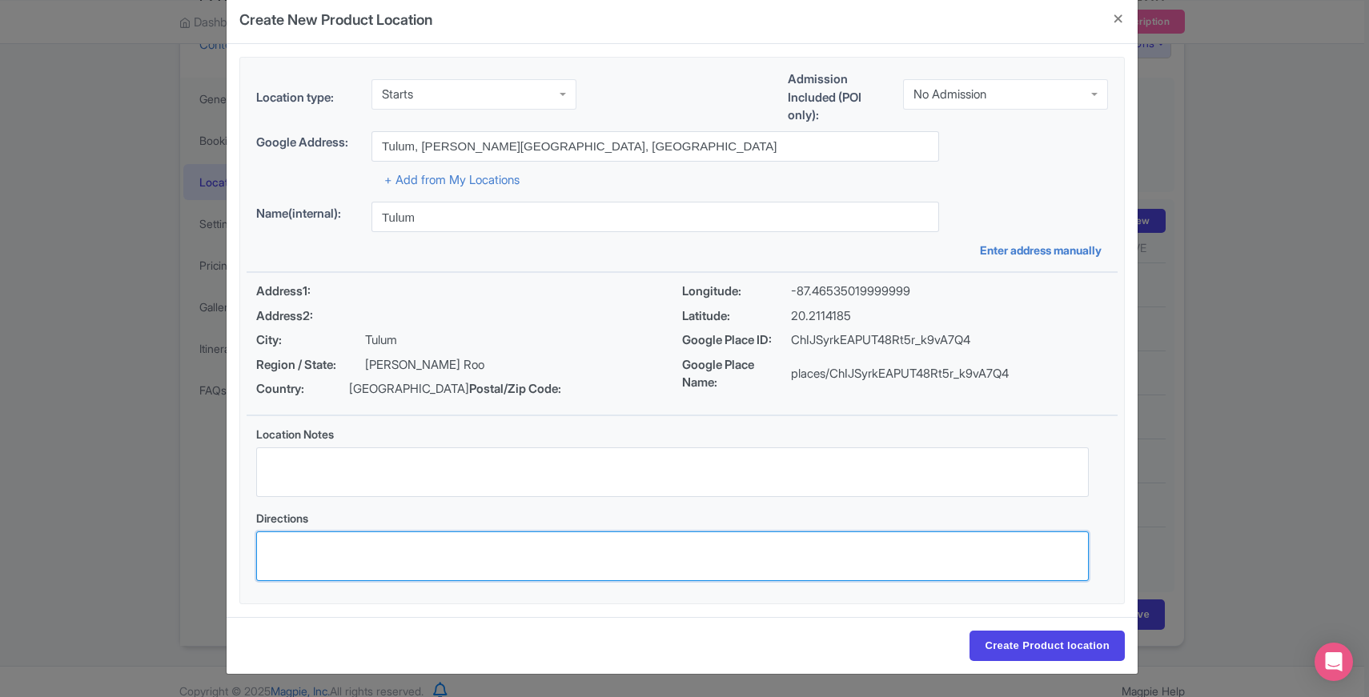
click at [312, 557] on textarea "Directions" at bounding box center [672, 557] width 833 height 50
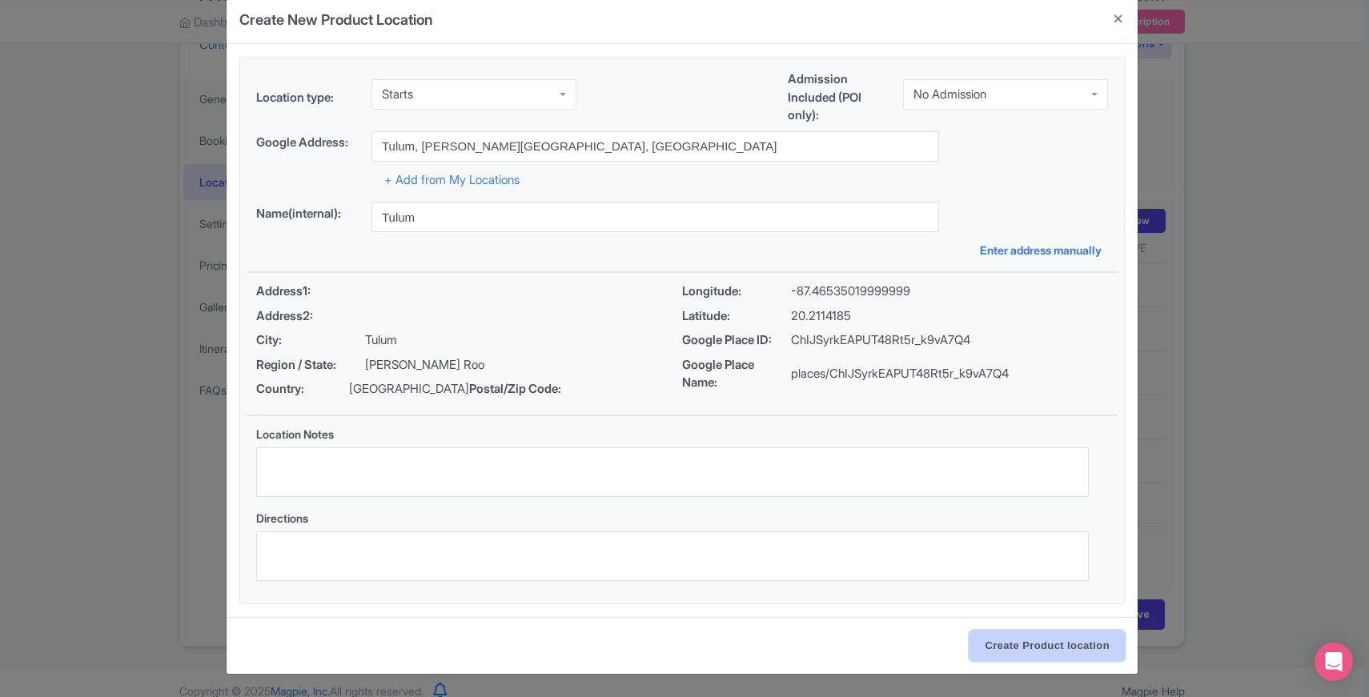
click at [1023, 645] on input "Create Product location" at bounding box center [1047, 646] width 155 height 30
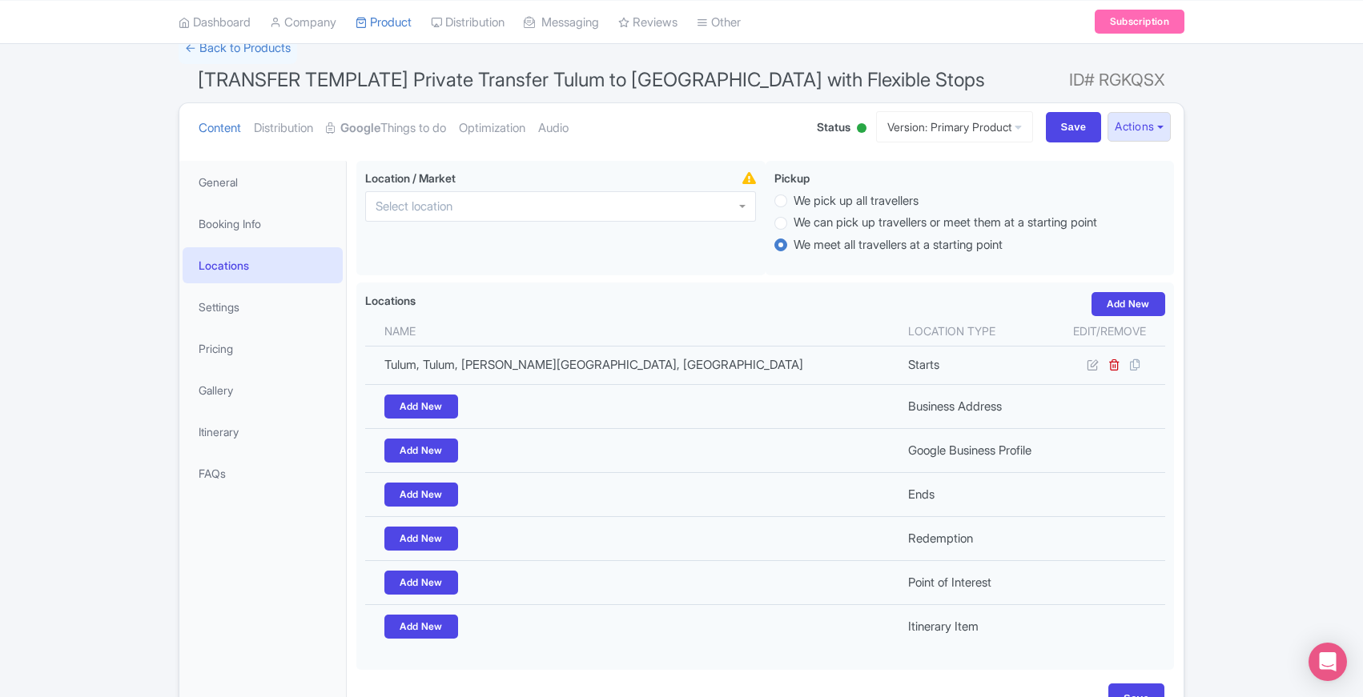
scroll to position [81, 0]
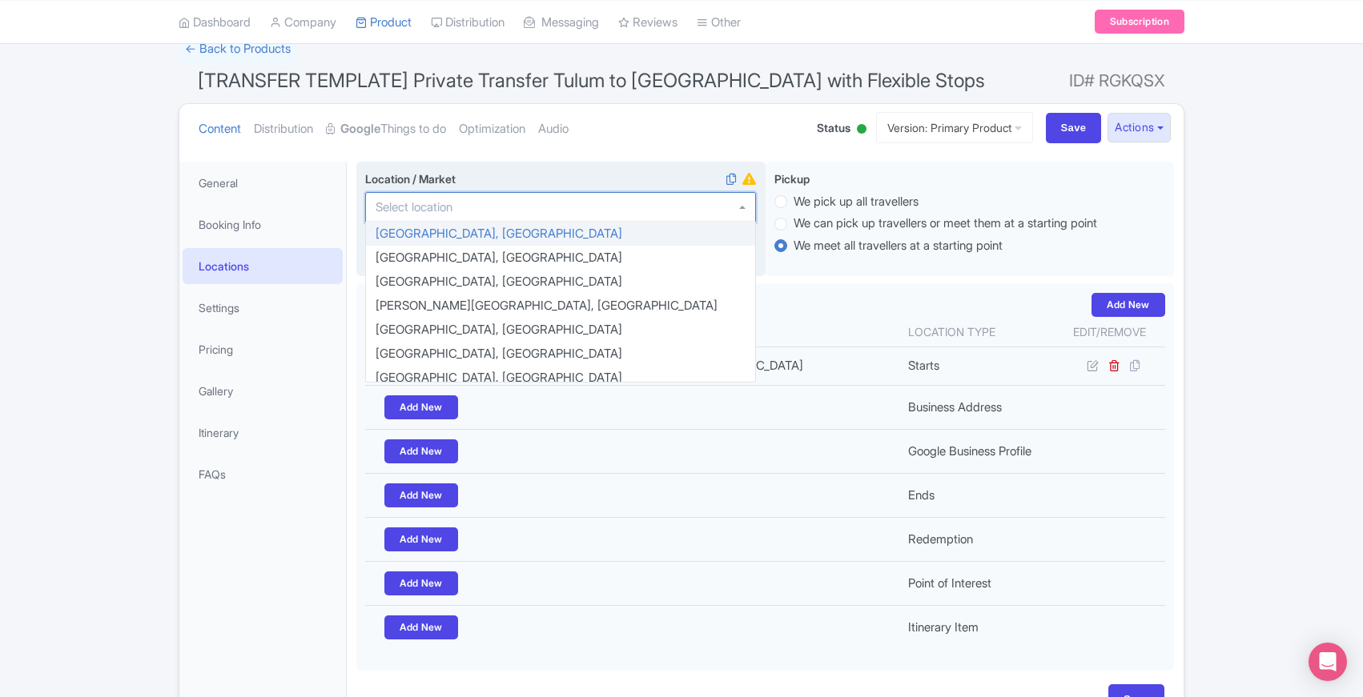
click at [741, 203] on div at bounding box center [560, 207] width 391 height 30
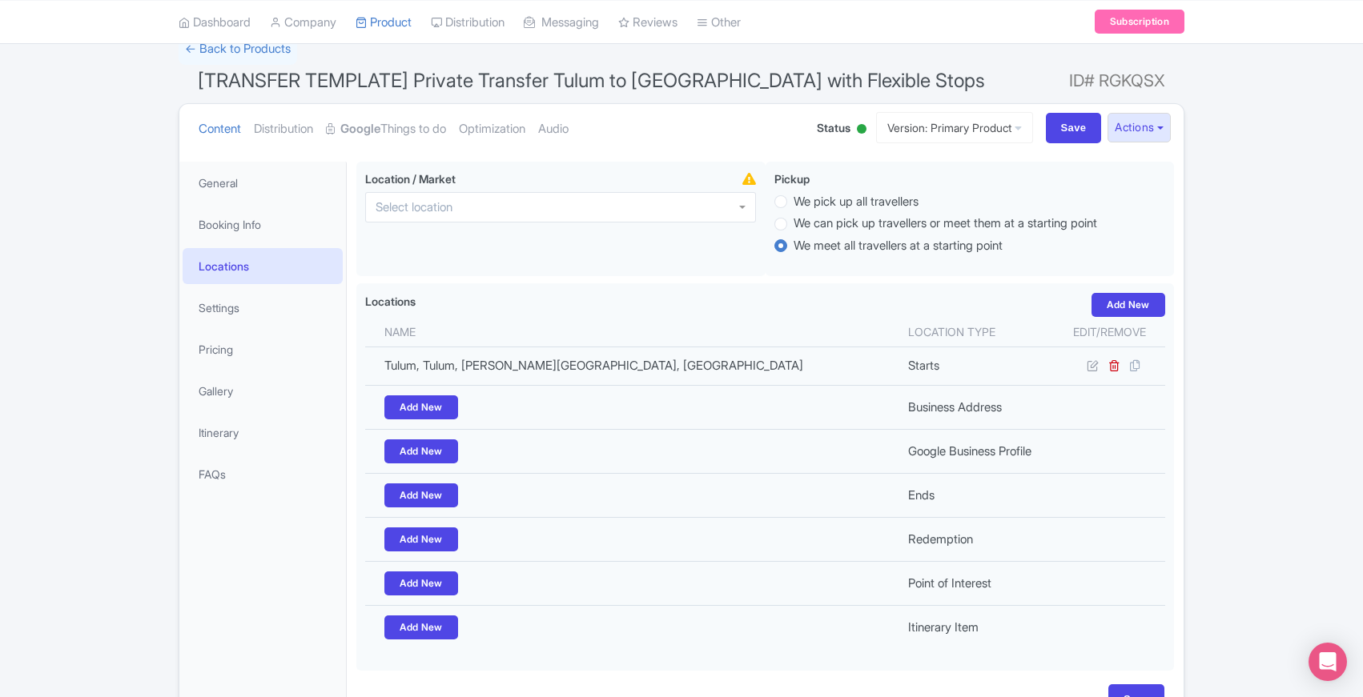
click at [655, 151] on ul "Content Distribution Google Things to do Optimization Audio" at bounding box center [491, 128] width 599 height 49
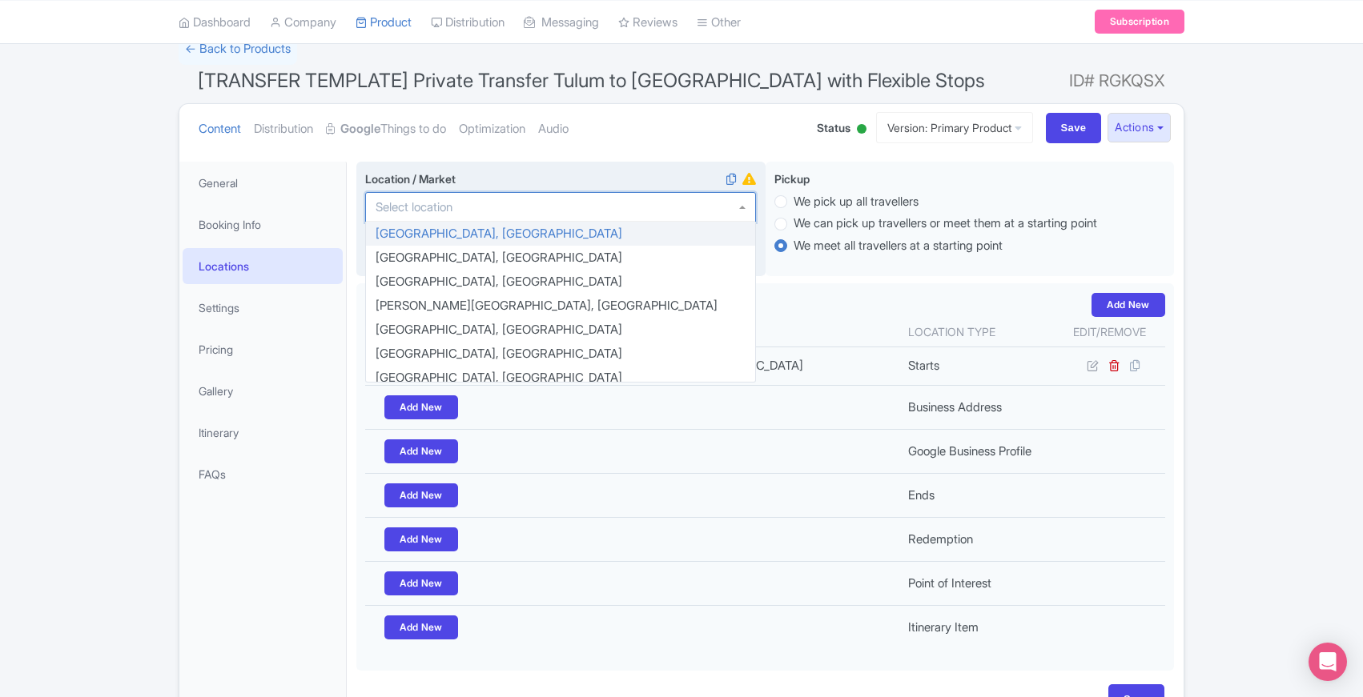
click at [739, 209] on div at bounding box center [560, 207] width 391 height 30
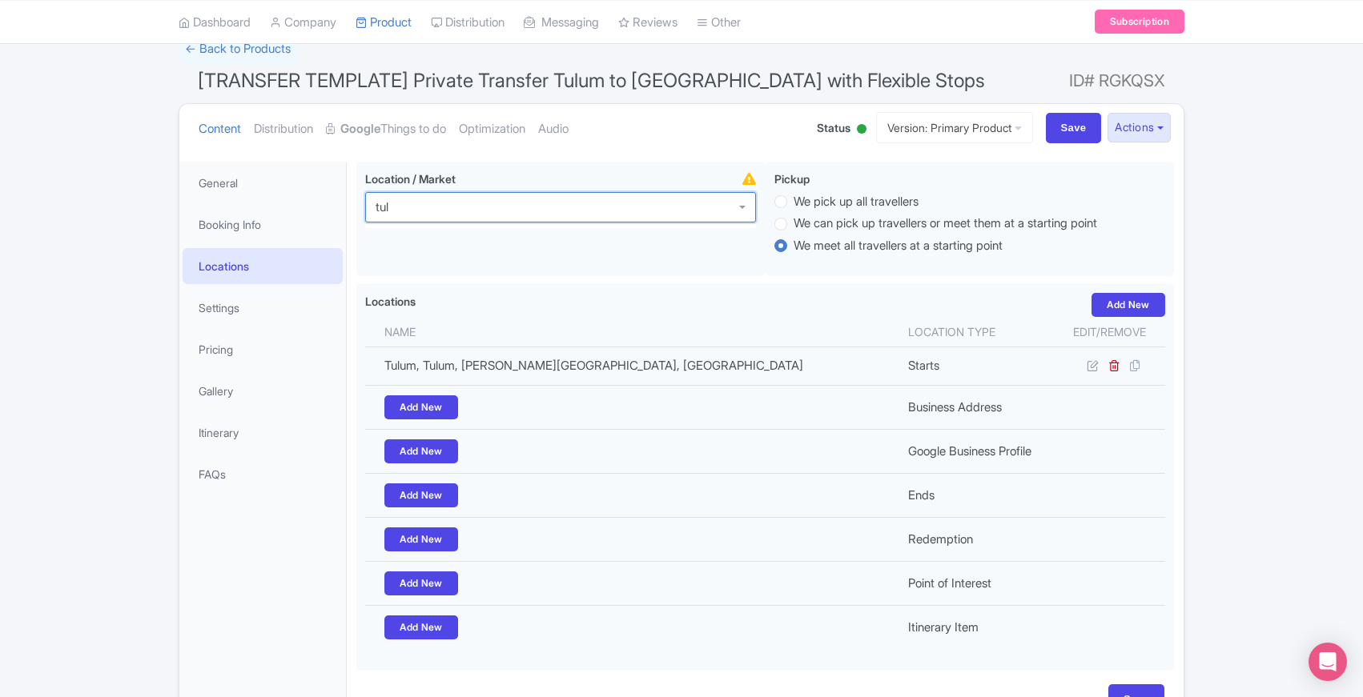
type input "tulu"
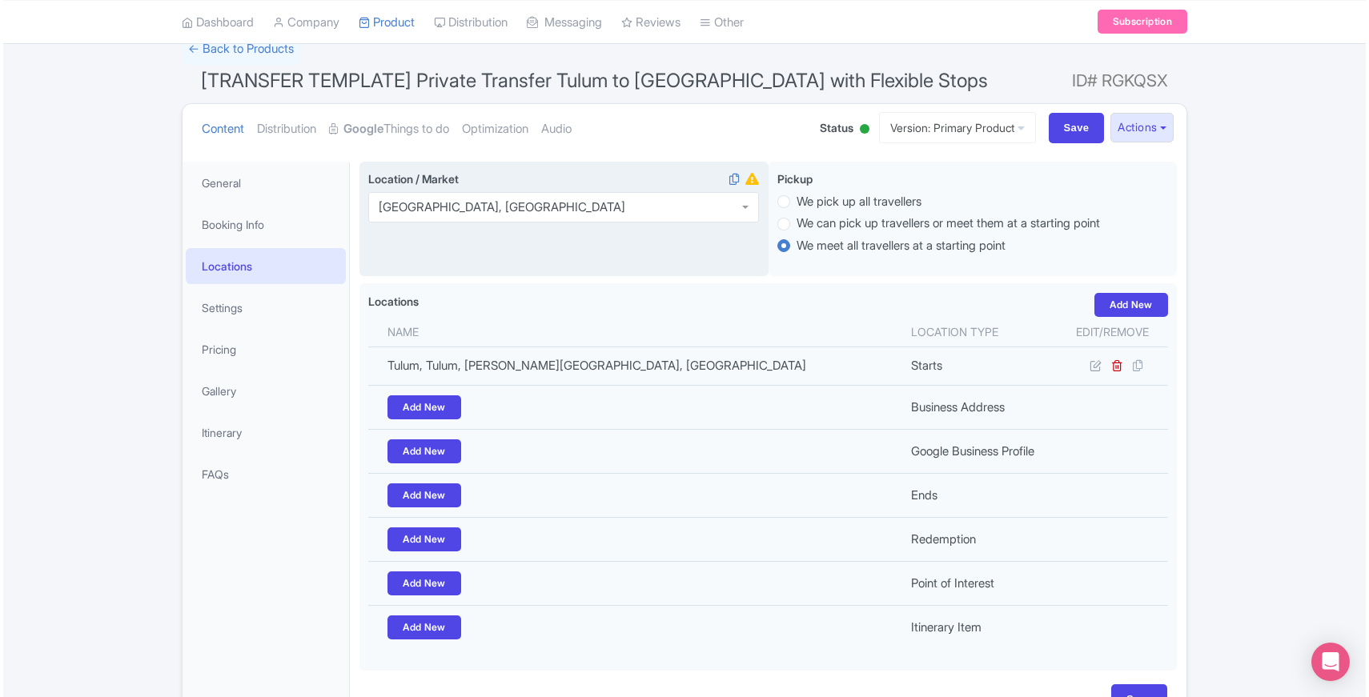
scroll to position [0, 0]
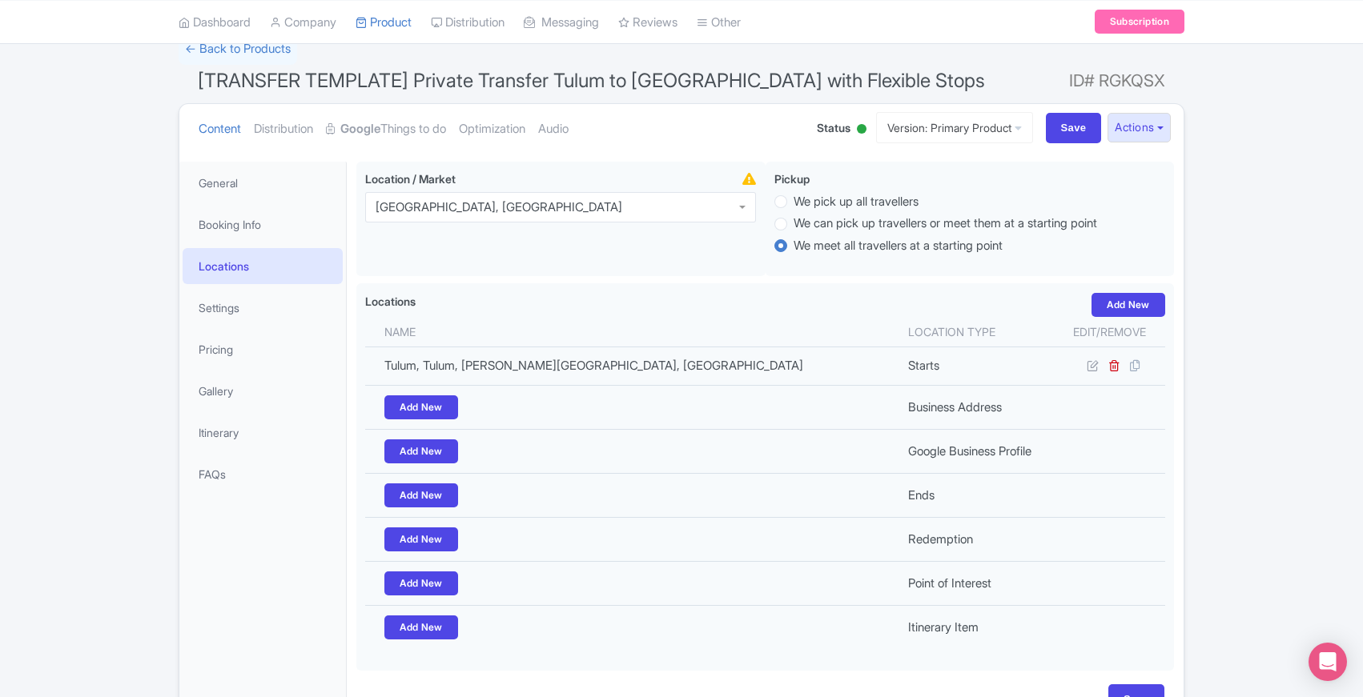
click at [159, 330] on div "Success Product updated successfully ← Back to Products [TRANSFER TEMPLATE] Pri…" at bounding box center [681, 383] width 1363 height 698
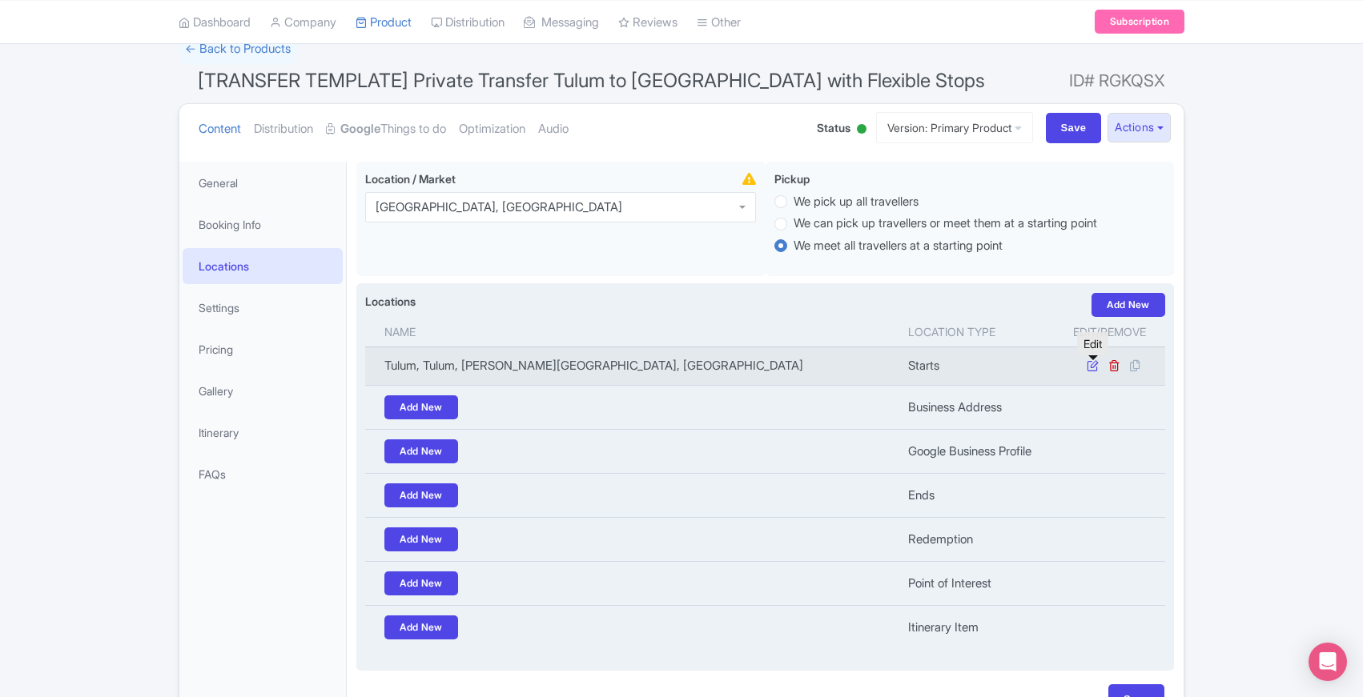
click at [1092, 369] on icon at bounding box center [1093, 366] width 12 height 12
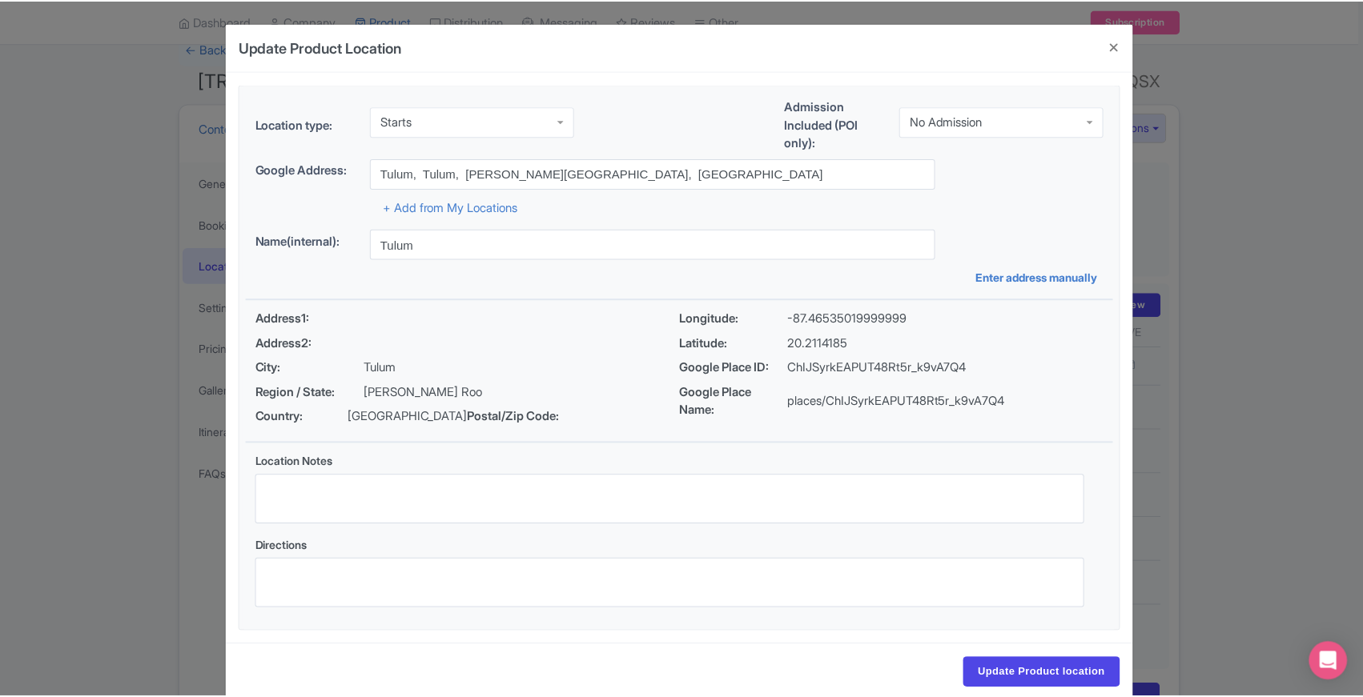
scroll to position [28, 0]
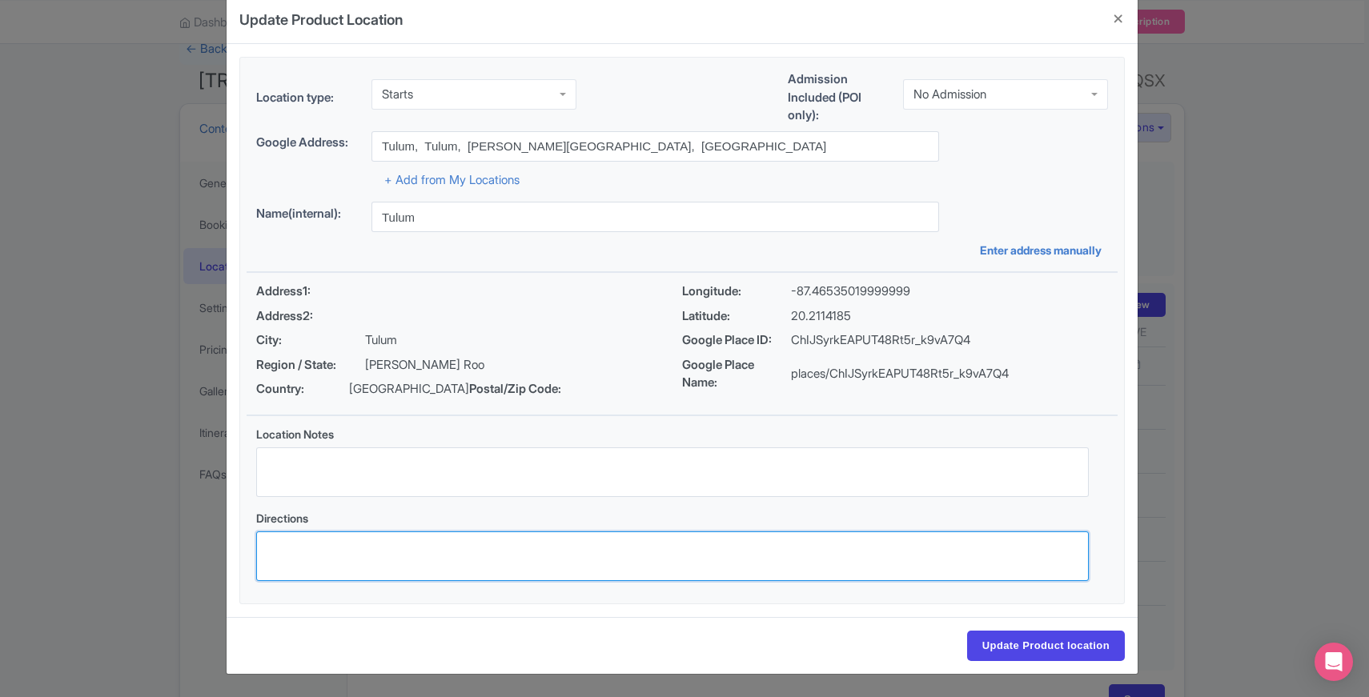
click at [323, 549] on textarea "Directions" at bounding box center [672, 557] width 833 height 50
paste textarea "Pickup is available from all hotels, Airbnbs, and private villas in Tulum (town…"
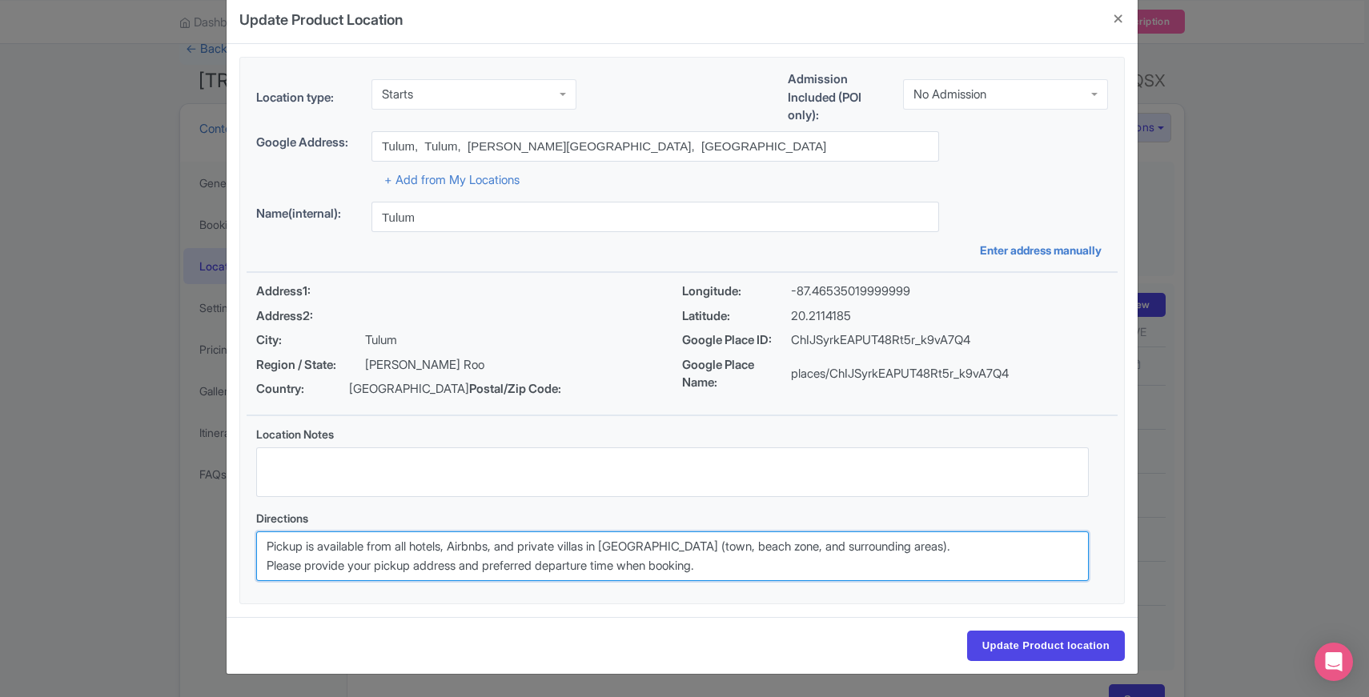
click at [354, 568] on textarea "Pickup is available from all hotels, Airbnbs, and private villas in Tulum (town…" at bounding box center [672, 557] width 833 height 50
drag, startPoint x: 638, startPoint y: 566, endPoint x: 733, endPoint y: 567, distance: 94.5
click at [733, 567] on textarea "Pickup is available from all hotels, Airbnbs, and private villas in Tulum (town…" at bounding box center [672, 557] width 833 height 50
type textarea "Pickup is available from all hotels, Airbnbs, and private villas in Tulum (town…"
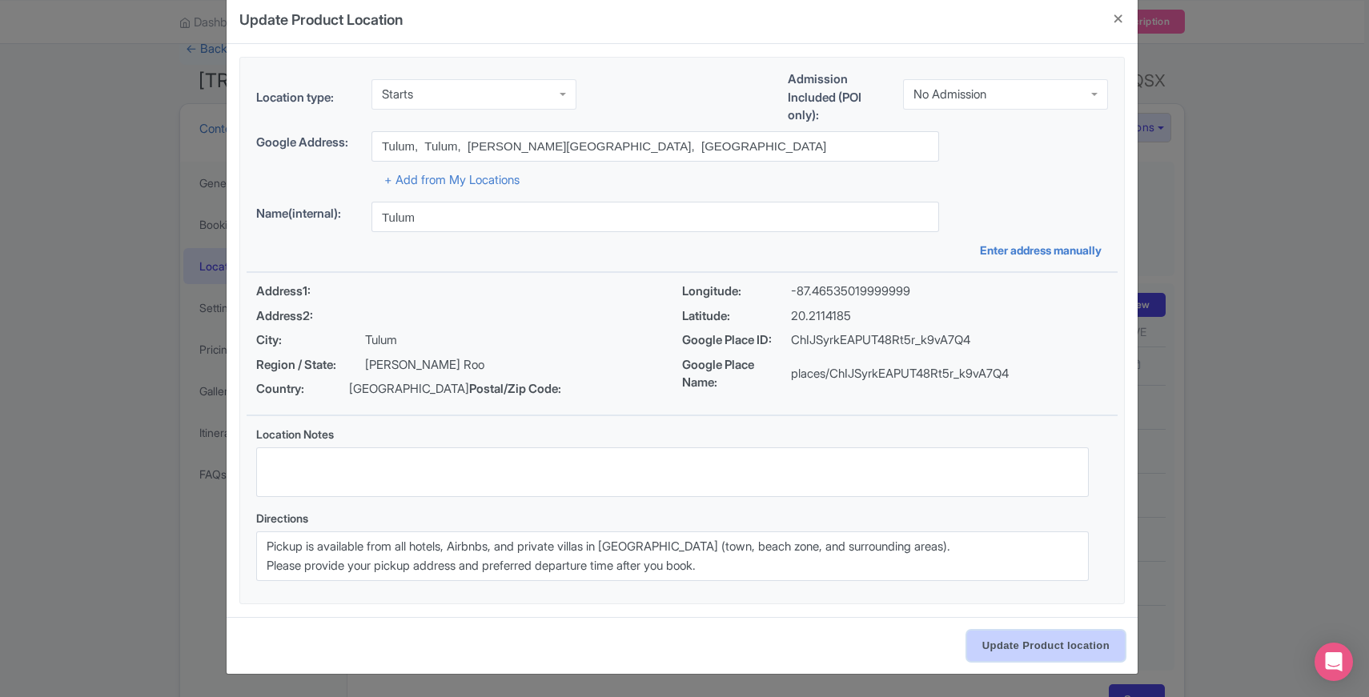
click at [1037, 645] on input "Update Product location" at bounding box center [1046, 646] width 158 height 30
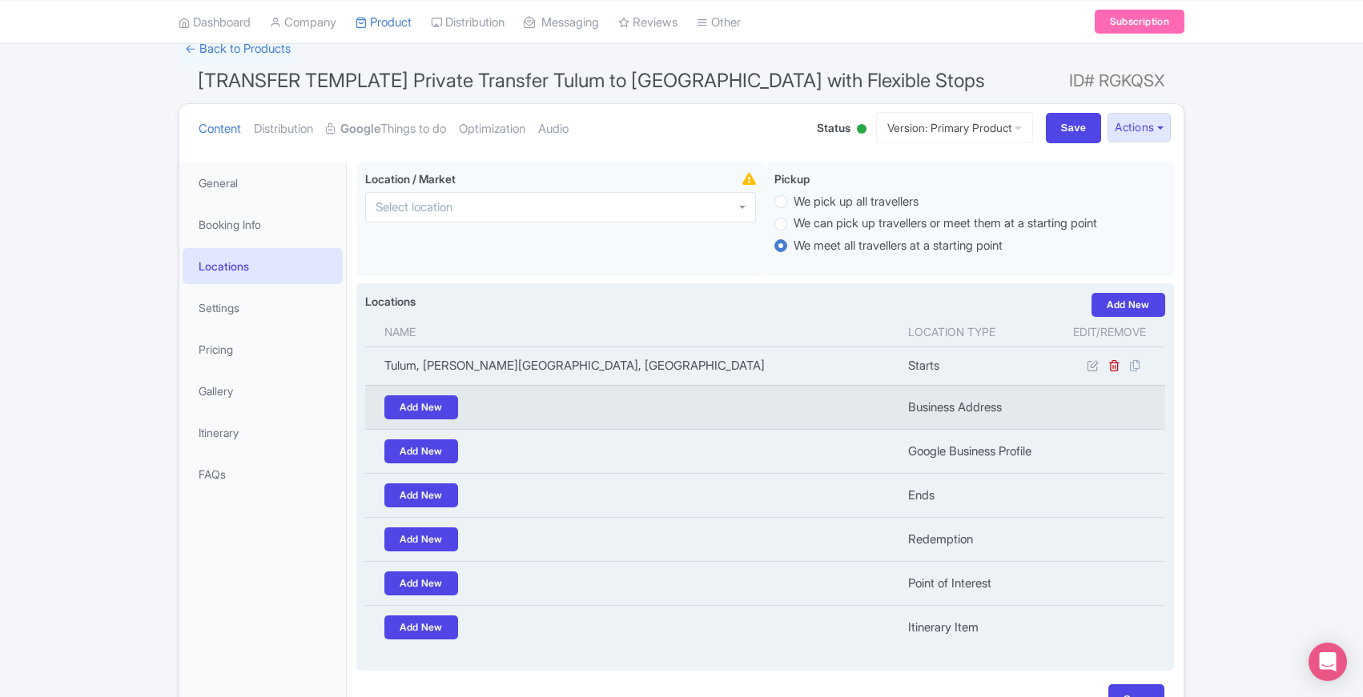
scroll to position [112, 0]
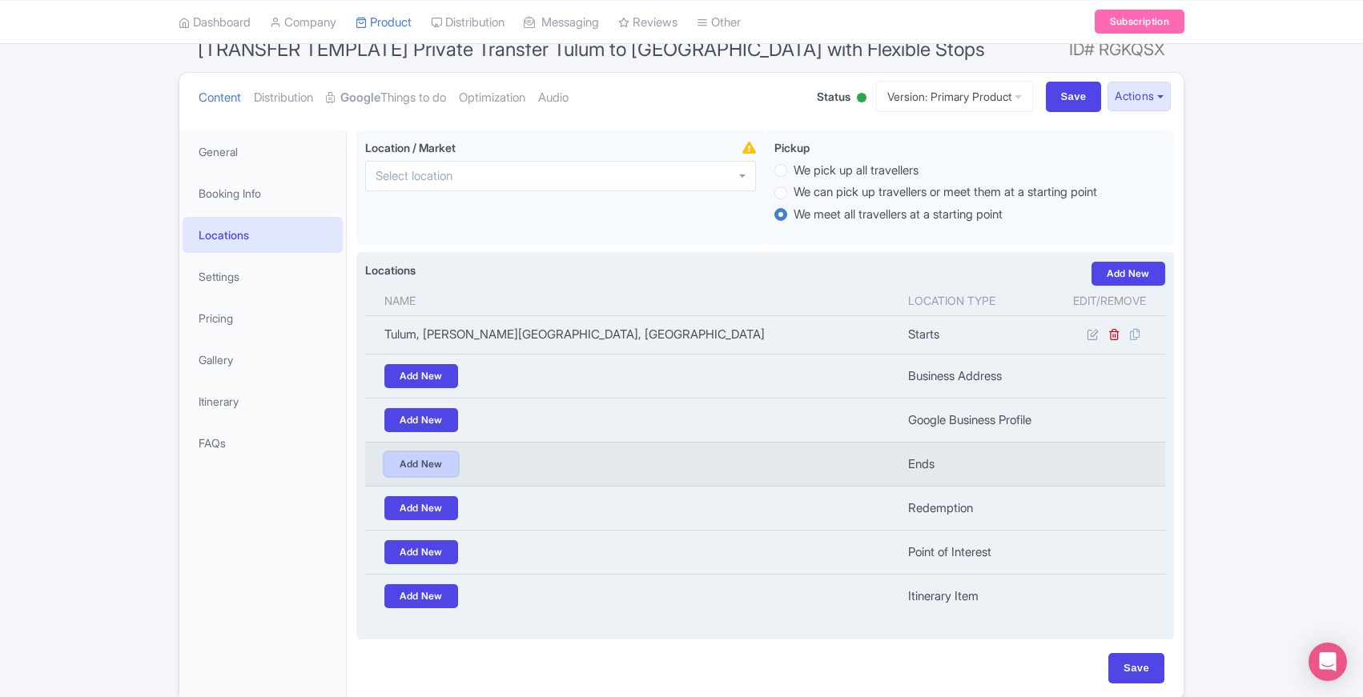
click at [430, 467] on link "Add New" at bounding box center [421, 464] width 74 height 24
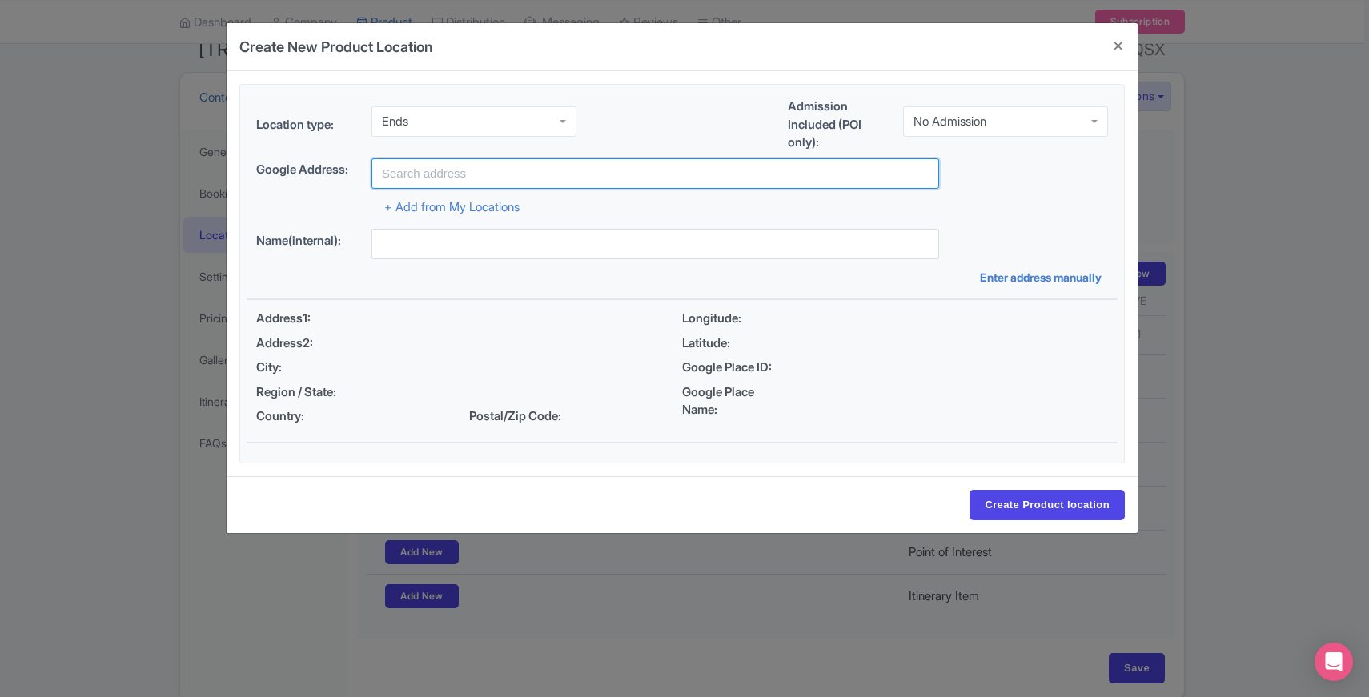
click at [495, 170] on input "text" at bounding box center [656, 174] width 568 height 30
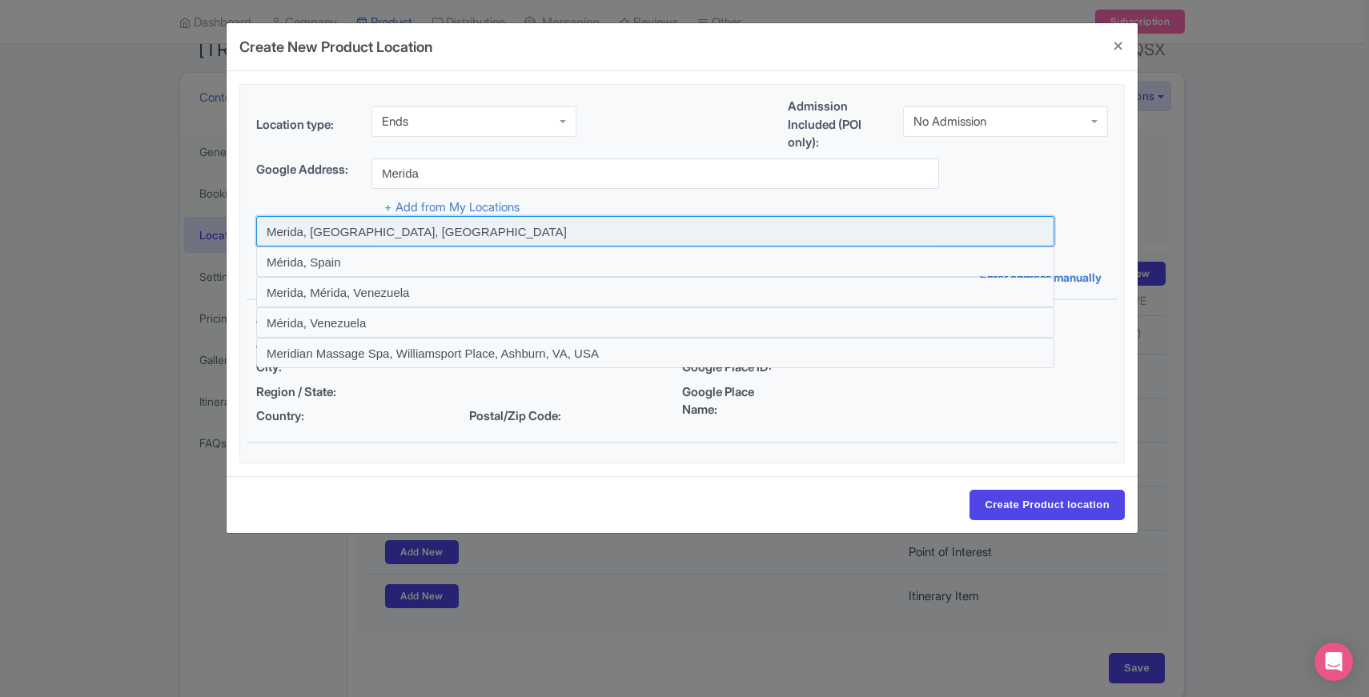
click at [309, 233] on input at bounding box center [655, 231] width 798 height 30
type input "Merida, Yucatan, Mexico"
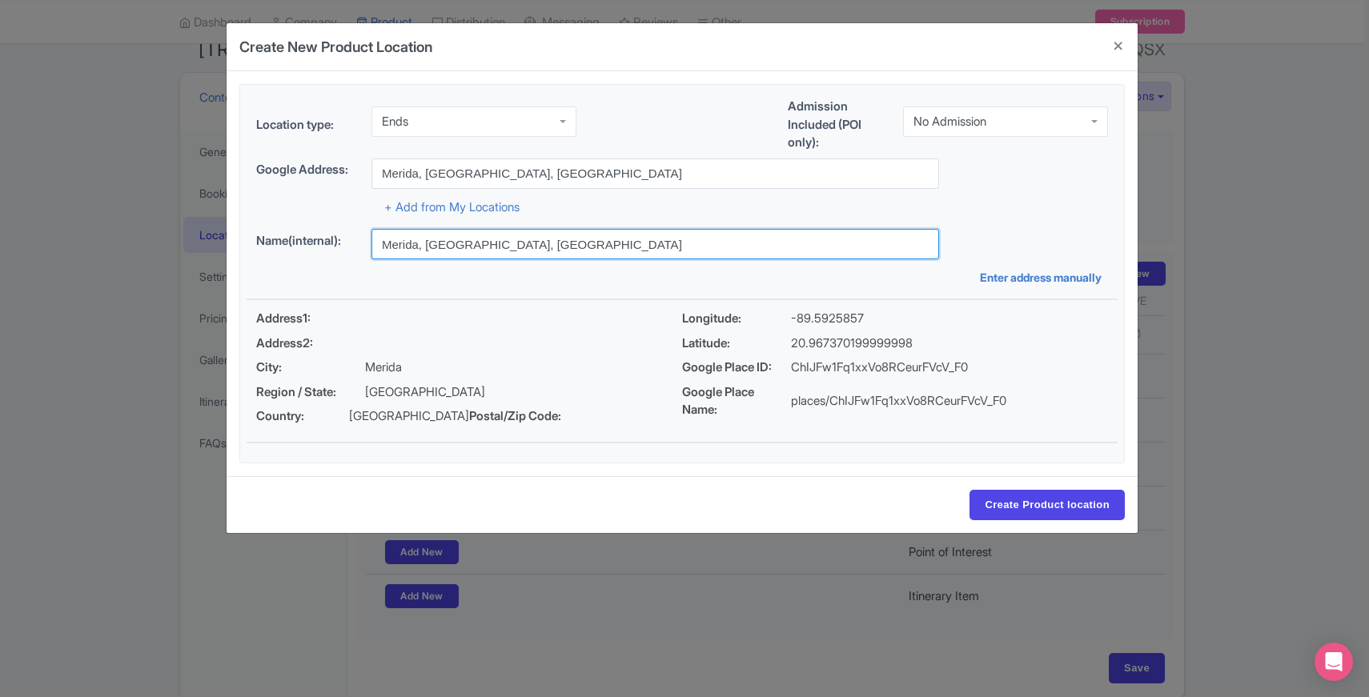
click at [424, 242] on input "Merida, Yucatan, Mexico" at bounding box center [656, 244] width 568 height 30
click at [537, 243] on input "Merida, Yucatan, Mexico" at bounding box center [656, 244] width 568 height 30
type input "Merida"
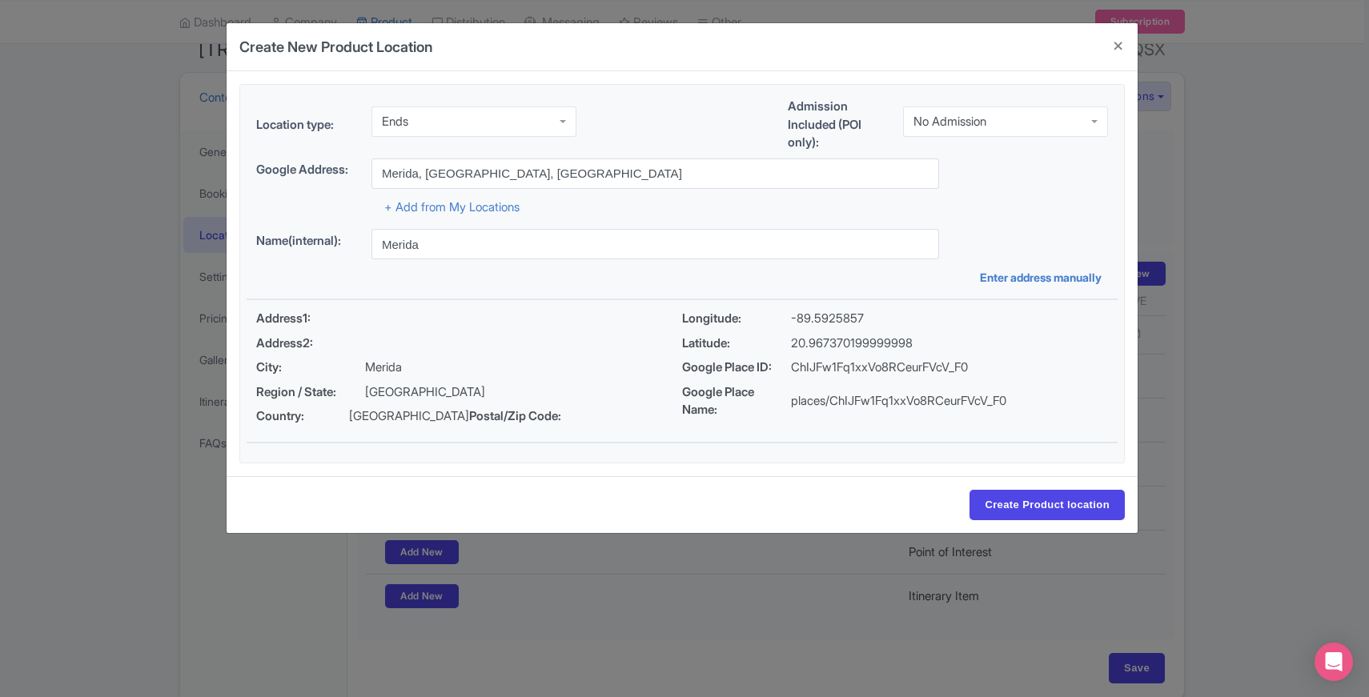
click at [250, 229] on div "Name(internal): Merida Enter address manually" at bounding box center [682, 257] width 871 height 57
click at [1025, 512] on input "Create Product location" at bounding box center [1047, 505] width 155 height 30
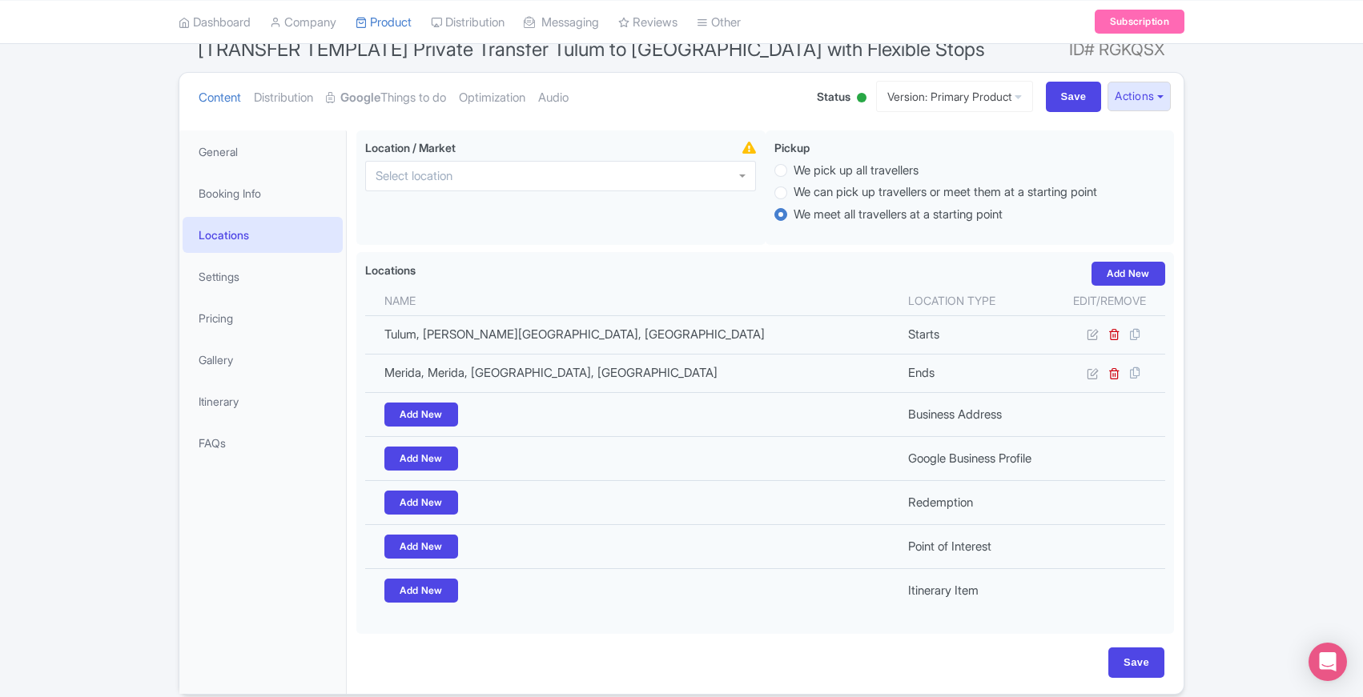
click at [169, 343] on div "Success Product updated successfully ← Back to Products [TRANSFER TEMPLATE] Pri…" at bounding box center [681, 348] width 1025 height 693
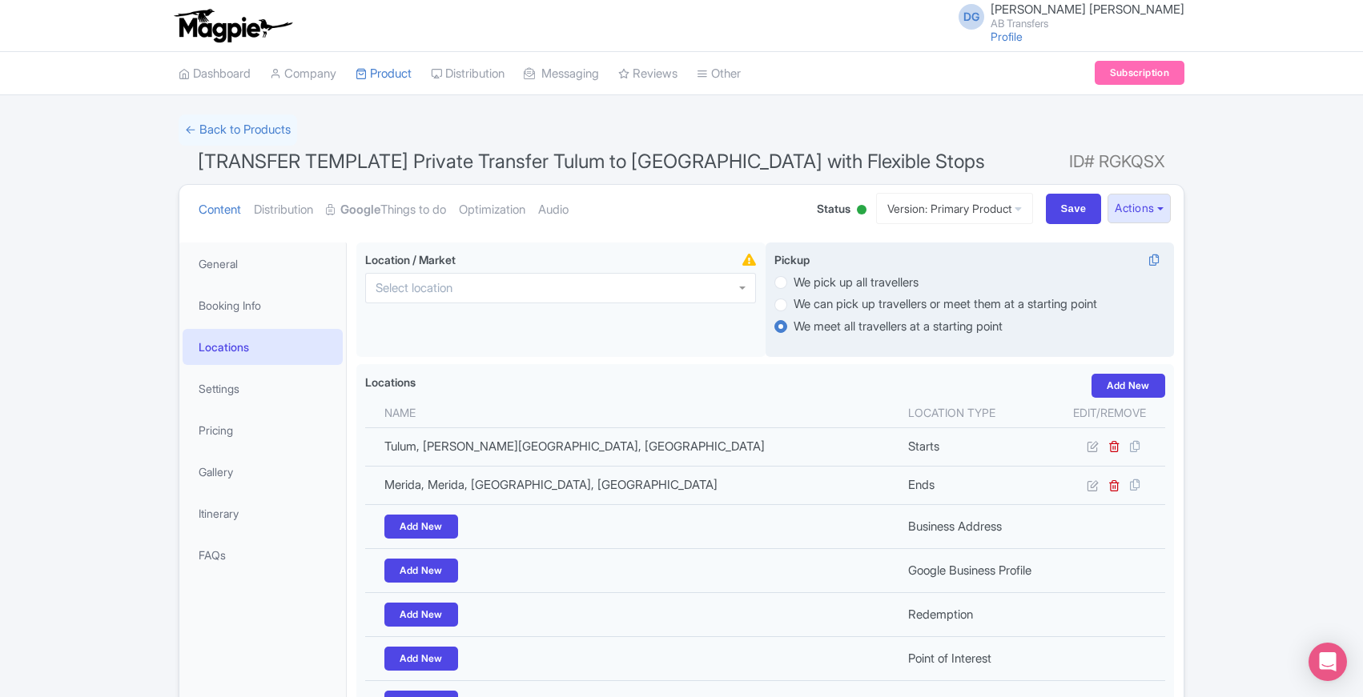
click at [794, 286] on label "We pick up all travellers" at bounding box center [856, 283] width 125 height 18
click at [794, 286] on input "We pick up all travellers" at bounding box center [802, 281] width 16 height 16
radio input "true"
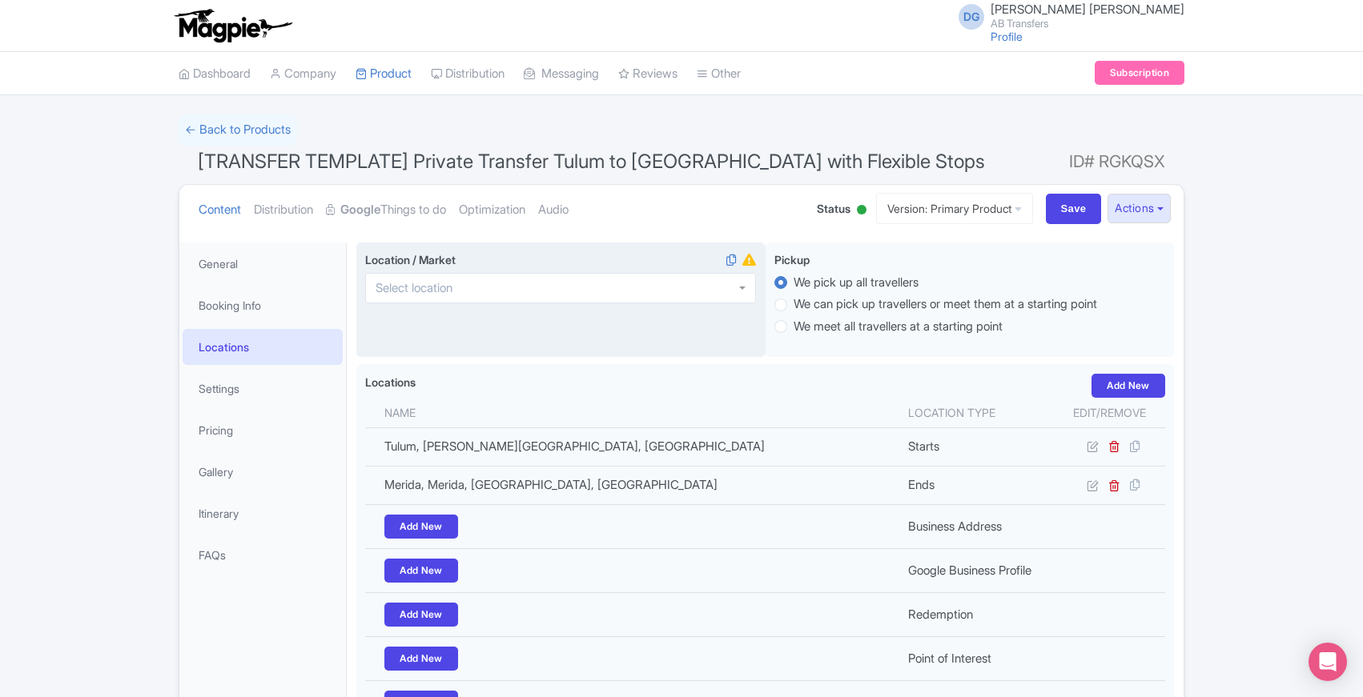
click at [557, 284] on div at bounding box center [560, 288] width 391 height 30
type input "tulum"
click at [735, 194] on ul "Content Distribution Google Things to do Optimization Audio" at bounding box center [491, 209] width 599 height 49
click at [1063, 207] on input "Save" at bounding box center [1074, 209] width 56 height 30
type input "Update Product"
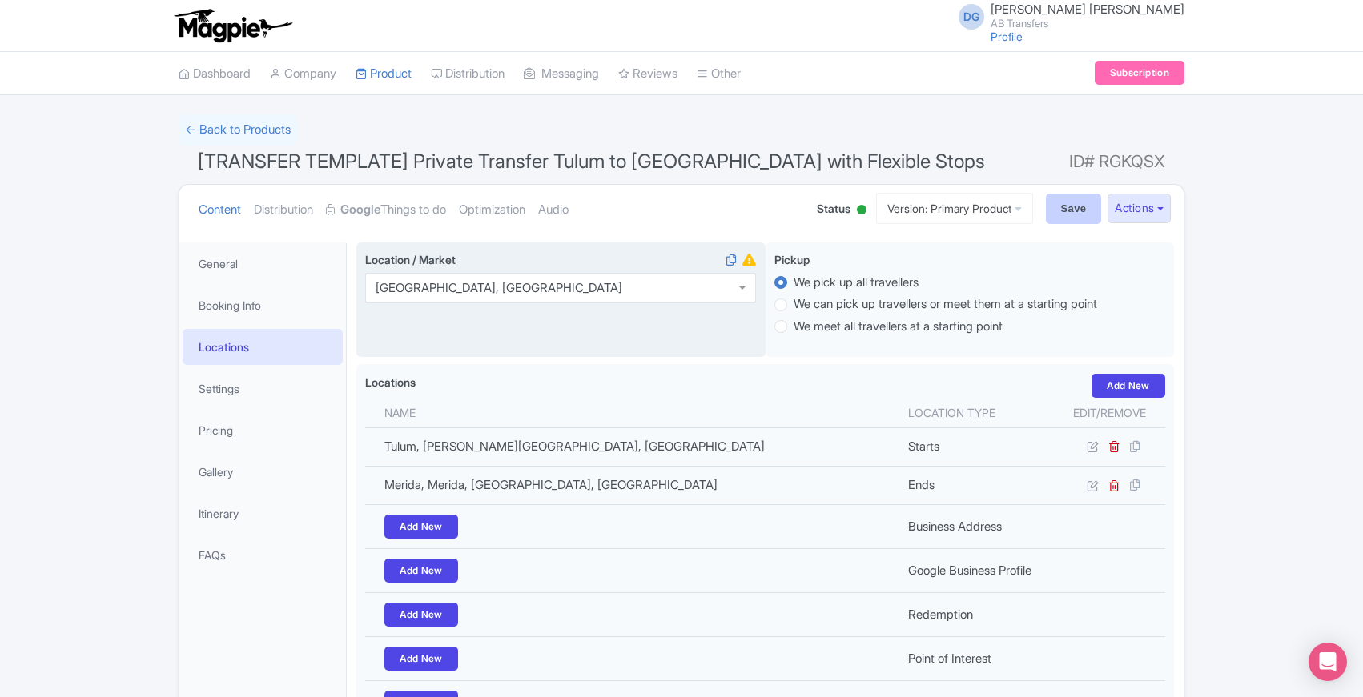
type input "Update Product"
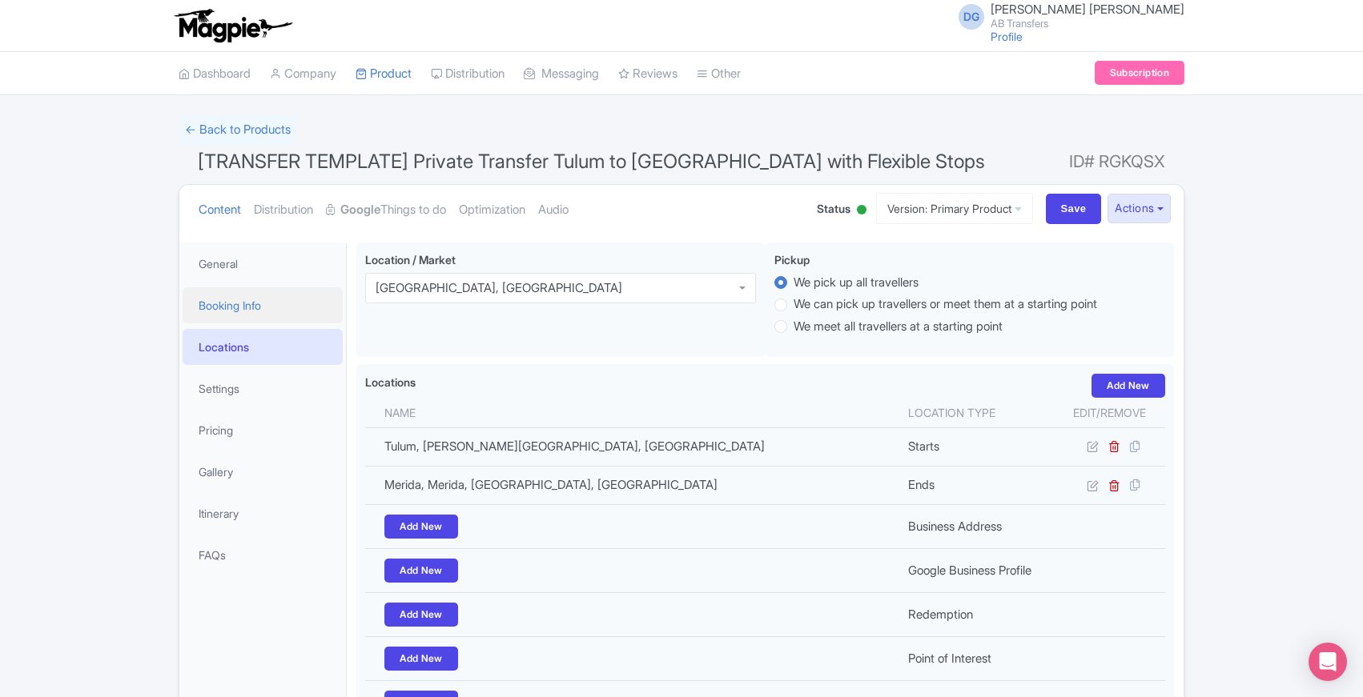
click at [250, 310] on link "Booking Info" at bounding box center [263, 305] width 160 height 36
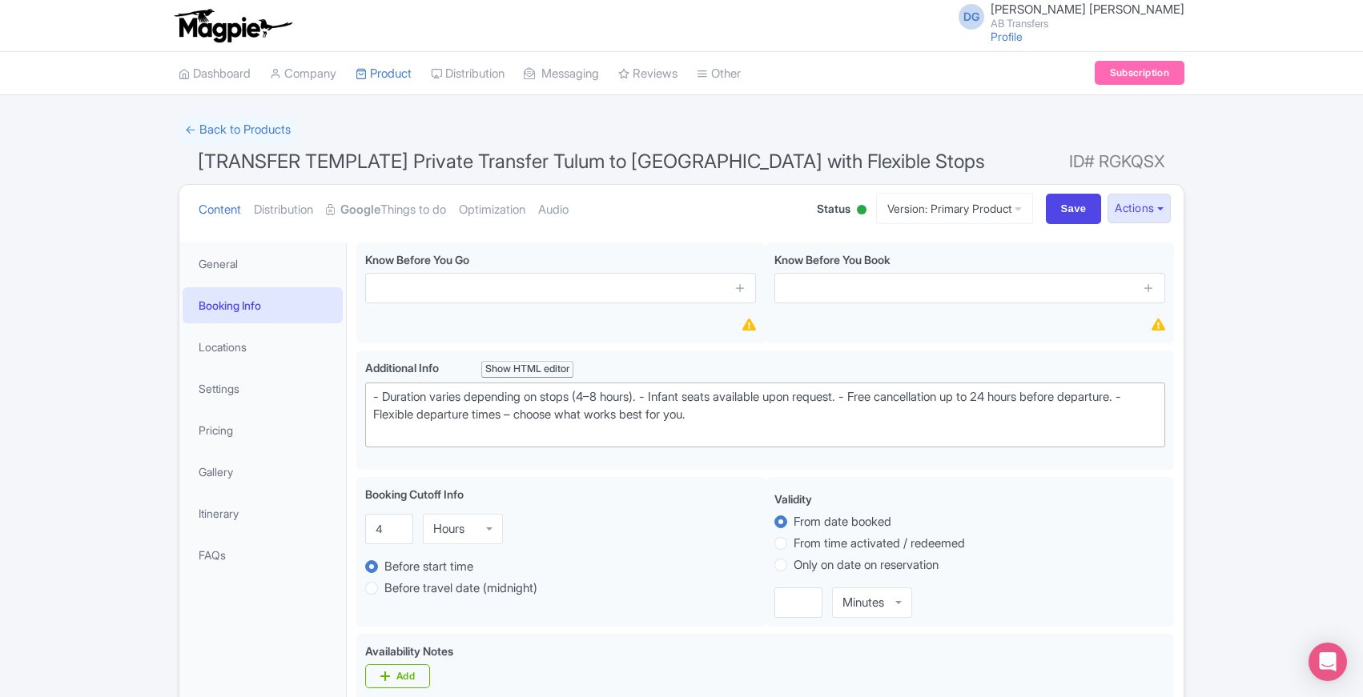
click at [243, 259] on link "General" at bounding box center [263, 264] width 160 height 36
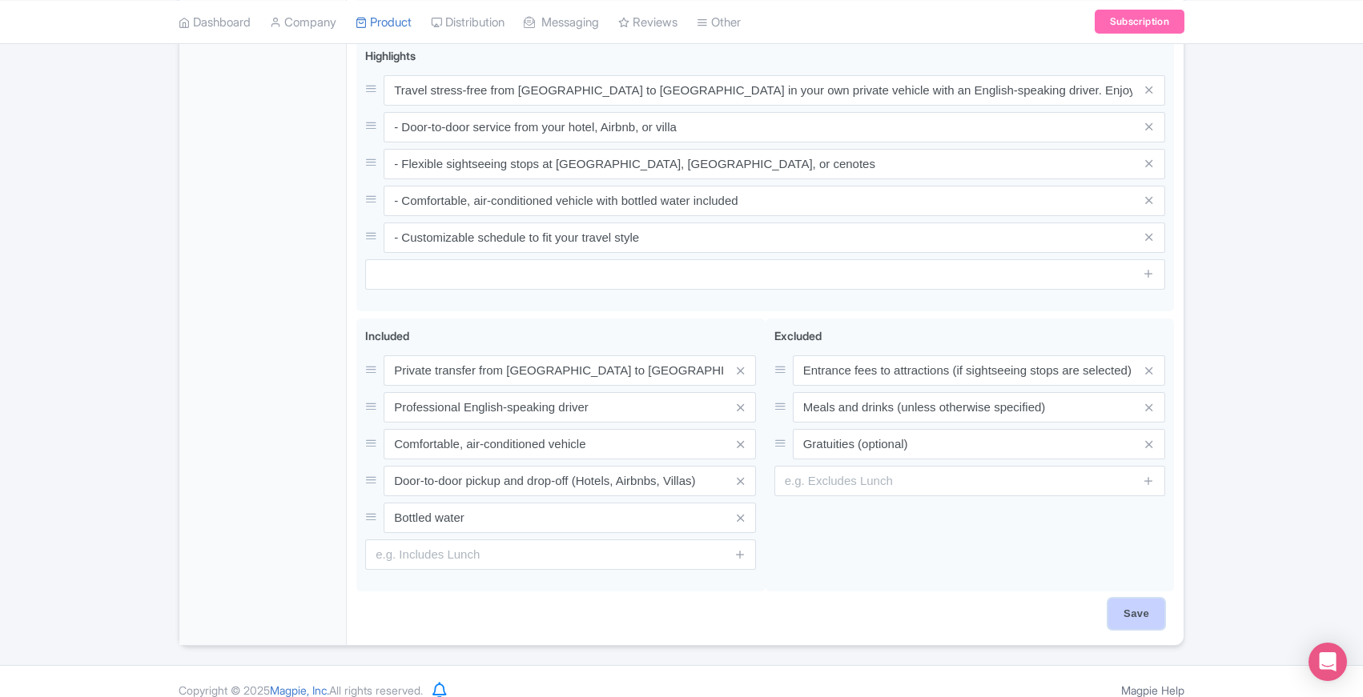
scroll to position [729, 0]
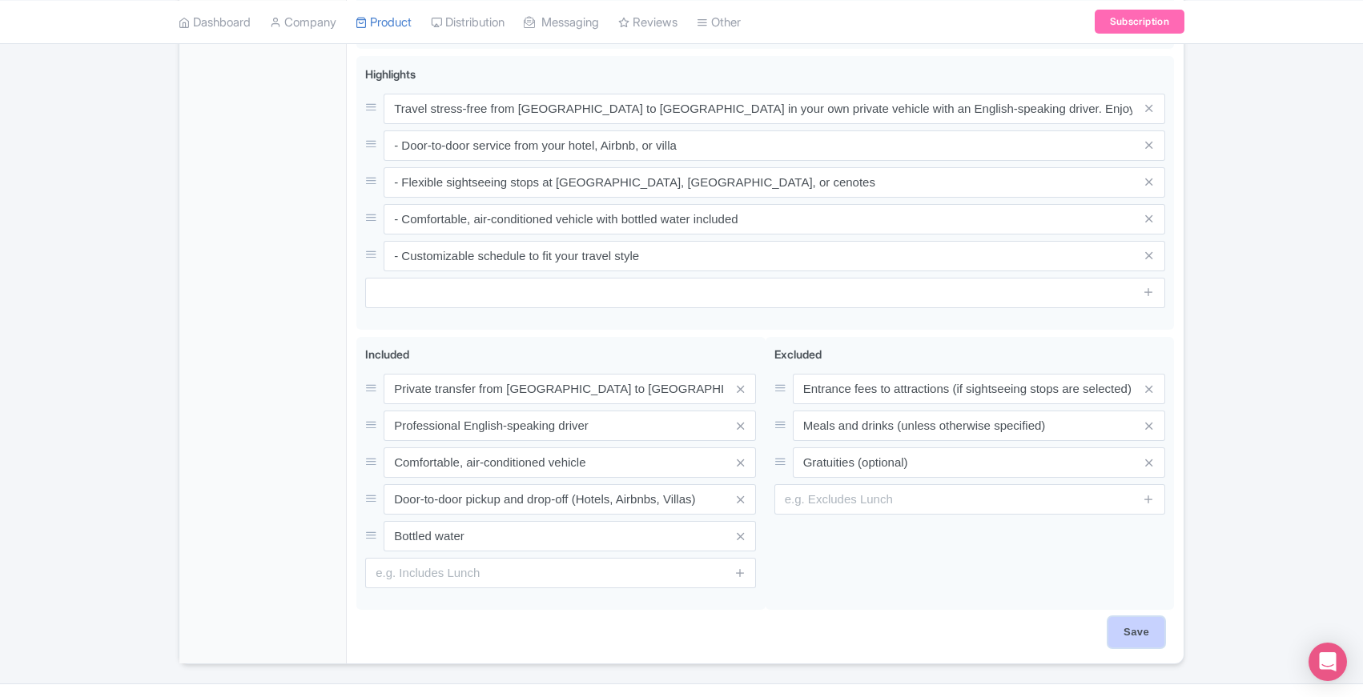
click at [1123, 617] on input "Save" at bounding box center [1136, 632] width 56 height 30
type input "Saving..."
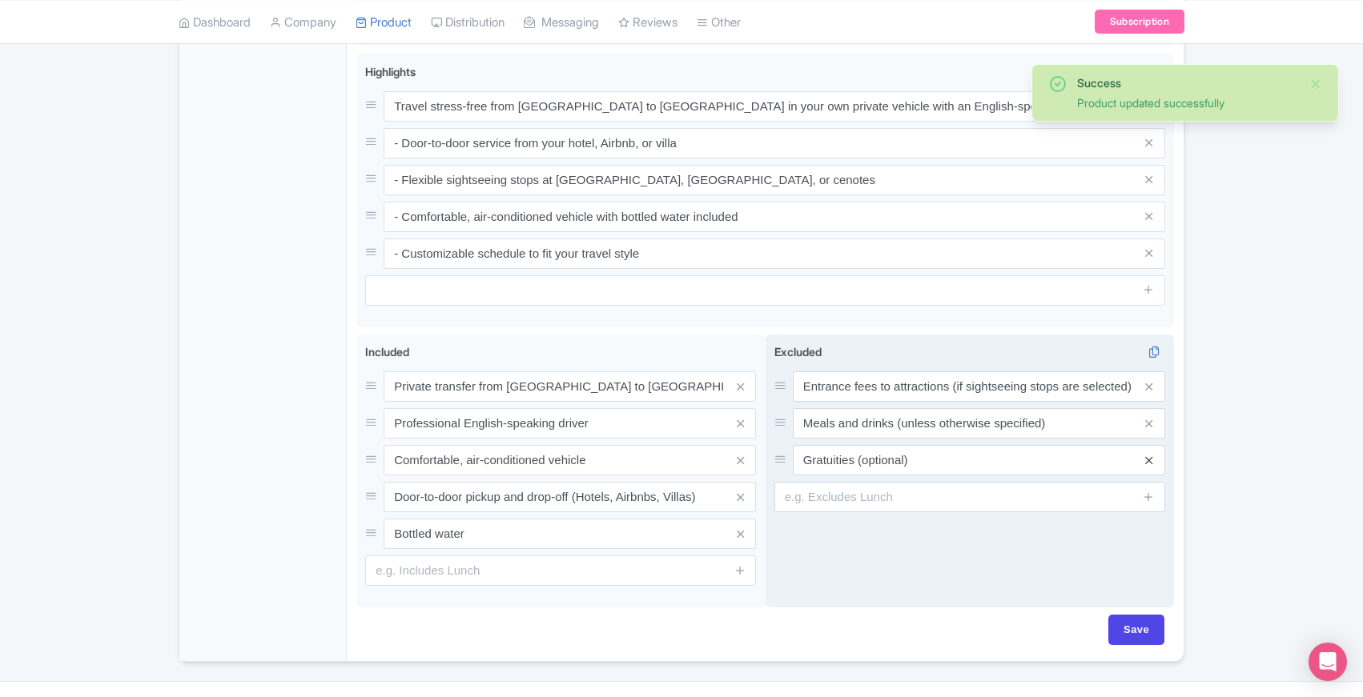
scroll to position [729, 0]
click at [1149, 443] on div "Excluded i Entrance fees to attractions (if sightseeing stops are selected) Mea…" at bounding box center [969, 430] width 391 height 169
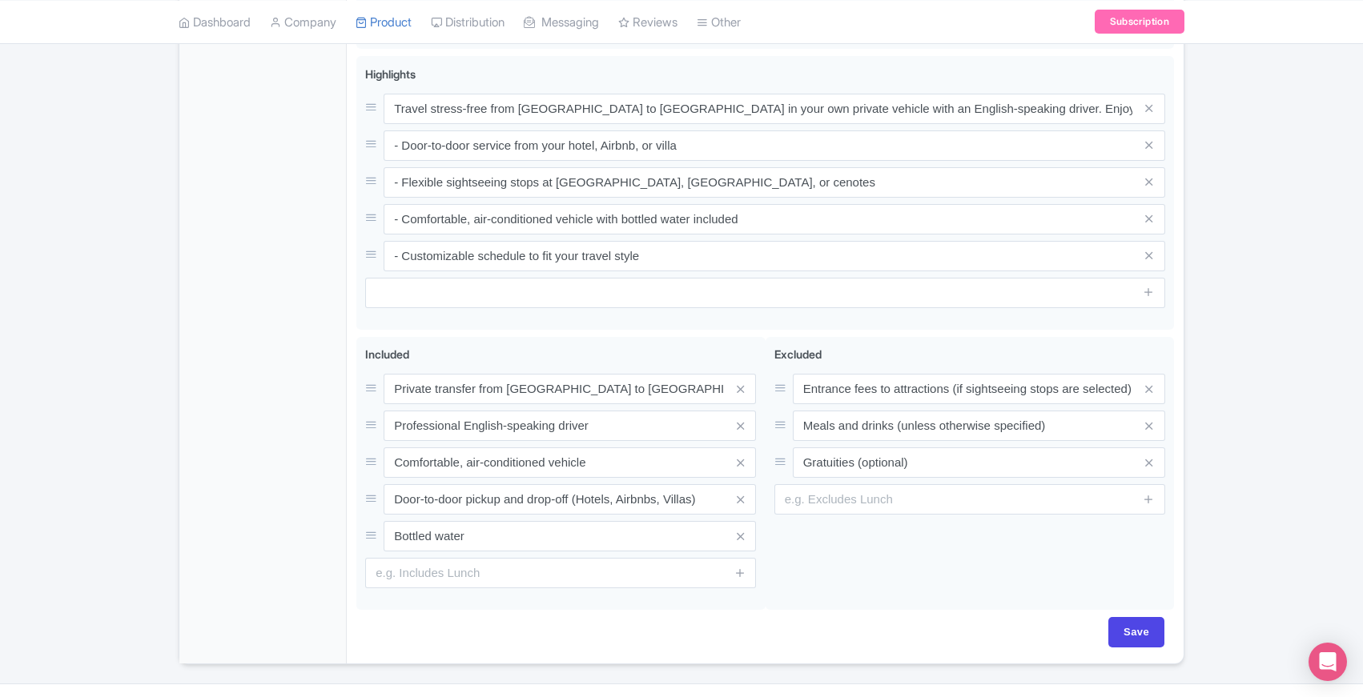
click at [312, 487] on div "General Booking Info Locations Settings Pricing Gallery Itinerary FAQs" at bounding box center [262, 88] width 167 height 1151
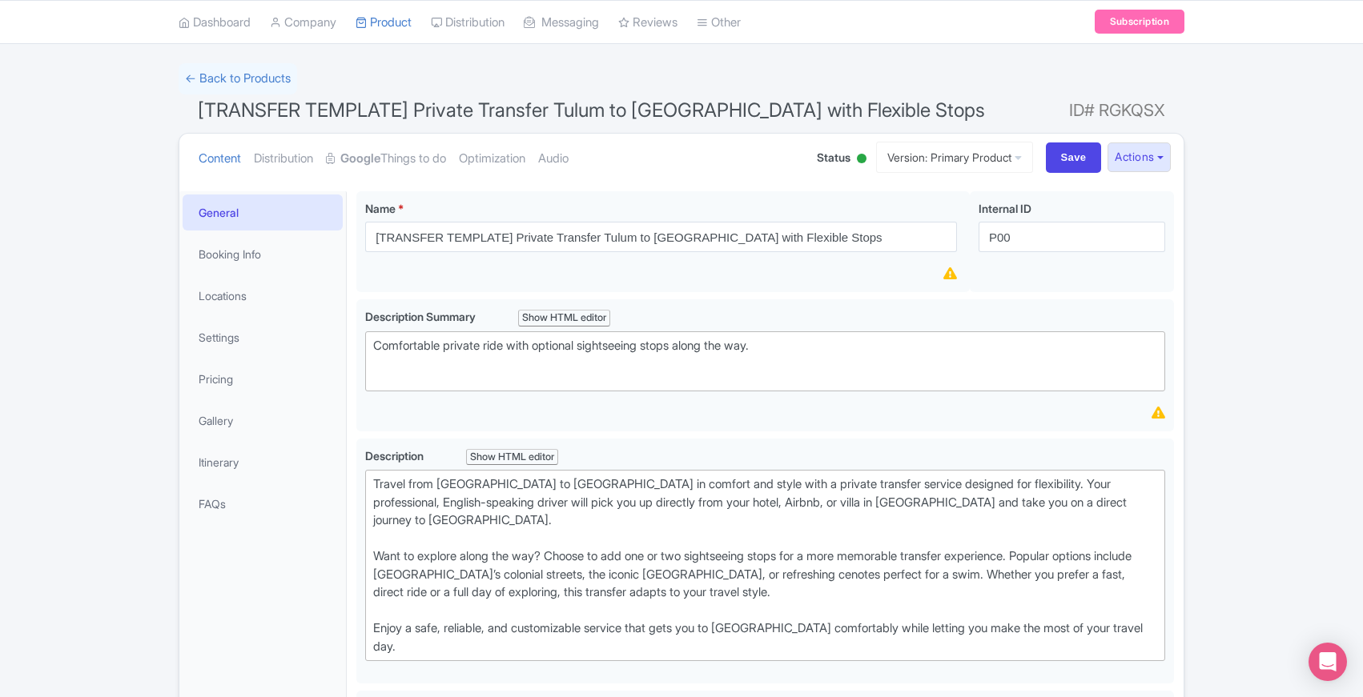
scroll to position [0, 0]
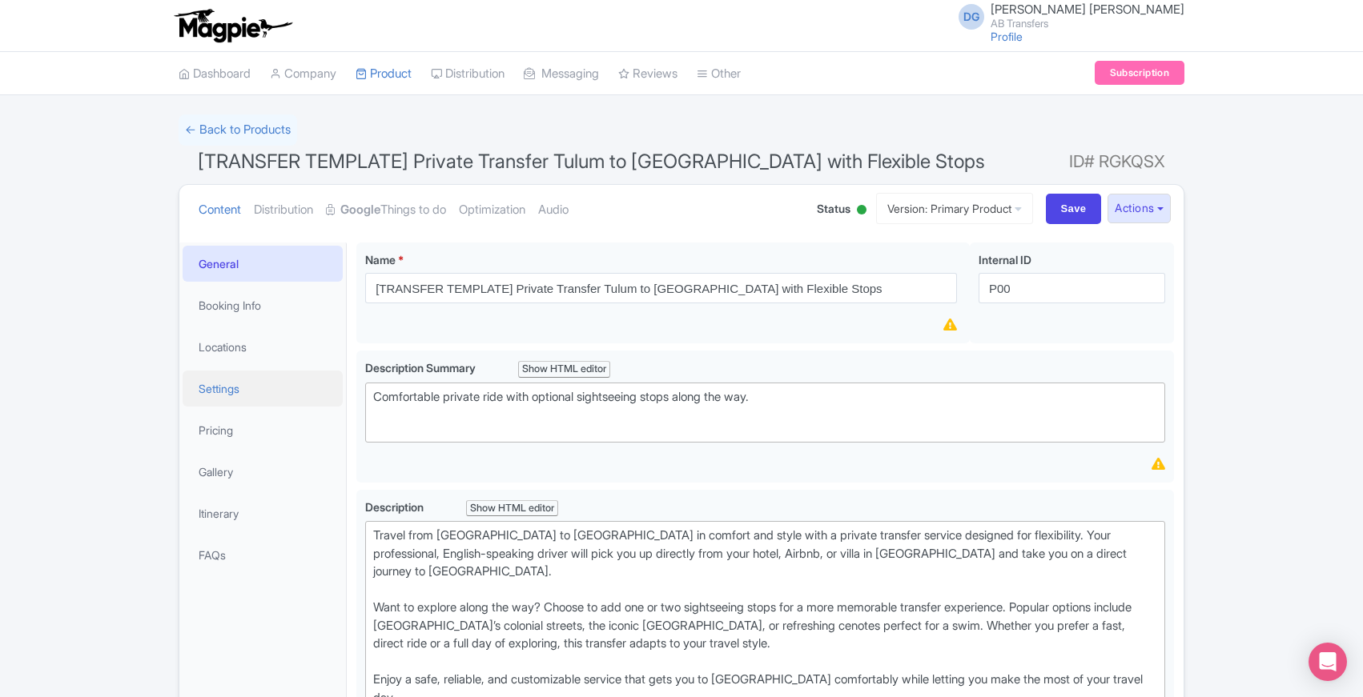
click at [224, 388] on link "Settings" at bounding box center [263, 389] width 160 height 36
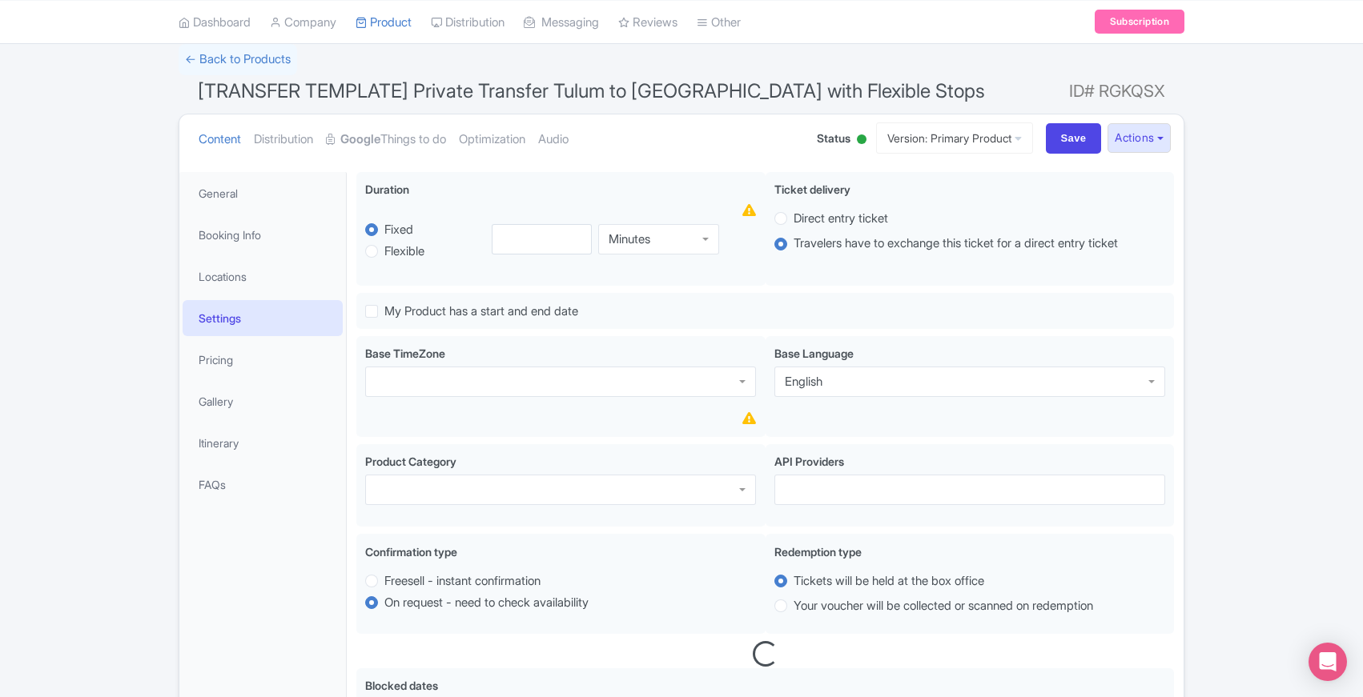
scroll to position [102, 0]
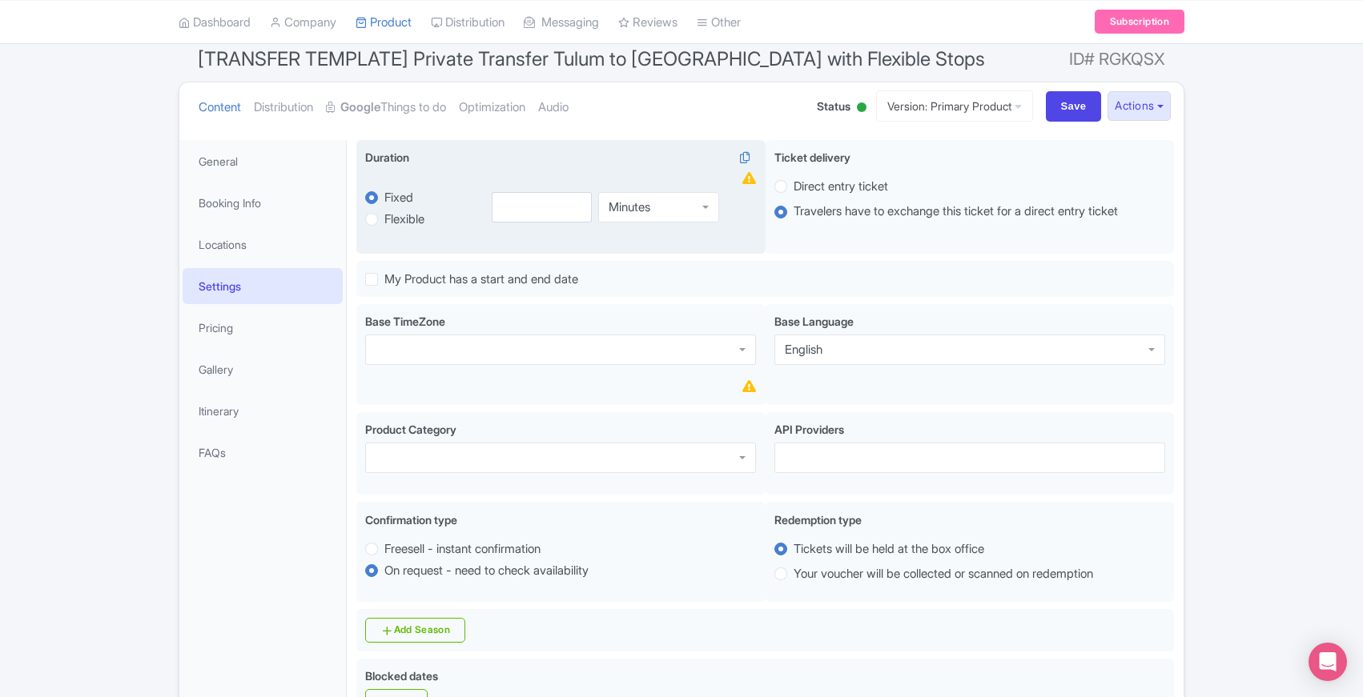
click at [384, 219] on label "Flexible" at bounding box center [404, 220] width 40 height 18
click at [384, 219] on input "Flexible" at bounding box center [392, 218] width 16 height 16
radio input "true"
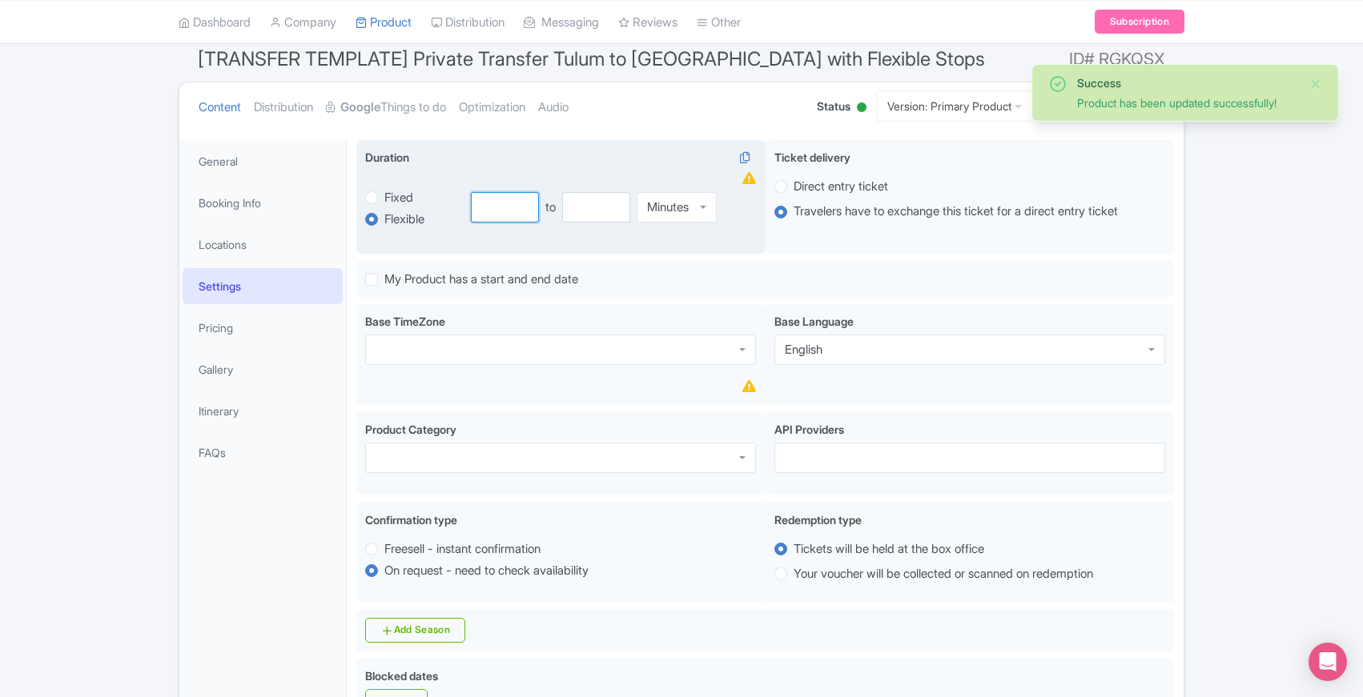
click at [506, 207] on input "number" at bounding box center [505, 207] width 68 height 30
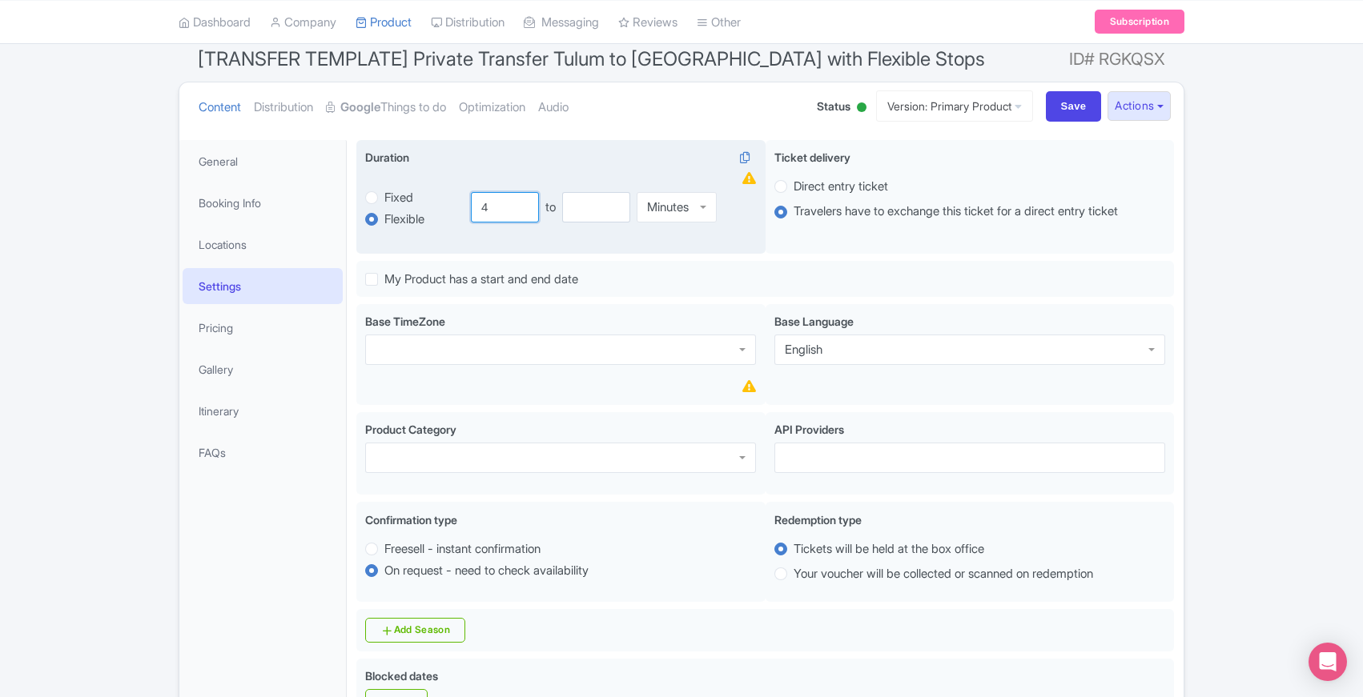
type input "4"
click at [607, 210] on input "number" at bounding box center [596, 207] width 68 height 30
type input "8"
click at [679, 202] on div "Minutes" at bounding box center [668, 207] width 42 height 14
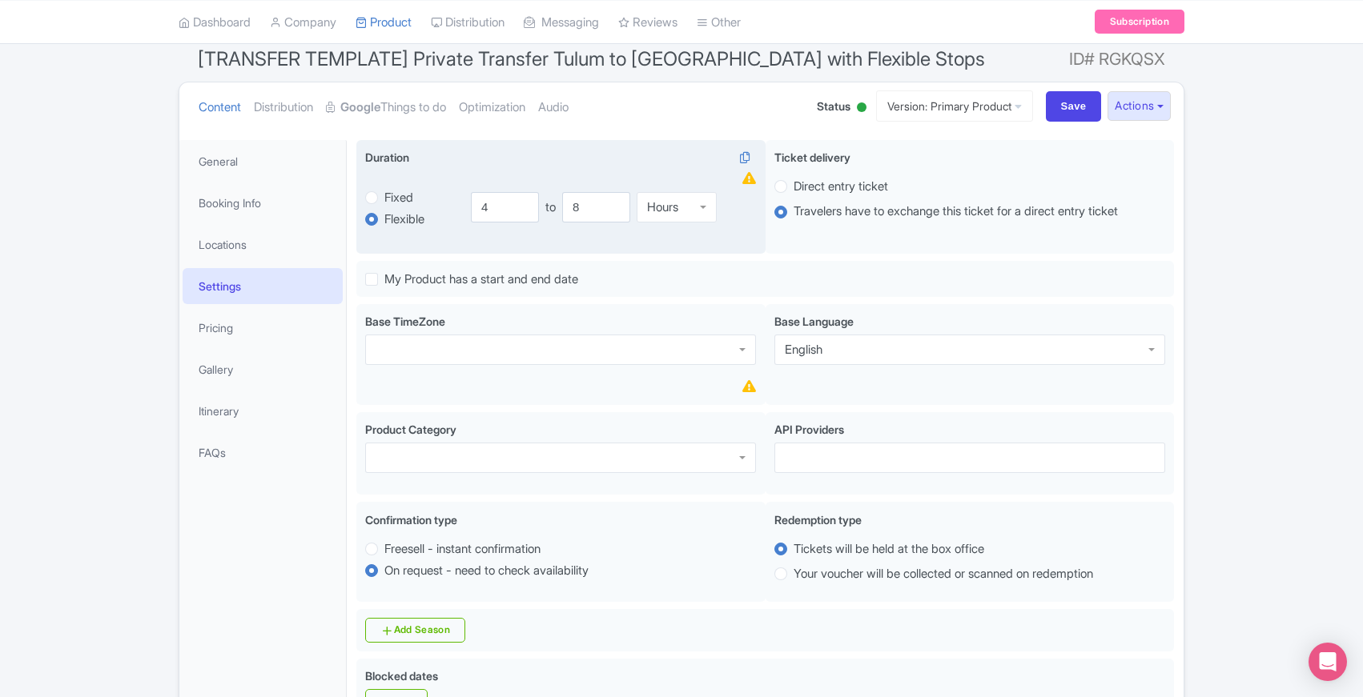
scroll to position [198, 0]
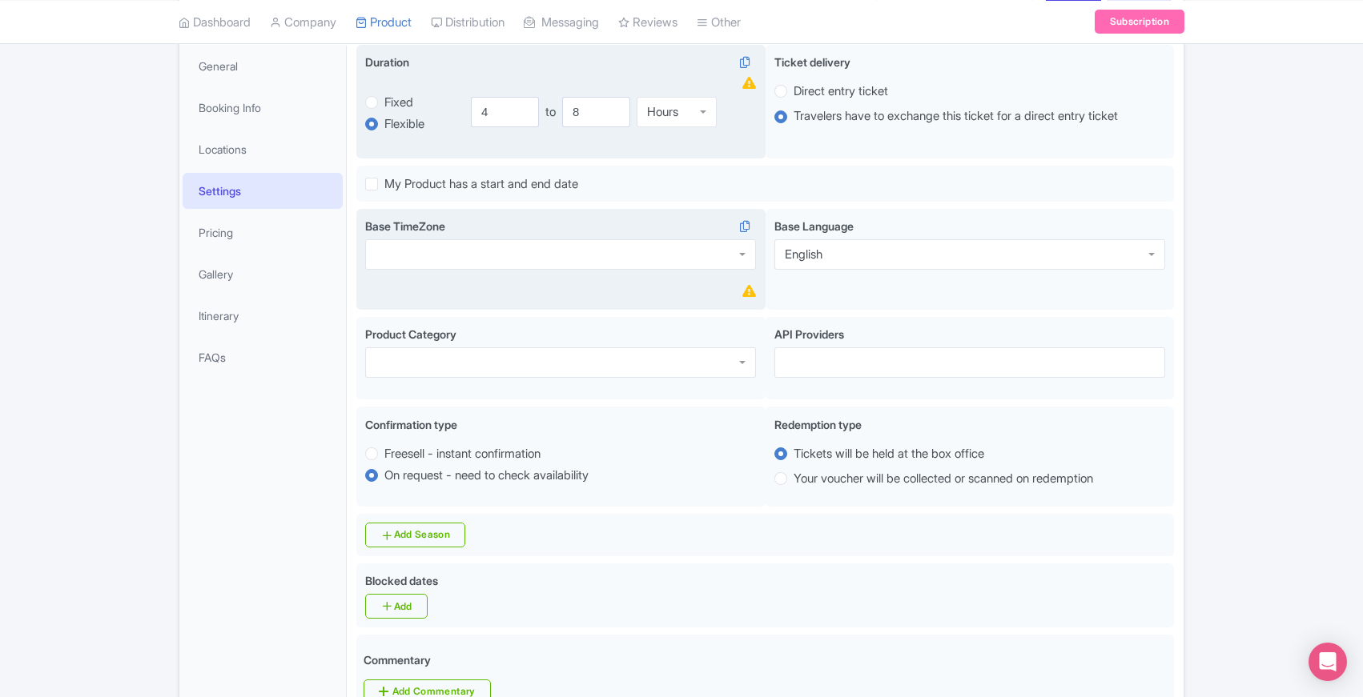
click at [449, 254] on div at bounding box center [560, 254] width 391 height 30
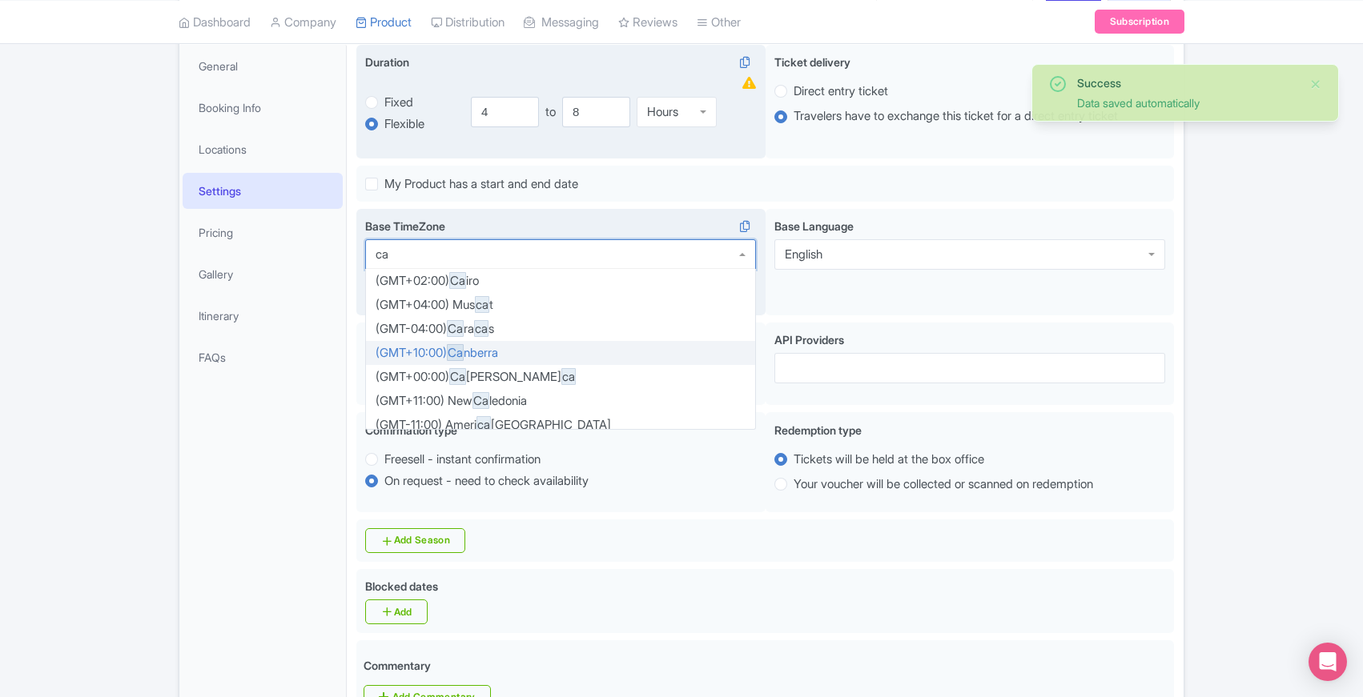
type input "c"
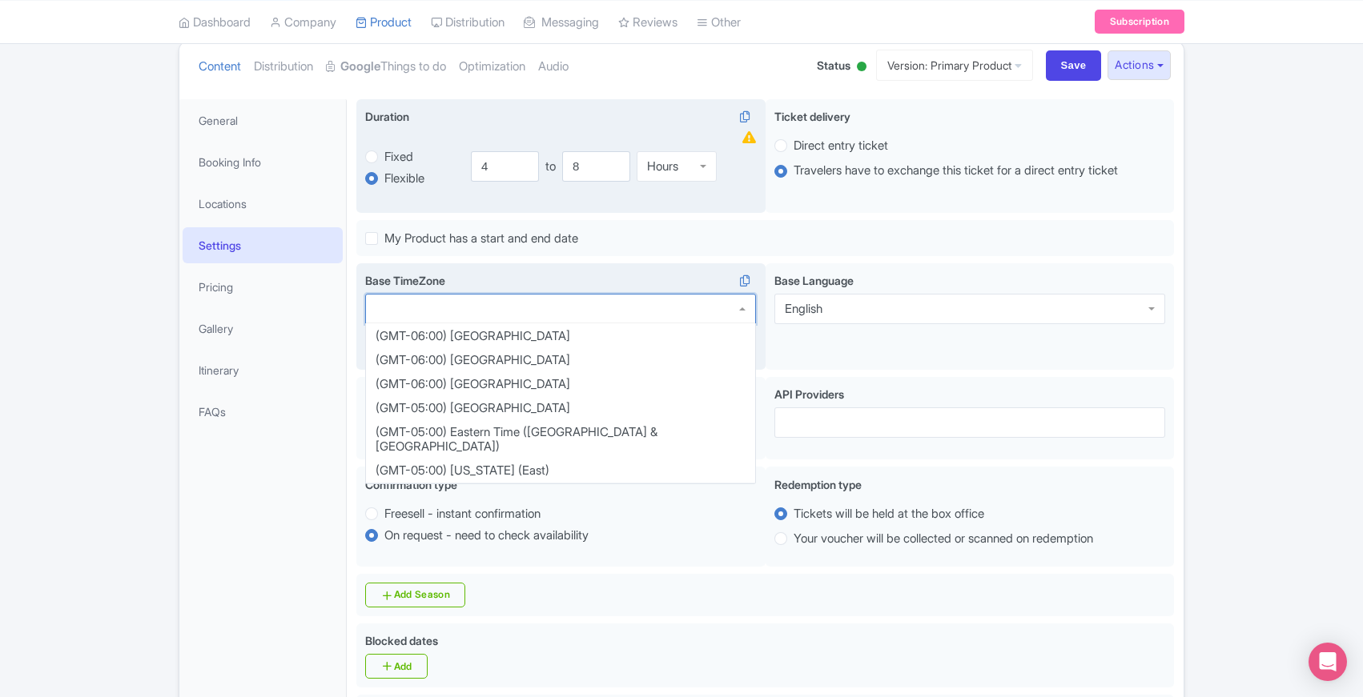
scroll to position [372, 0]
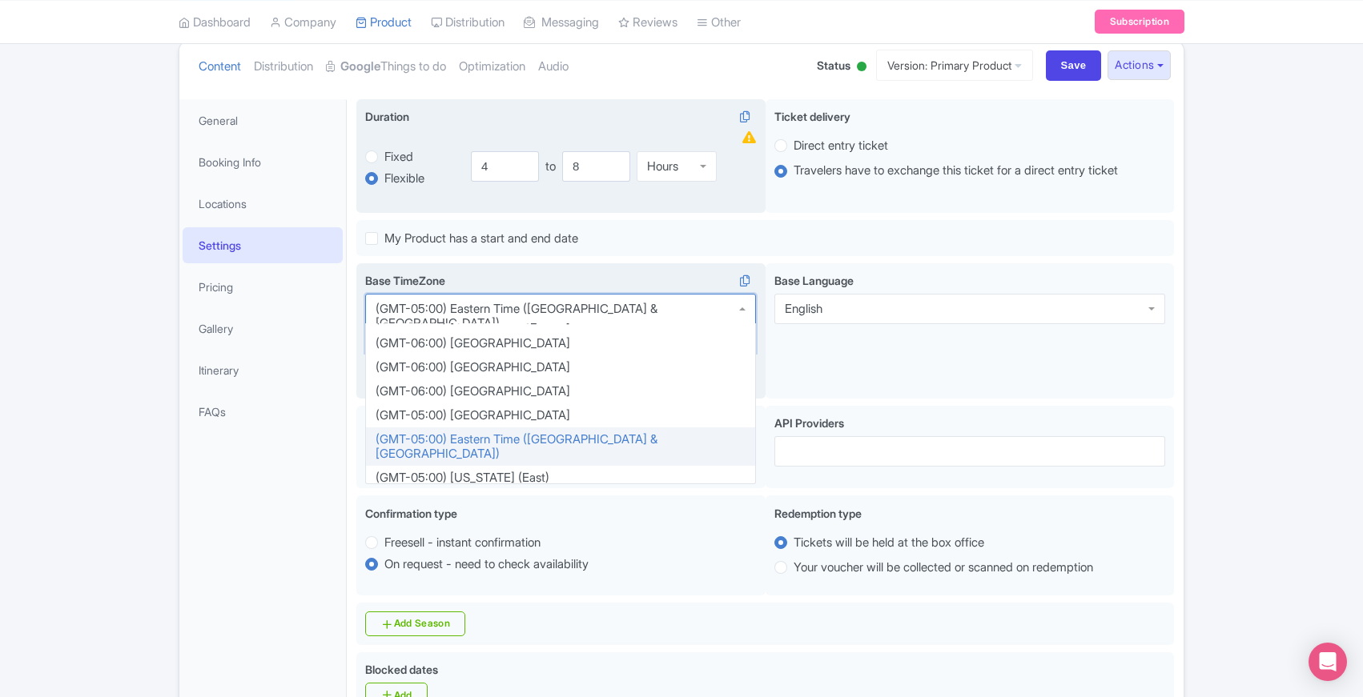
click at [525, 306] on div "(GMT-05:00) Eastern Time ([GEOGRAPHIC_DATA] & [GEOGRAPHIC_DATA])" at bounding box center [561, 316] width 370 height 29
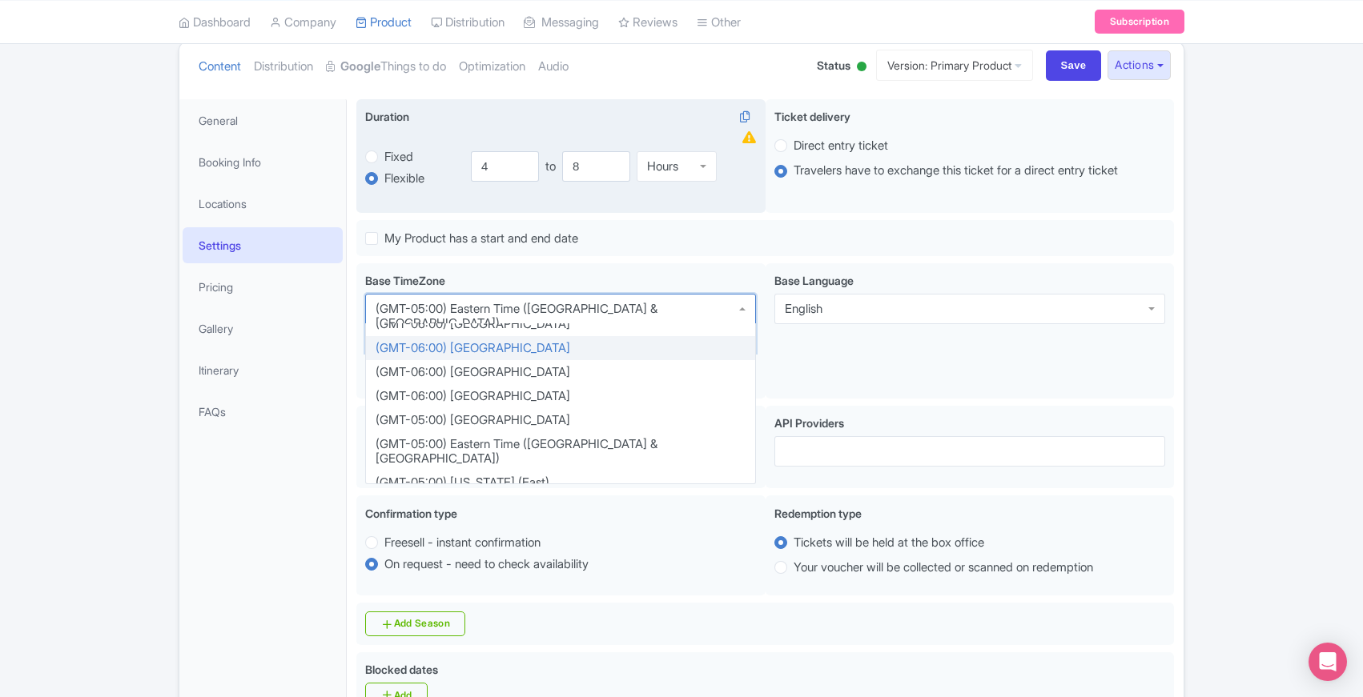
scroll to position [368, 0]
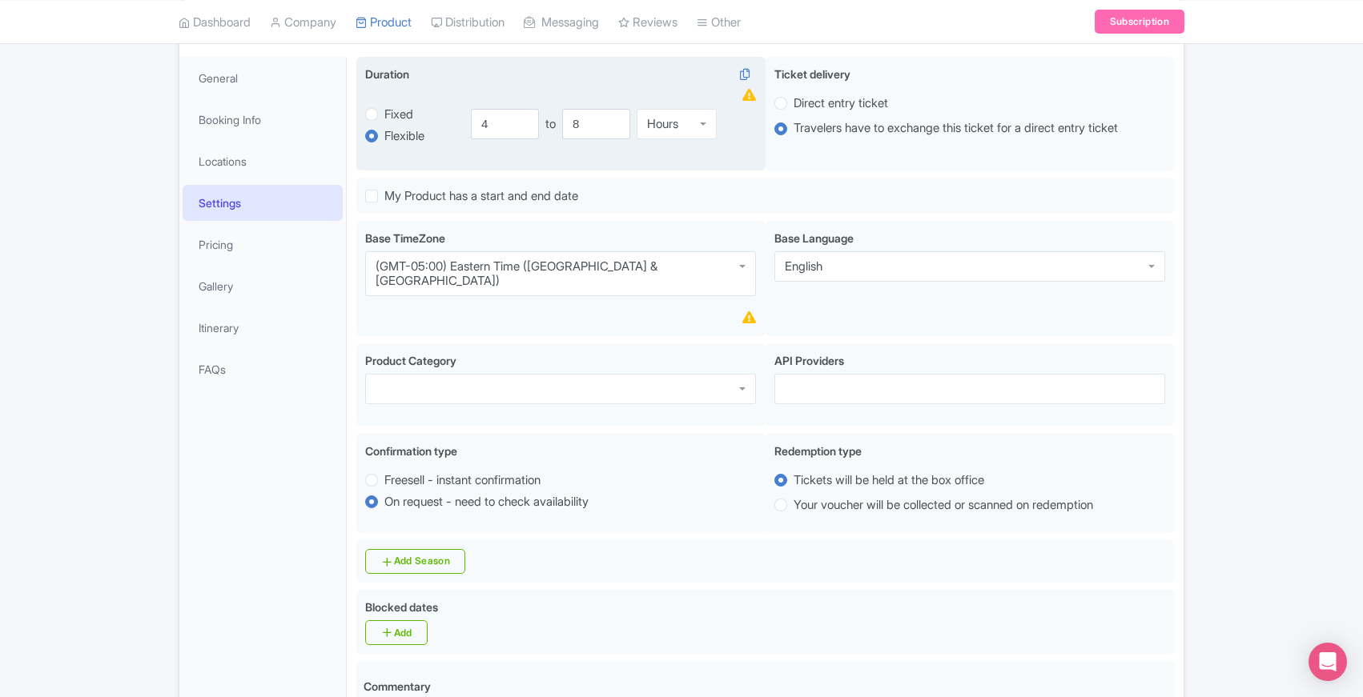
scroll to position [188, 0]
click at [747, 372] on div at bounding box center [560, 387] width 391 height 30
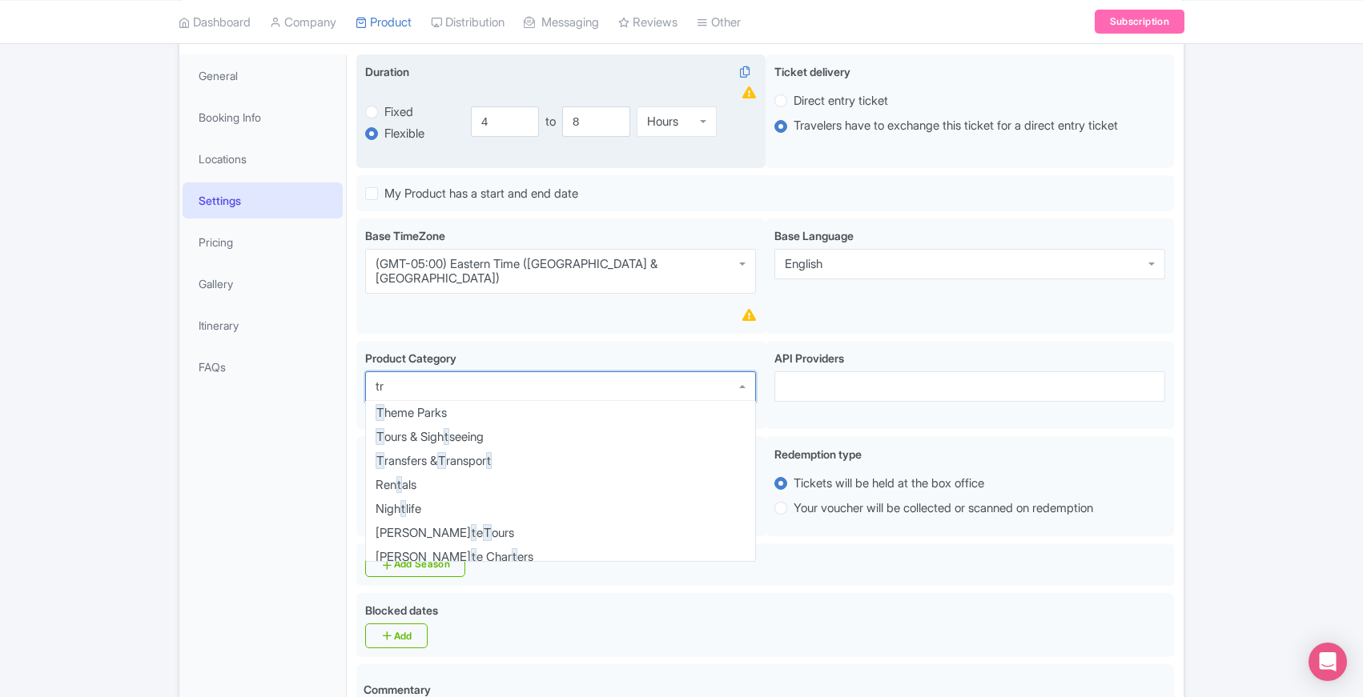
scroll to position [152, 0]
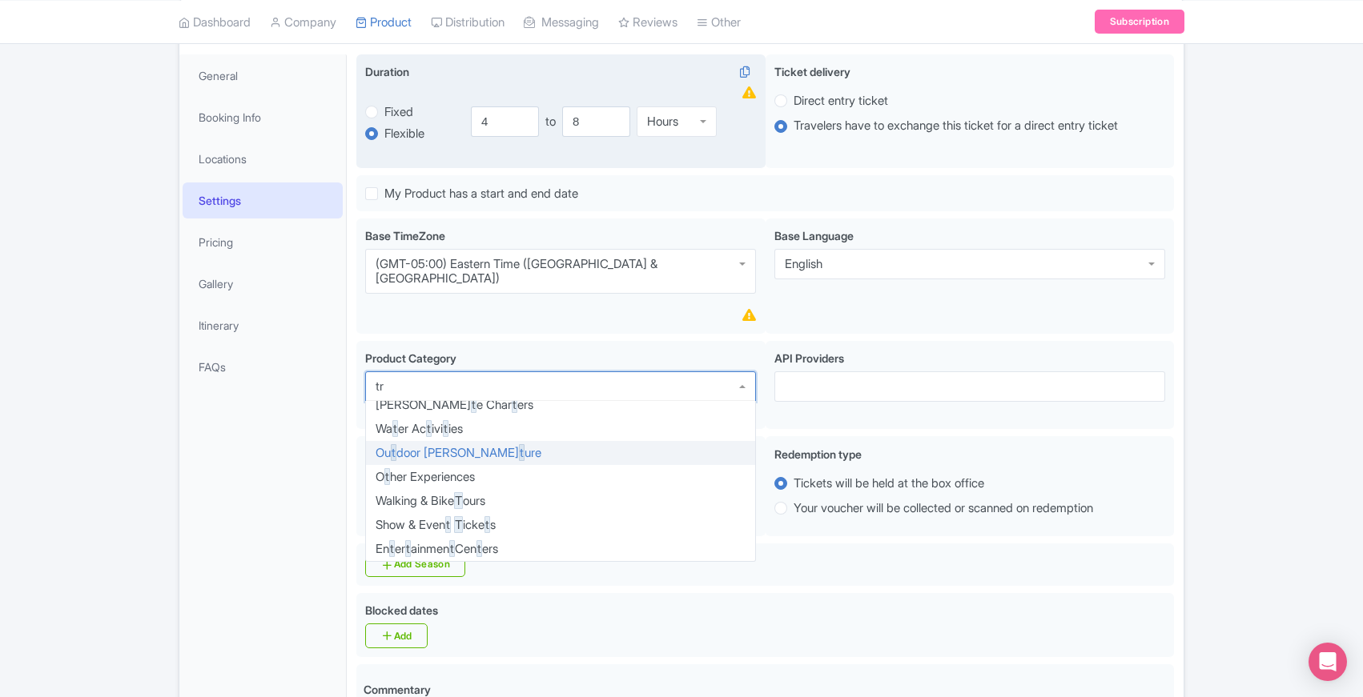
type input "tra"
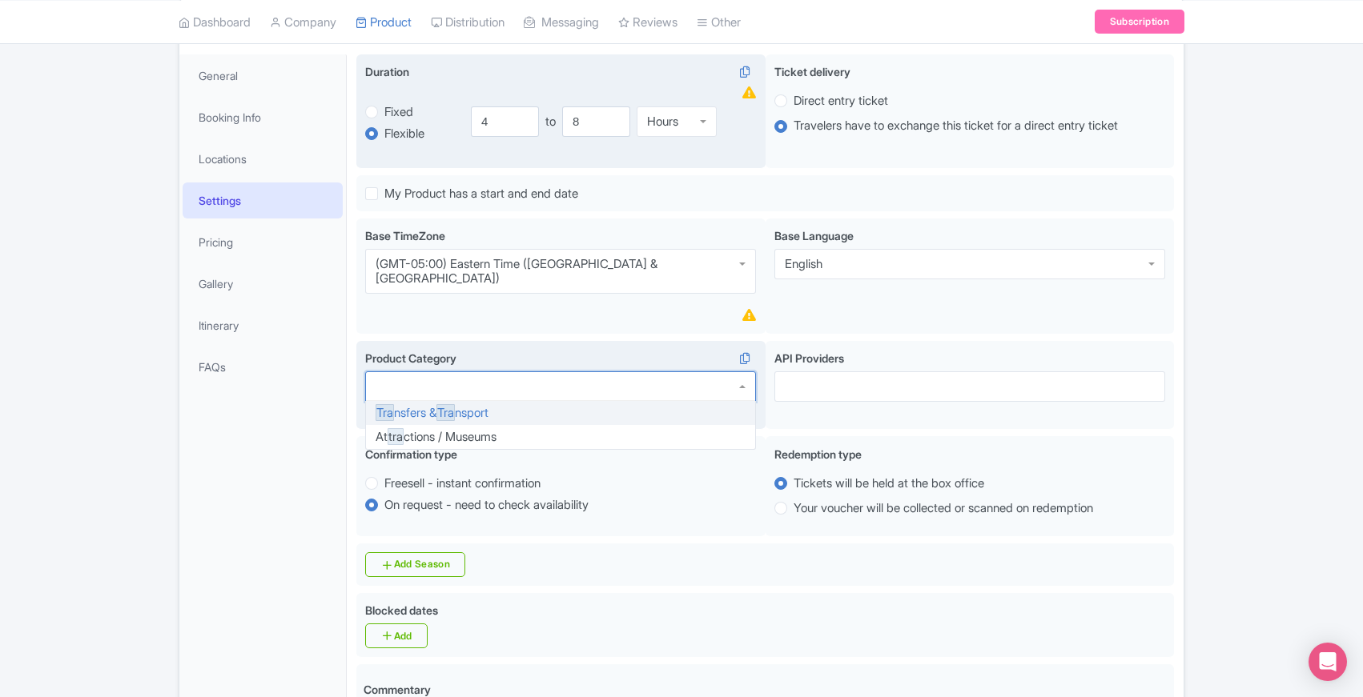
scroll to position [0, 0]
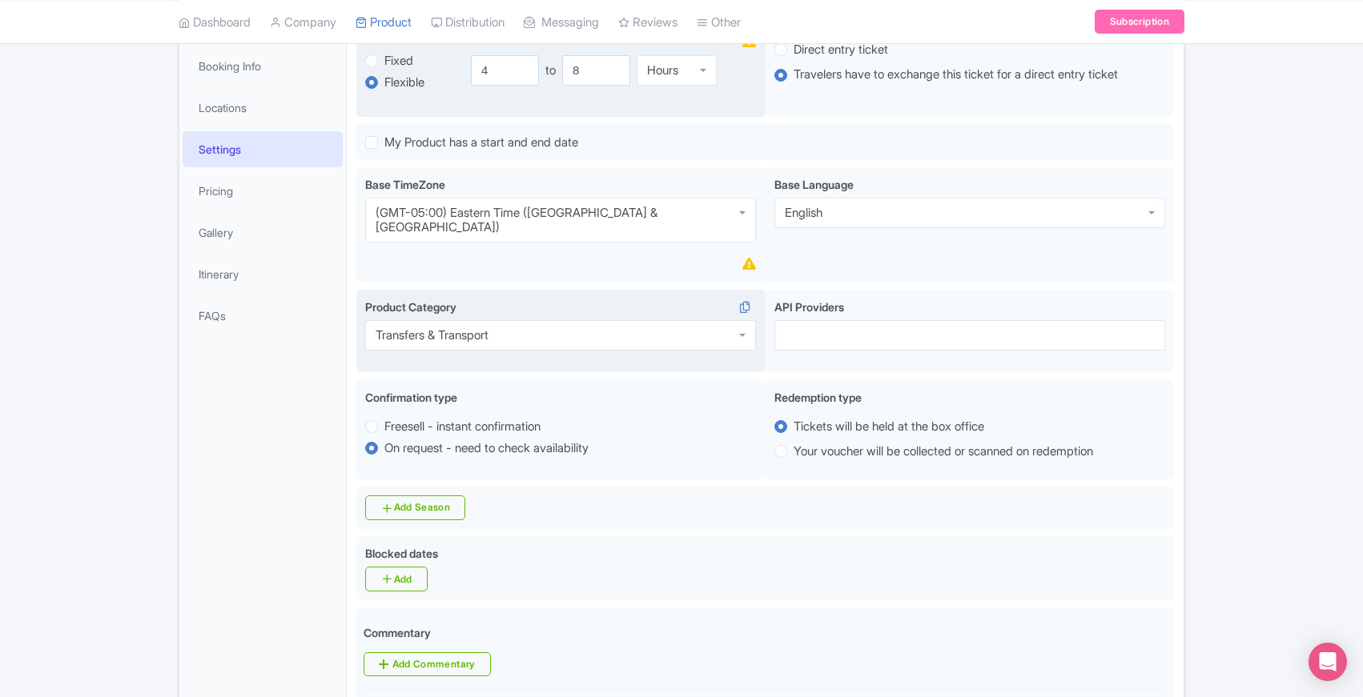
scroll to position [246, 0]
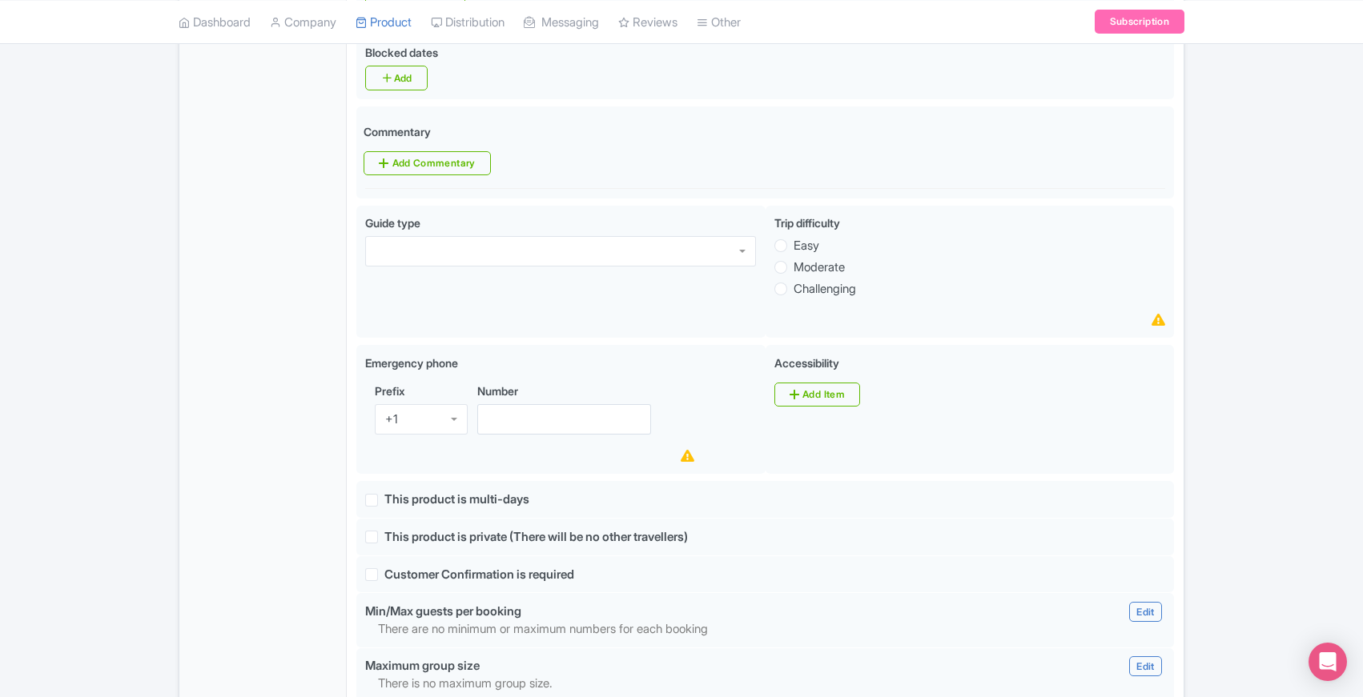
scroll to position [741, 0]
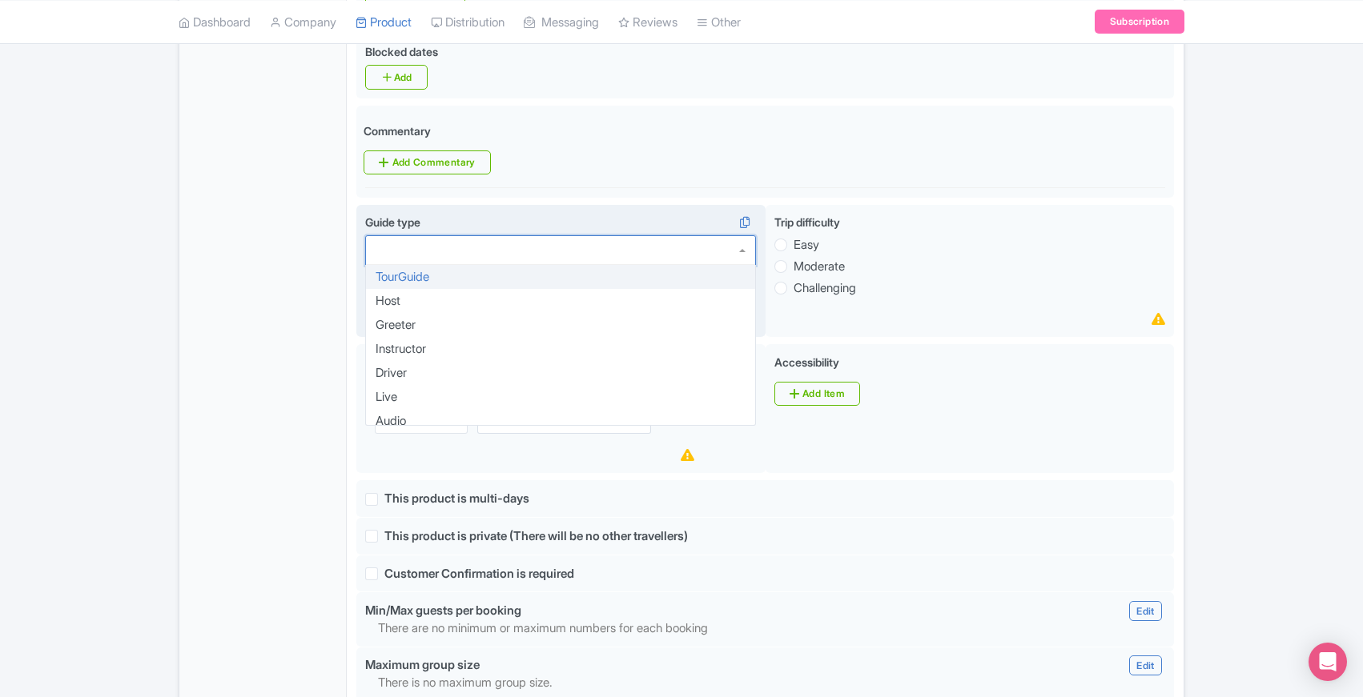
click at [746, 236] on div at bounding box center [560, 250] width 391 height 30
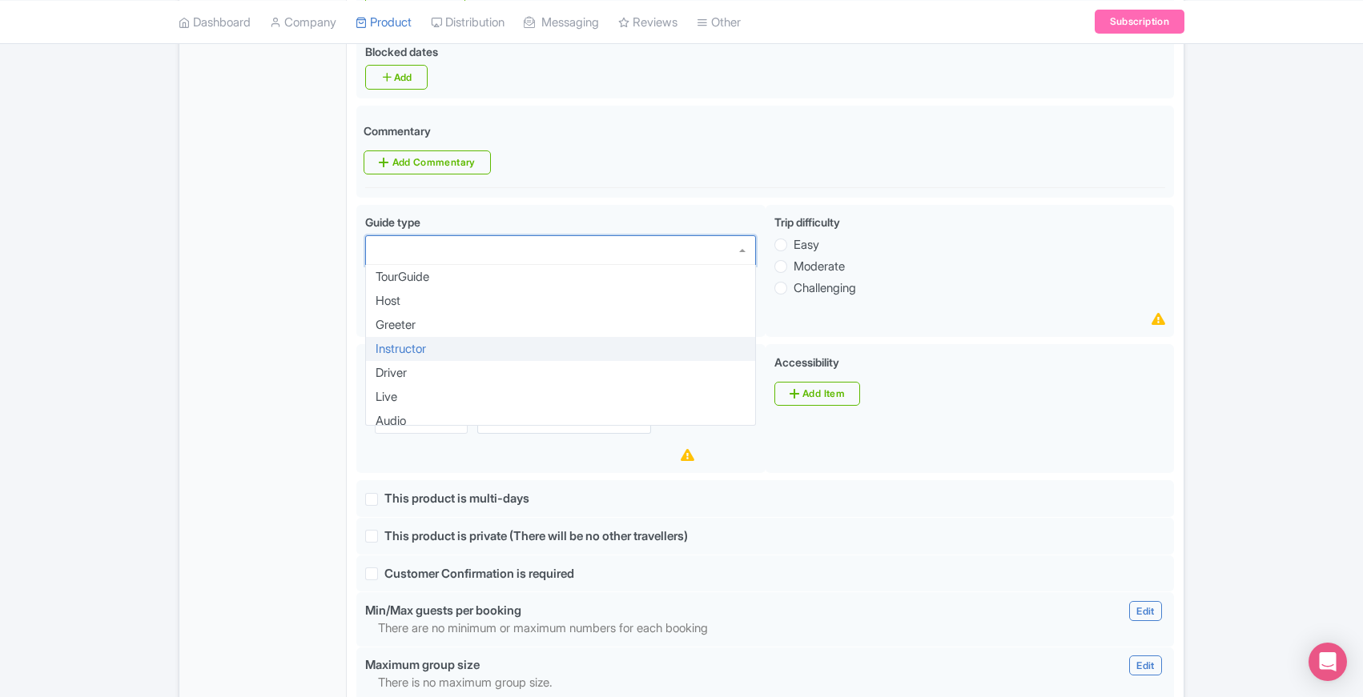
click at [340, 352] on div "General Booking Info Locations Settings Pricing Gallery Itinerary FAQs" at bounding box center [262, 395] width 167 height 1788
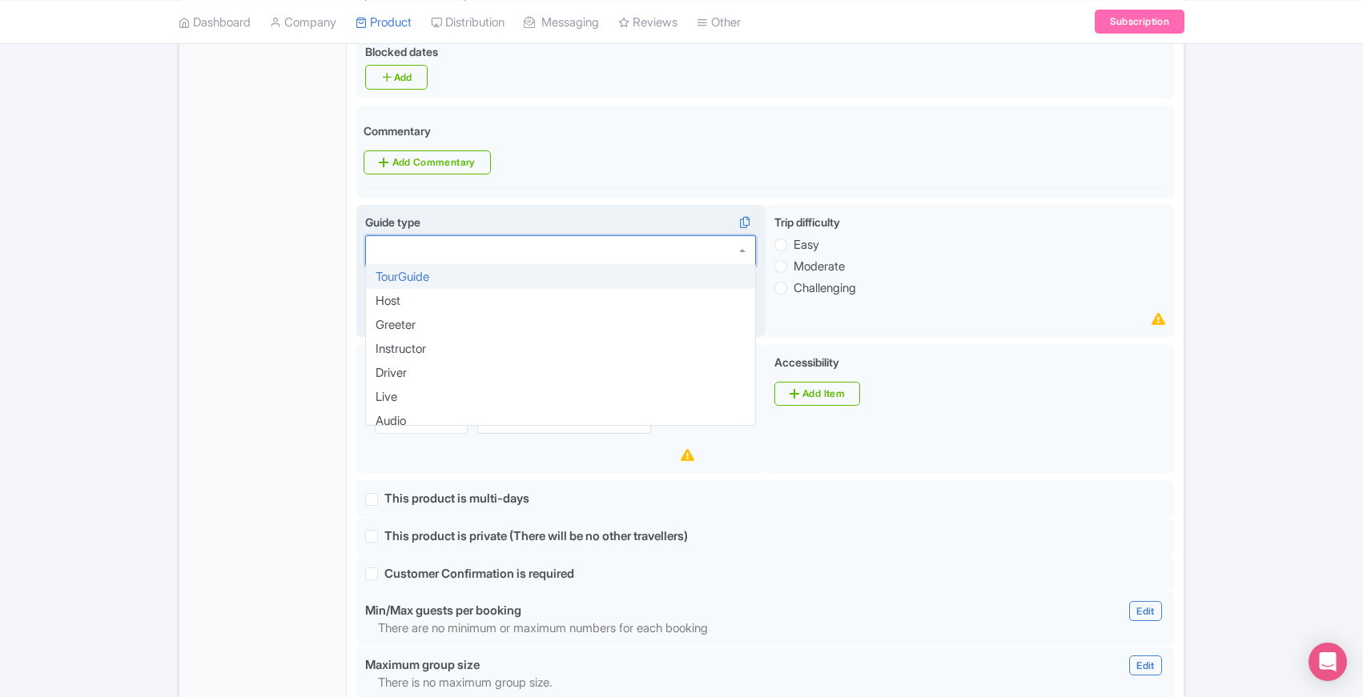
click at [749, 239] on div at bounding box center [560, 250] width 391 height 30
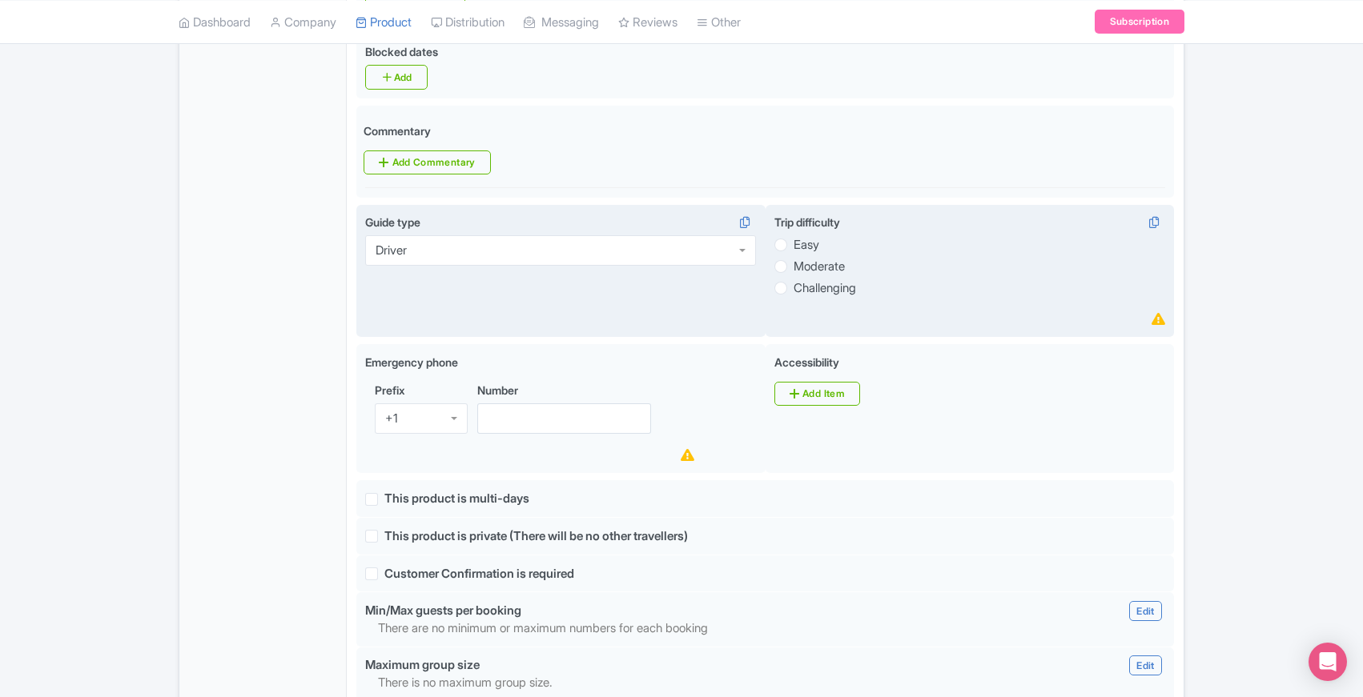
click at [794, 236] on label "Easy" at bounding box center [807, 245] width 26 height 18
click at [794, 235] on input "Easy" at bounding box center [802, 243] width 16 height 16
radio input "true"
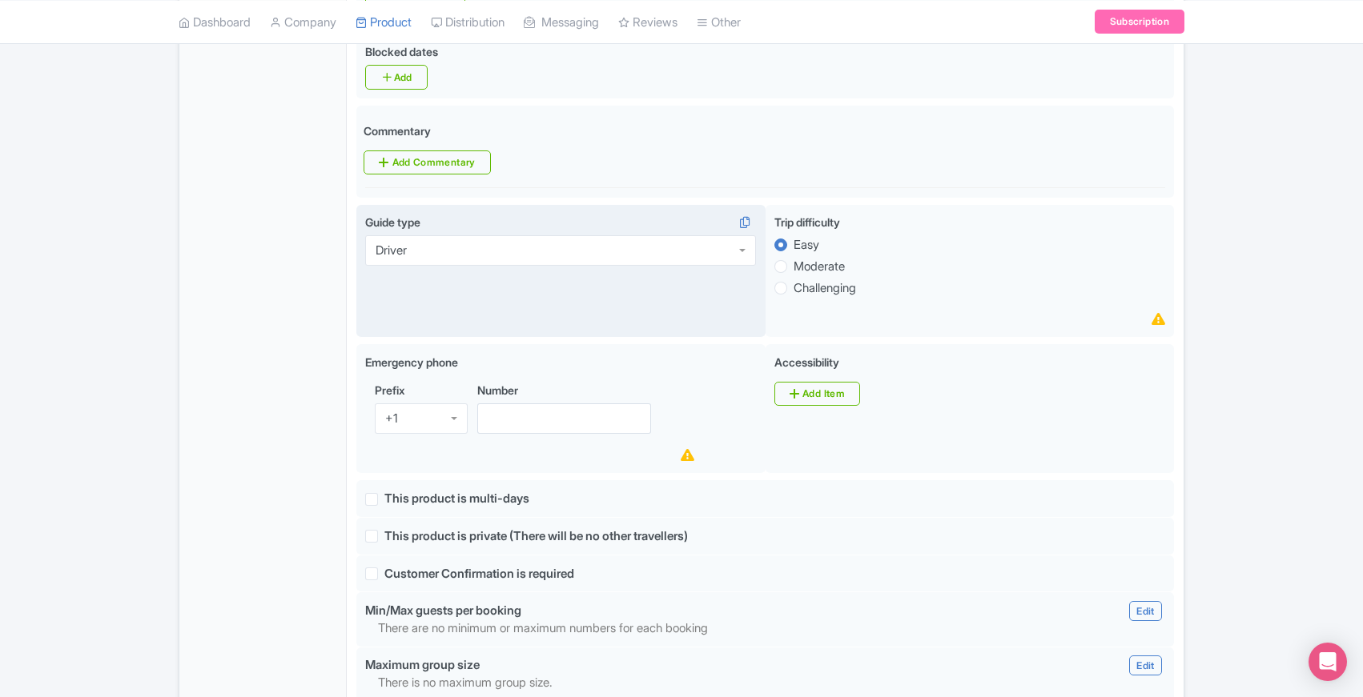
click at [288, 406] on div "General Booking Info Locations Settings Pricing Gallery Itinerary FAQs" at bounding box center [262, 395] width 167 height 1788
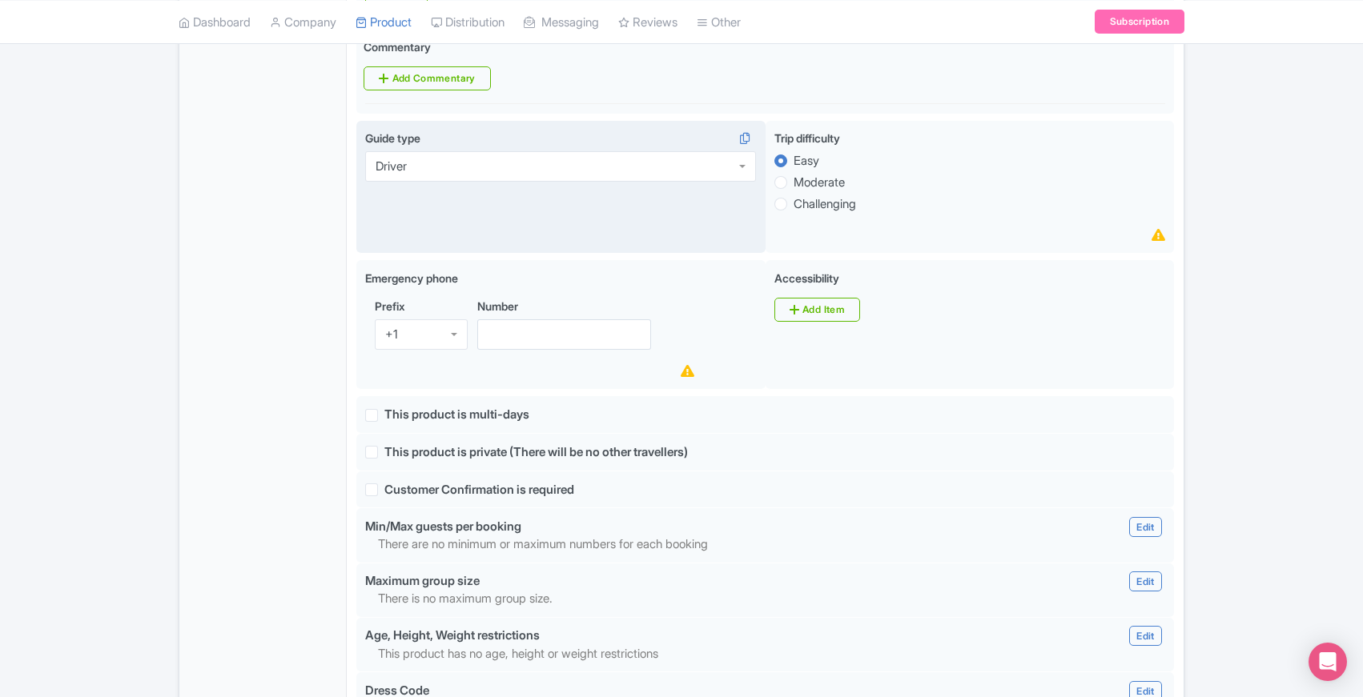
scroll to position [826, 0]
click at [300, 406] on div "General Booking Info Locations Settings Pricing Gallery Itinerary FAQs" at bounding box center [262, 310] width 167 height 1788
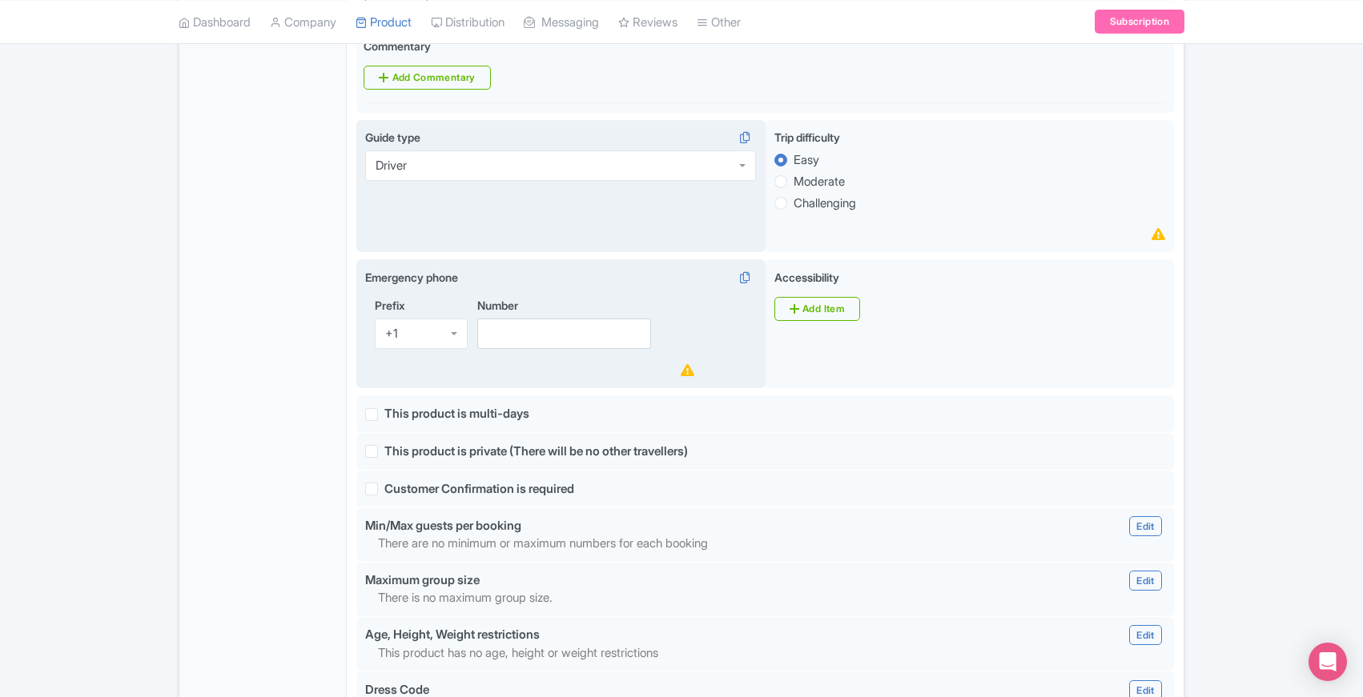
click at [456, 327] on div "+1" at bounding box center [421, 334] width 93 height 30
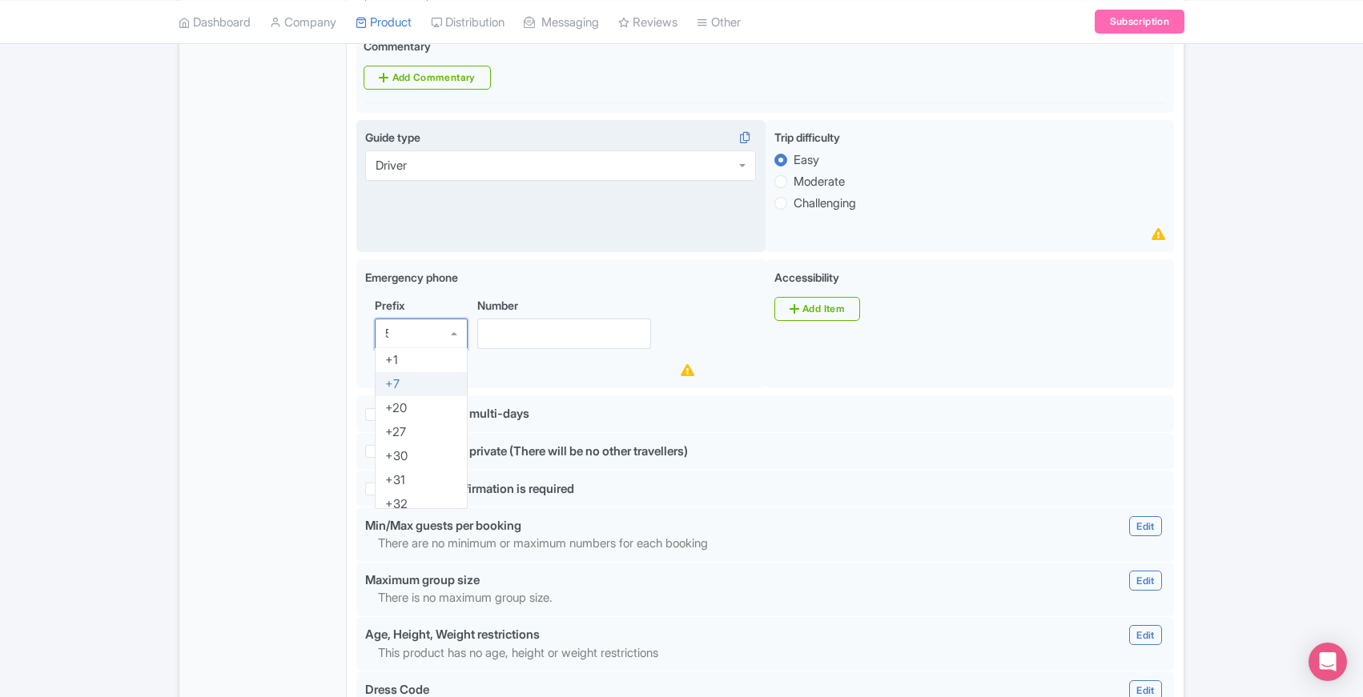
type input "52"
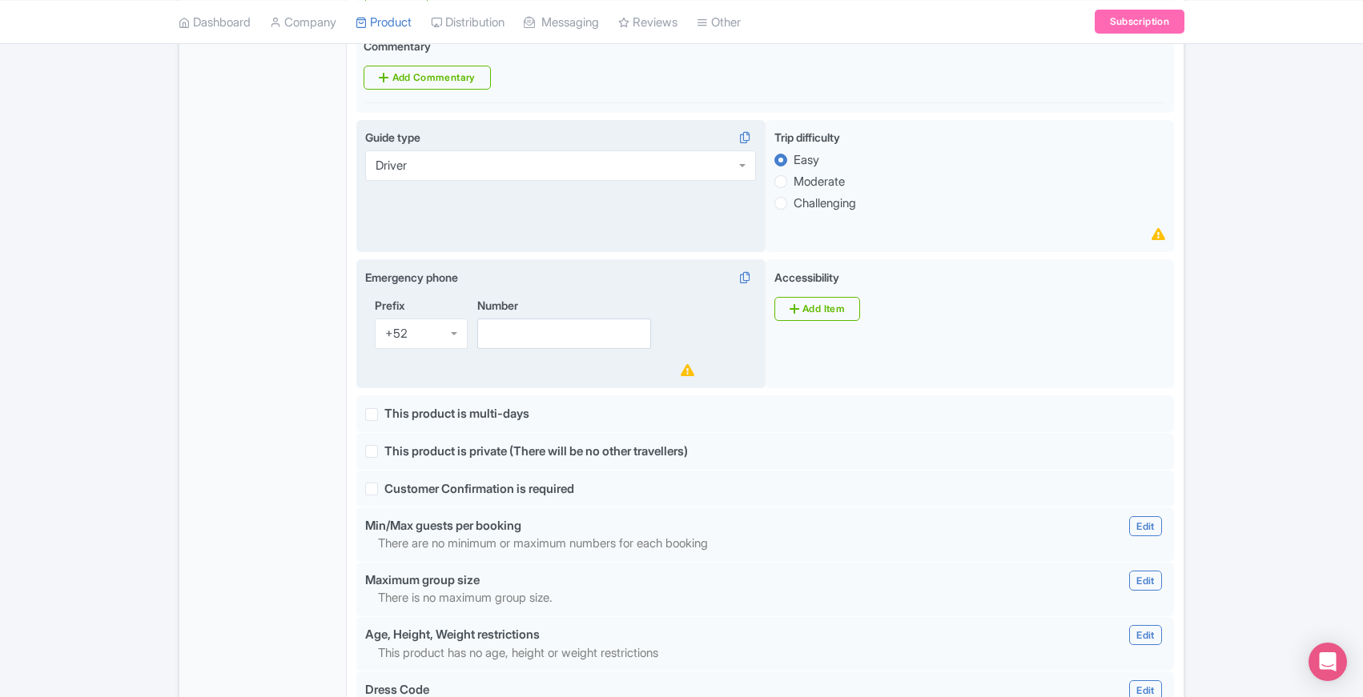
scroll to position [0, 0]
click at [566, 324] on input "Number" at bounding box center [564, 334] width 174 height 30
paste input "9991595435"
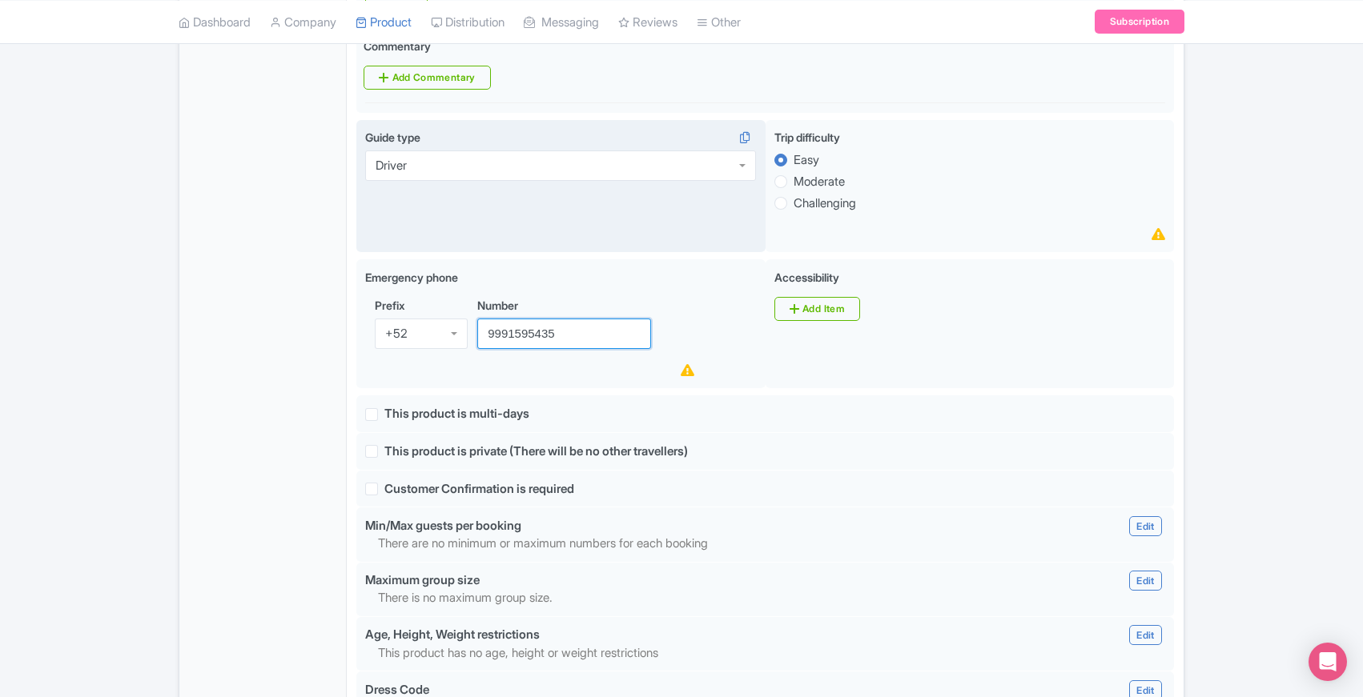
type input "9991595435"
click at [283, 387] on div "General Booking Info Locations Settings Pricing Gallery Itinerary FAQs" at bounding box center [262, 310] width 167 height 1788
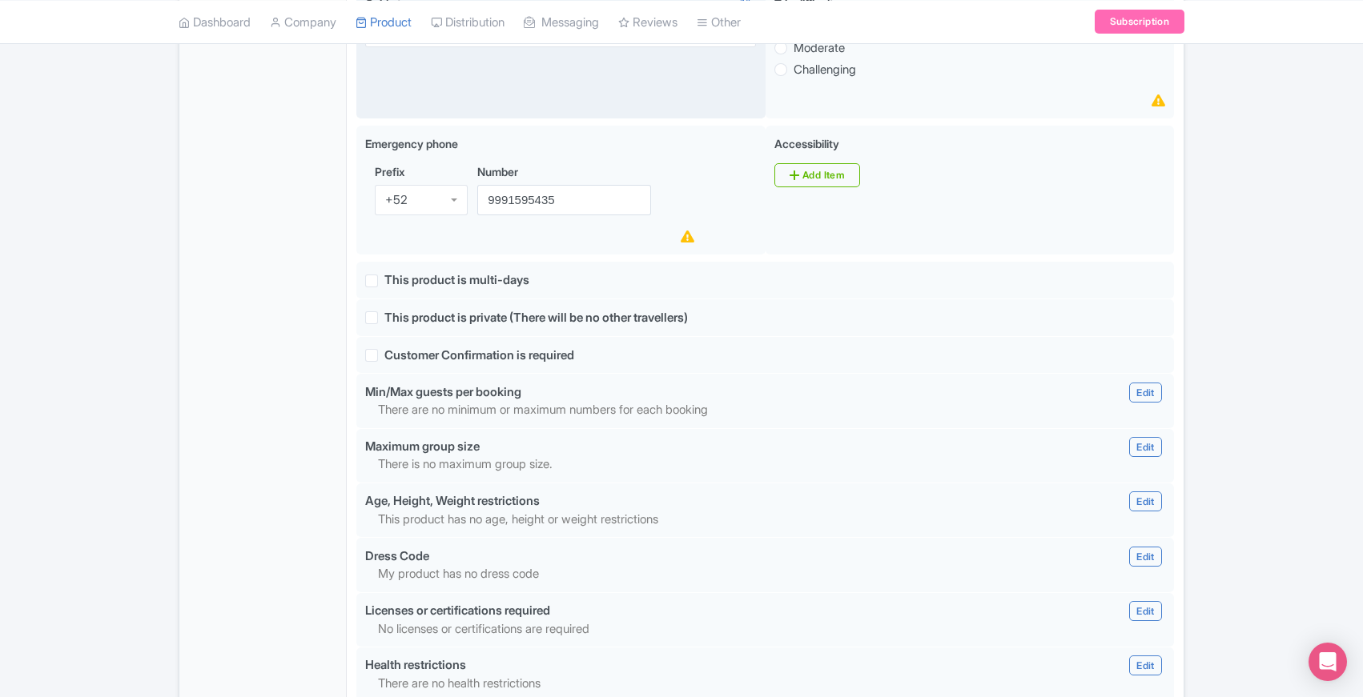
scroll to position [967, 0]
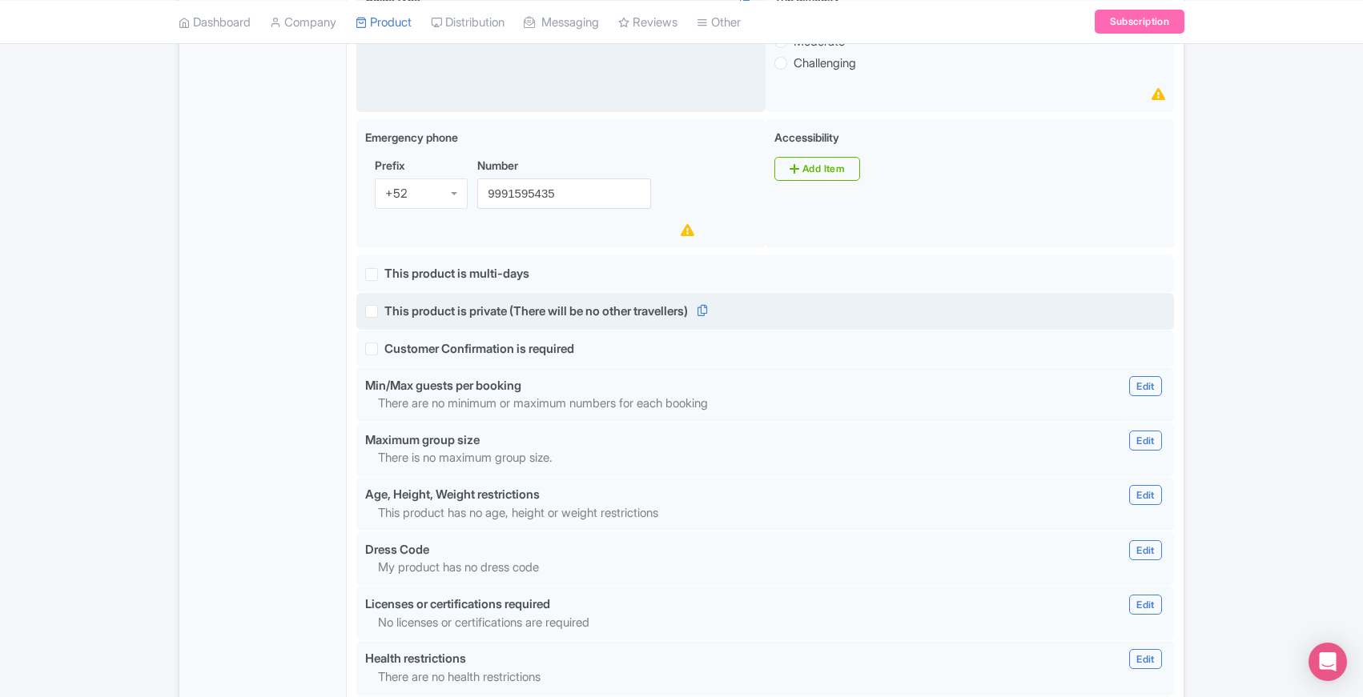
click at [384, 304] on label "This product is private (There will be no other travellers)" at bounding box center [535, 312] width 303 height 18
click at [384, 304] on input "This product is private (There will be no other travellers)" at bounding box center [389, 307] width 10 height 10
click at [384, 304] on label "This product is private (There will be no other travellers)" at bounding box center [535, 312] width 303 height 18
click at [384, 304] on input "This product is private (There will be no other travellers)" at bounding box center [389, 307] width 10 height 10
click at [384, 304] on label "This product is private (There will be no other travellers)" at bounding box center [535, 312] width 303 height 18
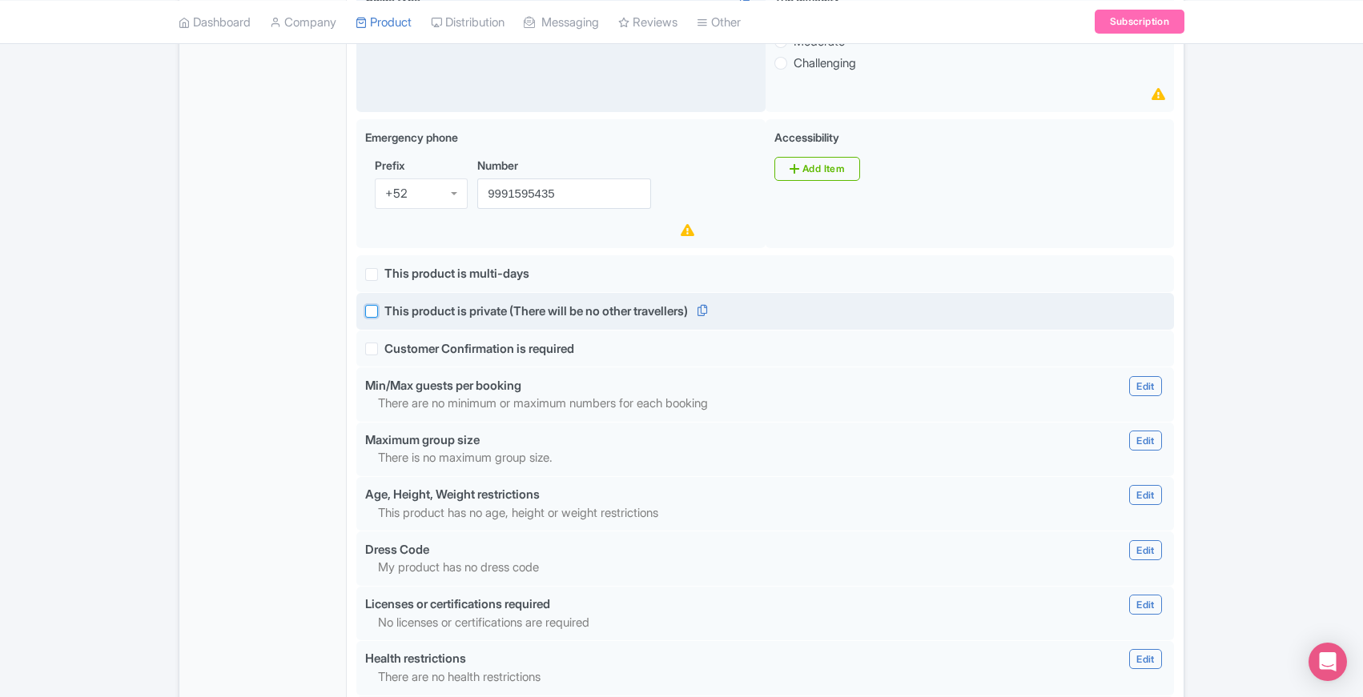
click at [384, 304] on input "This product is private (There will be no other travellers)" at bounding box center [389, 307] width 10 height 10
click at [384, 304] on label "This product is private (There will be no other travellers)" at bounding box center [535, 312] width 303 height 18
click at [384, 304] on input "This product is private (There will be no other travellers)" at bounding box center [389, 307] width 10 height 10
click at [384, 304] on label "This product is private (There will be no other travellers)" at bounding box center [535, 312] width 303 height 18
click at [384, 304] on input "This product is private (There will be no other travellers)" at bounding box center [389, 307] width 10 height 10
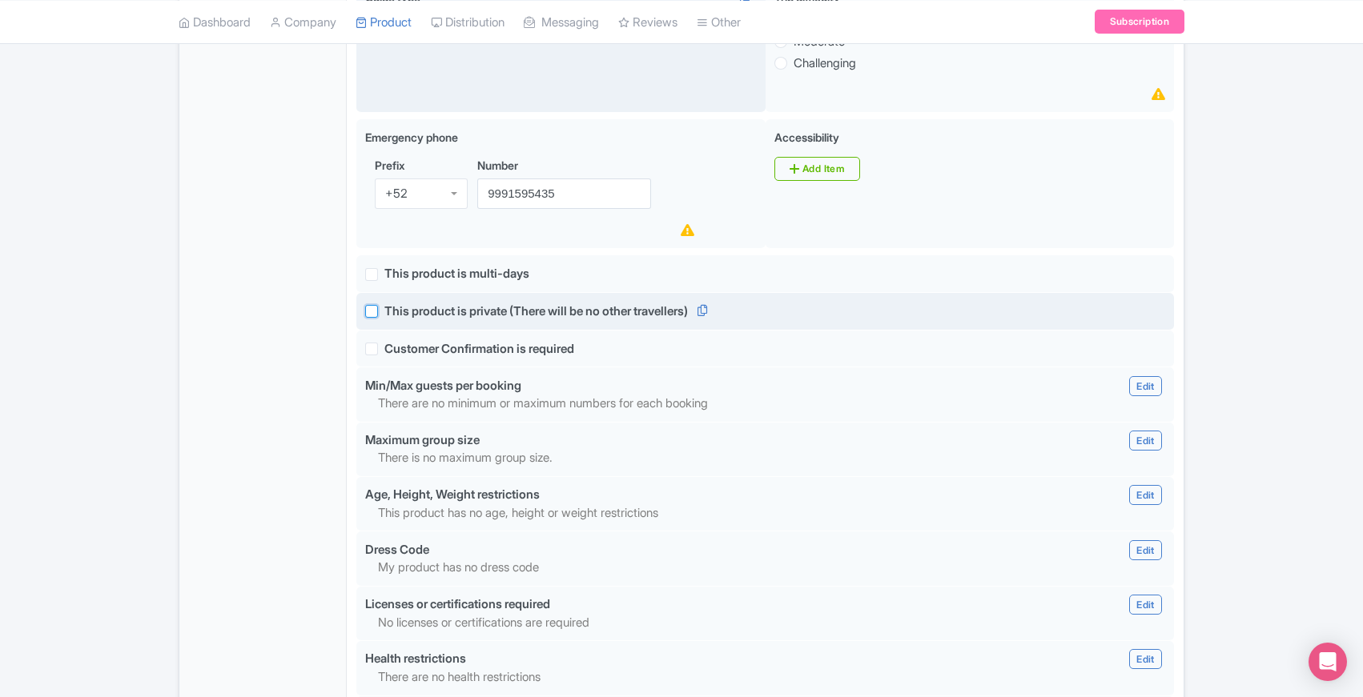
checkbox input "true"
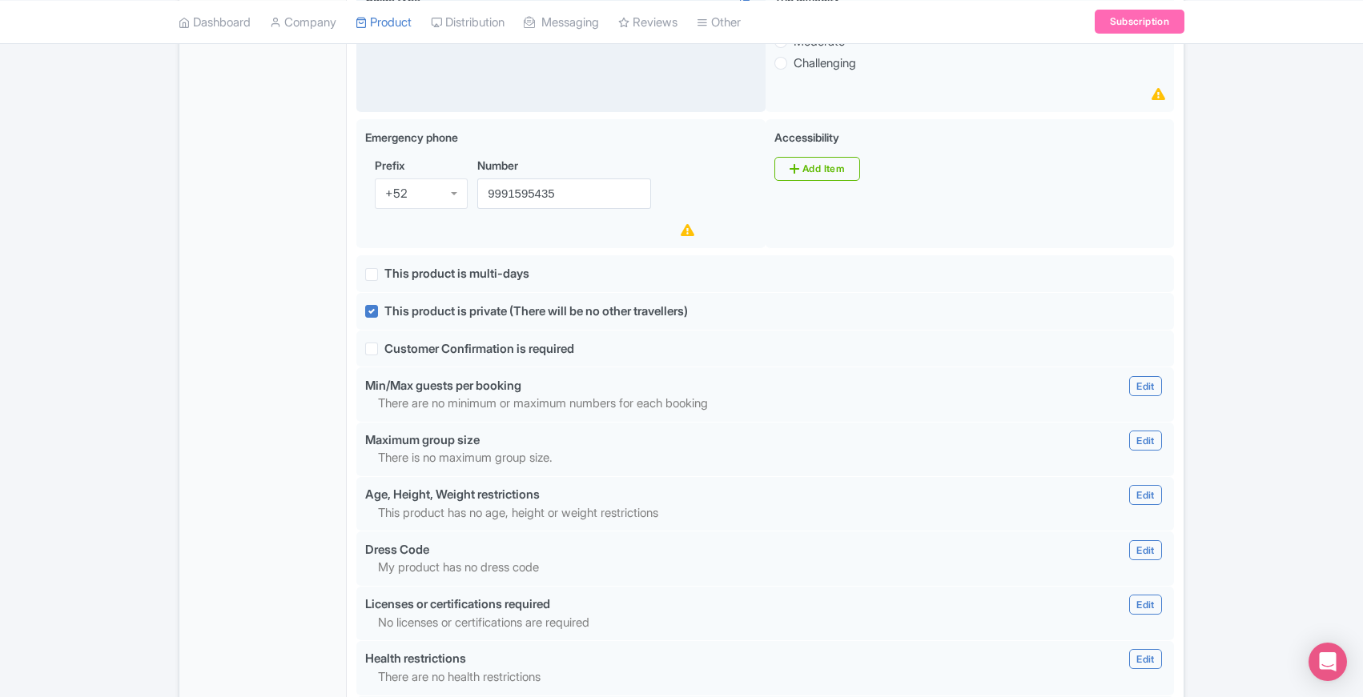
click at [307, 348] on div "General Booking Info Locations Settings Pricing Gallery Itinerary FAQs" at bounding box center [262, 170] width 167 height 1788
click at [320, 381] on div "General Booking Info Locations Settings Pricing Gallery Itinerary FAQs" at bounding box center [262, 170] width 167 height 1788
click at [296, 377] on div "General Booking Info Locations Settings Pricing Gallery Itinerary FAQs" at bounding box center [262, 170] width 167 height 1788
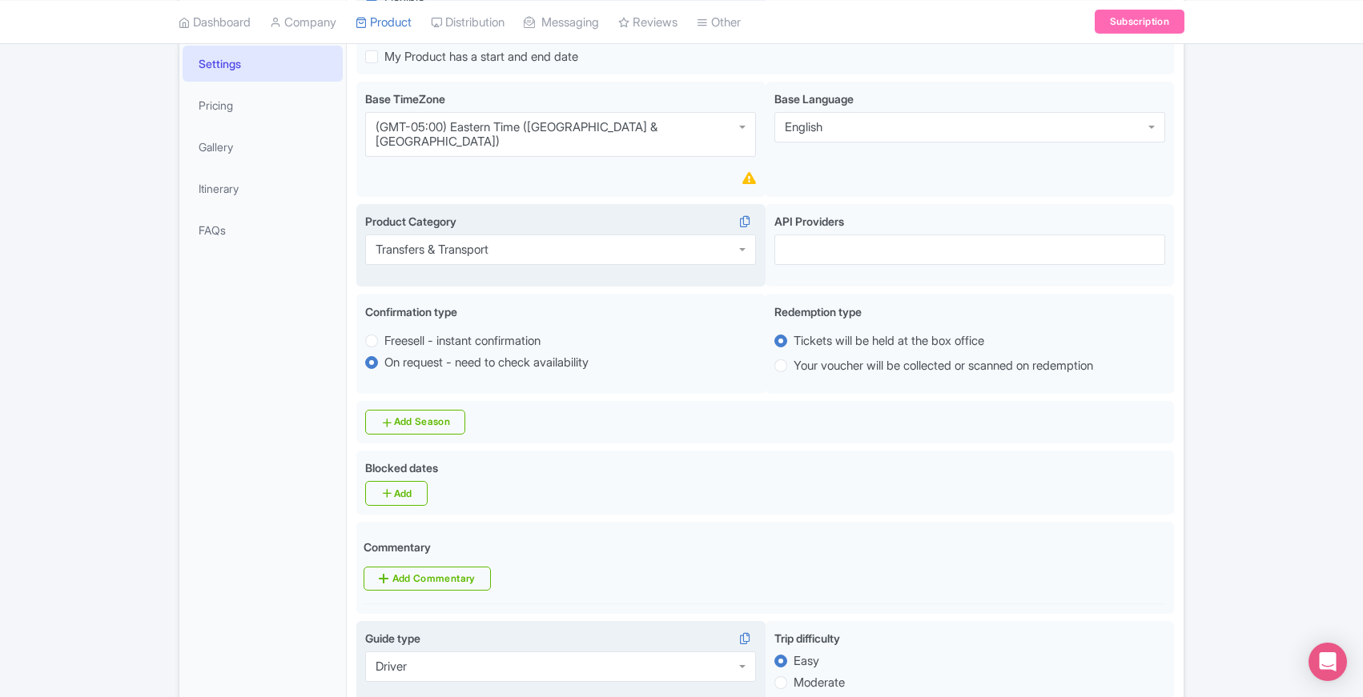
scroll to position [316, 0]
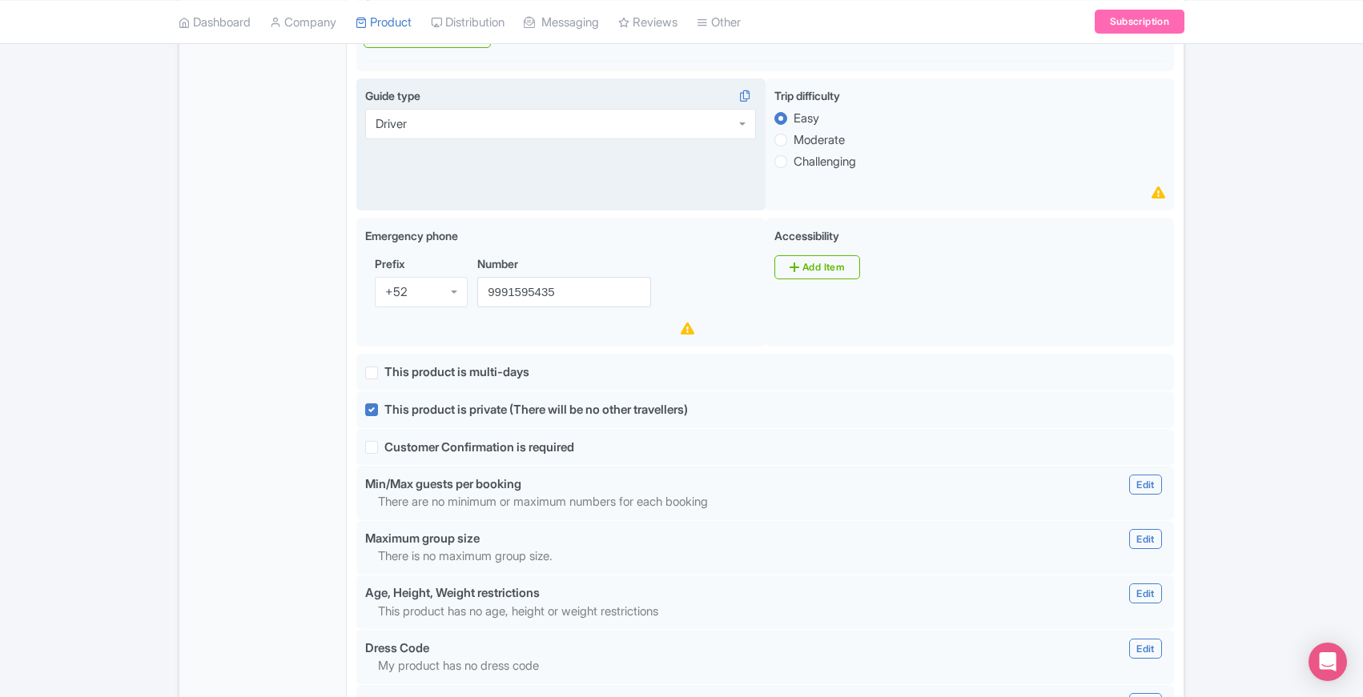
scroll to position [870, 0]
click at [319, 428] on div "General Booking Info Locations Settings Pricing Gallery Itinerary FAQs" at bounding box center [262, 267] width 167 height 1788
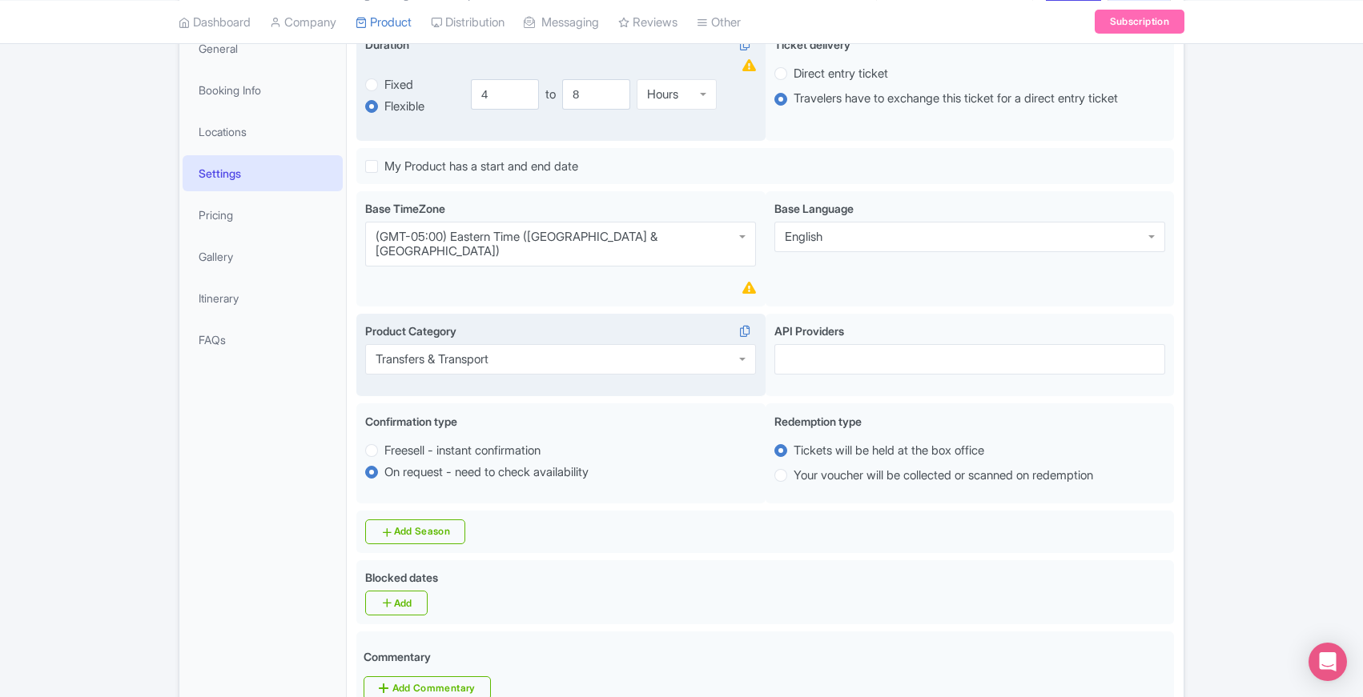
scroll to position [216, 0]
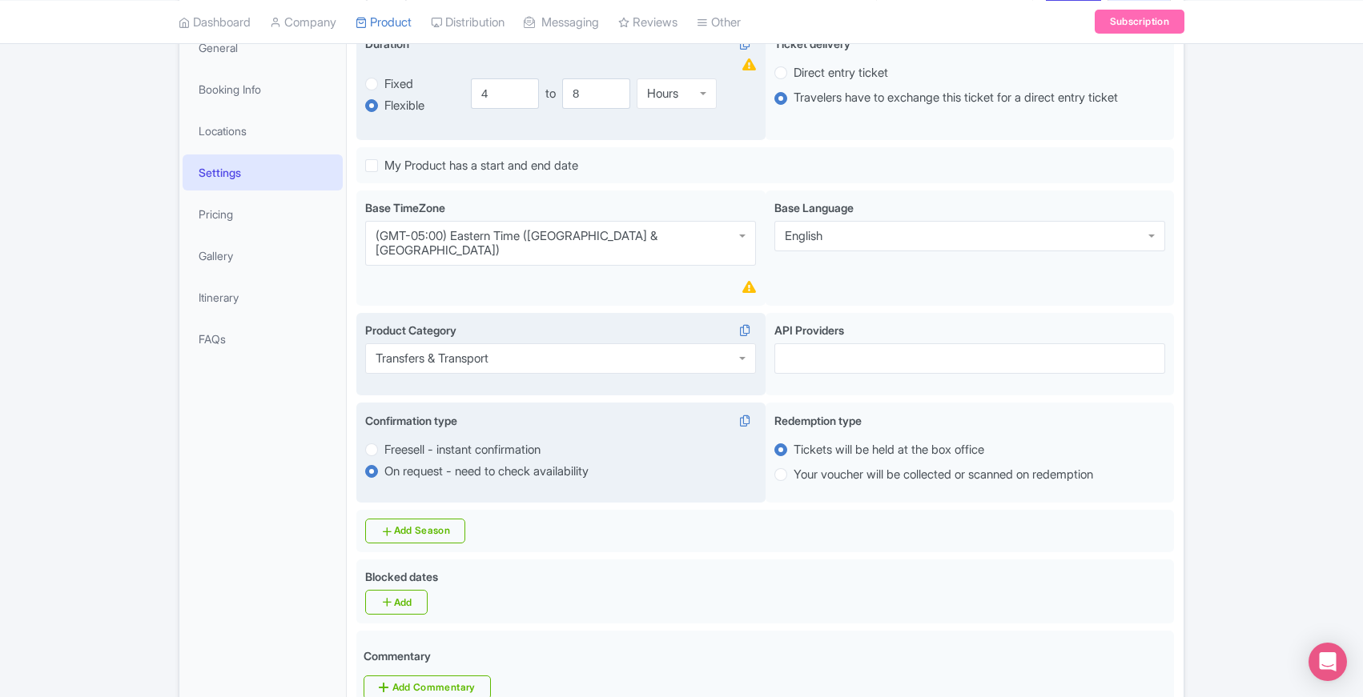
click at [384, 441] on label "Freesell - instant confirmation" at bounding box center [462, 450] width 156 height 18
click at [384, 440] on input "Freesell - instant confirmation" at bounding box center [392, 448] width 16 height 16
radio input "true"
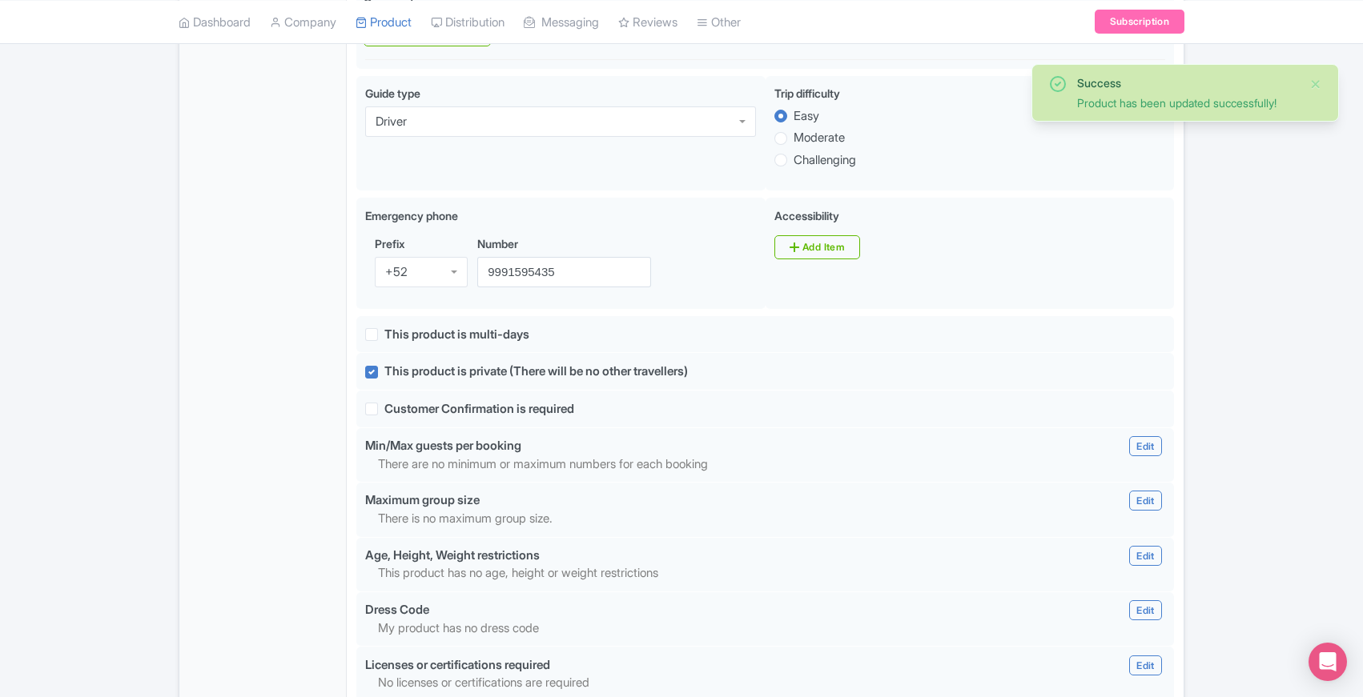
scroll to position [1340, 0]
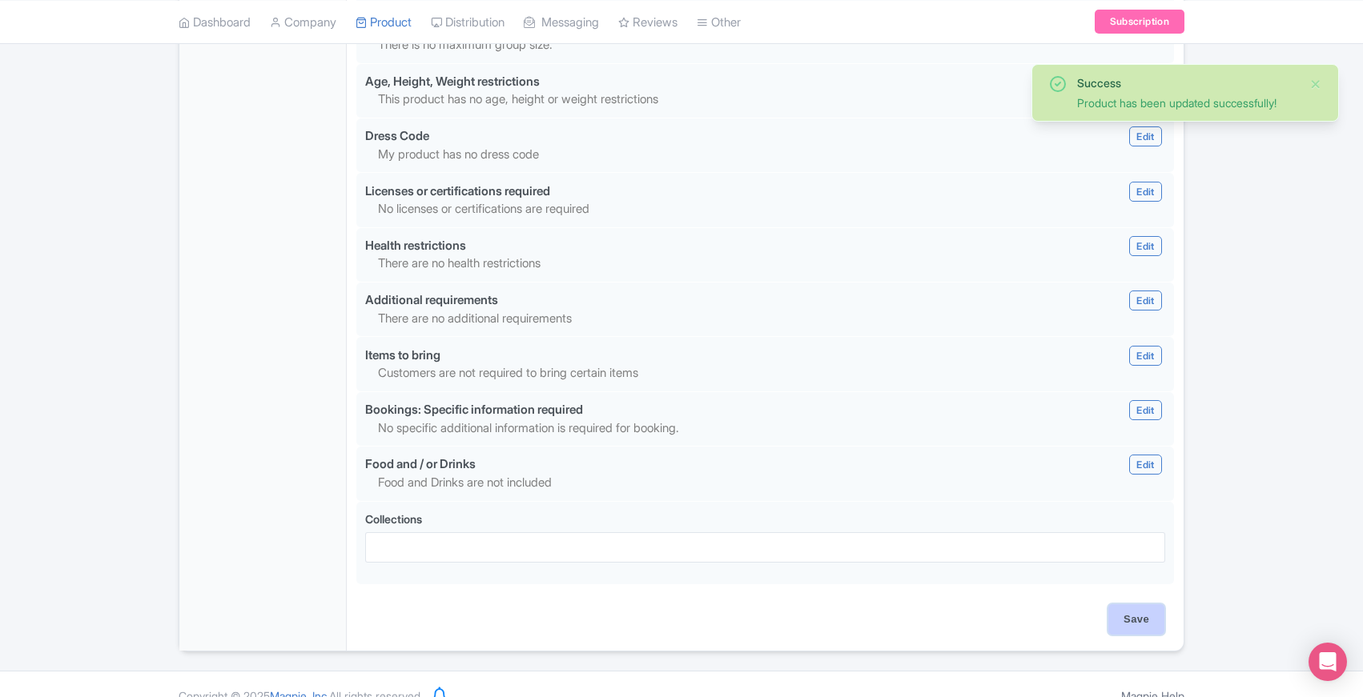
click at [1131, 605] on input "Save" at bounding box center [1136, 620] width 56 height 30
type input "Update Product"
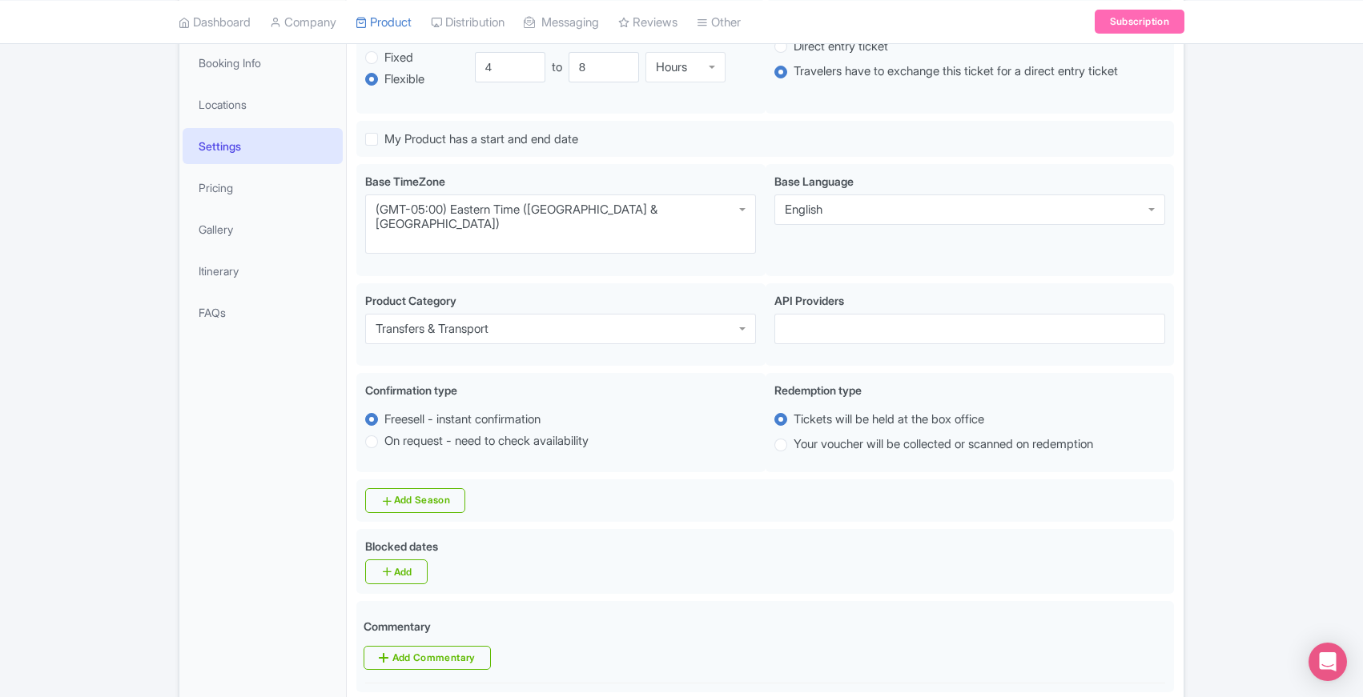
scroll to position [243, 0]
click at [207, 191] on link "Pricing" at bounding box center [263, 188] width 160 height 36
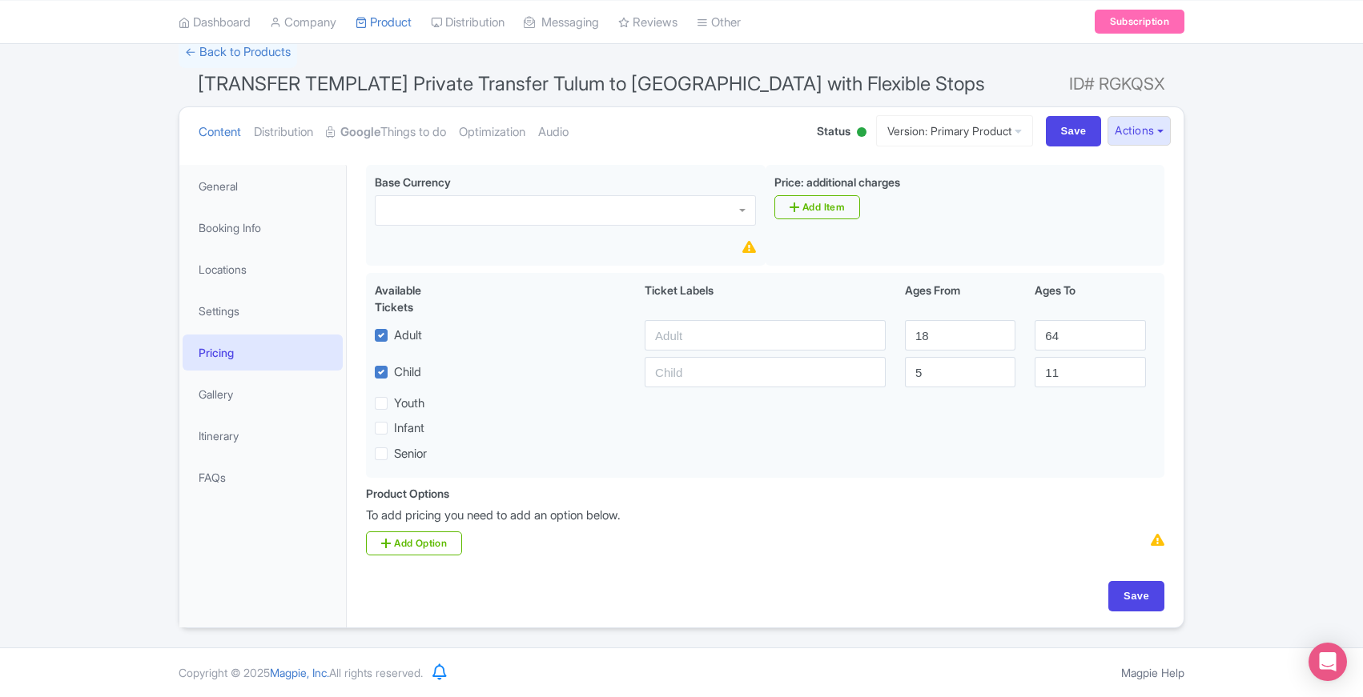
scroll to position [80, 0]
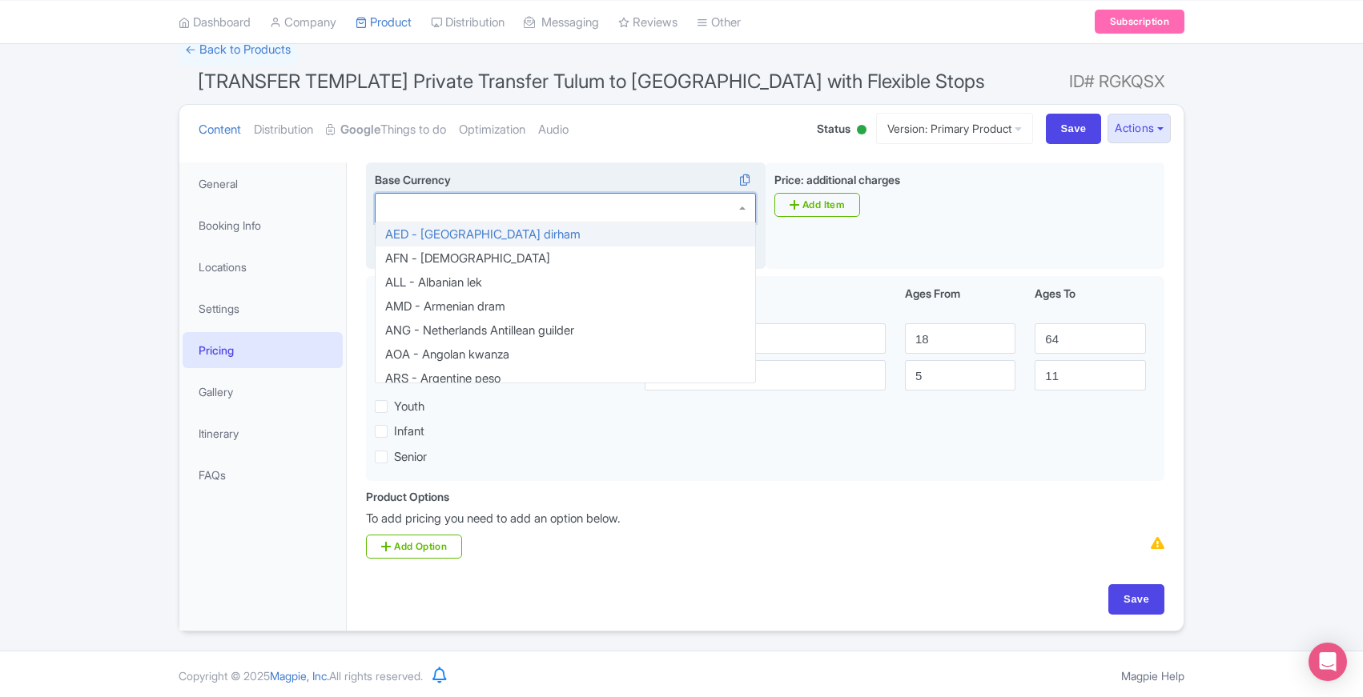
click at [691, 210] on div at bounding box center [565, 208] width 381 height 30
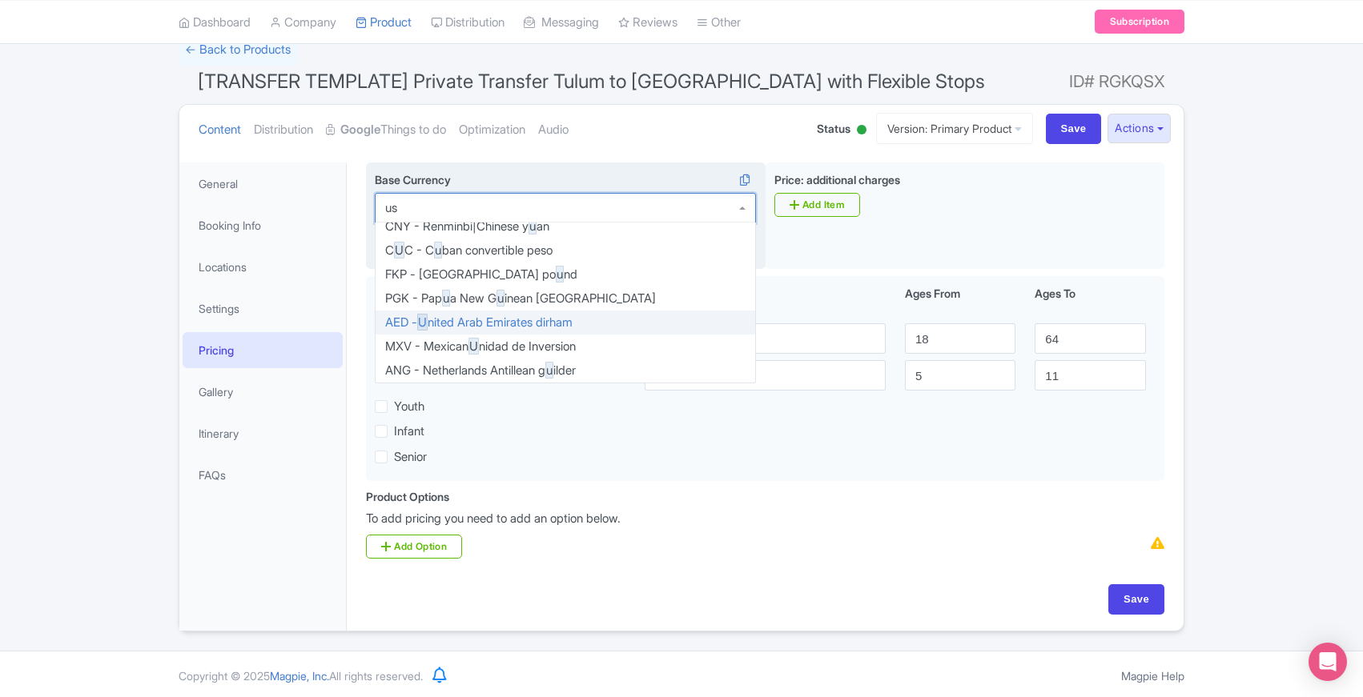
type input "usd"
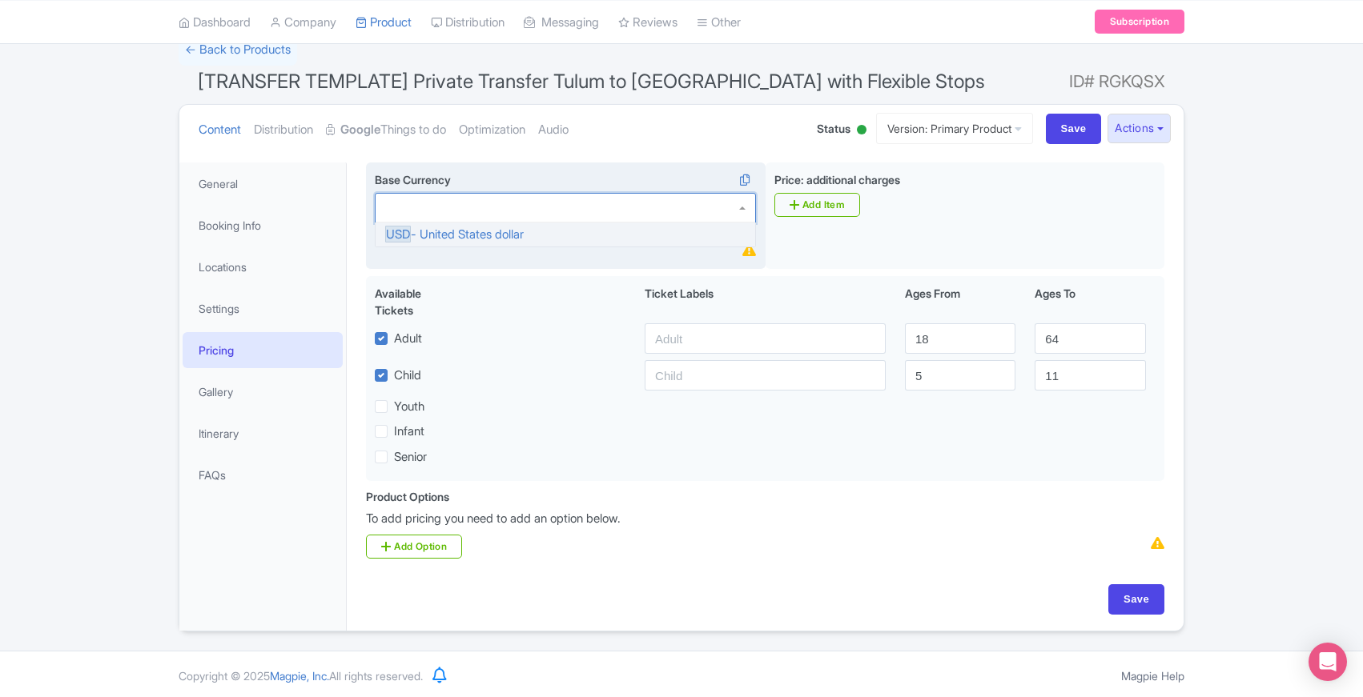
scroll to position [0, 0]
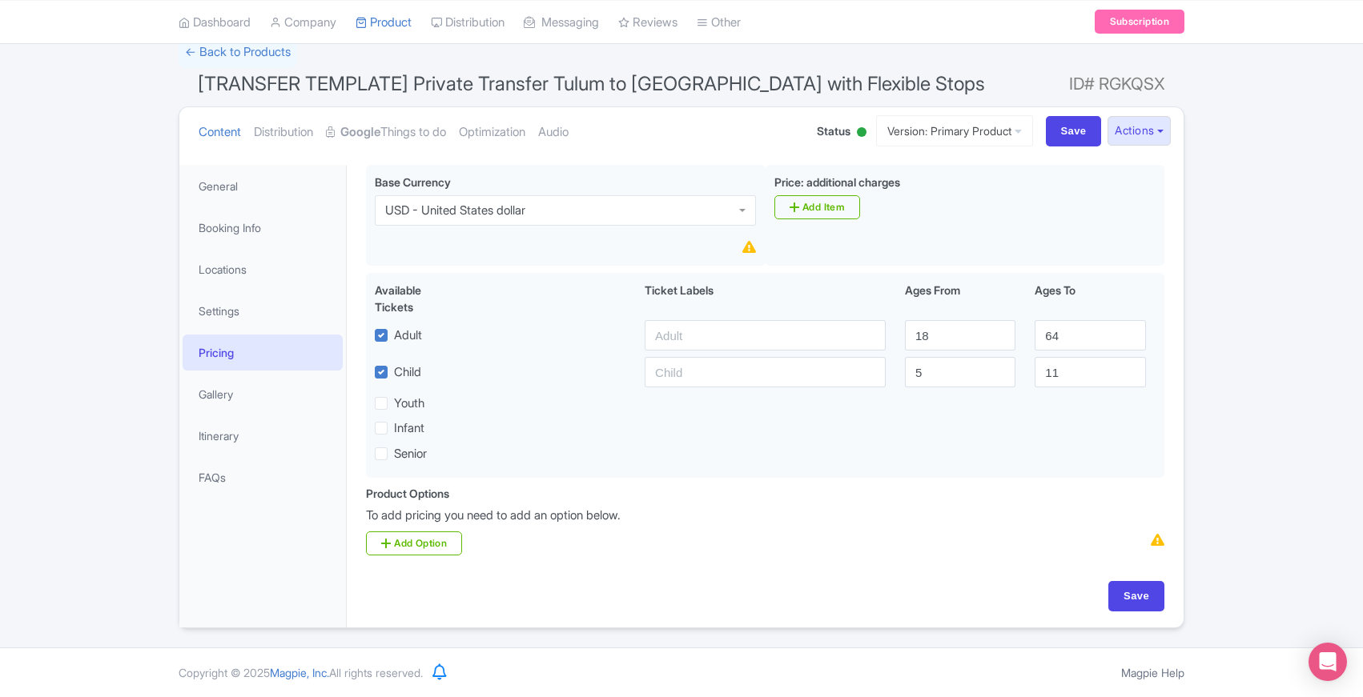
click at [356, 268] on div "Know Before You Go Know Before You Book <div>- Duration varies depending on sto…" at bounding box center [765, 391] width 837 height 472
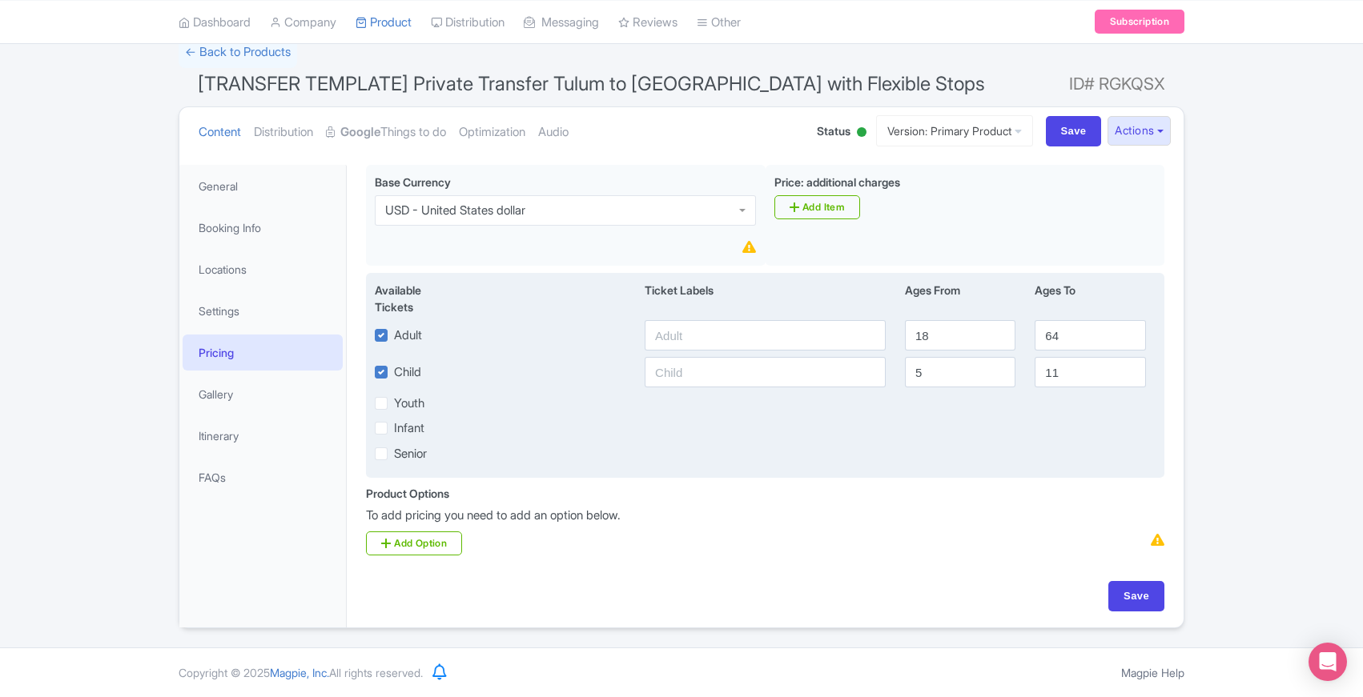
click at [394, 372] on label "Child" at bounding box center [407, 373] width 27 height 18
click at [394, 372] on input "Child" at bounding box center [399, 368] width 10 height 10
checkbox input "false"
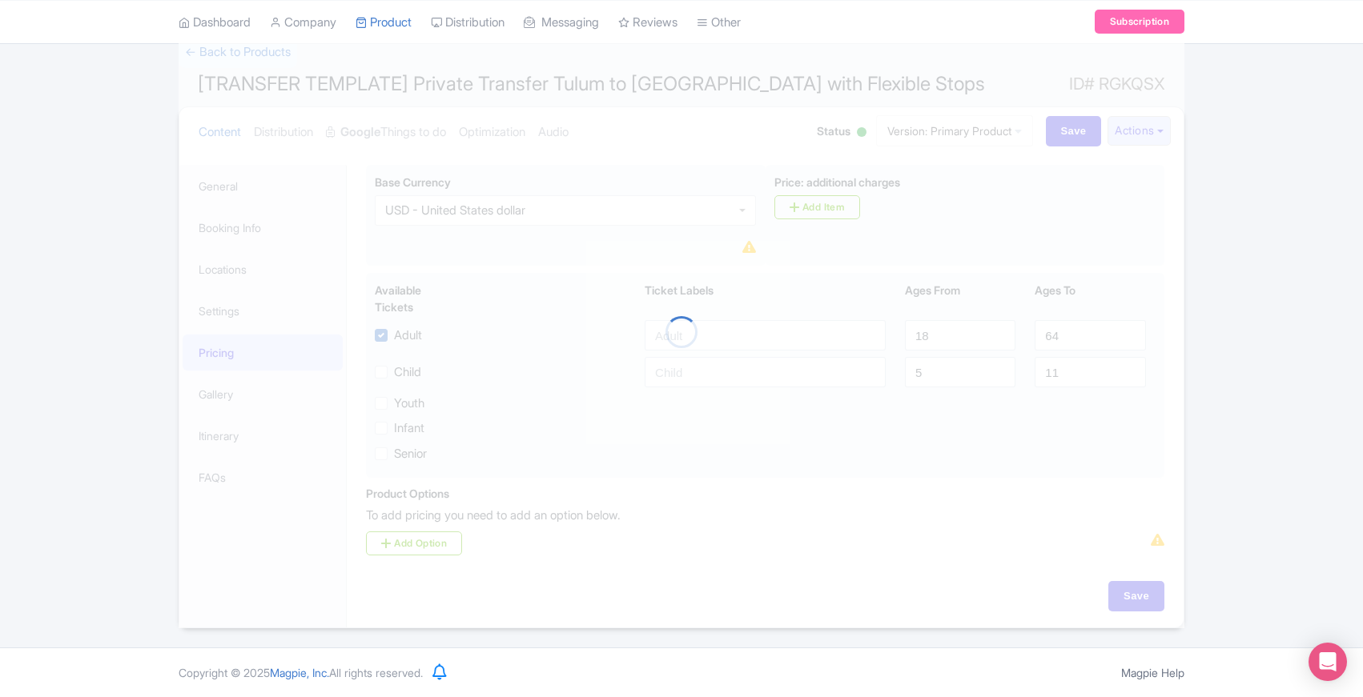
scroll to position [50, 0]
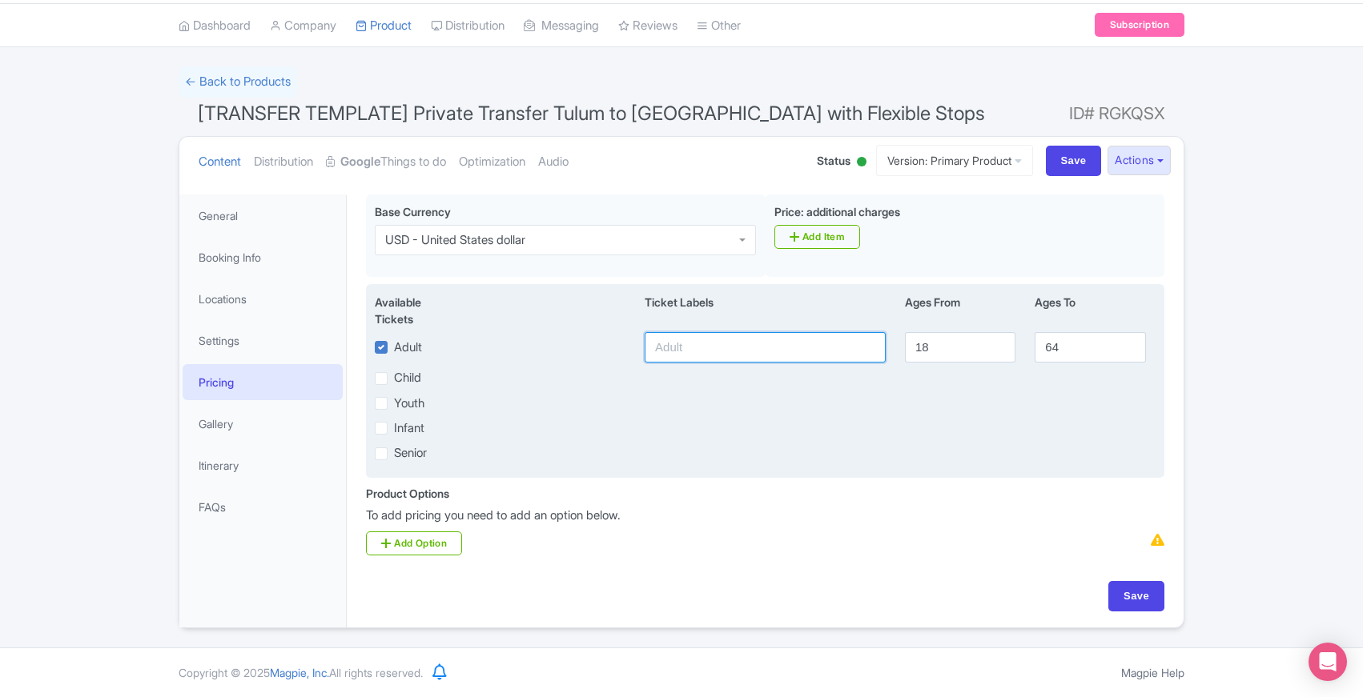
click at [756, 348] on input "text" at bounding box center [765, 347] width 241 height 30
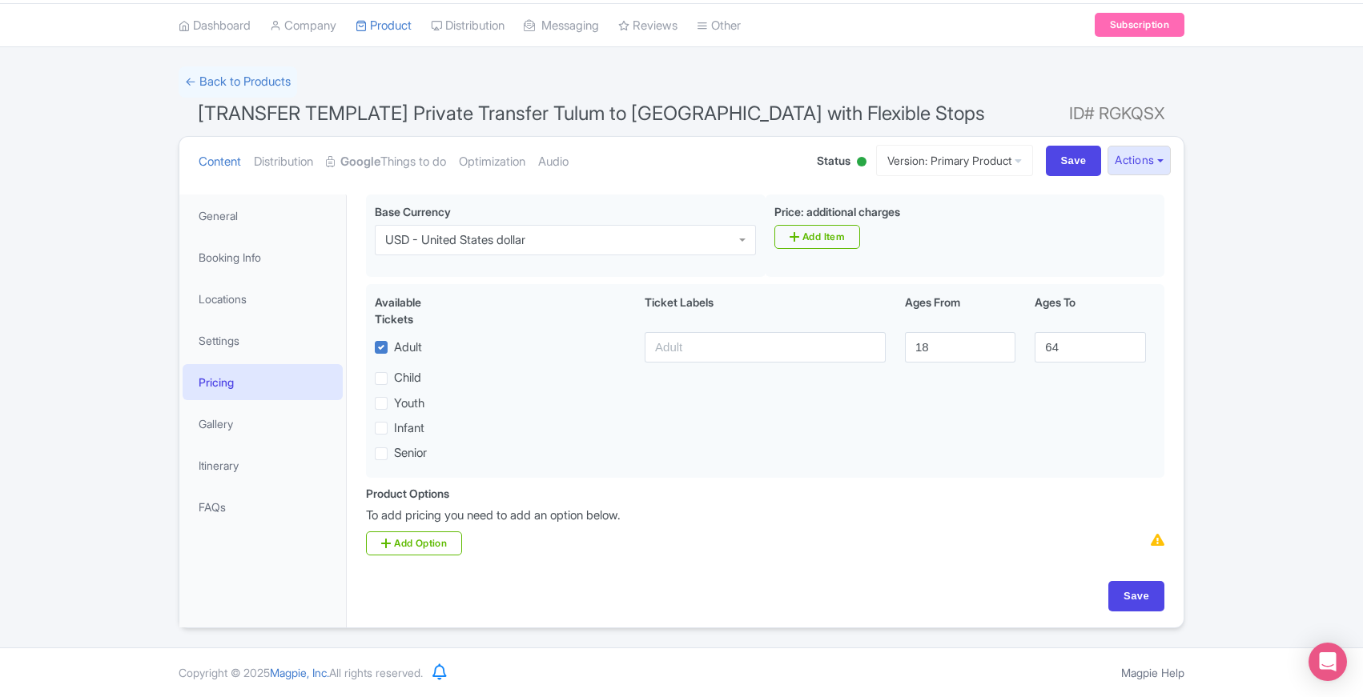
click at [90, 632] on div "DG [PERSON_NAME] [PERSON_NAME] AB Transfers Profile Users Settings Sign out Das…" at bounding box center [681, 300] width 1363 height 696
click at [242, 258] on link "Booking Info" at bounding box center [263, 257] width 160 height 36
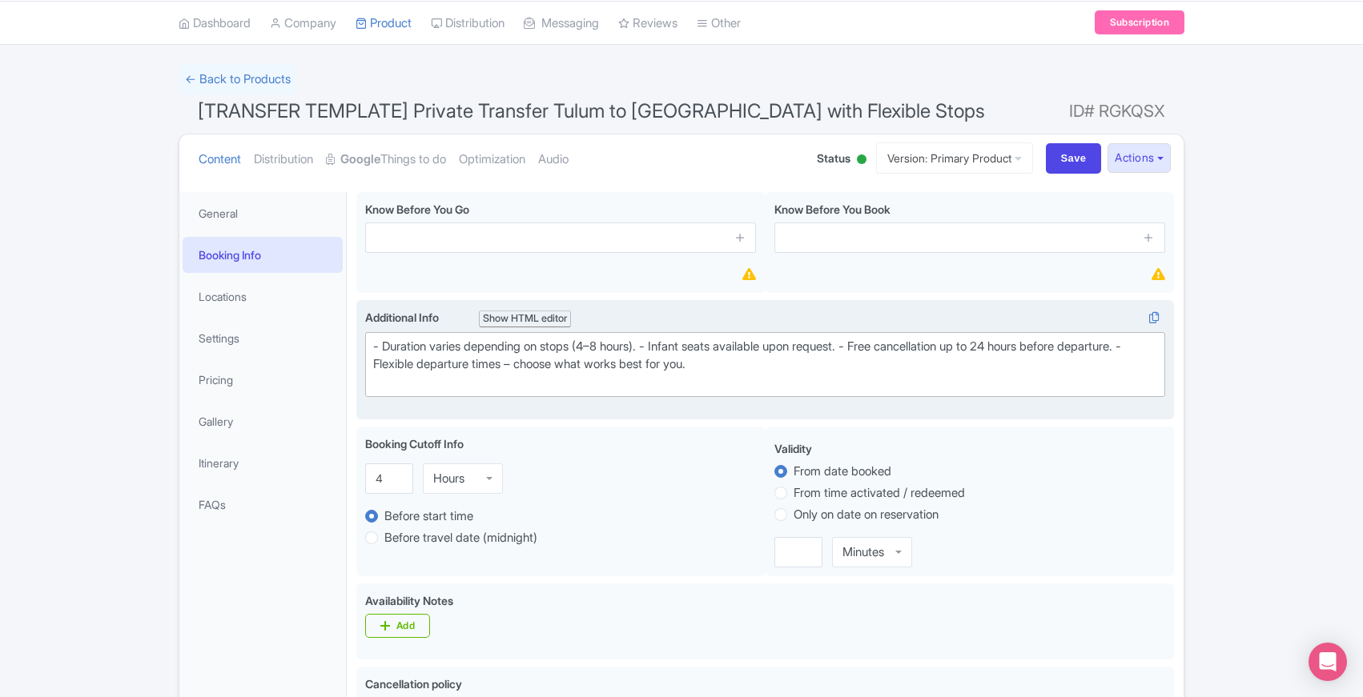
click at [808, 367] on div "- Duration varies depending on stops (4–8 hours). - Infant seats available upon…" at bounding box center [765, 365] width 784 height 54
click at [547, 315] on div "Show HTML editor" at bounding box center [525, 319] width 92 height 17
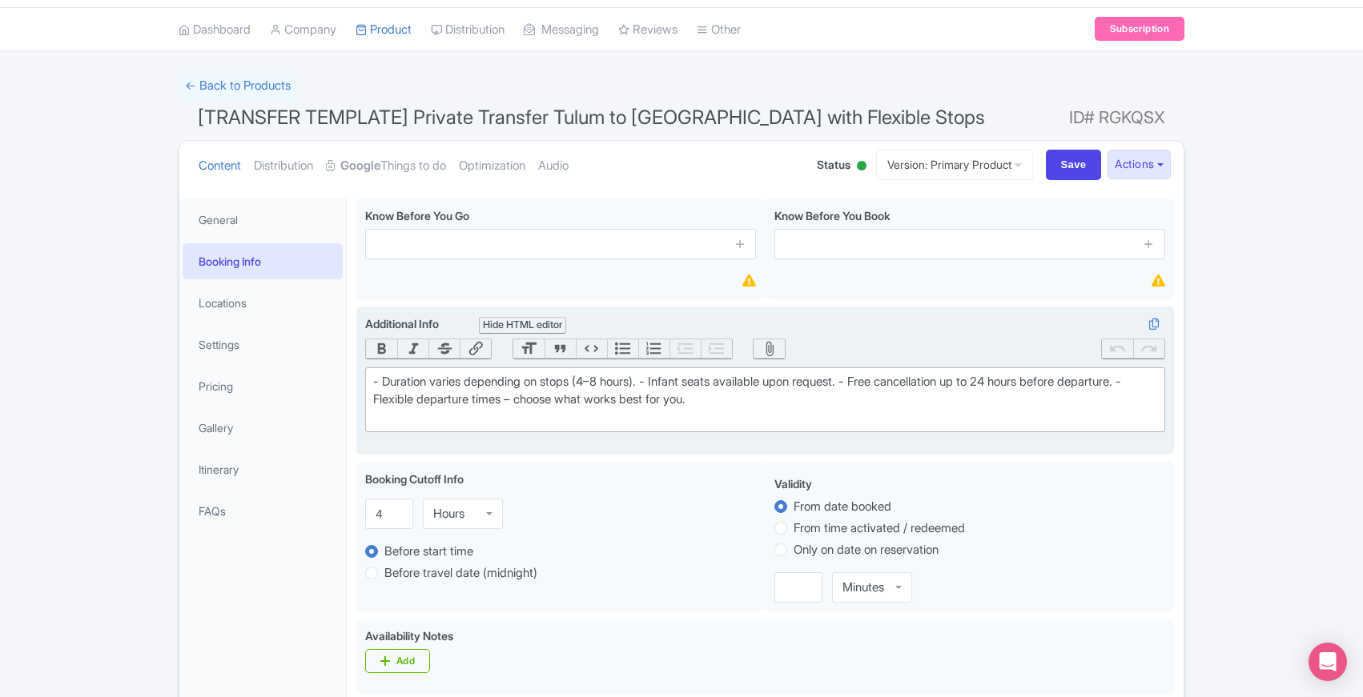
scroll to position [42, 0]
click at [660, 384] on div "- Duration varies depending on stops (4–8 hours). - Infant seats available upon…" at bounding box center [765, 402] width 784 height 54
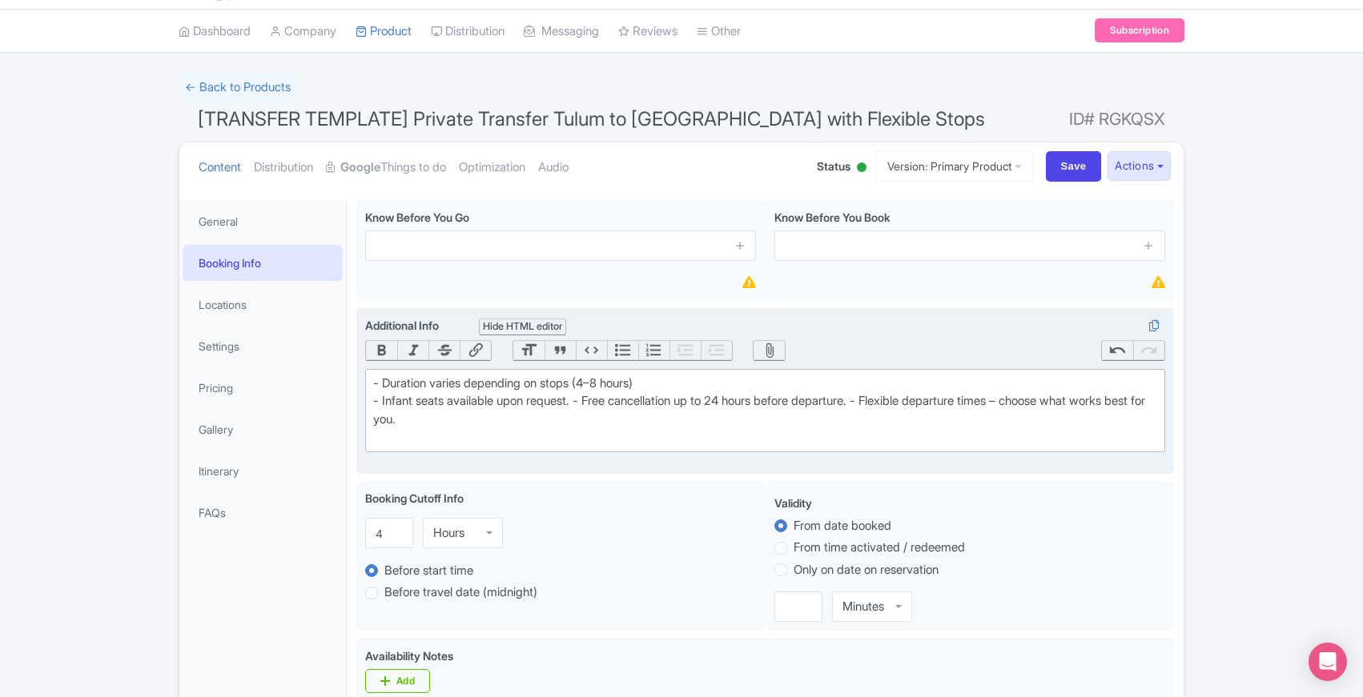
click at [586, 402] on div "- Duration varies depending on stops (4–8 hours) - Infant seats available upon …" at bounding box center [765, 411] width 784 height 72
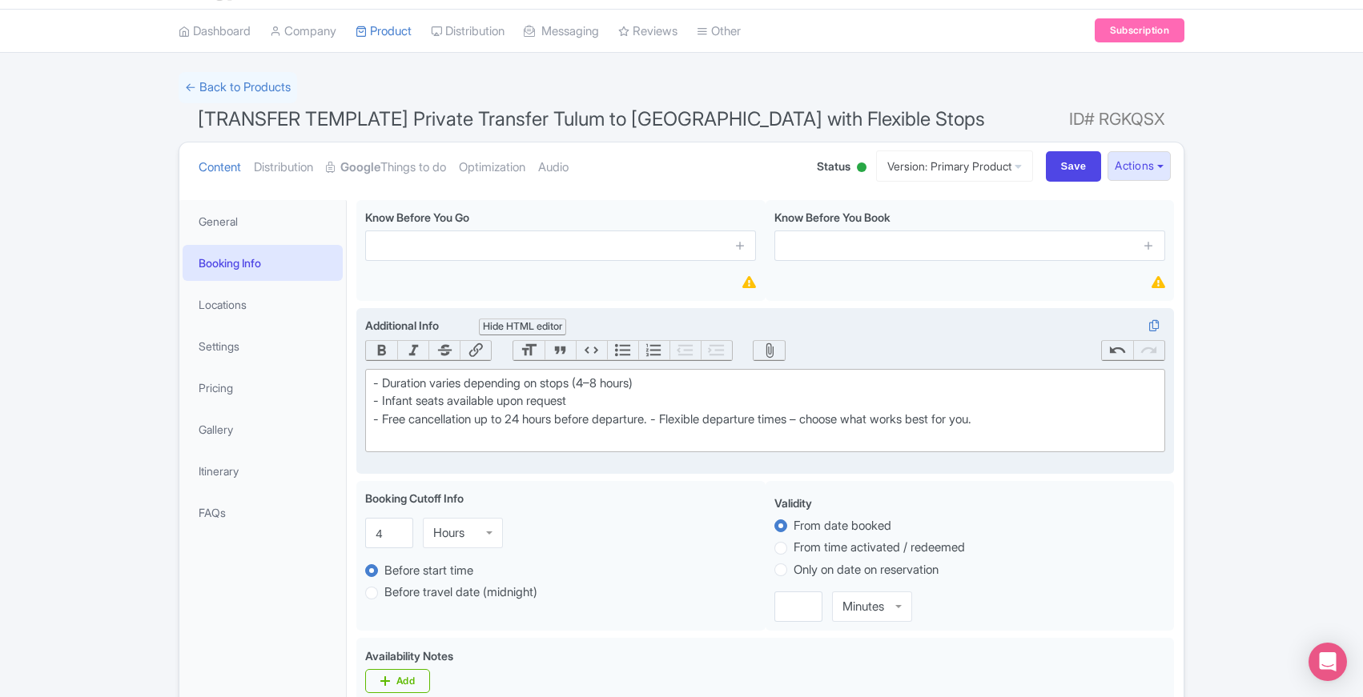
click at [670, 419] on div "- Duration varies depending on stops (4–8 hours) - Infant seats available upon …" at bounding box center [765, 411] width 784 height 72
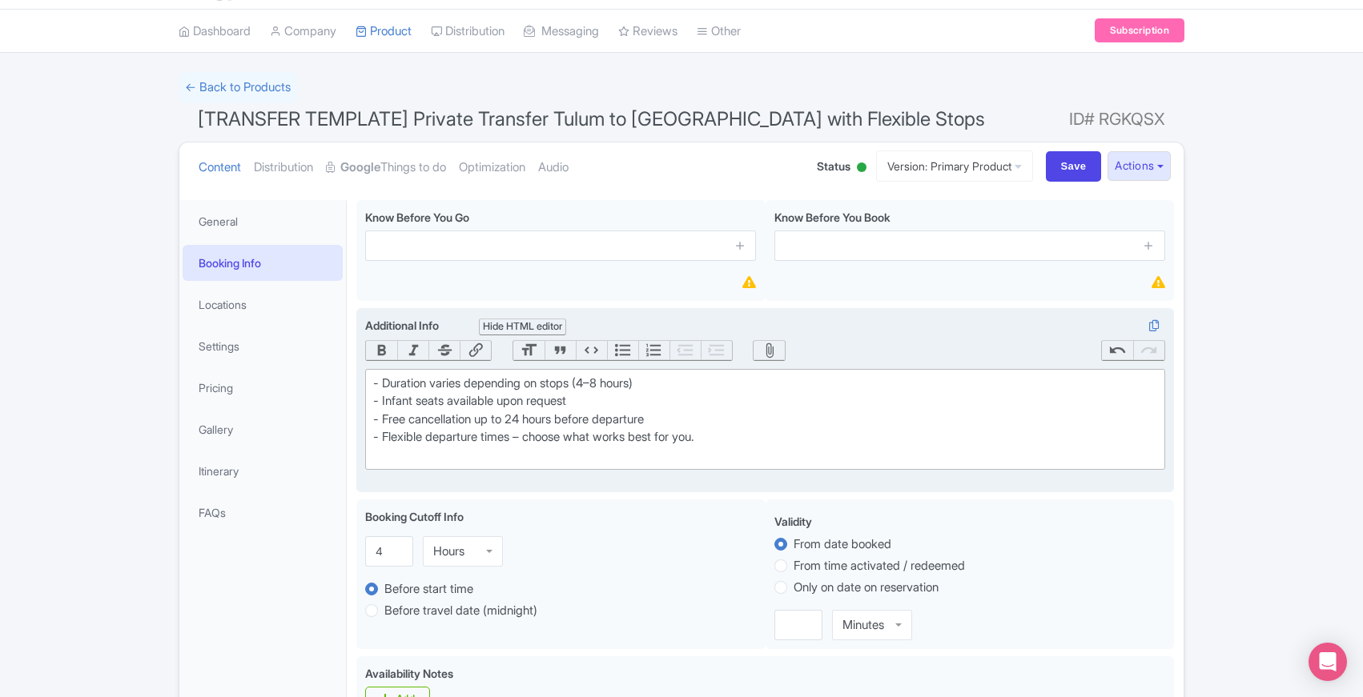
paste trix-editor "Pets are welcome to travel with you at no additional cost."
type trix-editor "<div>- Duration varies depending on stops (4–8 hours)<br>- Infant seats availab…"
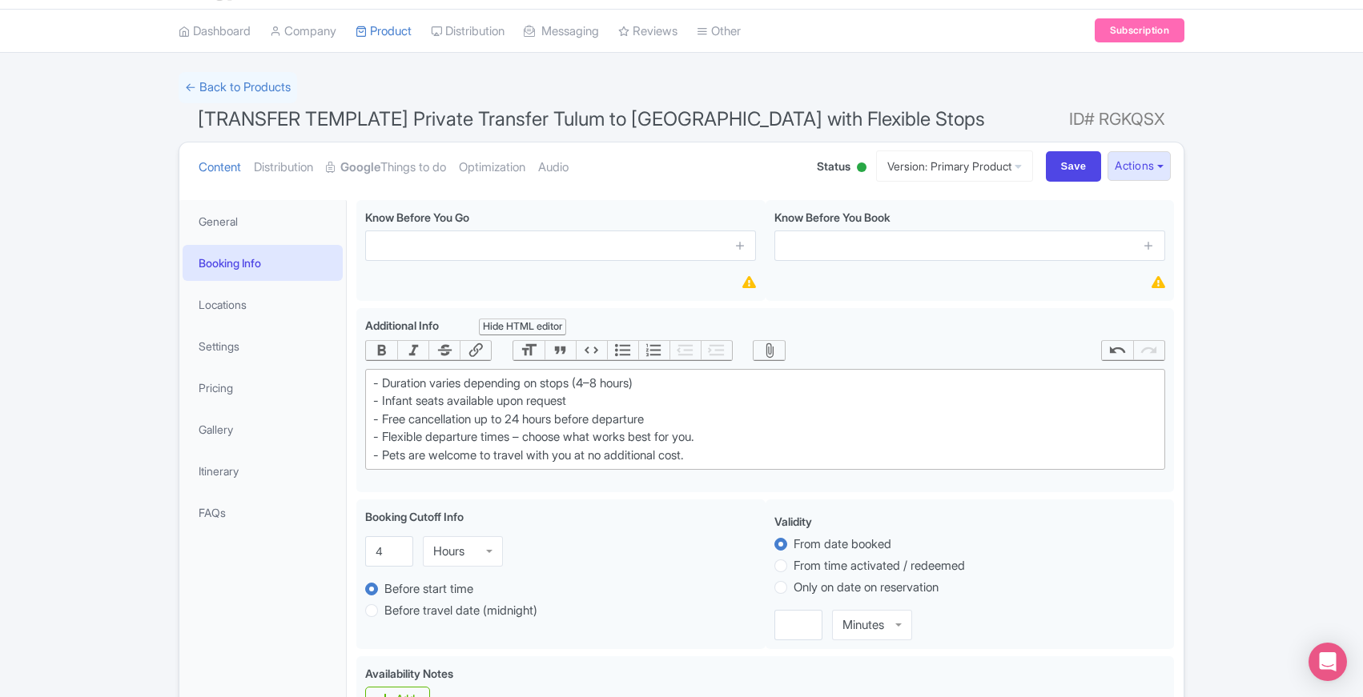
click at [68, 430] on div "Success Data saved automatically ← Back to Products [TRANSFER TEMPLATE] Private…" at bounding box center [681, 709] width 1363 height 1275
click at [1051, 164] on input "Save" at bounding box center [1074, 166] width 56 height 30
type input "Update Product"
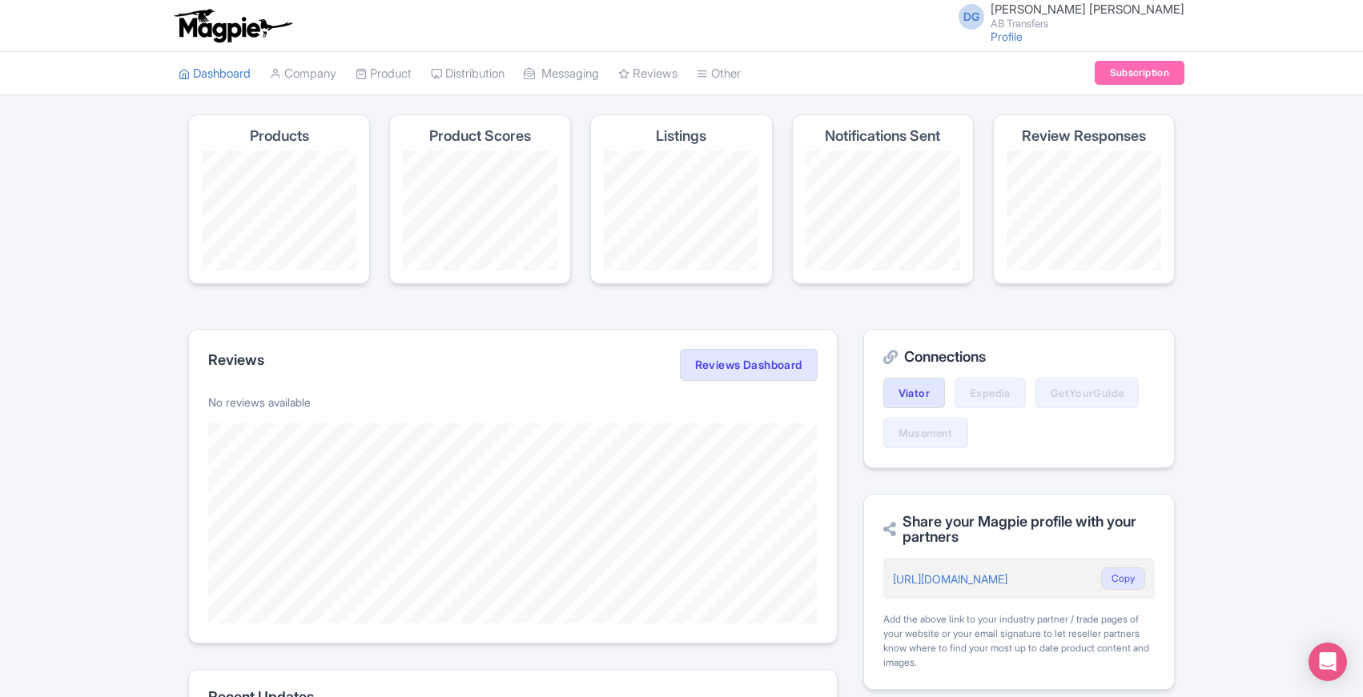
click at [405, 112] on link "My Products" at bounding box center [432, 114] width 152 height 25
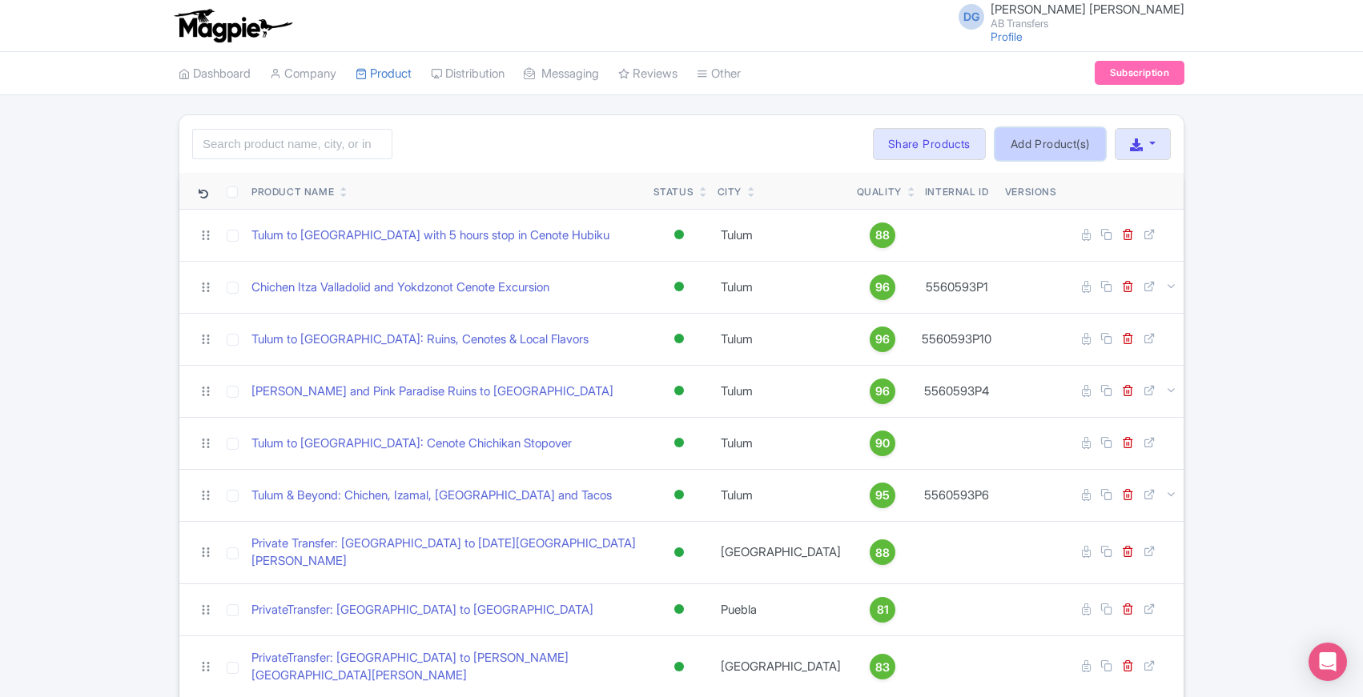
click at [1040, 151] on link "Add Product(s)" at bounding box center [1050, 144] width 110 height 32
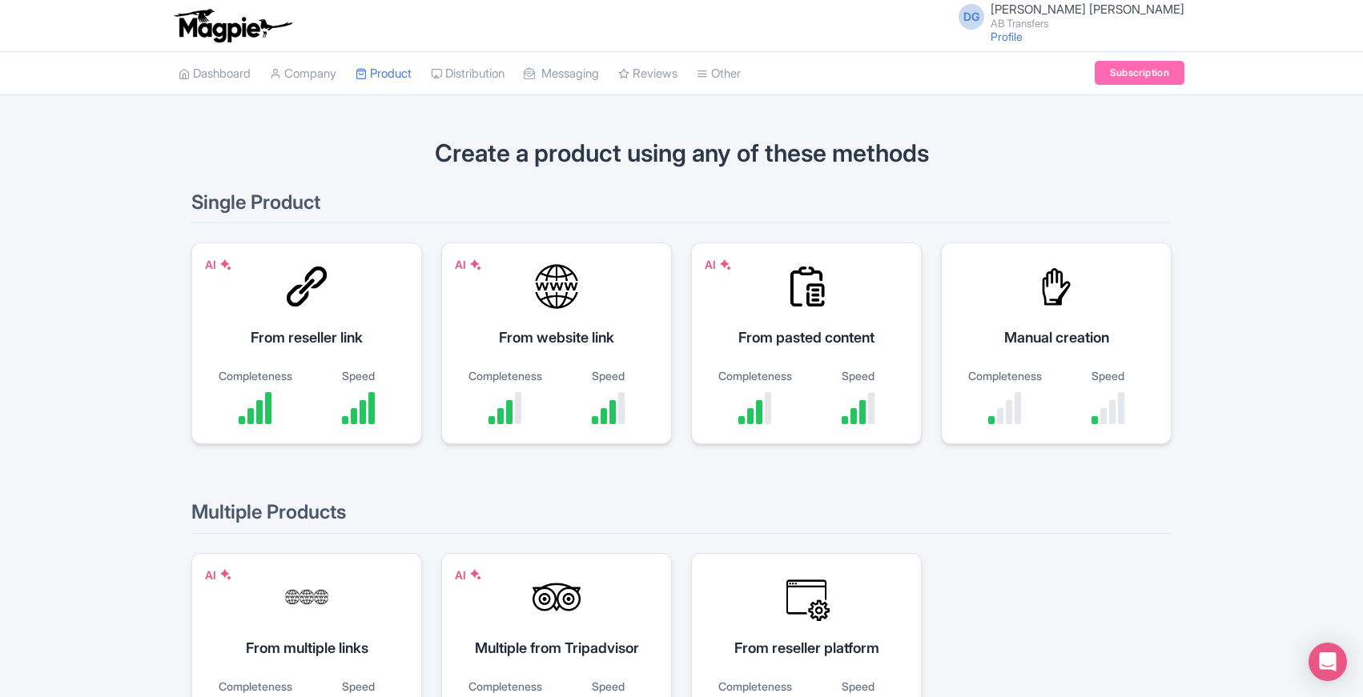
click at [115, 492] on div "Create a product using any of these methods Single Product AI From reseller lin…" at bounding box center [681, 457] width 1363 height 685
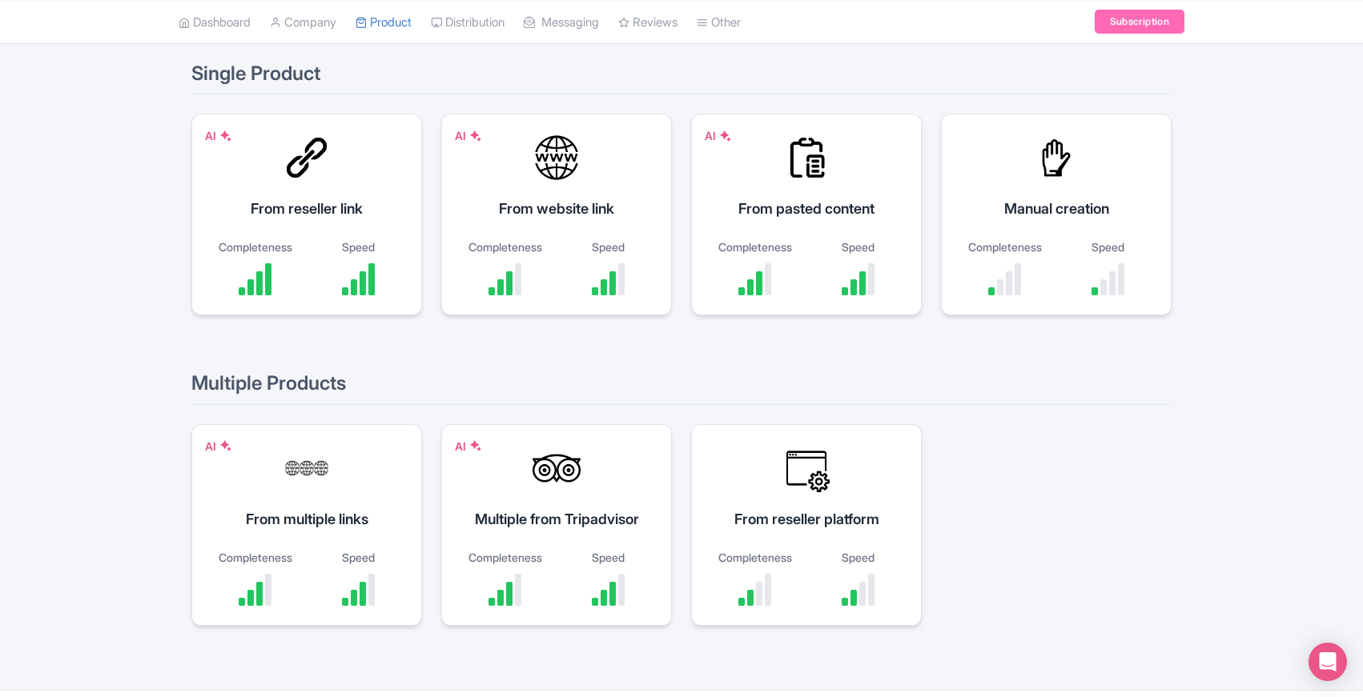
scroll to position [171, 0]
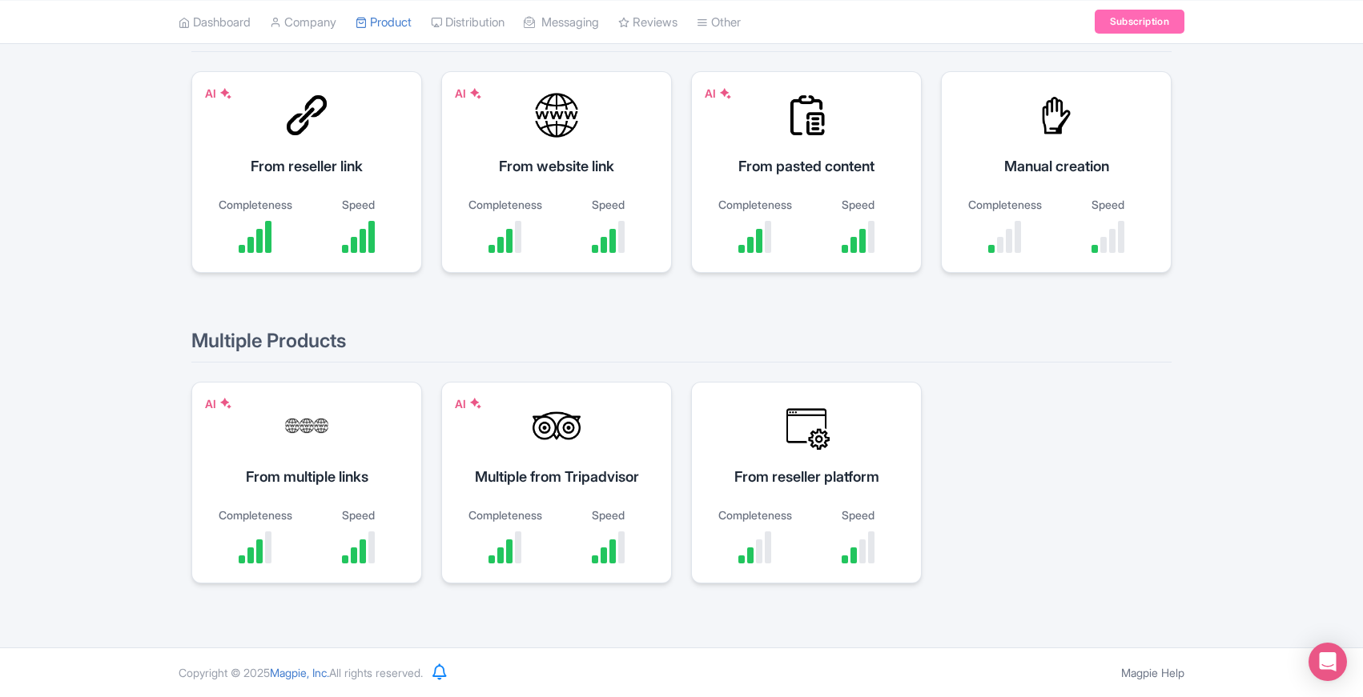
click at [105, 568] on div "Create a product using any of these methods Single Product AI From reseller lin…" at bounding box center [681, 285] width 1363 height 685
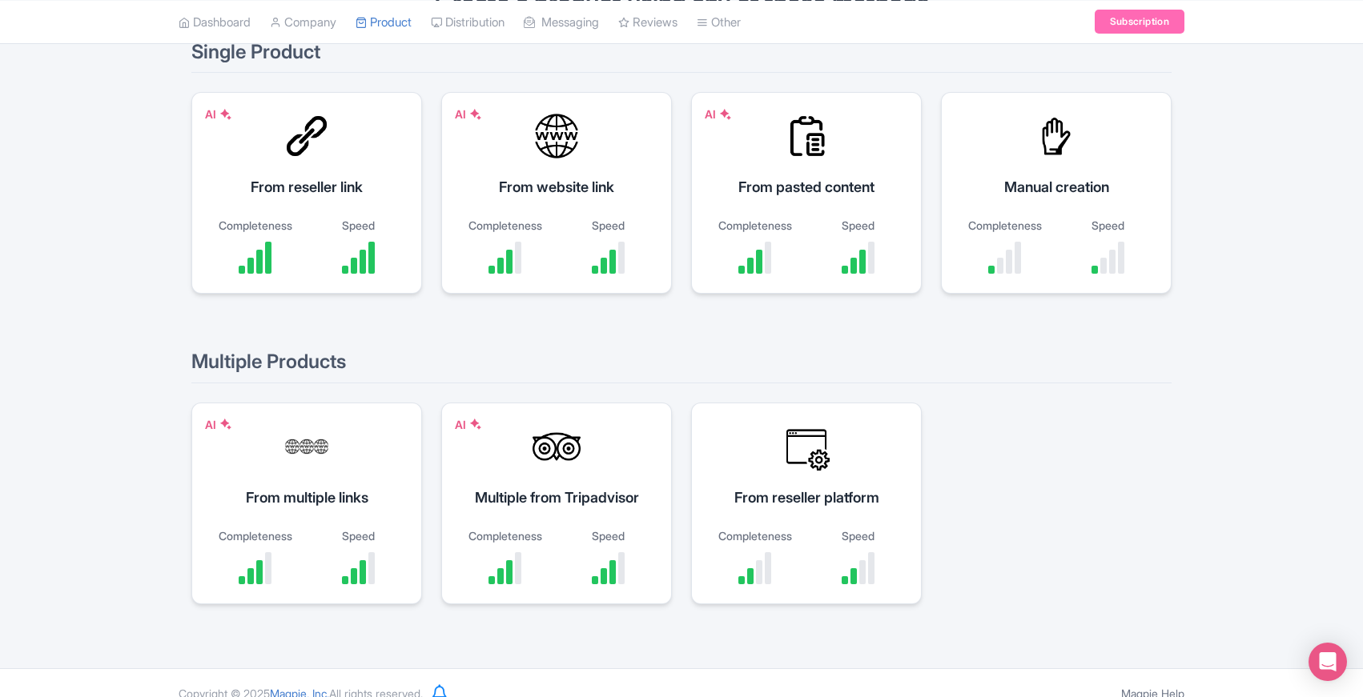
scroll to position [0, 0]
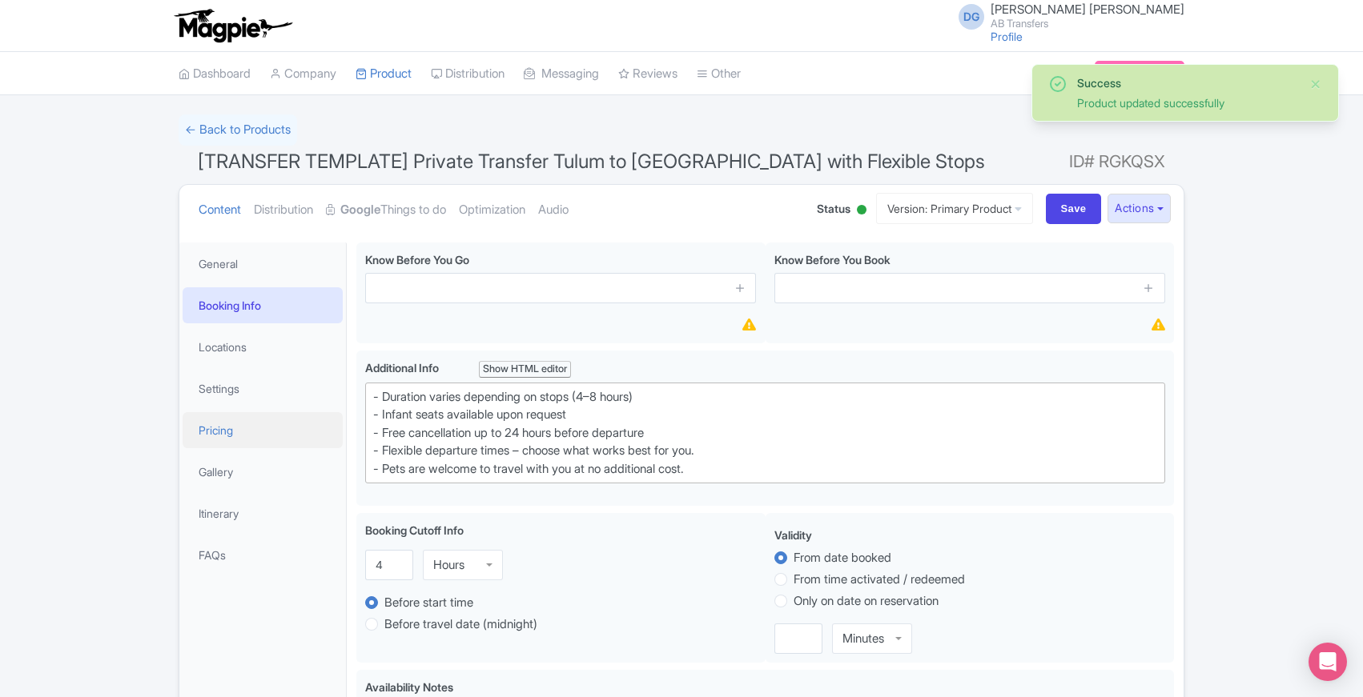
click at [234, 438] on link "Pricing" at bounding box center [263, 430] width 160 height 36
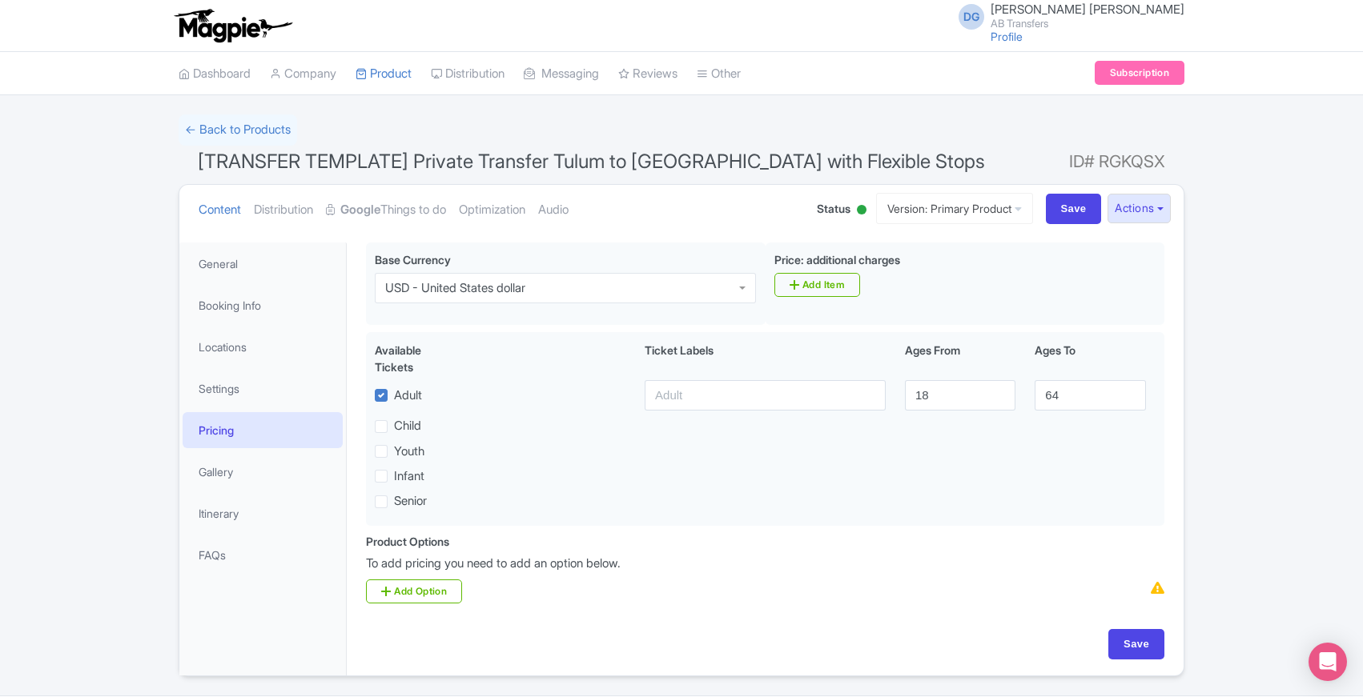
click at [94, 674] on div "Success Product updated successfully ← Back to Products [TRANSFER TEMPLATE] Pri…" at bounding box center [681, 396] width 1363 height 562
click at [94, 677] on div "Success Product updated successfully ← Back to Products [TRANSFER TEMPLATE] Pri…" at bounding box center [681, 396] width 1363 height 562
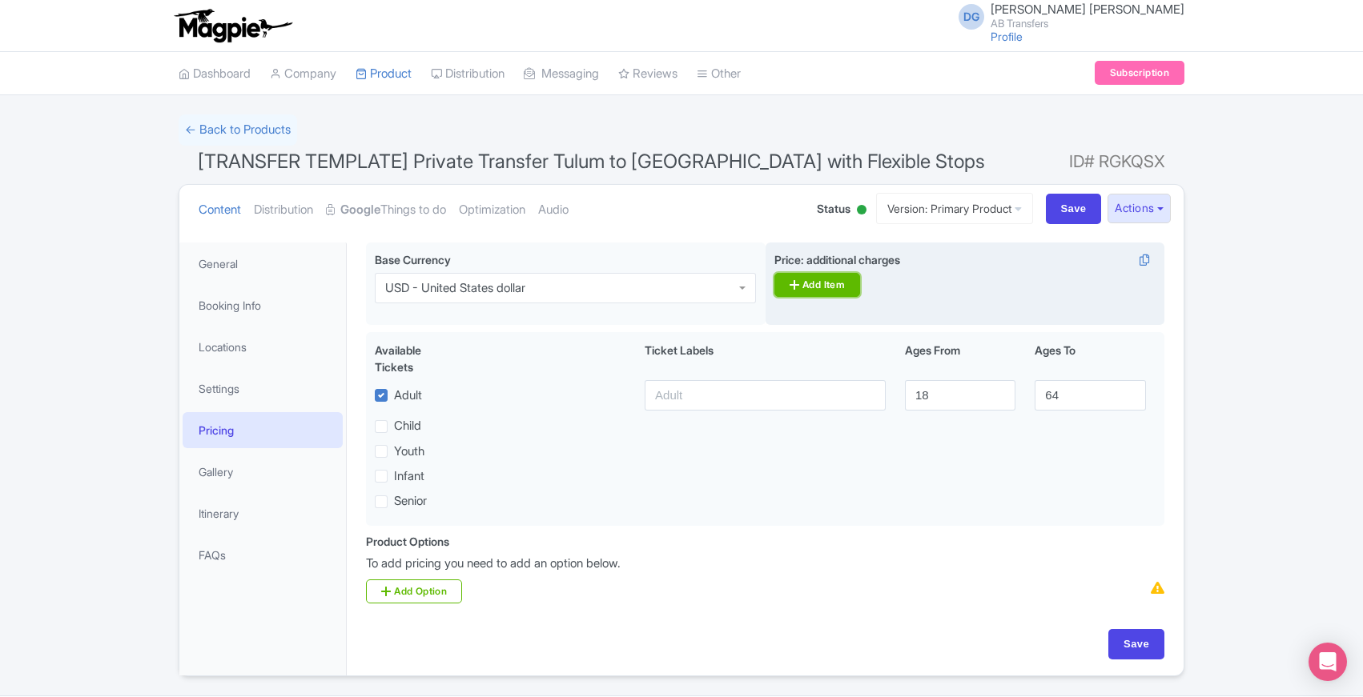
click at [794, 287] on icon at bounding box center [795, 285] width 10 height 13
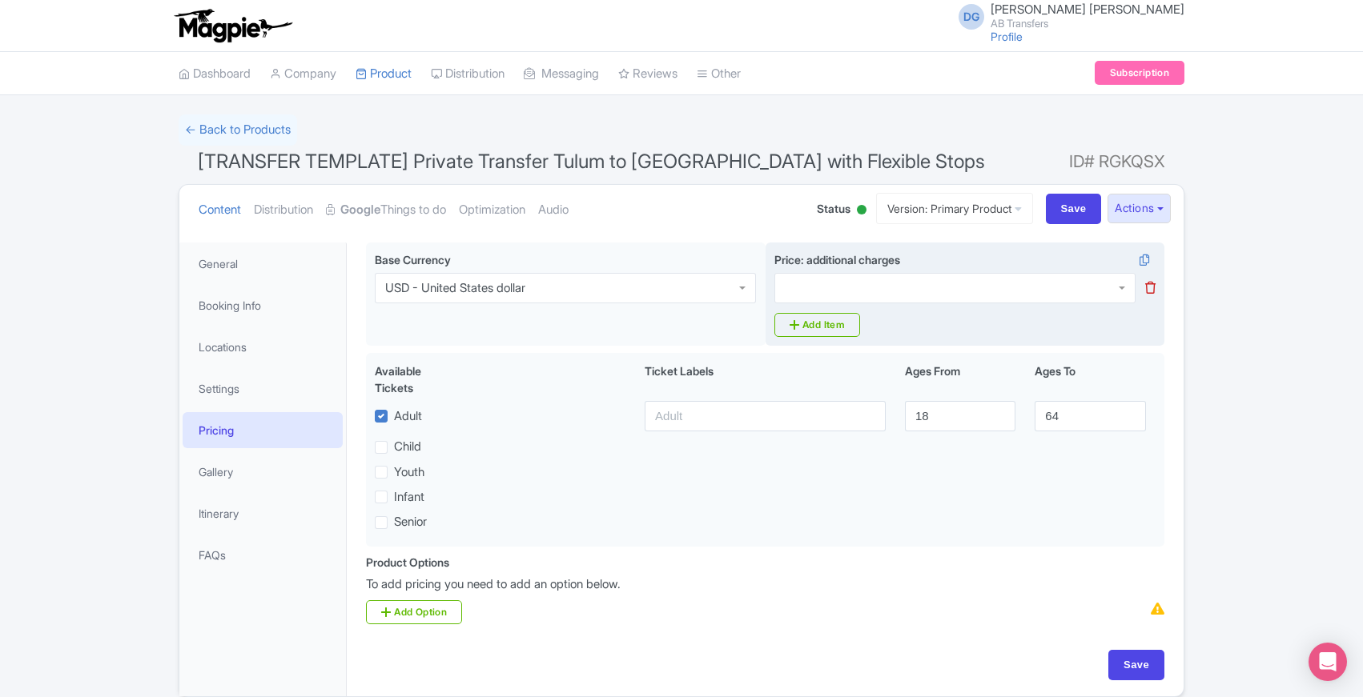
click at [887, 291] on div at bounding box center [954, 288] width 361 height 30
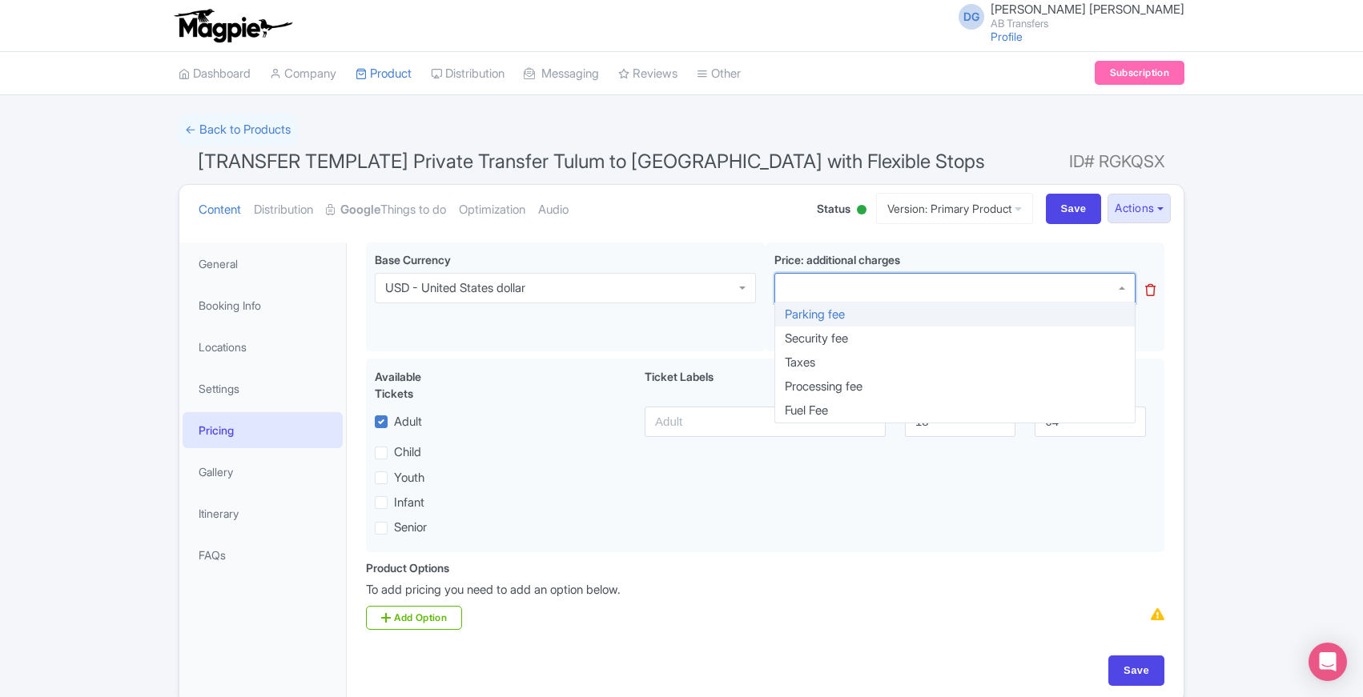
click at [757, 226] on ul "Content Distribution Google Things to do Optimization Audio" at bounding box center [491, 209] width 599 height 49
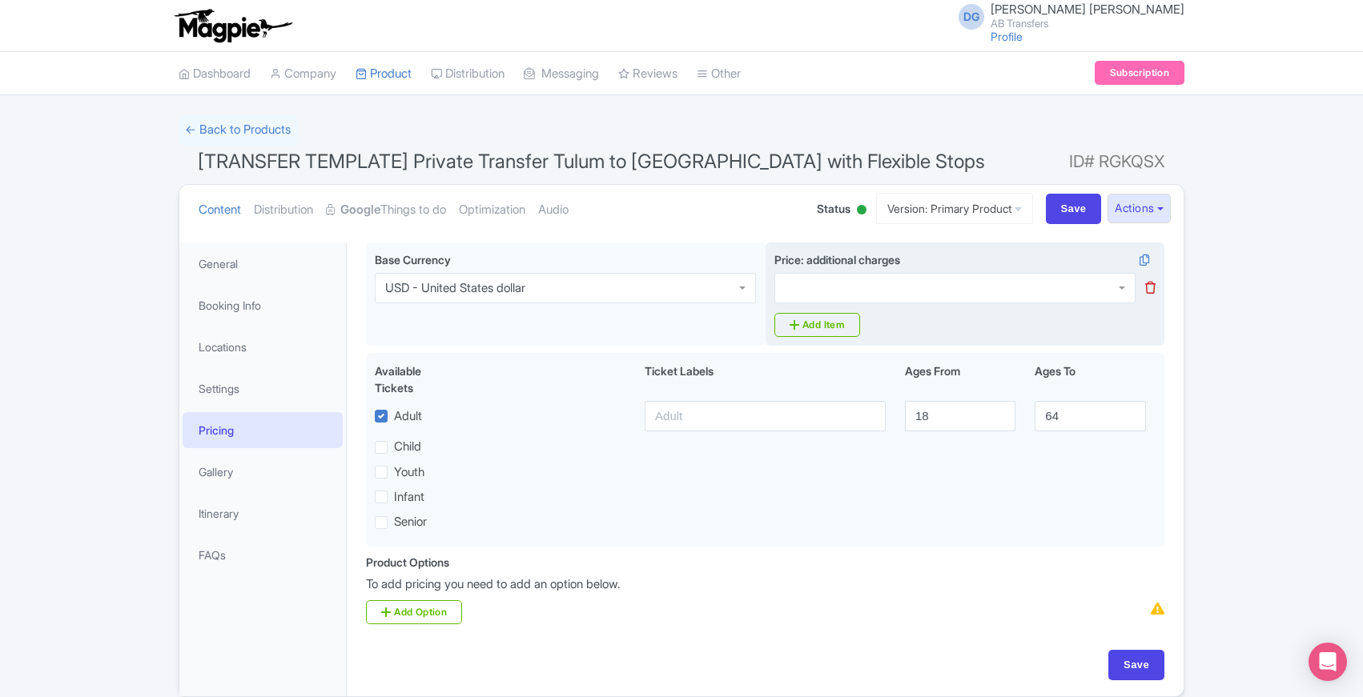
click at [1148, 291] on icon at bounding box center [1150, 288] width 10 height 12
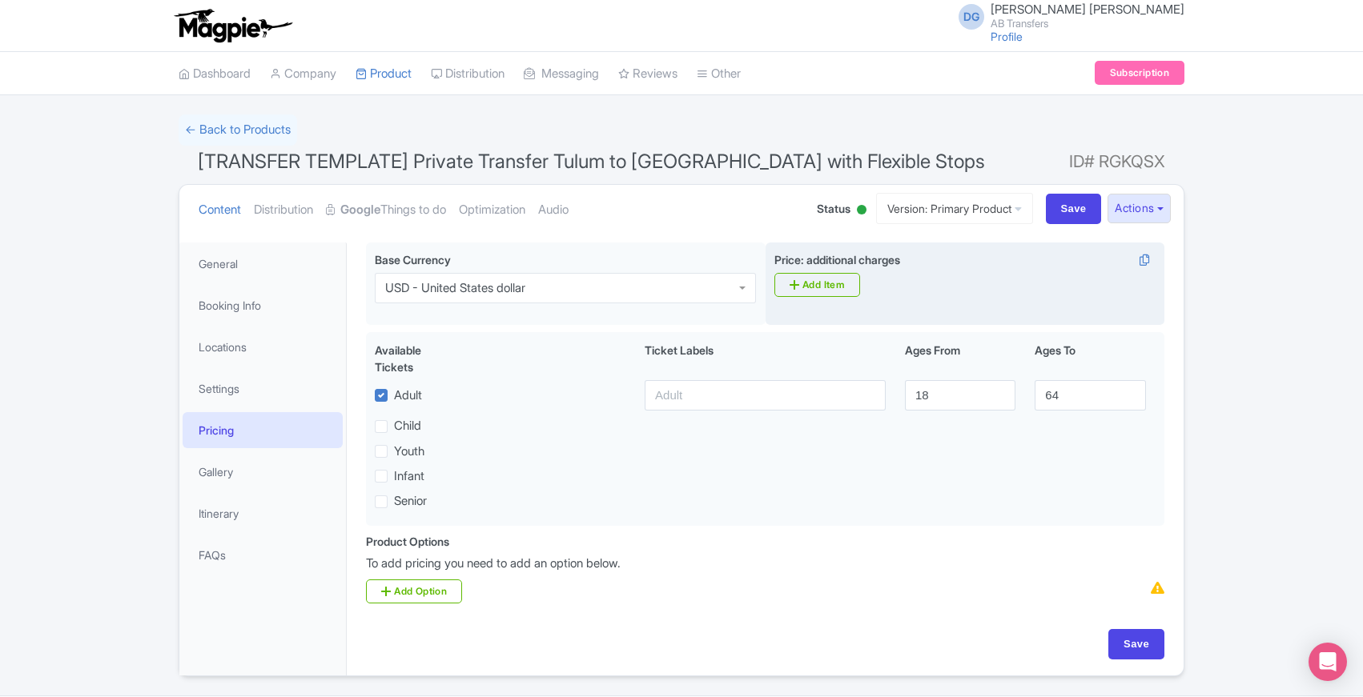
click at [355, 331] on div "Know Before You Go Know Before You Book <div>- Duration varies depending on sto…" at bounding box center [765, 454] width 837 height 443
click at [412, 593] on link "Add Option" at bounding box center [414, 592] width 96 height 24
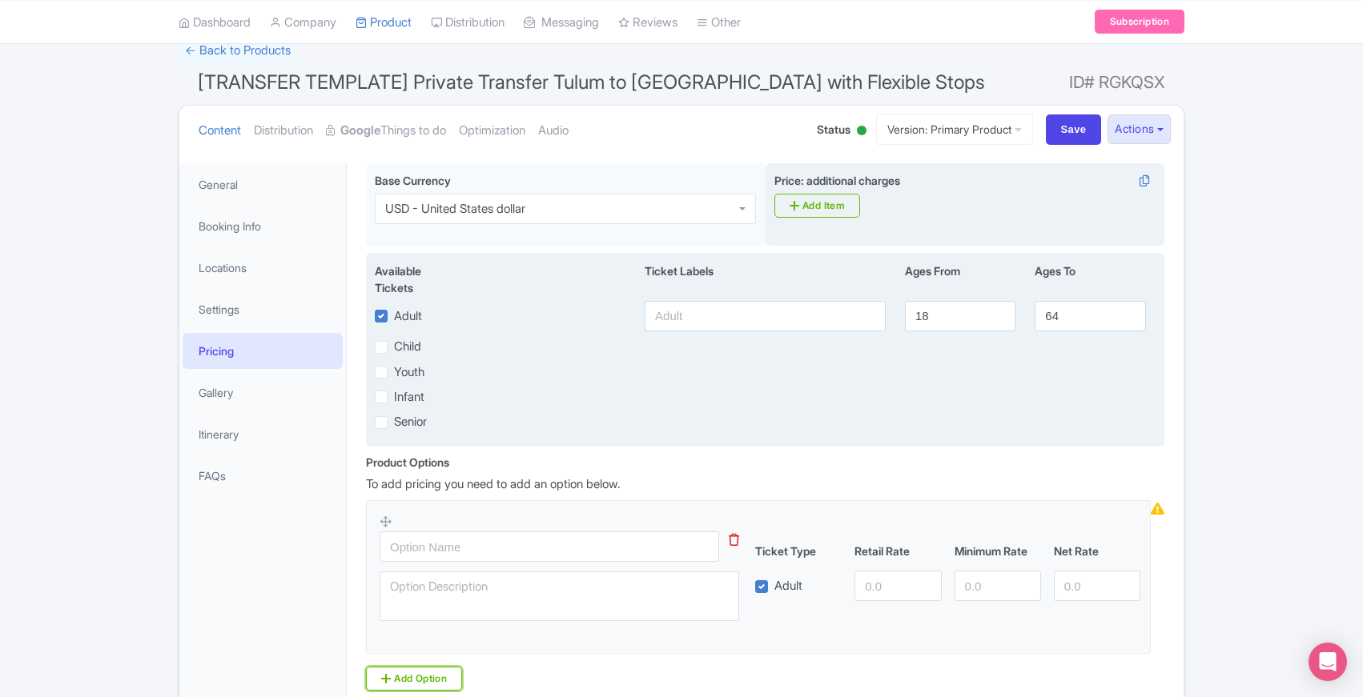
scroll to position [82, 0]
drag, startPoint x: 954, startPoint y: 312, endPoint x: 890, endPoint y: 312, distance: 63.3
click at [890, 312] on div "Adult 18 64" at bounding box center [765, 313] width 800 height 30
type input "0"
click at [1071, 307] on input "64" at bounding box center [1090, 313] width 111 height 30
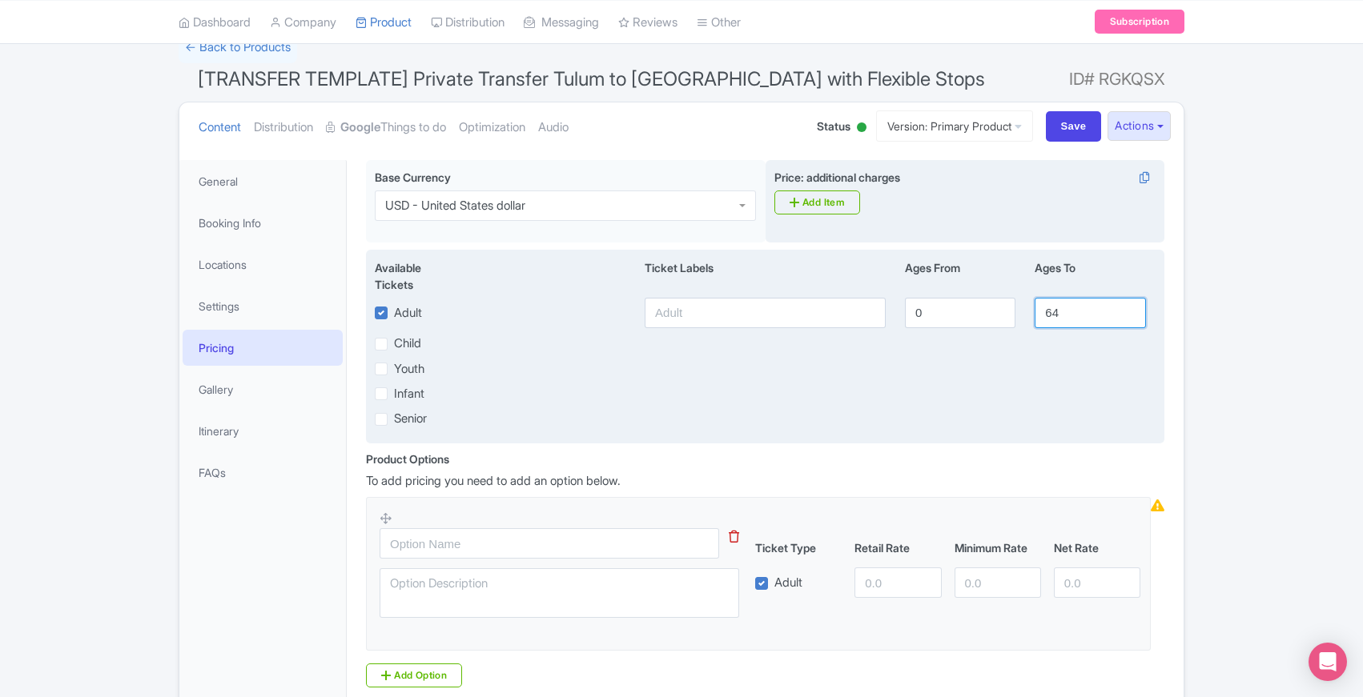
click at [1071, 307] on input "64" at bounding box center [1090, 313] width 111 height 30
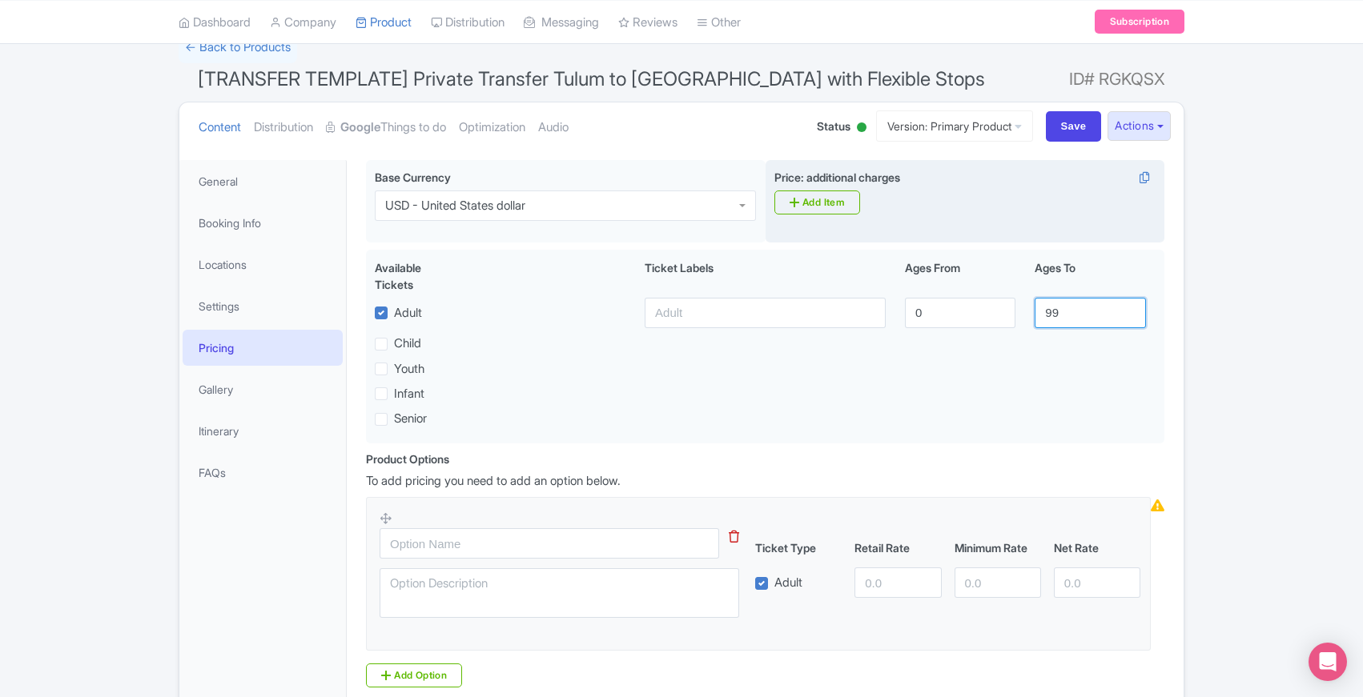
type input "99"
click at [129, 402] on div "Success Product updated successfully ← Back to Products [TRANSFER TEMPLATE] Pri…" at bounding box center [681, 396] width 1363 height 729
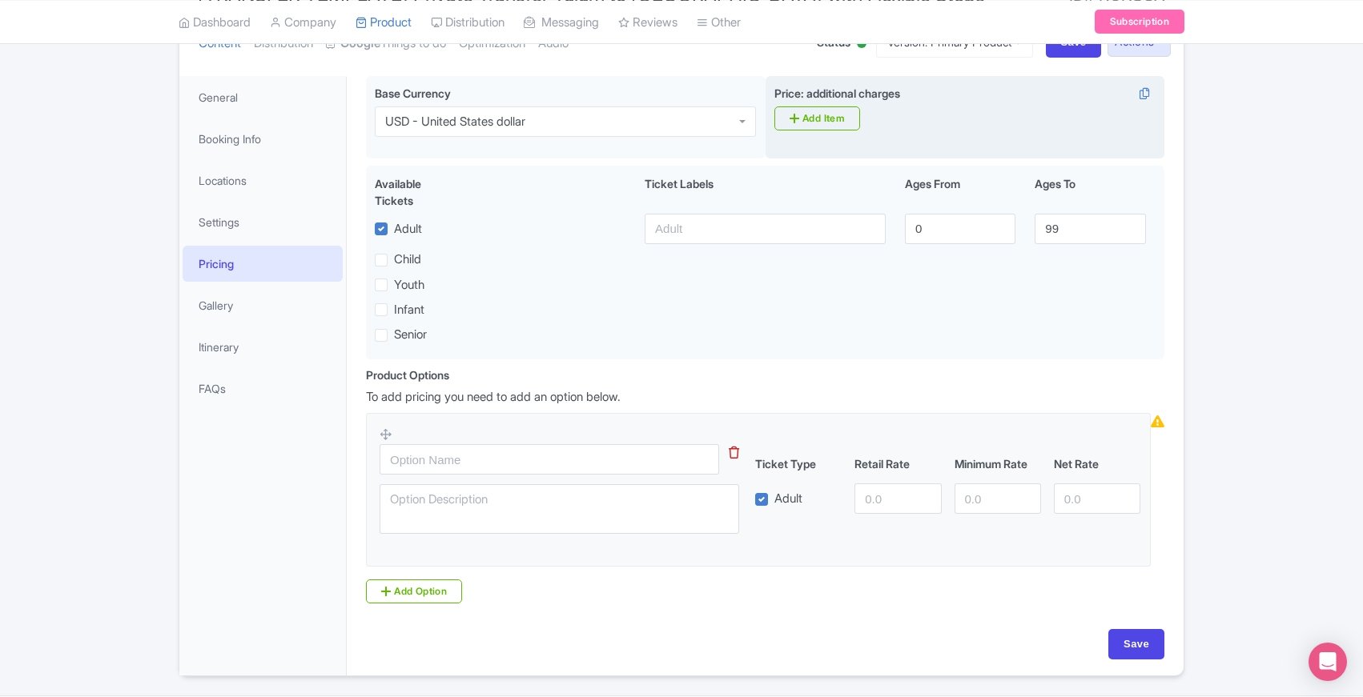
scroll to position [217, 0]
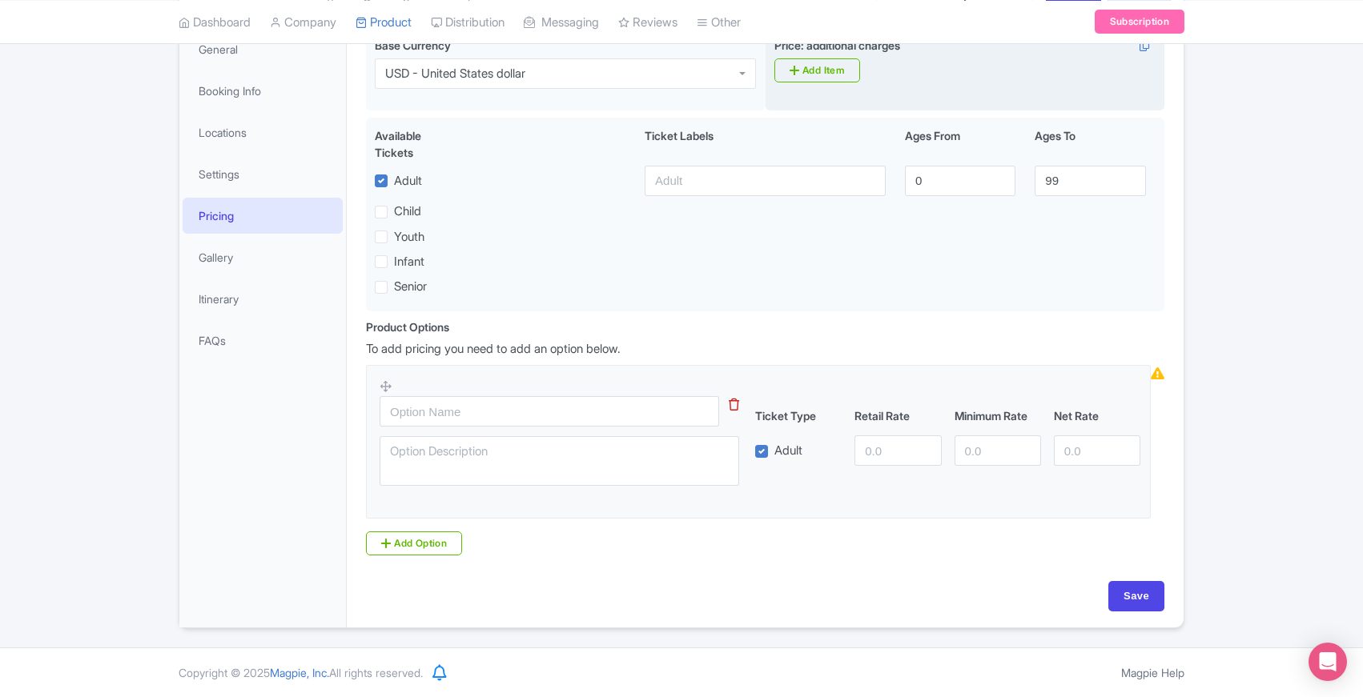
click at [356, 376] on div "Know Before You Go Know Before You Book <div>- Duration varies depending on sto…" at bounding box center [765, 322] width 837 height 609
click at [436, 408] on input "text" at bounding box center [550, 411] width 340 height 30
type input "Direct Transfer - Tulum to Merida"
click at [340, 437] on div "General Booking Info Locations Settings Pricing Gallery Itinerary FAQs" at bounding box center [262, 328] width 167 height 600
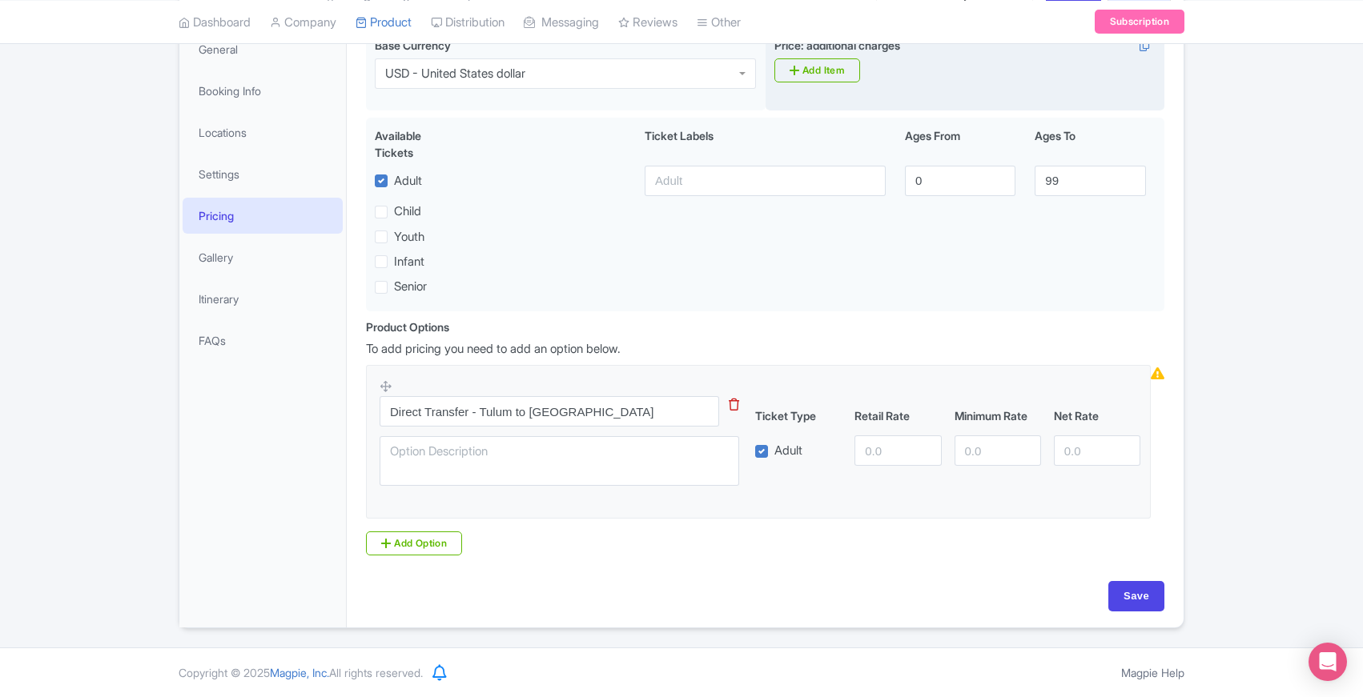
click at [340, 437] on div "General Booking Info Locations Settings Pricing Gallery Itinerary FAQs" at bounding box center [262, 328] width 167 height 600
click at [934, 364] on div "To add pricing you need to add an option below. Direct Transfer - Tulum to Meri…" at bounding box center [765, 429] width 798 height 179
click at [940, 359] on div "To add pricing you need to add an option below. Direct Transfer - Tulum to Meri…" at bounding box center [765, 429] width 798 height 179
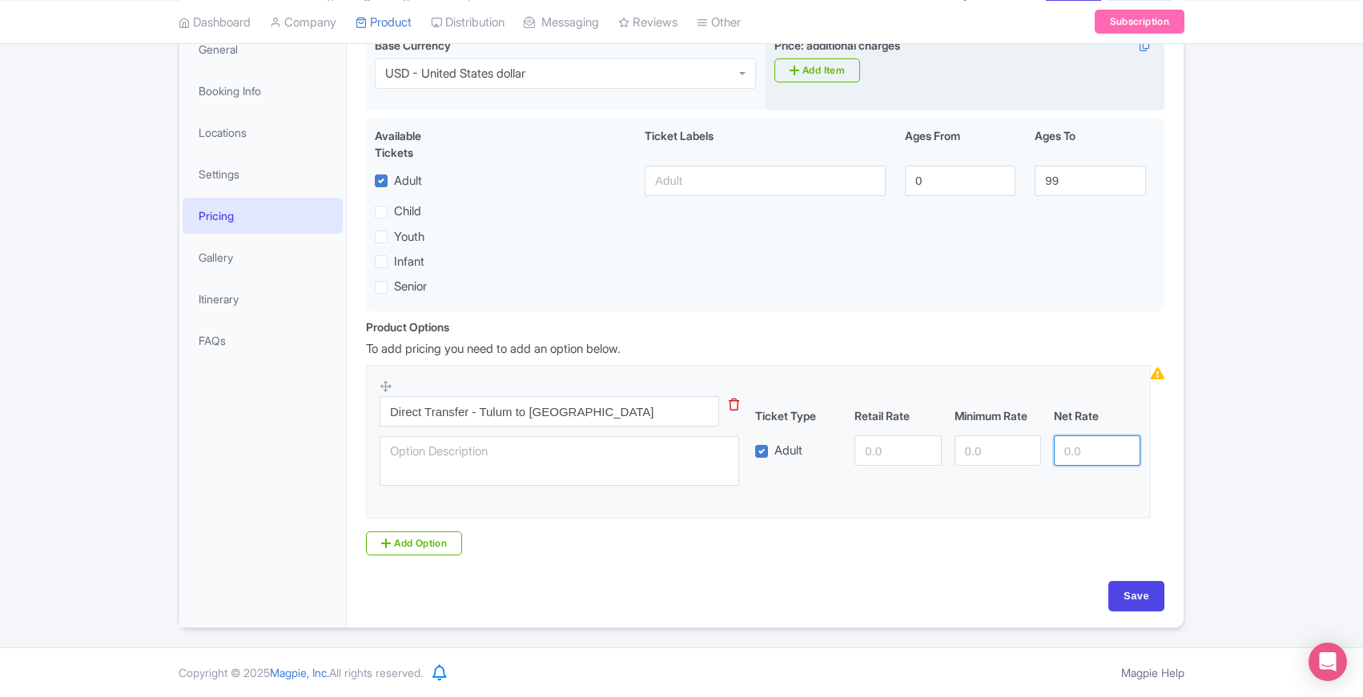
click at [1103, 453] on input "number" at bounding box center [1097, 451] width 86 height 30
click at [352, 378] on div "Know Before You Go Know Before You Book <div>- Duration varies depending on sto…" at bounding box center [765, 322] width 837 height 609
click at [353, 376] on div "Know Before You Go Know Before You Book <div>- Duration varies depending on sto…" at bounding box center [765, 322] width 837 height 609
click at [1083, 447] on input "number" at bounding box center [1097, 451] width 86 height 30
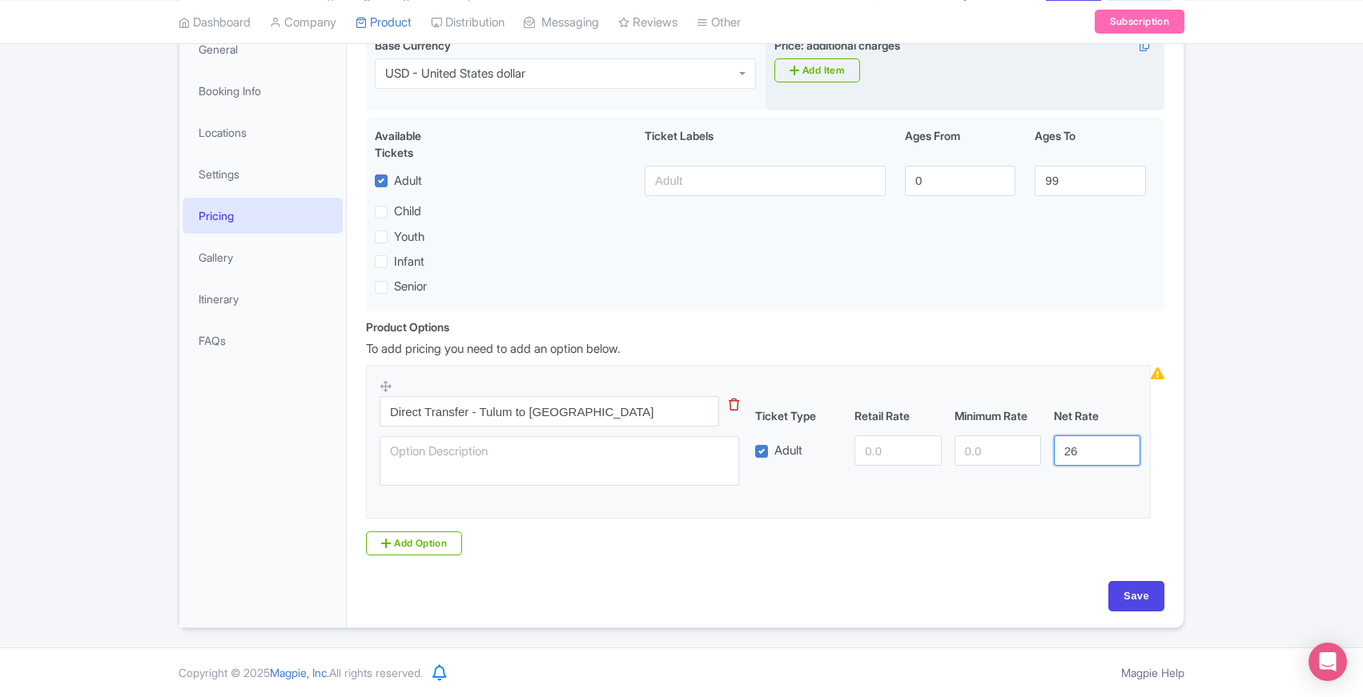
type input "26"
click at [900, 506] on fieldset "Direct Transfer - Tulum to Merida Ticket Type Retail Rate Minimum Rate Net Rate…" at bounding box center [758, 442] width 785 height 155
type input "35"
click at [766, 512] on fieldset "Direct Transfer - Tulum to Merida Ticket Type Retail Rate Minimum Rate Net Rate…" at bounding box center [758, 442] width 785 height 155
click at [428, 545] on link "Add Option" at bounding box center [414, 544] width 96 height 24
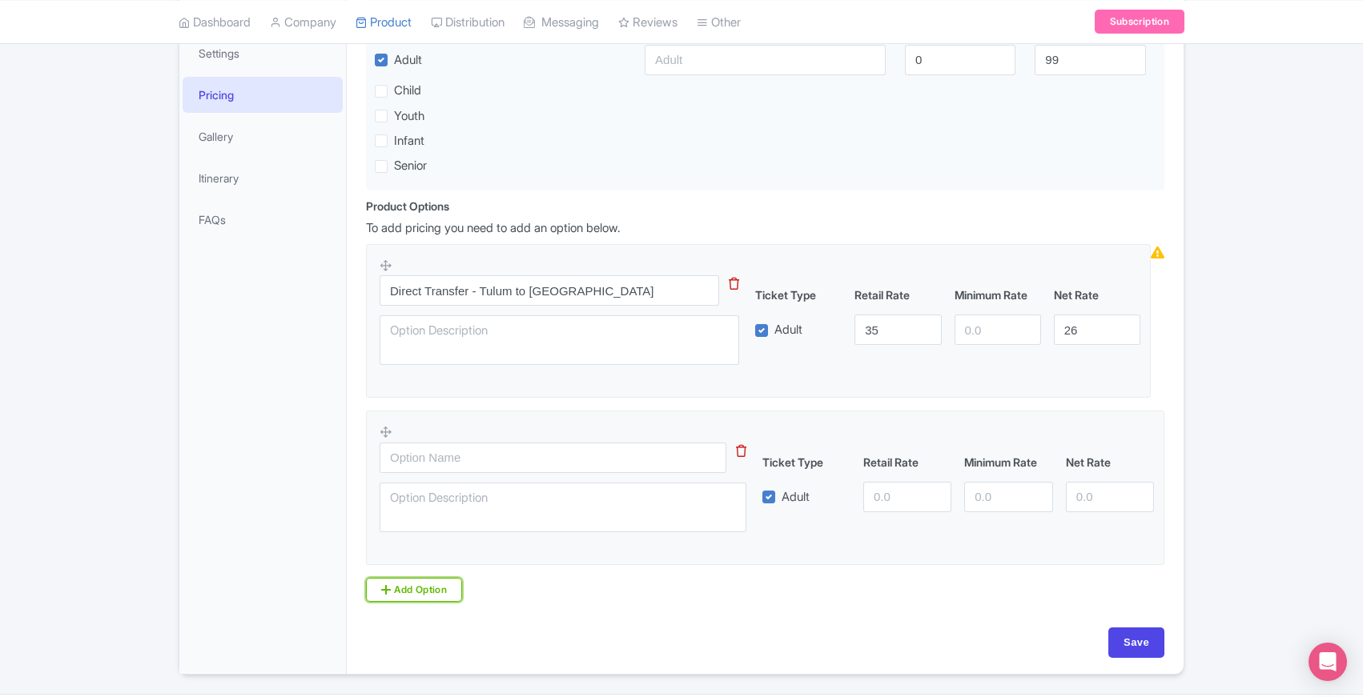
scroll to position [384, 0]
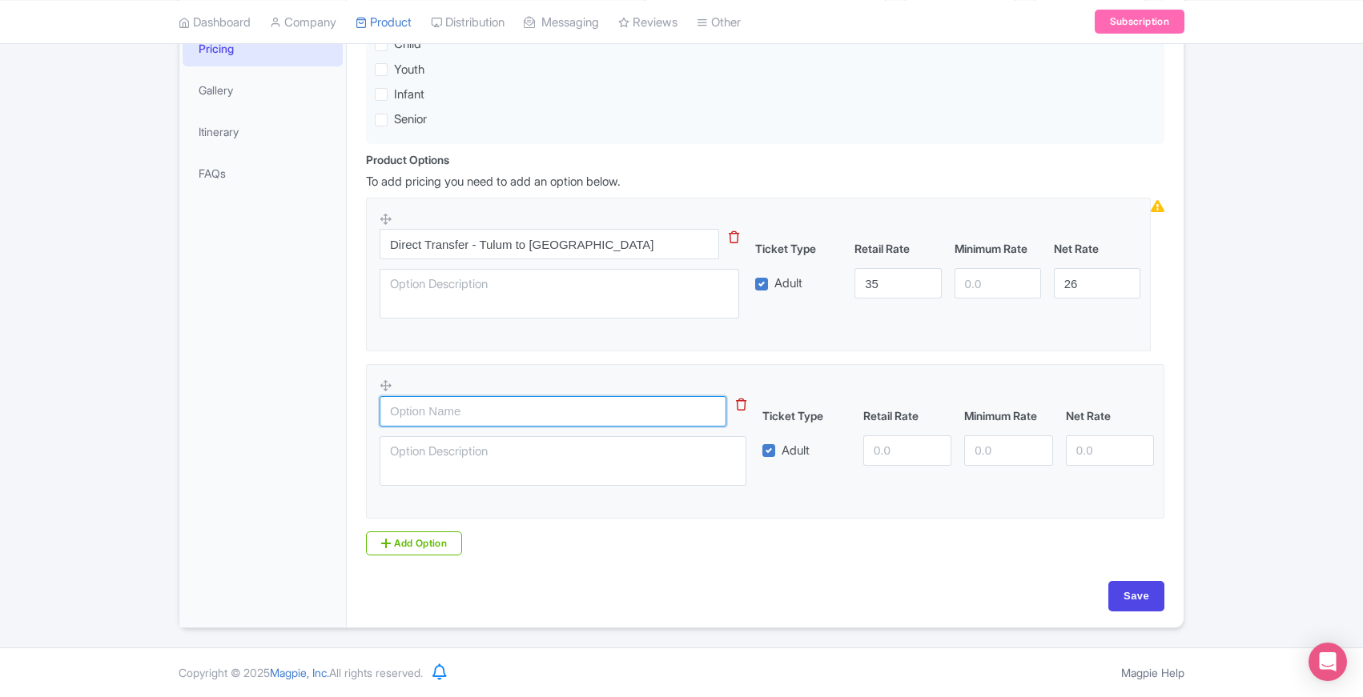
click at [473, 412] on input "text" at bounding box center [553, 411] width 347 height 30
paste input "Transfer + 1 Sightseeing Stop (Approx. 2 Hours)"
type input "Transfer + 1 Sightseeing Stop (Approx. 2 Hours)"
click at [302, 472] on div "General Booking Info Locations Settings Pricing Gallery Itinerary FAQs" at bounding box center [262, 244] width 167 height 767
click at [340, 516] on div "General Booking Info Locations Settings Pricing Gallery Itinerary FAQs" at bounding box center [262, 244] width 167 height 767
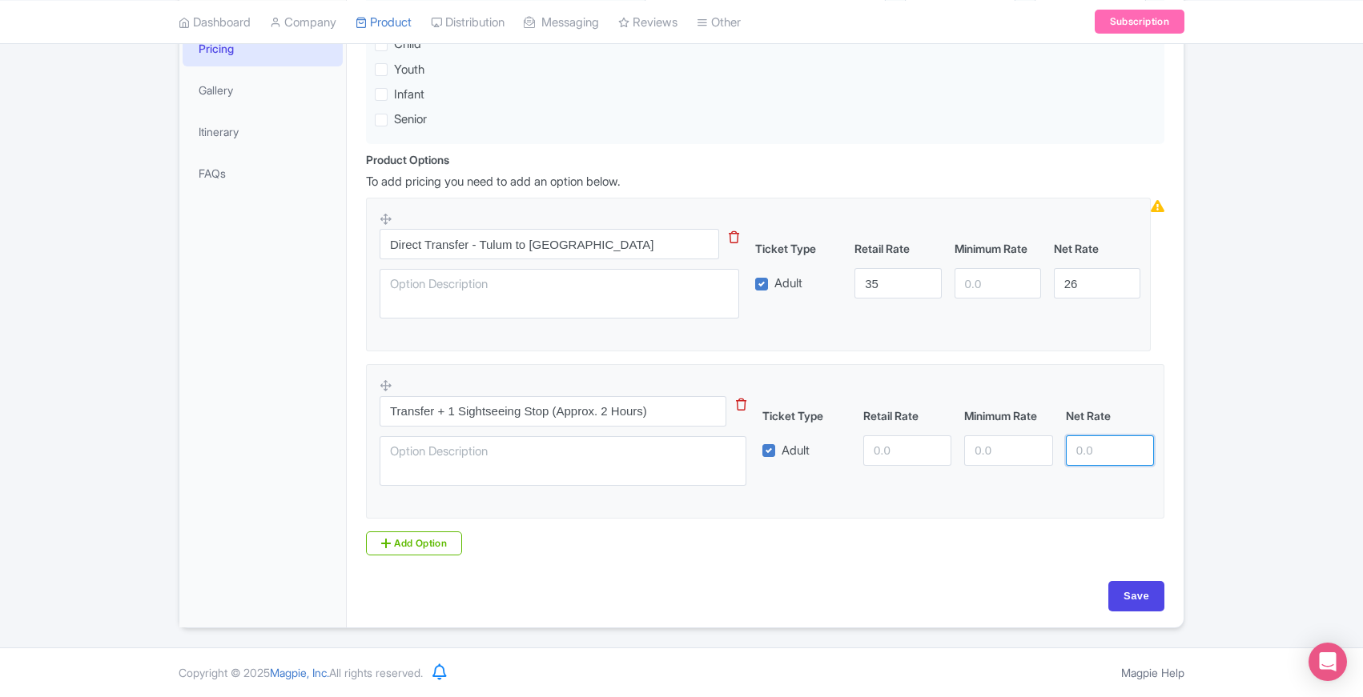
click at [1093, 448] on input "number" at bounding box center [1110, 451] width 88 height 30
type input "29"
click at [884, 451] on input "number" at bounding box center [907, 451] width 88 height 30
type input "39"
click at [790, 512] on fieldset "Transfer + 1 Sightseeing Stop (Approx. 2 Hours) Ticket Type Retail Rate Minimum…" at bounding box center [765, 441] width 798 height 155
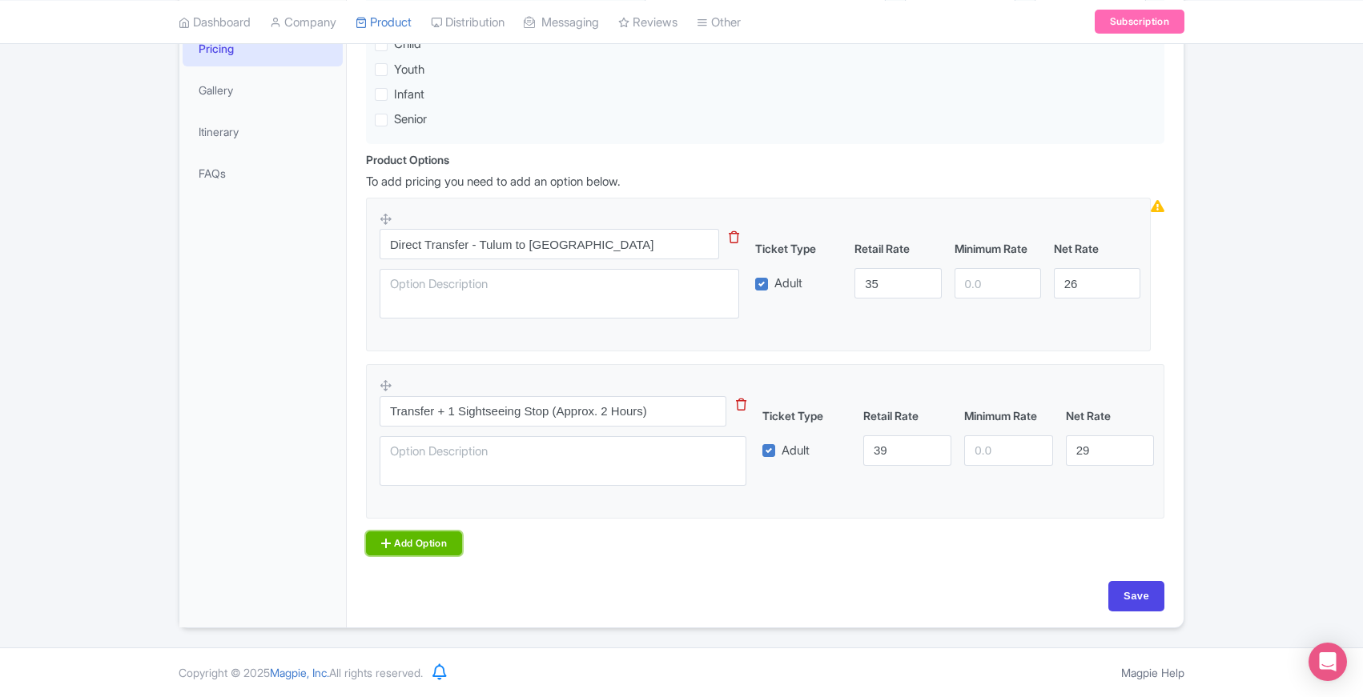
click at [451, 545] on link "Add Option" at bounding box center [414, 544] width 96 height 24
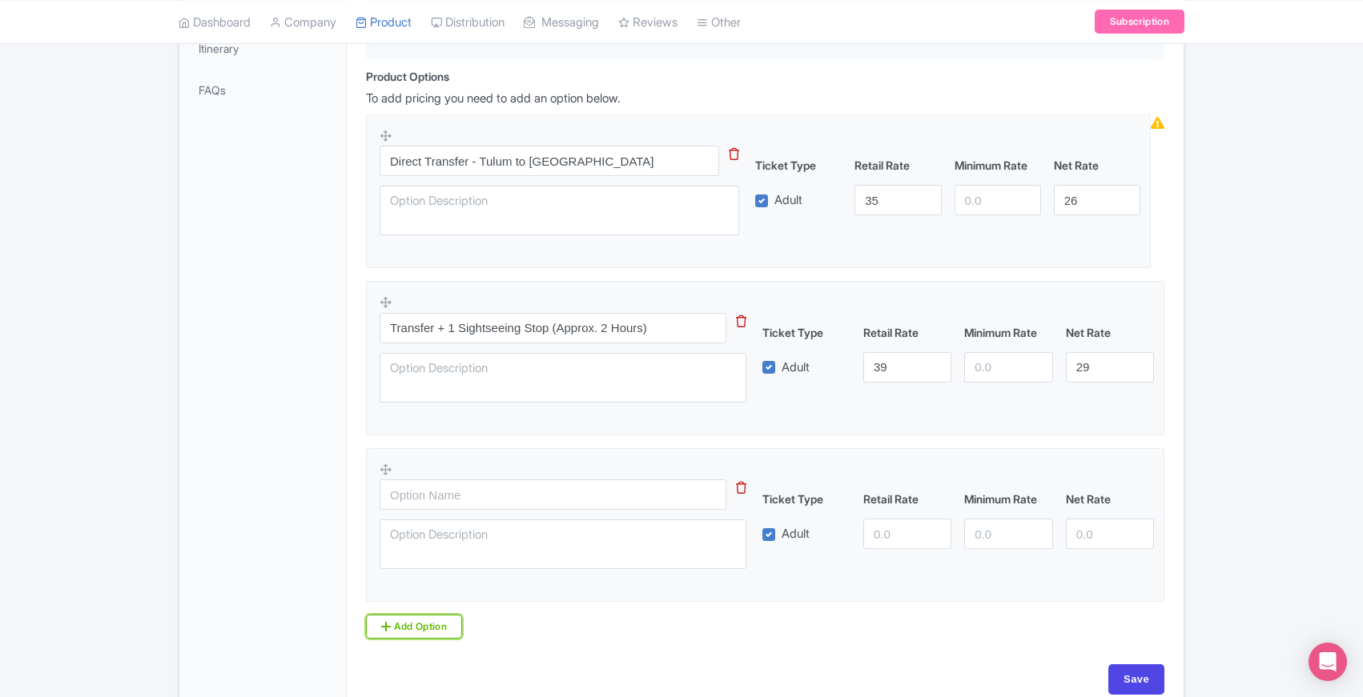
scroll to position [466, 0]
click at [478, 496] on input "text" at bounding box center [553, 494] width 347 height 30
paste input "Transfer + 2 Sightseeing Stops (Approx. 4 Hours)"
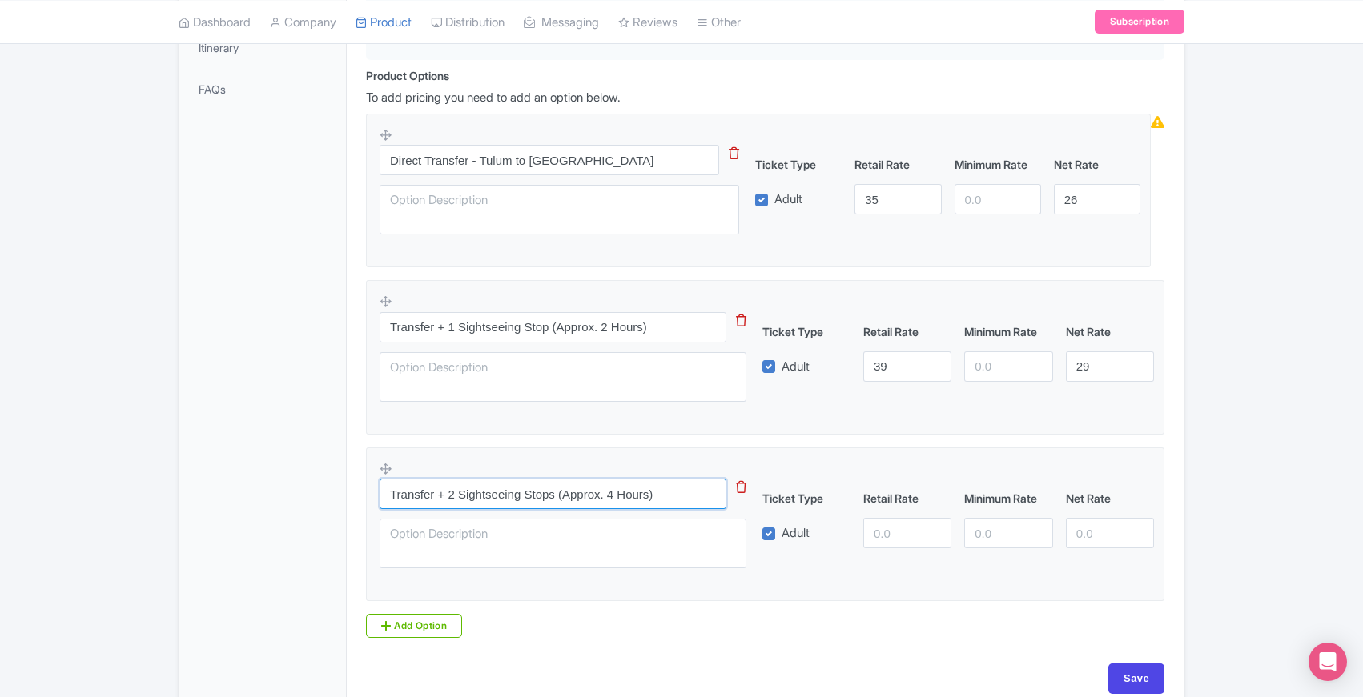
type input "Transfer + 2 Sightseeing Stops (Approx. 4 Hours)"
click at [300, 487] on div "General Booking Info Locations Settings Pricing Gallery Itinerary FAQs" at bounding box center [262, 244] width 167 height 934
click at [1083, 530] on input "number" at bounding box center [1110, 533] width 88 height 30
type input "32"
click at [898, 533] on input "number" at bounding box center [907, 533] width 88 height 30
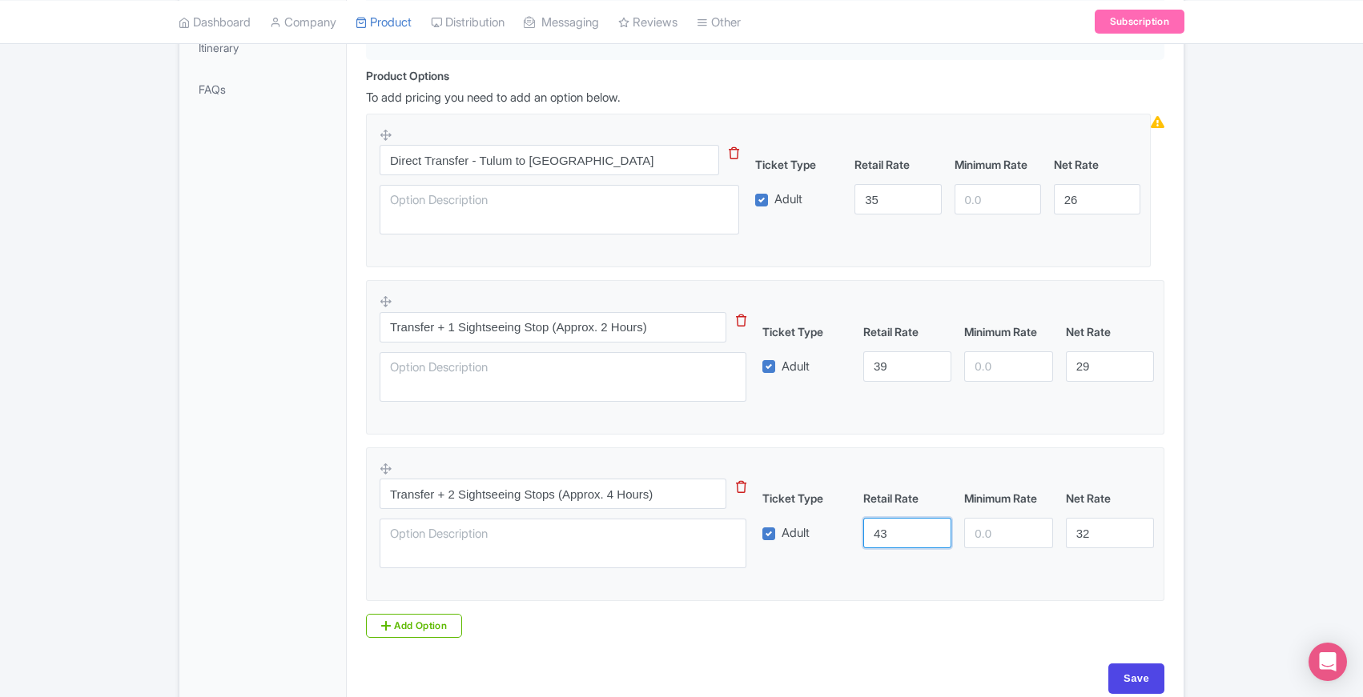
type input "43"
click at [271, 541] on div "General Booking Info Locations Settings Pricing Gallery Itinerary FAQs" at bounding box center [262, 244] width 167 height 934
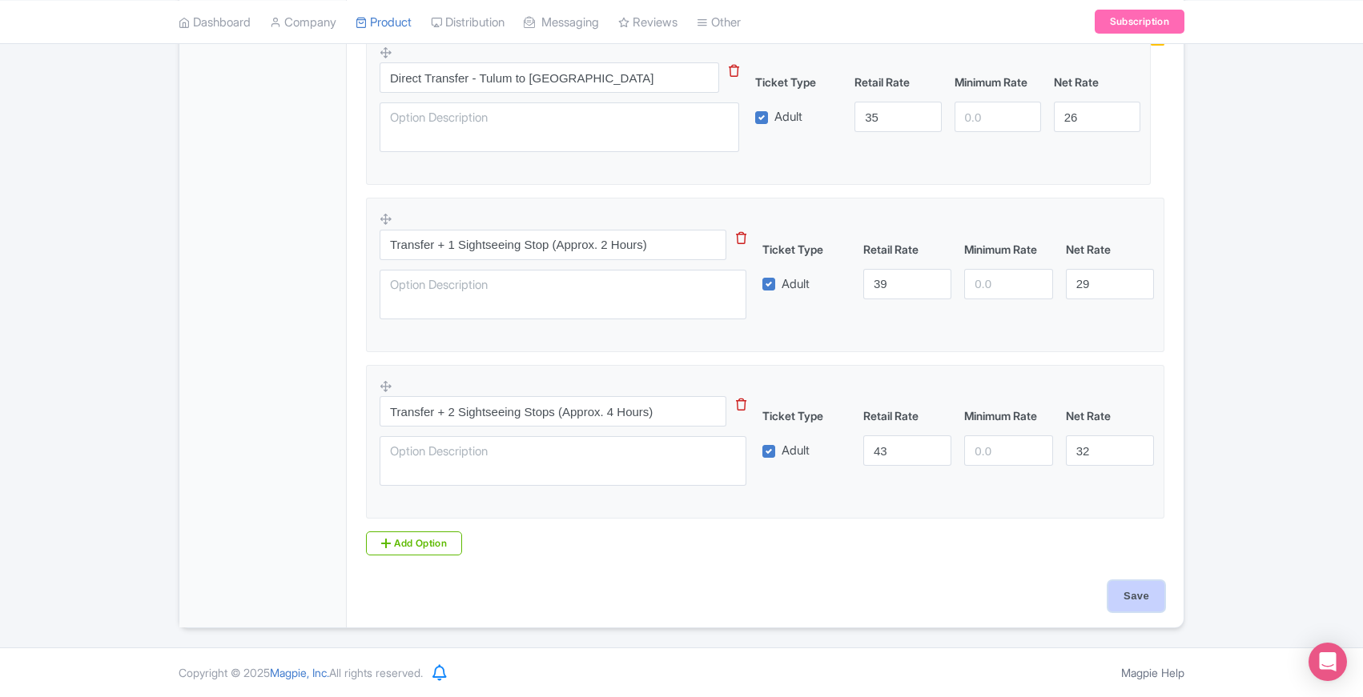
click at [1140, 601] on input "Save" at bounding box center [1136, 596] width 56 height 30
type input "Saving..."
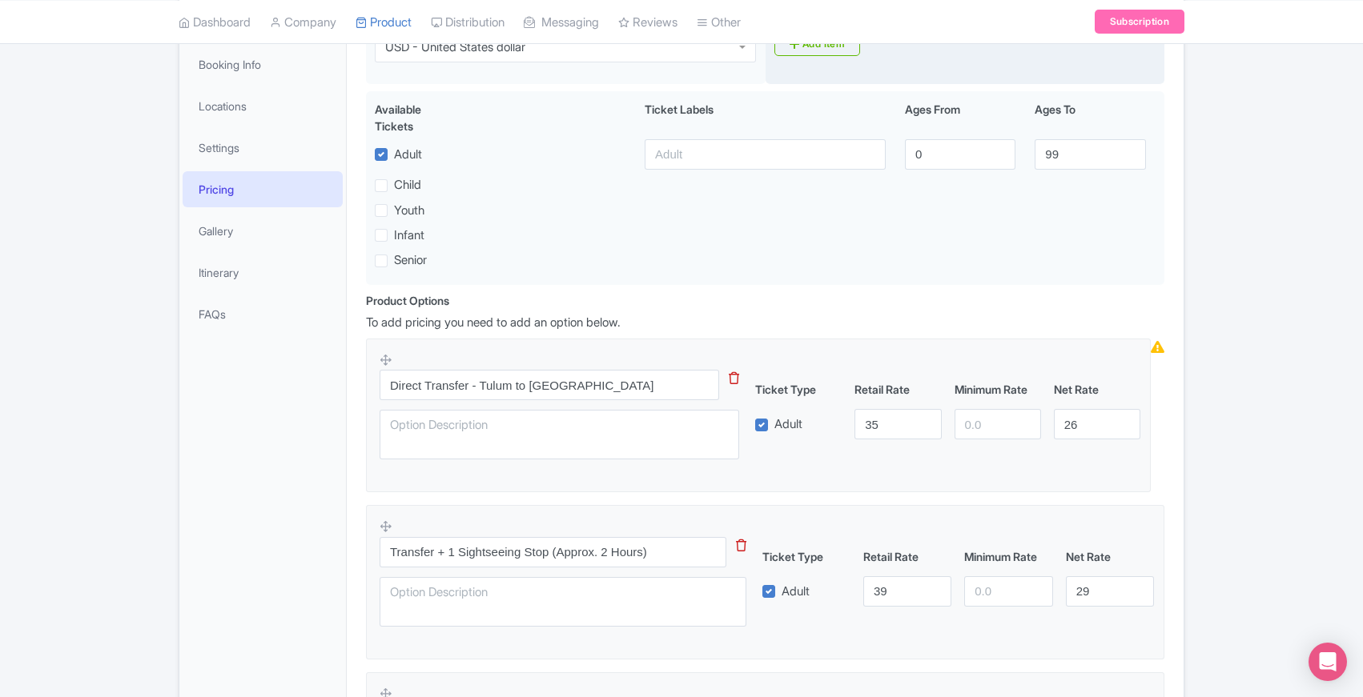
scroll to position [240, 0]
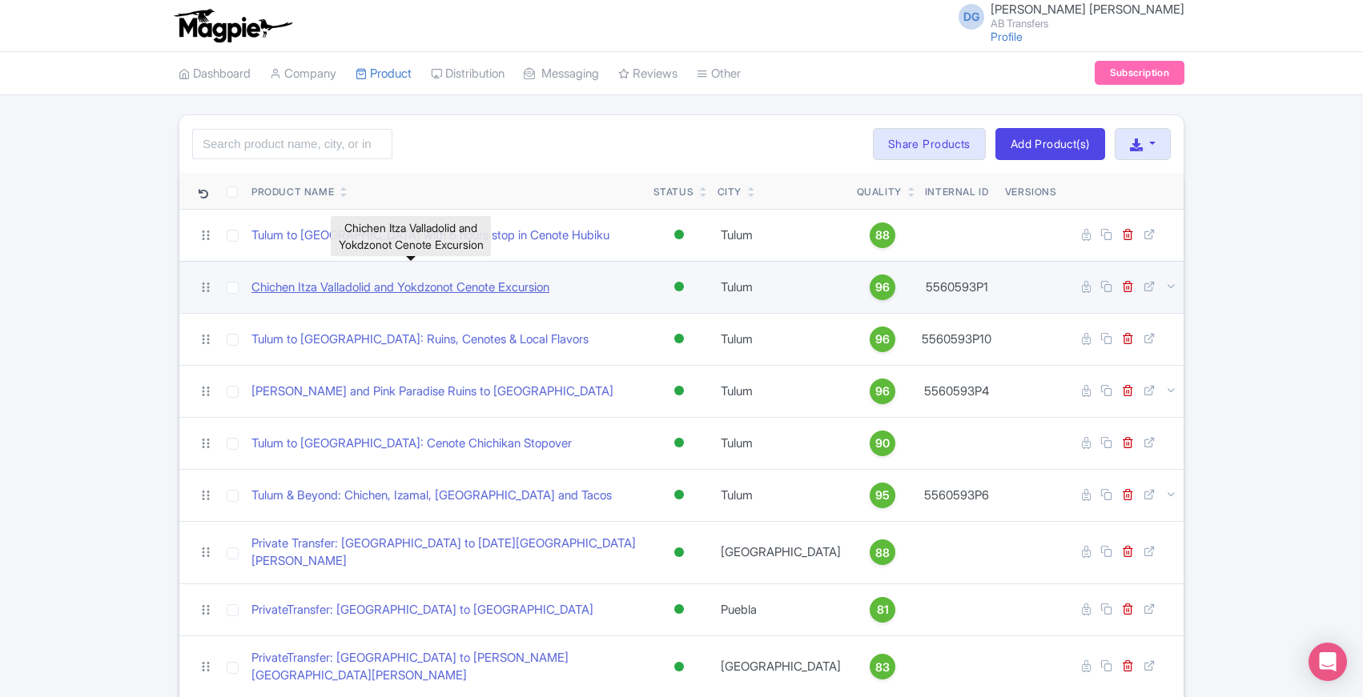
click at [422, 288] on link "Chichen Itza Valladolid and Yokdzonot Cenote Excursion" at bounding box center [400, 288] width 298 height 18
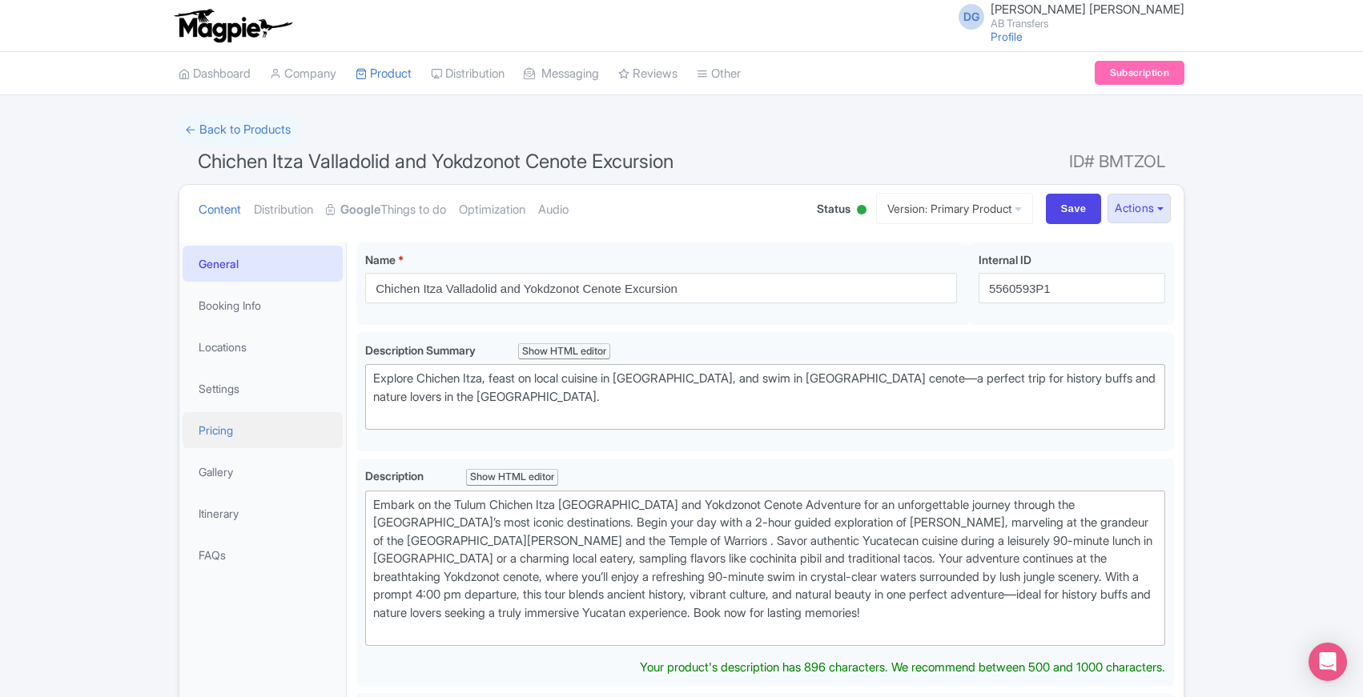
click at [231, 435] on link "Pricing" at bounding box center [263, 430] width 160 height 36
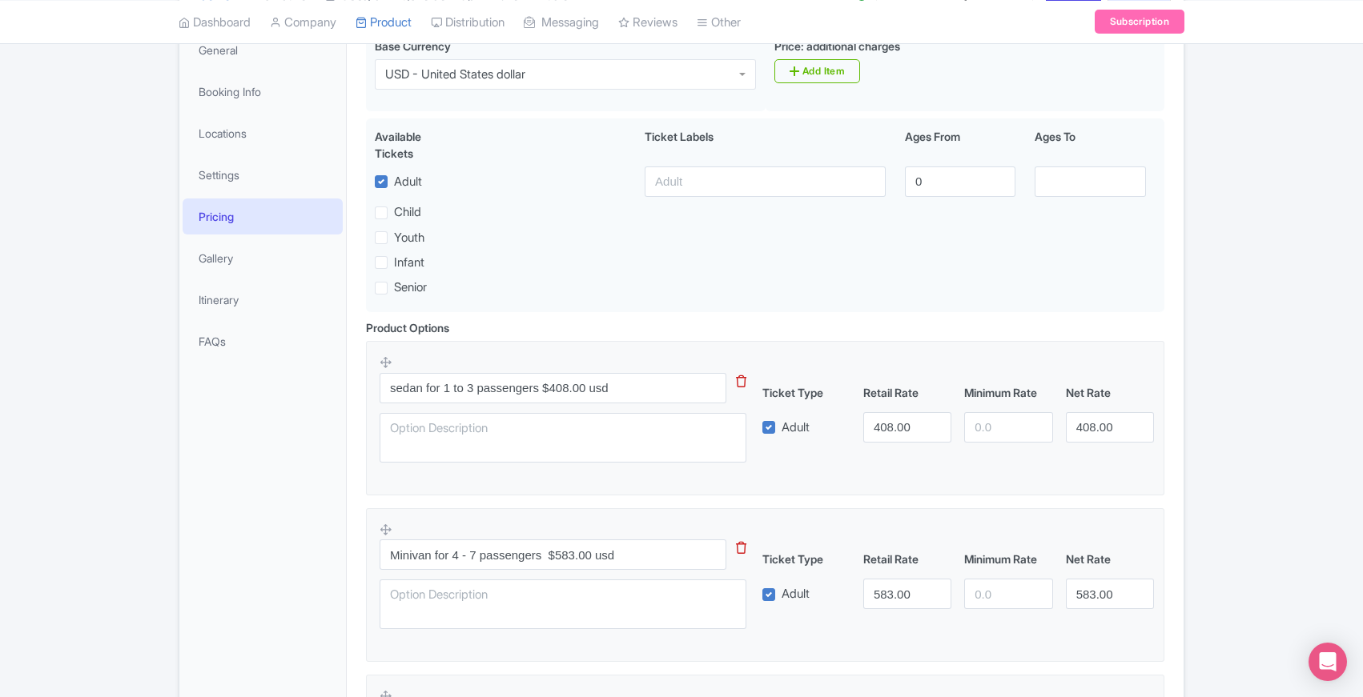
scroll to position [216, 0]
click at [127, 558] on div "← Back to Products Chichen Itza Valladolid and Yokdzonot Cenote Excursion ID# B…" at bounding box center [681, 417] width 1363 height 1039
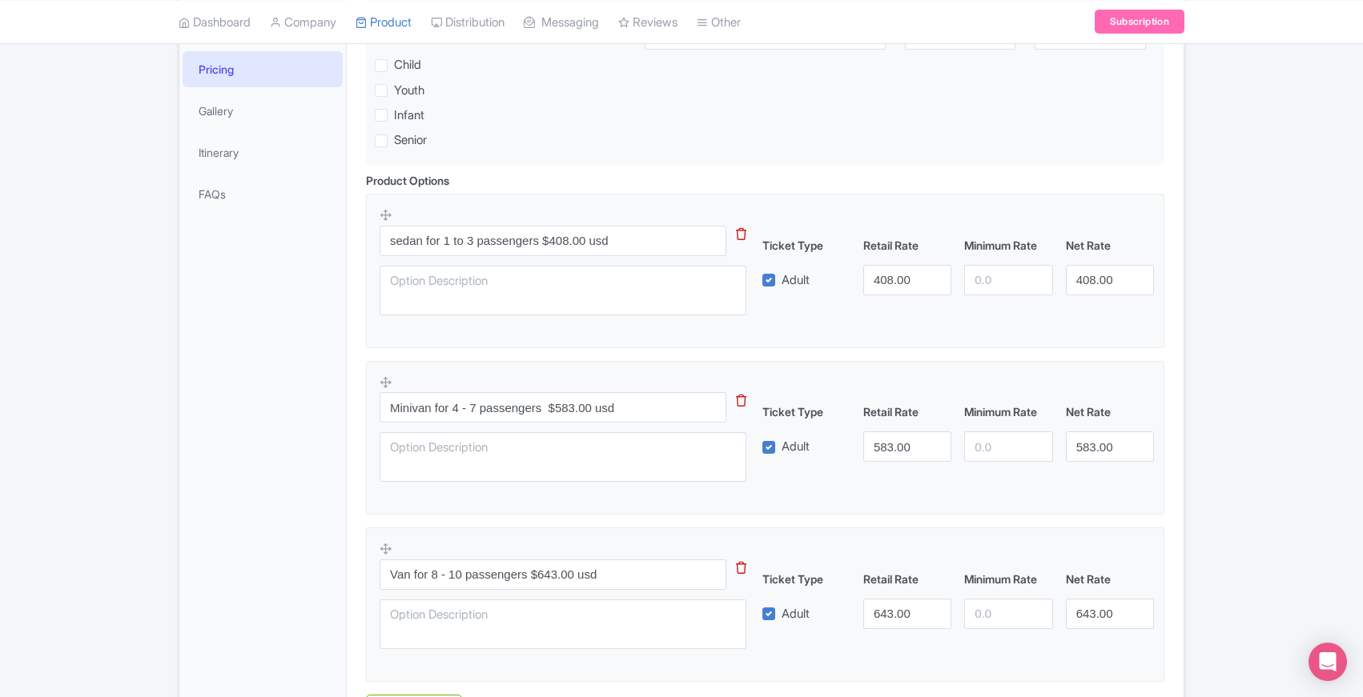
scroll to position [364, 0]
click at [114, 680] on div "← Back to Products Chichen Itza Valladolid and Yokdzonot Cenote Excursion ID# B…" at bounding box center [681, 270] width 1363 height 1039
click at [129, 519] on div "← Back to Products Chichen Itza Valladolid and Yokdzonot Cenote Excursion ID# B…" at bounding box center [681, 270] width 1363 height 1039
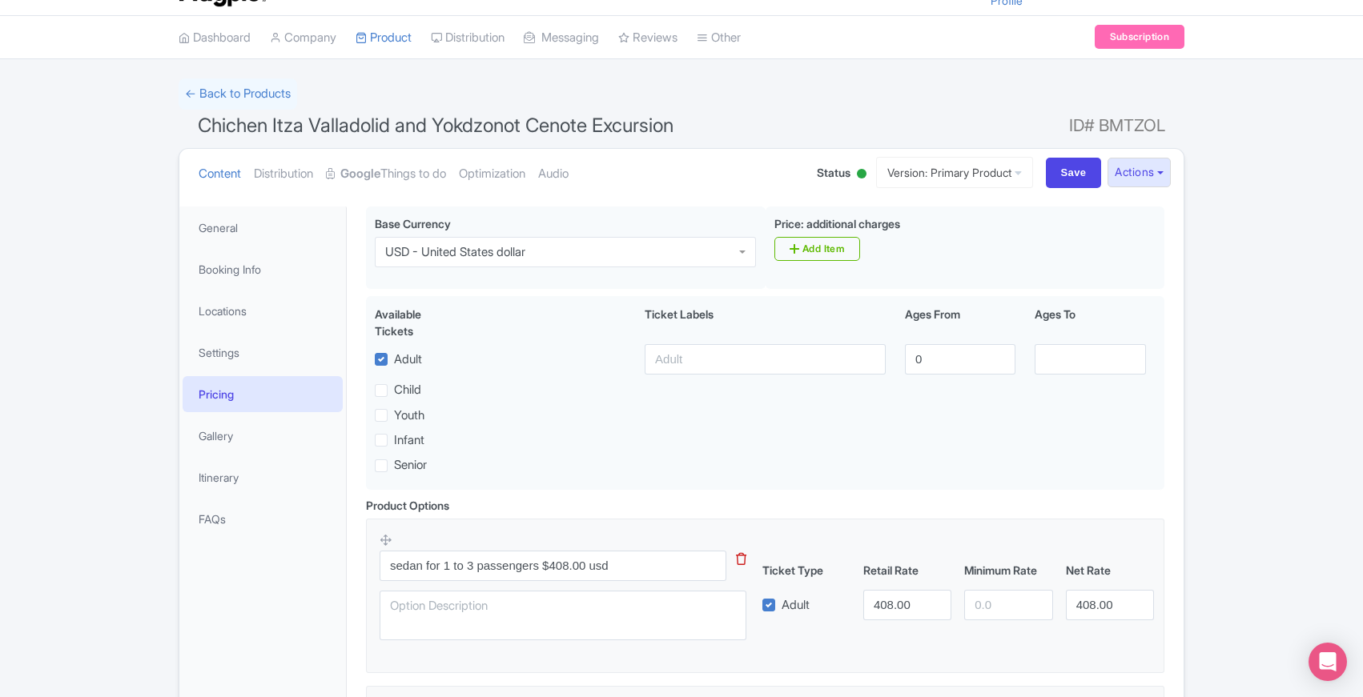
scroll to position [0, 0]
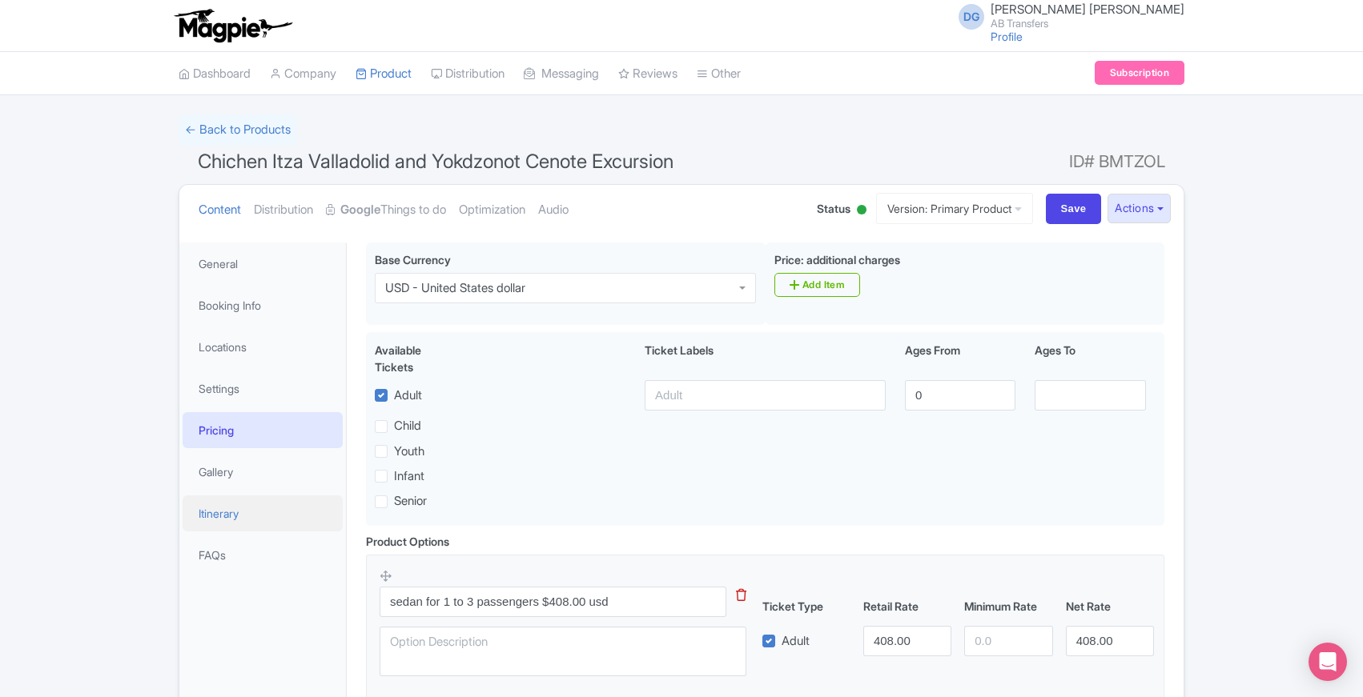
click at [223, 508] on link "Itinerary" at bounding box center [263, 514] width 160 height 36
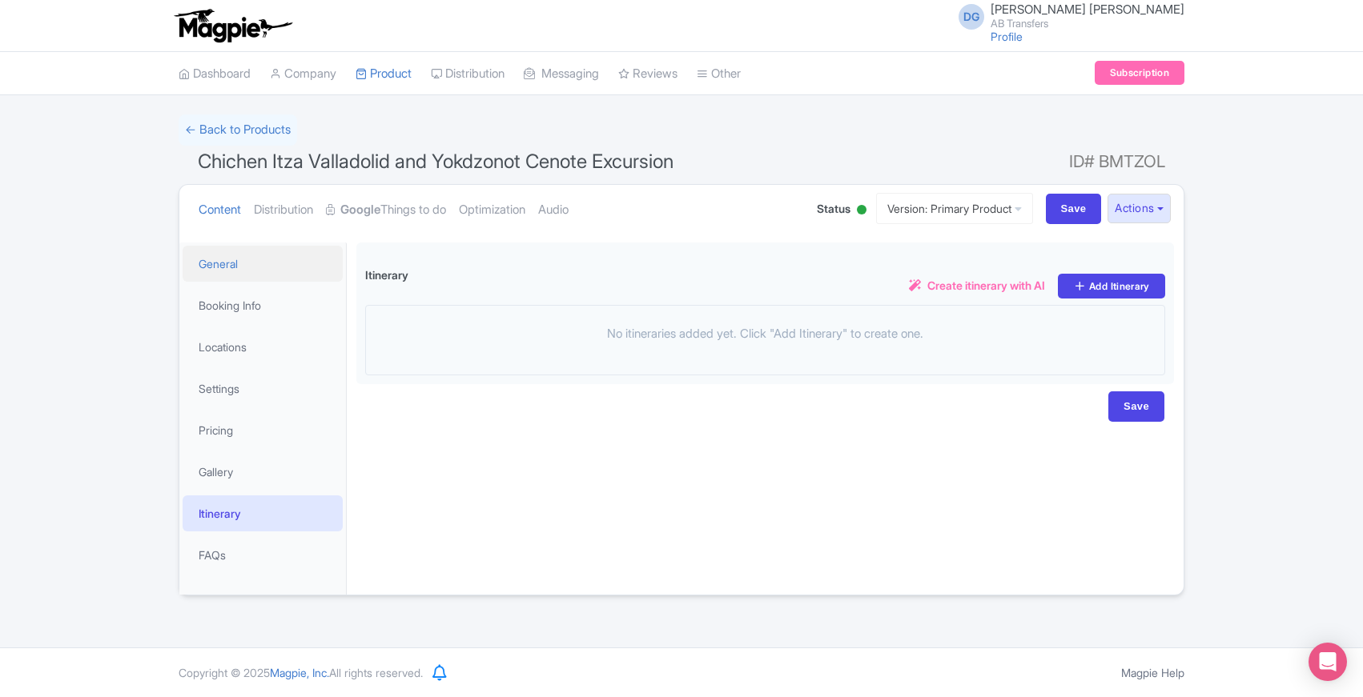
click at [233, 259] on link "General" at bounding box center [263, 264] width 160 height 36
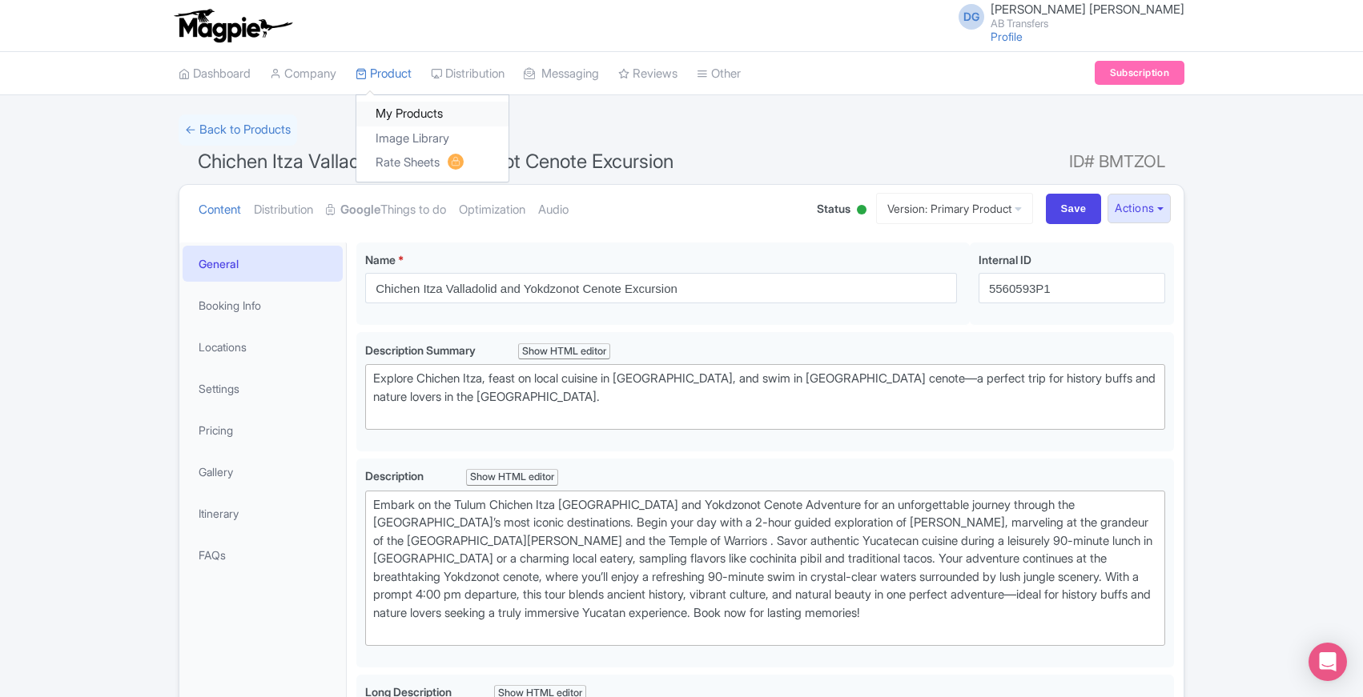
click at [408, 109] on link "My Products" at bounding box center [432, 114] width 152 height 25
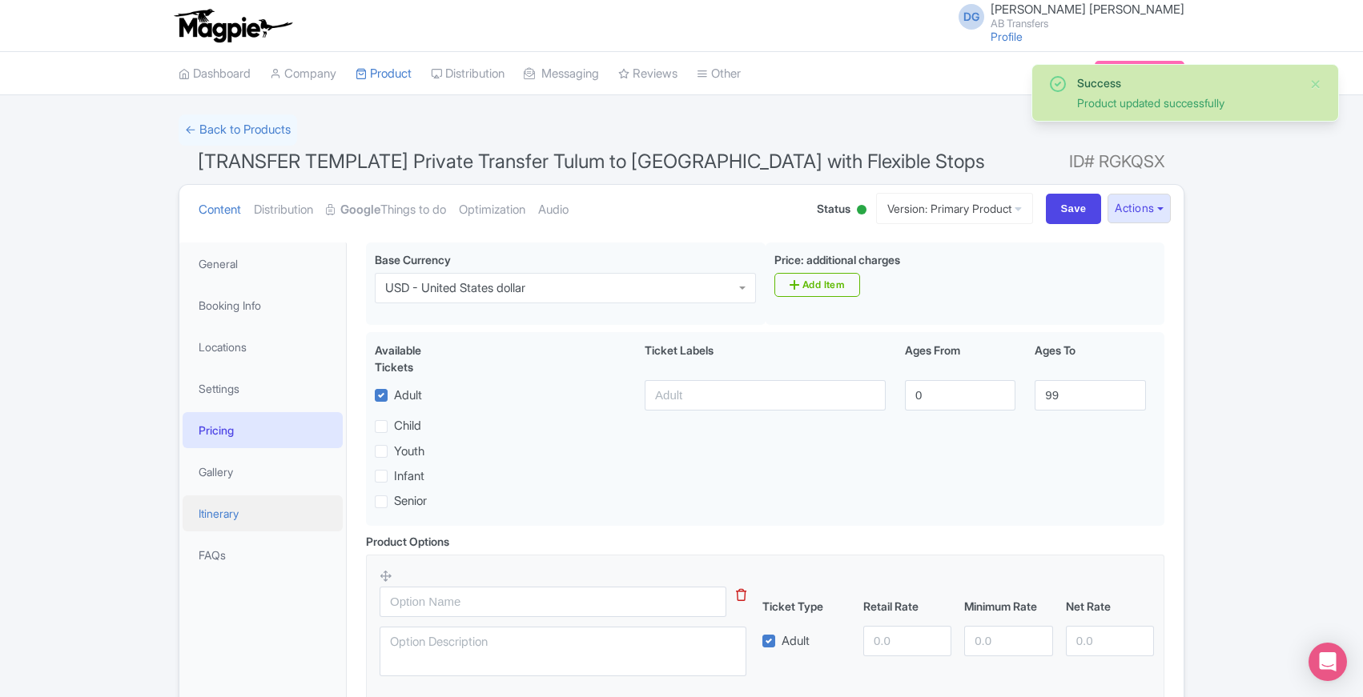
click at [214, 518] on link "Itinerary" at bounding box center [263, 514] width 160 height 36
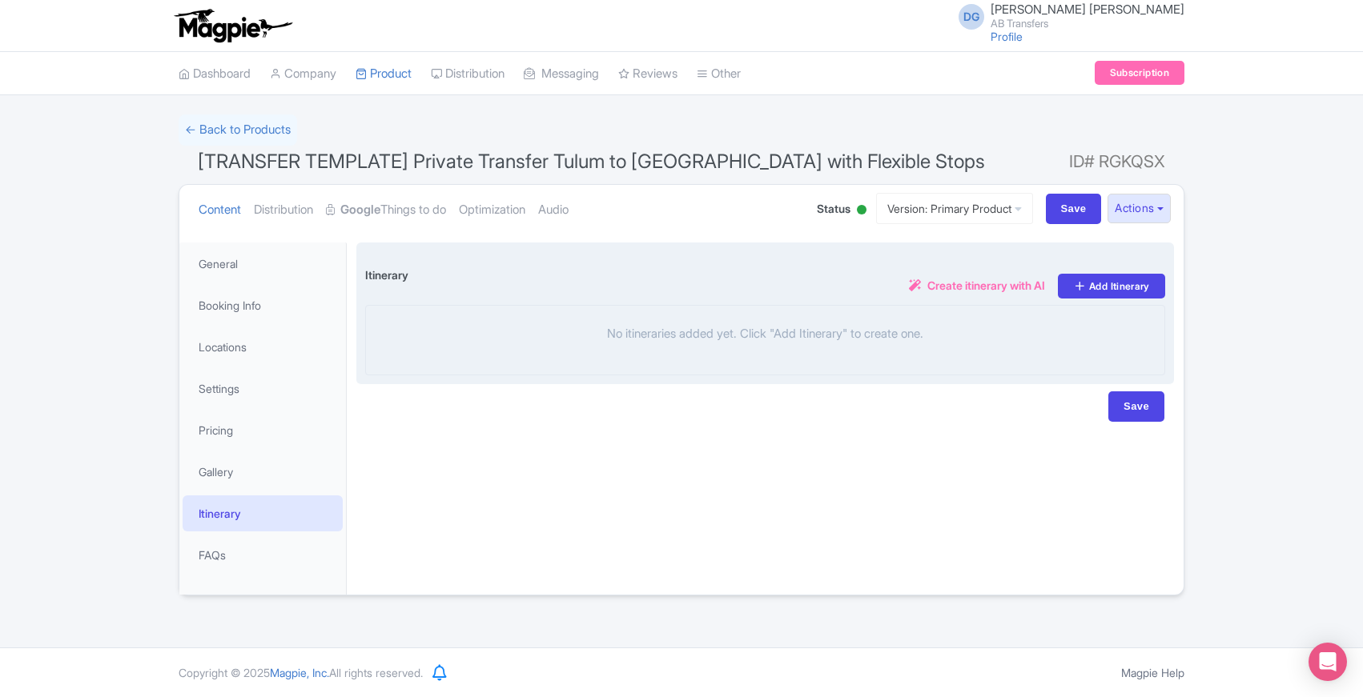
click at [641, 331] on p "No itineraries added yet. Click "Add Itinerary" to create one." at bounding box center [765, 334] width 798 height 18
click at [750, 333] on p "No itineraries added yet. Click "Add Itinerary" to create one." at bounding box center [765, 334] width 798 height 18
click at [828, 327] on p "No itineraries added yet. Click "Add Itinerary" to create one." at bounding box center [765, 334] width 798 height 18
click at [1113, 281] on link "Add Itinerary" at bounding box center [1111, 286] width 107 height 25
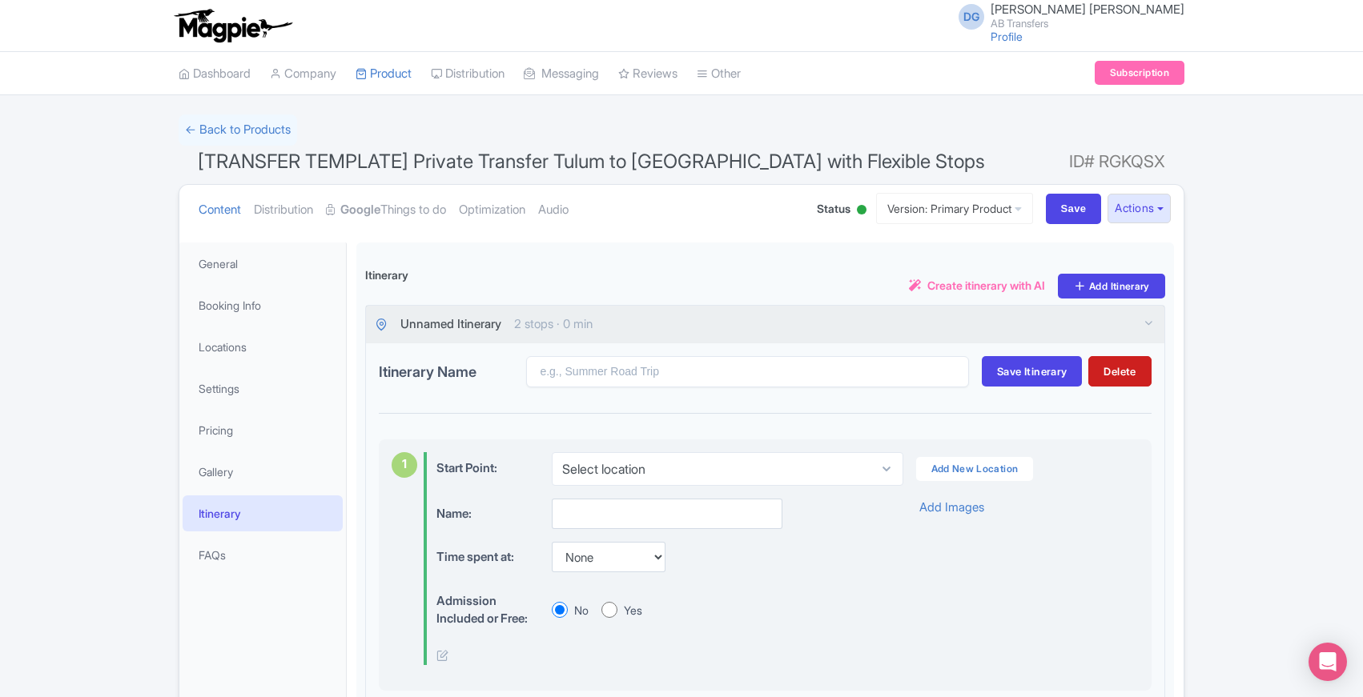
click at [353, 431] on div "Know Before You Go Know Before You Book <div>- Duration varies depending on sto…" at bounding box center [765, 692] width 837 height 918
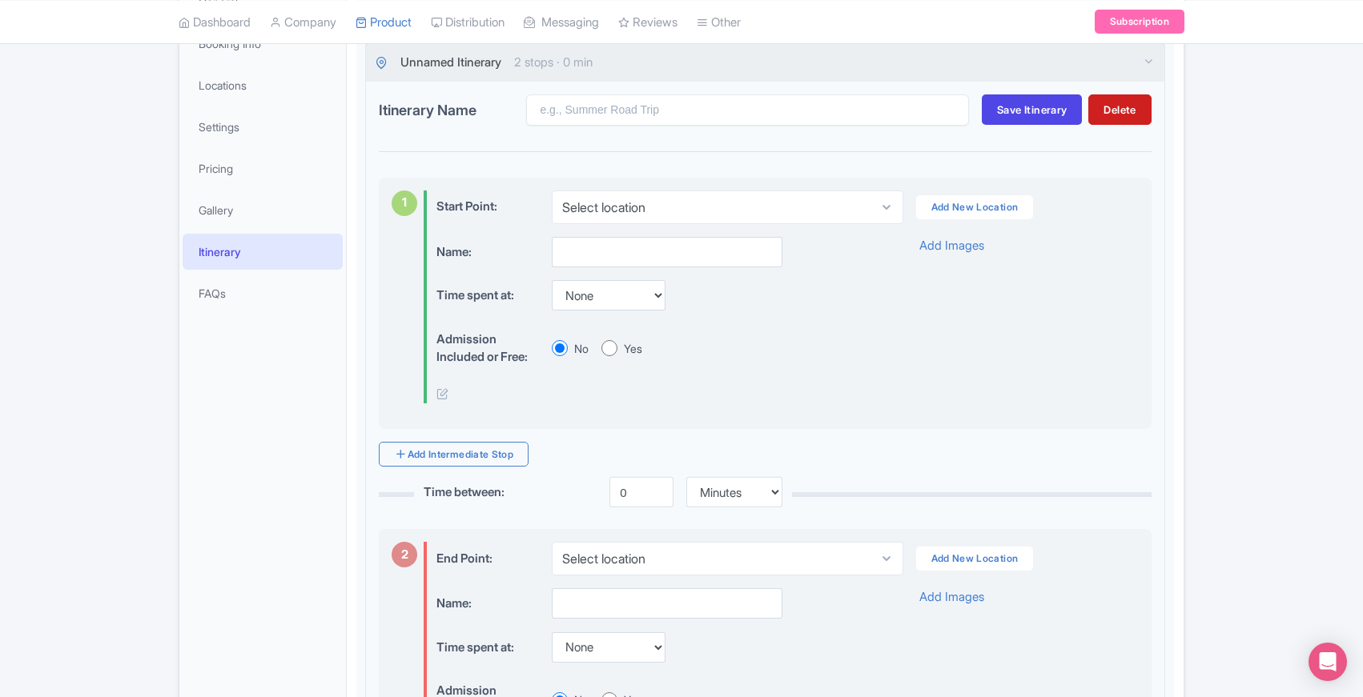
scroll to position [266, 0]
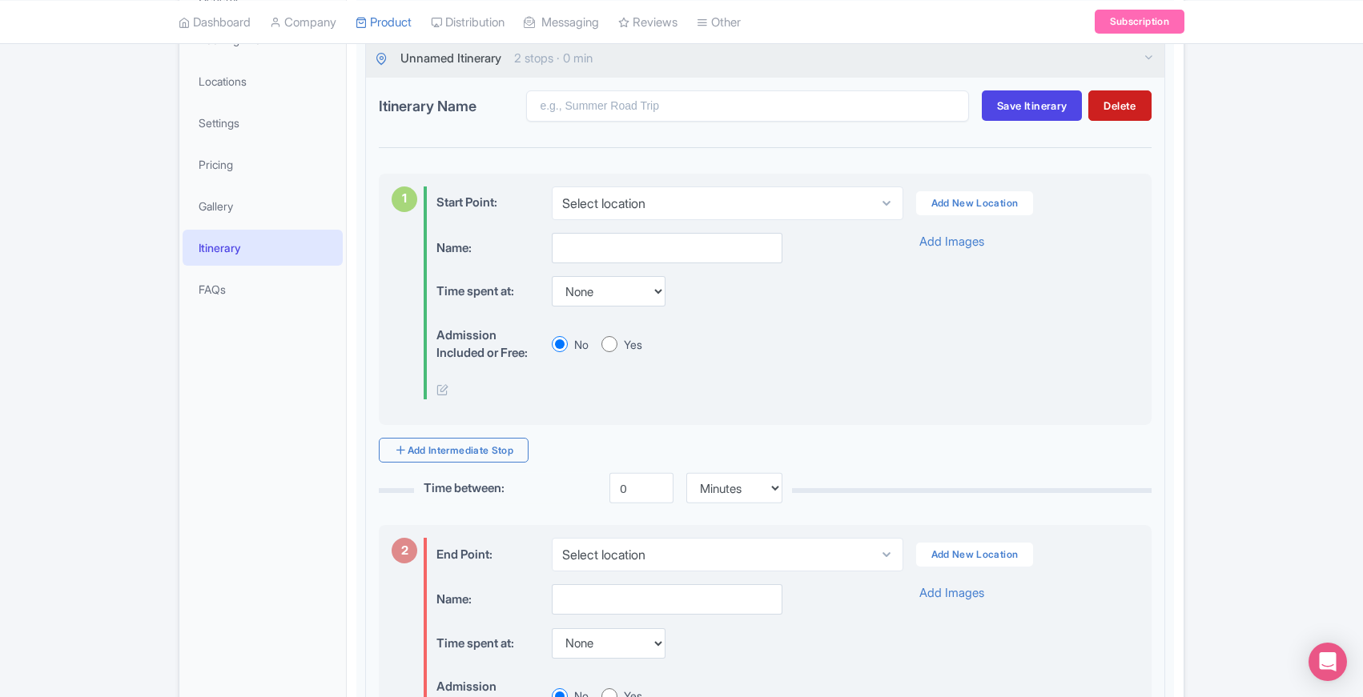
click at [353, 431] on div "Know Before You Go Know Before You Book <div>- Duration varies depending on sto…" at bounding box center [765, 426] width 837 height 918
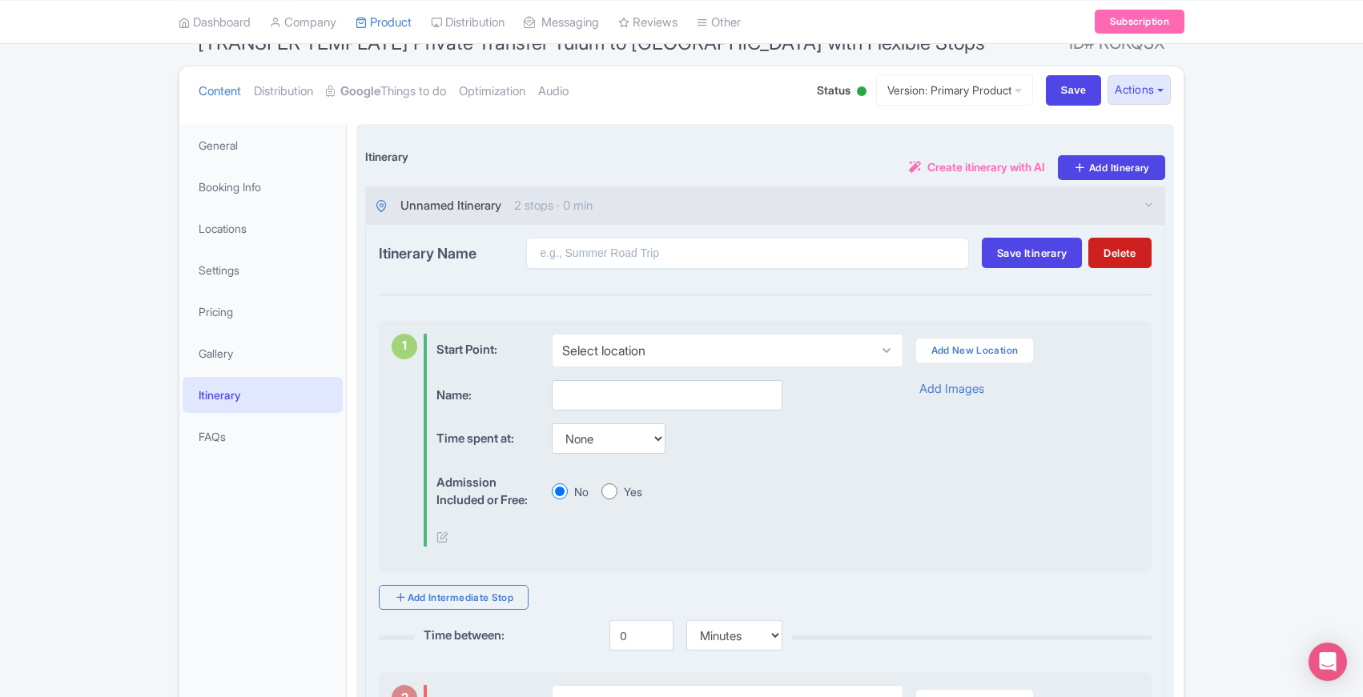
scroll to position [120, 0]
click at [363, 319] on div "Itinerary i Create itinerary with AI Add Itinerary Unnamed Itinerary 2 stops · …" at bounding box center [765, 551] width 818 height 856
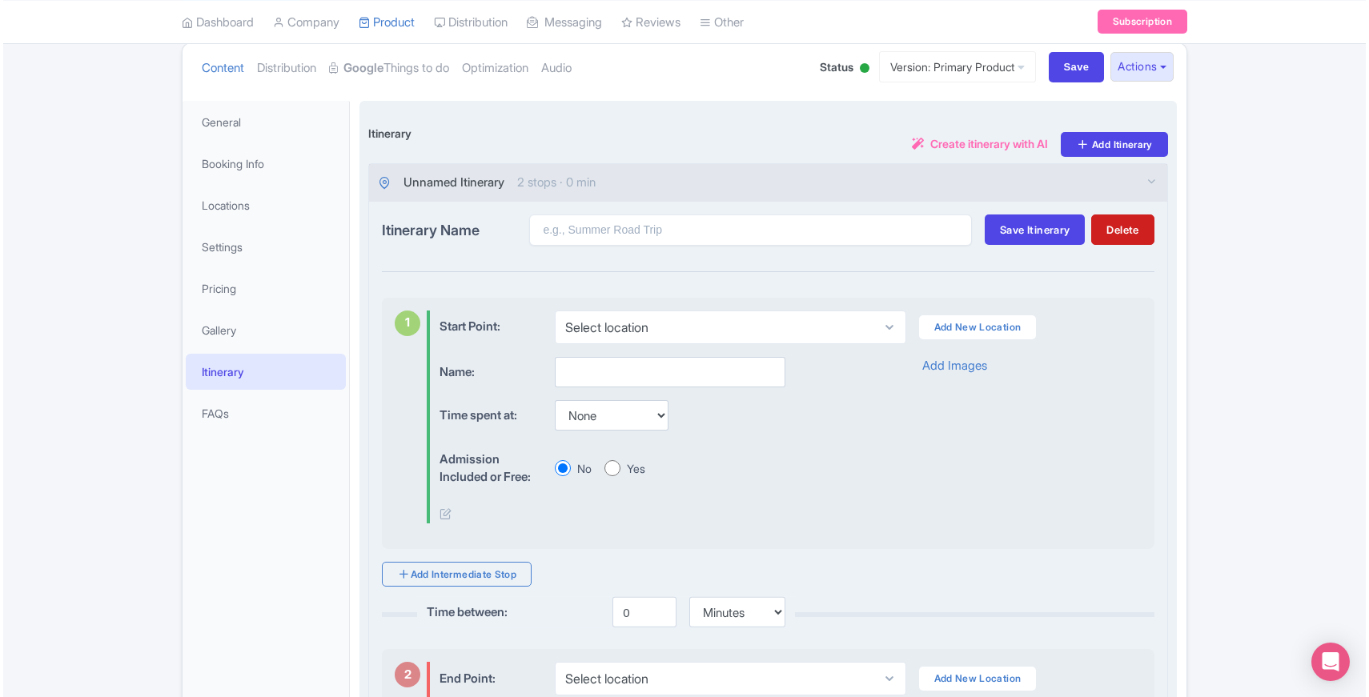
scroll to position [0, 0]
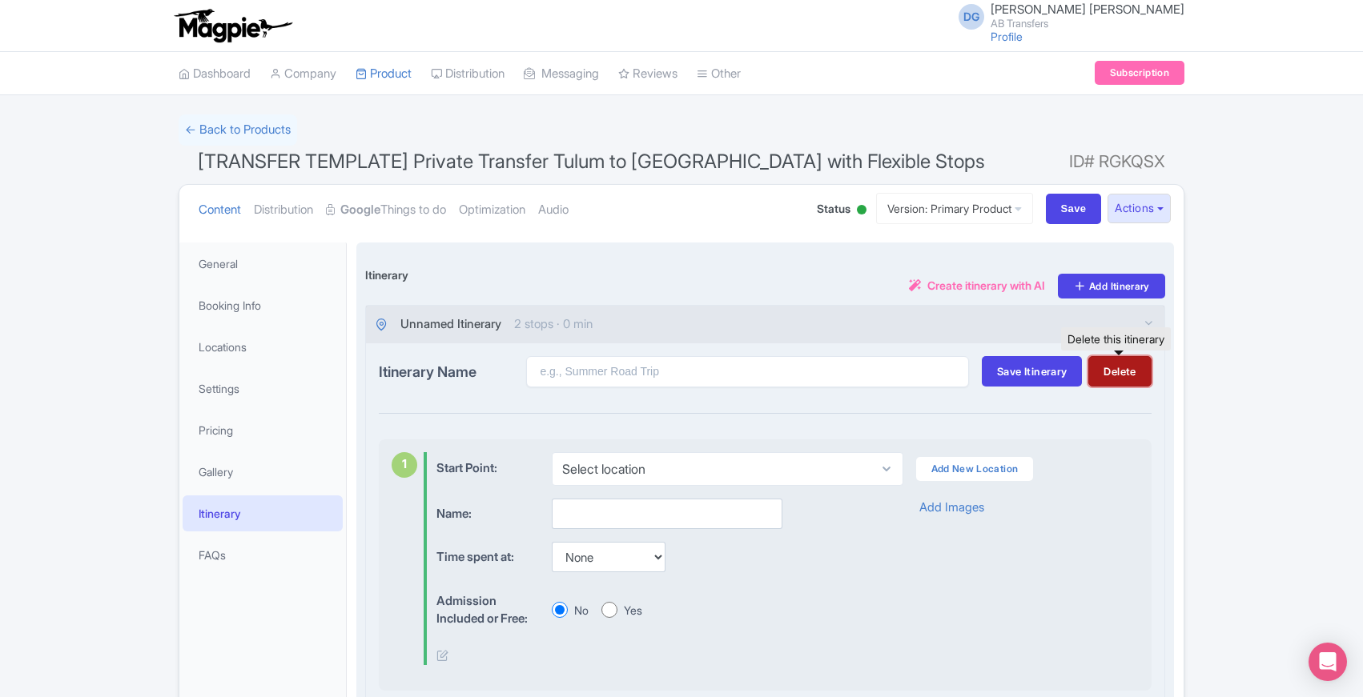
click at [1134, 375] on button "Delete" at bounding box center [1119, 371] width 62 height 30
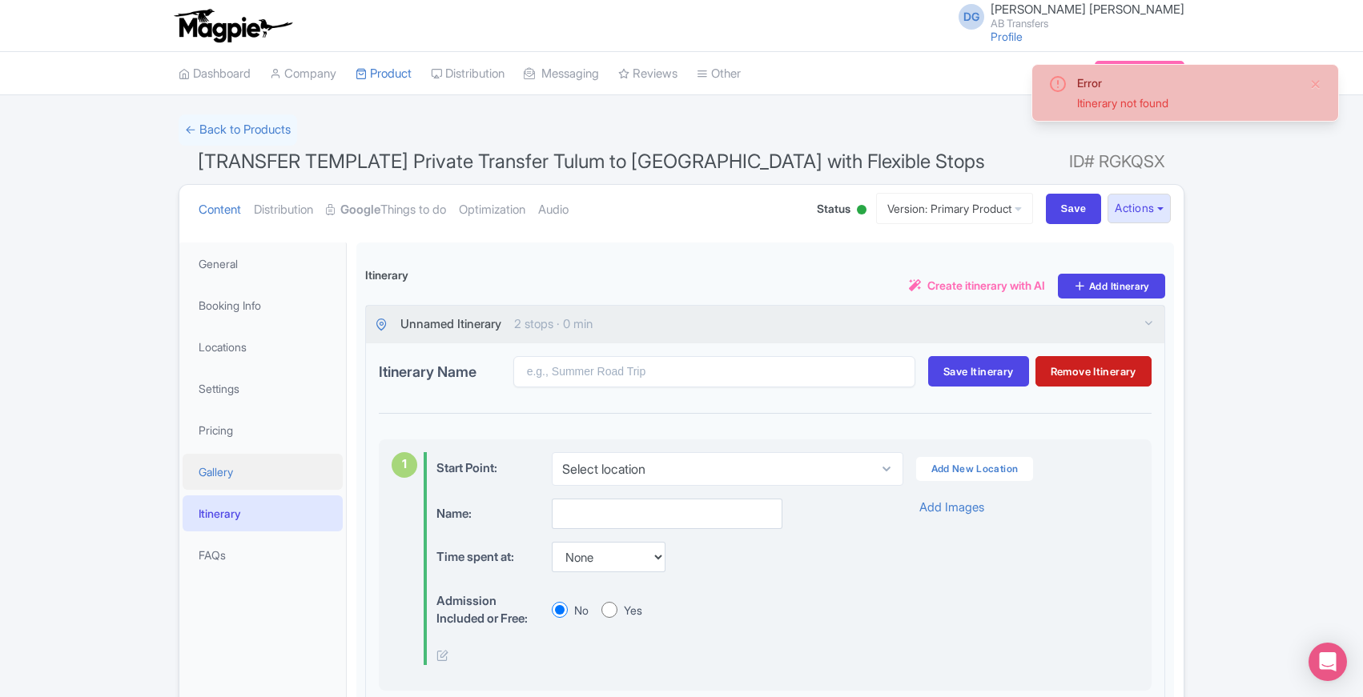
click at [234, 478] on link "Gallery" at bounding box center [263, 472] width 160 height 36
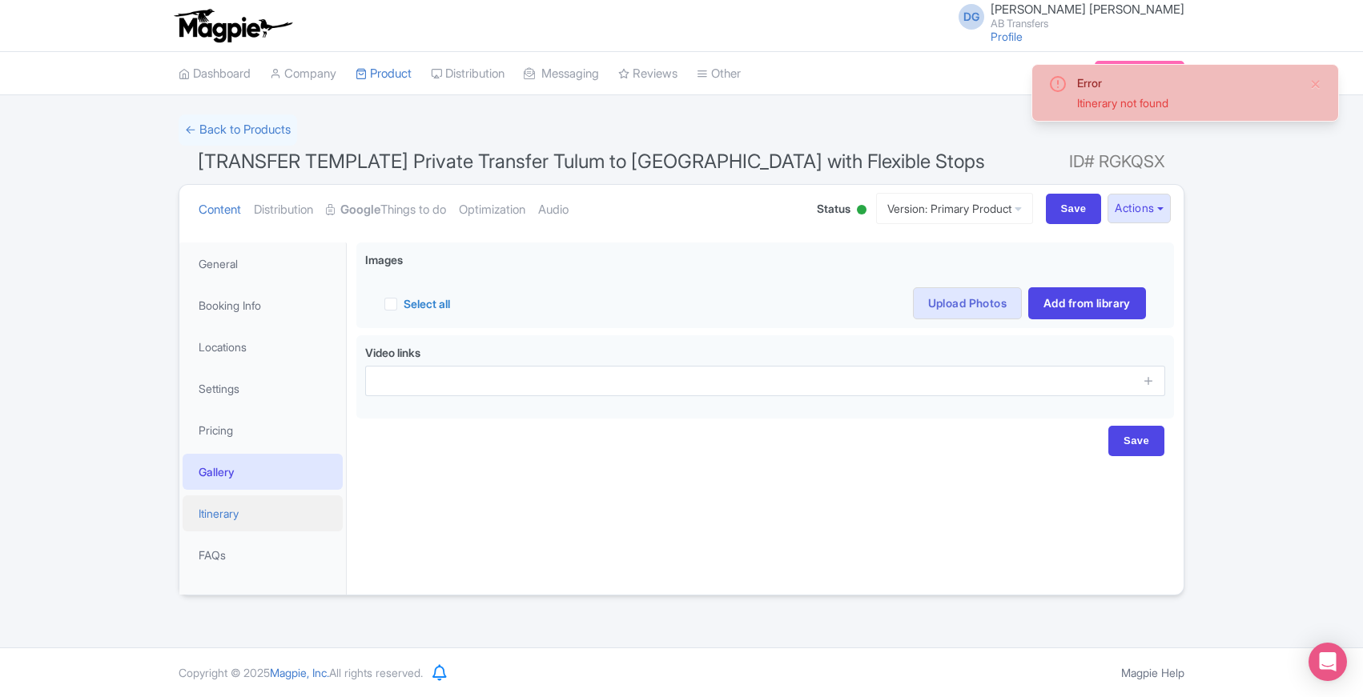
click at [235, 507] on link "Itinerary" at bounding box center [263, 514] width 160 height 36
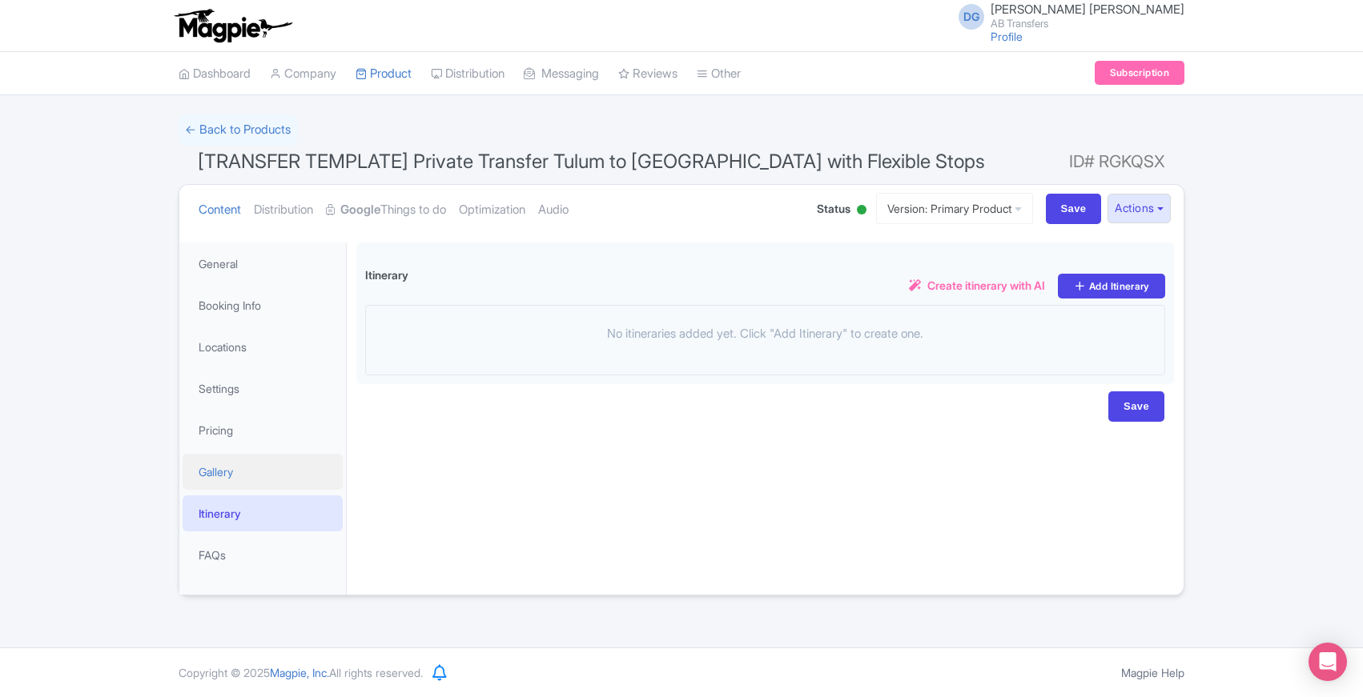
click at [227, 471] on link "Gallery" at bounding box center [263, 472] width 160 height 36
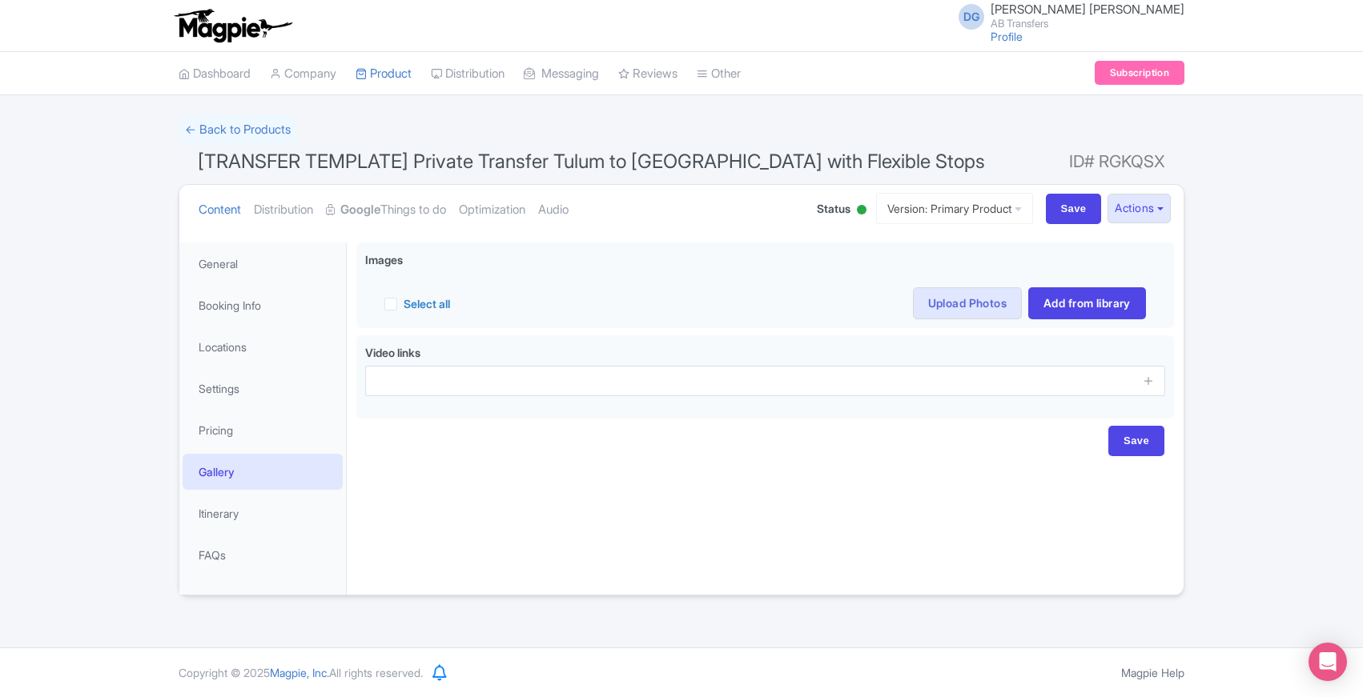
click at [98, 607] on div "DG Daniella Gabriela Munguia AB Transfers Profile Users Settings Sign out Dashb…" at bounding box center [681, 324] width 1363 height 648
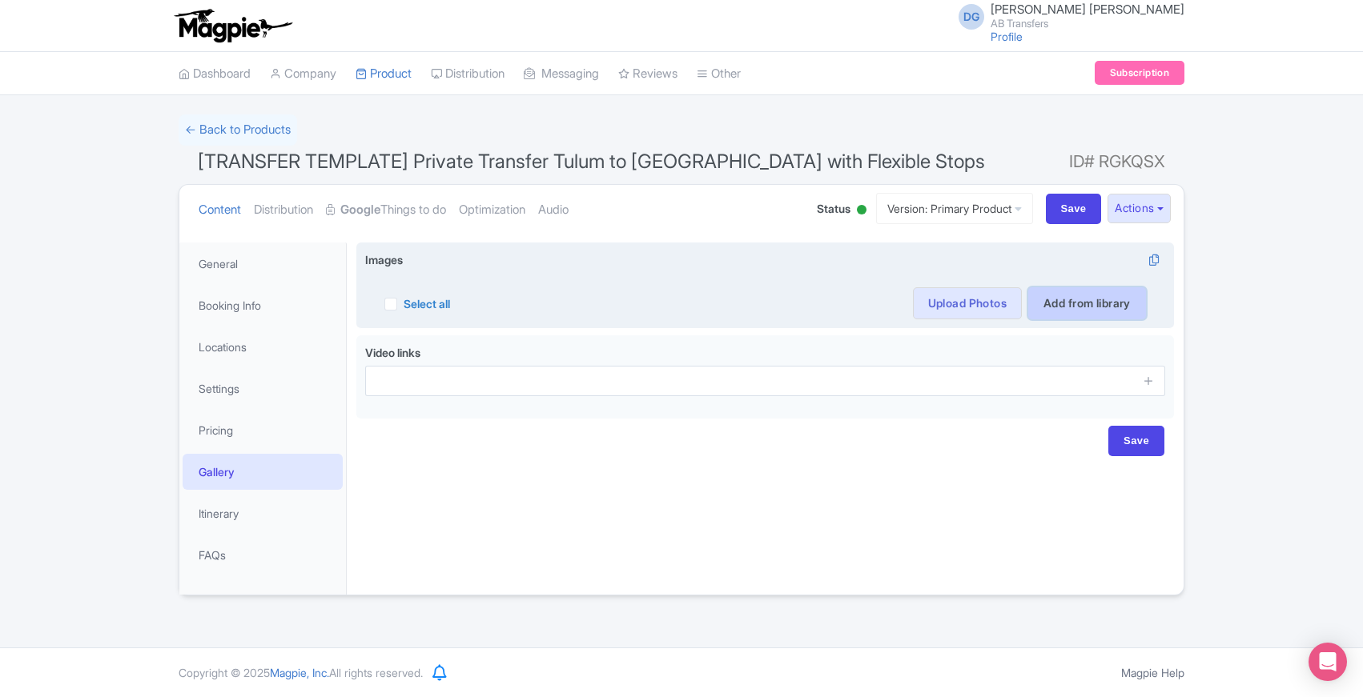
click at [1051, 301] on link "Add from library" at bounding box center [1087, 303] width 118 height 32
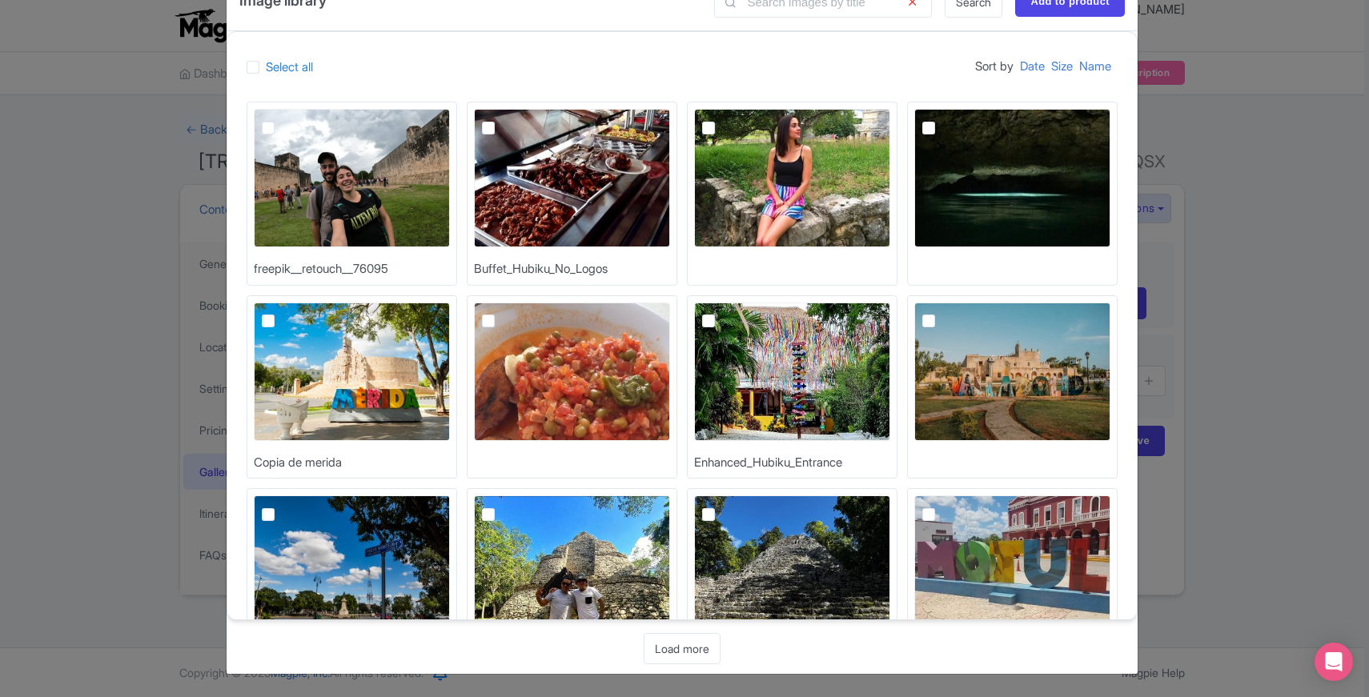
scroll to position [78, 0]
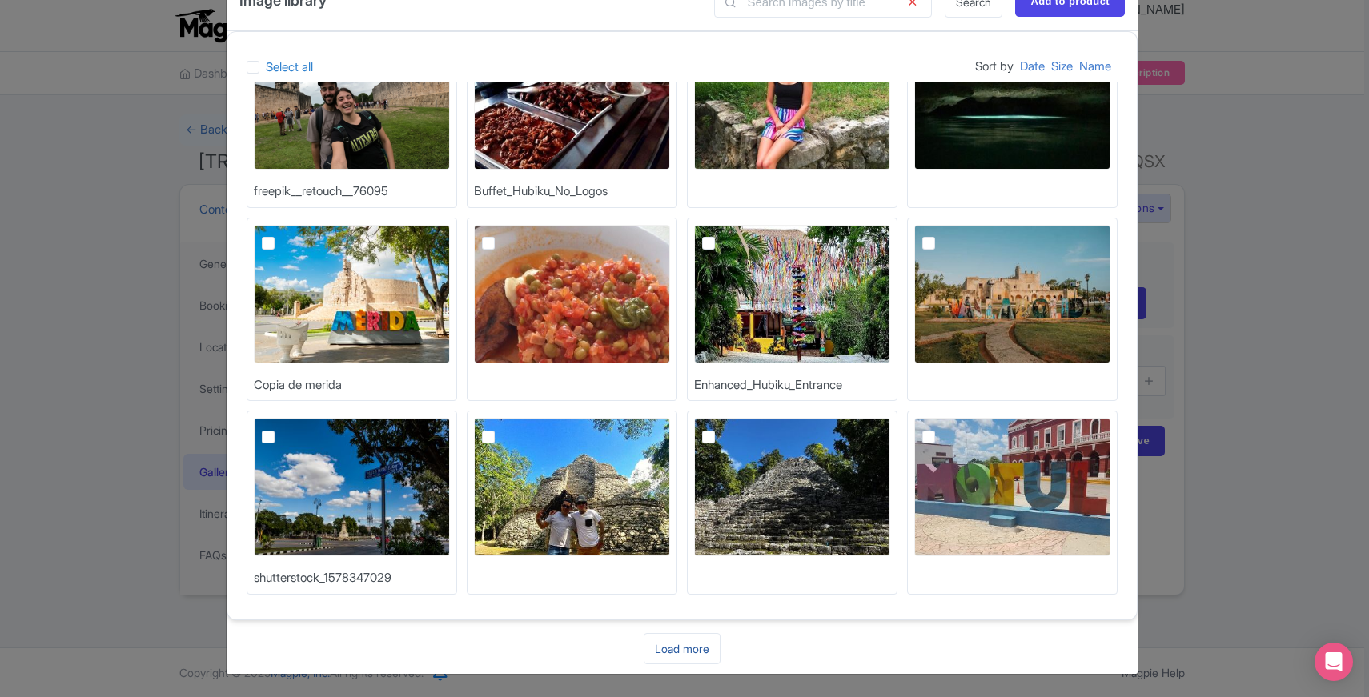
click at [685, 650] on link "Load more" at bounding box center [682, 648] width 77 height 31
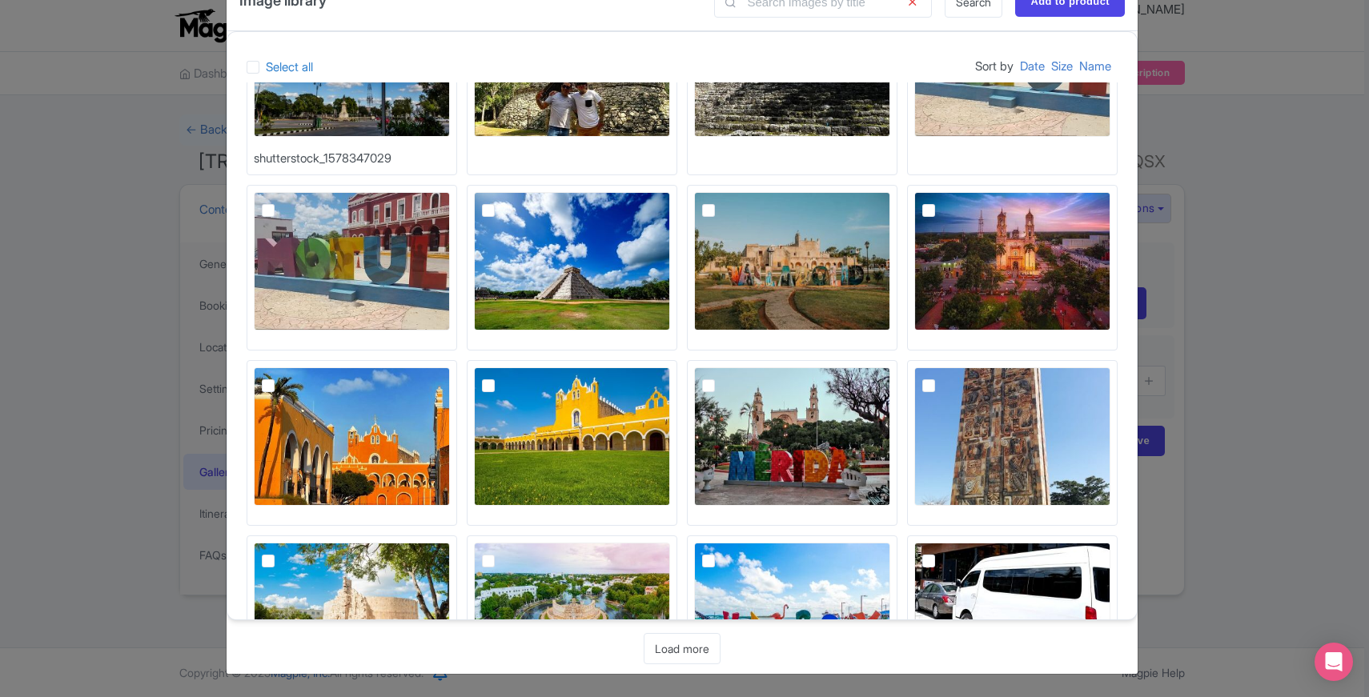
scroll to position [604, 0]
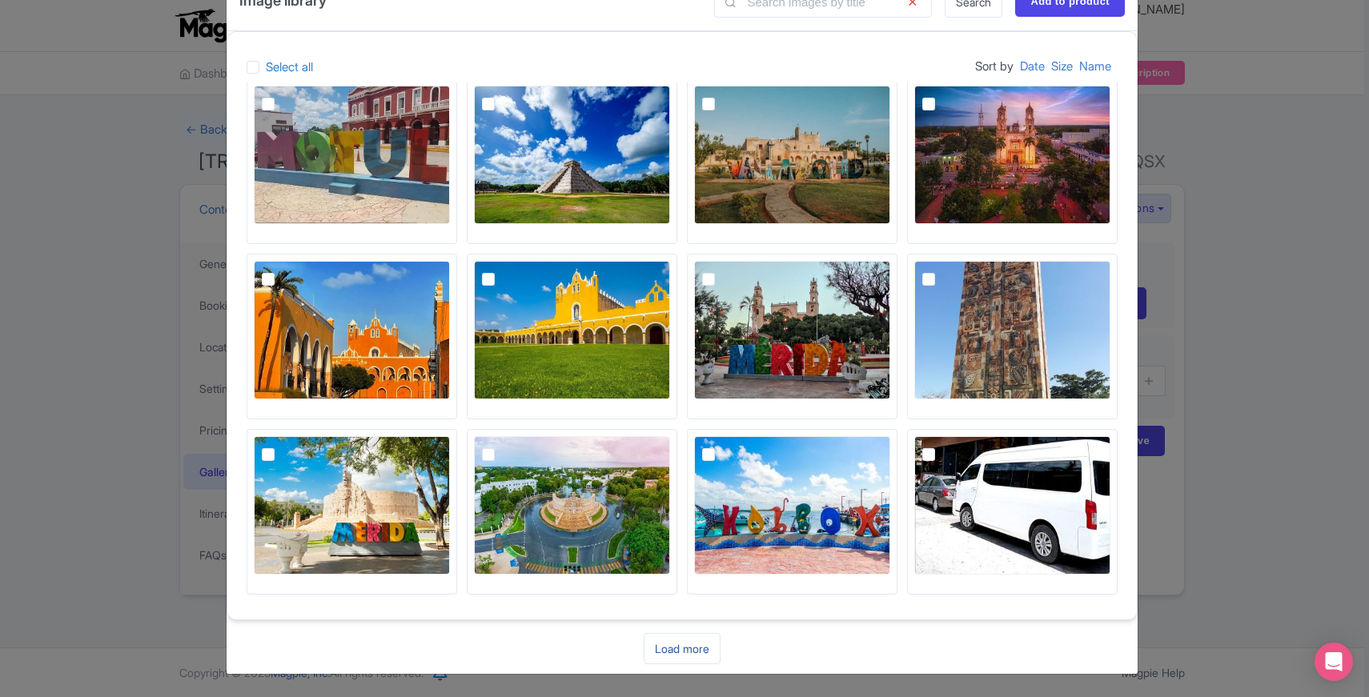
click at [682, 649] on link "Load more" at bounding box center [682, 648] width 77 height 31
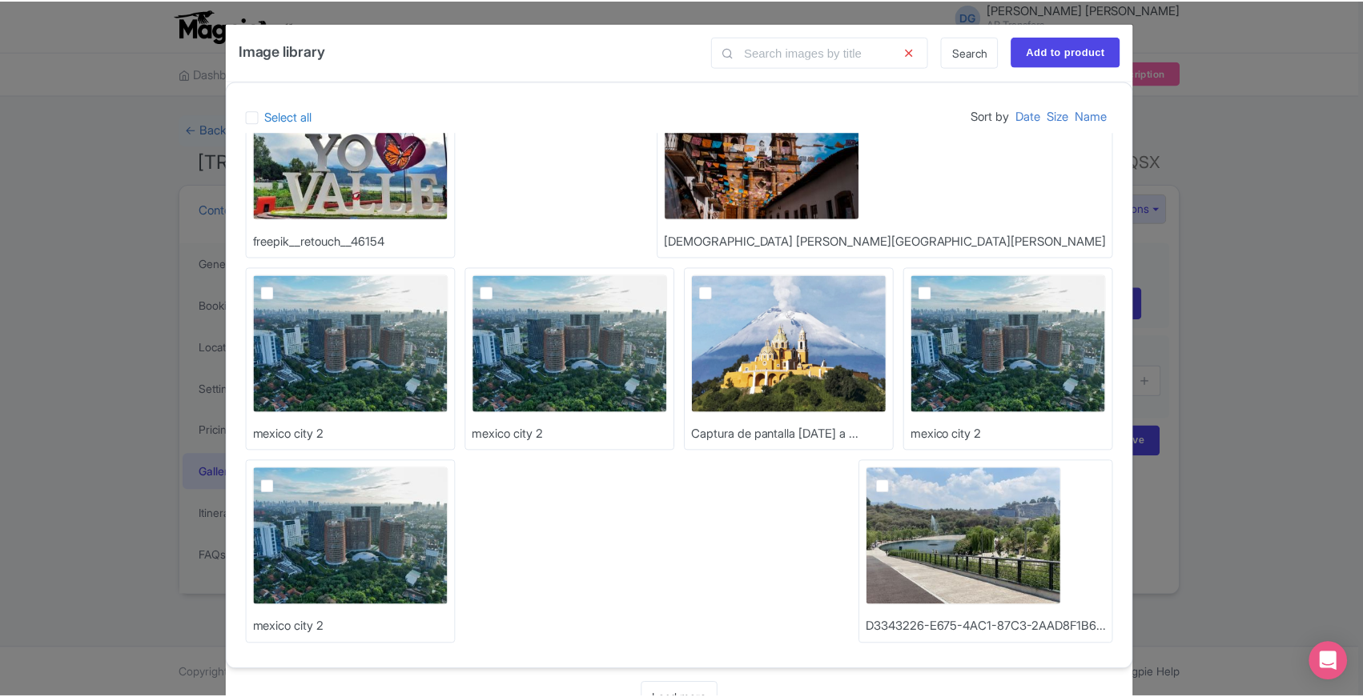
scroll to position [50, 0]
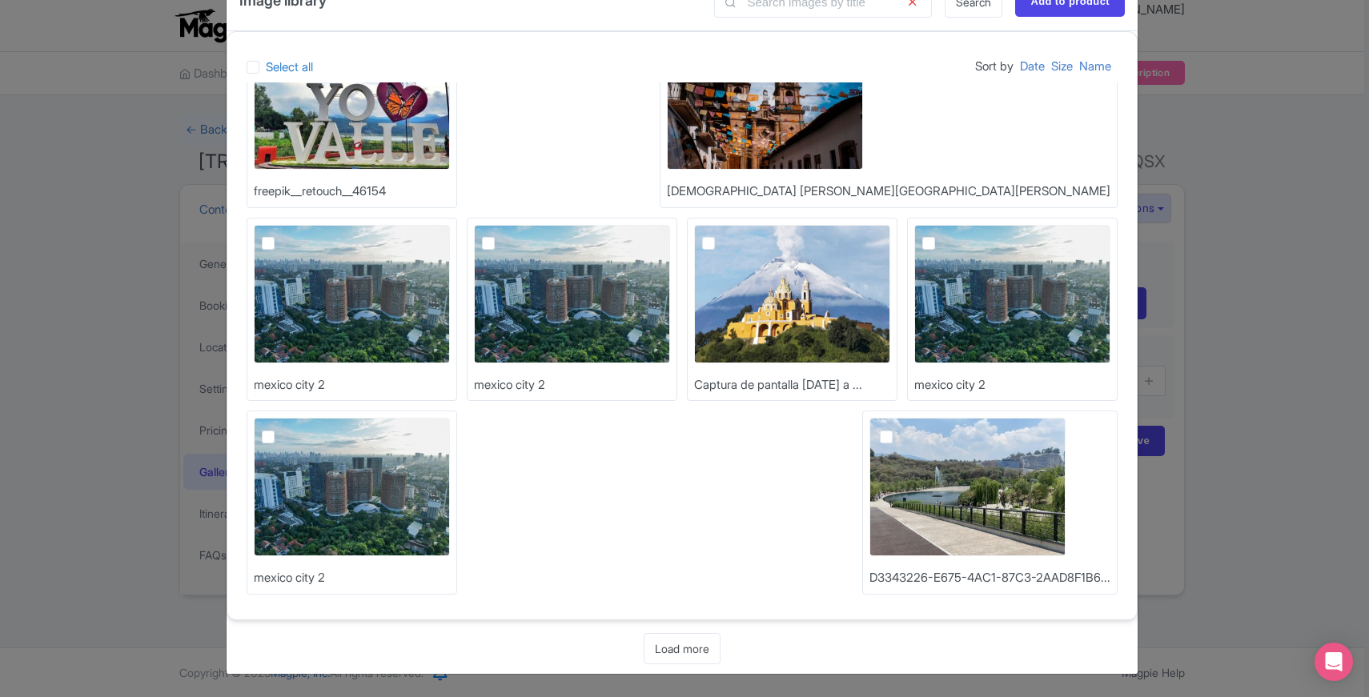
click at [125, 449] on div "Image library Search Add to product Select all Sort by Date Size Name freepik__…" at bounding box center [684, 348] width 1369 height 697
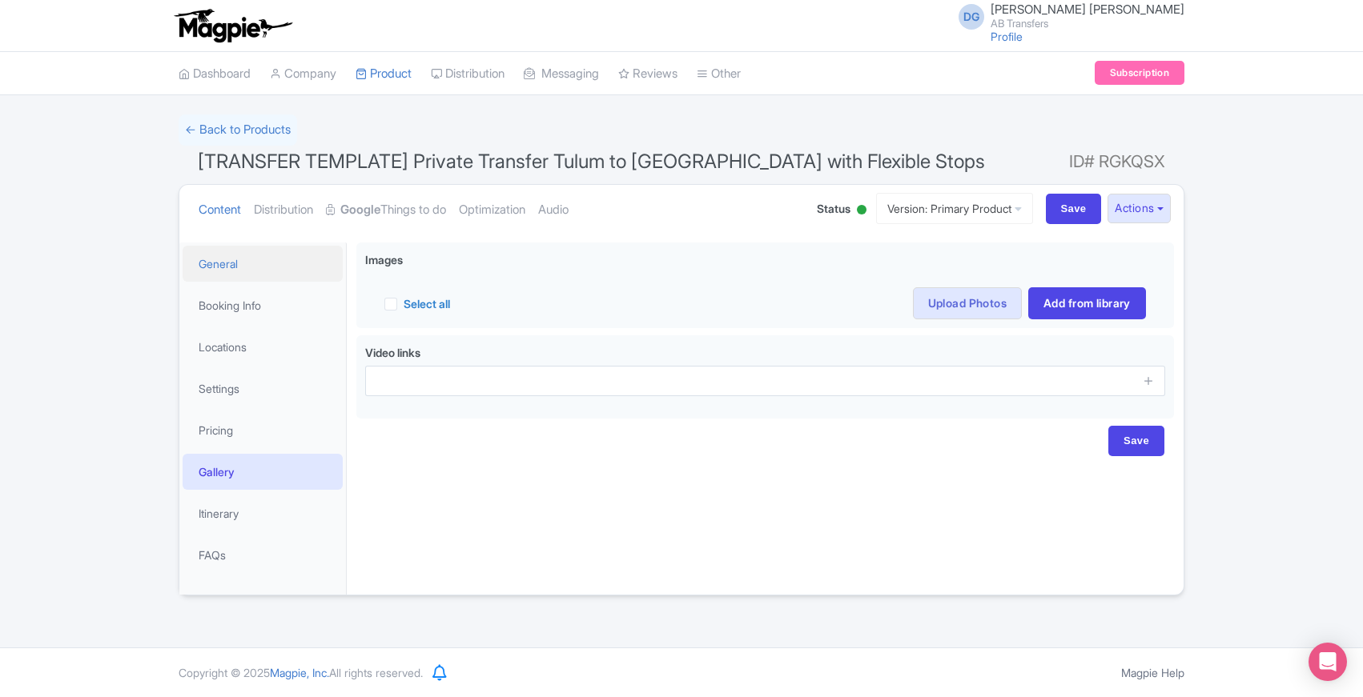
click at [227, 267] on link "General" at bounding box center [263, 264] width 160 height 36
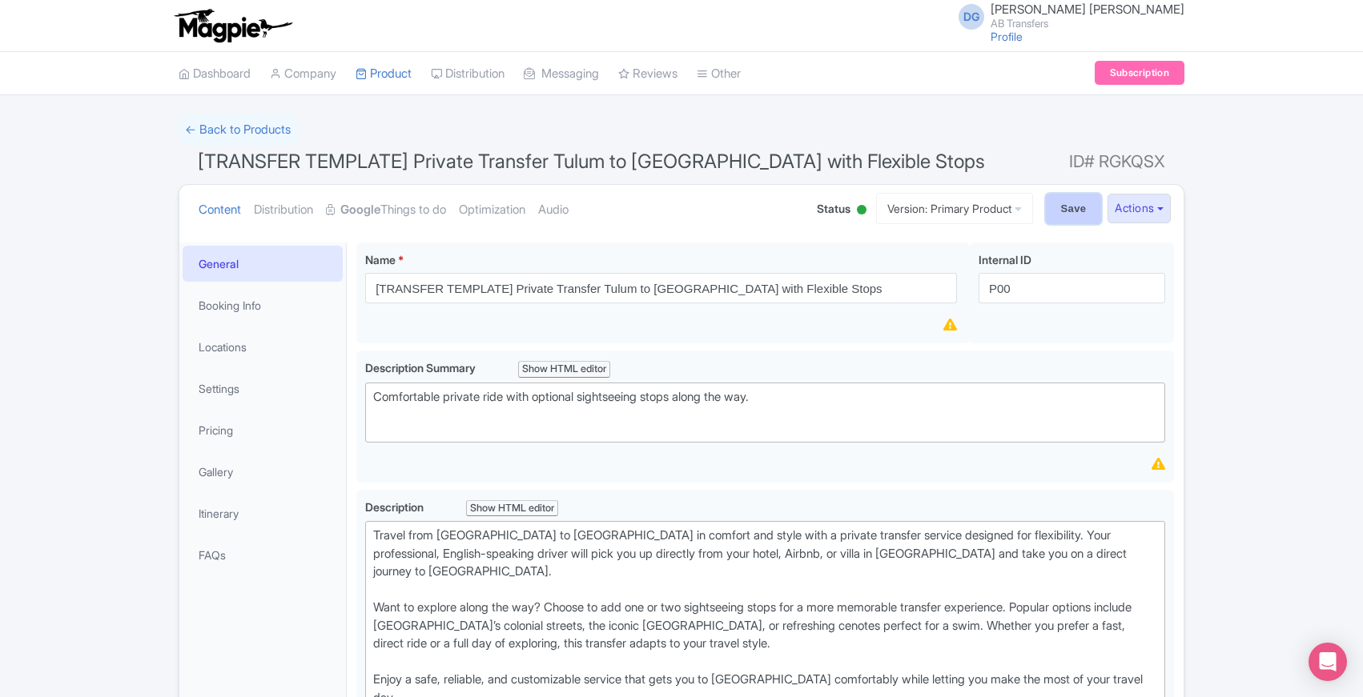
click at [1059, 208] on input "Save" at bounding box center [1074, 209] width 56 height 30
type input "Saving..."
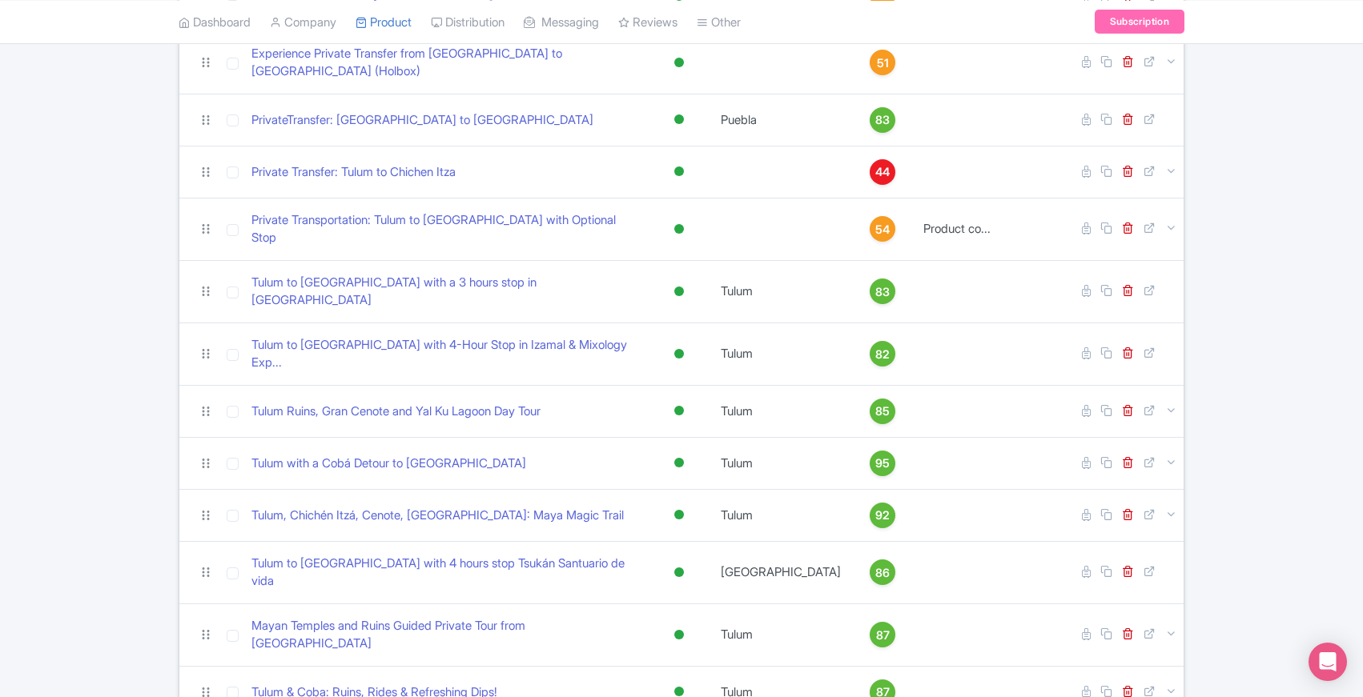
scroll to position [987, 0]
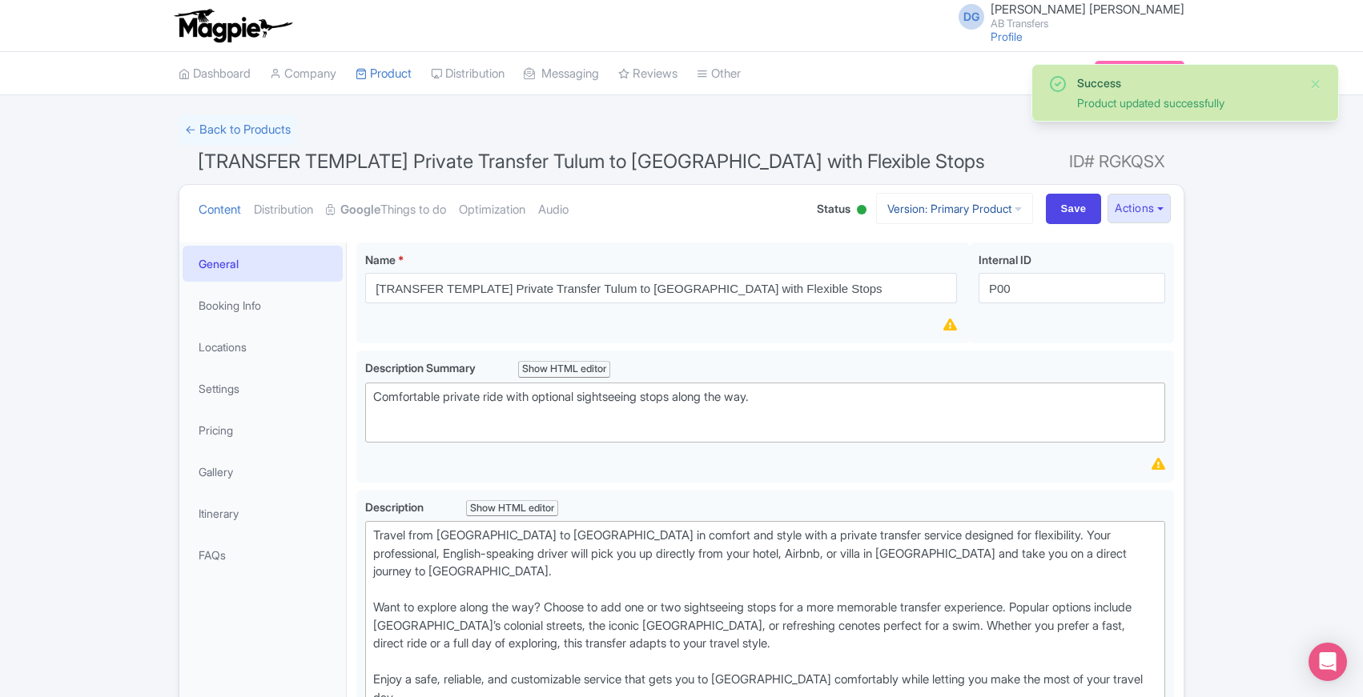
click at [1015, 210] on icon at bounding box center [1018, 208] width 7 height 11
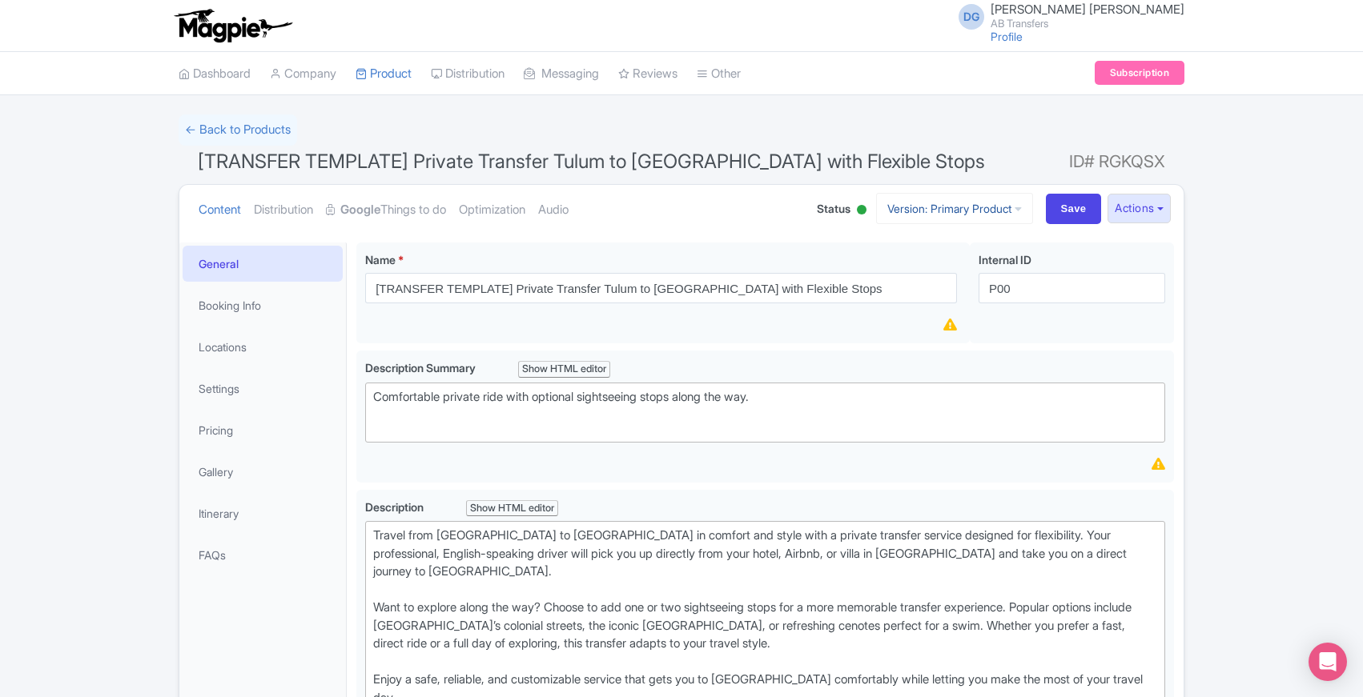
click at [1015, 208] on icon at bounding box center [1018, 208] width 7 height 11
click at [974, 248] on link "Manage Versions" at bounding box center [969, 247] width 152 height 25
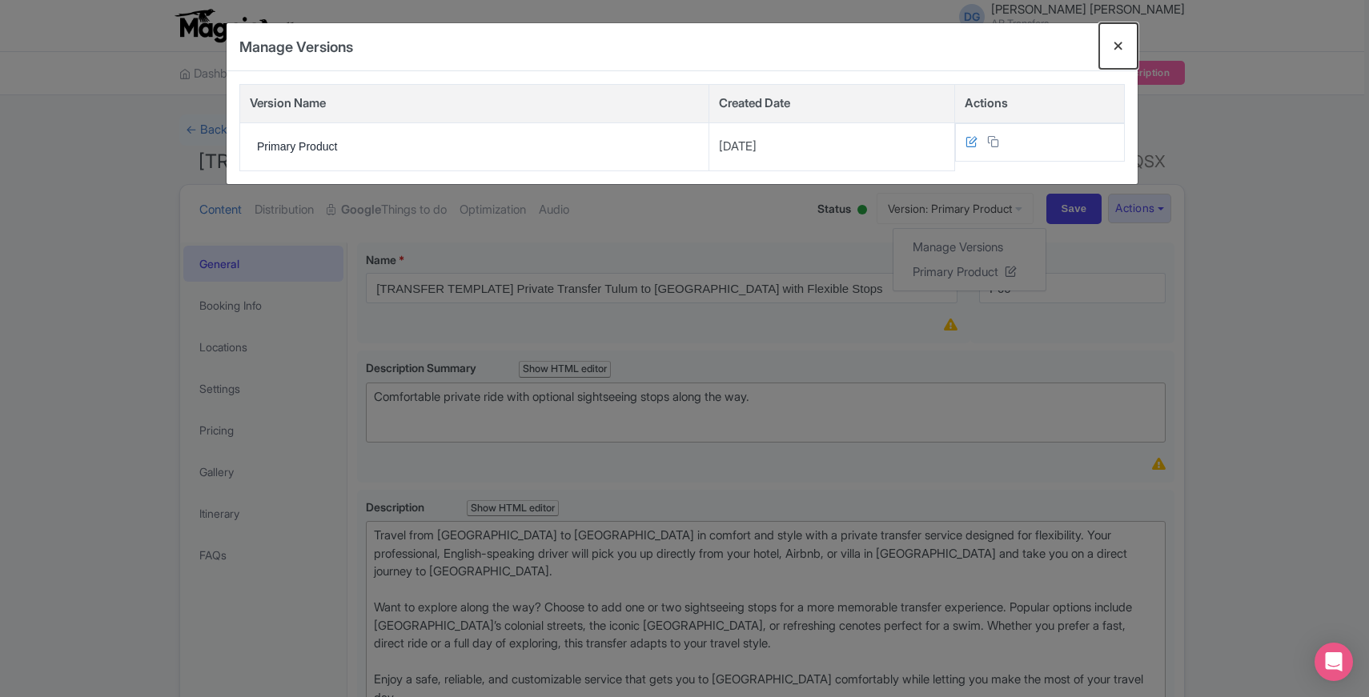
click at [1120, 47] on button "Close" at bounding box center [1118, 46] width 38 height 46
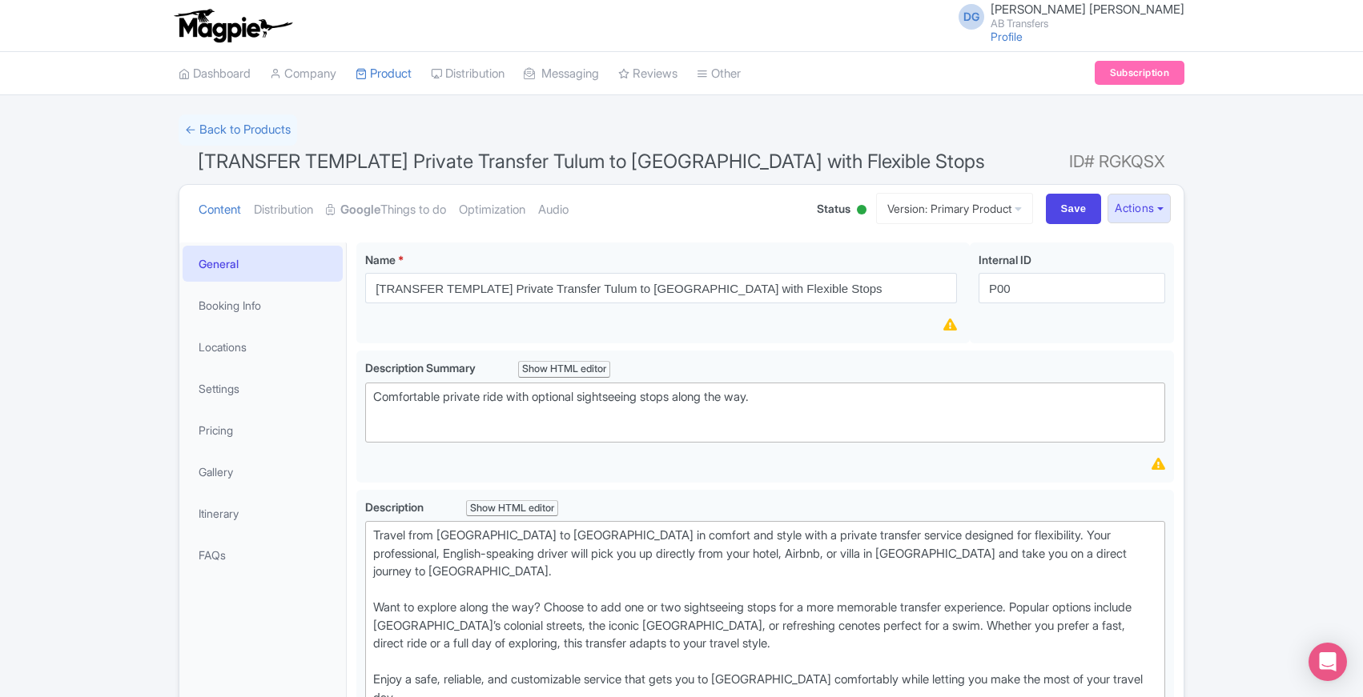
click at [1161, 207] on button "Actions" at bounding box center [1138, 209] width 63 height 30
click at [1091, 340] on link "Create new version" at bounding box center [1086, 342] width 165 height 25
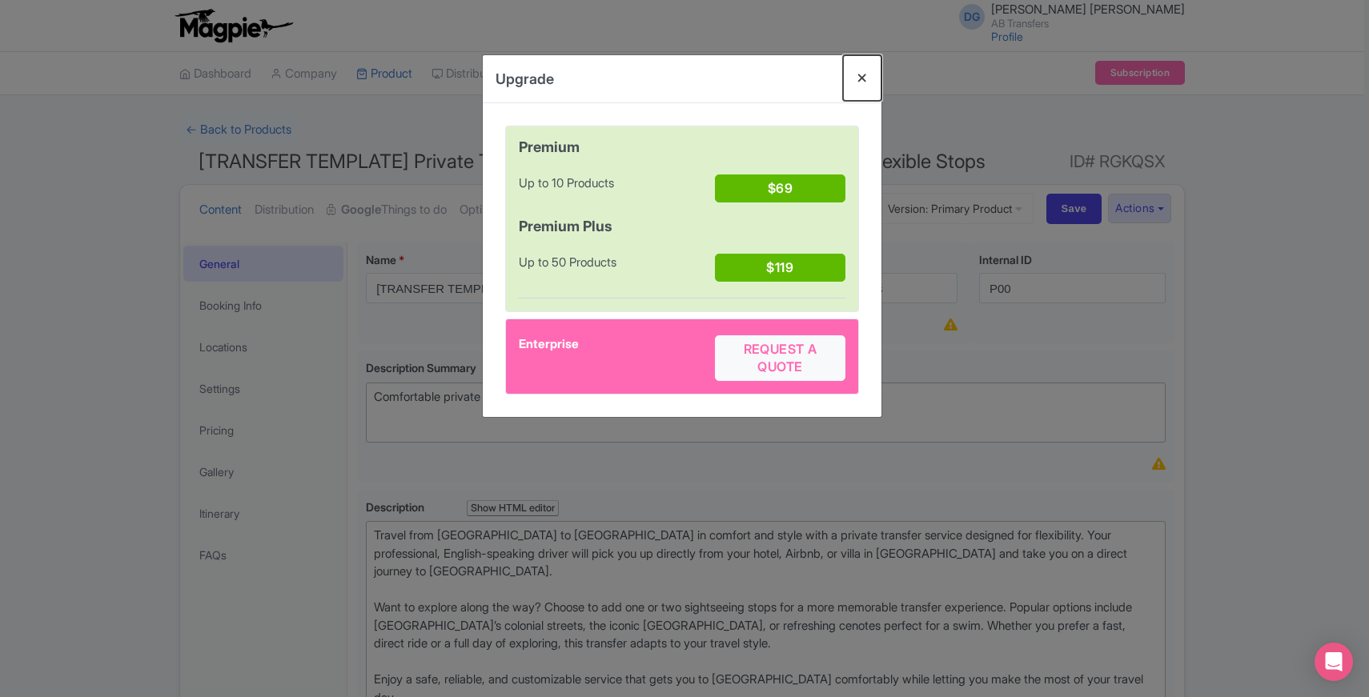
click at [863, 77] on button "Close" at bounding box center [862, 78] width 38 height 46
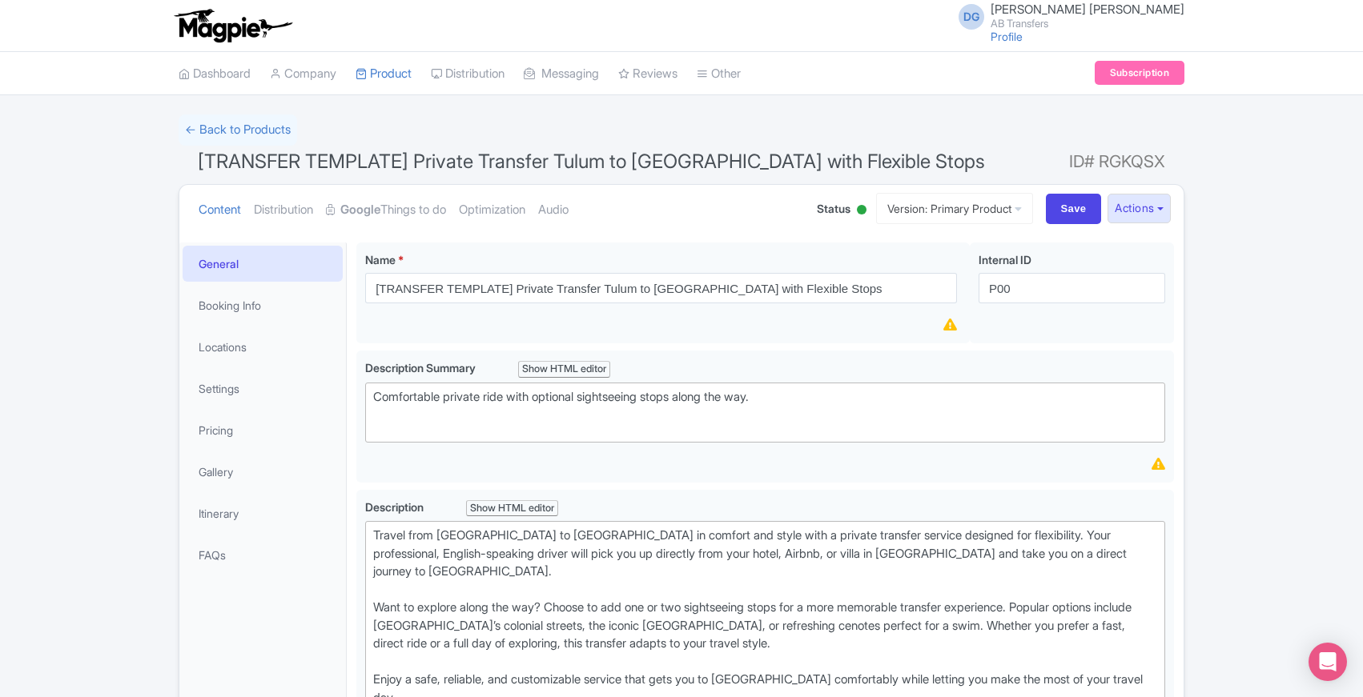
click at [411, 115] on link "My Products" at bounding box center [432, 114] width 152 height 25
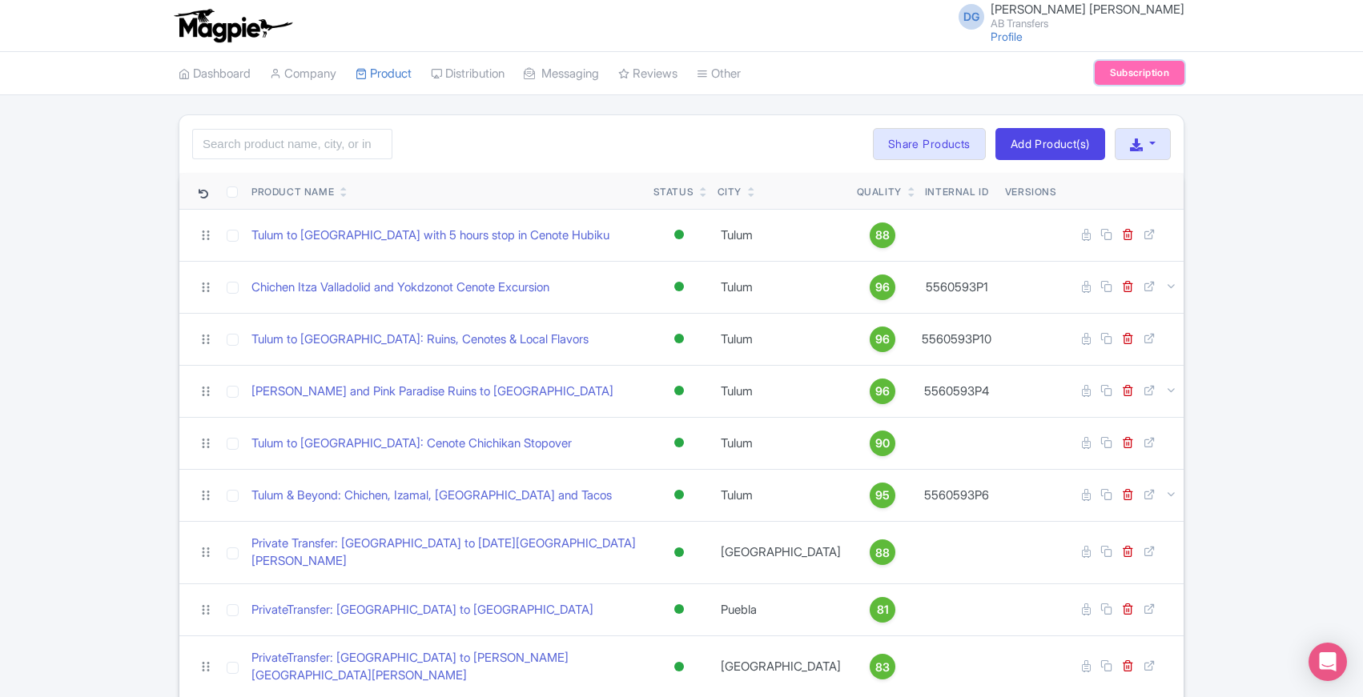
click at [1133, 73] on link "Subscription" at bounding box center [1140, 73] width 90 height 24
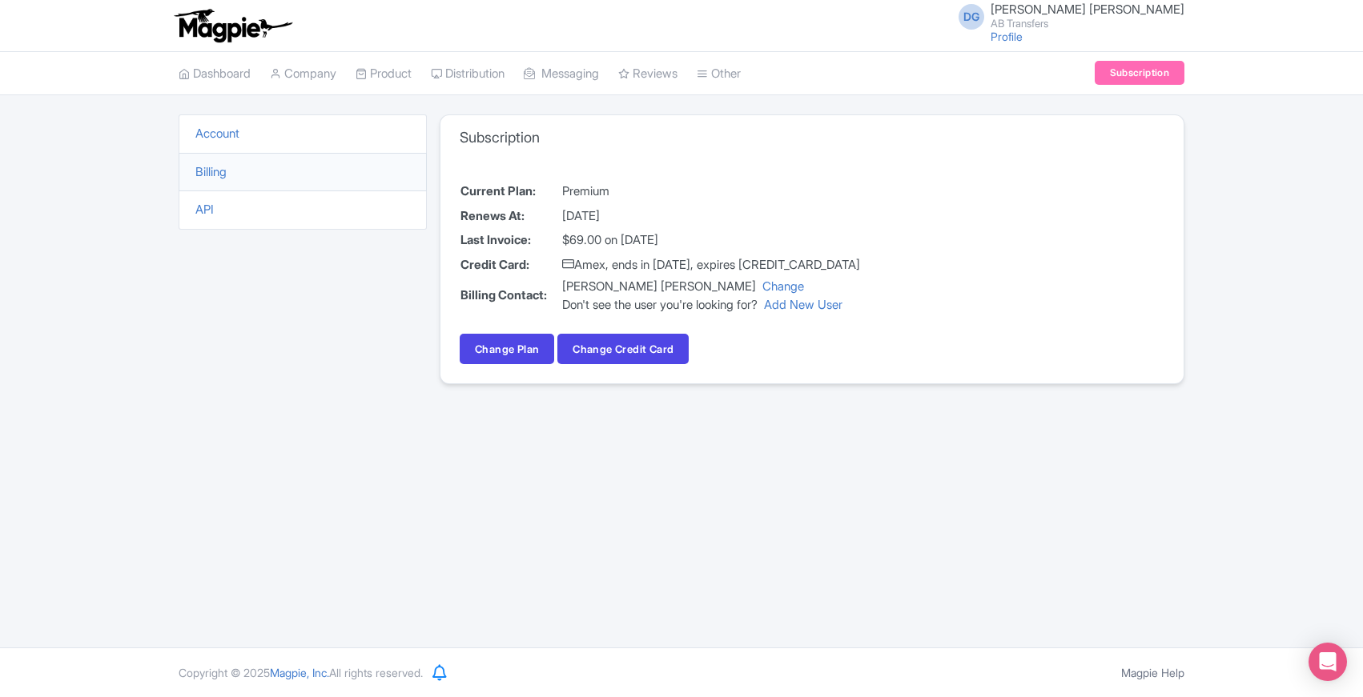
click at [426, 379] on div "Account Billing API" at bounding box center [303, 259] width 248 height 289
click at [412, 113] on link "My Products" at bounding box center [432, 114] width 152 height 25
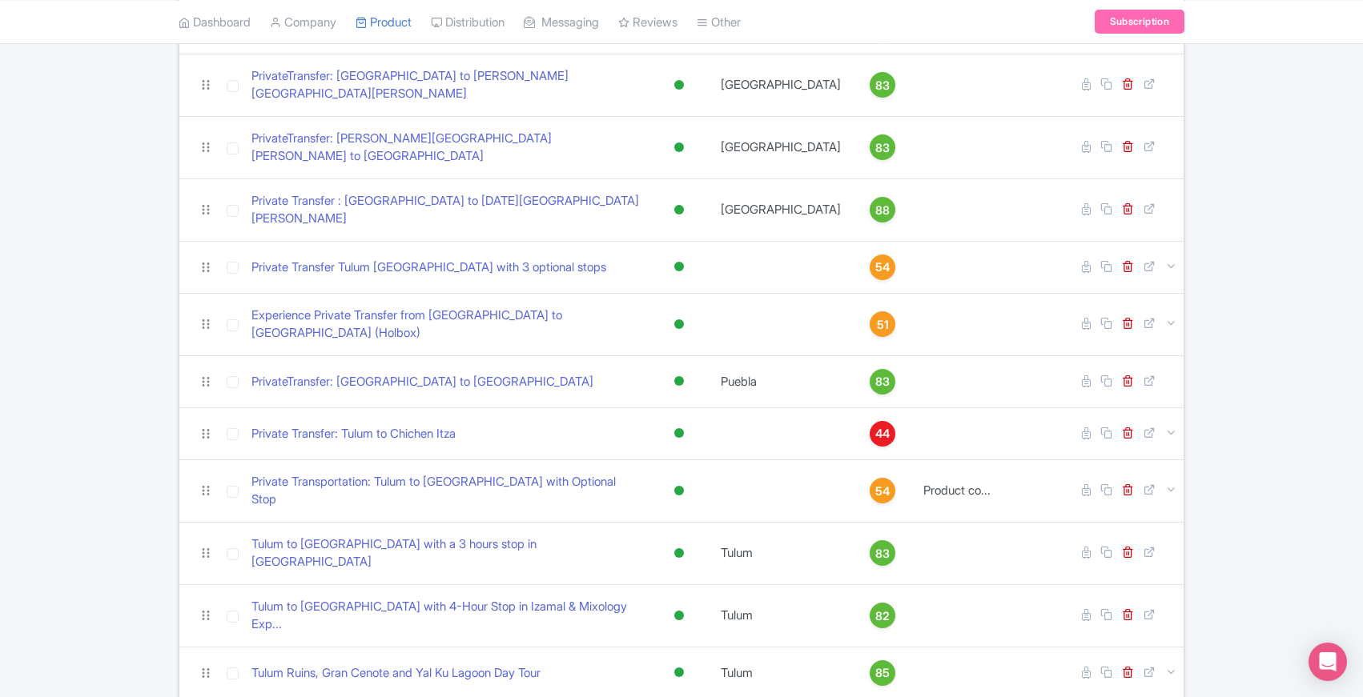
scroll to position [987, 0]
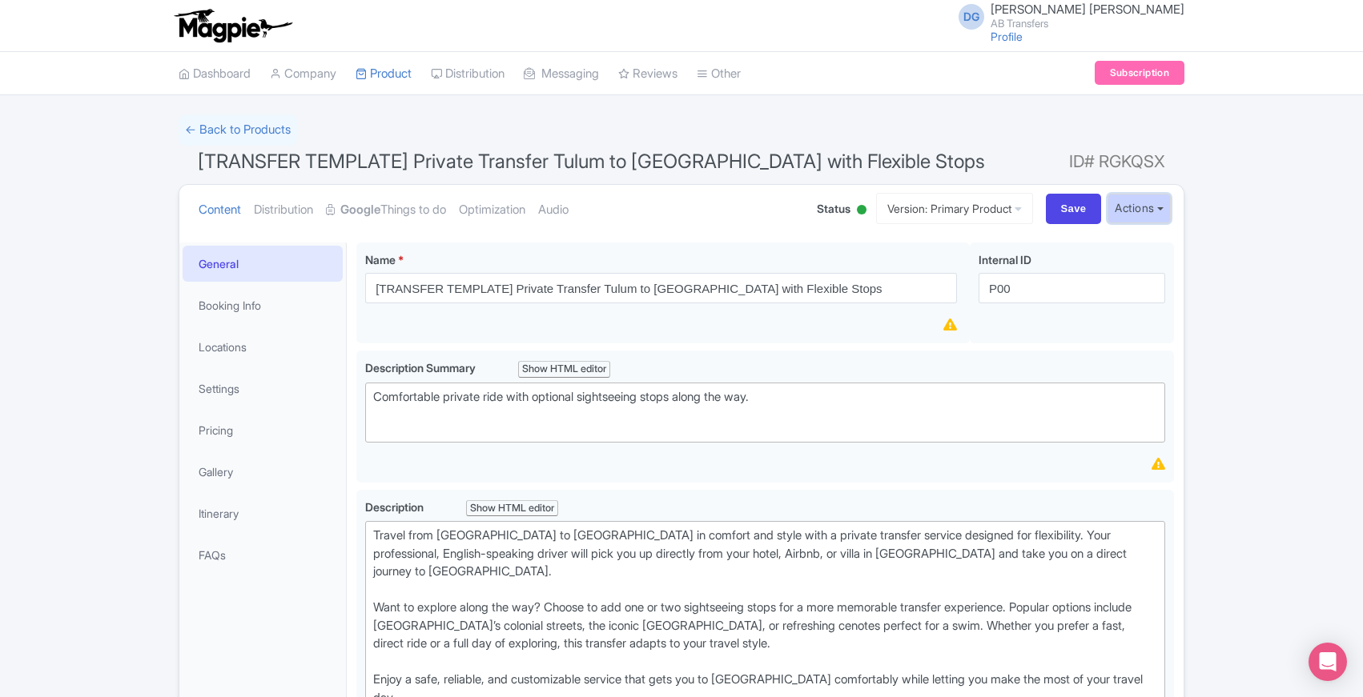
click at [1161, 211] on button "Actions" at bounding box center [1138, 209] width 63 height 30
click at [1087, 344] on link "Create new version" at bounding box center [1086, 342] width 165 height 25
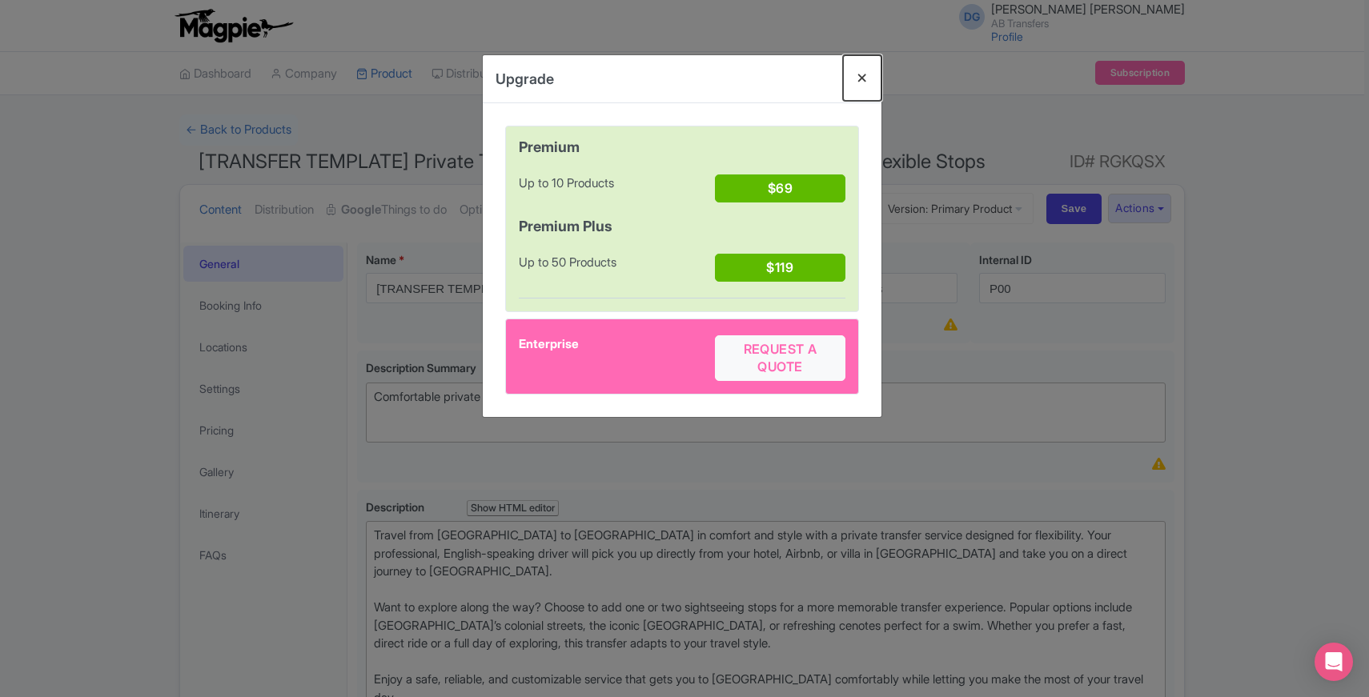
click at [863, 77] on button "Close" at bounding box center [862, 78] width 38 height 46
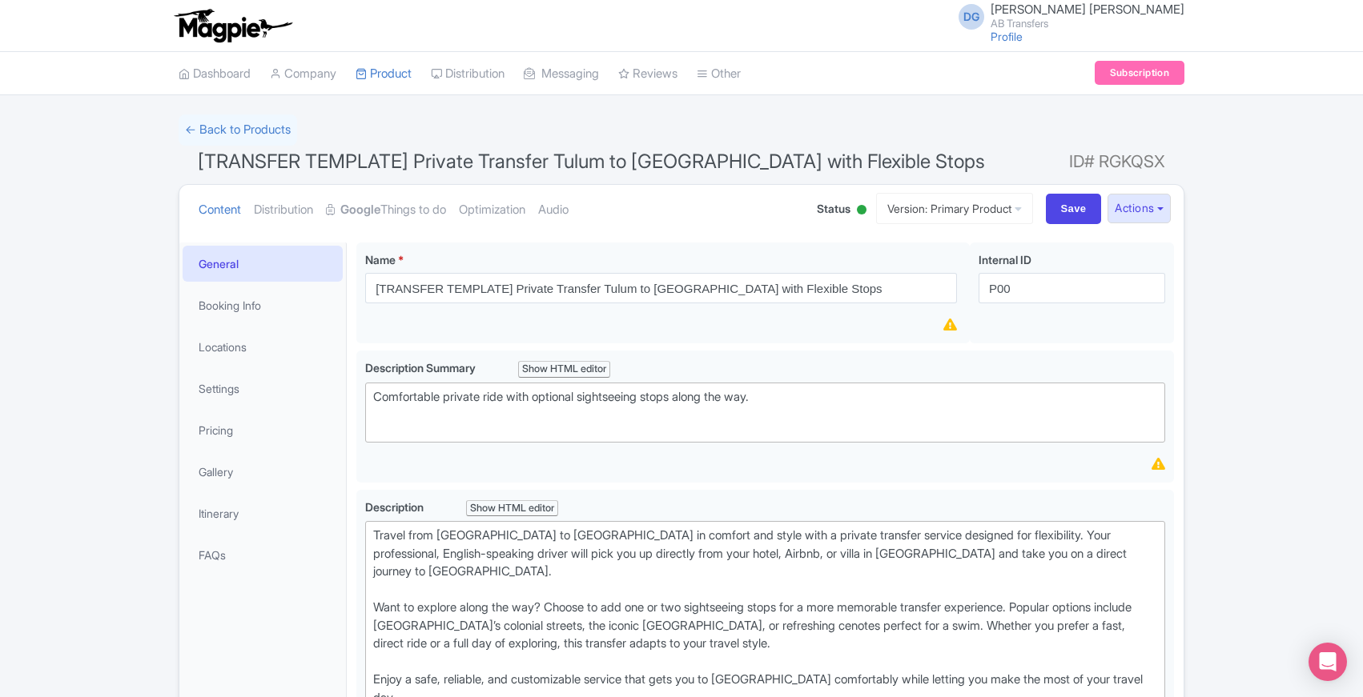
click at [875, 129] on div "← Back to Products" at bounding box center [682, 130] width 1006 height 31
click at [388, 117] on link "My Products" at bounding box center [432, 114] width 152 height 25
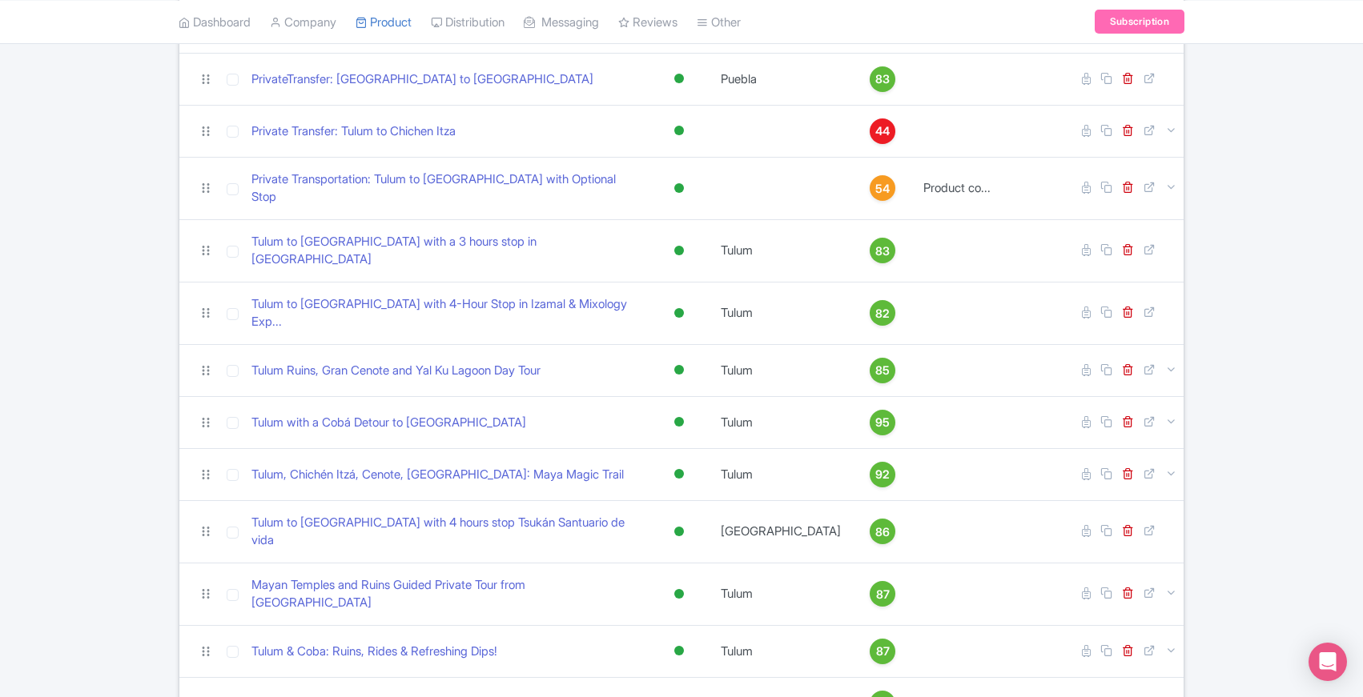
scroll to position [987, 0]
